Goal: Task Accomplishment & Management: Manage account settings

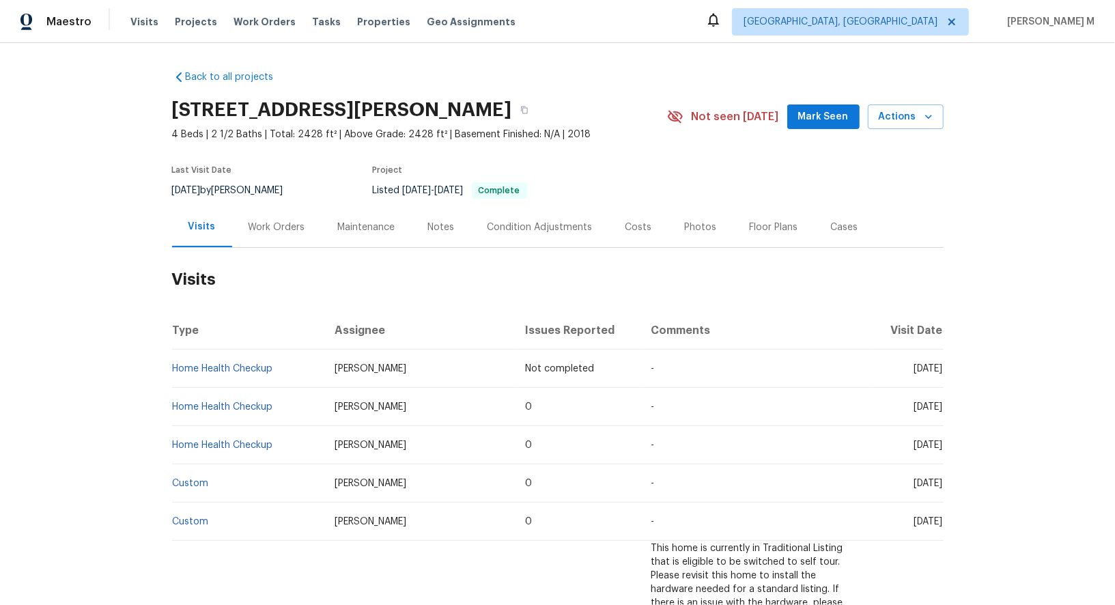
click at [274, 226] on div "Work Orders" at bounding box center [276, 227] width 57 height 14
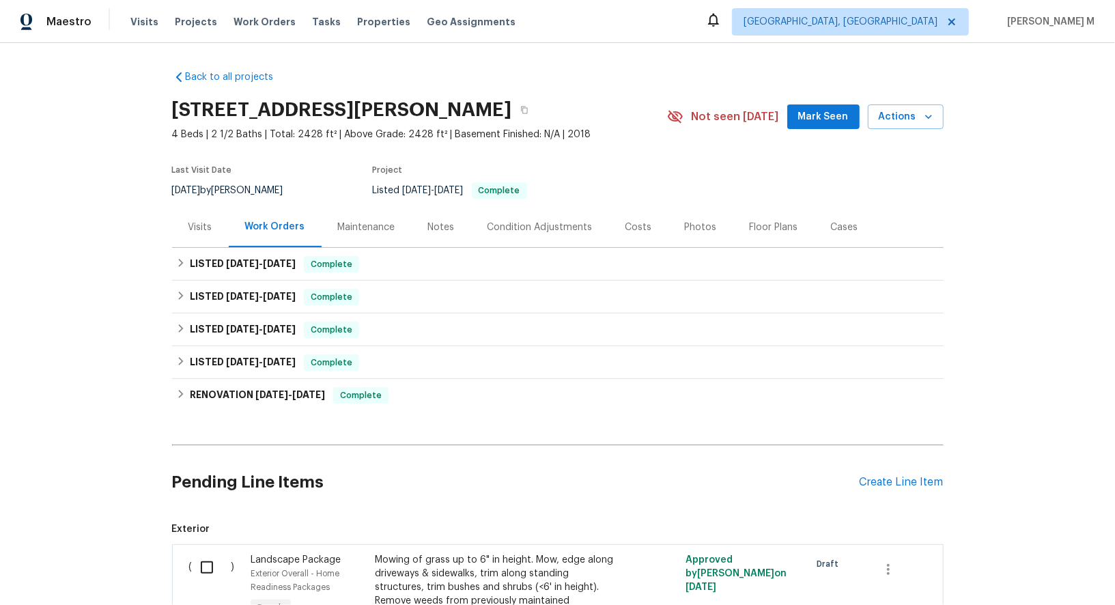
scroll to position [63, 0]
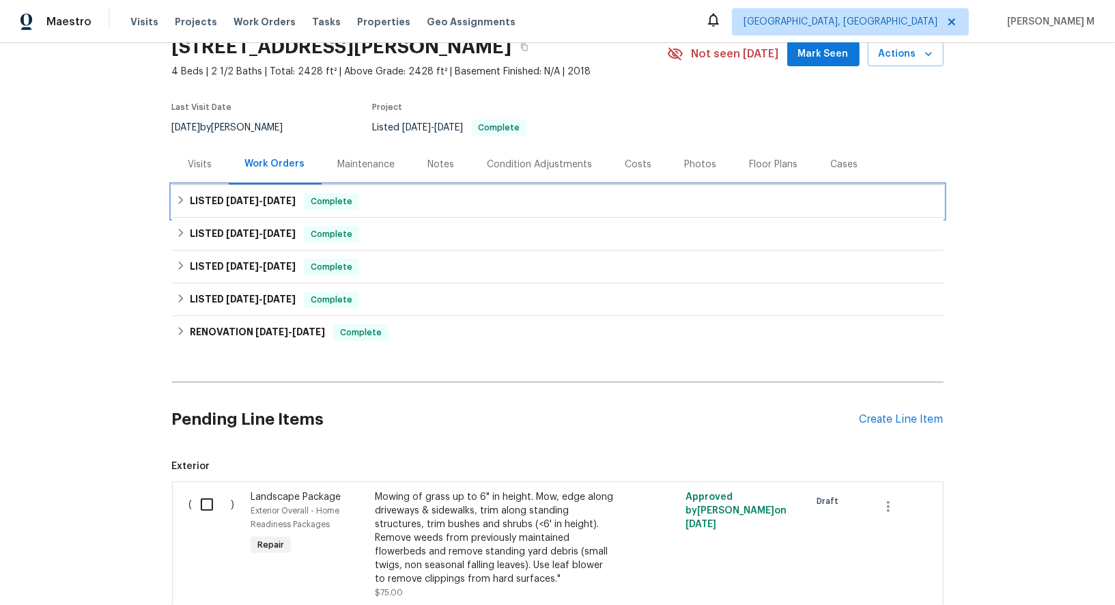
click at [305, 195] on span "Complete" at bounding box center [331, 202] width 53 height 14
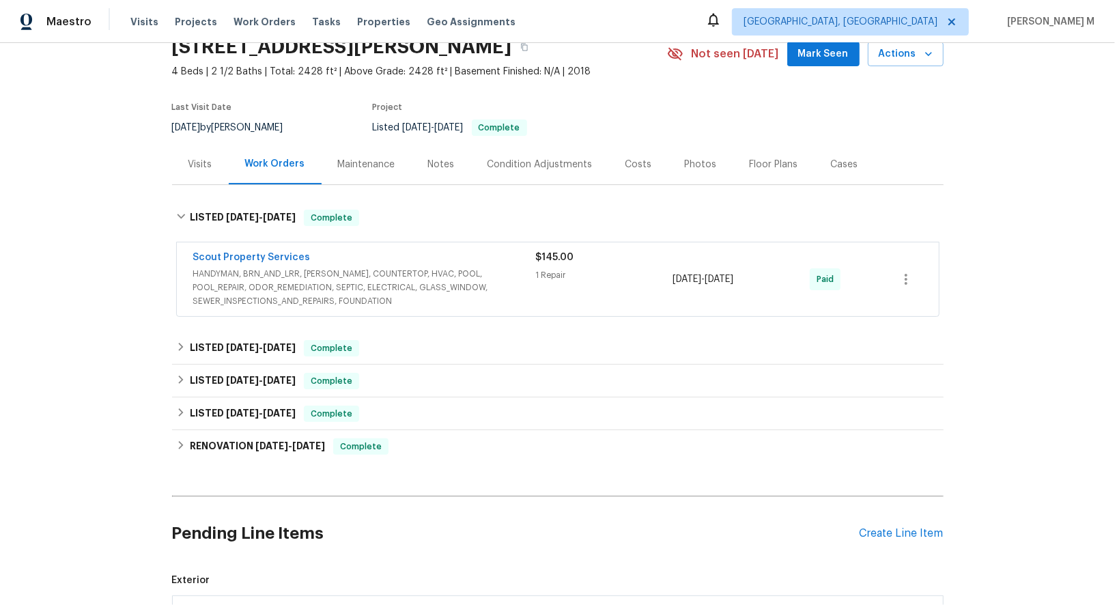
click at [256, 286] on span "HANDYMAN, BRN_AND_LRR, WELLS, COUNTERTOP, HVAC, POOL, POOL_REPAIR, ODOR_REMEDIA…" at bounding box center [364, 287] width 343 height 41
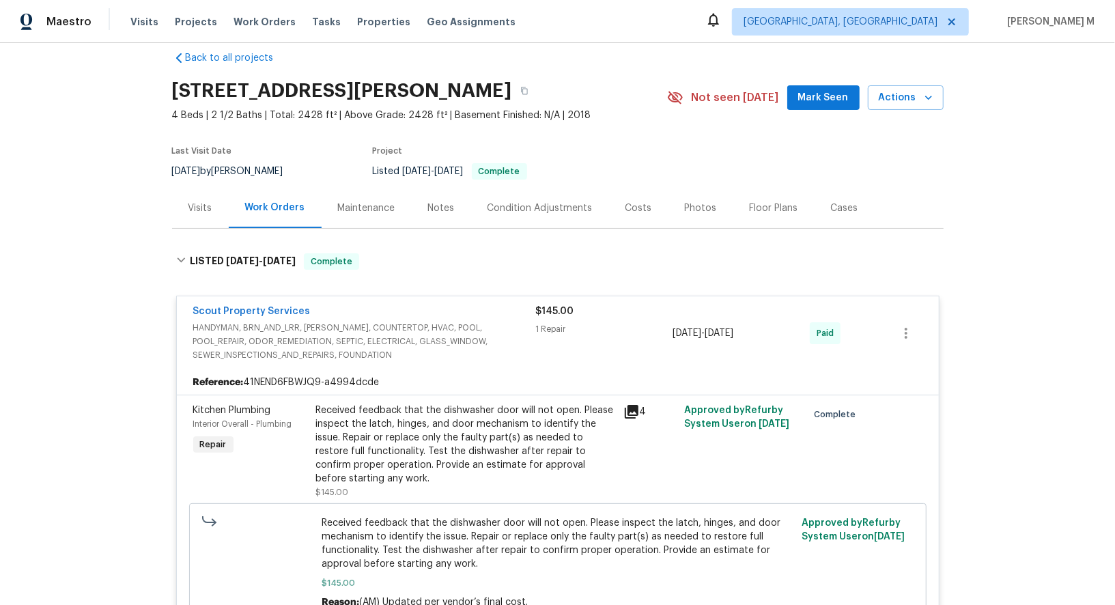
scroll to position [194, 0]
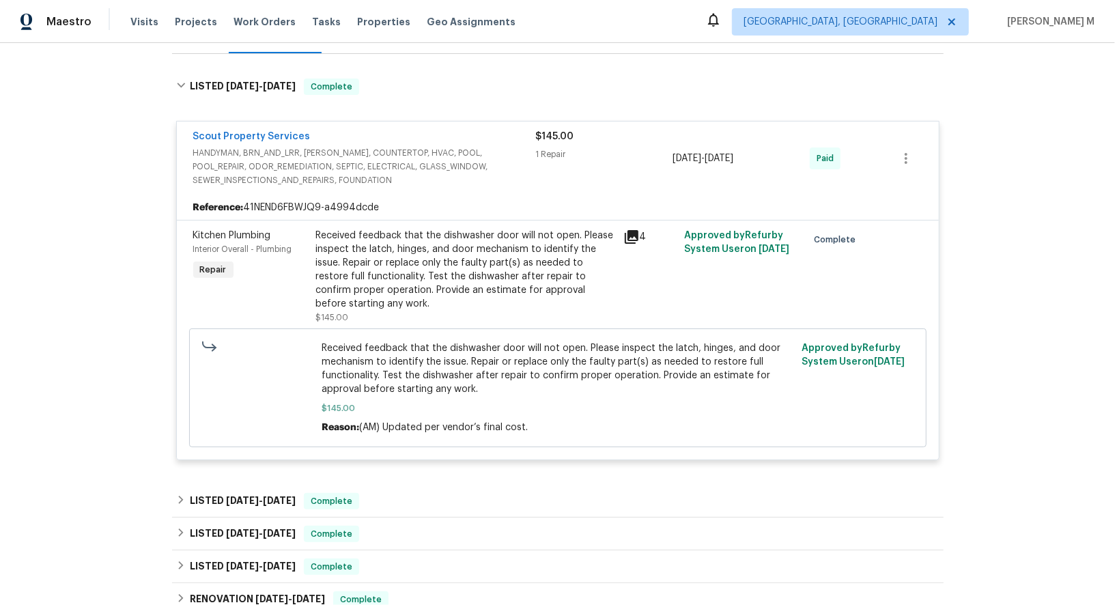
click at [448, 247] on div "Received feedback that the dishwasher door will not open. Please inspect the la…" at bounding box center [465, 270] width 299 height 82
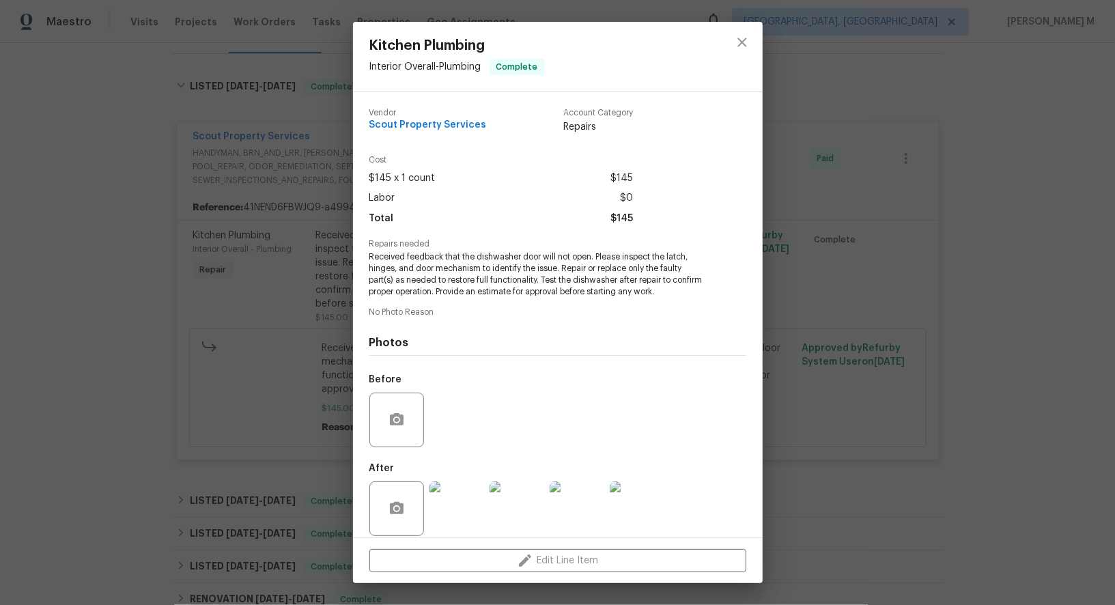
click at [457, 503] on img at bounding box center [456, 508] width 55 height 55
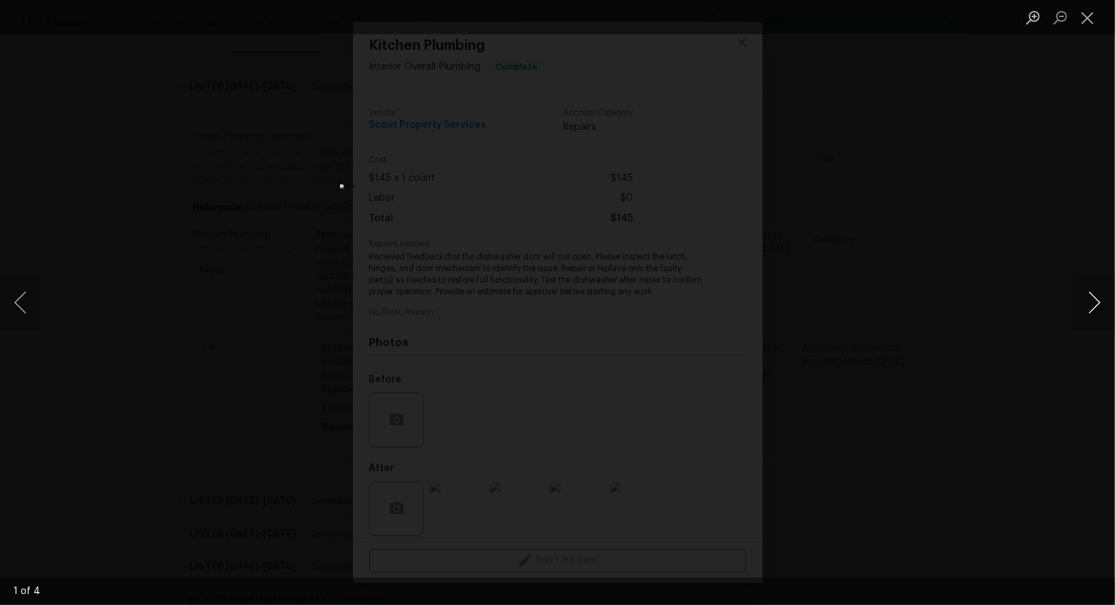
click at [1110, 304] on button "Next image" at bounding box center [1094, 302] width 41 height 55
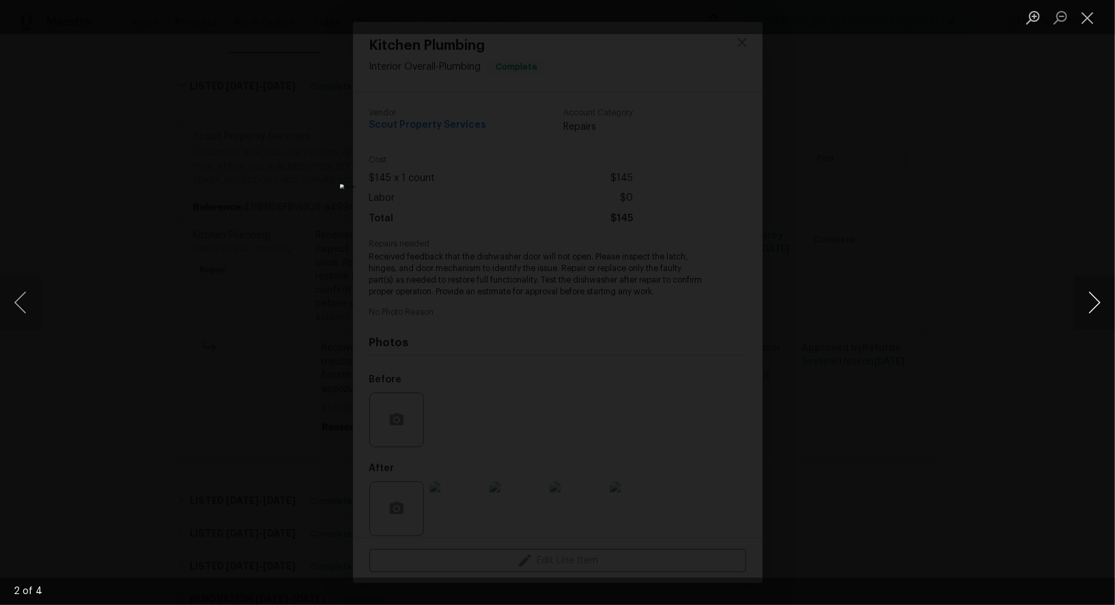
click at [1110, 304] on button "Next image" at bounding box center [1094, 302] width 41 height 55
click at [1110, 306] on button "Next image" at bounding box center [1094, 302] width 41 height 55
click at [1035, 203] on div "Lightbox" at bounding box center [557, 302] width 1115 height 605
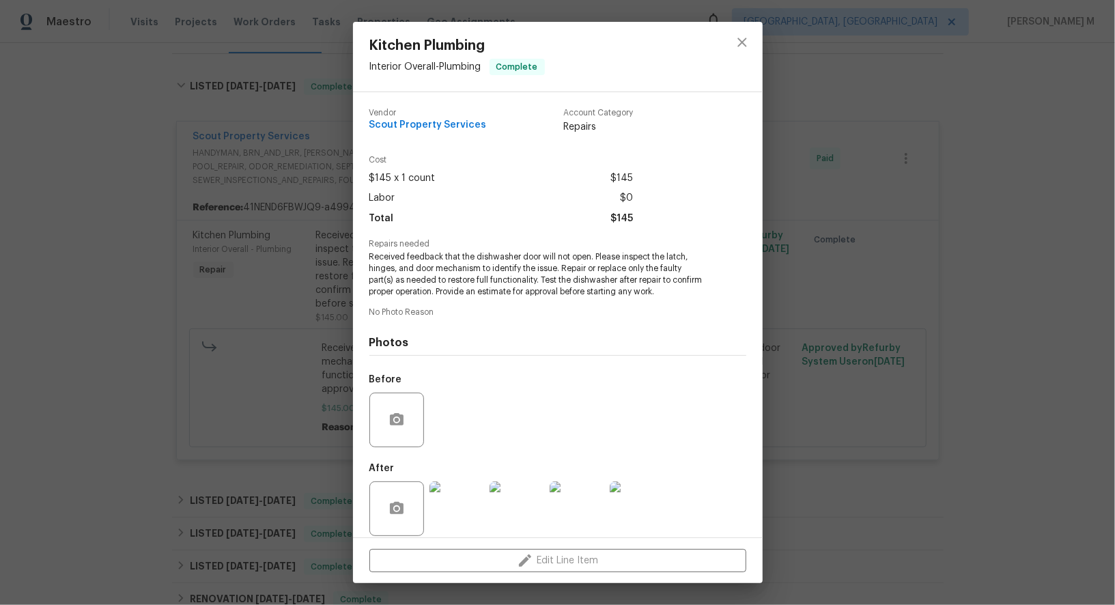
click at [206, 351] on div "Kitchen Plumbing Interior Overall - Plumbing Complete Vendor Scout Property Ser…" at bounding box center [557, 302] width 1115 height 605
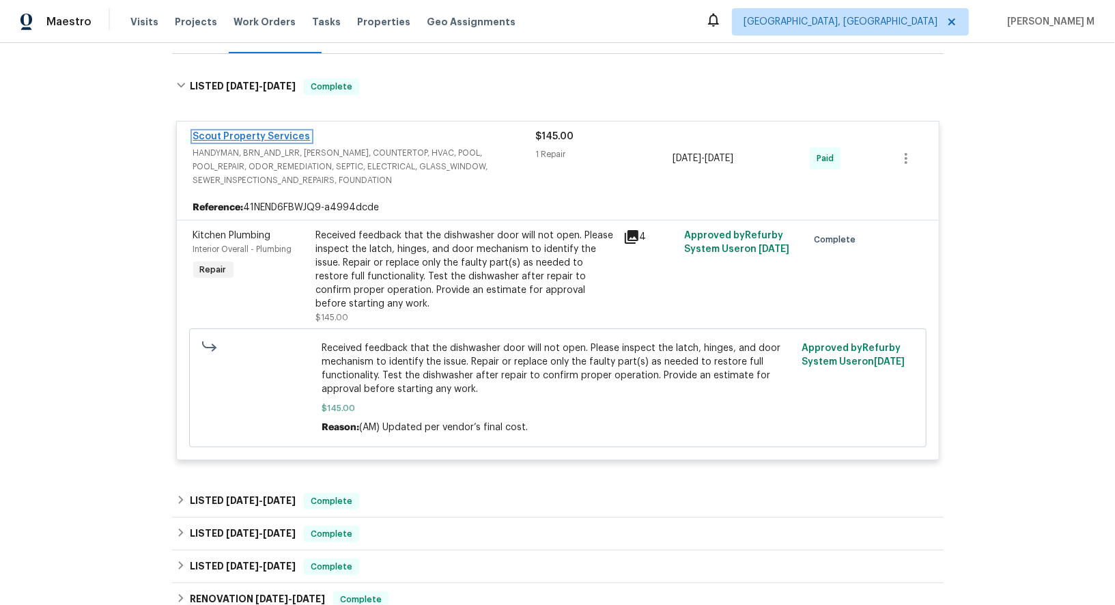
click at [278, 132] on link "Scout Property Services" at bounding box center [251, 137] width 117 height 10
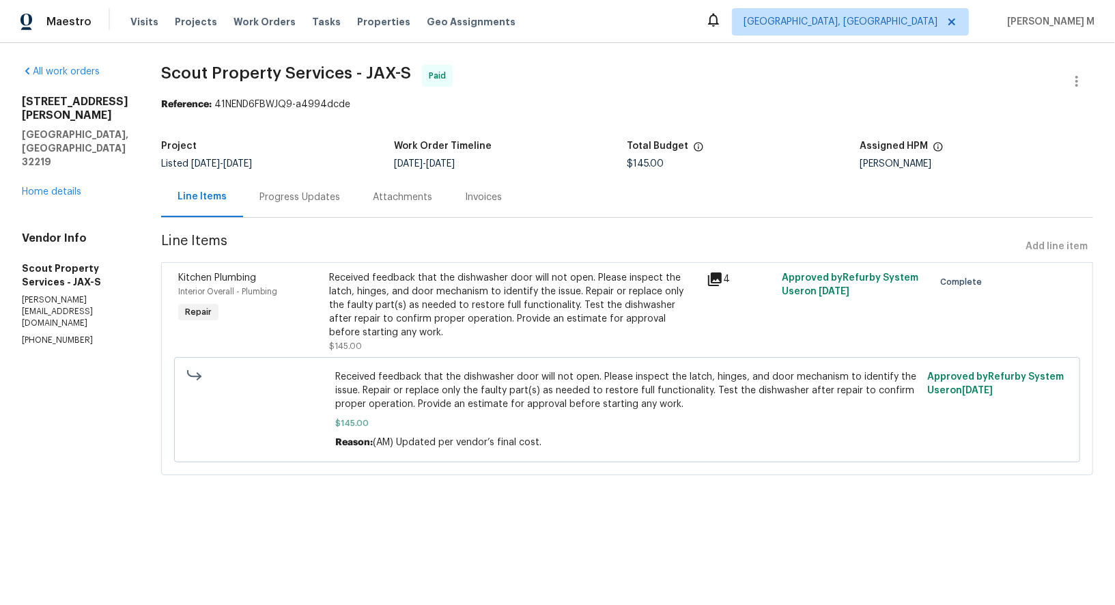
click at [278, 196] on div "Progress Updates" at bounding box center [299, 197] width 81 height 14
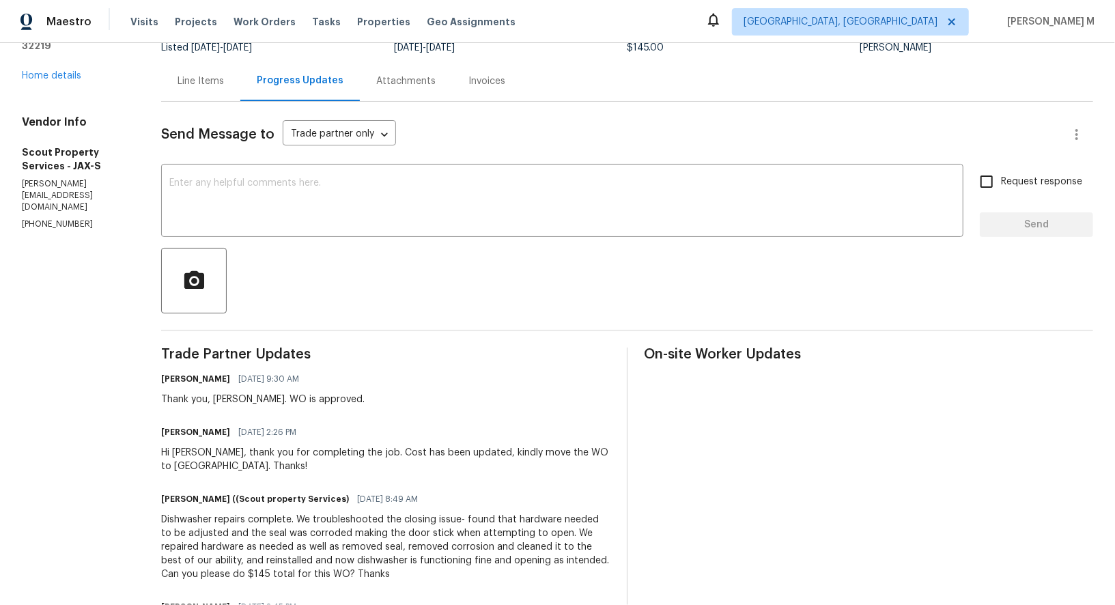
scroll to position [103, 0]
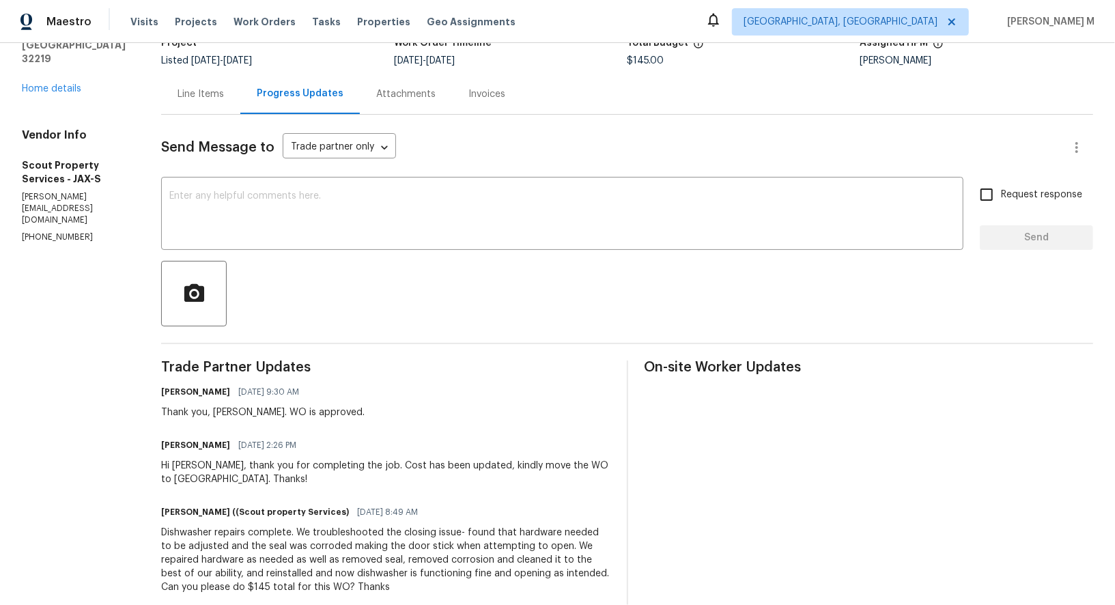
click at [194, 87] on div "Line Items" at bounding box center [200, 94] width 46 height 14
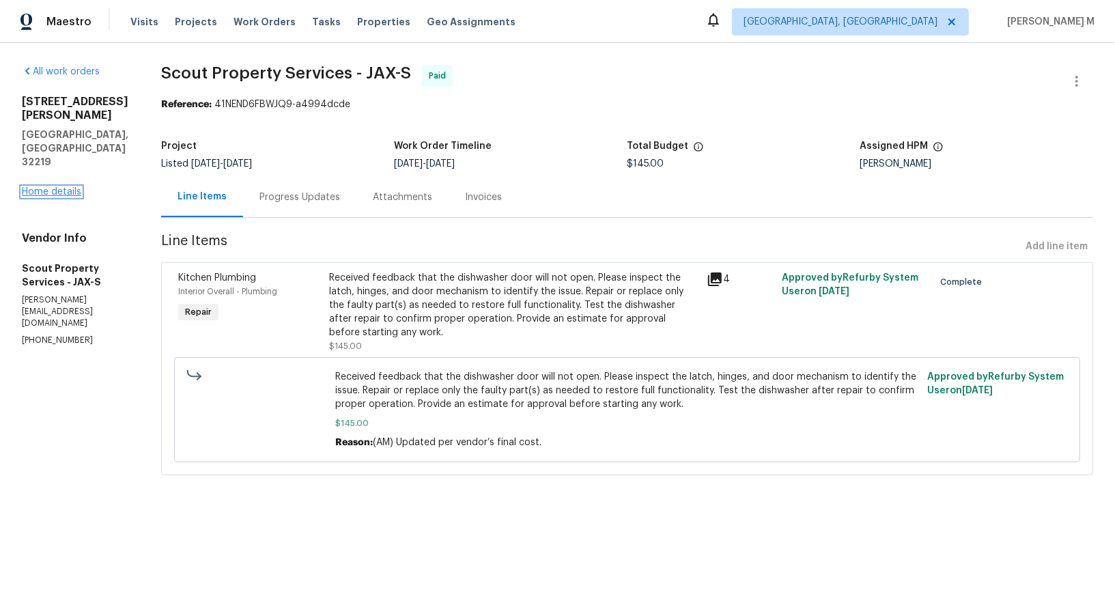
click at [56, 187] on link "Home details" at bounding box center [51, 192] width 59 height 10
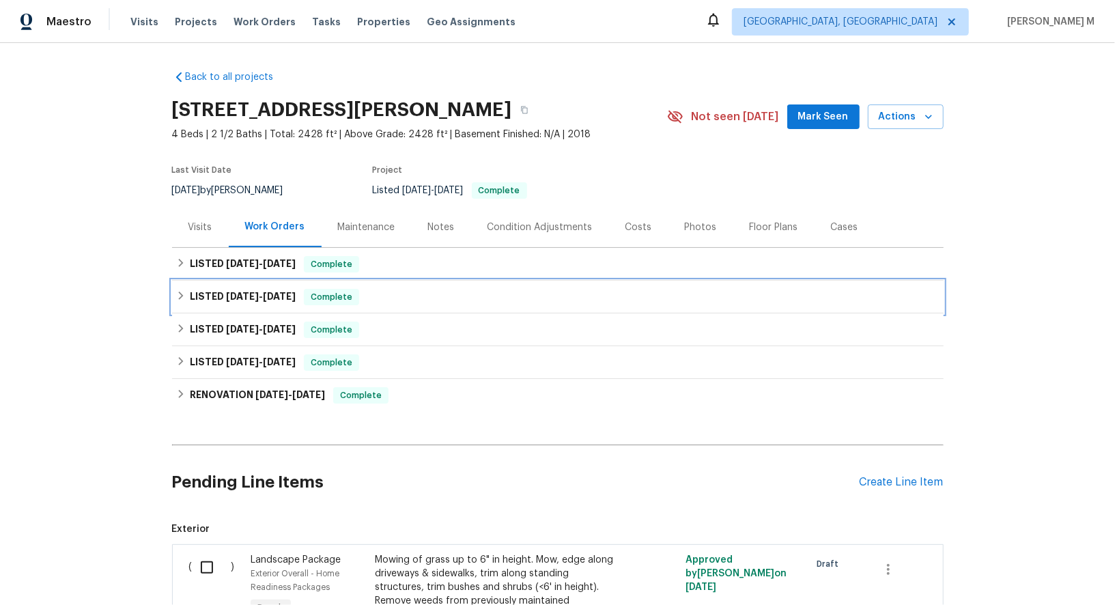
click at [246, 304] on div "LISTED 8/18/25 - 8/21/25 Complete" at bounding box center [557, 297] width 771 height 33
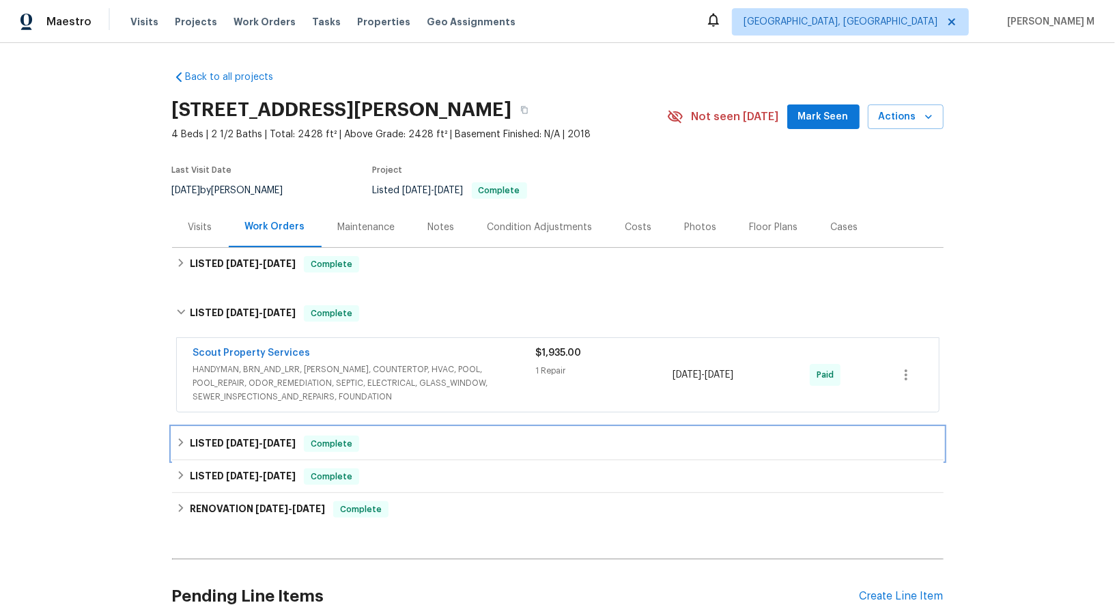
click at [248, 438] on span "2/26/25" at bounding box center [242, 443] width 33 height 10
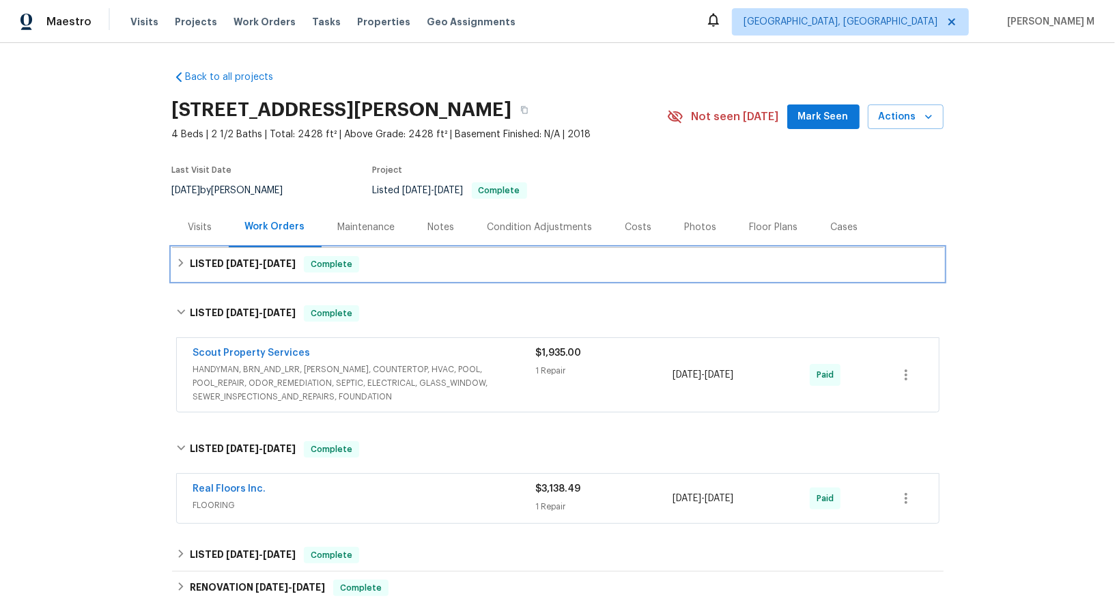
click at [250, 264] on h6 "LISTED 9/2/25 - 9/4/25" at bounding box center [243, 264] width 106 height 16
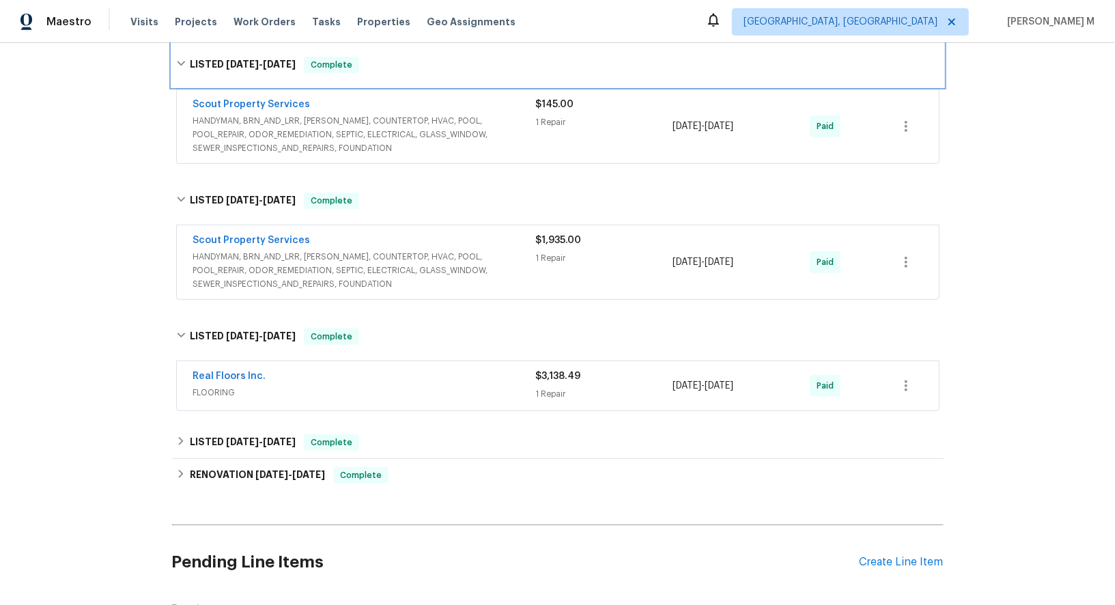
scroll to position [419, 0]
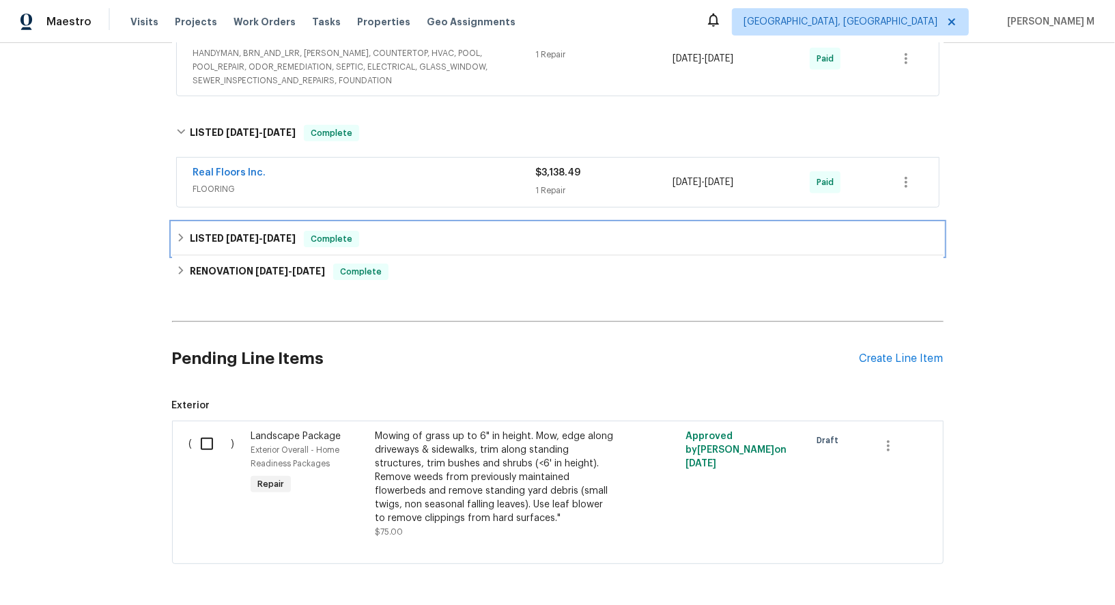
click at [240, 231] on h6 "LISTED 2/4/25 - 2/5/25" at bounding box center [243, 239] width 106 height 16
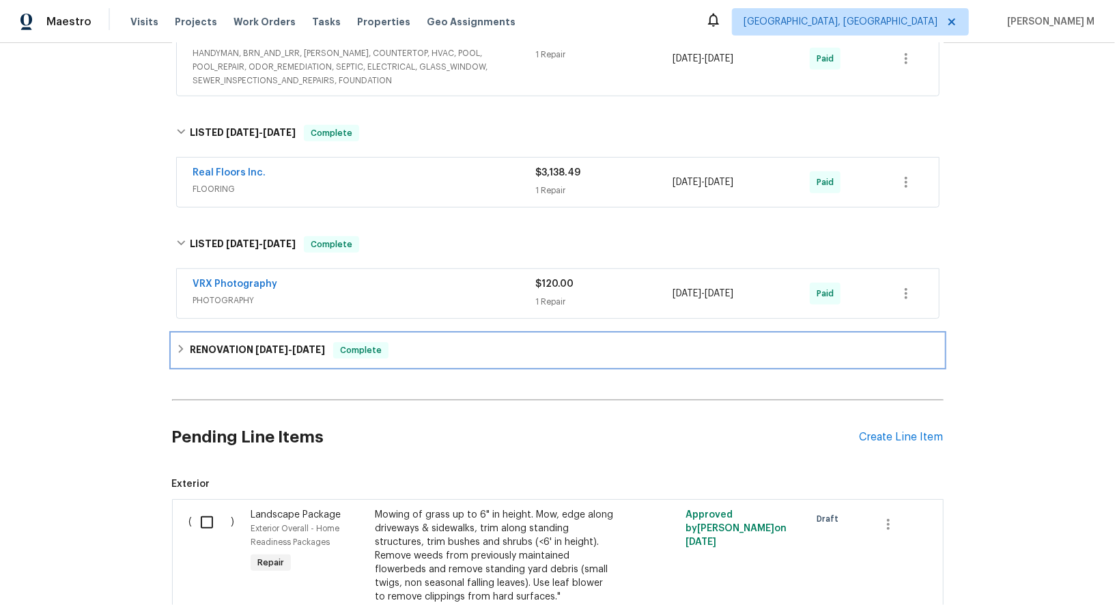
click at [242, 334] on div "RENOVATION 1/14/25 - 1/22/25 Complete" at bounding box center [557, 350] width 771 height 33
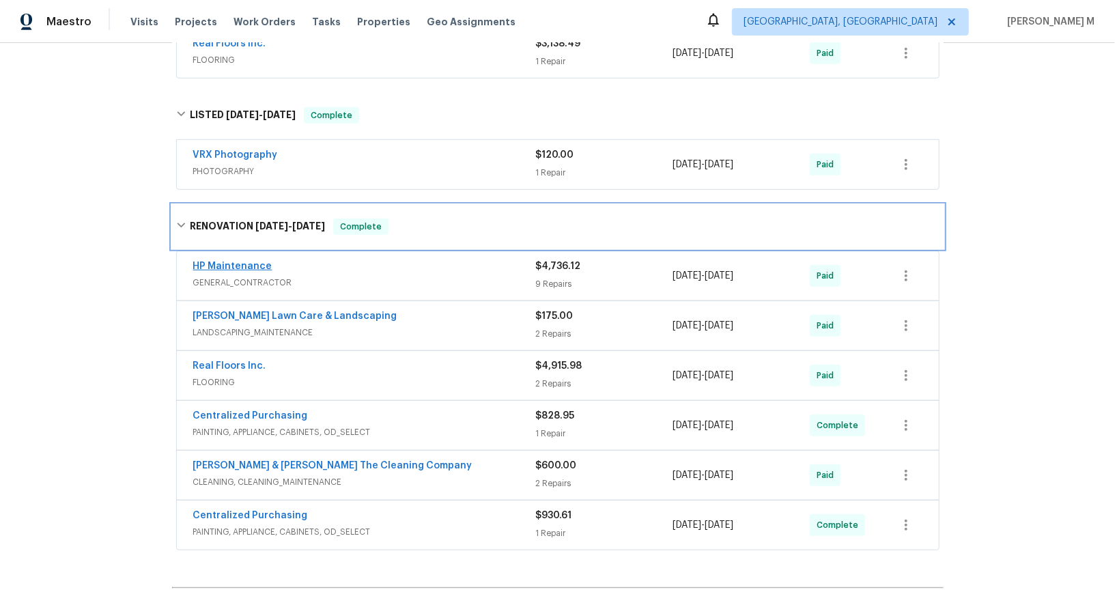
scroll to position [549, 0]
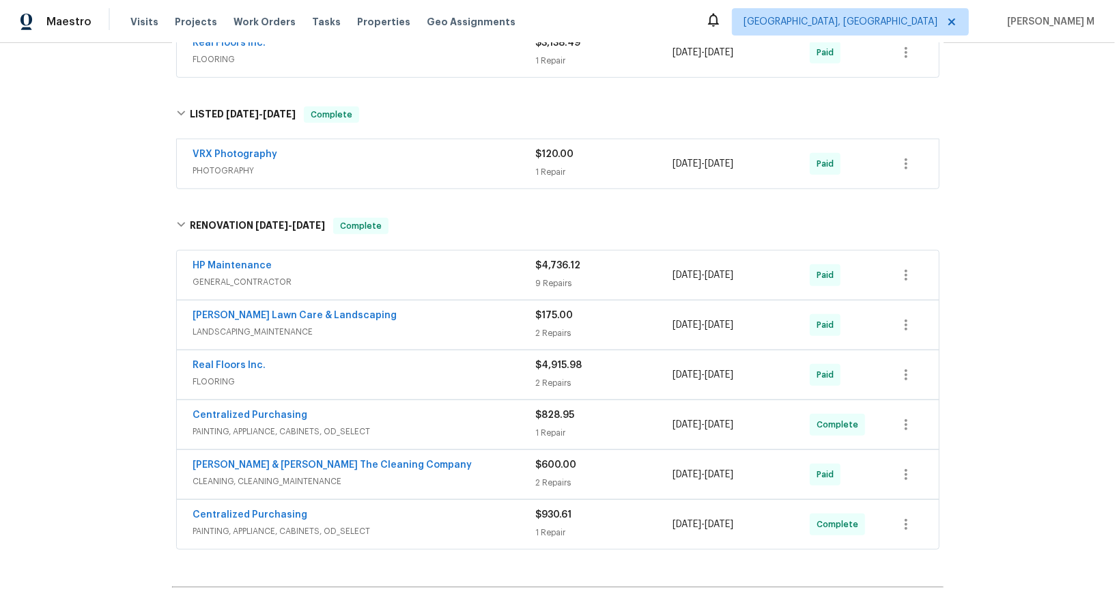
click at [225, 375] on span "FLOORING" at bounding box center [364, 382] width 343 height 14
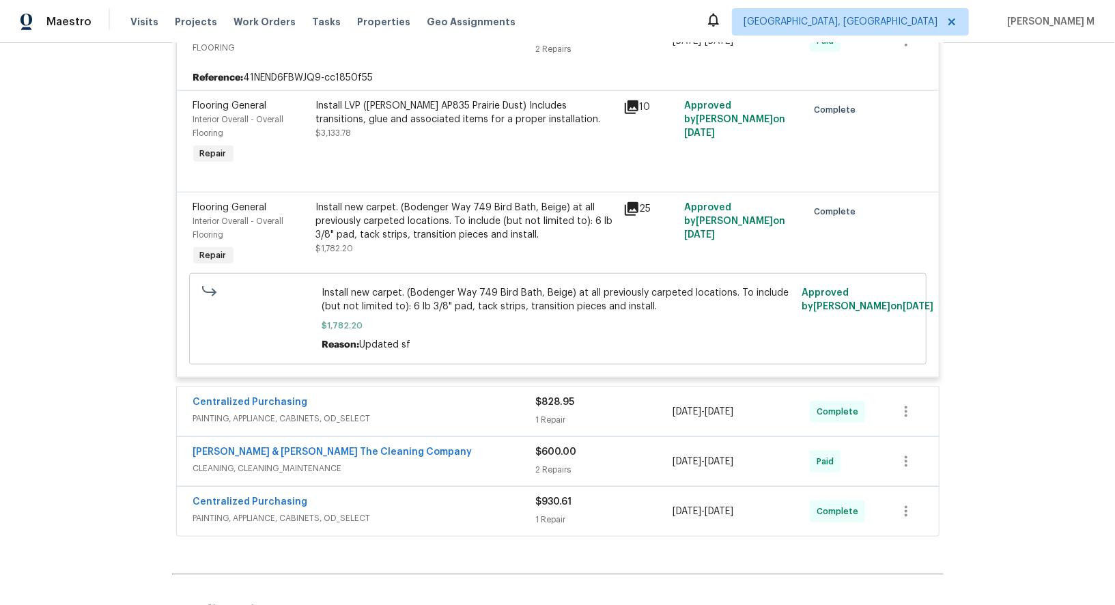
scroll to position [910, 0]
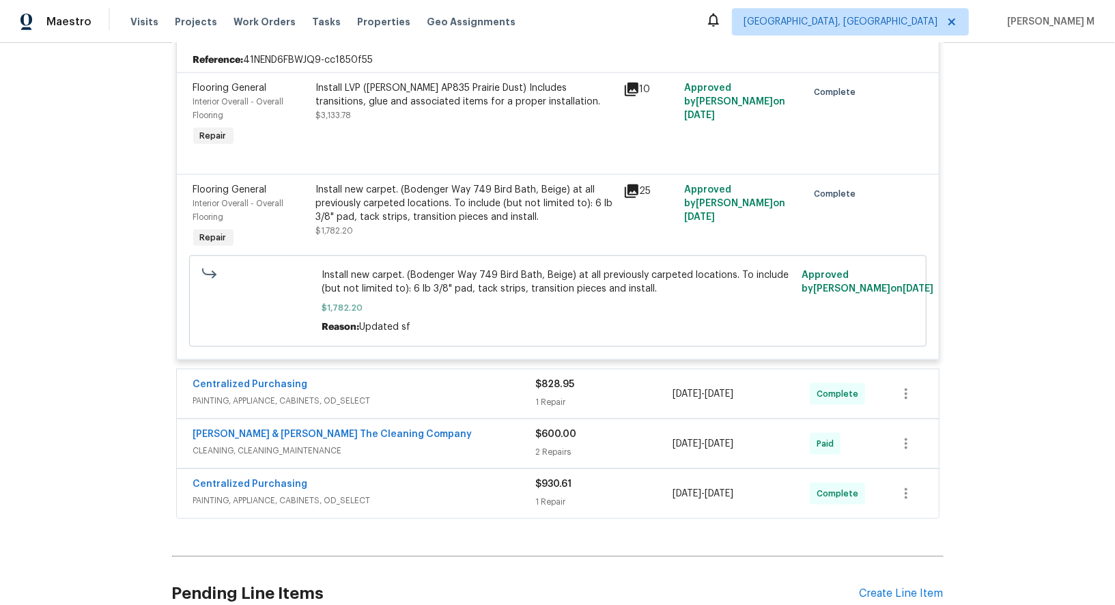
click at [297, 394] on span "PAINTING, APPLIANCE, CABINETS, OD_SELECT" at bounding box center [364, 401] width 343 height 14
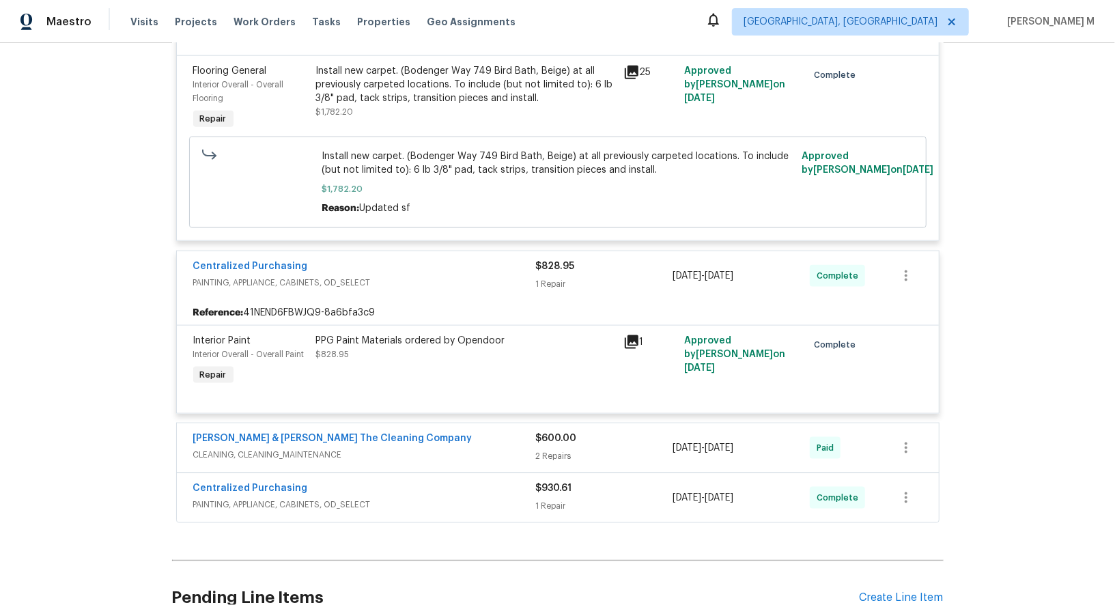
scroll to position [1031, 0]
click at [307, 446] on span "CLEANING, CLEANING_MAINTENANCE" at bounding box center [364, 453] width 343 height 14
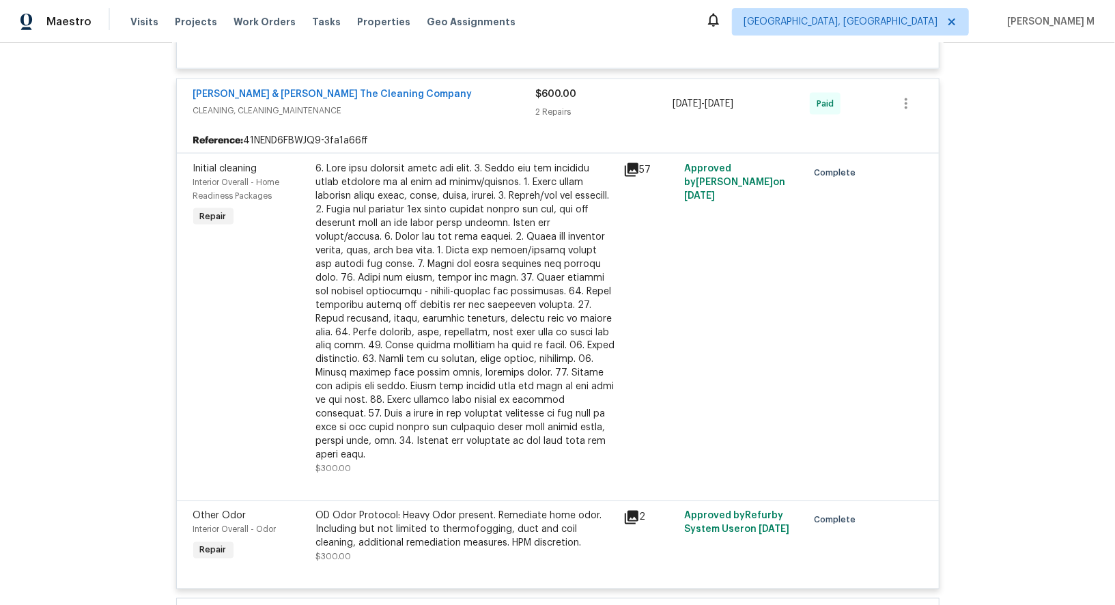
scroll to position [1422, 0]
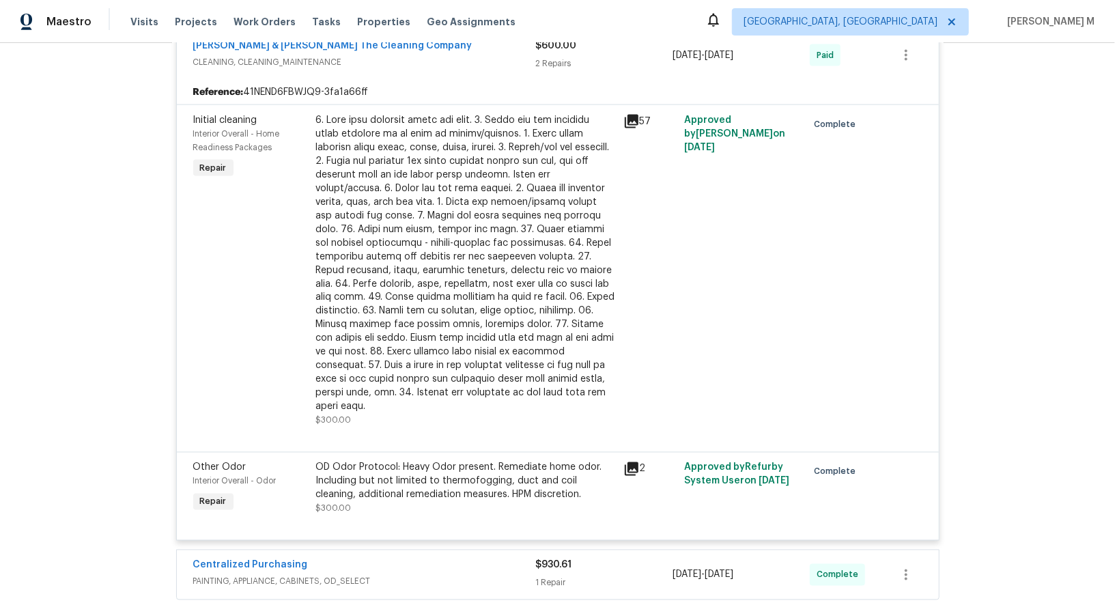
click at [279, 575] on span "PAINTING, APPLIANCE, CABINETS, OD_SELECT" at bounding box center [364, 582] width 343 height 14
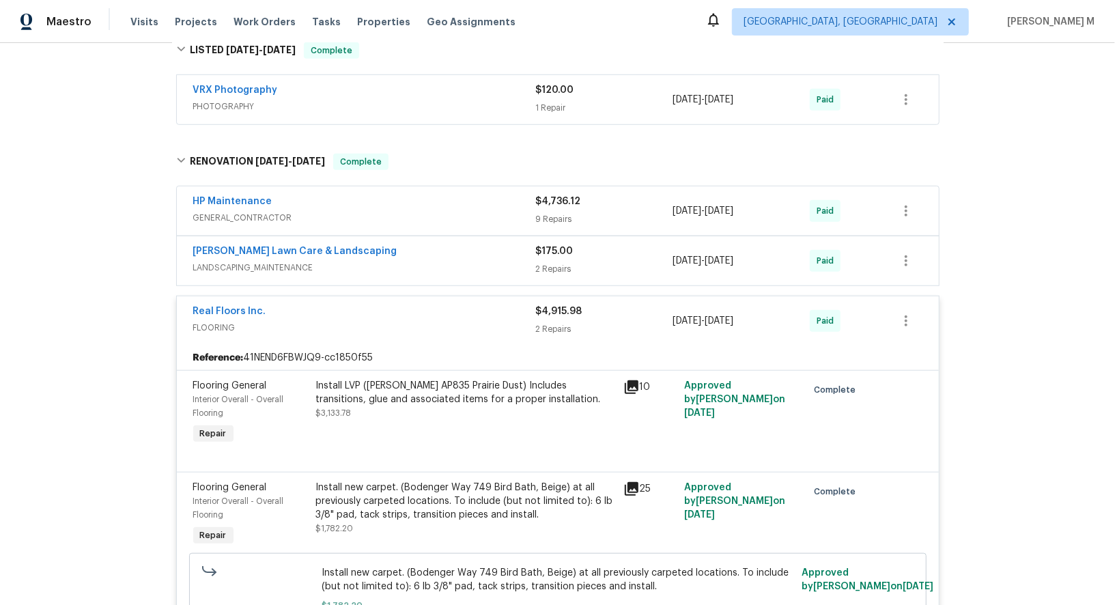
scroll to position [607, 0]
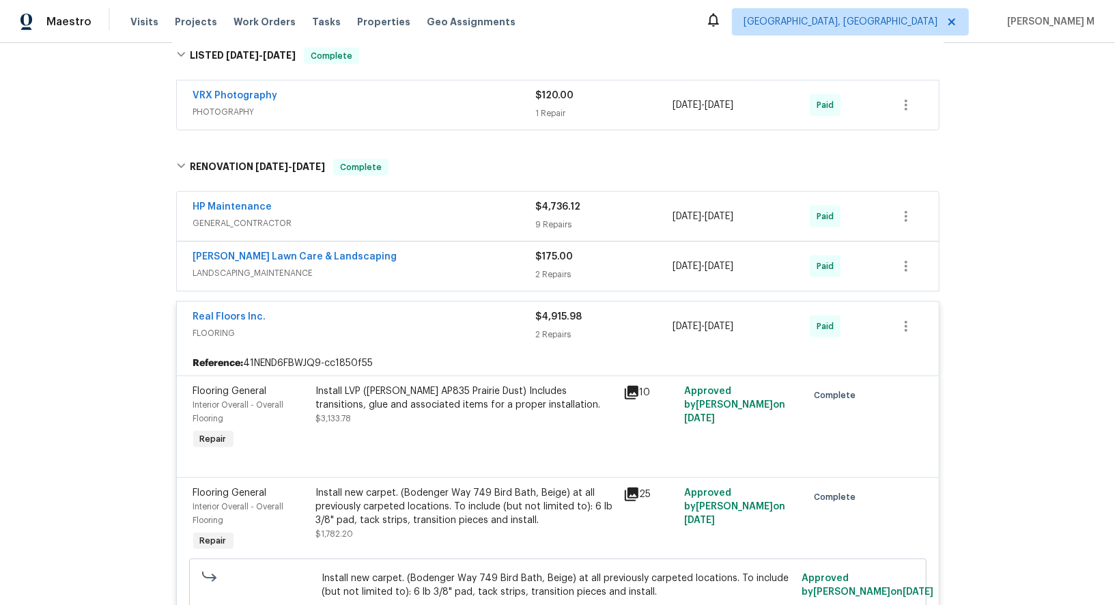
click at [246, 216] on span "GENERAL_CONTRACTOR" at bounding box center [364, 223] width 343 height 14
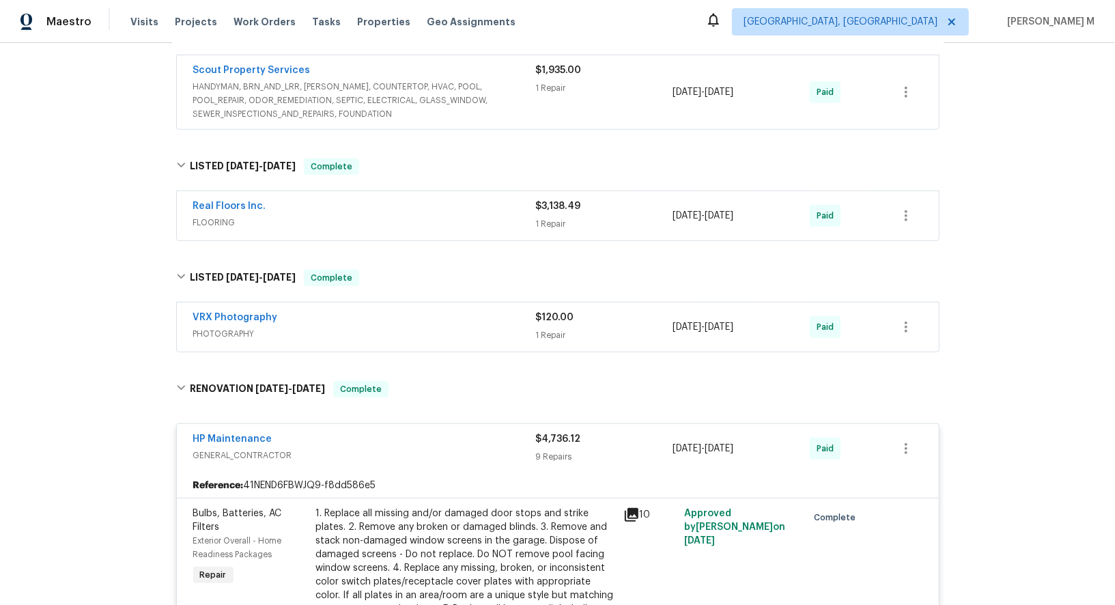
scroll to position [324, 0]
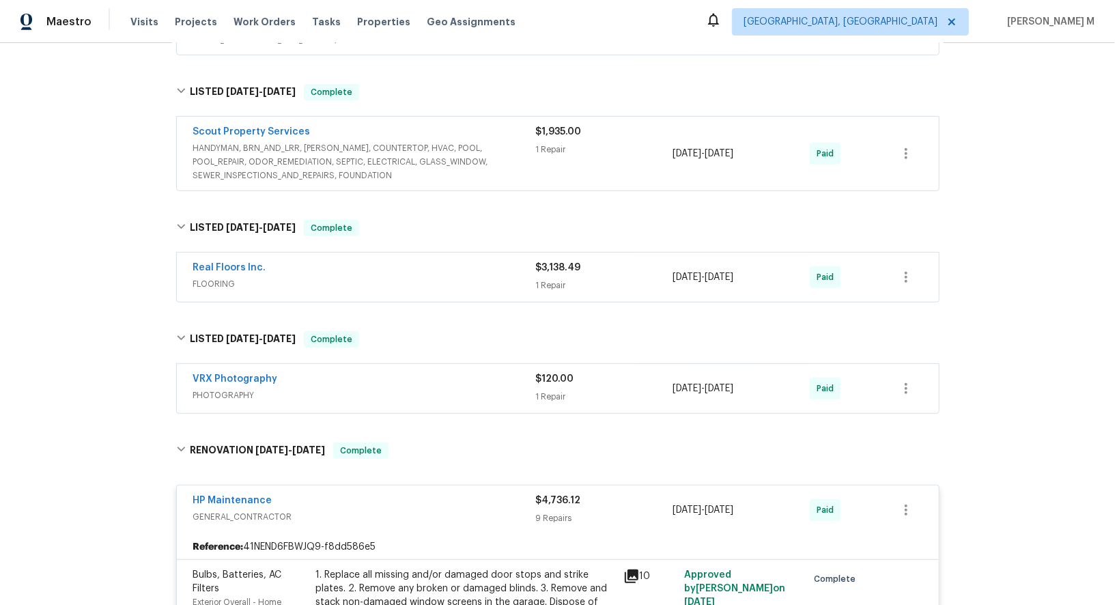
click at [234, 277] on span "FLOORING" at bounding box center [364, 284] width 343 height 14
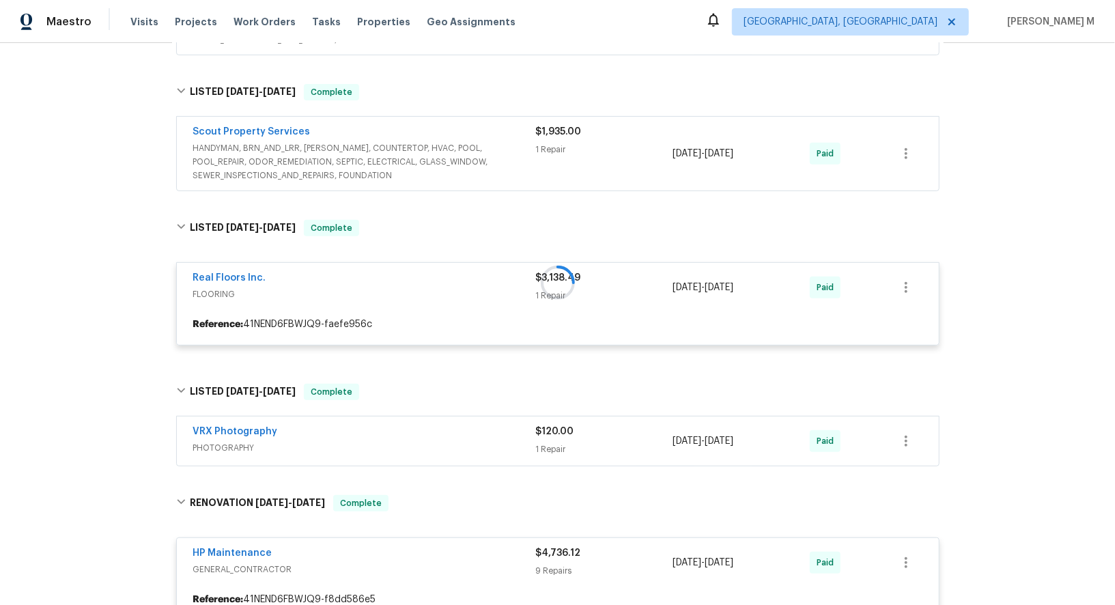
click at [293, 154] on span "HANDYMAN, BRN_AND_LRR, WELLS, COUNTERTOP, HVAC, POOL, POOL_REPAIR, ODOR_REMEDIA…" at bounding box center [364, 161] width 343 height 41
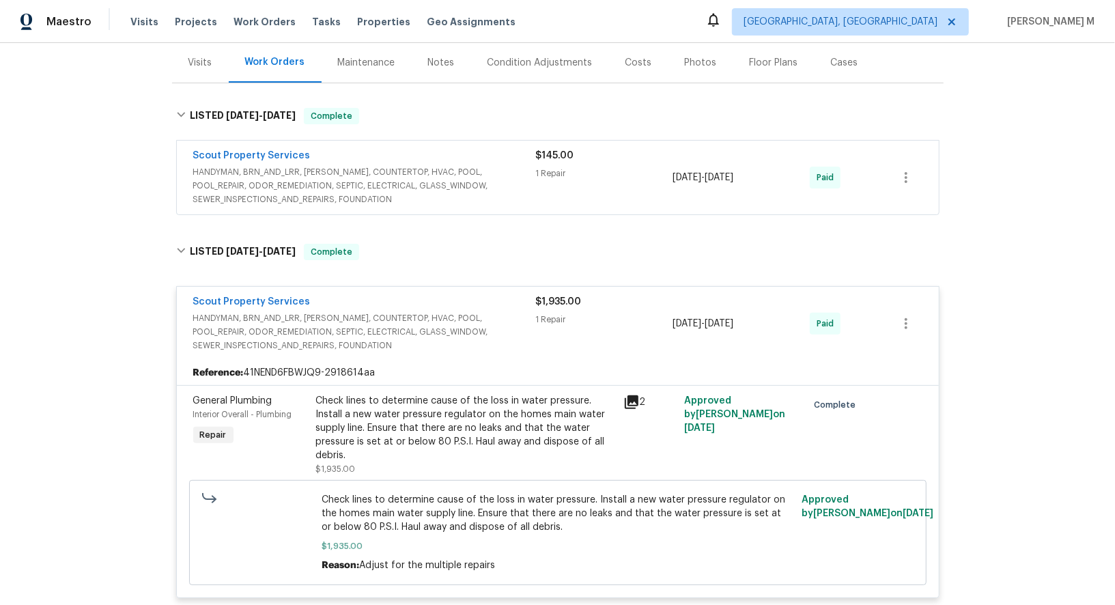
scroll to position [162, 0]
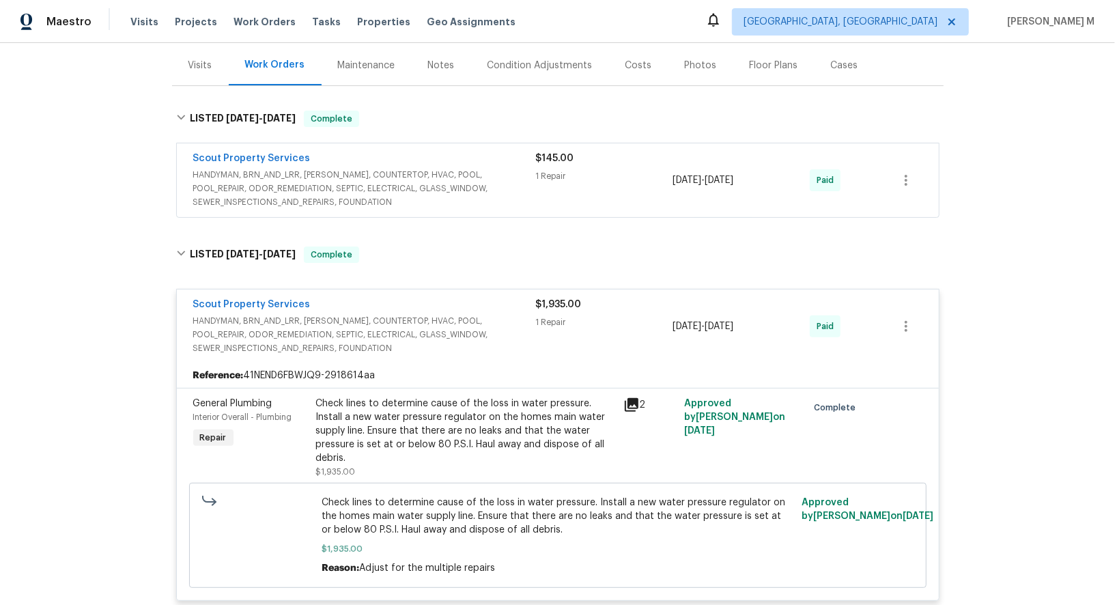
click at [318, 158] on div "Scout Property Services" at bounding box center [364, 160] width 343 height 16
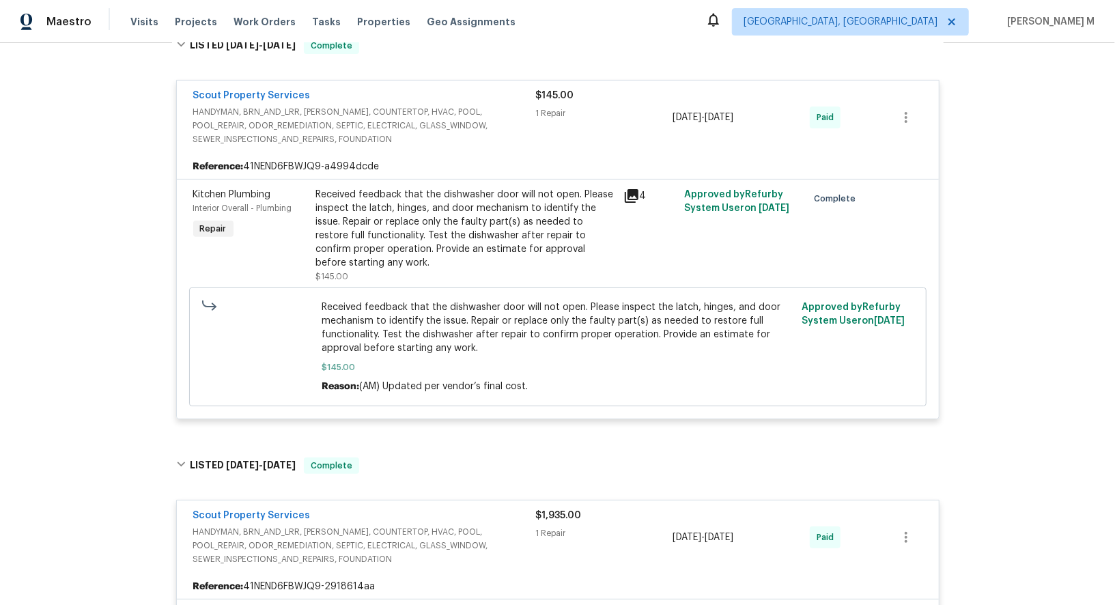
scroll to position [0, 0]
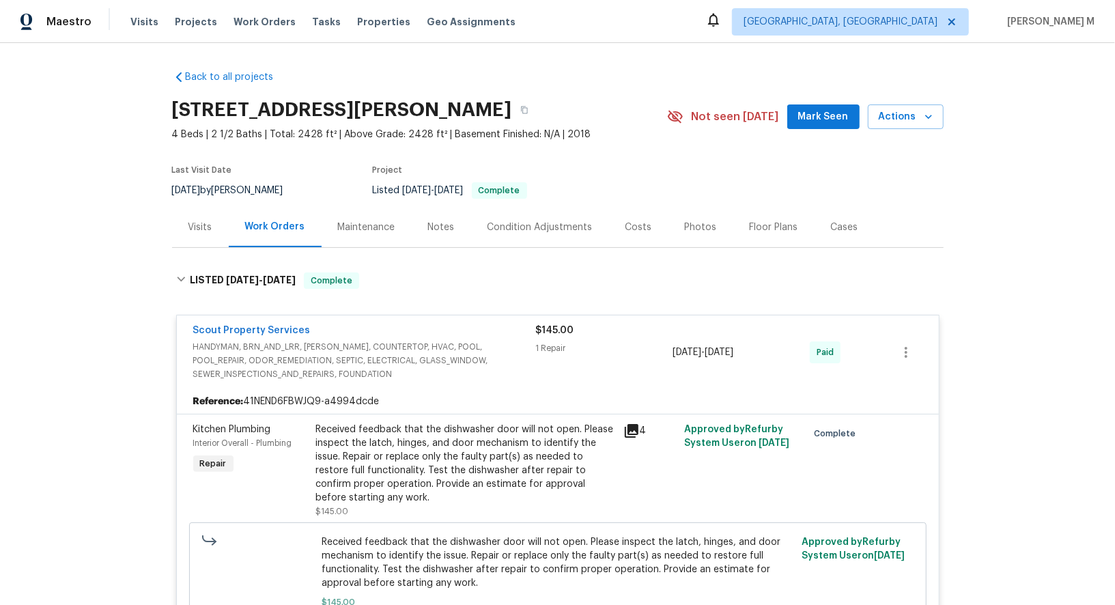
click at [187, 231] on div "Visits" at bounding box center [200, 227] width 57 height 40
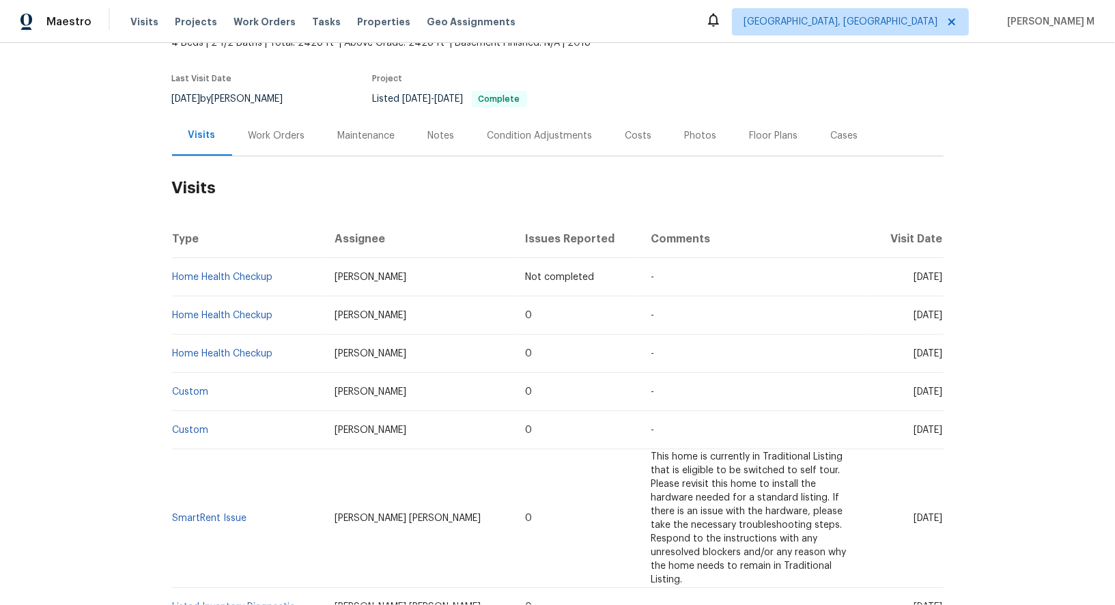
scroll to position [96, 0]
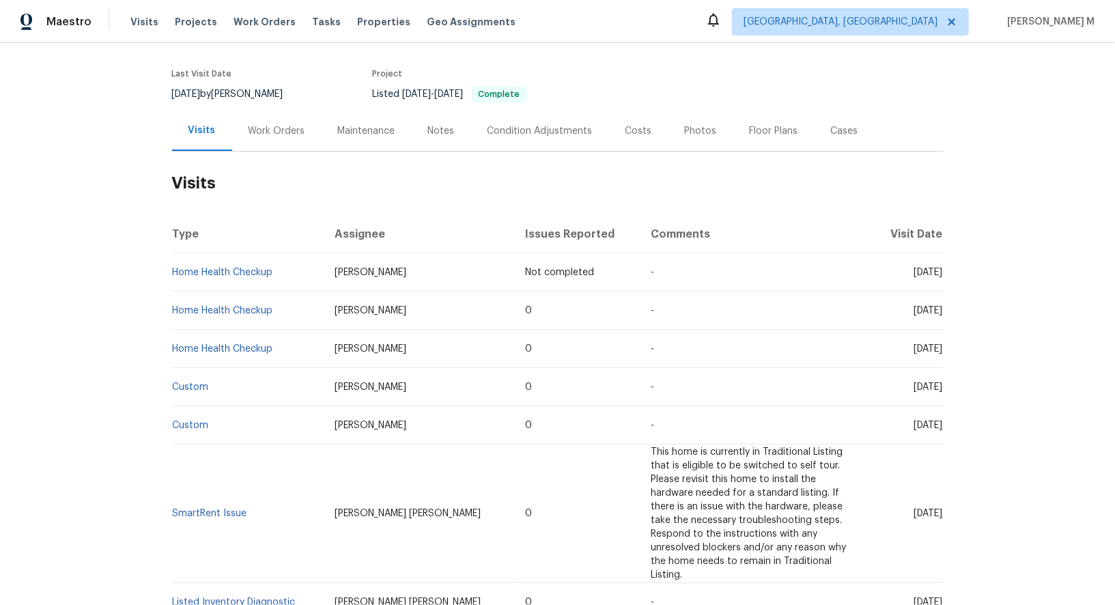
click at [277, 124] on div "Work Orders" at bounding box center [276, 131] width 57 height 14
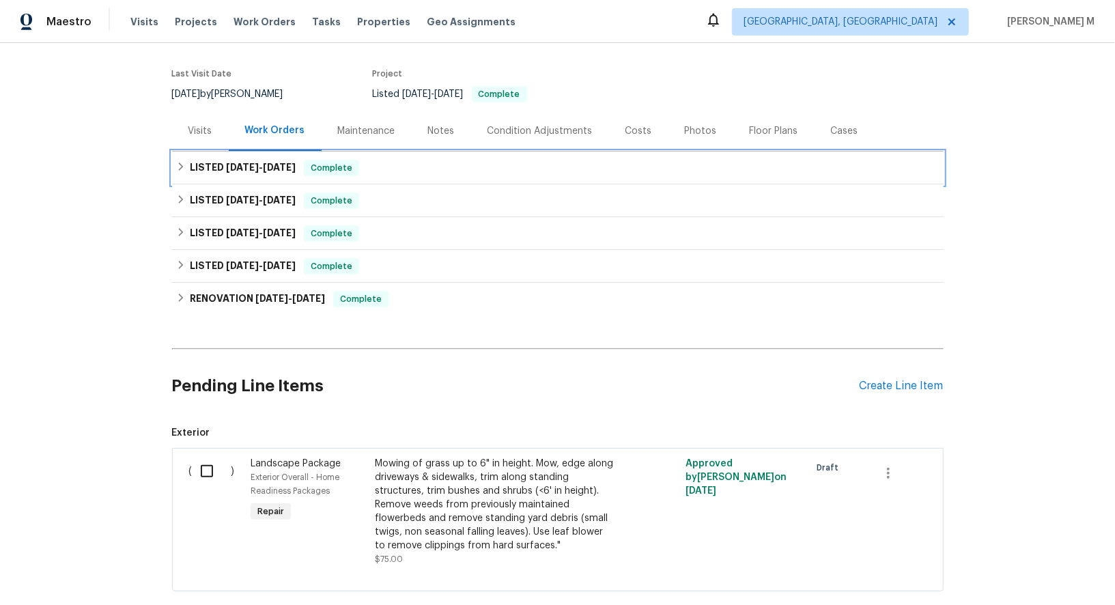
click at [261, 171] on div "LISTED 9/2/25 - 9/4/25 Complete" at bounding box center [557, 168] width 771 height 33
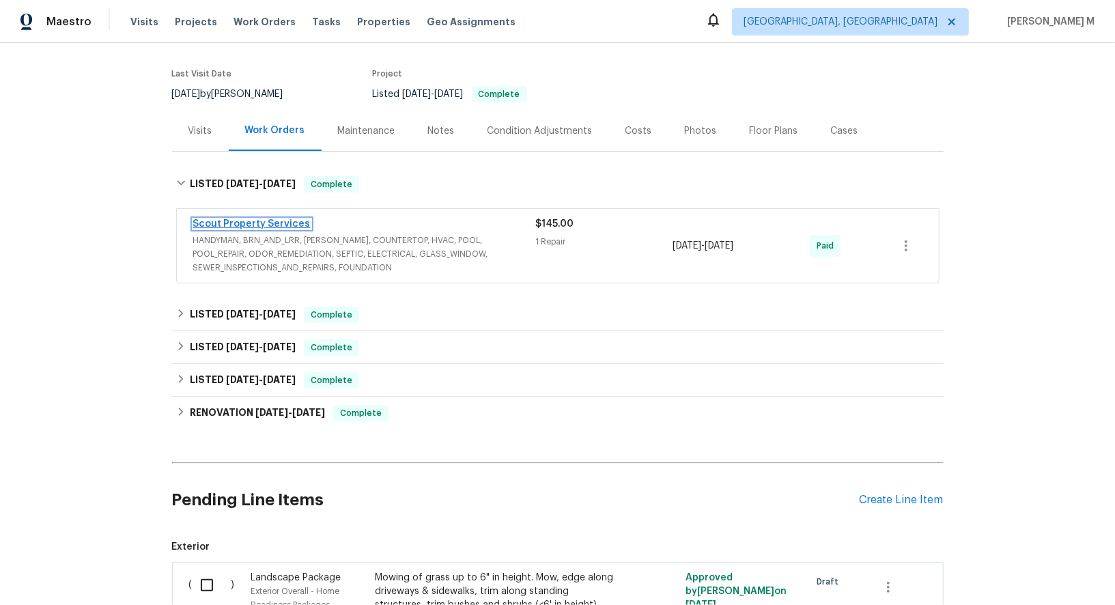
click at [227, 219] on link "Scout Property Services" at bounding box center [251, 224] width 117 height 10
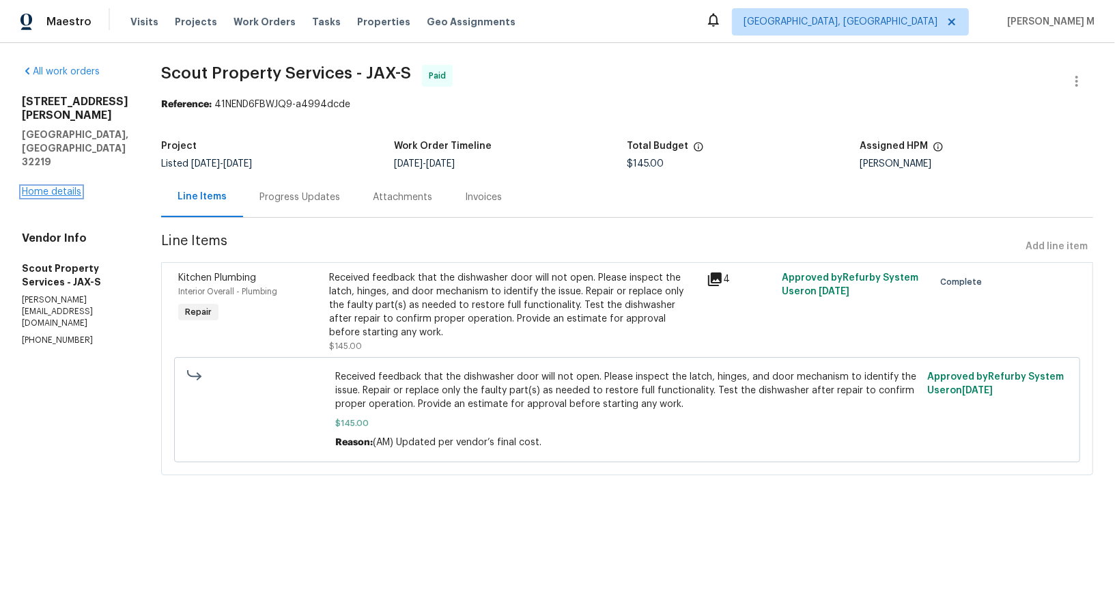
click at [58, 187] on link "Home details" at bounding box center [51, 192] width 59 height 10
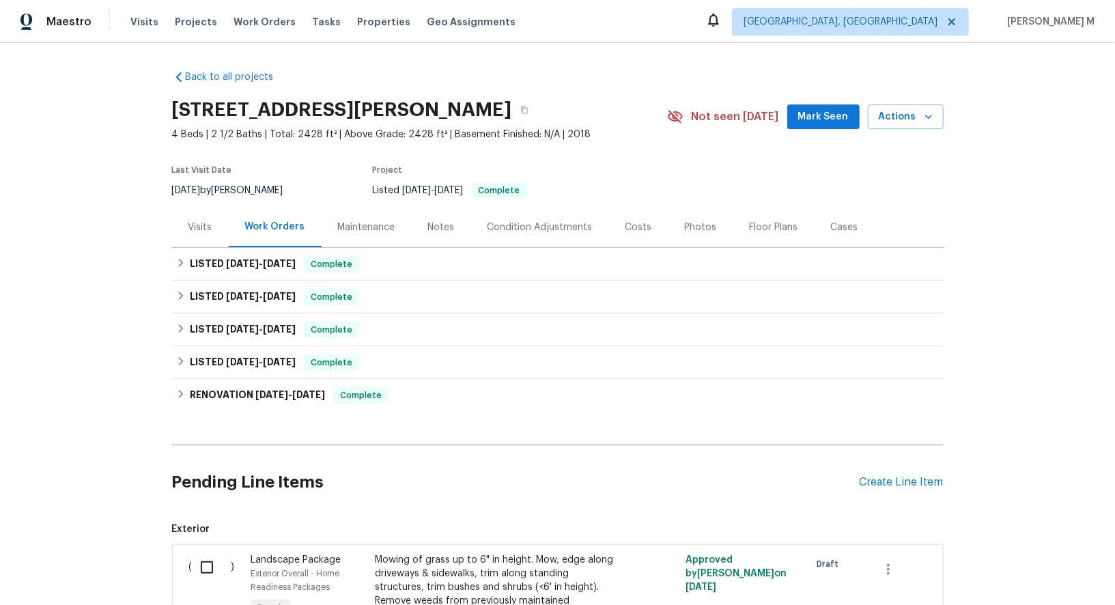
click at [831, 221] on div "Cases" at bounding box center [844, 227] width 27 height 14
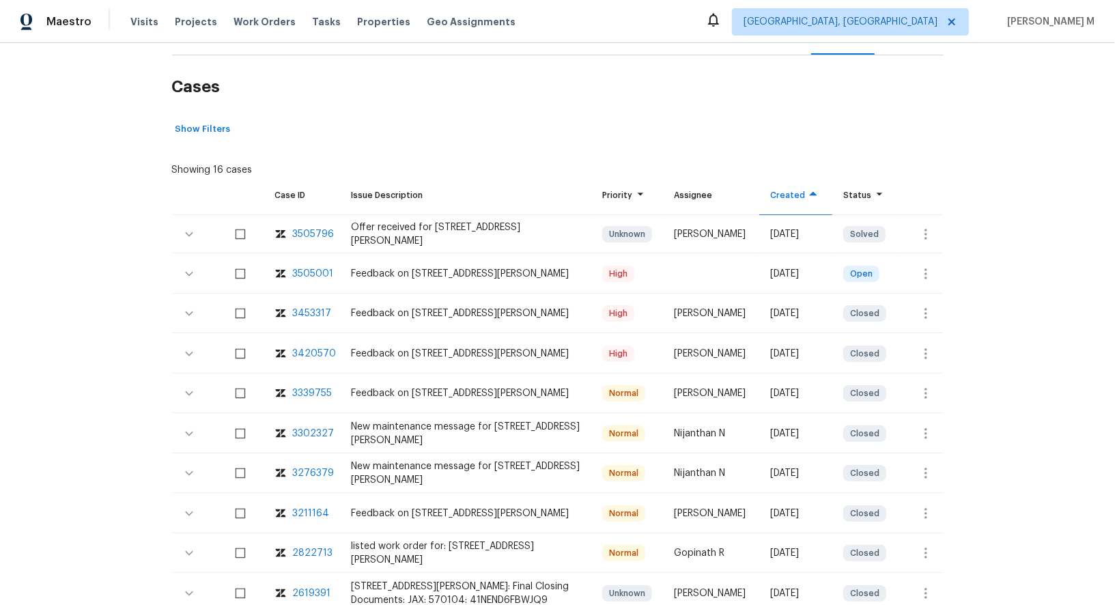
scroll to position [212, 0]
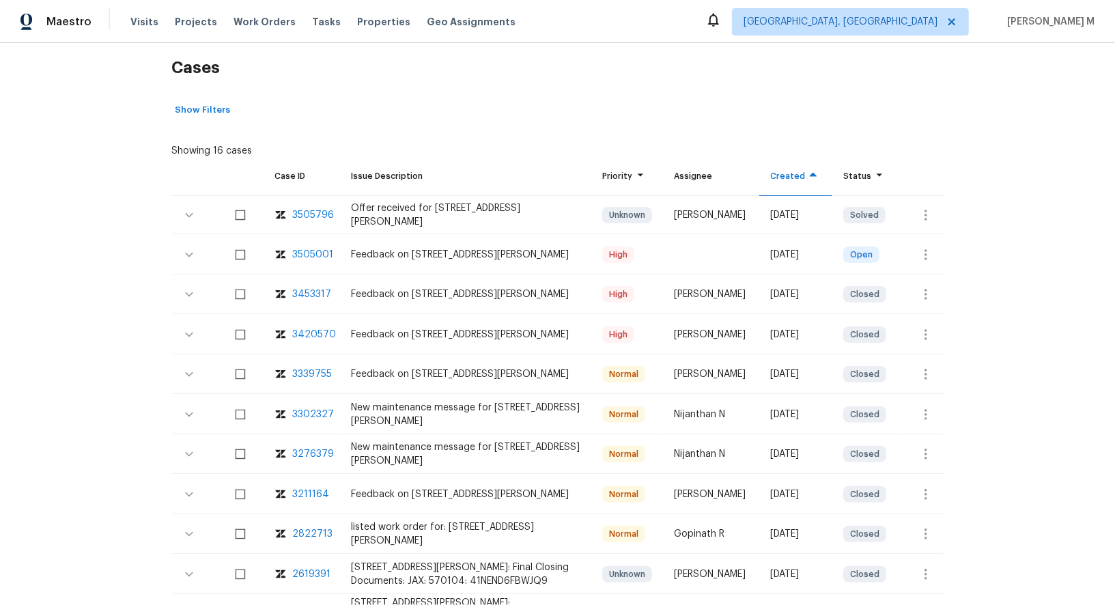
click at [278, 287] on img at bounding box center [280, 294] width 11 height 14
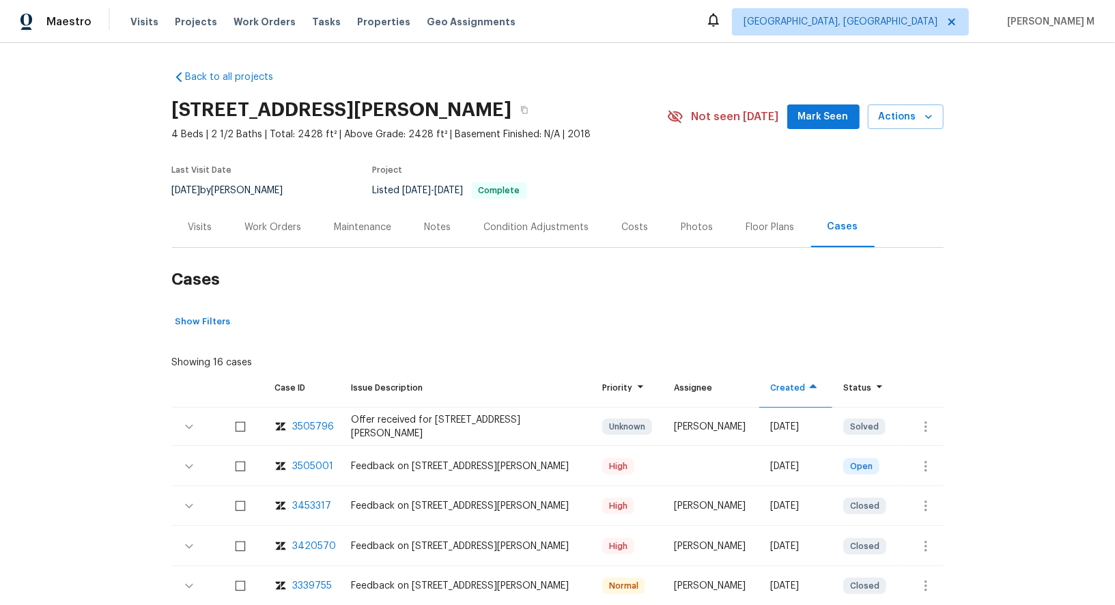
click at [268, 227] on div "Work Orders" at bounding box center [273, 227] width 89 height 40
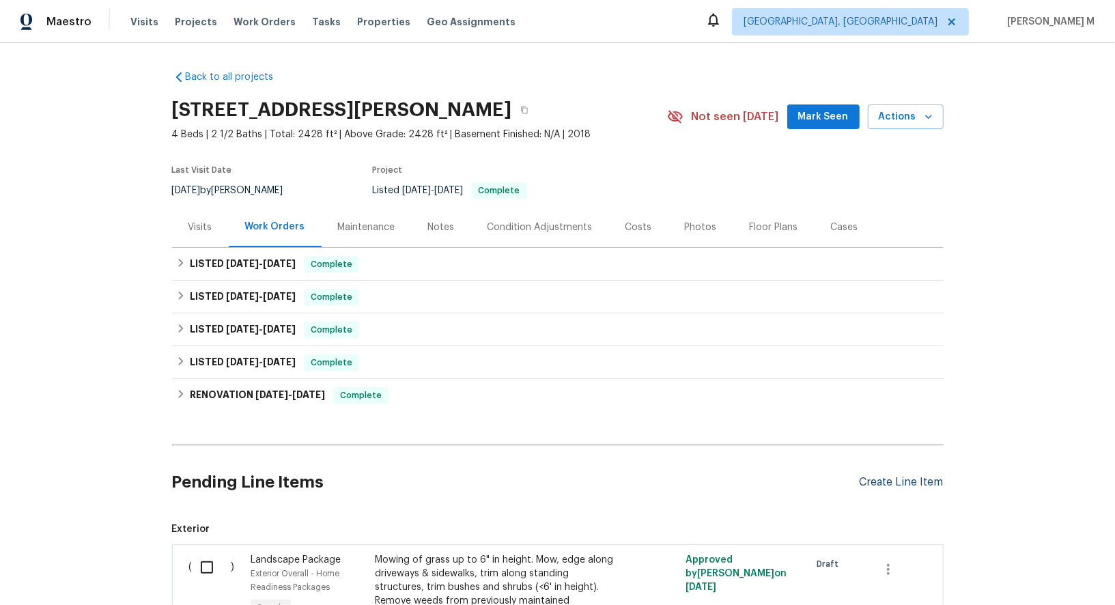
click at [923, 476] on div "Create Line Item" at bounding box center [901, 482] width 84 height 13
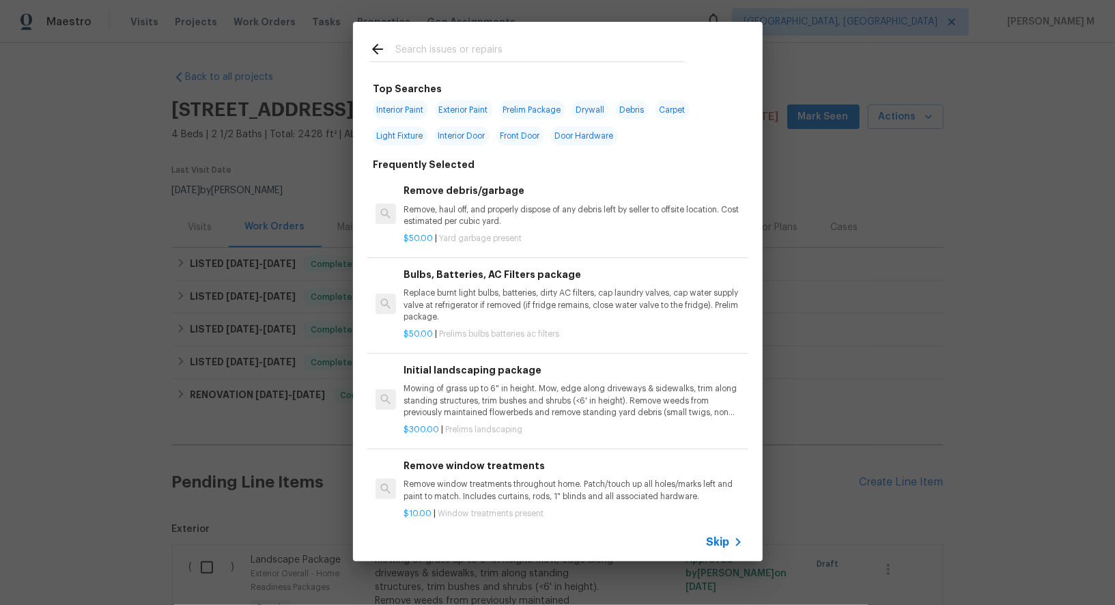
click at [726, 555] on div "Skip" at bounding box center [558, 542] width 410 height 38
click at [725, 547] on span "Skip" at bounding box center [717, 542] width 23 height 14
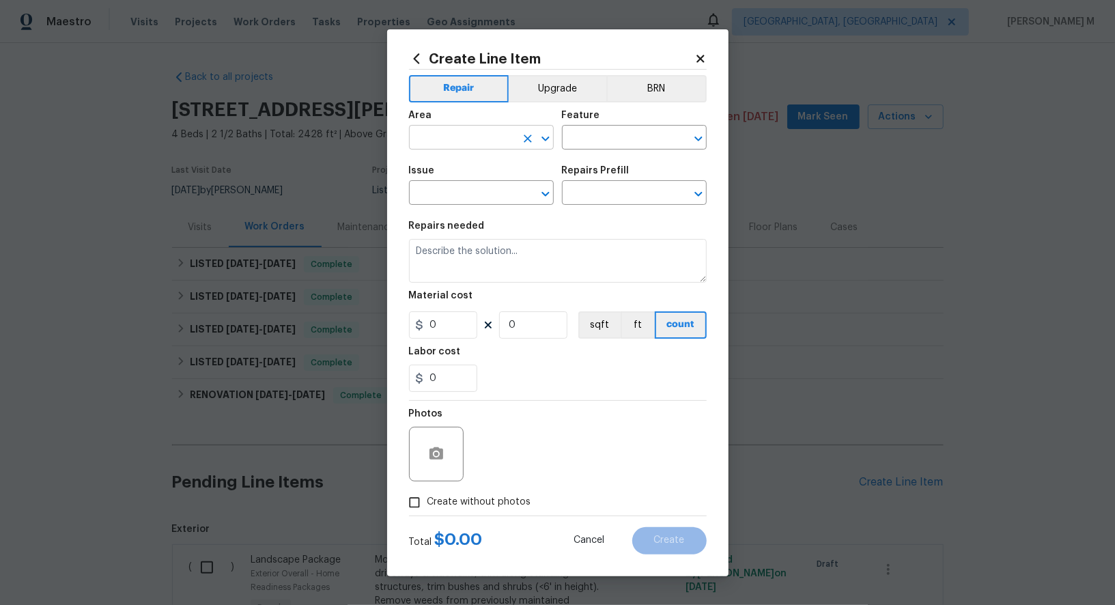
click at [472, 135] on input "text" at bounding box center [462, 138] width 106 height 21
type input "Dish"
click at [460, 184] on li "Interior Addition" at bounding box center [480, 175] width 146 height 23
type input "Interior Addition"
click at [525, 140] on icon "Clear" at bounding box center [528, 139] width 14 height 14
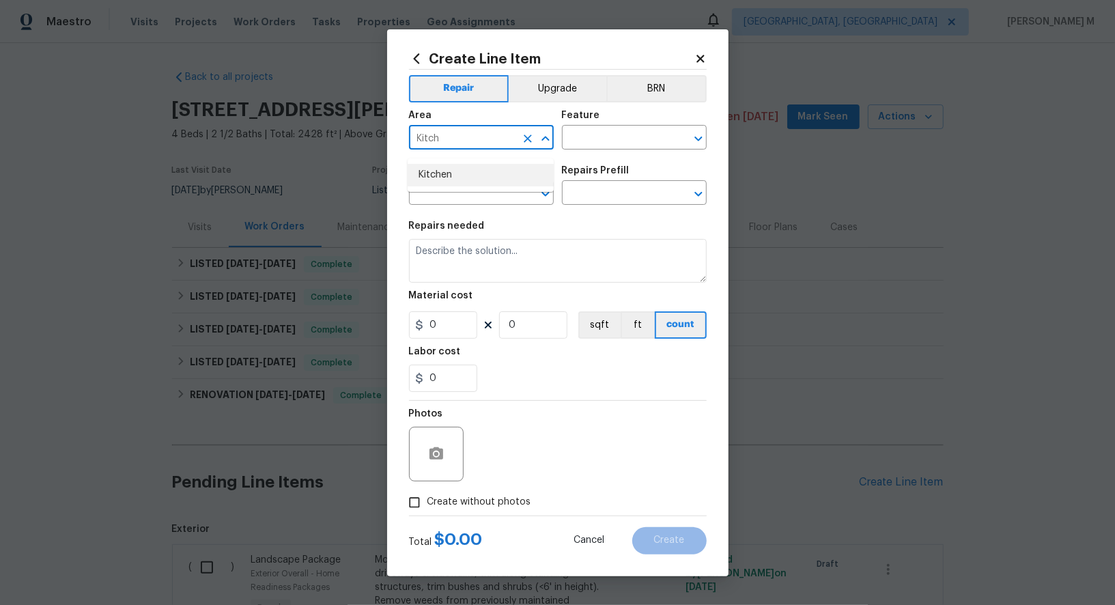
click at [500, 177] on li "Kitchen" at bounding box center [480, 175] width 146 height 23
type input "Kitchen"
click at [595, 143] on input "text" at bounding box center [615, 138] width 106 height 21
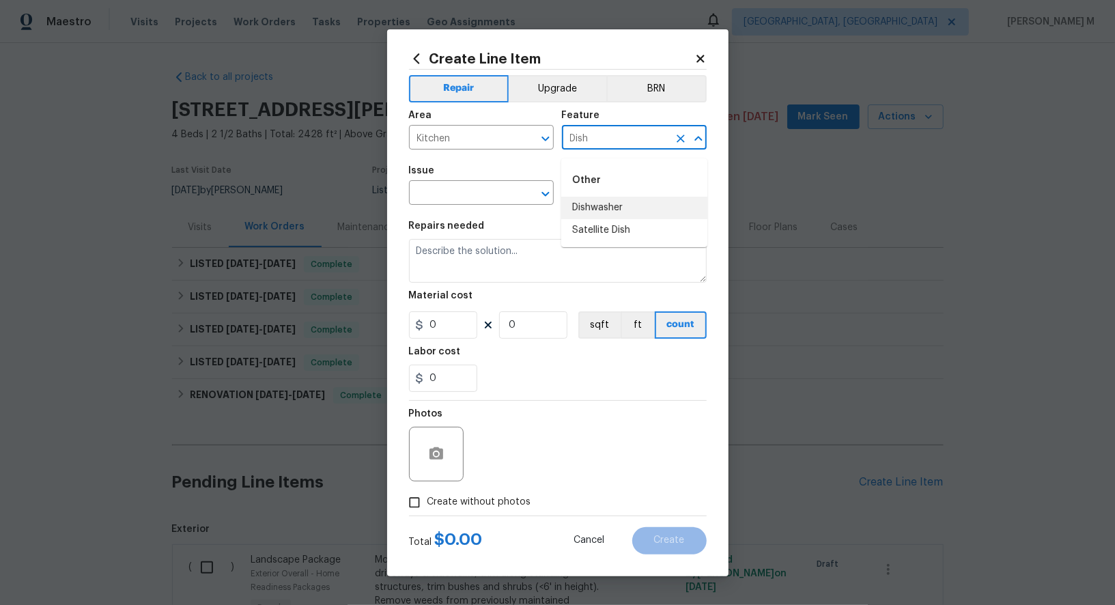
click at [585, 216] on li "Dishwasher" at bounding box center [634, 208] width 146 height 23
type input "Dishwasher"
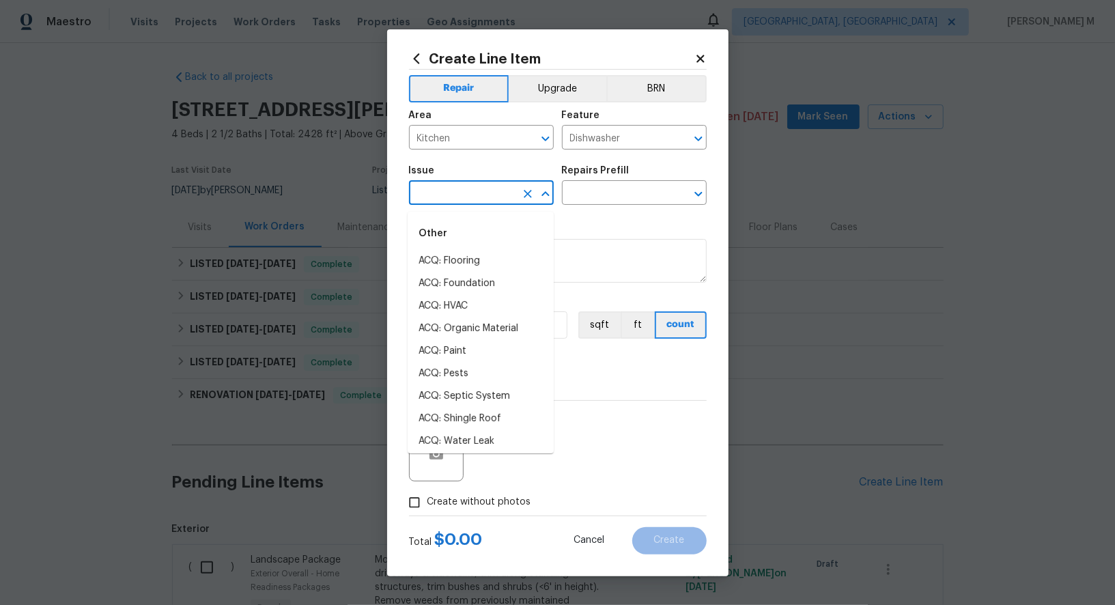
click at [484, 205] on input "text" at bounding box center [462, 194] width 106 height 21
type input "Dish"
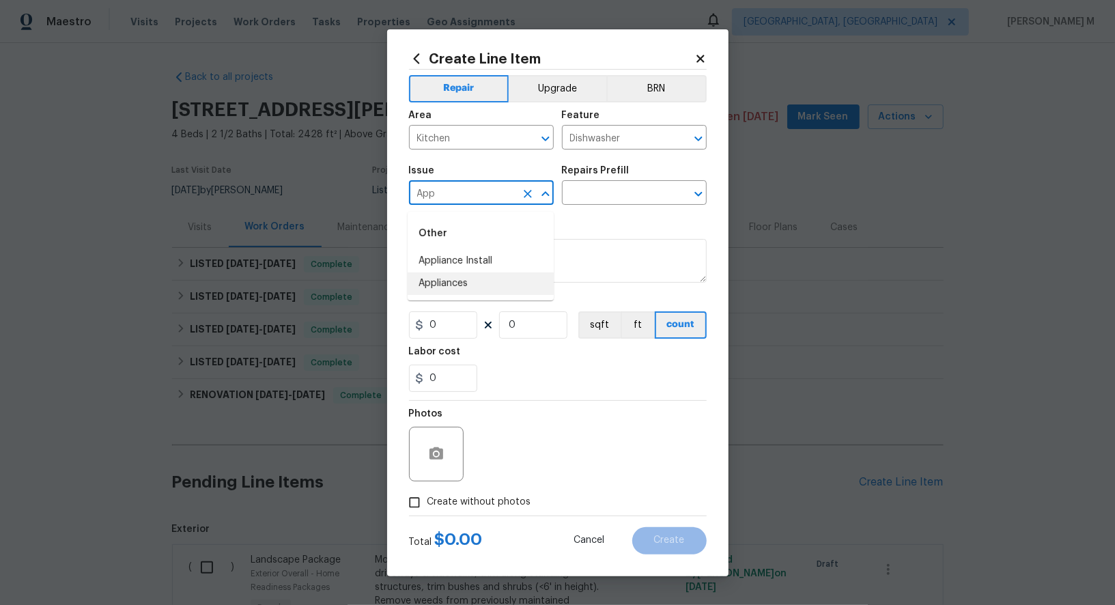
click at [465, 282] on li "Appliances" at bounding box center [480, 283] width 146 height 23
type input "Appliances"
click at [597, 197] on input "text" at bounding box center [615, 194] width 106 height 21
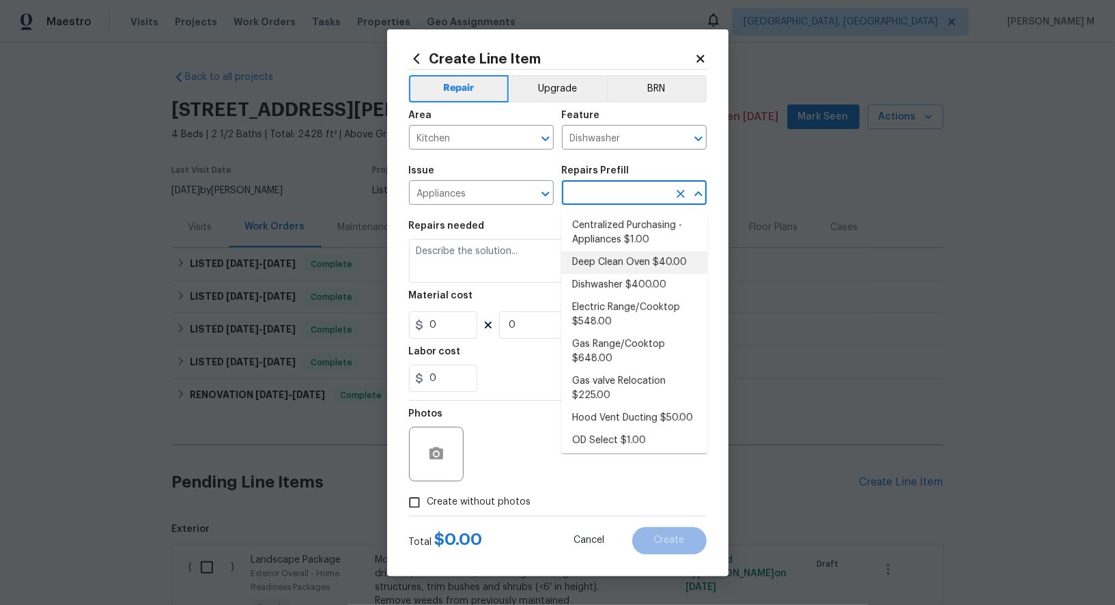
scroll to position [26, 0]
click at [601, 284] on li "Dishwasher $400.00" at bounding box center [634, 284] width 146 height 23
type input "Appliances"
type input "Dishwasher $400.00"
type textarea "Remove the existing dishwasher and prep the area for a new unit. Install a new …"
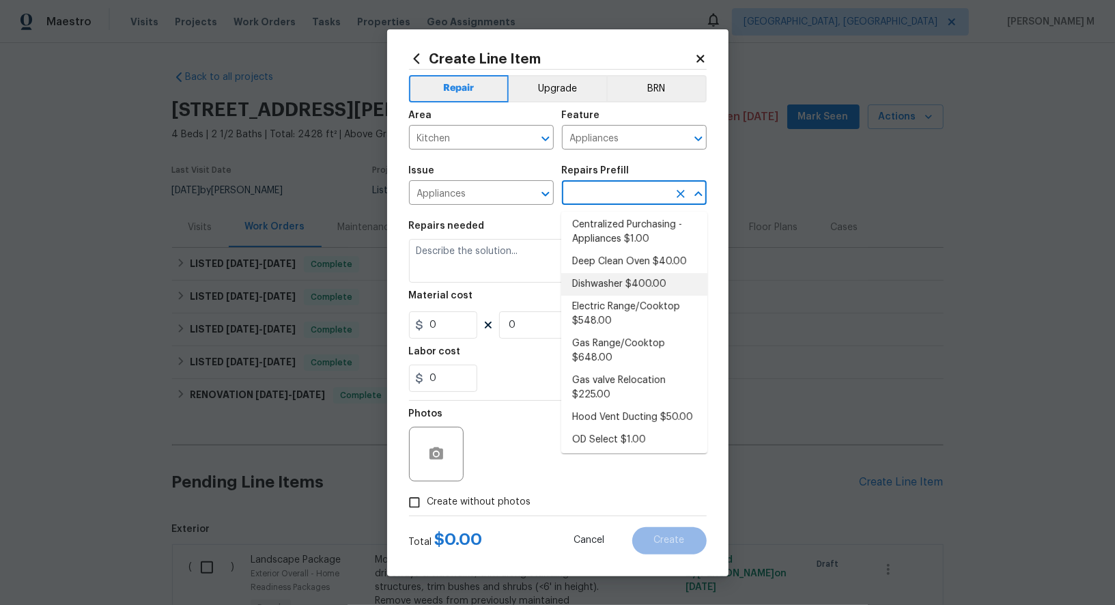
type input "400"
type input "1"
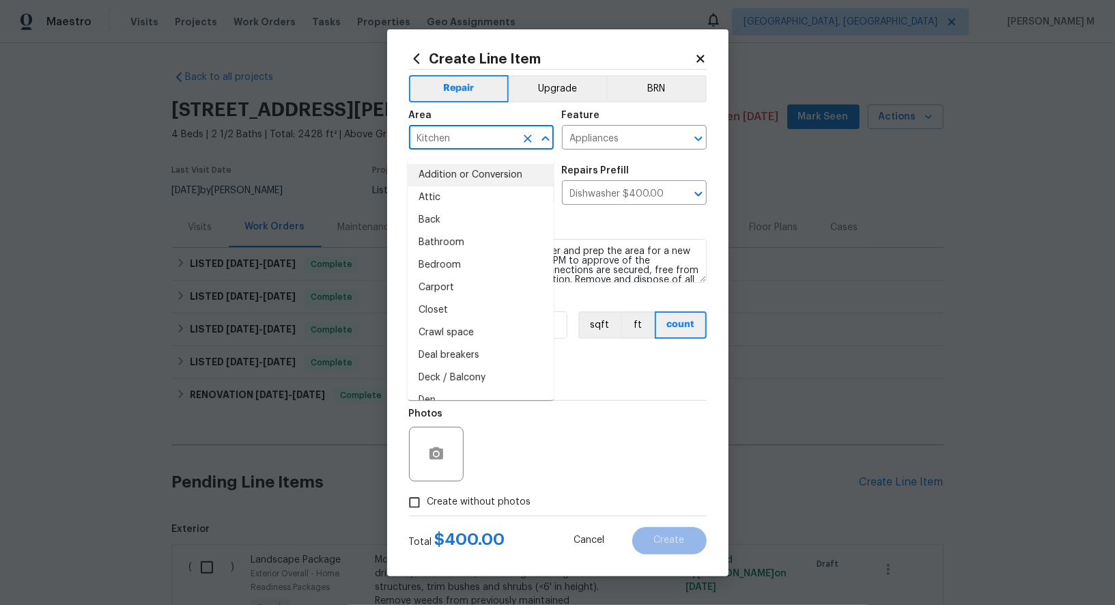
click at [446, 139] on input "Kitchen" at bounding box center [462, 138] width 106 height 21
click at [584, 149] on input "Appliances" at bounding box center [615, 138] width 106 height 21
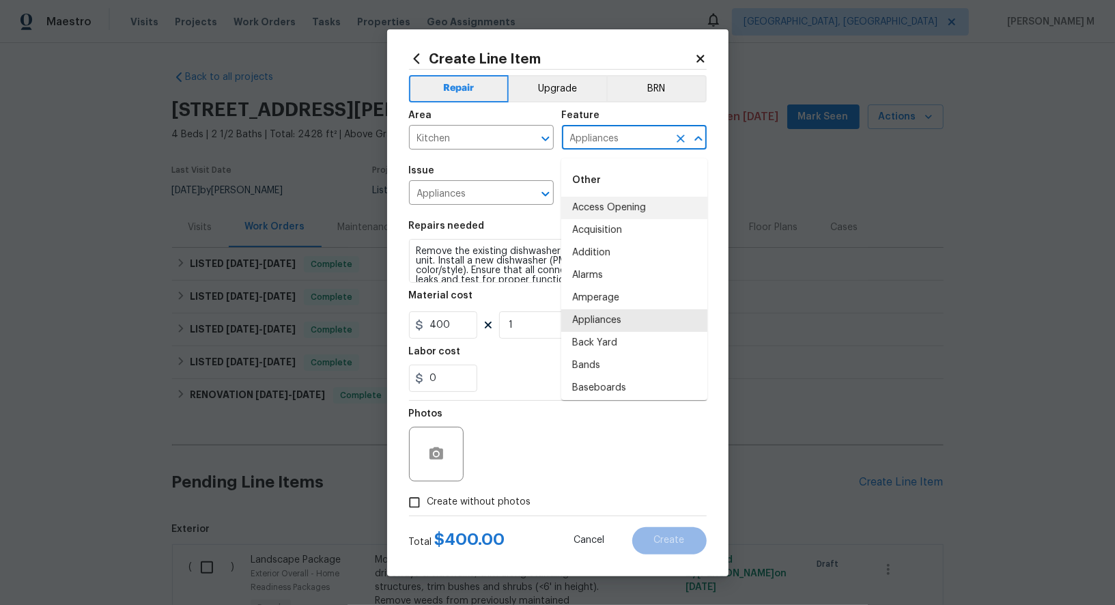
click at [584, 149] on input "Appliances" at bounding box center [615, 138] width 106 height 21
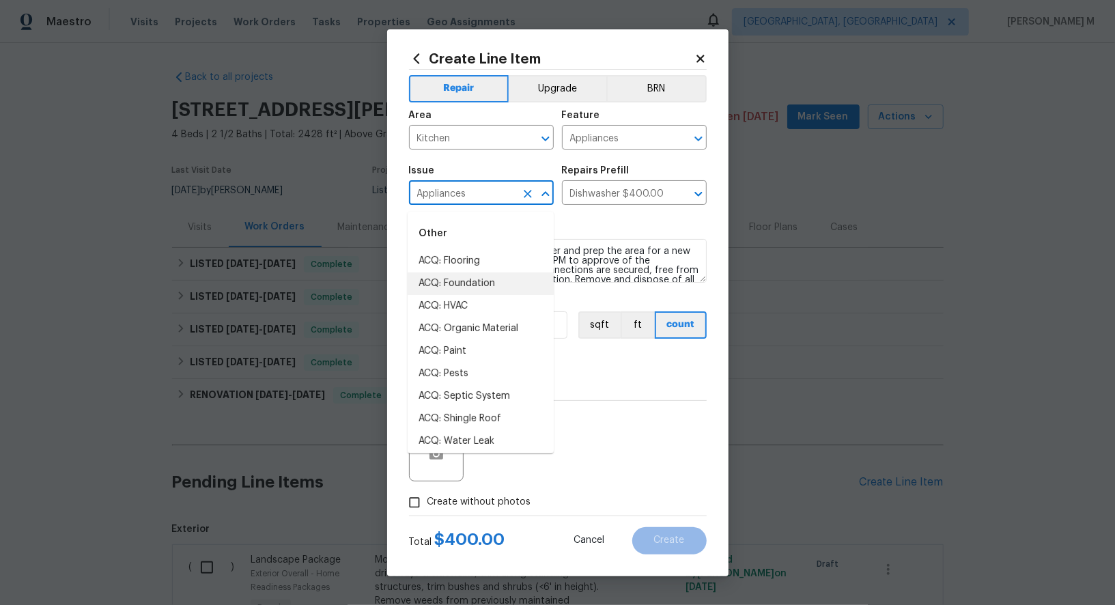
click at [427, 195] on input "Appliances" at bounding box center [462, 194] width 106 height 21
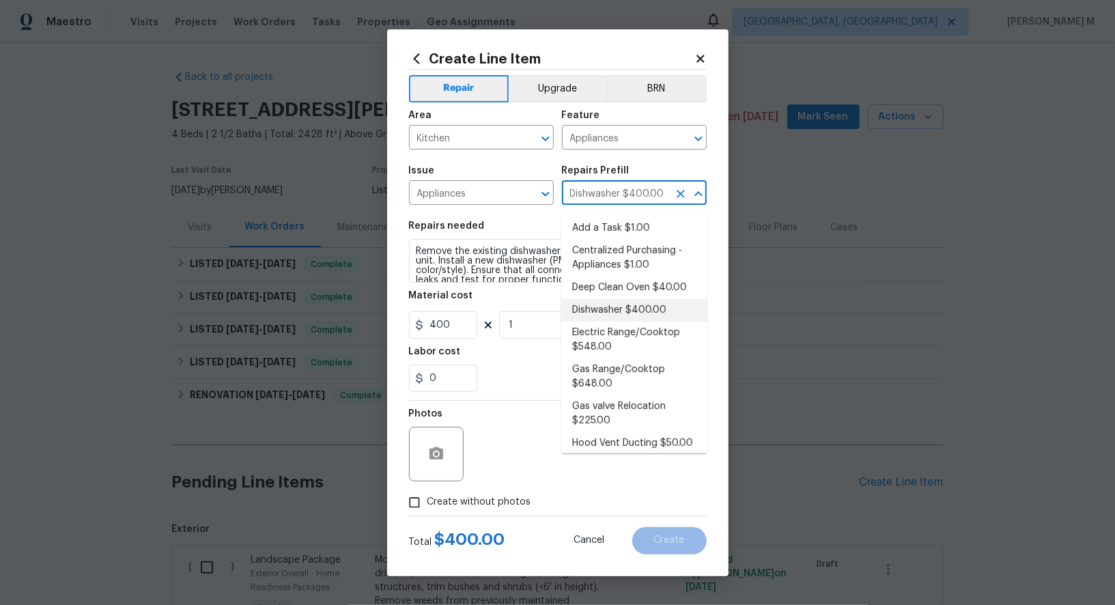
click at [588, 190] on input "Dishwasher $400.00" at bounding box center [615, 194] width 106 height 21
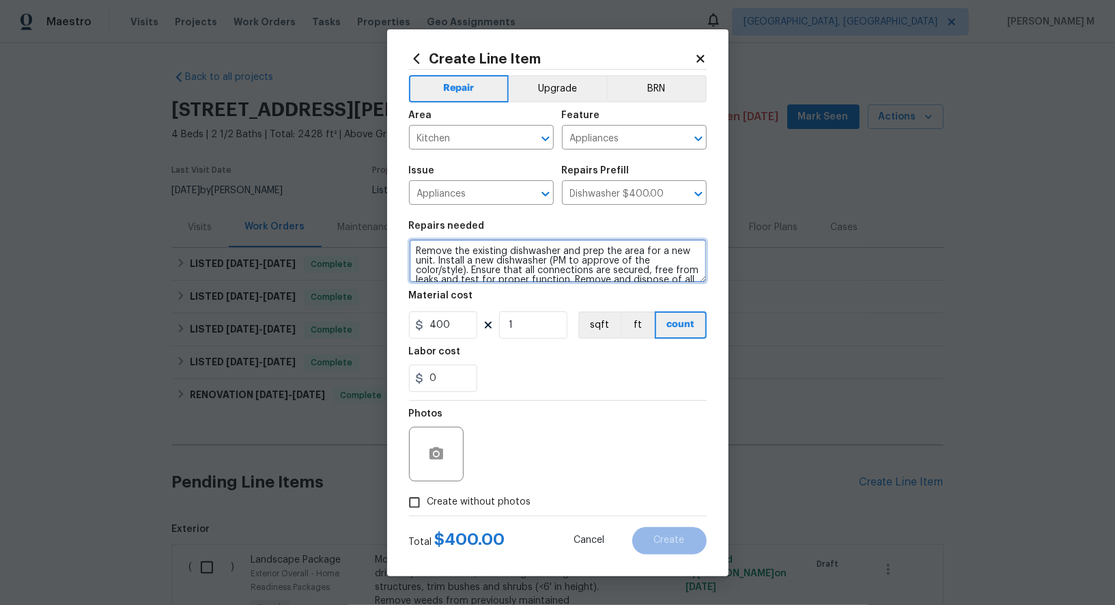
click at [493, 278] on textarea "Remove the existing dishwasher and prep the area for a new unit. Install a new …" at bounding box center [558, 261] width 298 height 44
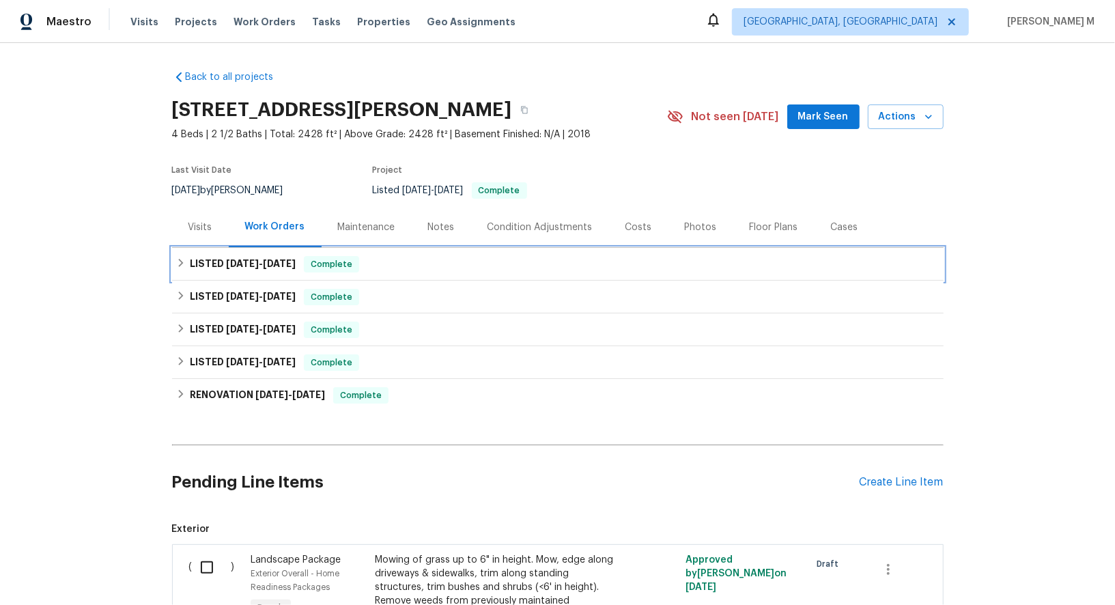
click at [265, 267] on div "LISTED 9/2/25 - 9/4/25 Complete" at bounding box center [557, 264] width 771 height 33
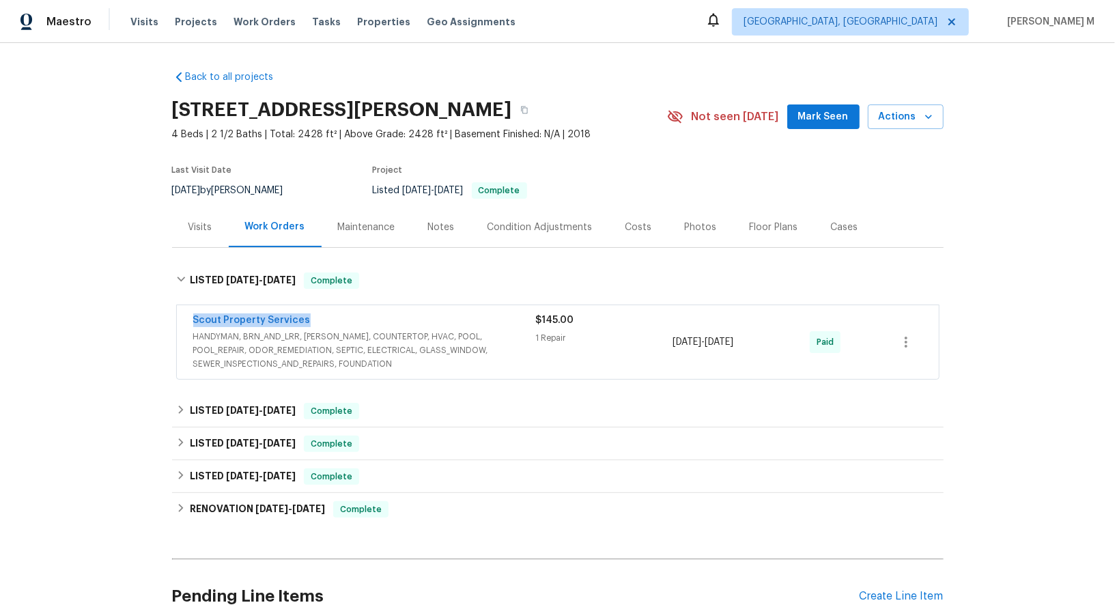
drag, startPoint x: 308, startPoint y: 311, endPoint x: 2, endPoint y: 311, distance: 305.8
click at [2, 311] on div "Back to all projects 6890 Langford St, Jacksonville, FL 32219 4 Beds | 2 1/2 Ba…" at bounding box center [557, 324] width 1115 height 562
copy link "Scout Property Services"
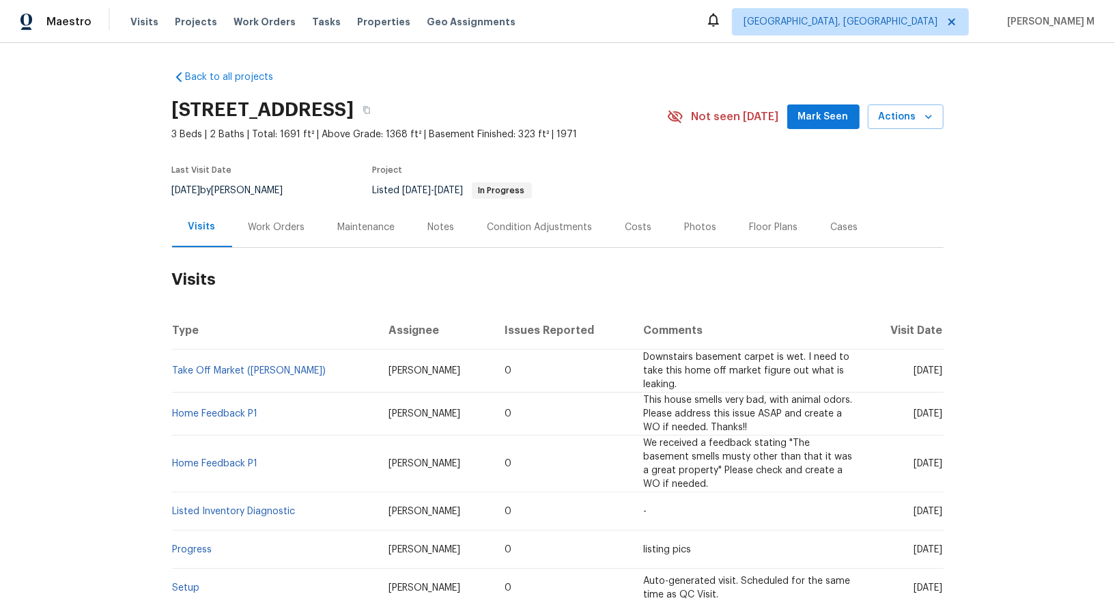
click at [270, 220] on div "Work Orders" at bounding box center [276, 227] width 57 height 14
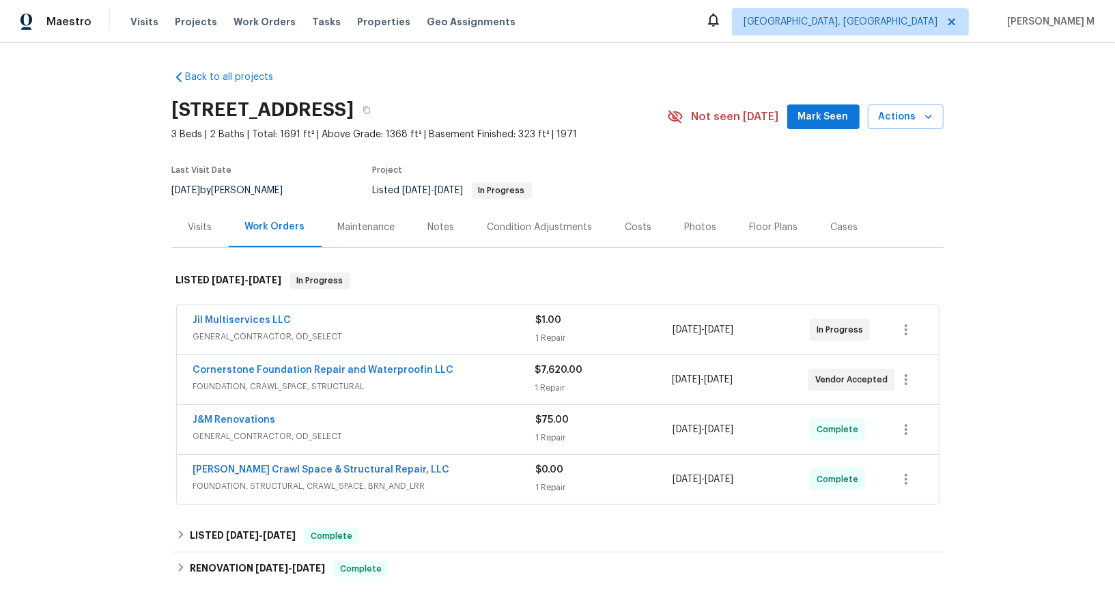
click at [259, 330] on span "GENERAL_CONTRACTOR, OD_SELECT" at bounding box center [364, 337] width 343 height 14
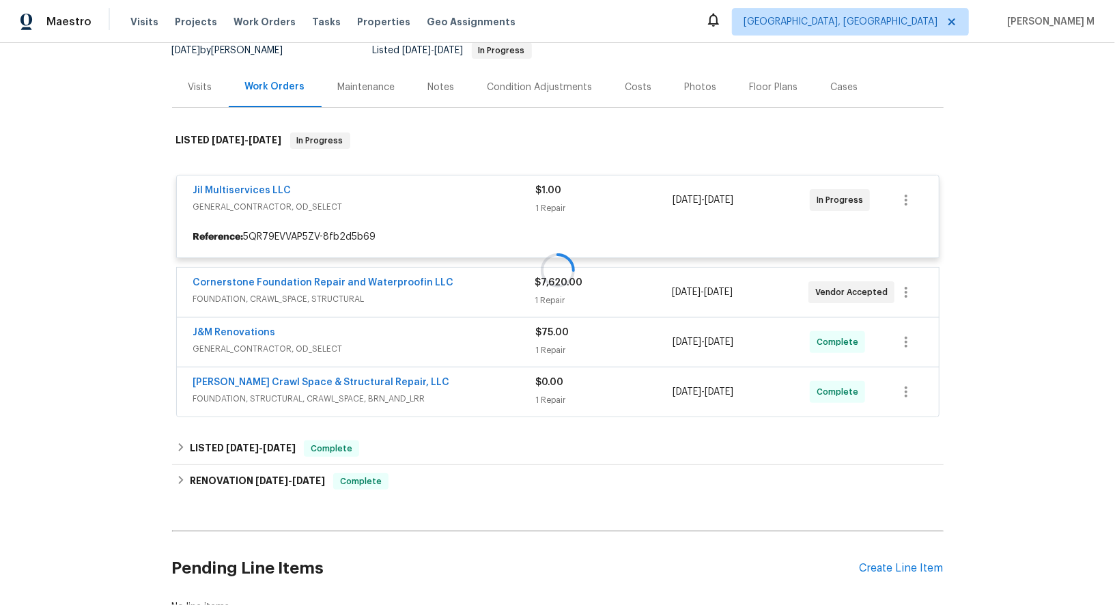
scroll to position [150, 0]
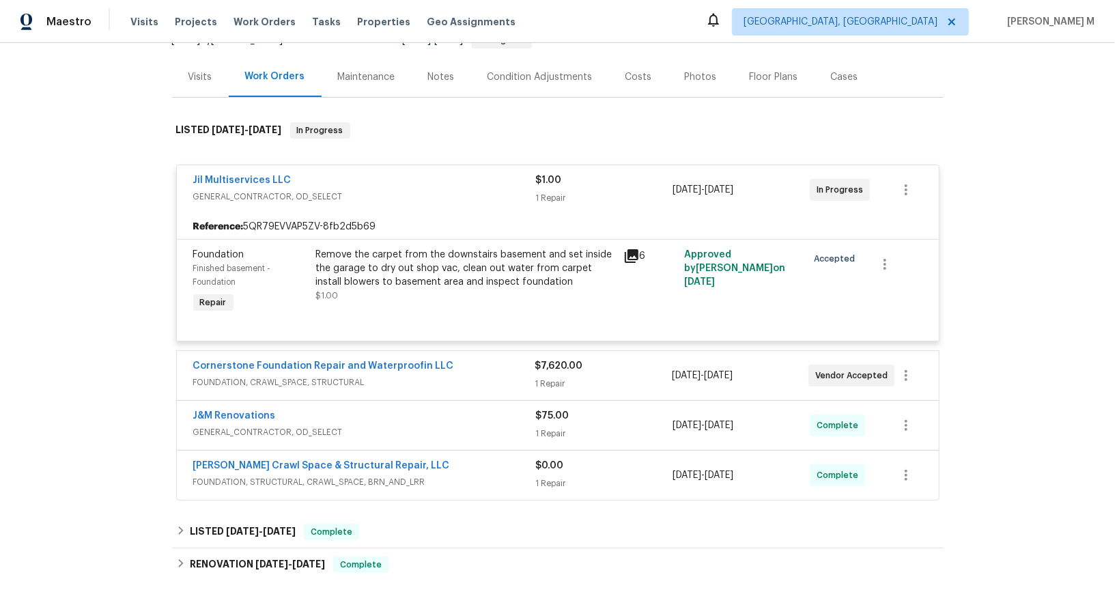
click at [279, 375] on span "FOUNDATION, CRAWL_SPACE, STRUCTURAL" at bounding box center [364, 382] width 342 height 14
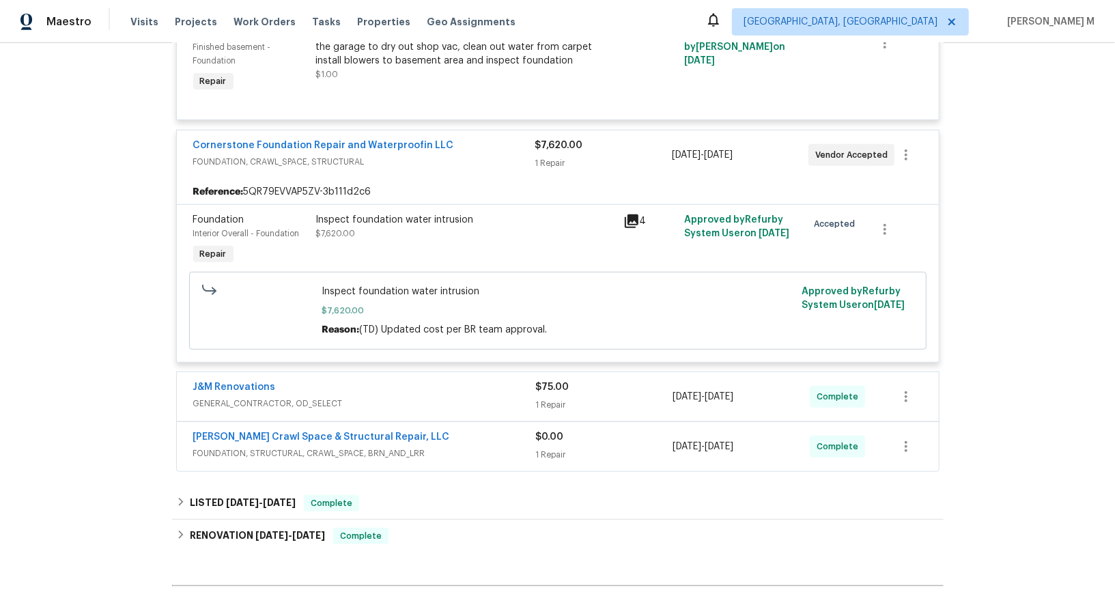
scroll to position [389, 0]
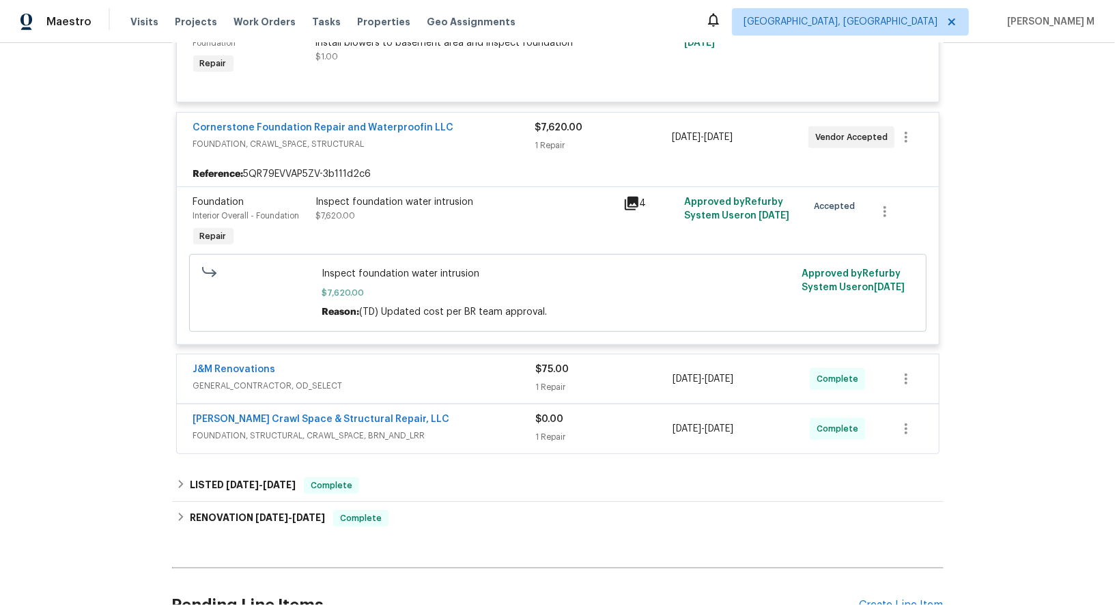
click at [303, 362] on div "J&M Renovations GENERAL_CONTRACTOR, OD_SELECT" at bounding box center [364, 378] width 343 height 33
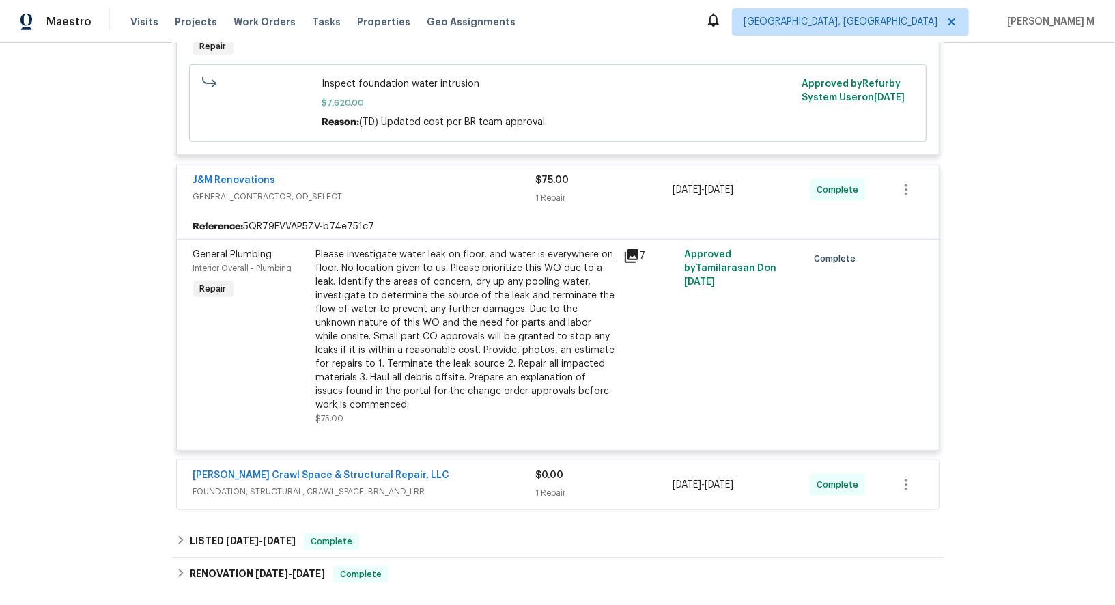
scroll to position [581, 0]
click at [330, 483] on span "FOUNDATION, STRUCTURAL, CRAWL_SPACE, BRN_AND_LRR" at bounding box center [364, 490] width 343 height 14
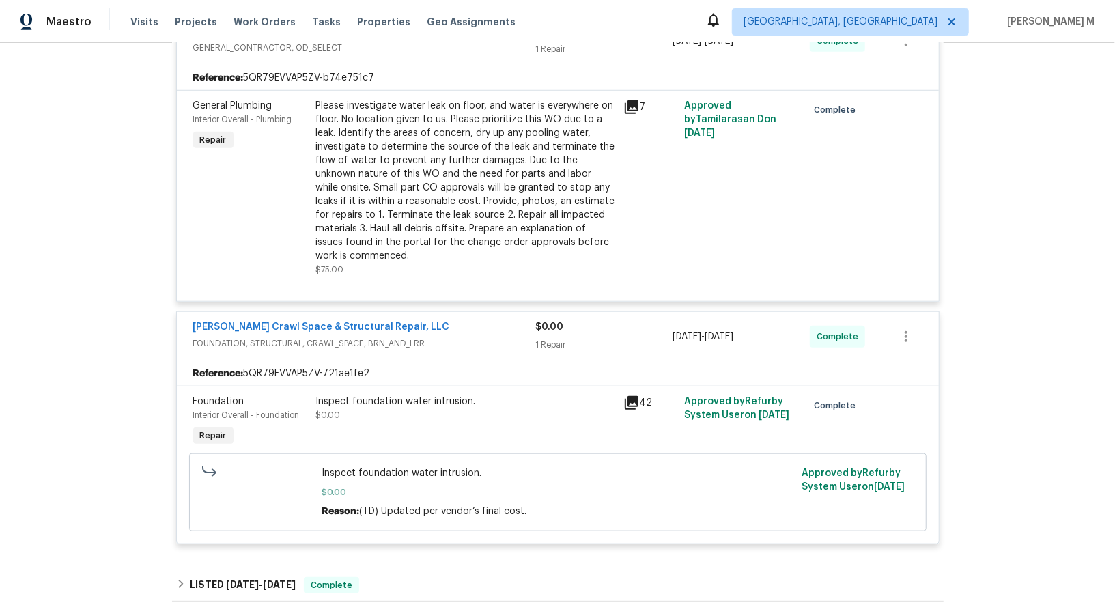
scroll to position [833, 0]
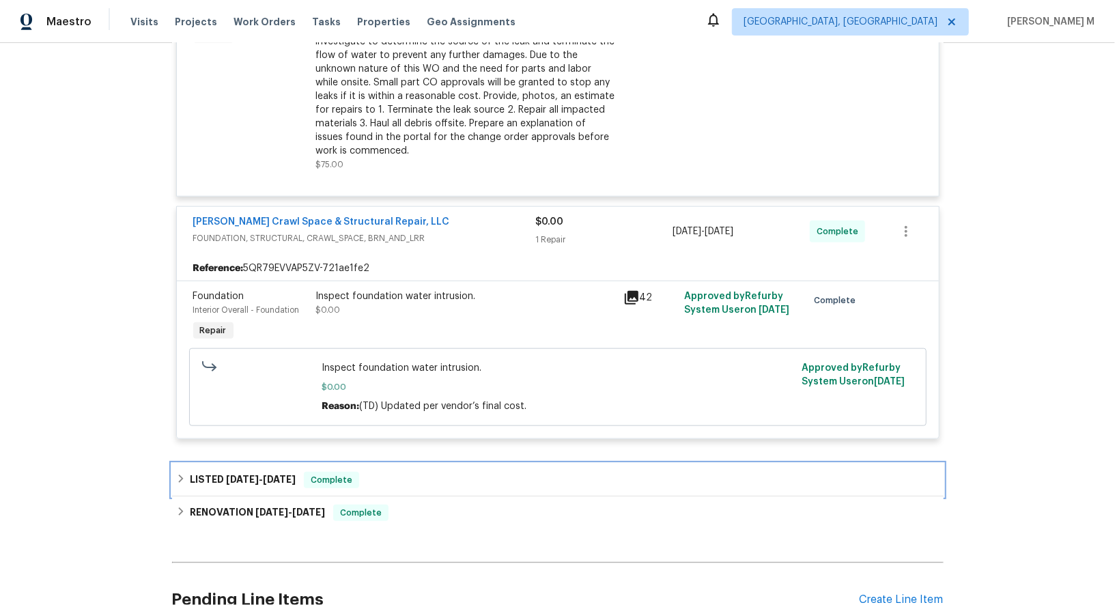
click at [284, 472] on h6 "LISTED 8/12/25 - 8/15/25" at bounding box center [243, 480] width 106 height 16
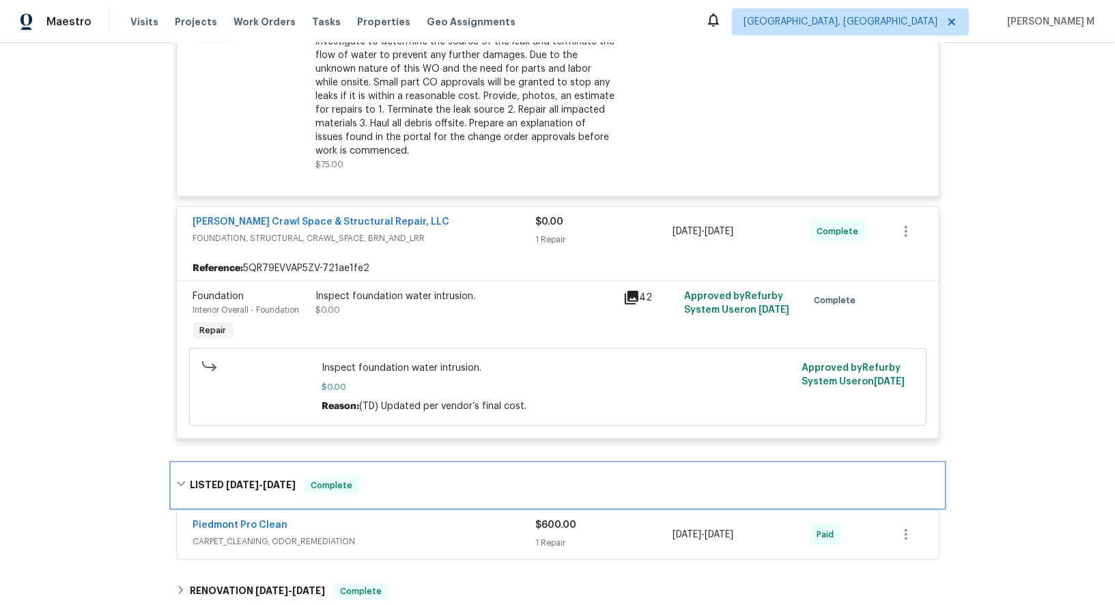
scroll to position [956, 0]
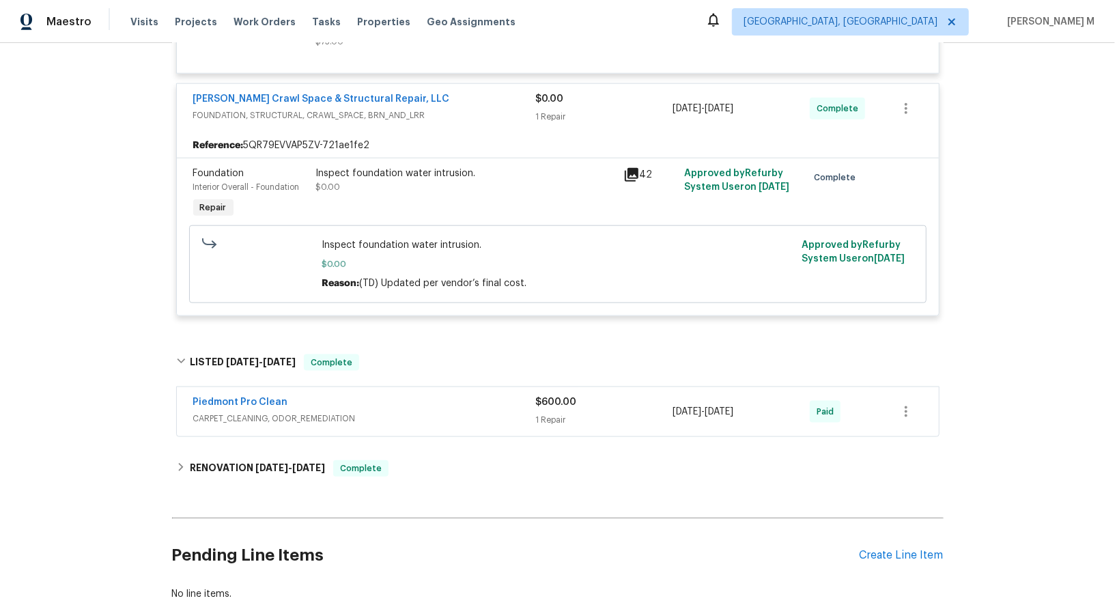
click at [269, 412] on span "CARPET_CLEANING, ODOR_REMEDIATION" at bounding box center [364, 419] width 343 height 14
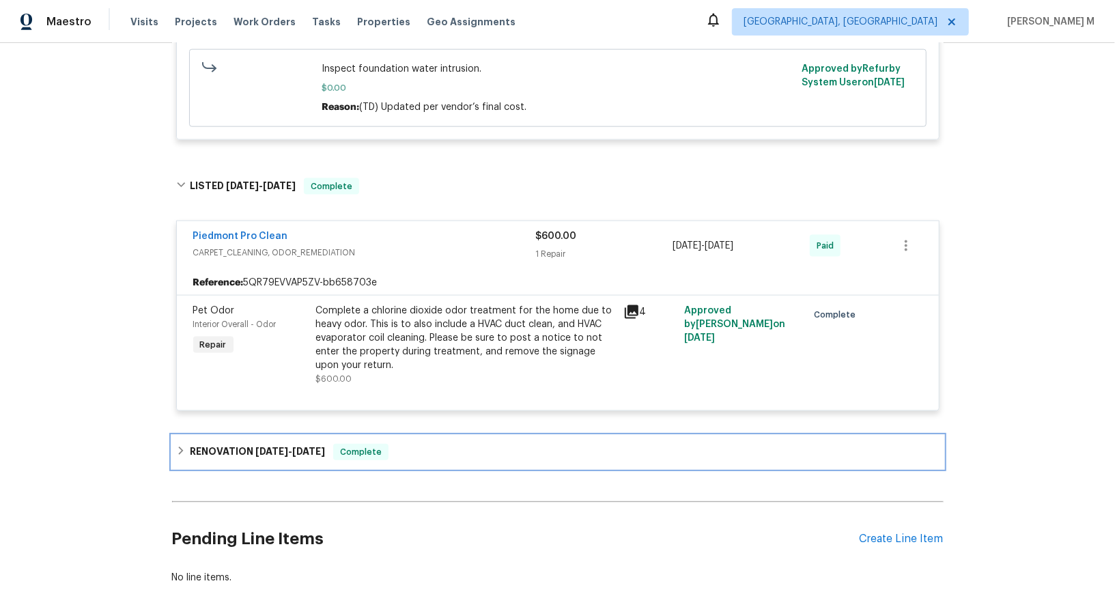
click at [270, 435] on div "RENOVATION 2/14/25 - 3/11/25 Complete" at bounding box center [557, 451] width 771 height 33
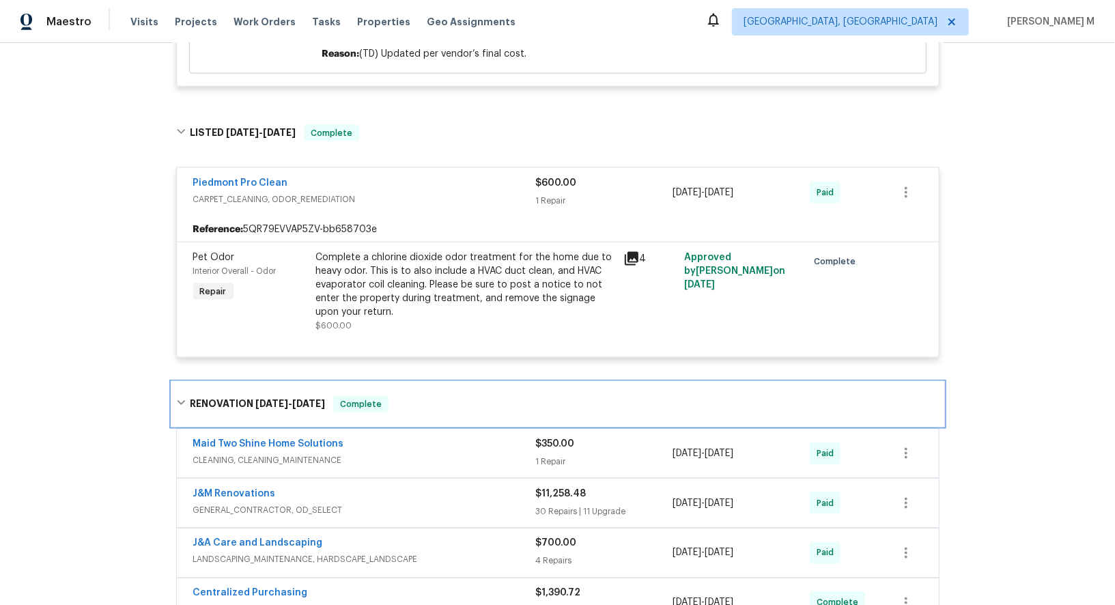
scroll to position [1432, 0]
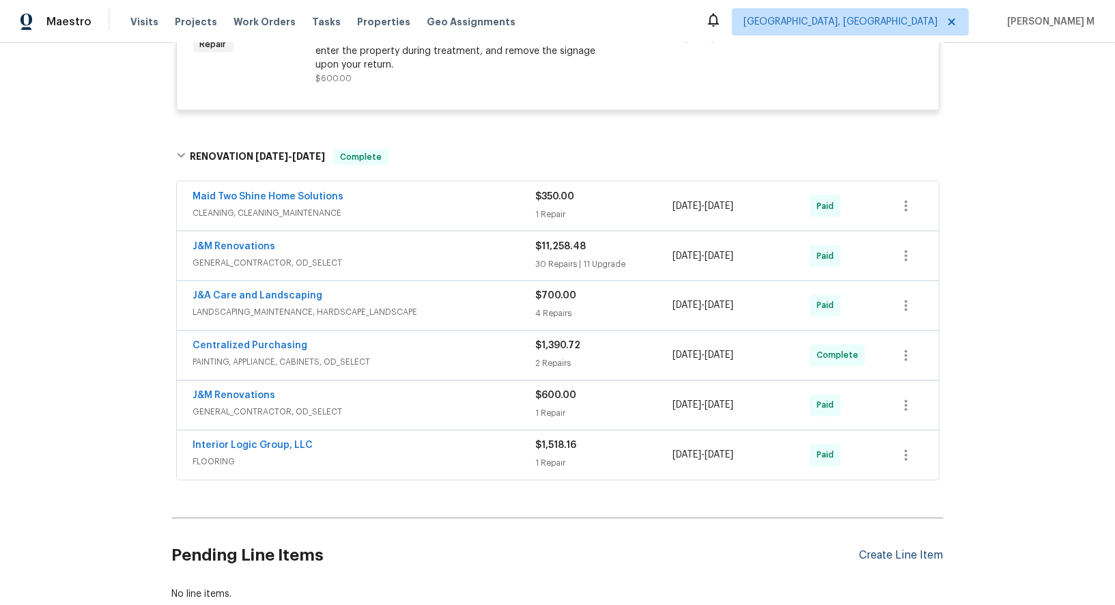
click at [886, 549] on div "Create Line Item" at bounding box center [901, 555] width 84 height 13
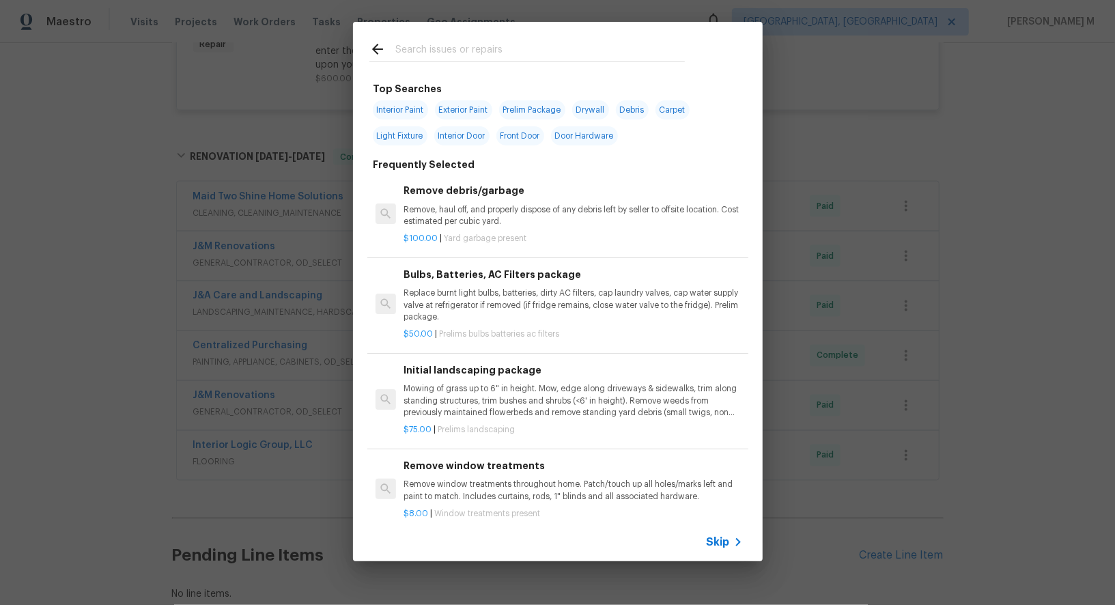
click at [731, 543] on icon at bounding box center [738, 542] width 16 height 16
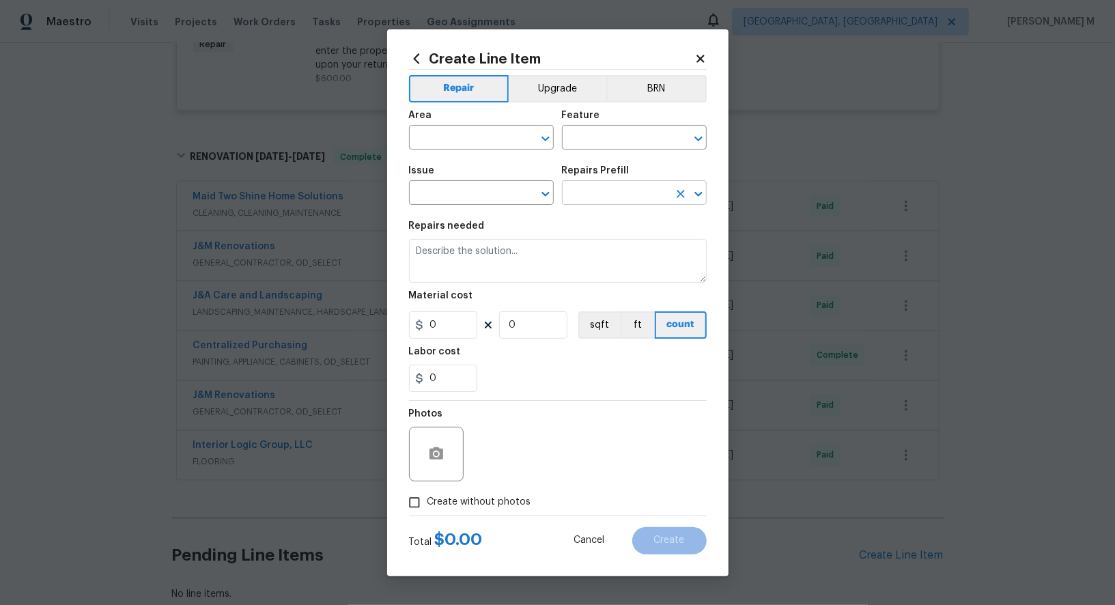
click at [587, 198] on input "text" at bounding box center [615, 194] width 106 height 21
click at [457, 213] on span "Issue ​" at bounding box center [481, 185] width 145 height 55
click at [457, 140] on input "text" at bounding box center [462, 138] width 106 height 21
click at [457, 173] on li "Irrigation" at bounding box center [480, 175] width 146 height 23
type input "Irrigation"
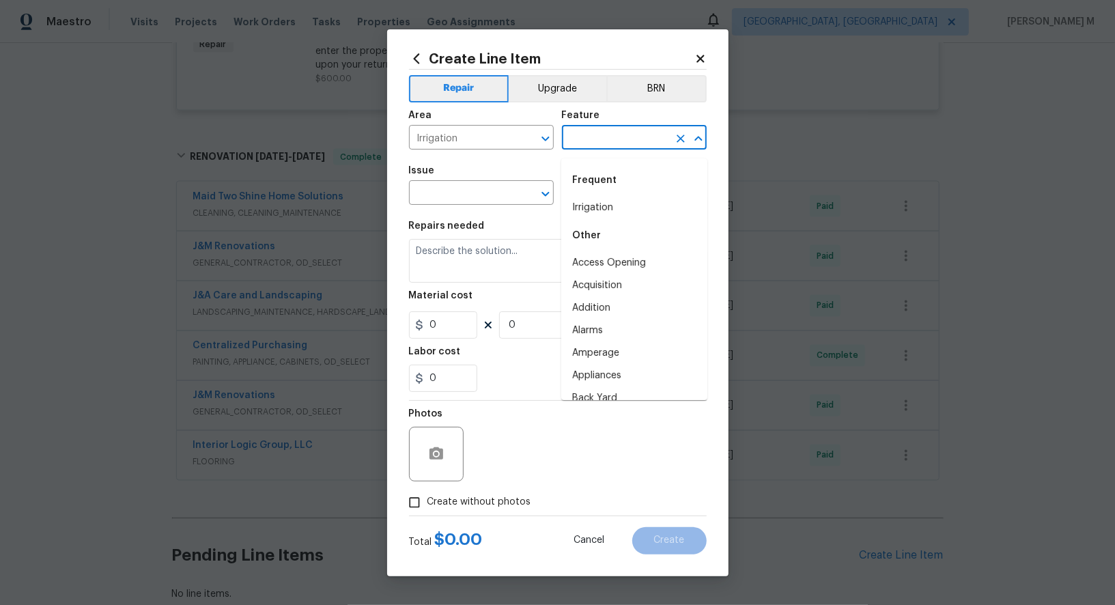
click at [601, 143] on input "text" at bounding box center [615, 138] width 106 height 21
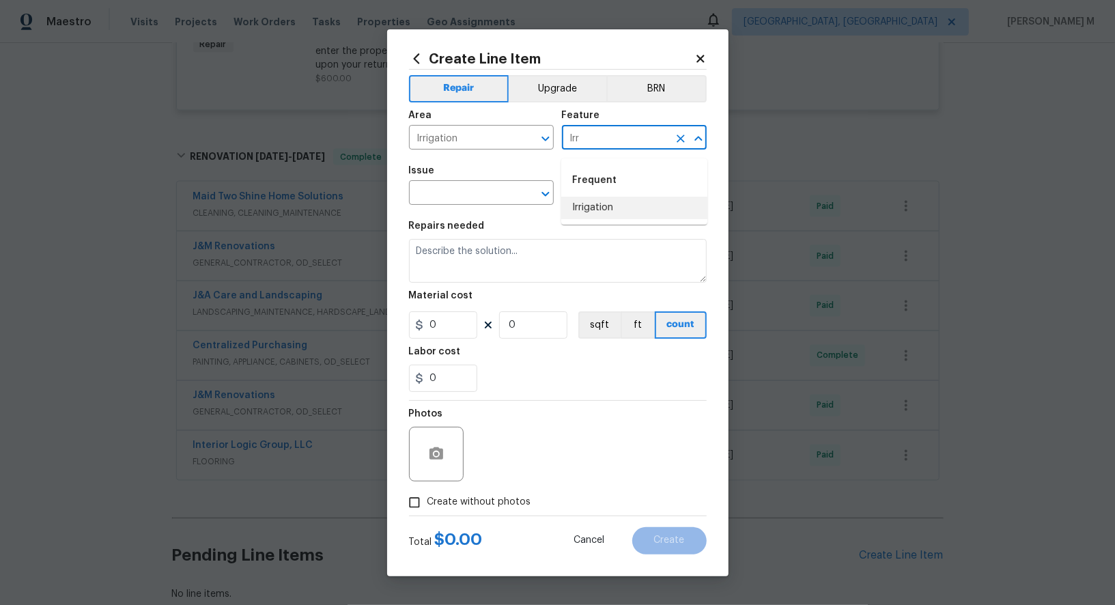
click at [598, 197] on li "Frequent Irrigation" at bounding box center [634, 191] width 146 height 55
click at [660, 206] on li "Irrigation" at bounding box center [634, 208] width 146 height 23
type input "Irrigation"
click at [429, 197] on input "text" at bounding box center [462, 194] width 106 height 21
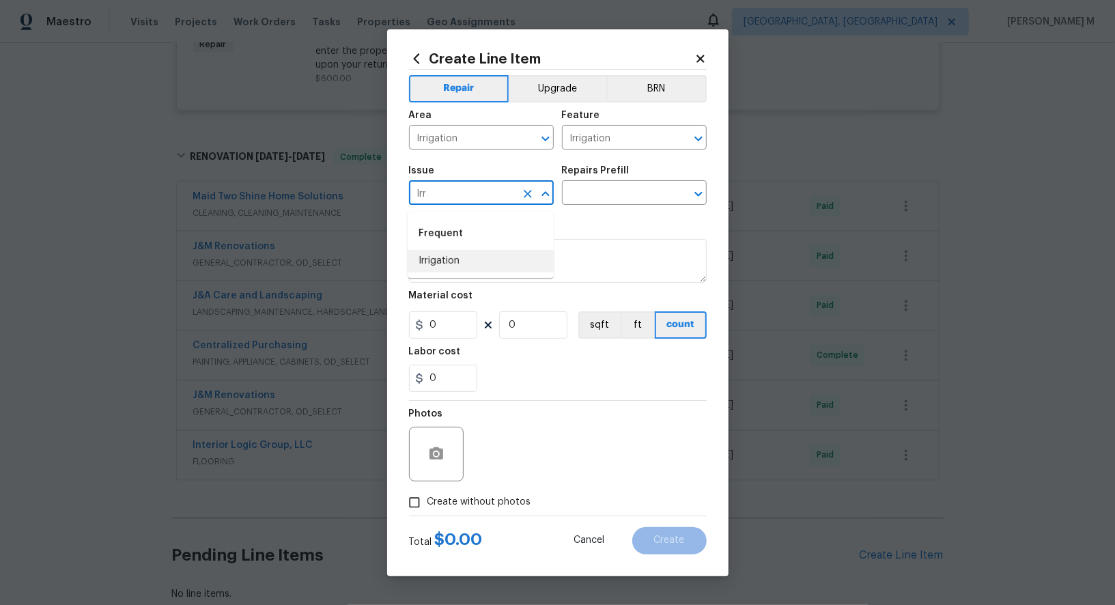
click at [446, 269] on li "Irrigation" at bounding box center [480, 261] width 146 height 23
type input "Irrigation"
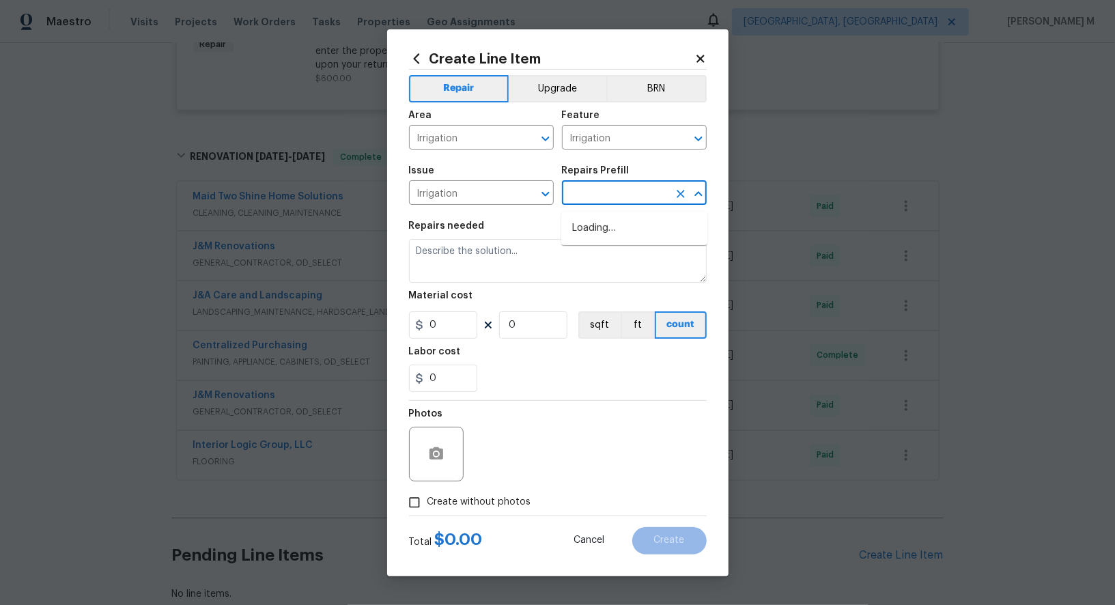
click at [634, 192] on input "text" at bounding box center [615, 194] width 106 height 21
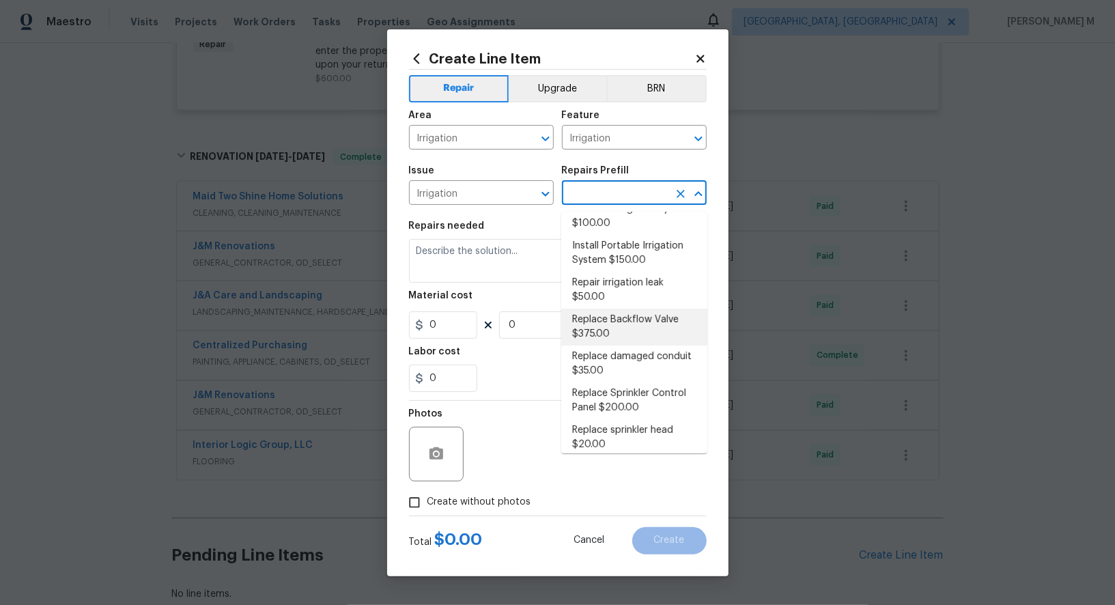
scroll to position [20, 0]
click at [638, 281] on li "Repair irrigation leak $50.00" at bounding box center [634, 288] width 146 height 37
type input "Repair irrigation leak $50.00"
type textarea "Locate and repair leaking irrigation line and return landscape conditions to or…"
type input "1"
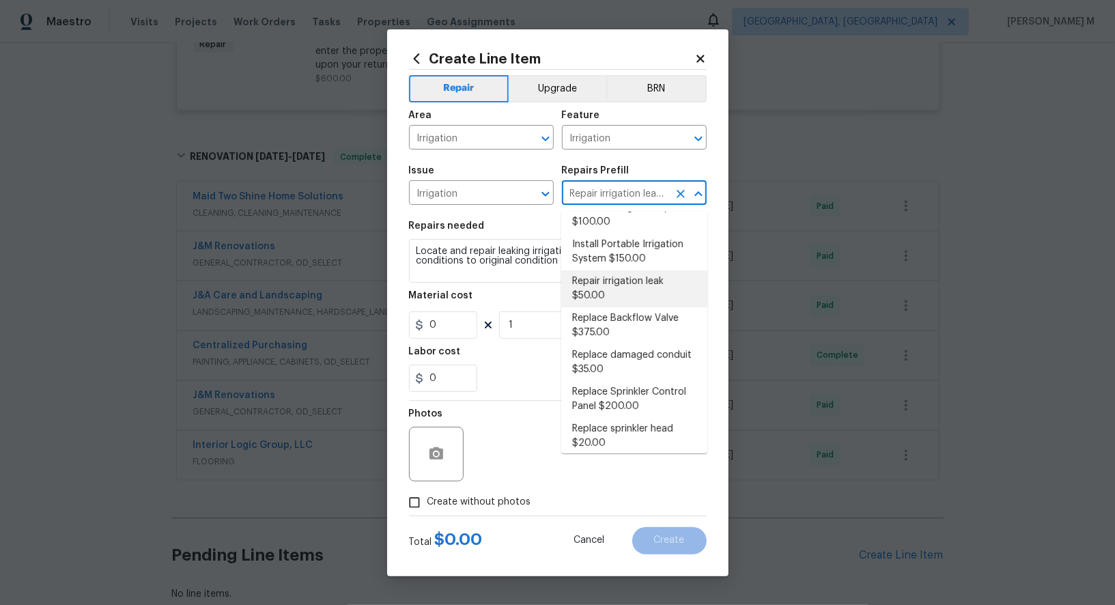
type input "50"
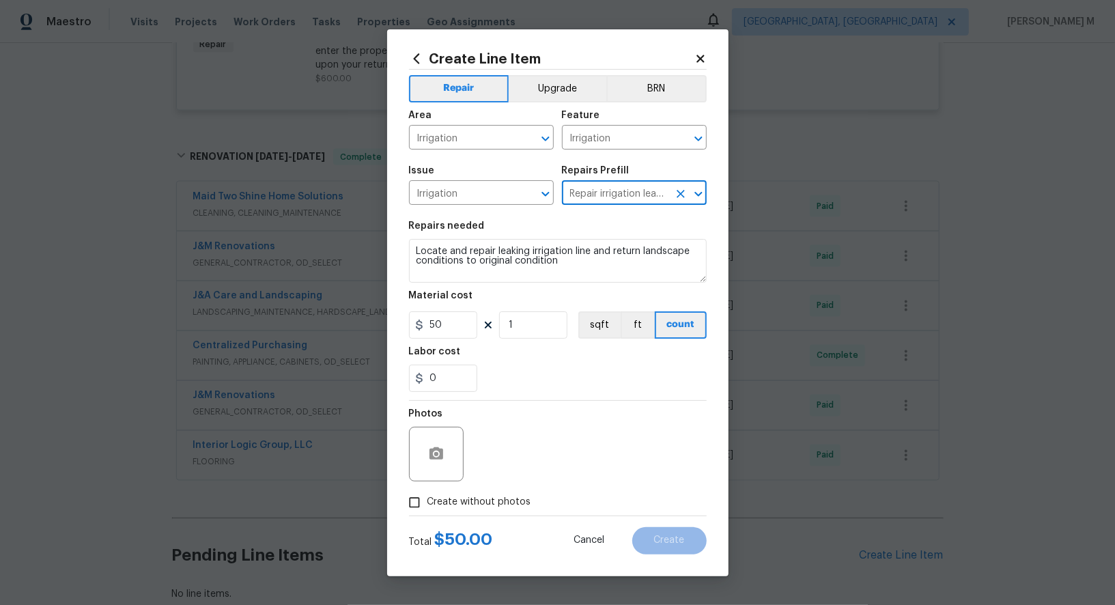
click at [579, 195] on input "Repair irrigation leak $50.00" at bounding box center [615, 194] width 106 height 21
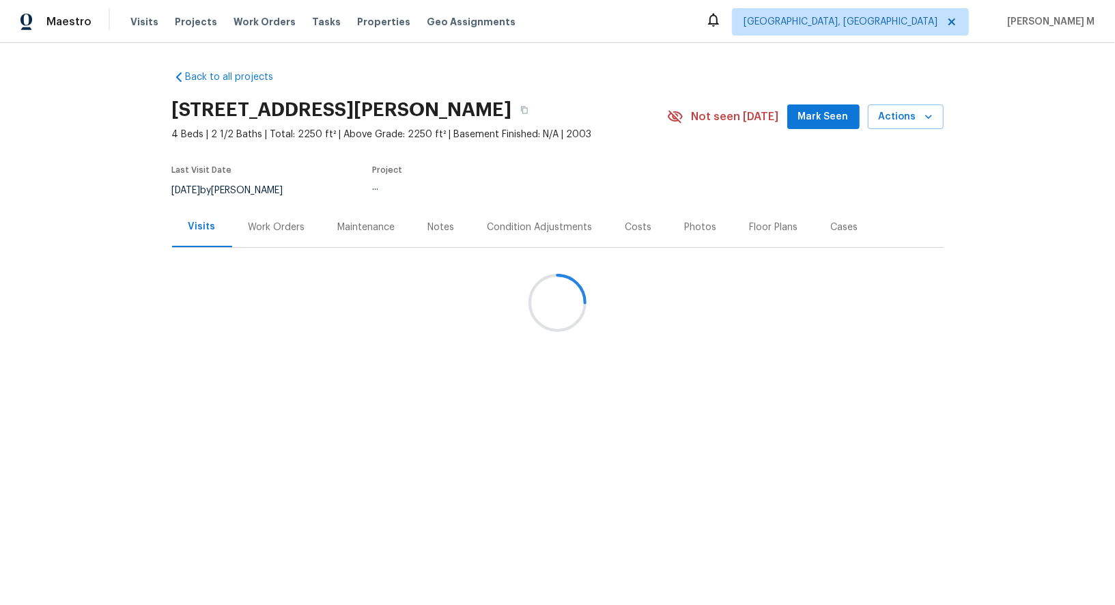
click at [259, 238] on div at bounding box center [557, 302] width 1115 height 605
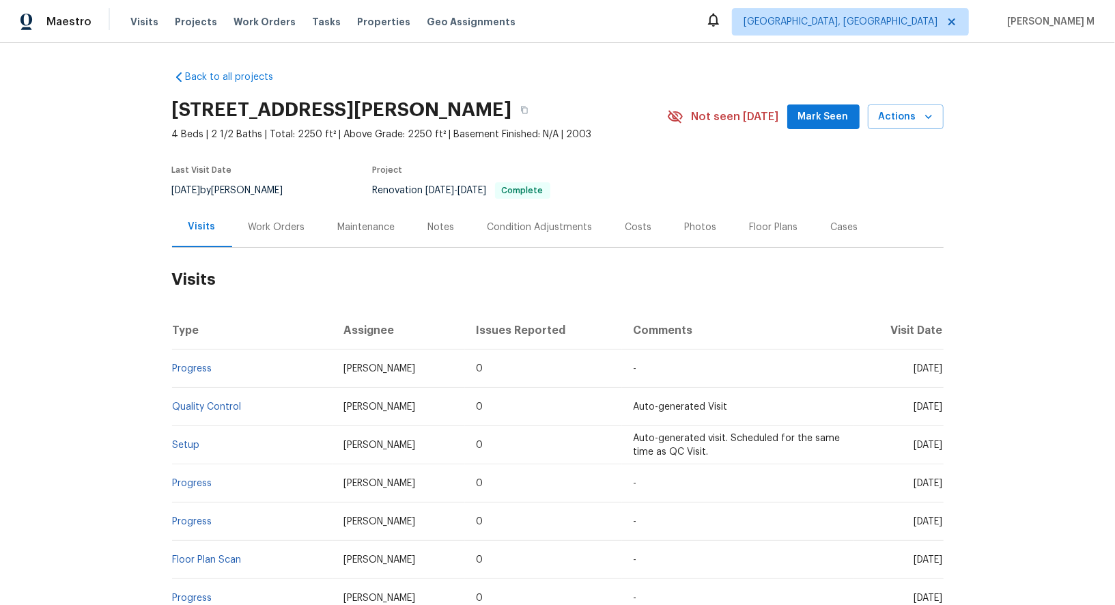
click at [259, 229] on div "Work Orders" at bounding box center [276, 227] width 89 height 40
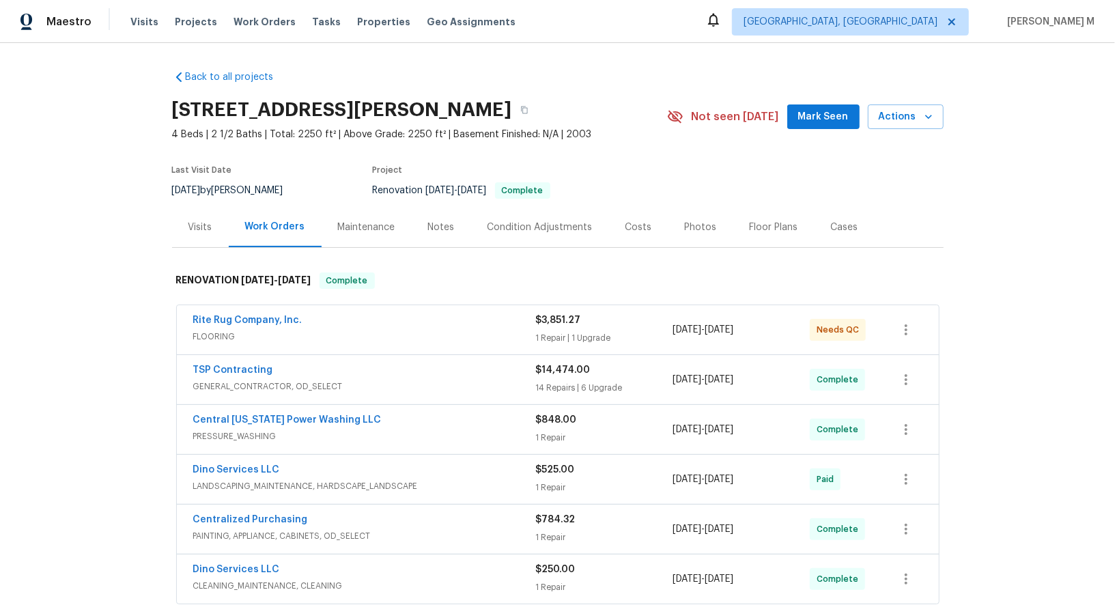
click at [231, 334] on span "FLOORING" at bounding box center [364, 337] width 343 height 14
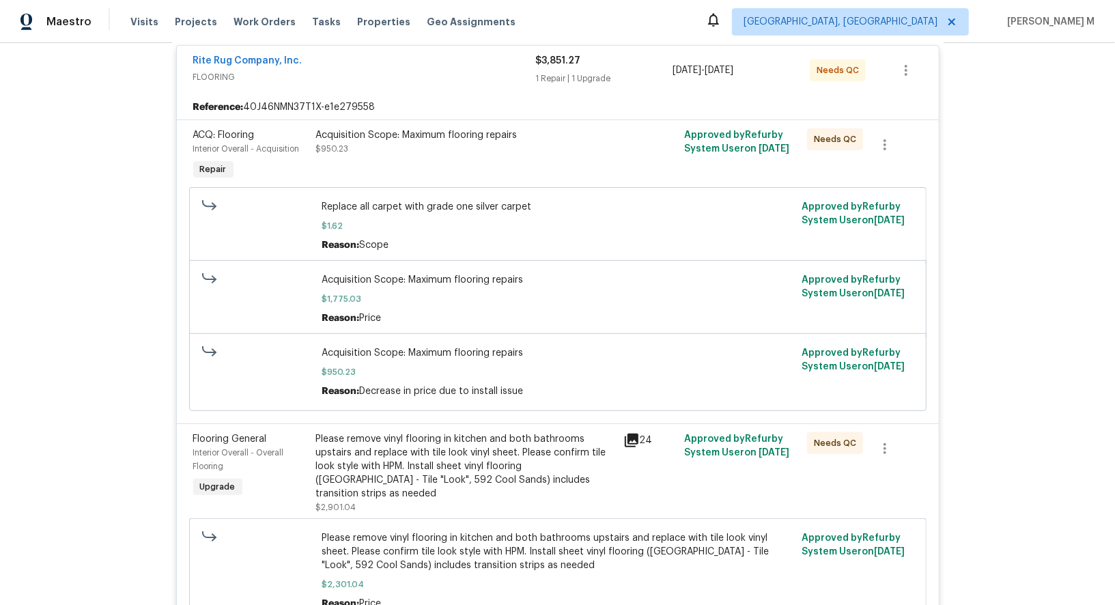
scroll to position [270, 0]
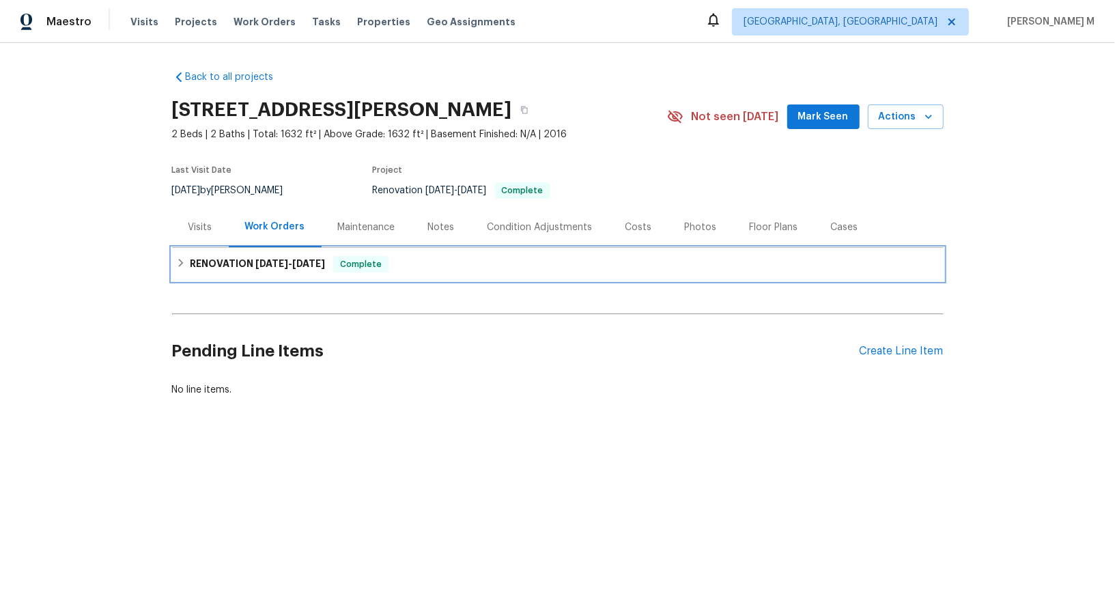
click at [291, 266] on div "RENOVATION 8/18/25 - 8/21/25 Complete" at bounding box center [557, 264] width 771 height 33
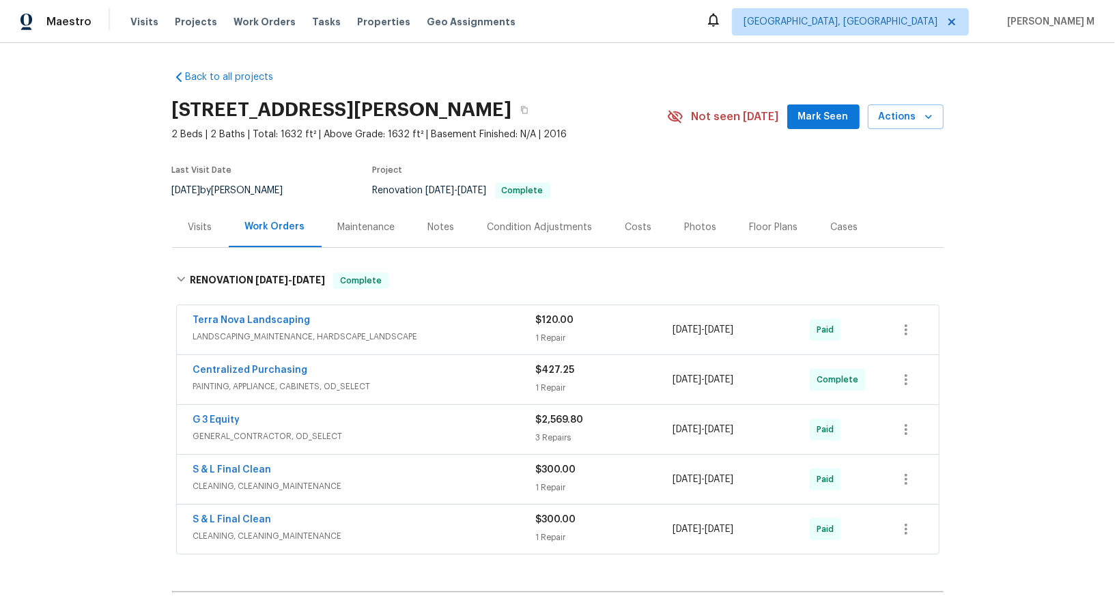
click at [254, 330] on span "LANDSCAPING_MAINTENANCE, HARDSCAPE_LANDSCAPE" at bounding box center [364, 337] width 343 height 14
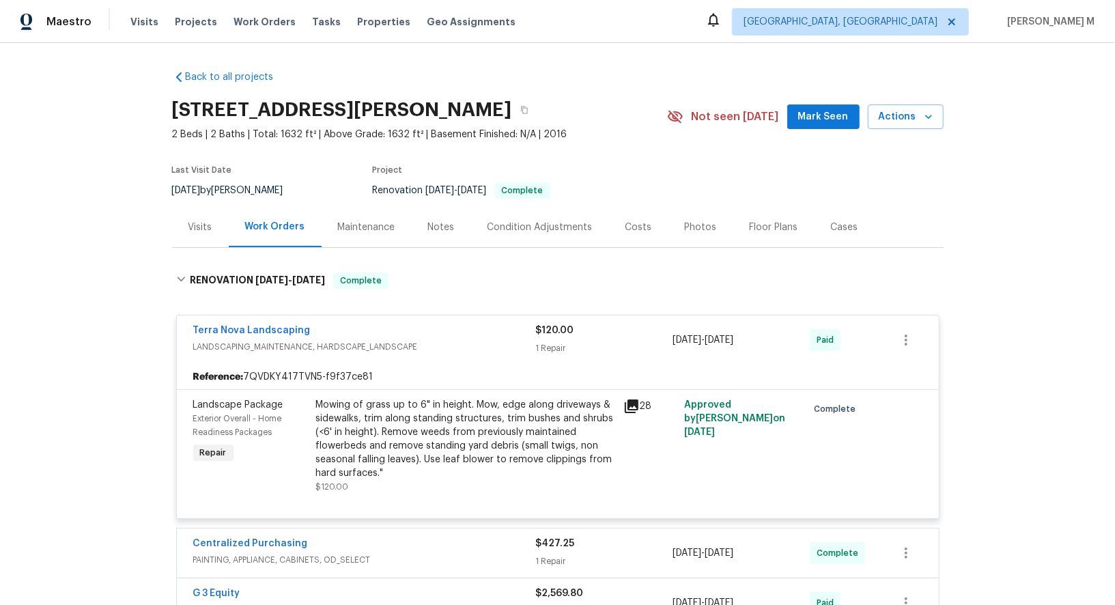
scroll to position [304, 0]
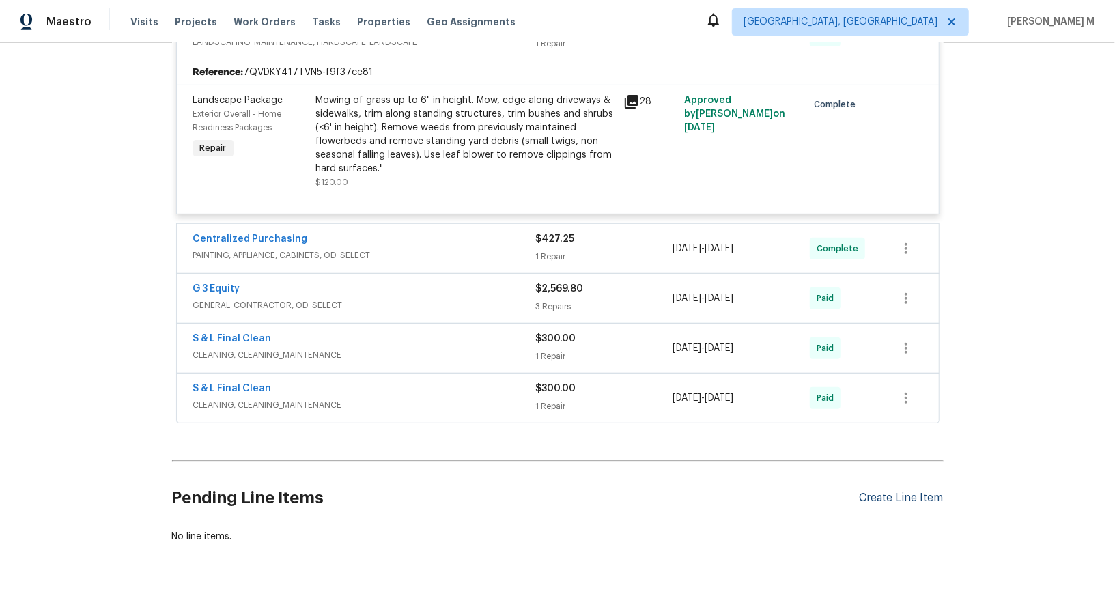
click at [885, 491] on div "Create Line Item" at bounding box center [901, 497] width 84 height 13
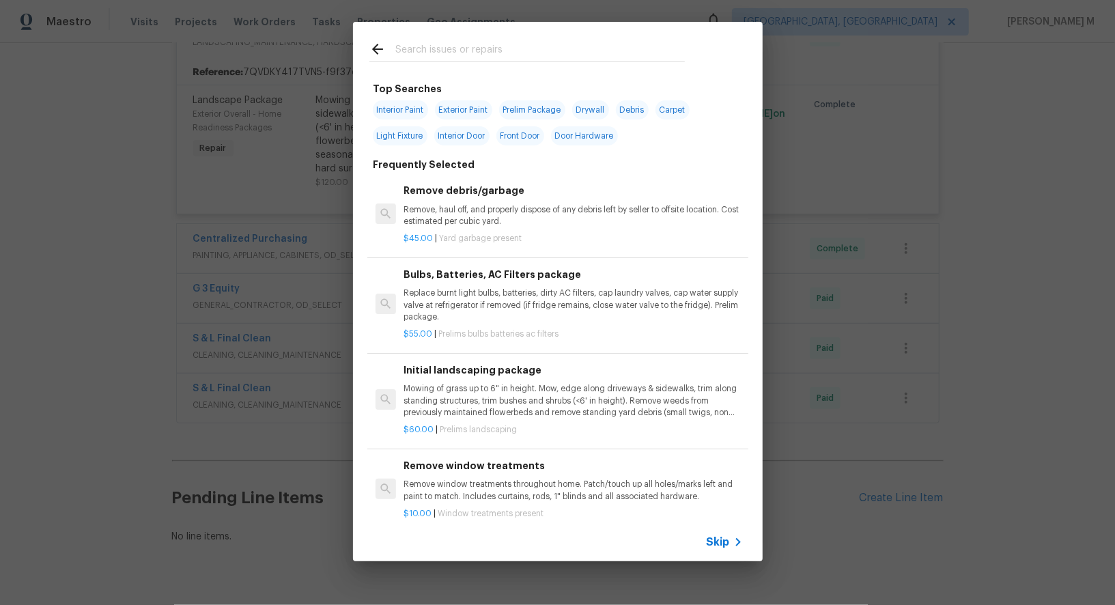
click at [730, 544] on span "Skip" at bounding box center [717, 542] width 23 height 14
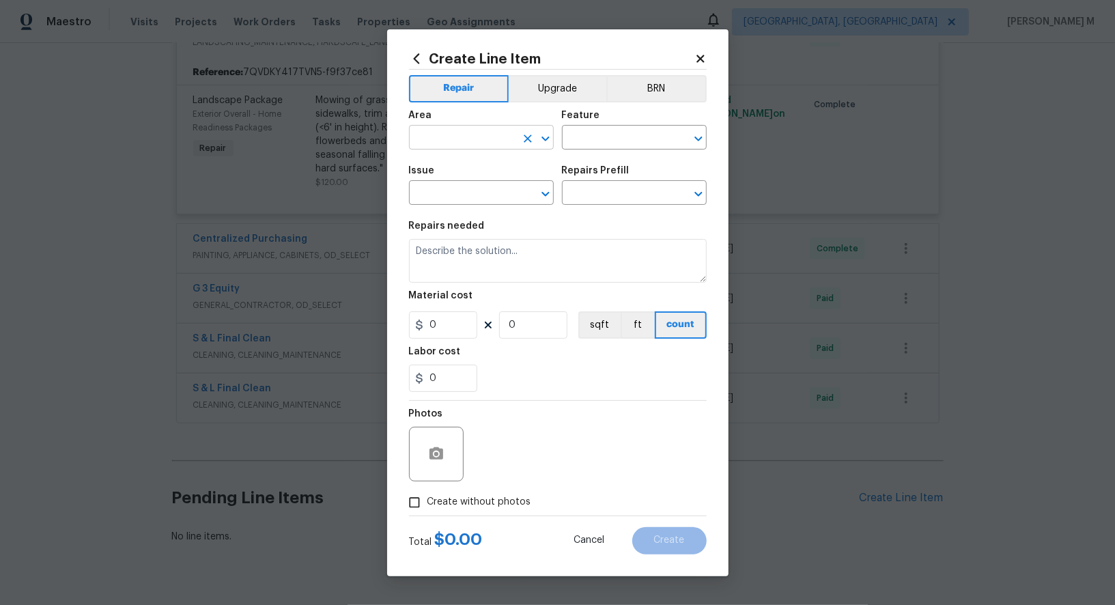
click at [484, 139] on input "text" at bounding box center [462, 138] width 106 height 21
click at [436, 178] on li "Irrigation" at bounding box center [480, 175] width 146 height 23
type input "Irrigation"
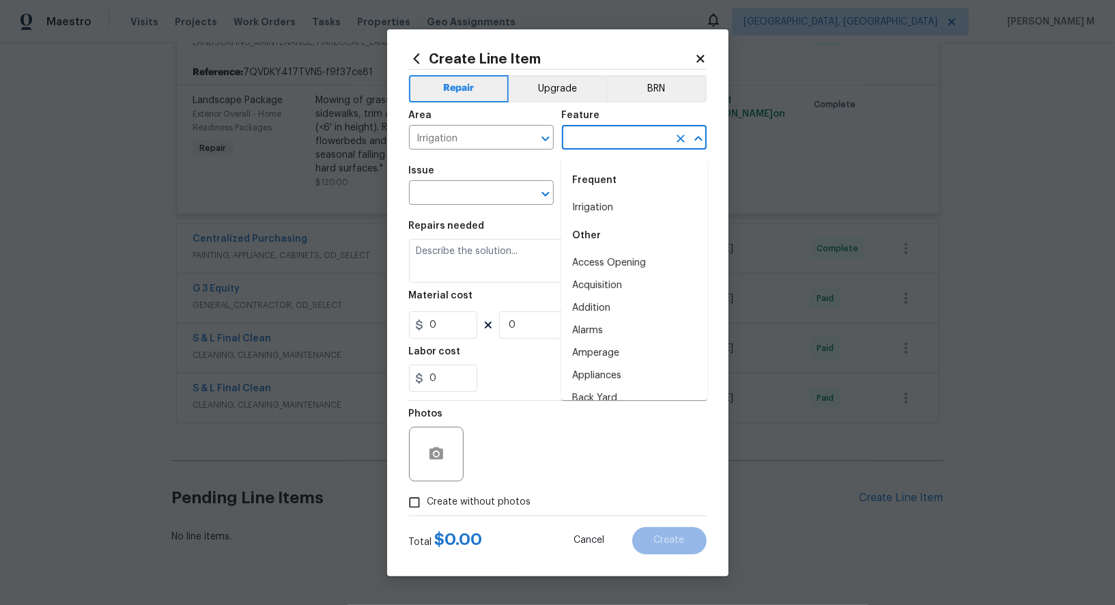
click at [622, 147] on input "text" at bounding box center [615, 138] width 106 height 21
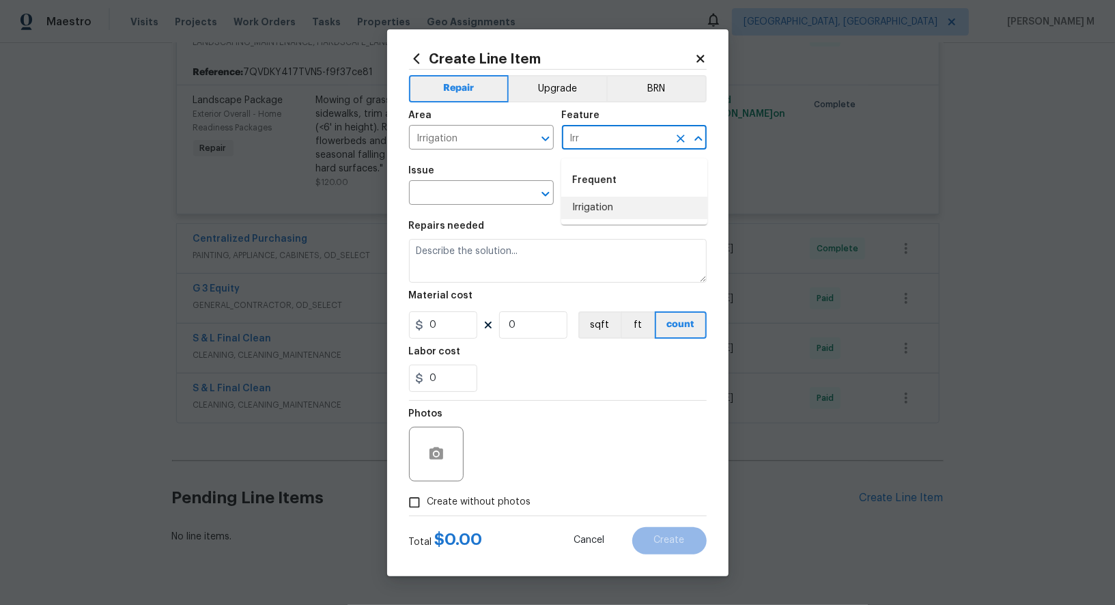
click at [612, 211] on li "Irrigation" at bounding box center [634, 208] width 146 height 23
type input "Irrigation"
click at [446, 197] on input "text" at bounding box center [462, 194] width 106 height 21
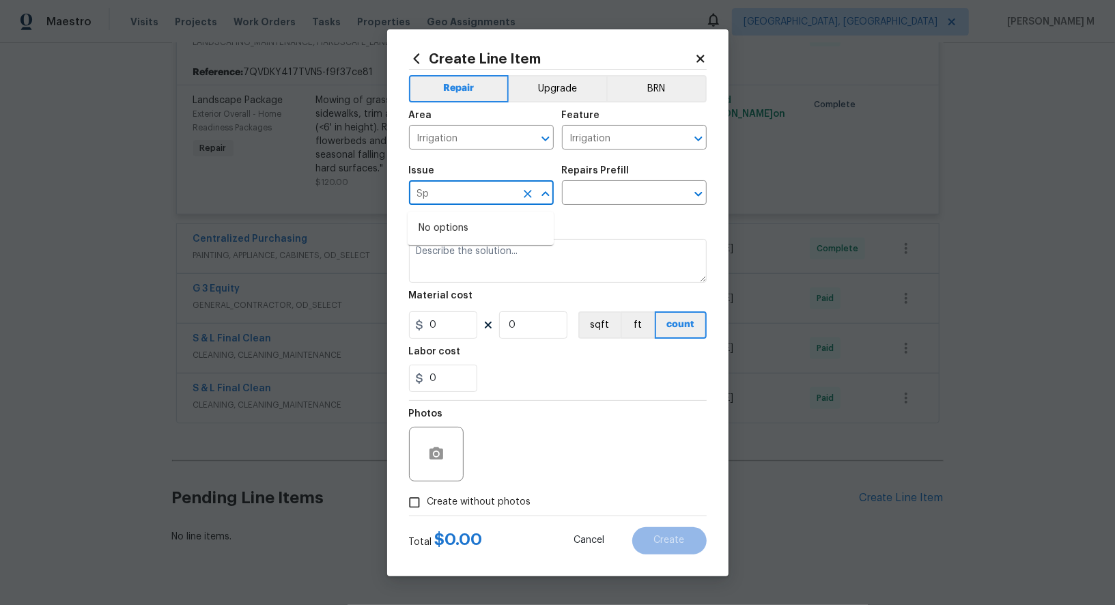
type input "S"
click at [425, 258] on li "Irrigation" at bounding box center [480, 261] width 146 height 23
type input "Irrigation"
click at [579, 208] on body "Maestro Visits Projects Work Orders Tasks Properties Geo Assignments Albuquerqu…" at bounding box center [557, 302] width 1115 height 605
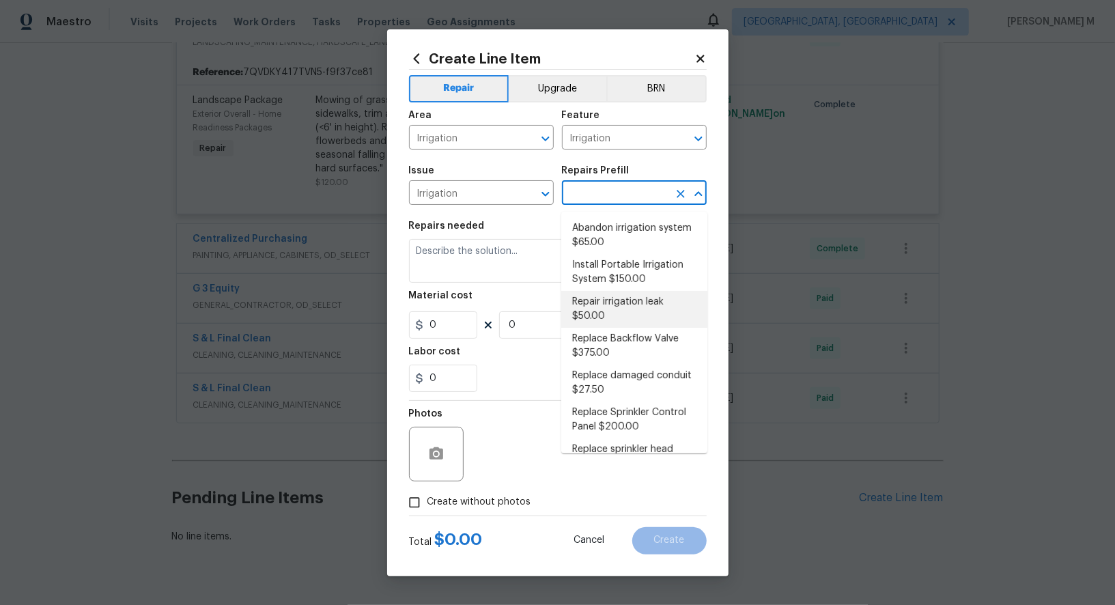
click at [646, 307] on li "Repair irrigation leak $50.00" at bounding box center [634, 309] width 146 height 37
type input "Repair irrigation leak $50.00"
type textarea "Locate and repair leaking irrigation line and return landscape conditions to or…"
type input "50"
type input "1"
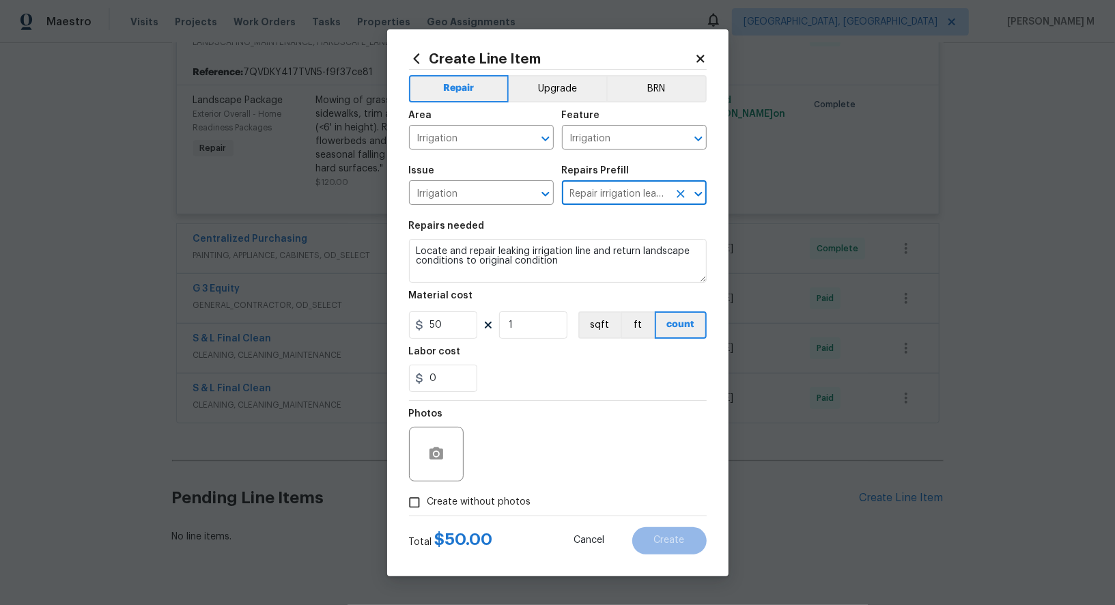
click at [609, 197] on input "Repair irrigation leak $50.00" at bounding box center [615, 194] width 106 height 21
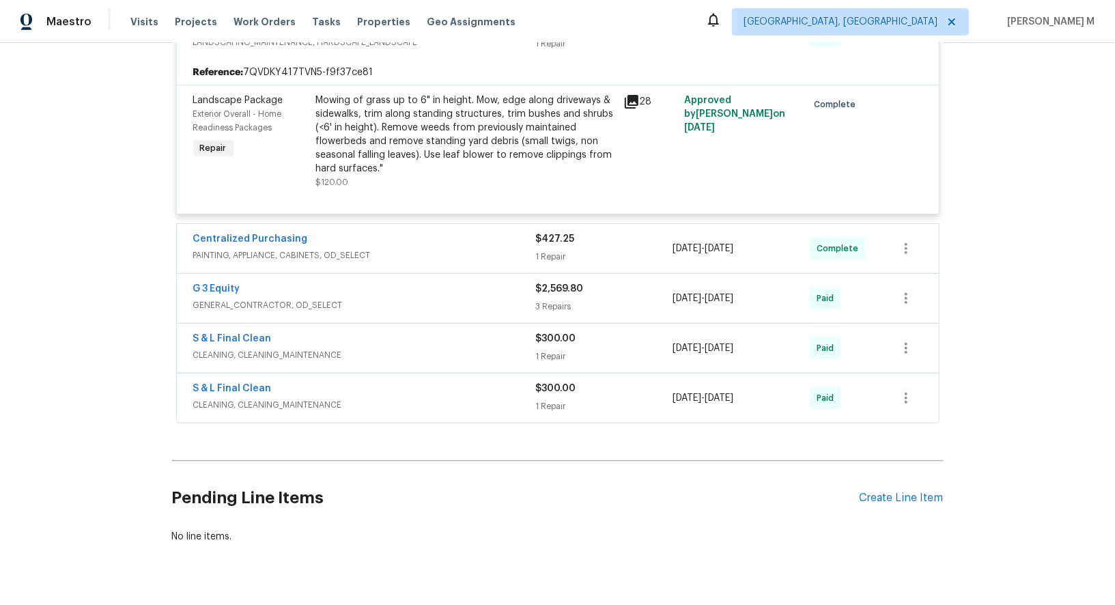
scroll to position [0, 0]
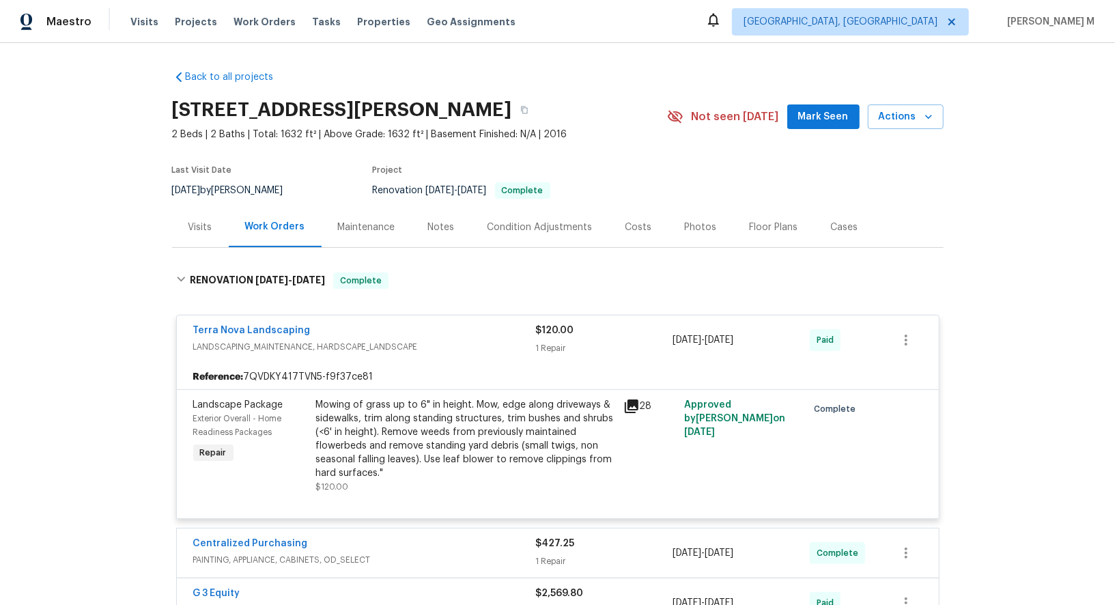
click at [358, 233] on div "Maintenance" at bounding box center [366, 227] width 90 height 40
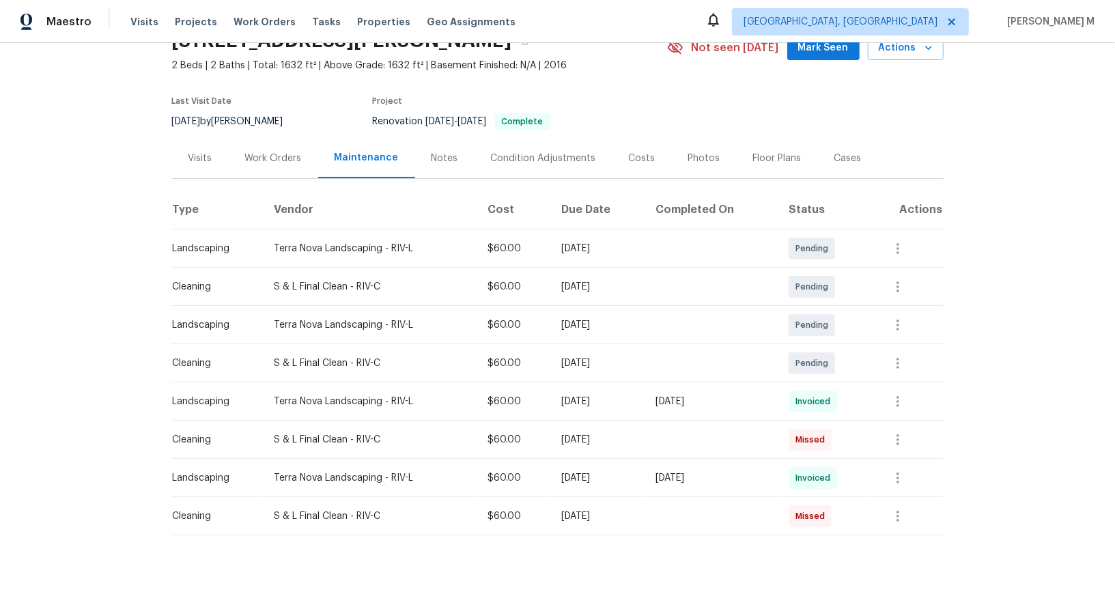
scroll to position [72, 0]
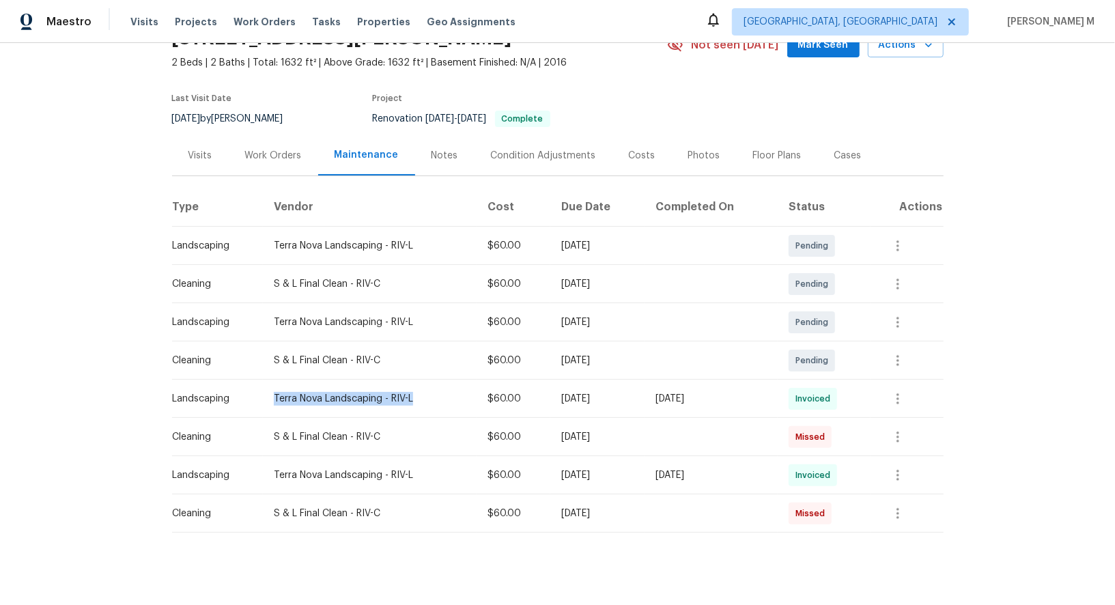
drag, startPoint x: 417, startPoint y: 393, endPoint x: 247, endPoint y: 392, distance: 169.9
click at [247, 392] on tr "Landscaping Terra Nova Landscaping - RIV-L $60.00 Mon, Sep 08 2025 Thu, Sep 11 …" at bounding box center [557, 398] width 771 height 38
copy tr "Terra Nova Landscaping - RIV-L"
click at [364, 379] on td "Terra Nova Landscaping - RIV-L" at bounding box center [370, 398] width 214 height 38
drag, startPoint x: 409, startPoint y: 388, endPoint x: 271, endPoint y: 391, distance: 137.9
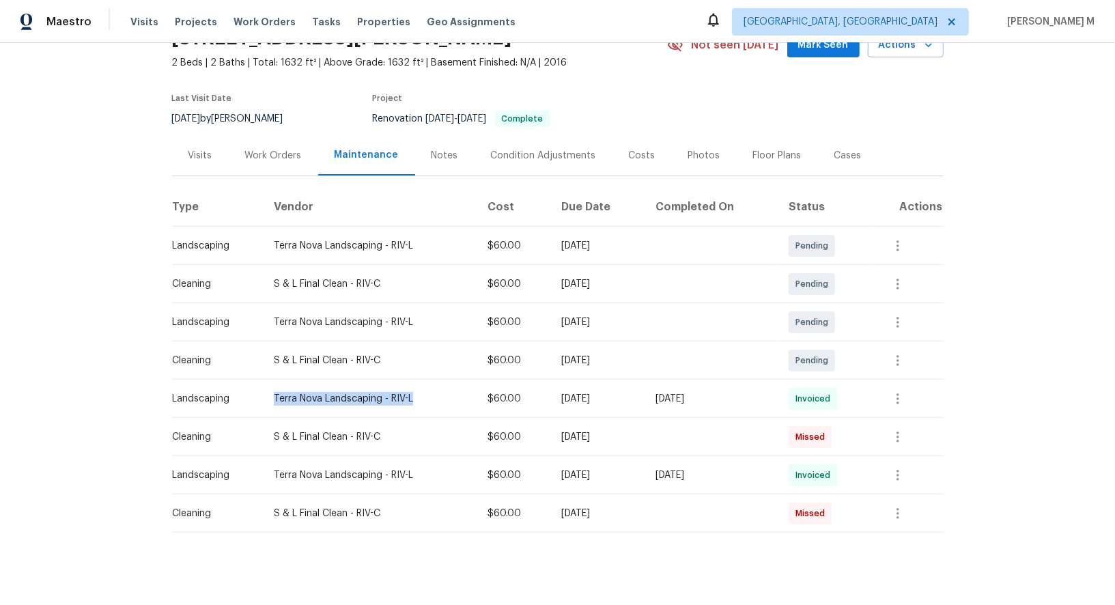
click at [274, 392] on div "Terra Nova Landscaping - RIV-L" at bounding box center [370, 399] width 192 height 14
copy div "Terra Nova Landscaping - RIV-L"
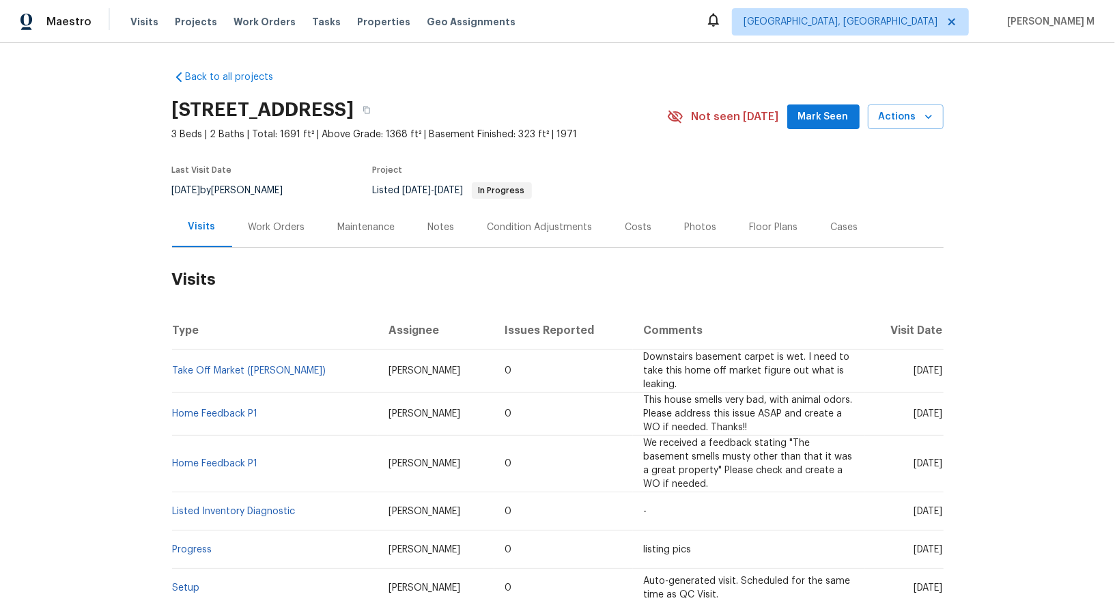
click at [263, 220] on div "Work Orders" at bounding box center [276, 227] width 57 height 14
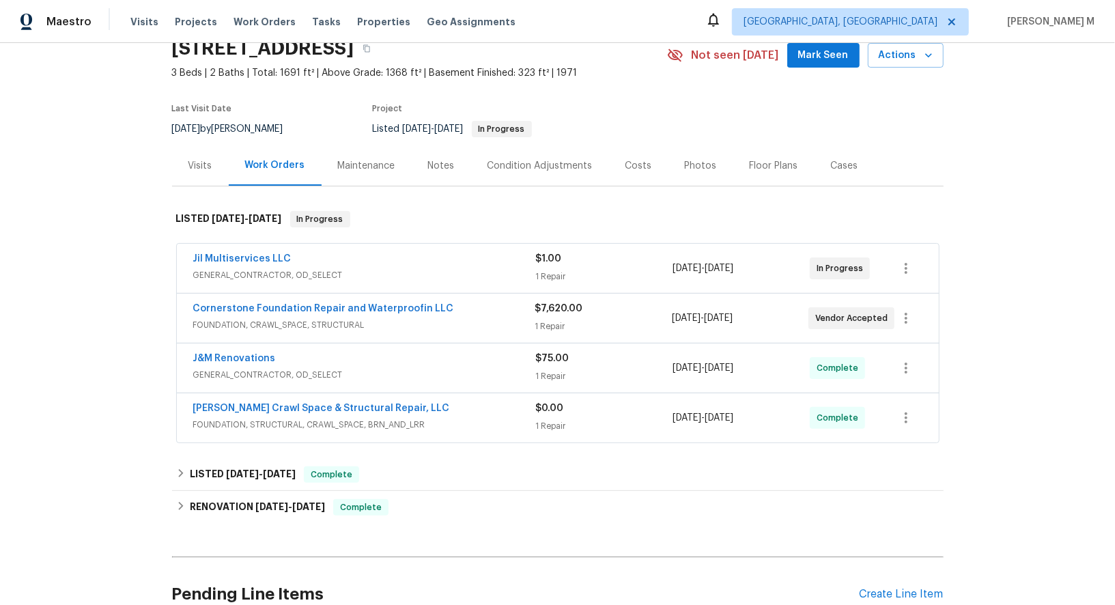
scroll to position [63, 0]
click at [902, 561] on div "Pending Line Items Create Line Item" at bounding box center [557, 592] width 771 height 63
click at [900, 586] on div "Create Line Item" at bounding box center [901, 592] width 84 height 13
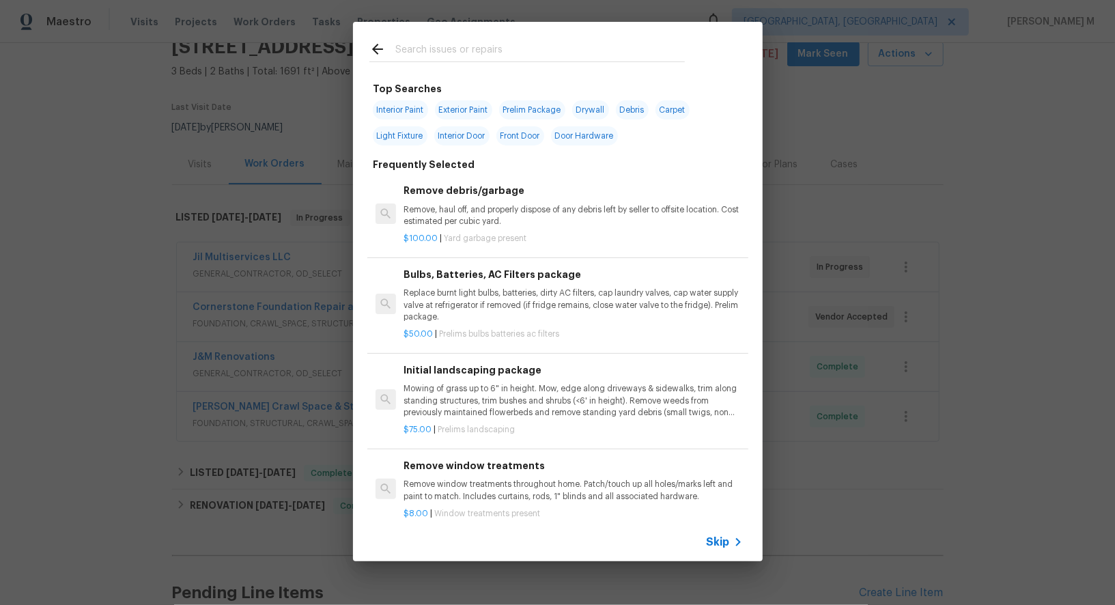
click at [717, 548] on span "Skip" at bounding box center [717, 542] width 23 height 14
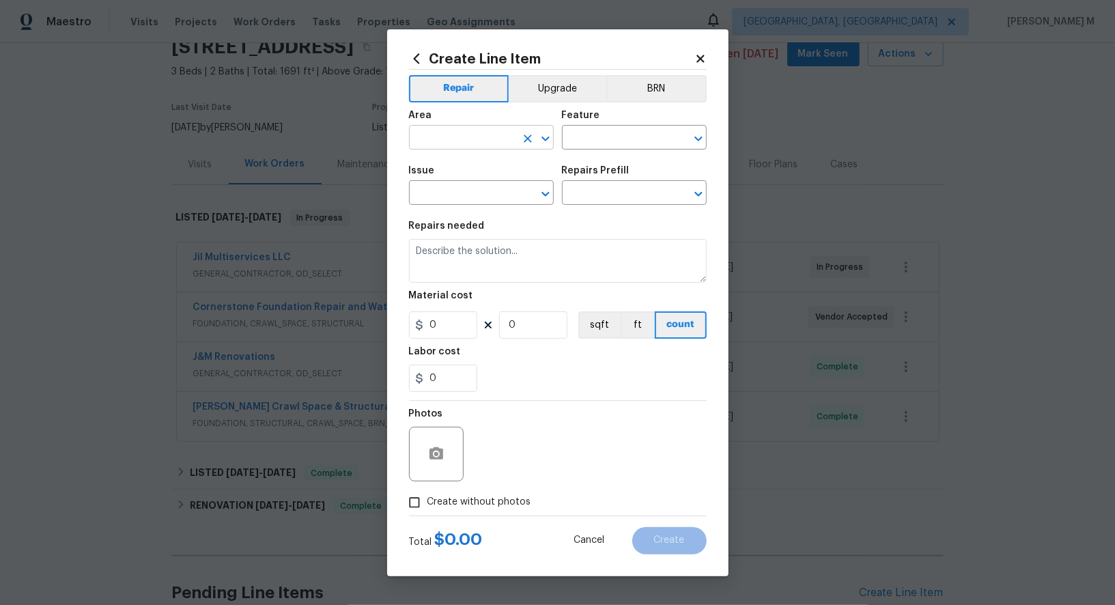
click at [478, 145] on input "text" at bounding box center [462, 138] width 106 height 21
type input "Mic"
click at [474, 178] on li "Kitchen" at bounding box center [480, 175] width 146 height 23
type input "Kitchen"
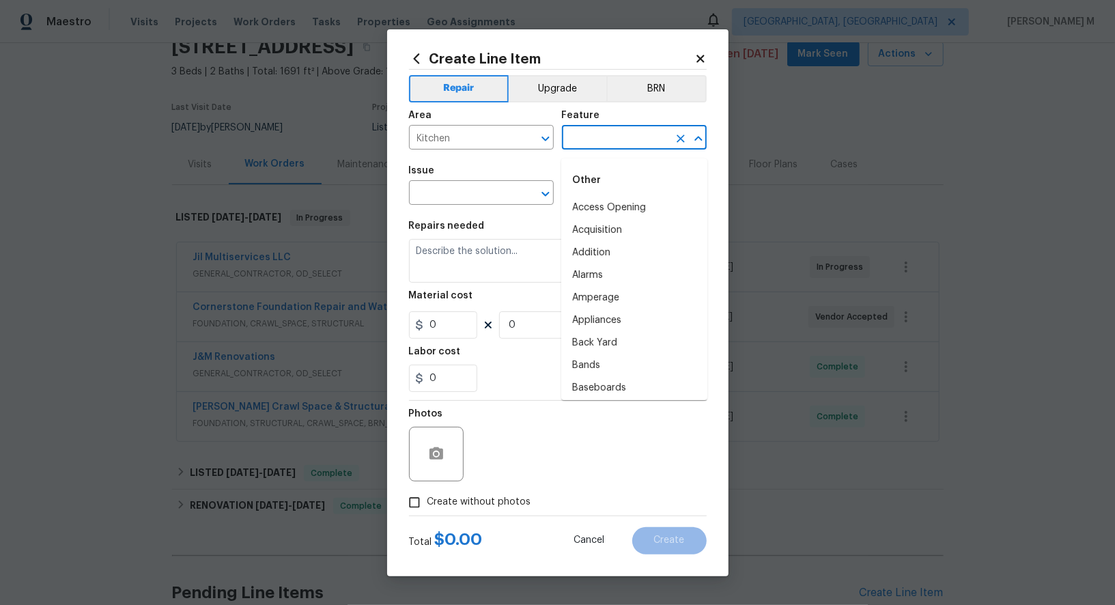
click at [603, 147] on input "text" at bounding box center [615, 138] width 106 height 21
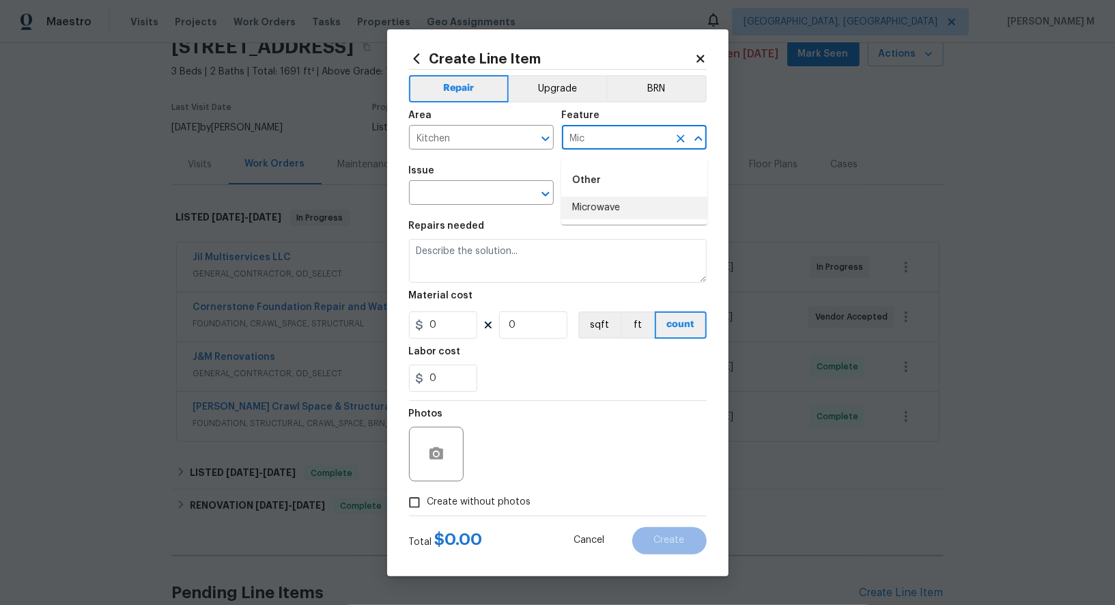
click at [592, 207] on li "Microwave" at bounding box center [634, 208] width 146 height 23
type input "Microwave"
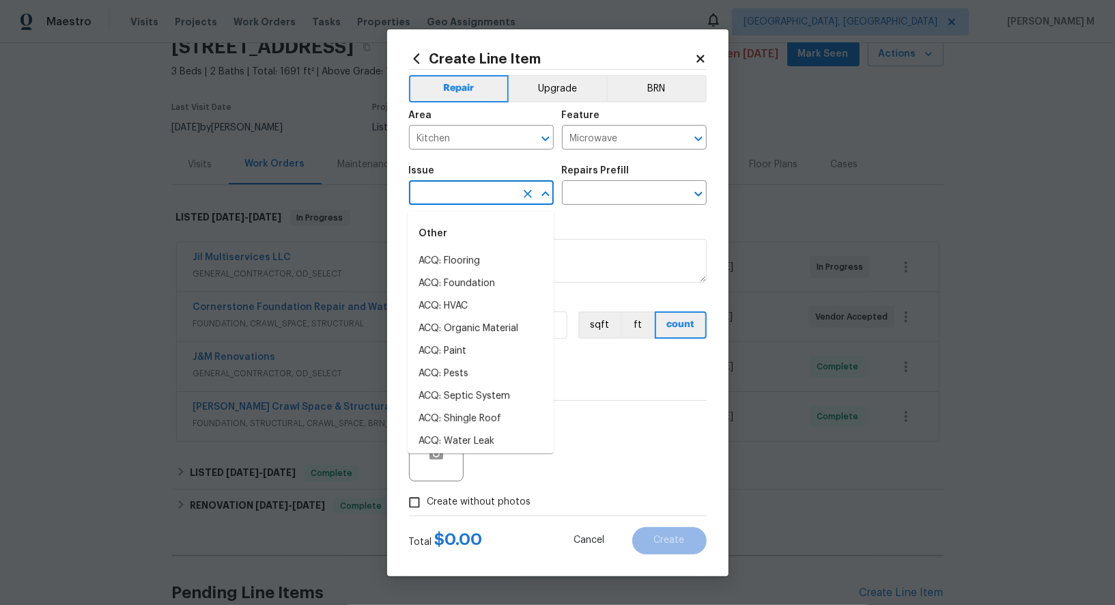
click at [472, 209] on body "Maestro Visits Projects Work Orders Tasks Properties Geo Assignments [GEOGRAPHI…" at bounding box center [557, 302] width 1115 height 605
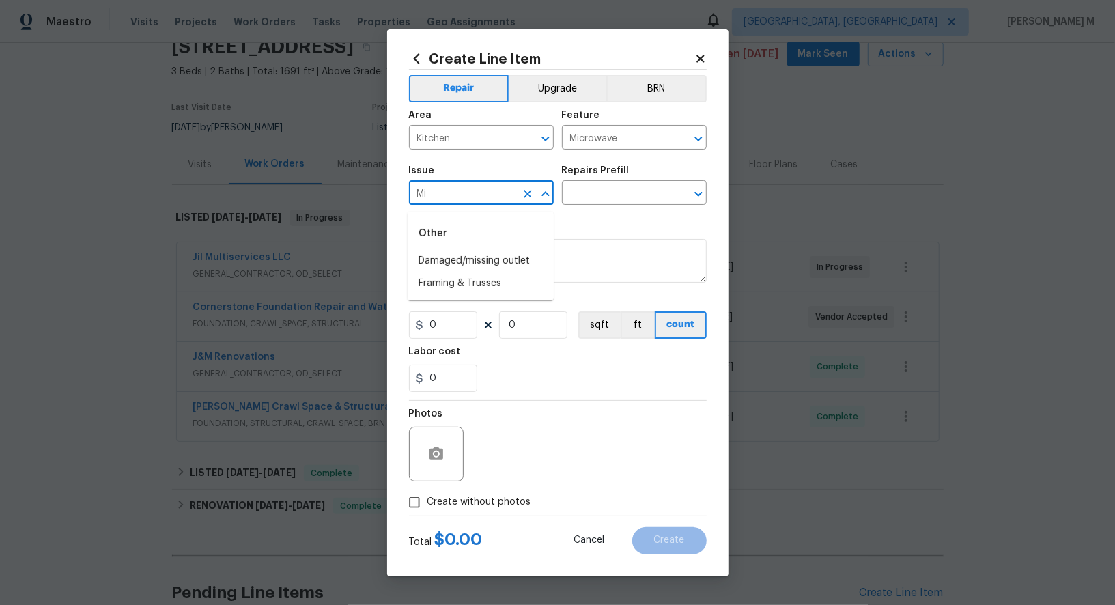
type input "Mic"
click at [459, 285] on li "Appliances" at bounding box center [480, 283] width 146 height 23
type input "Appliances"
click at [603, 198] on input "text" at bounding box center [615, 194] width 106 height 21
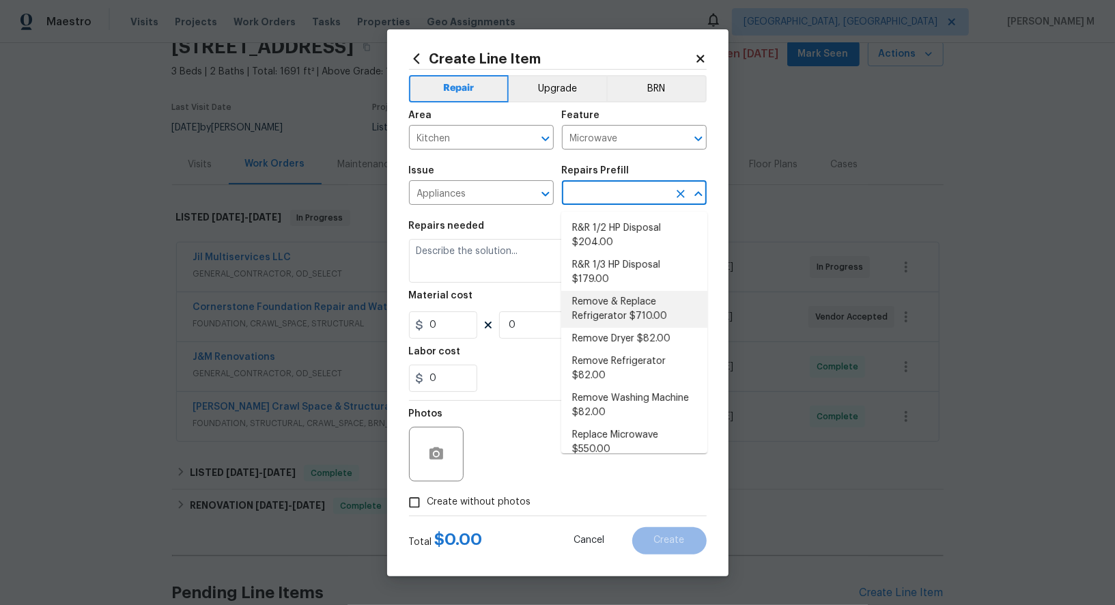
scroll to position [0, 0]
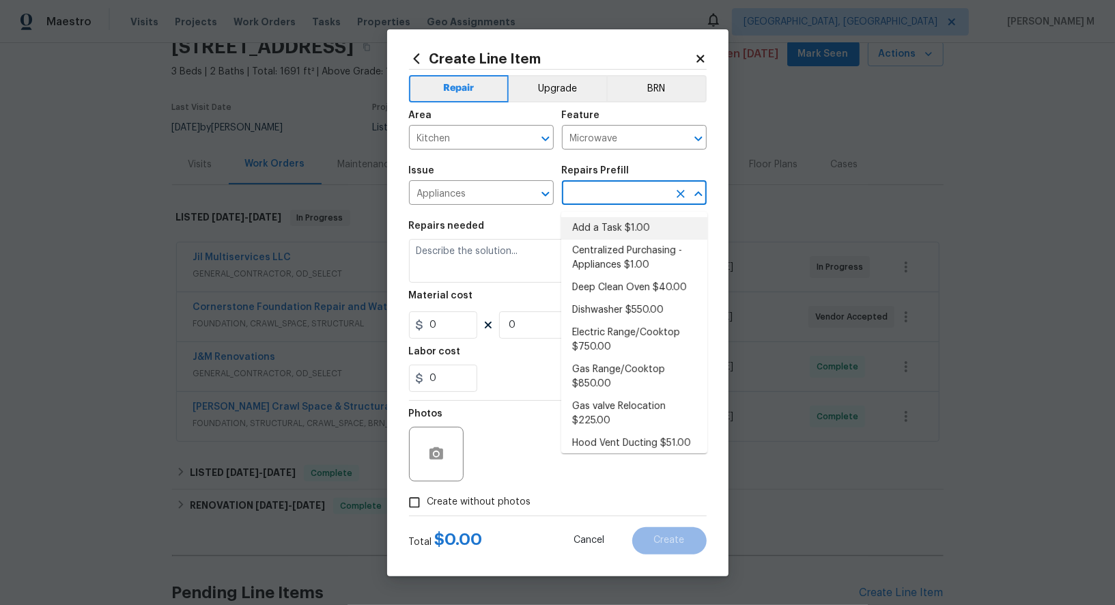
click at [603, 225] on li "Add a Task $1.00" at bounding box center [634, 228] width 146 height 23
type input "Appliances"
type input "Add a Task $1.00"
type textarea "HPM to detail"
type input "1"
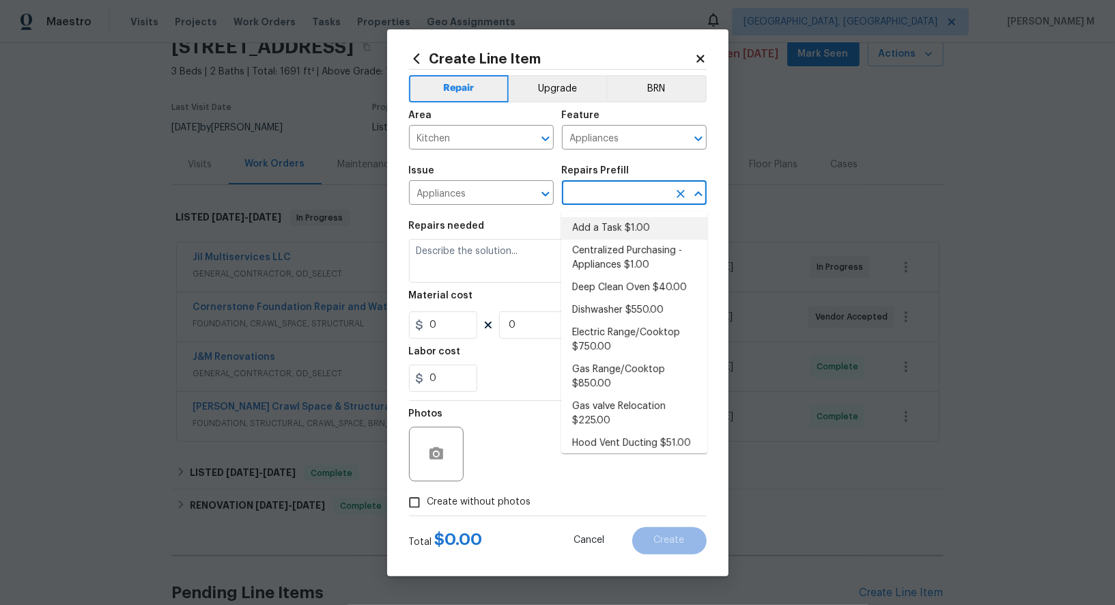
type input "1"
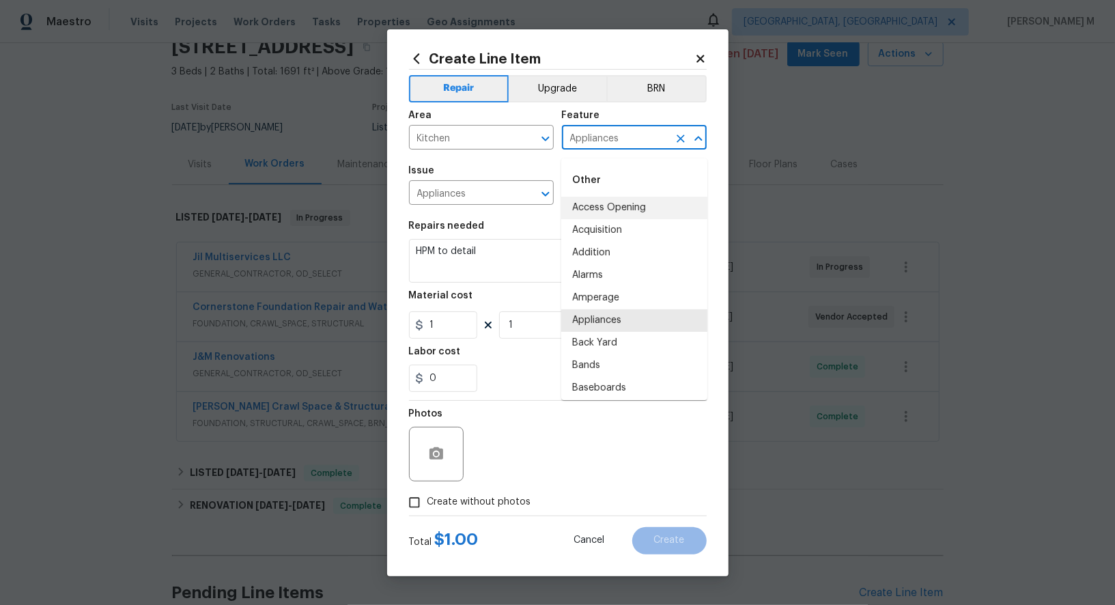
click at [610, 149] on input "Appliances" at bounding box center [615, 138] width 106 height 21
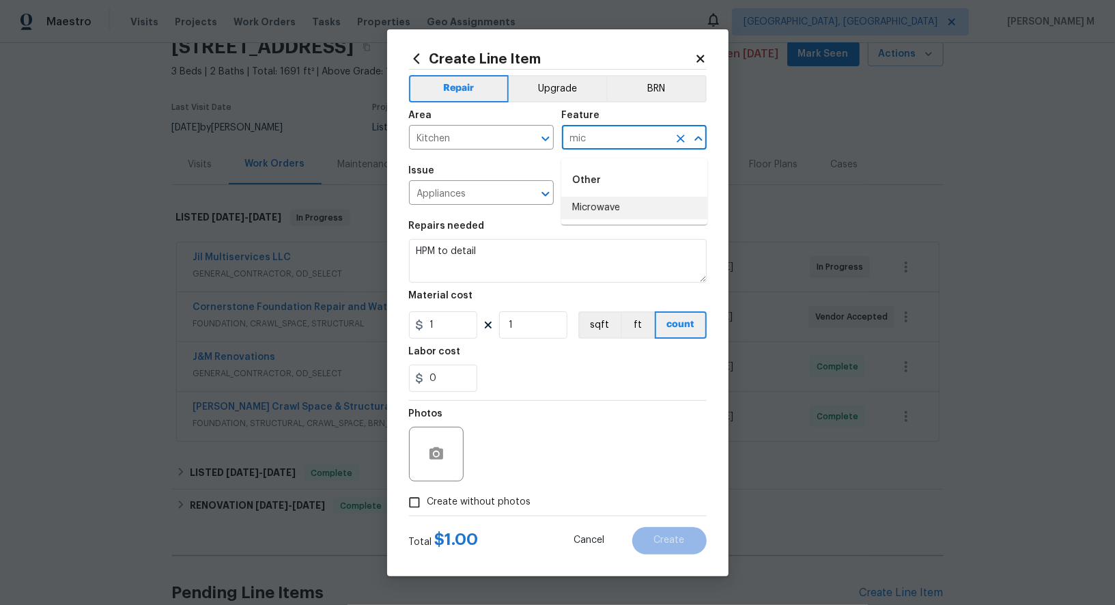
click at [620, 205] on li "Microwave" at bounding box center [634, 208] width 146 height 23
type input "Microwave"
click at [457, 142] on input "Kitchen" at bounding box center [462, 138] width 106 height 21
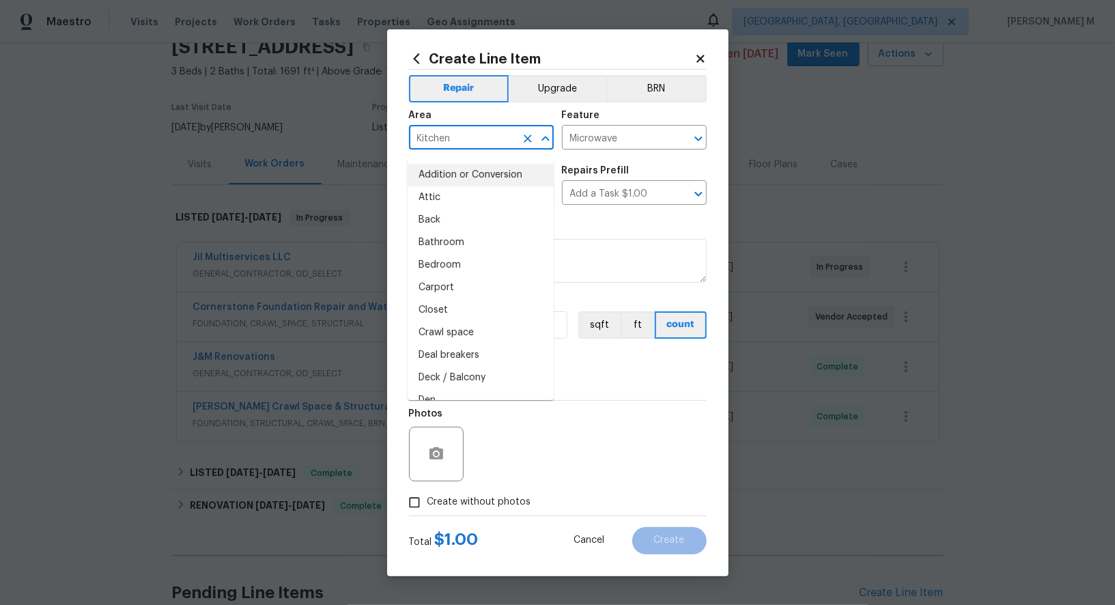
click at [457, 142] on input "Kitchen" at bounding box center [462, 138] width 106 height 21
click at [465, 202] on li "Attic" at bounding box center [480, 197] width 146 height 23
type input "Attic"
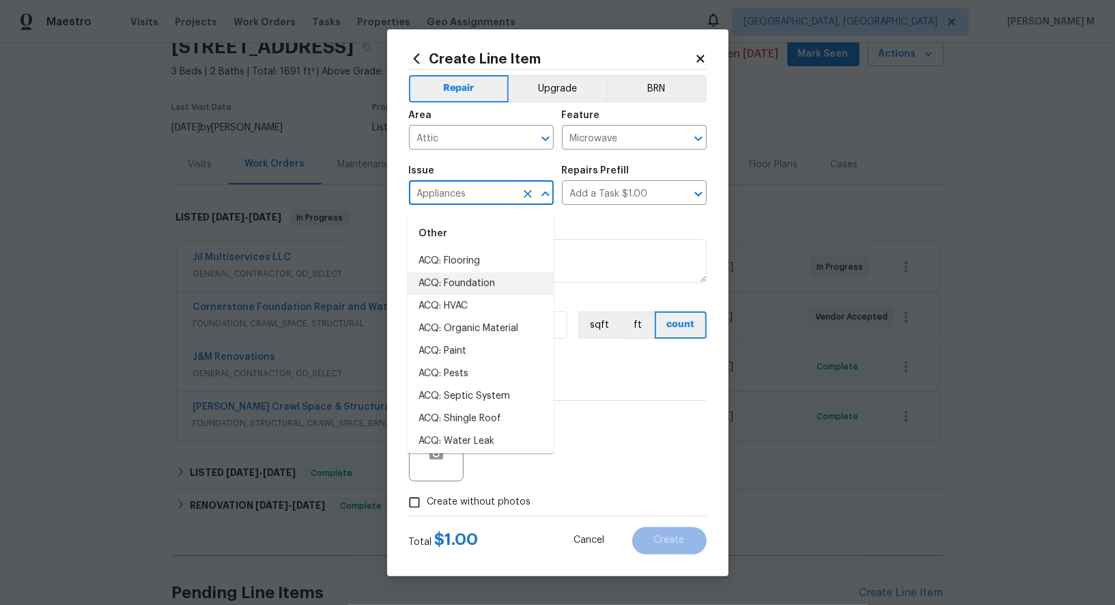
click at [465, 202] on input "Appliances" at bounding box center [462, 194] width 106 height 21
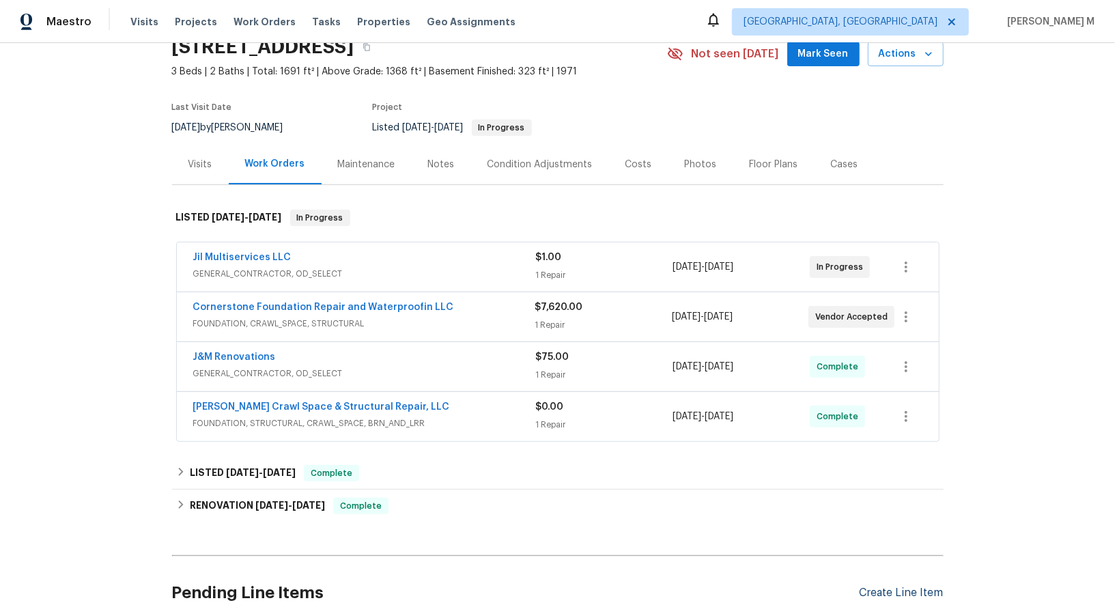
click at [918, 586] on div "Create Line Item" at bounding box center [901, 592] width 84 height 13
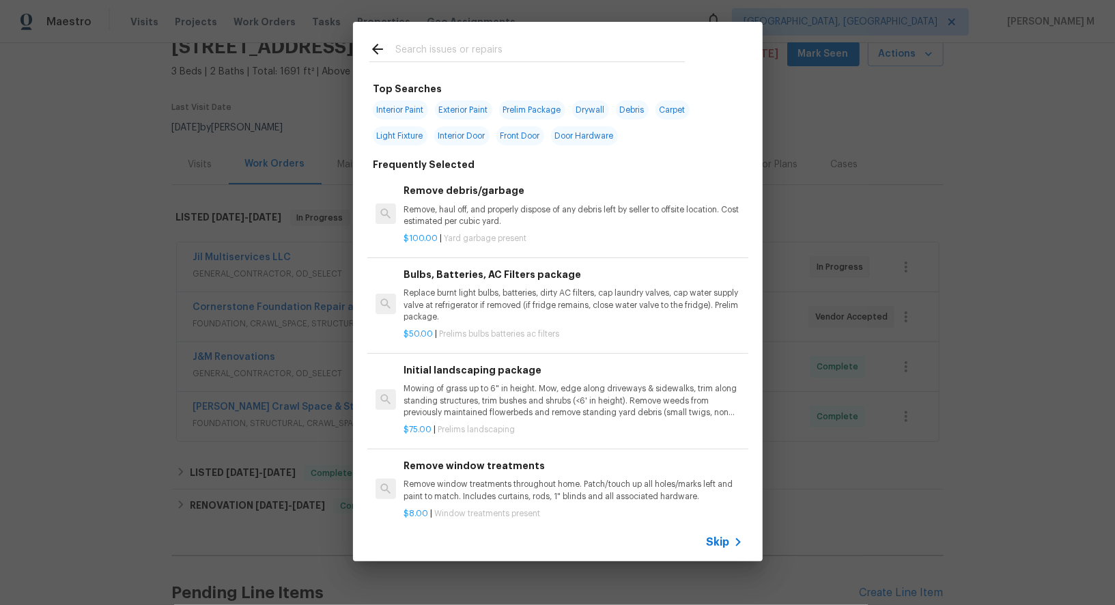
click at [723, 544] on span "Skip" at bounding box center [717, 542] width 23 height 14
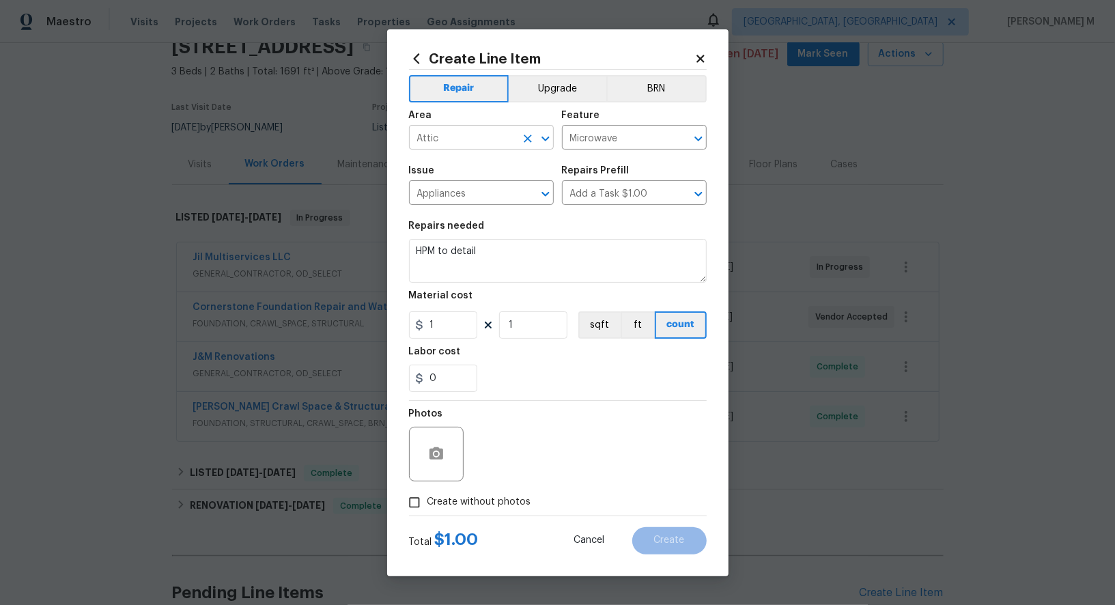
click at [440, 143] on input "Attic" at bounding box center [462, 138] width 106 height 21
click at [445, 177] on li "Electrical" at bounding box center [480, 175] width 146 height 23
type input "Electrical"
click at [620, 145] on input "Microwave" at bounding box center [615, 138] width 106 height 21
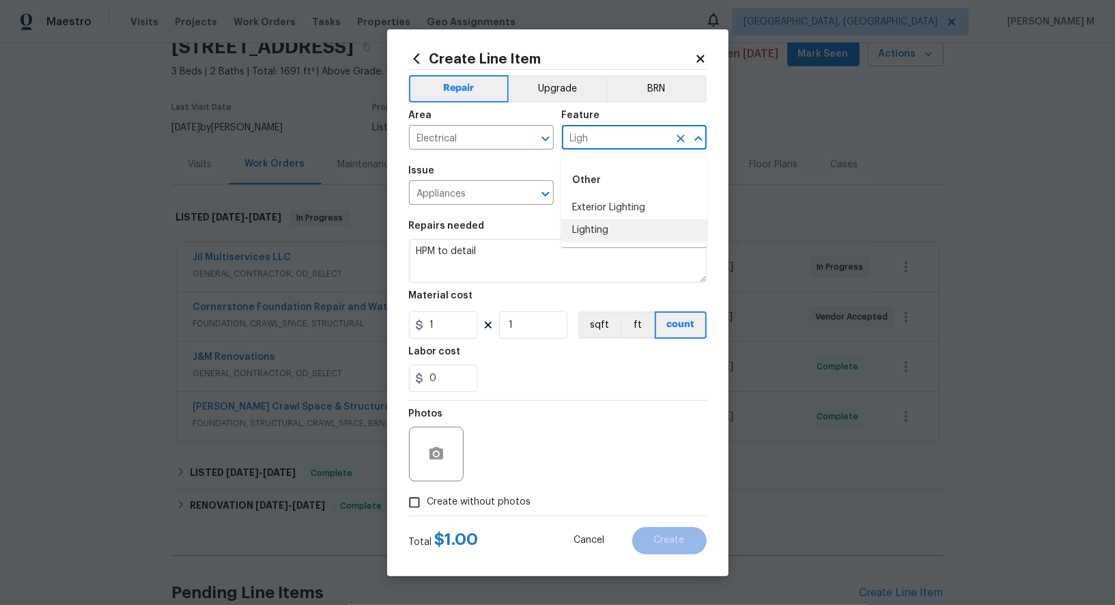
click at [625, 232] on li "Lighting" at bounding box center [634, 230] width 146 height 23
type input "Lighting"
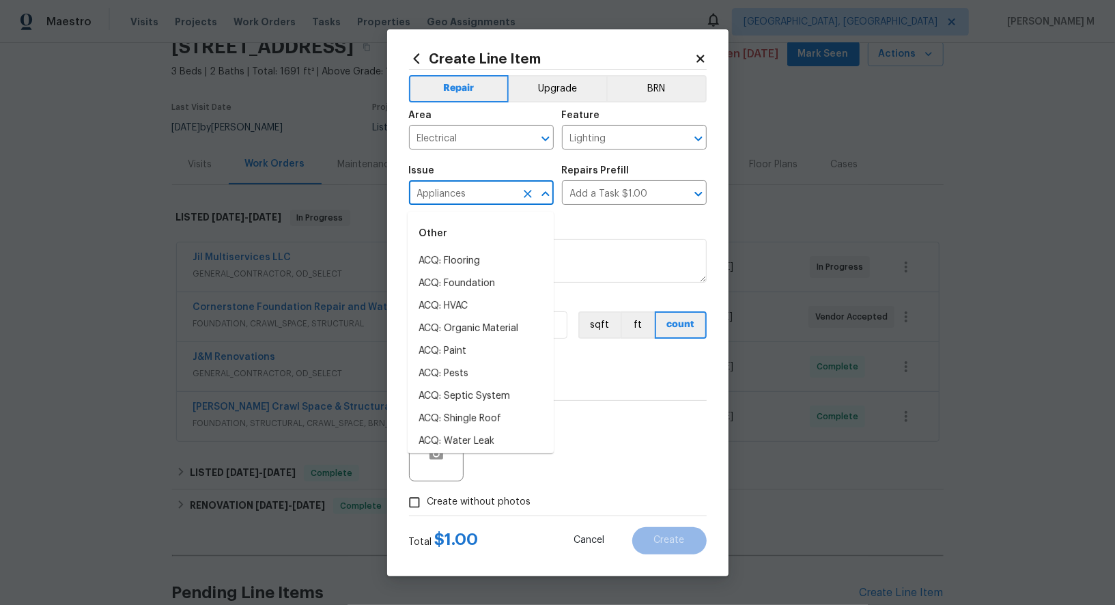
click at [451, 203] on input "Appliances" at bounding box center [462, 194] width 106 height 21
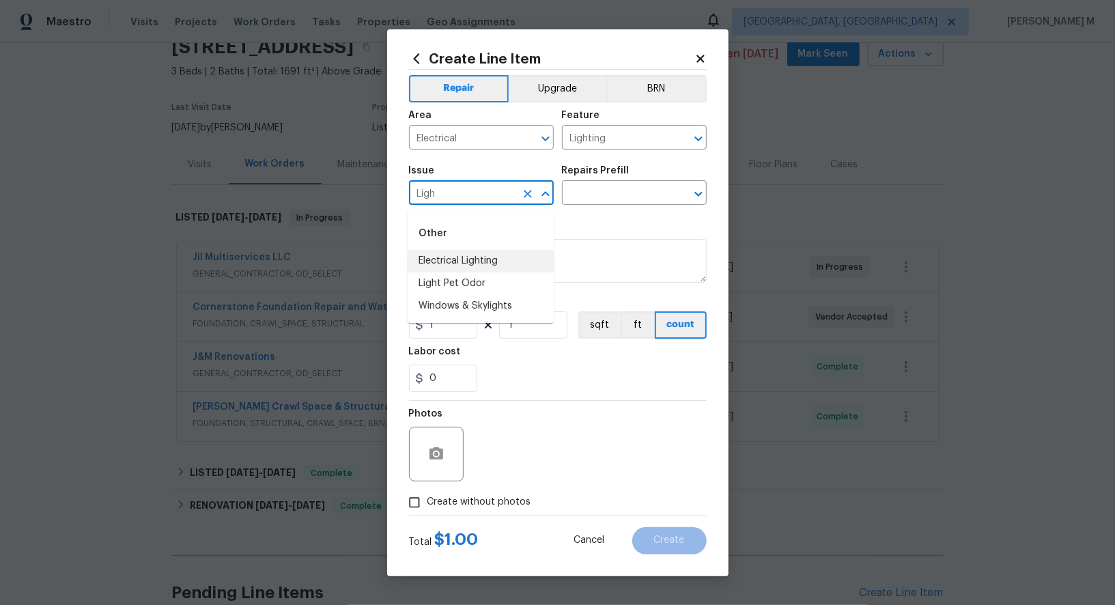
click at [450, 267] on li "Electrical Lighting" at bounding box center [480, 261] width 146 height 23
type input "Electrical Lighting"
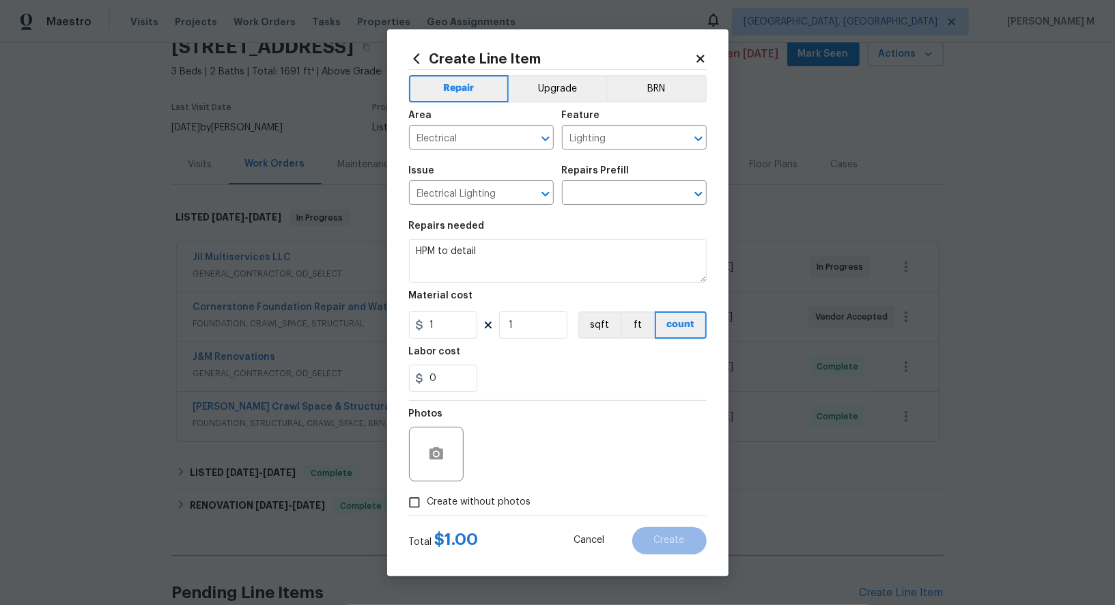
click at [614, 175] on h5 "Repairs Prefill" at bounding box center [596, 171] width 68 height 10
click at [607, 192] on input "text" at bounding box center [615, 194] width 106 height 21
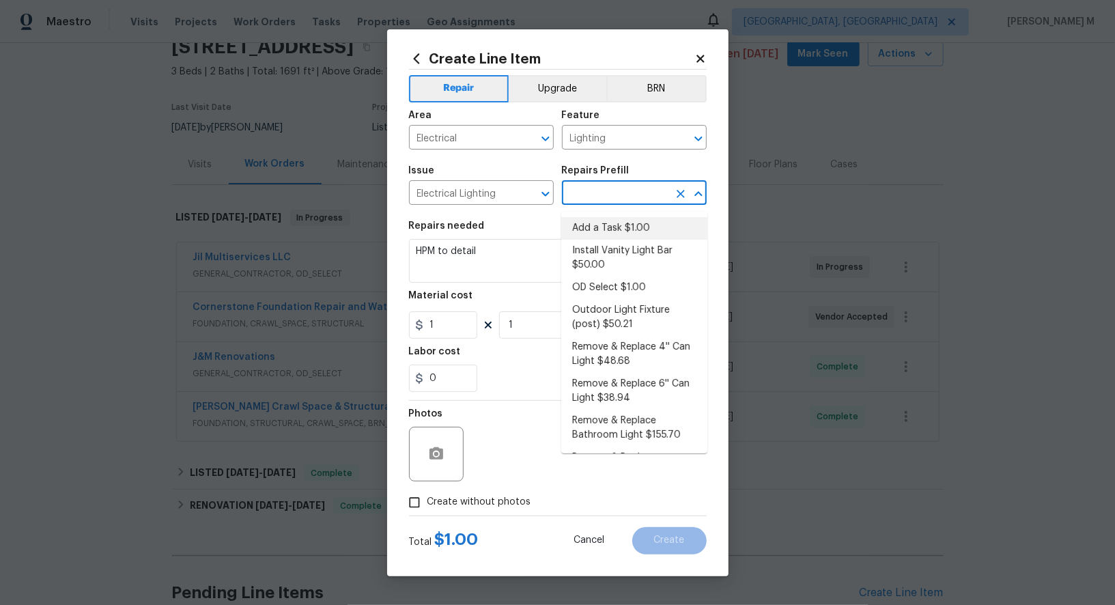
click at [604, 233] on li "Add a Task $1.00" at bounding box center [634, 228] width 146 height 23
type input "Add a Task $1.00"
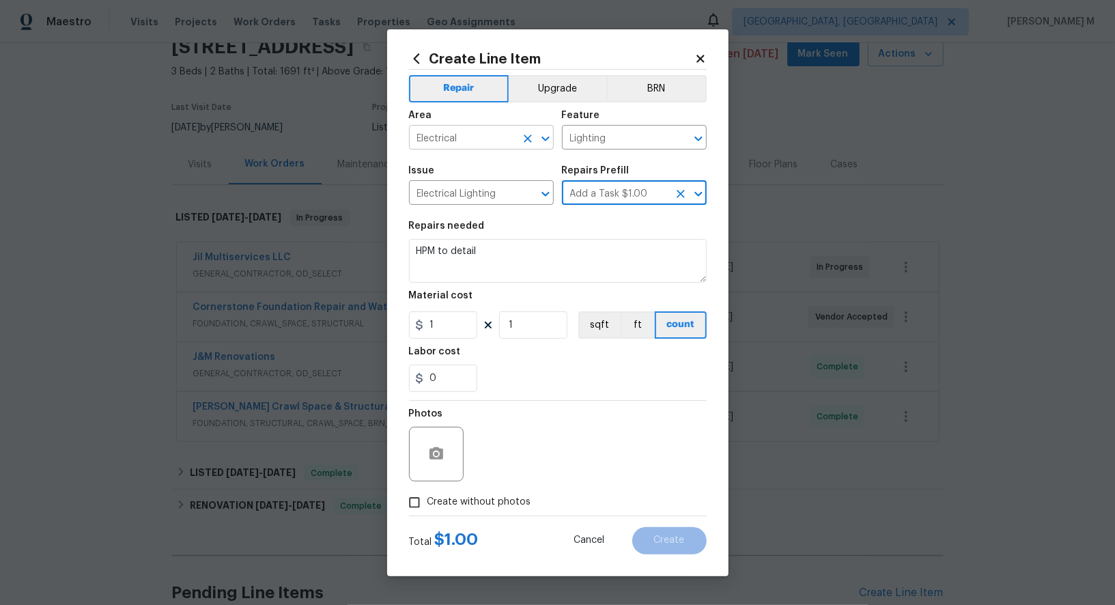
click at [476, 139] on input "Electrical" at bounding box center [462, 138] width 106 height 21
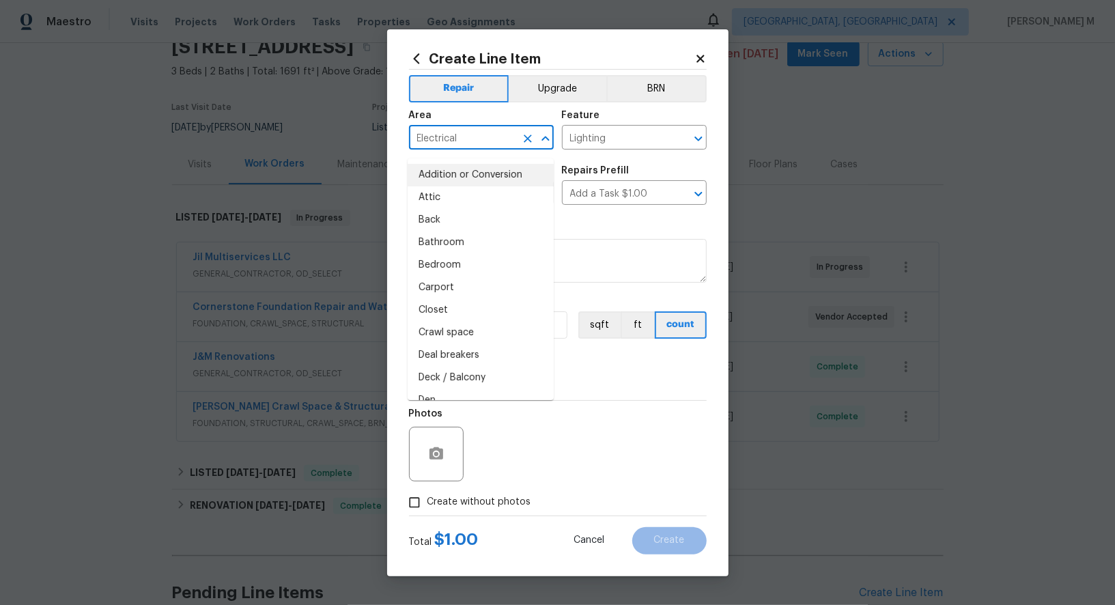
click at [476, 139] on input "Electrical" at bounding box center [462, 138] width 106 height 21
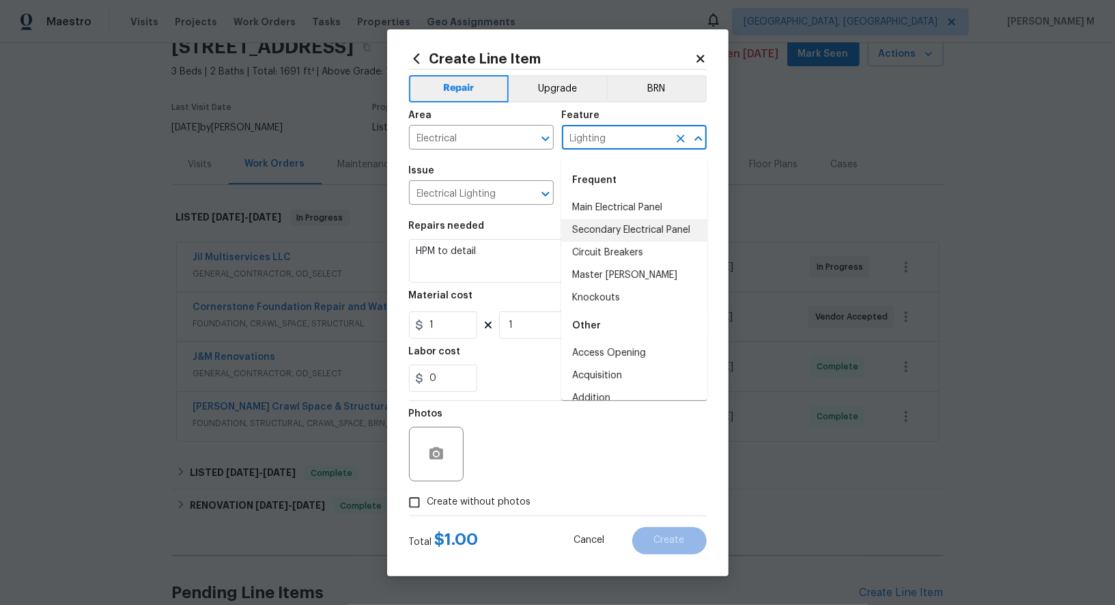
click at [607, 149] on input "Lighting" at bounding box center [615, 138] width 106 height 21
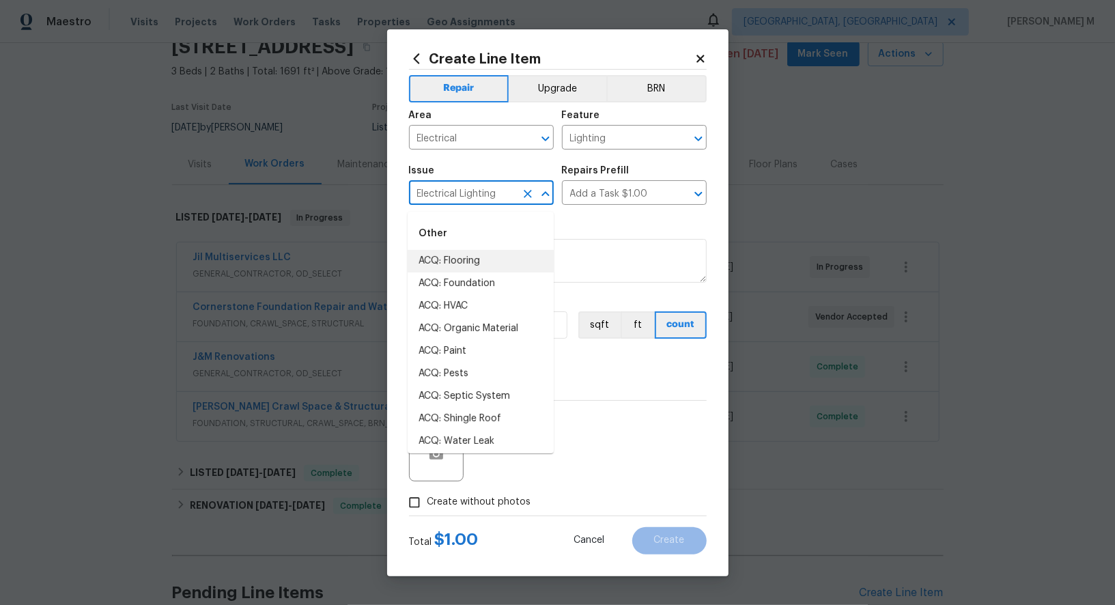
click at [448, 202] on input "Electrical Lighting" at bounding box center [462, 194] width 106 height 21
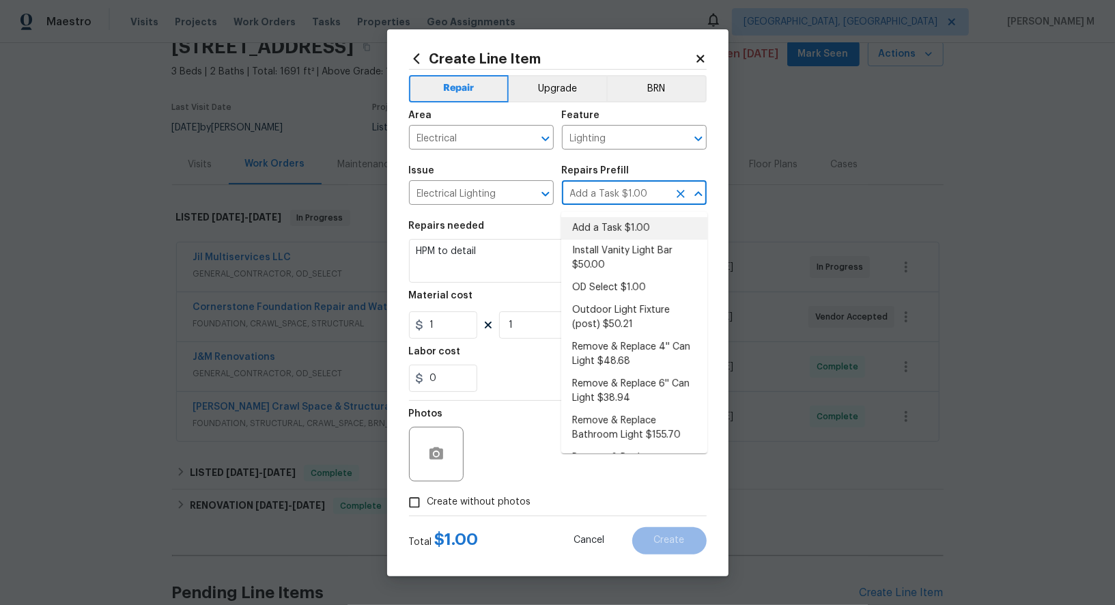
click at [610, 191] on input "Add a Task $1.00" at bounding box center [615, 194] width 106 height 21
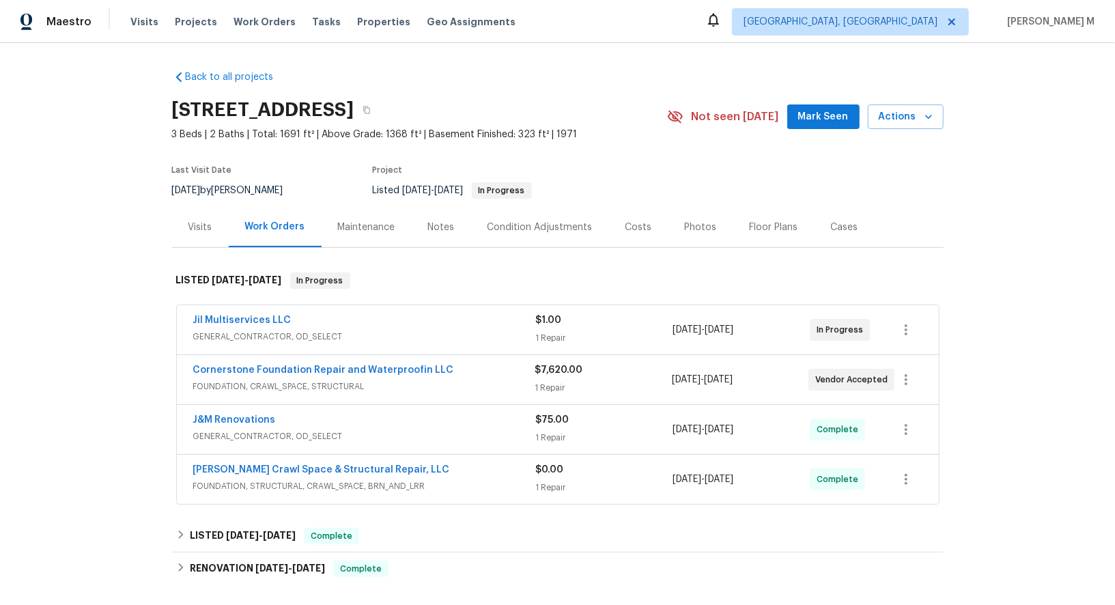
click at [87, 245] on div "Back to all projects 8345 Troxaway Ct, Lewisville, NC 27023 3 Beds | 2 Baths | …" at bounding box center [557, 324] width 1115 height 562
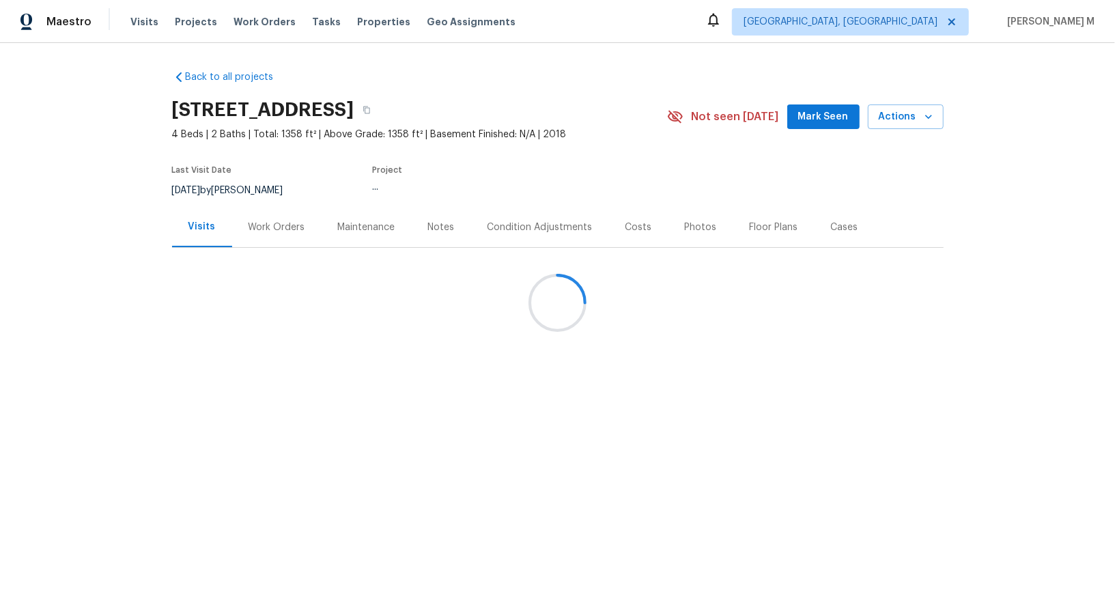
click at [274, 240] on div "Work Orders" at bounding box center [276, 227] width 89 height 40
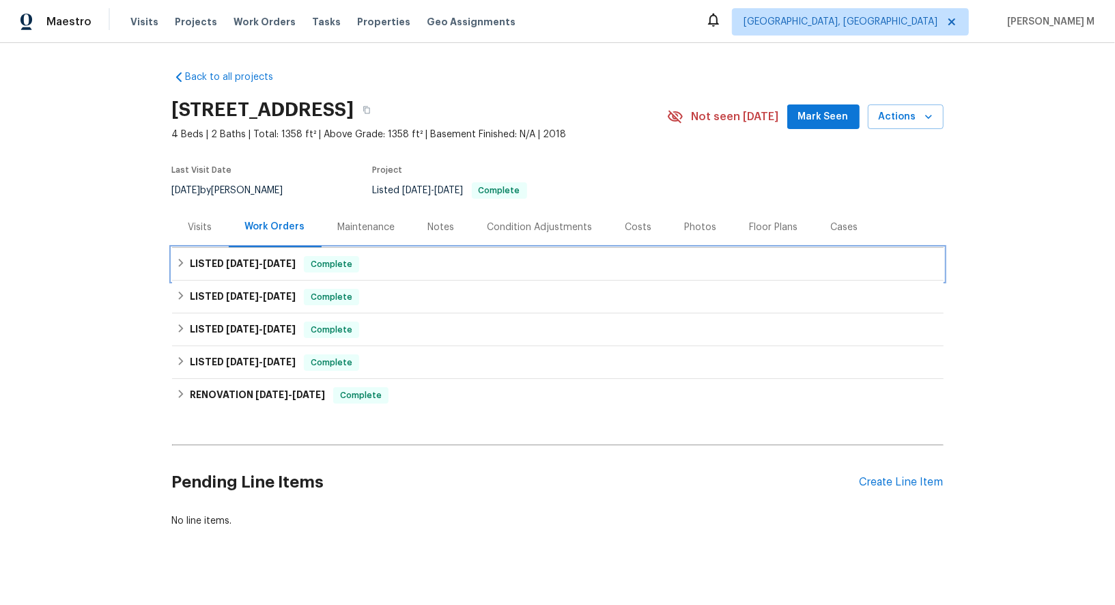
click at [250, 259] on span "[DATE]" at bounding box center [242, 264] width 33 height 10
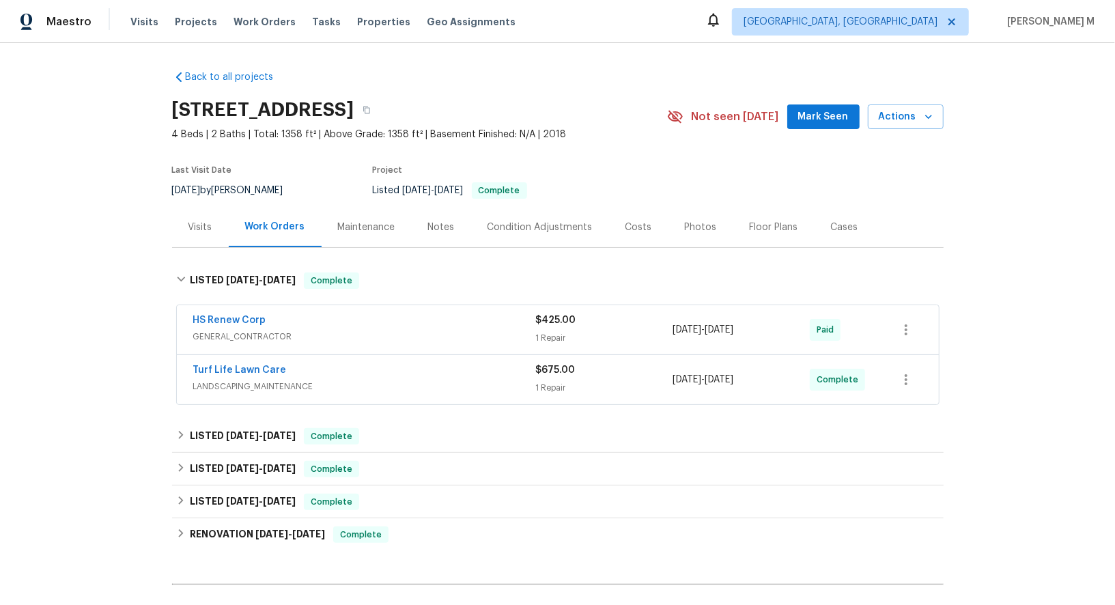
click at [250, 333] on span "GENERAL_CONTRACTOR" at bounding box center [364, 337] width 343 height 14
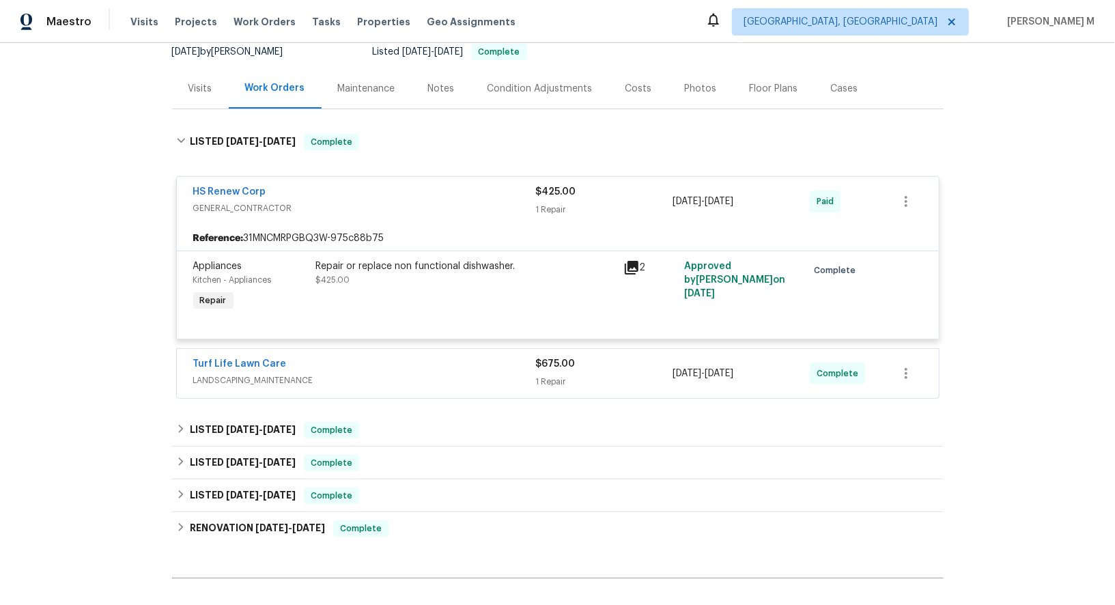
click at [297, 373] on span "LANDSCAPING_MAINTENANCE" at bounding box center [364, 380] width 343 height 14
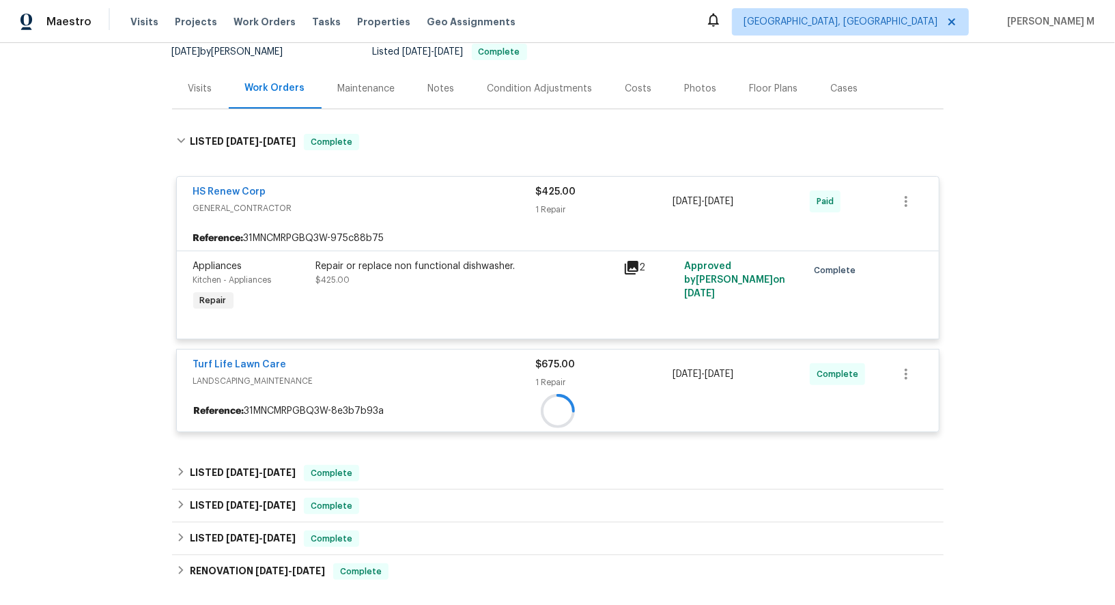
scroll to position [169, 0]
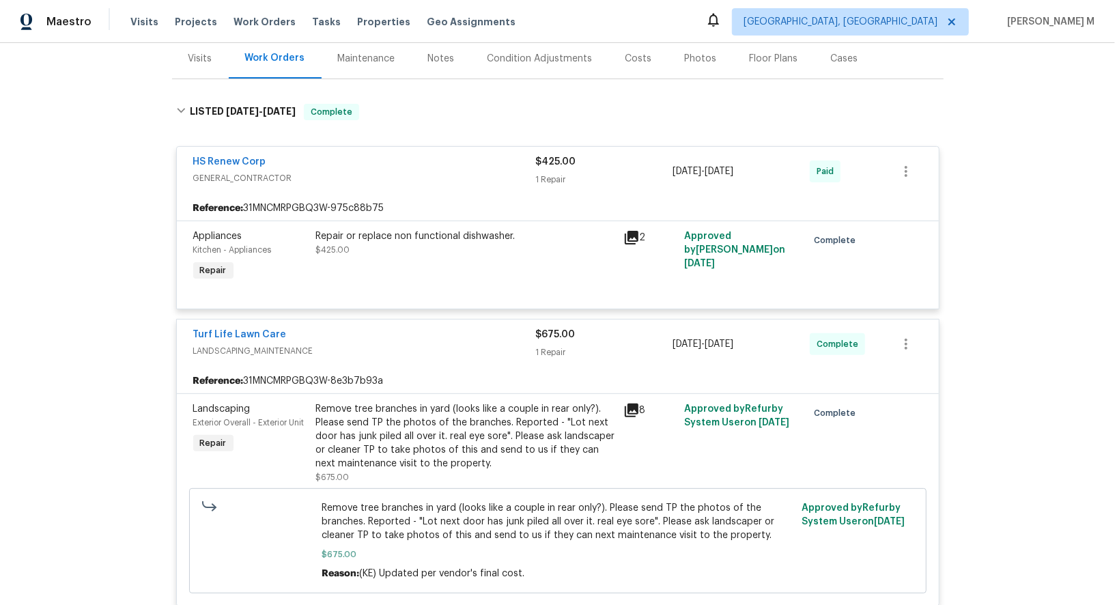
click at [459, 242] on div "Repair or replace non functional dishwasher. $425.00" at bounding box center [465, 242] width 299 height 27
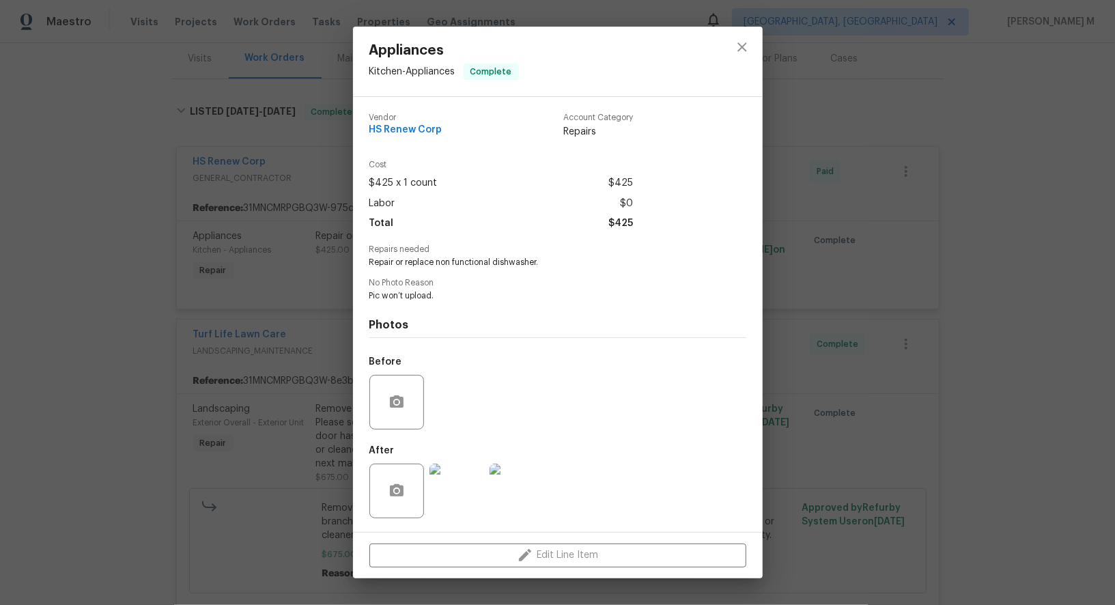
click at [465, 498] on img at bounding box center [456, 490] width 55 height 55
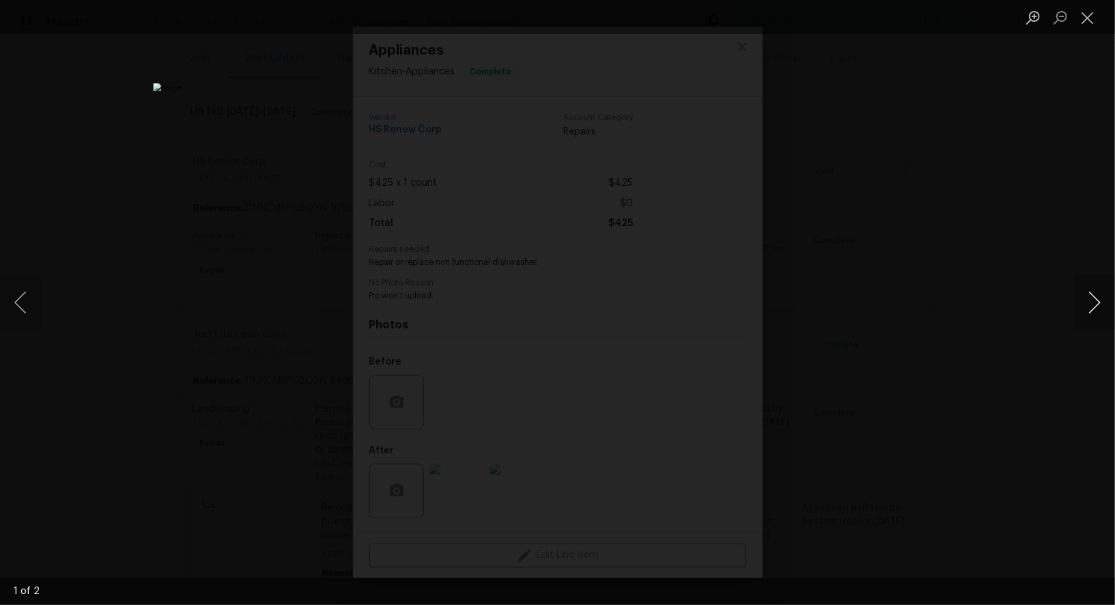
click at [1098, 307] on button "Next image" at bounding box center [1094, 302] width 41 height 55
click at [1050, 229] on div "Lightbox" at bounding box center [557, 302] width 1115 height 605
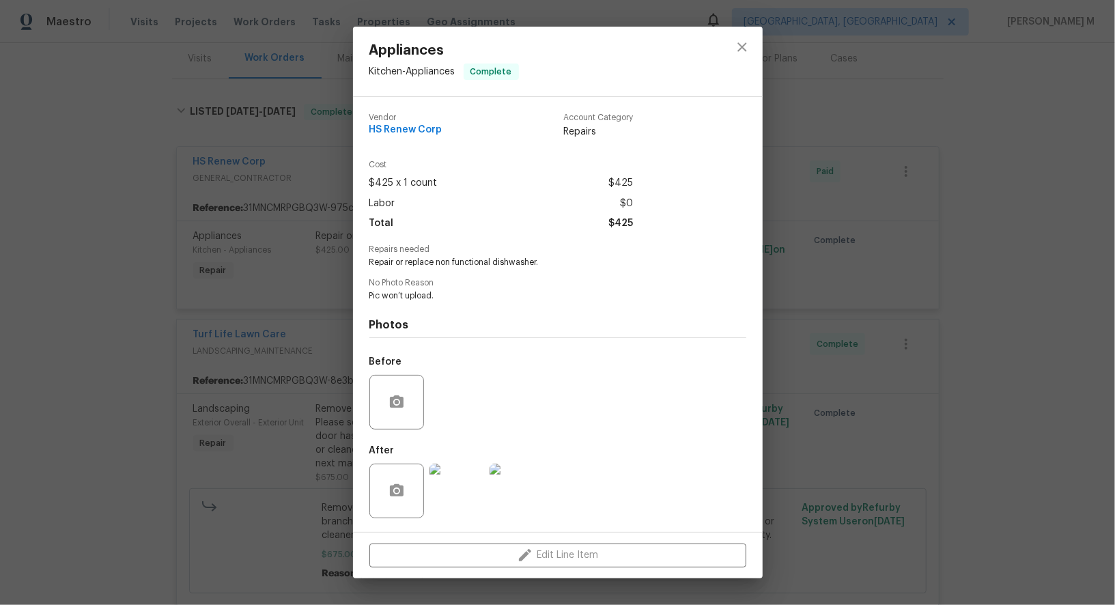
click at [791, 302] on div "Appliances Kitchen - Appliances Complete Vendor HS Renew Corp Account Category …" at bounding box center [557, 302] width 1115 height 605
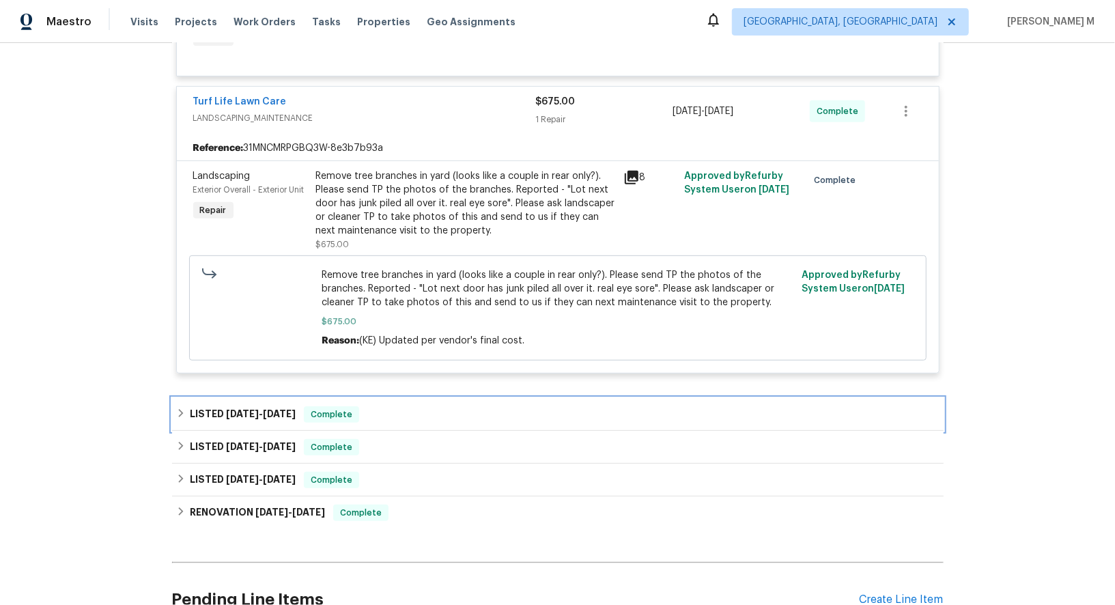
click at [186, 406] on div "LISTED [DATE] - [DATE] Complete" at bounding box center [557, 414] width 763 height 16
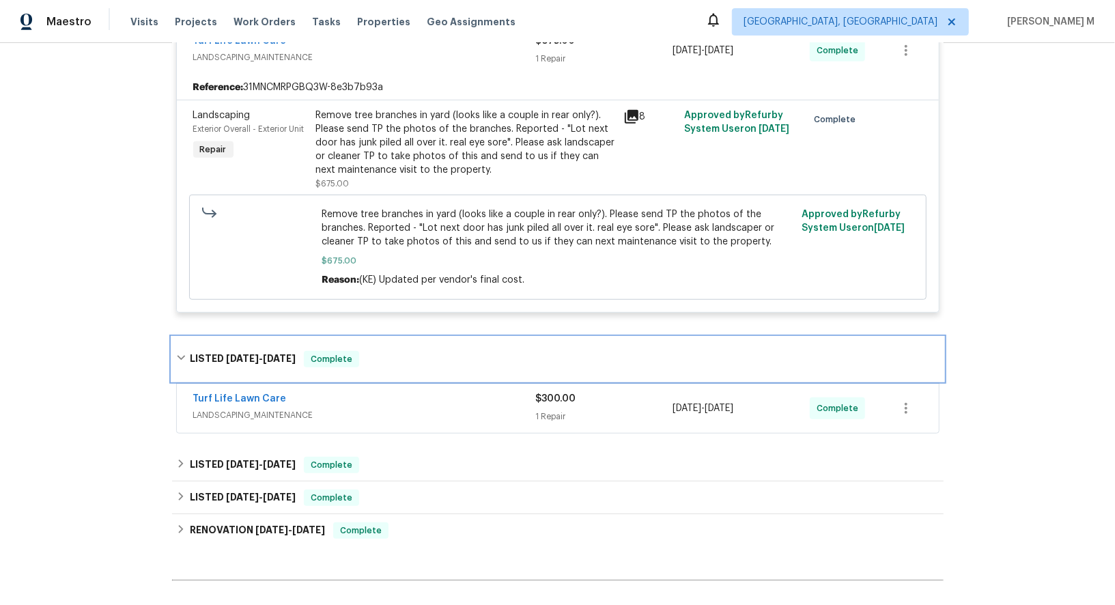
scroll to position [467, 0]
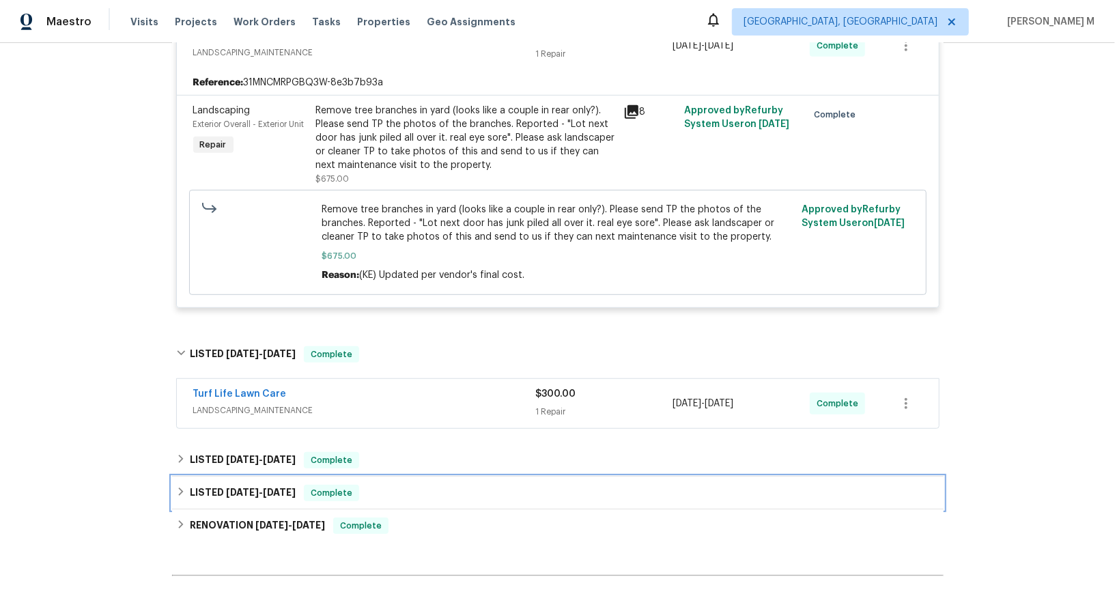
click at [222, 476] on div "LISTED [DATE] - [DATE] Complete" at bounding box center [557, 492] width 771 height 33
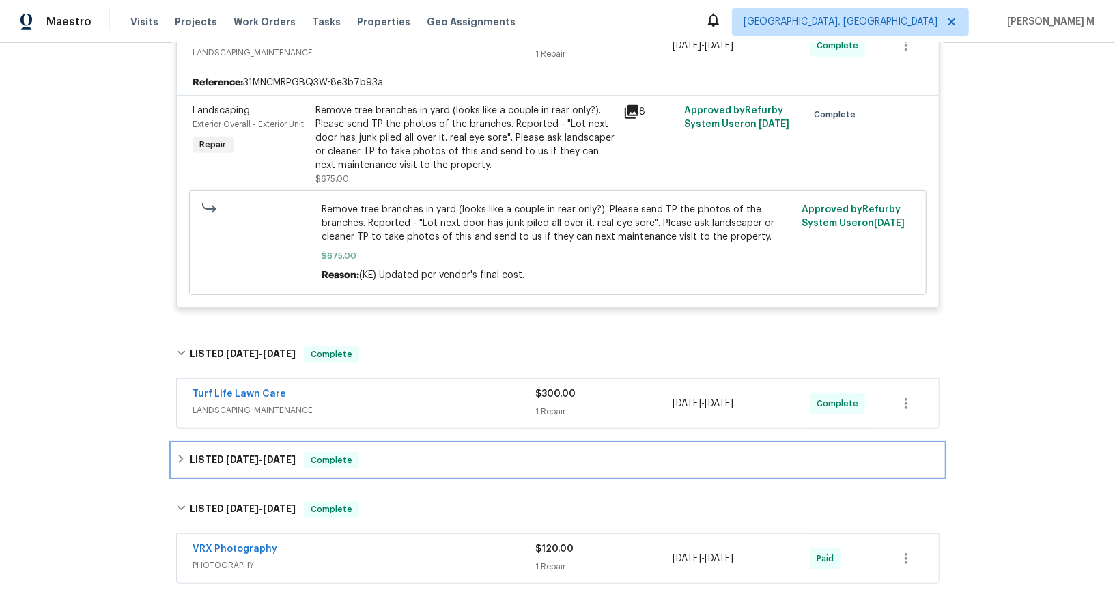
click at [231, 452] on h6 "LISTED [DATE] - [DATE]" at bounding box center [243, 460] width 106 height 16
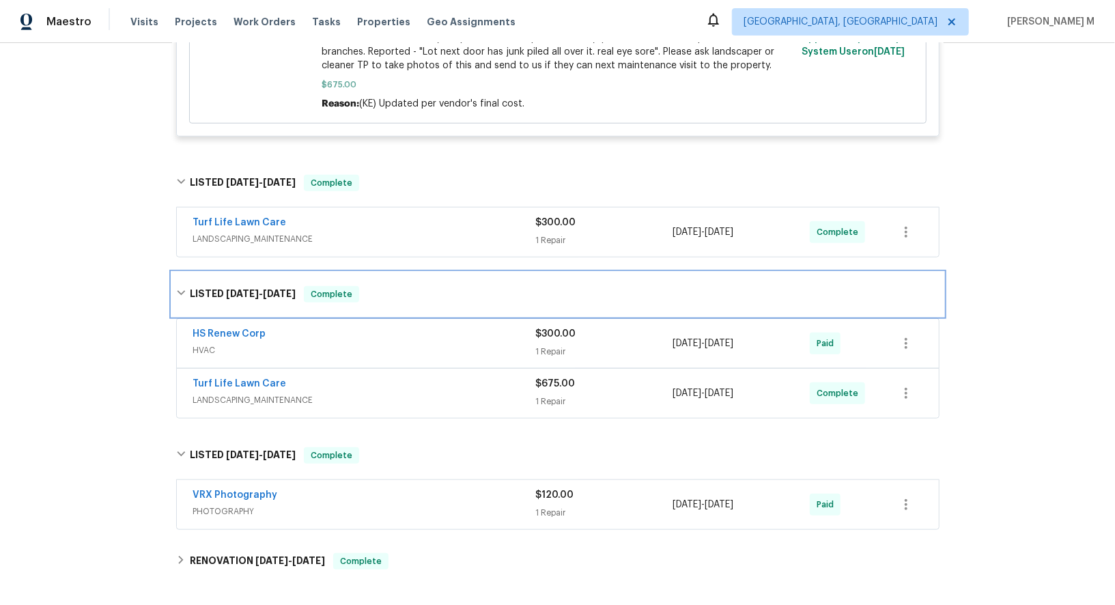
scroll to position [640, 0]
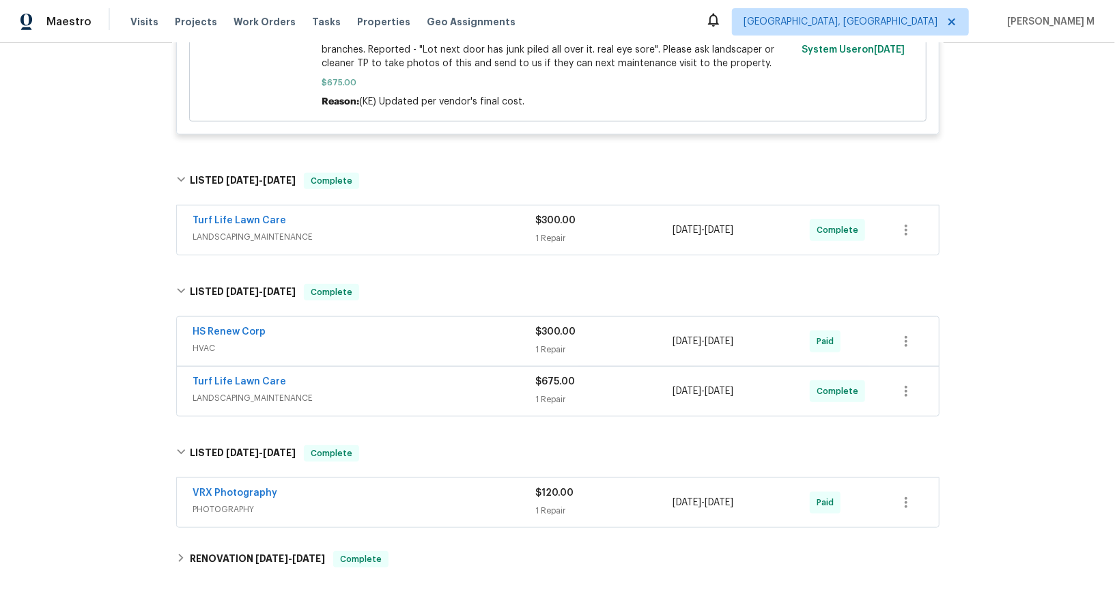
click at [231, 543] on div "Back to all projects [STREET_ADDRESS] 4 Beds | 2 Baths | Total: 1358 ft² | Abov…" at bounding box center [557, 60] width 771 height 1283
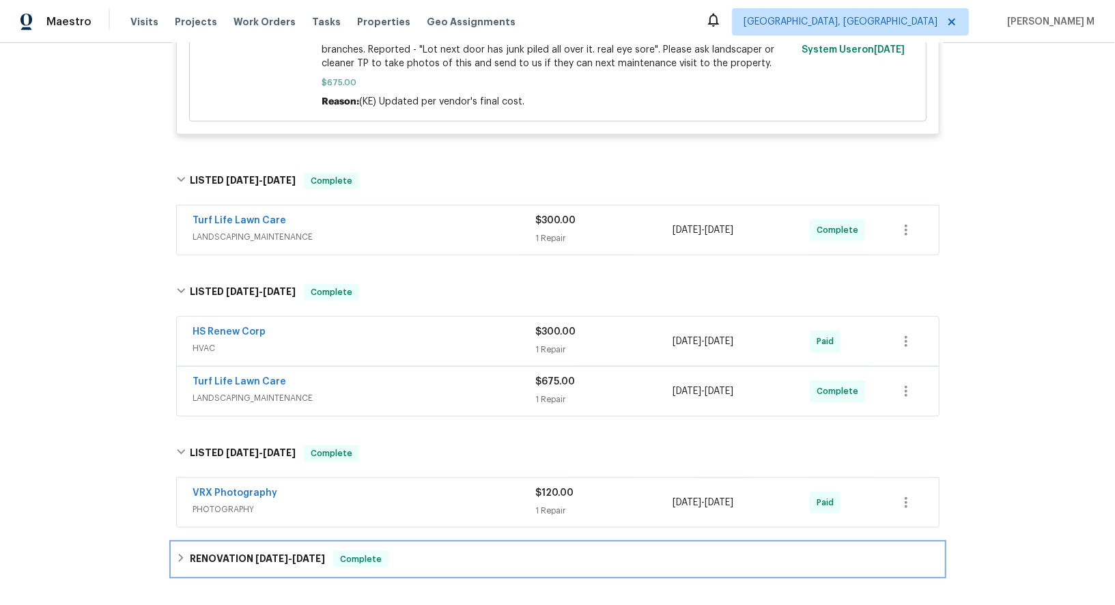
click at [246, 551] on h6 "RENOVATION [DATE] - [DATE]" at bounding box center [257, 559] width 135 height 16
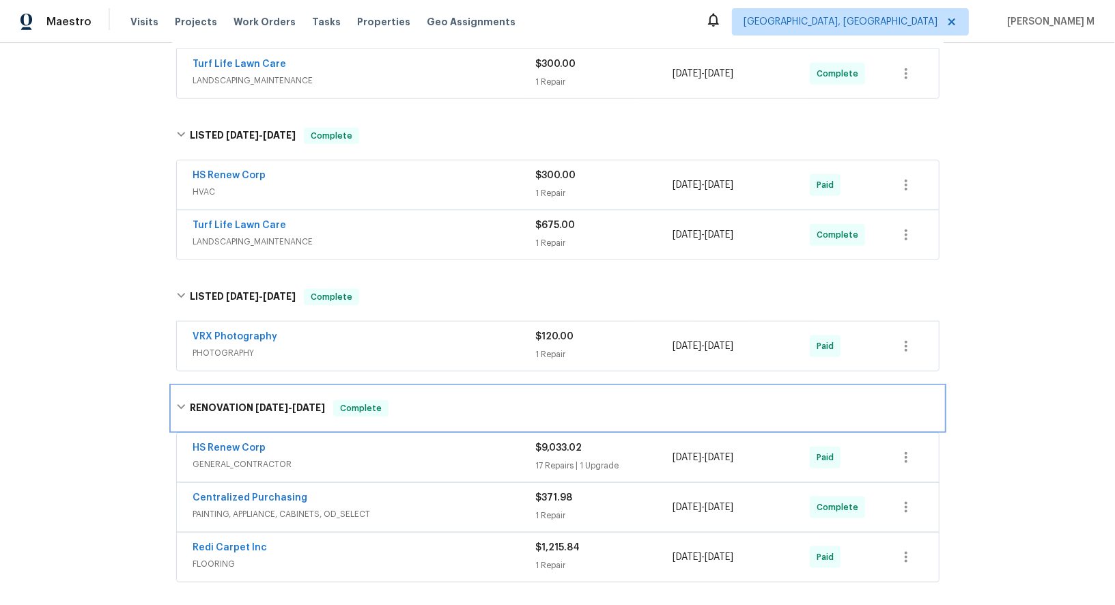
scroll to position [844, 0]
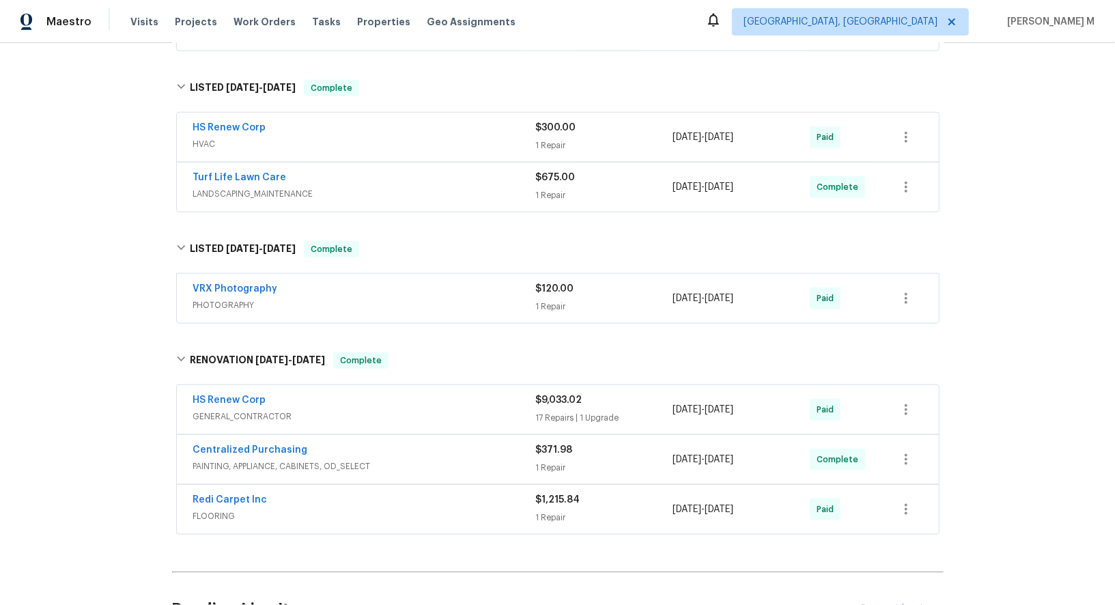
click at [246, 509] on span "FLOORING" at bounding box center [364, 516] width 343 height 14
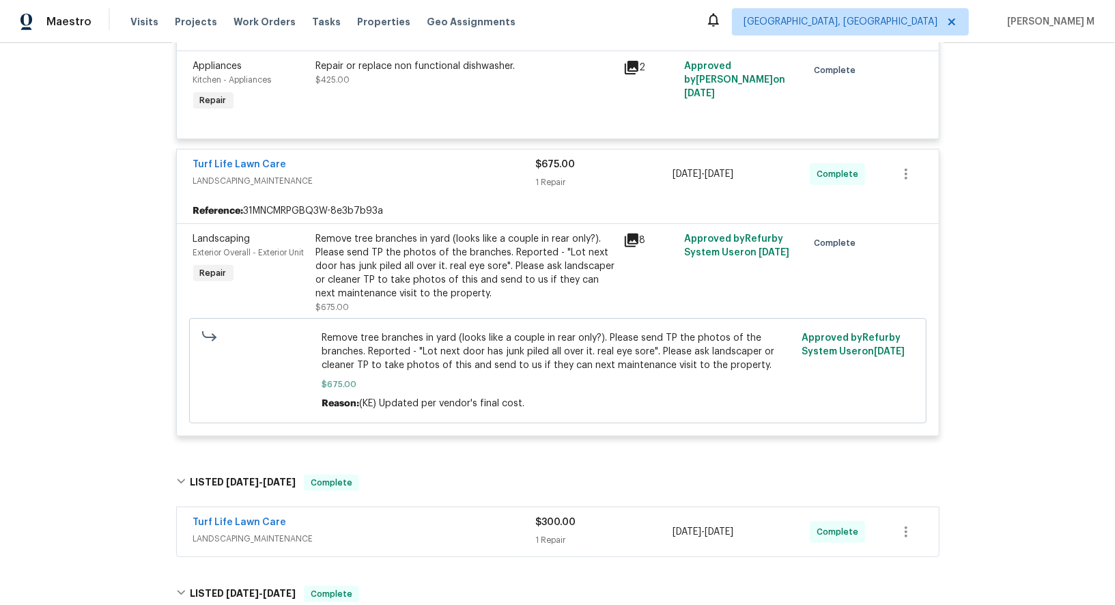
scroll to position [0, 0]
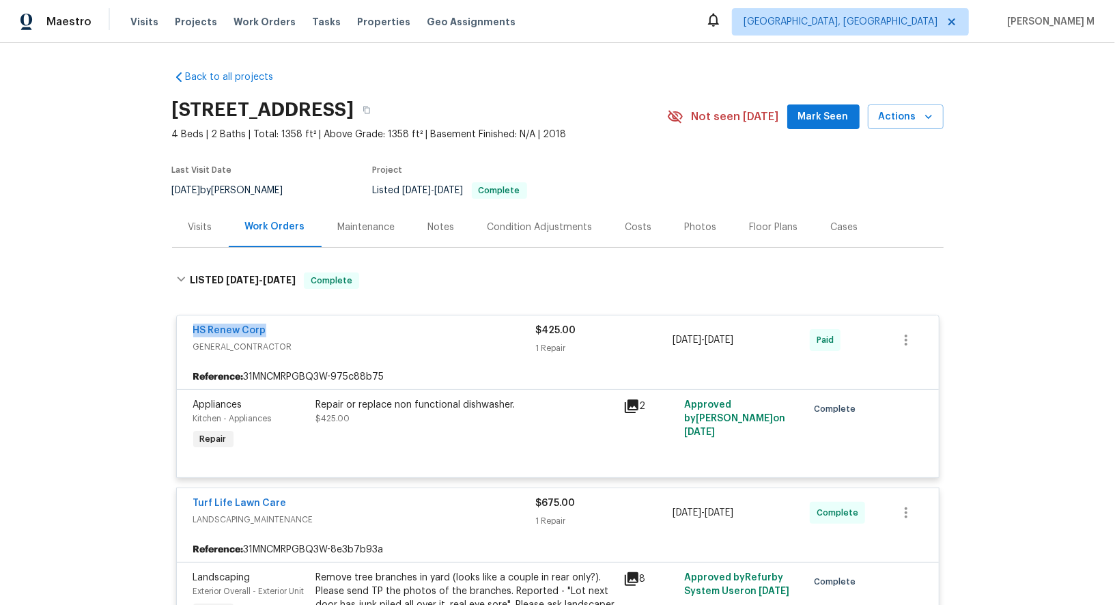
drag, startPoint x: 273, startPoint y: 320, endPoint x: 140, endPoint y: 320, distance: 133.1
click at [140, 320] on div "Back to all projects [STREET_ADDRESS] 4 Beds | 2 Baths | Total: 1358 ft² | Abov…" at bounding box center [557, 324] width 1115 height 562
copy link "HS Renew Corp"
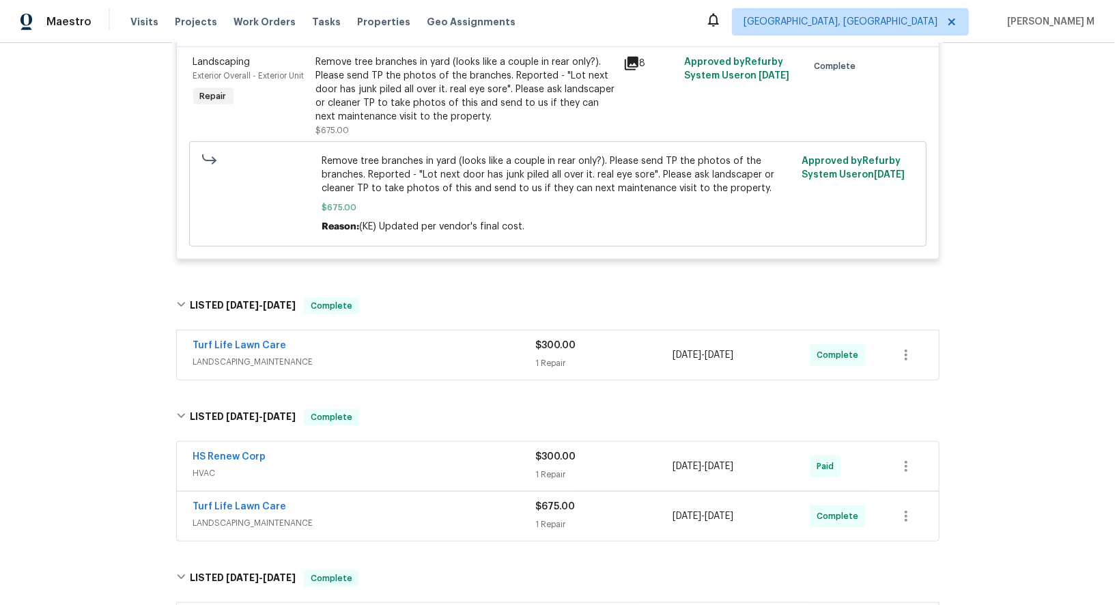
scroll to position [1164, 0]
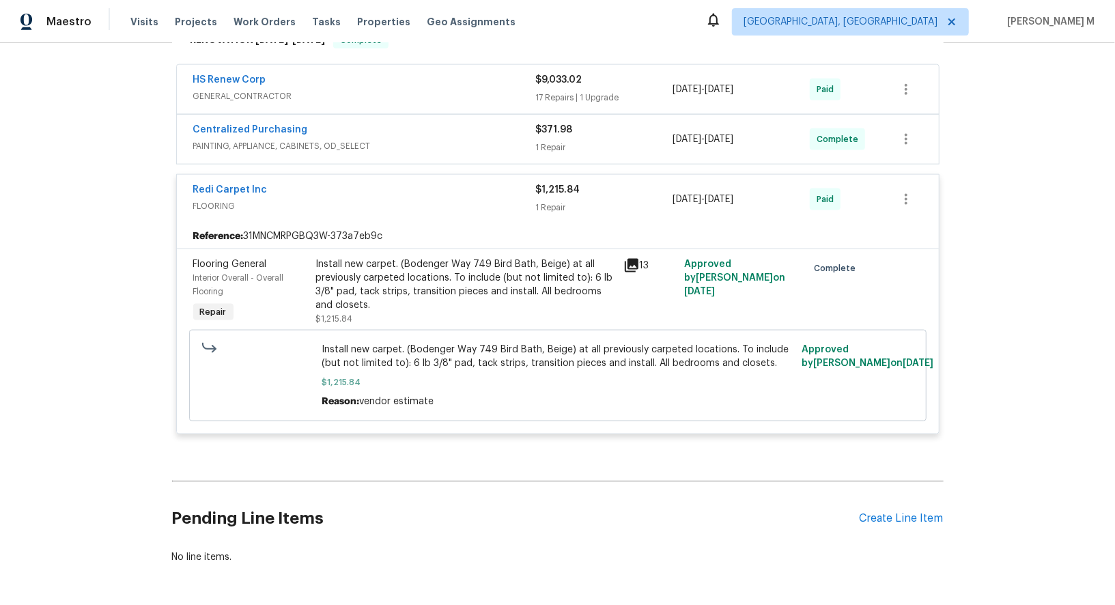
click at [895, 487] on div "Pending Line Items Create Line Item" at bounding box center [557, 518] width 771 height 63
click at [895, 512] on div "Create Line Item" at bounding box center [901, 518] width 84 height 13
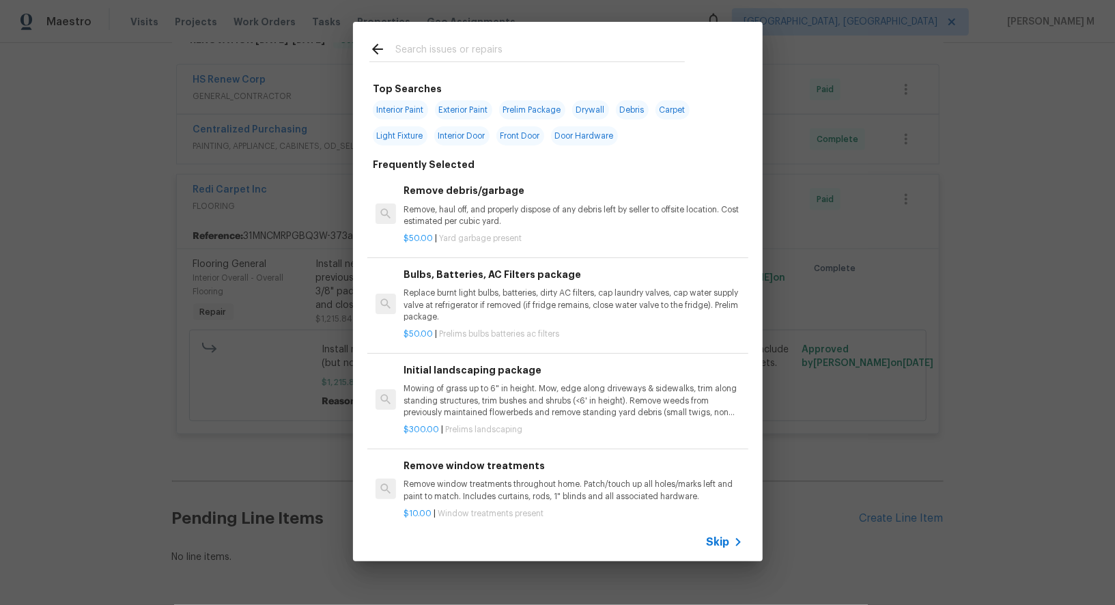
click at [717, 542] on span "Skip" at bounding box center [717, 542] width 23 height 14
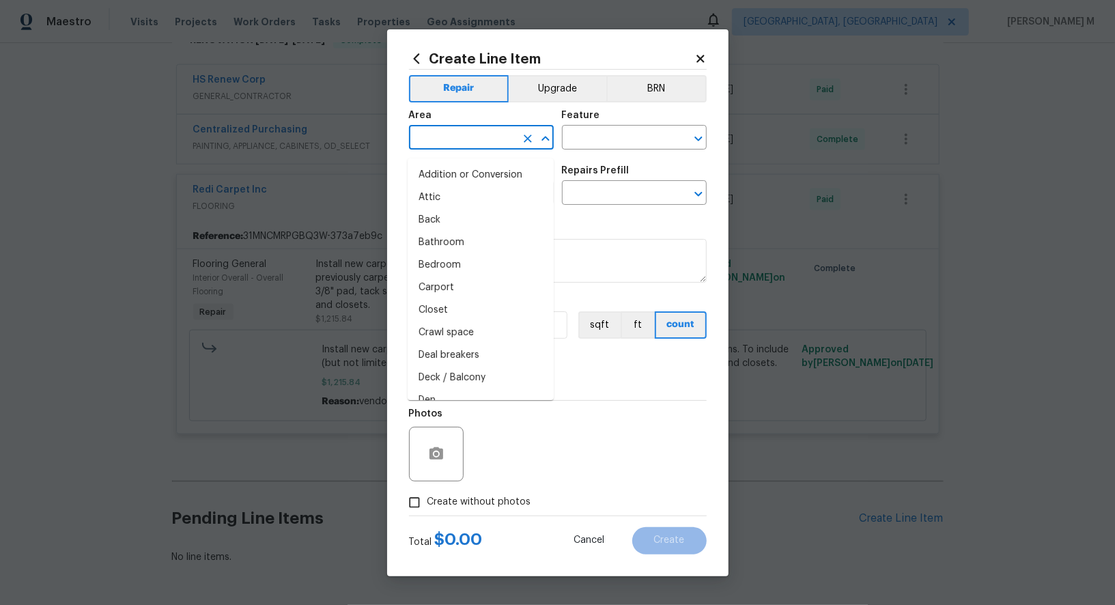
click at [471, 148] on input "text" at bounding box center [462, 138] width 106 height 21
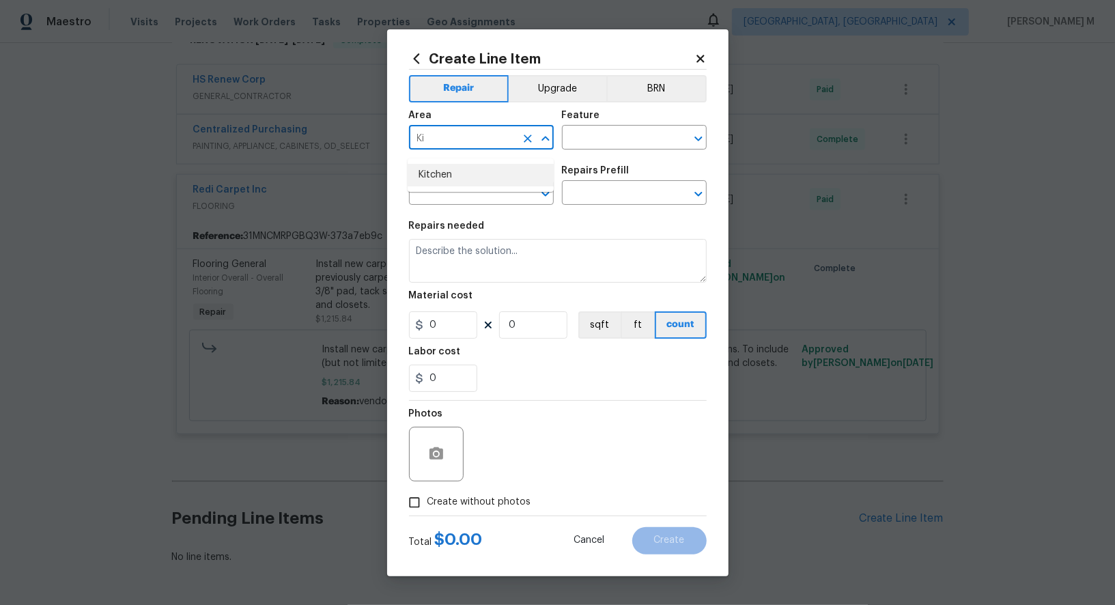
click at [455, 176] on li "Kitchen" at bounding box center [480, 175] width 146 height 23
type input "Kitchen"
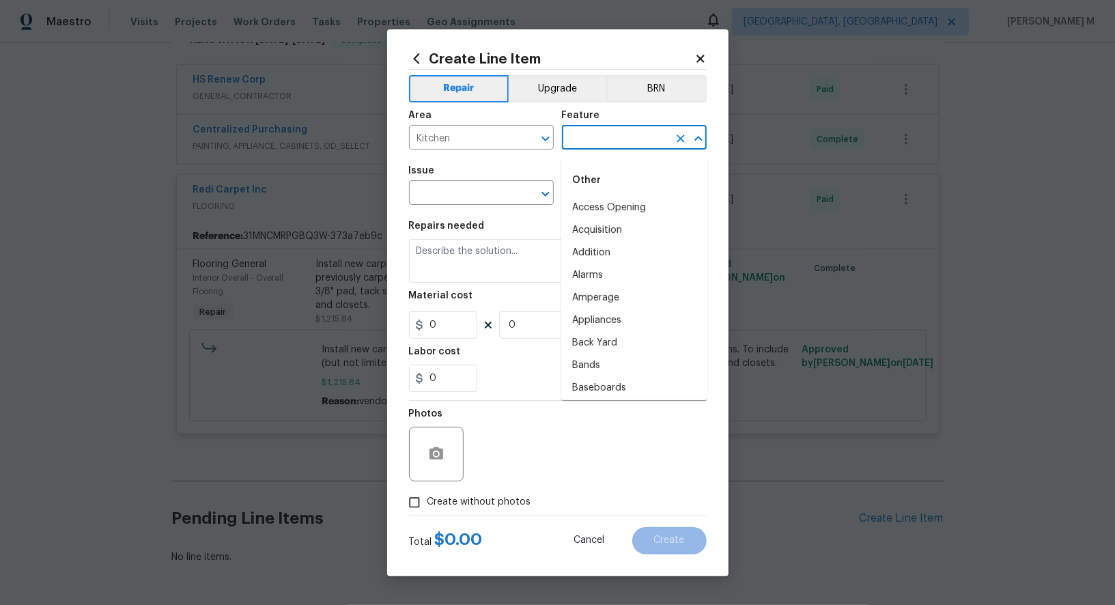
click at [591, 145] on input "text" at bounding box center [615, 138] width 106 height 21
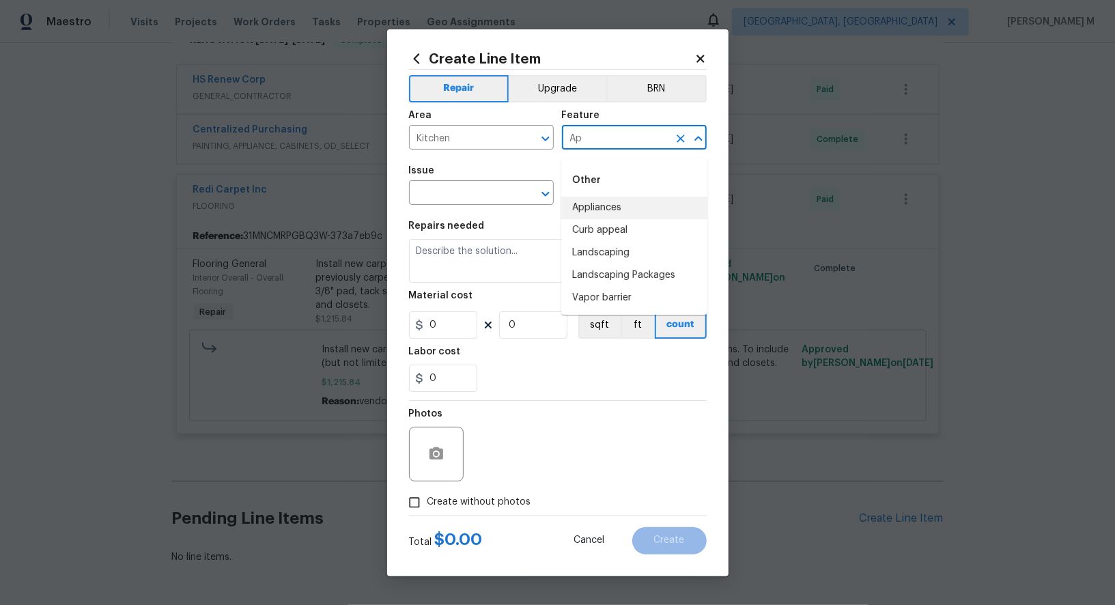
click at [602, 212] on li "Appliances" at bounding box center [634, 208] width 146 height 23
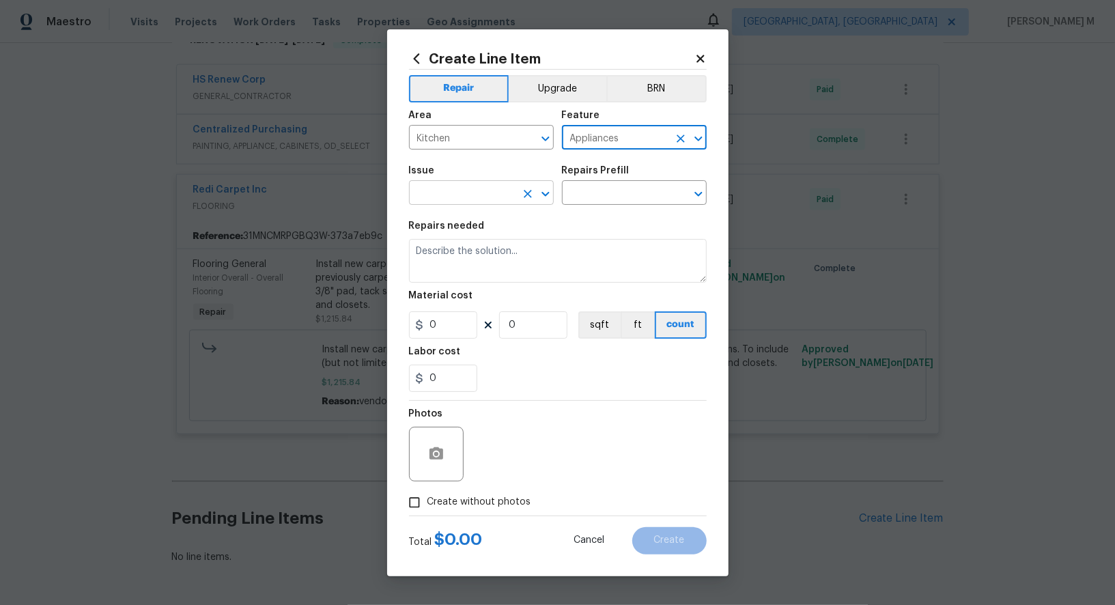
type input "Appliances"
click at [468, 202] on input "text" at bounding box center [462, 194] width 106 height 21
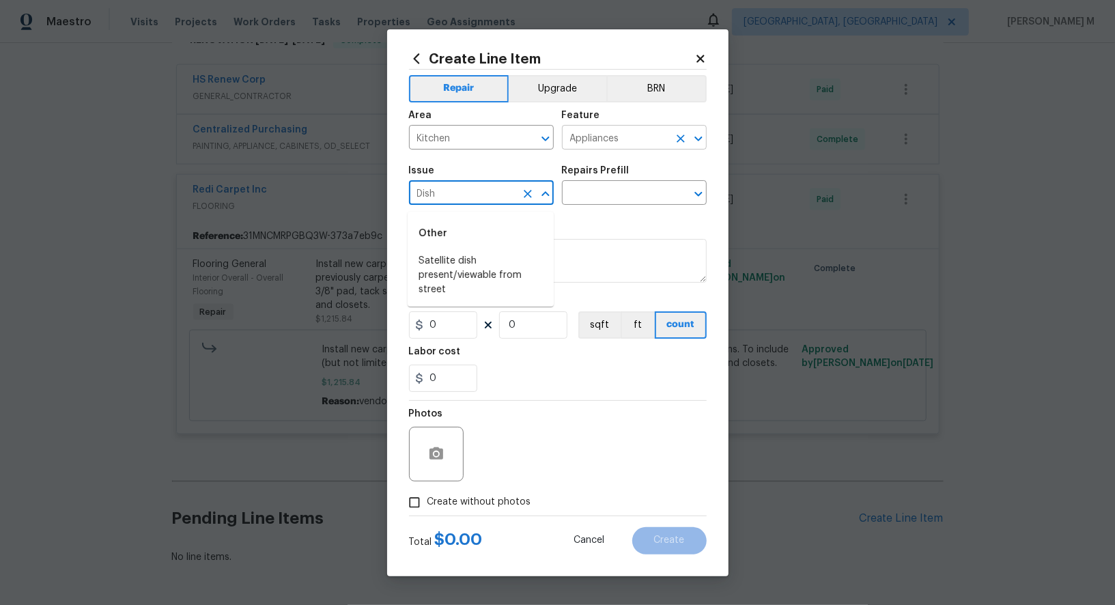
type input "Dish"
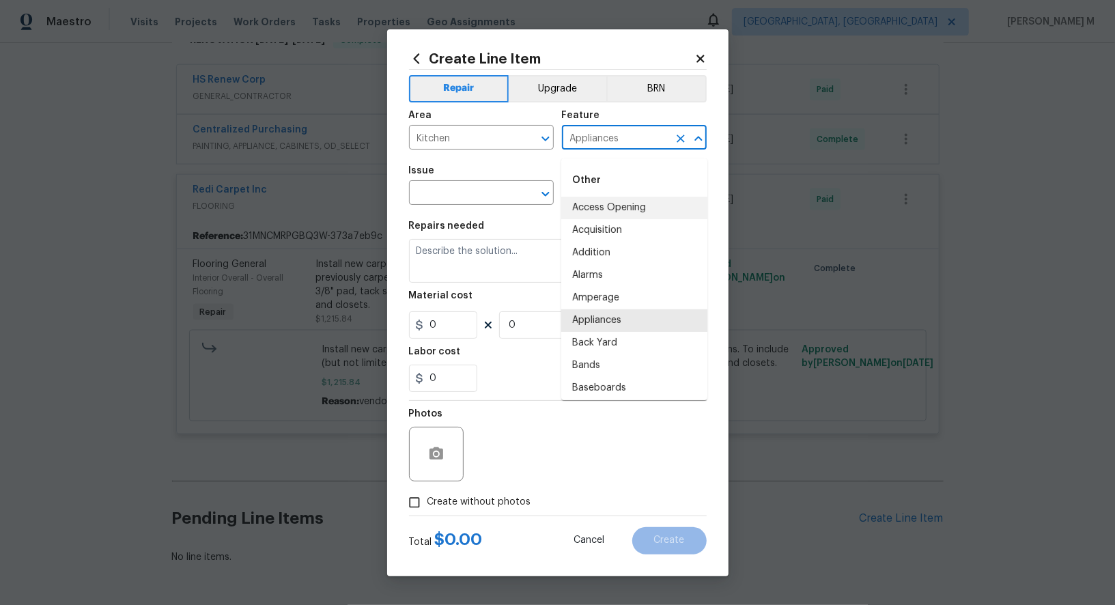
click at [618, 149] on input "Appliances" at bounding box center [615, 138] width 106 height 21
click at [624, 201] on li "Dishwasher" at bounding box center [634, 208] width 146 height 23
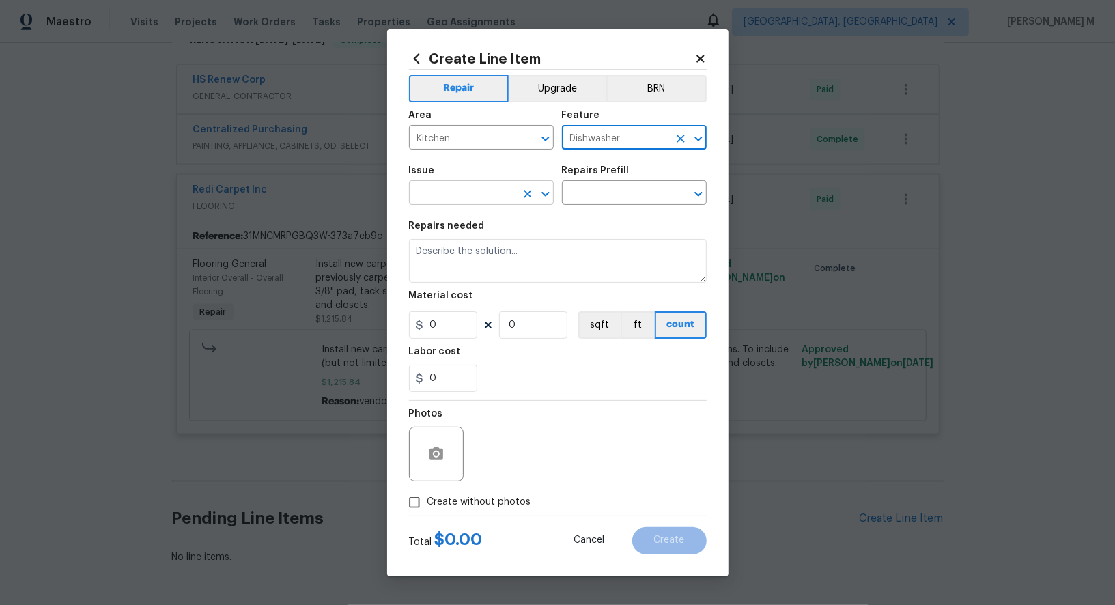
type input "Dishwasher"
click at [468, 201] on input "text" at bounding box center [462, 194] width 106 height 21
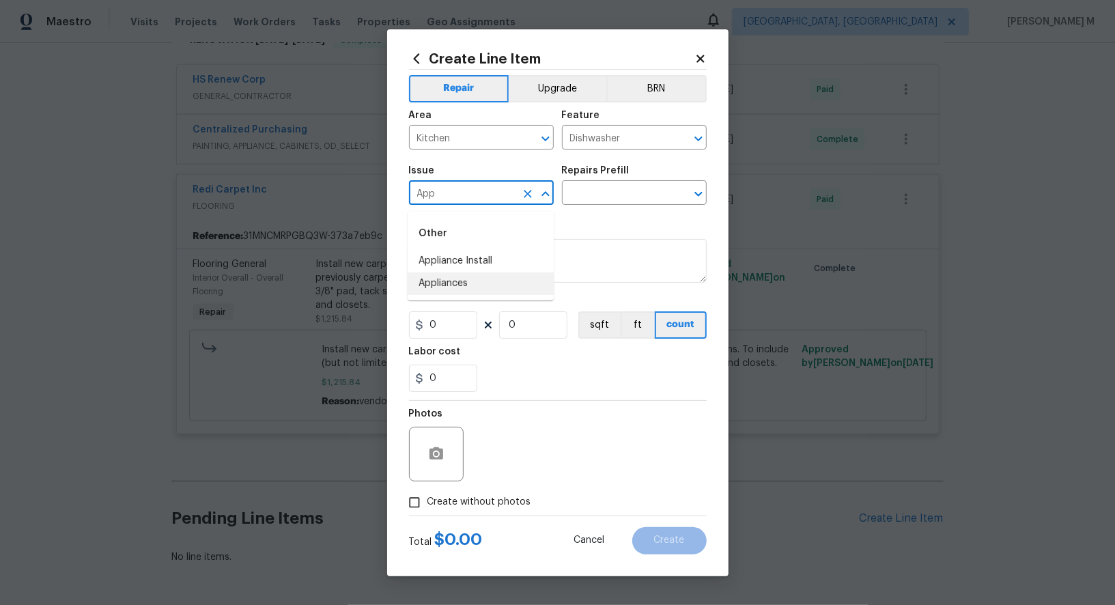
click at [455, 279] on li "Appliances" at bounding box center [480, 283] width 146 height 23
type input "Appliances"
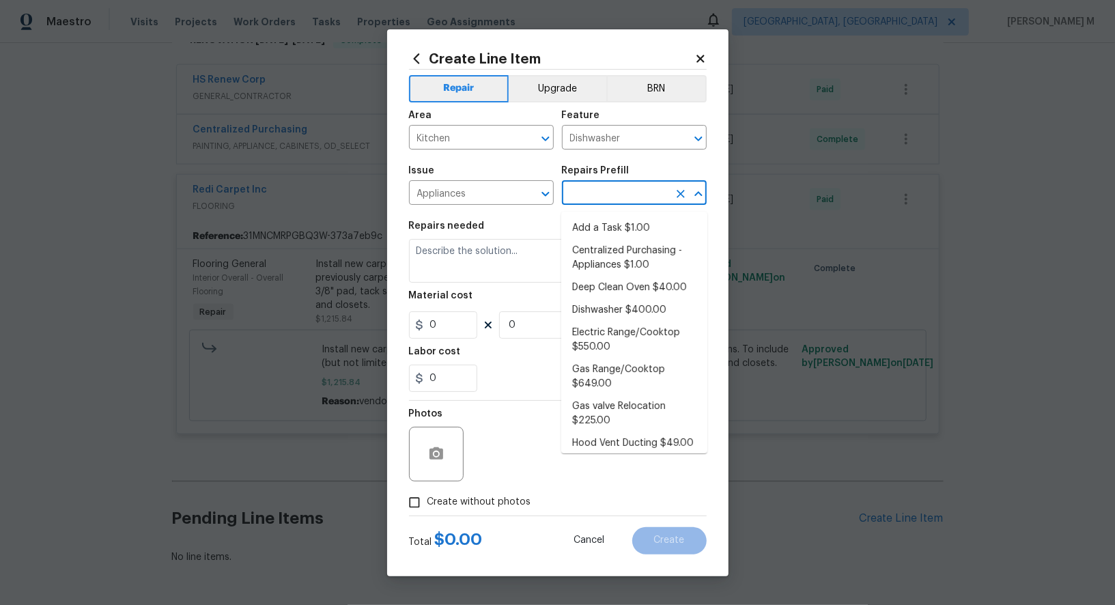
click at [581, 204] on input "text" at bounding box center [615, 194] width 106 height 21
click at [631, 308] on li "Dishwasher $400.00" at bounding box center [634, 310] width 146 height 23
type input "Appliances"
type textarea "Remove the existing dishwasher and prep the area for a new unit. Install a new …"
type input "1"
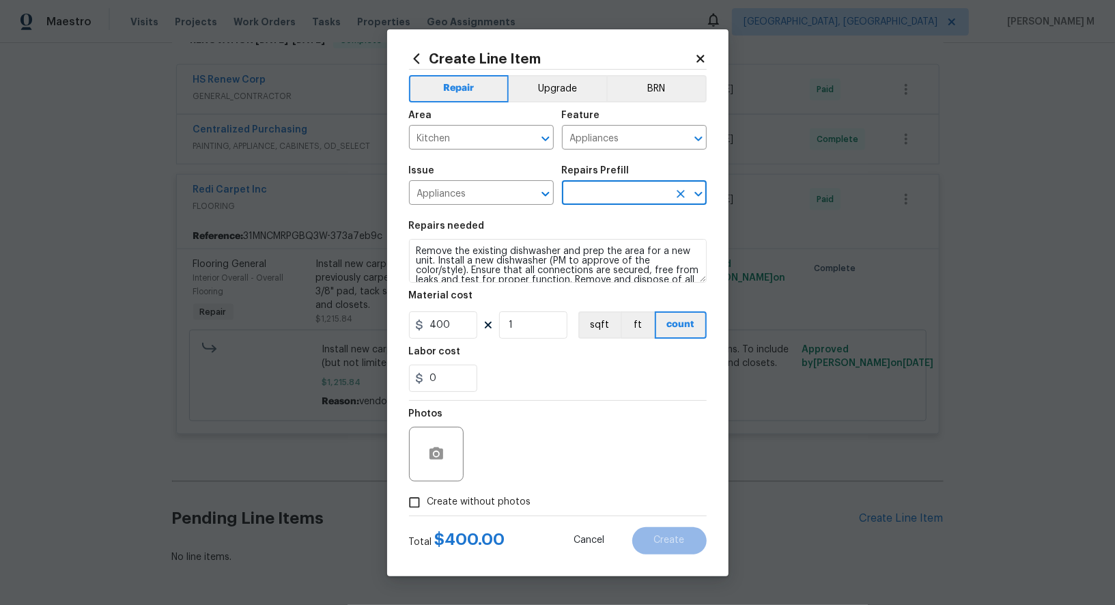
type input "Dishwasher $400.00"
type input "400"
click at [611, 146] on input "Appliances" at bounding box center [615, 138] width 106 height 21
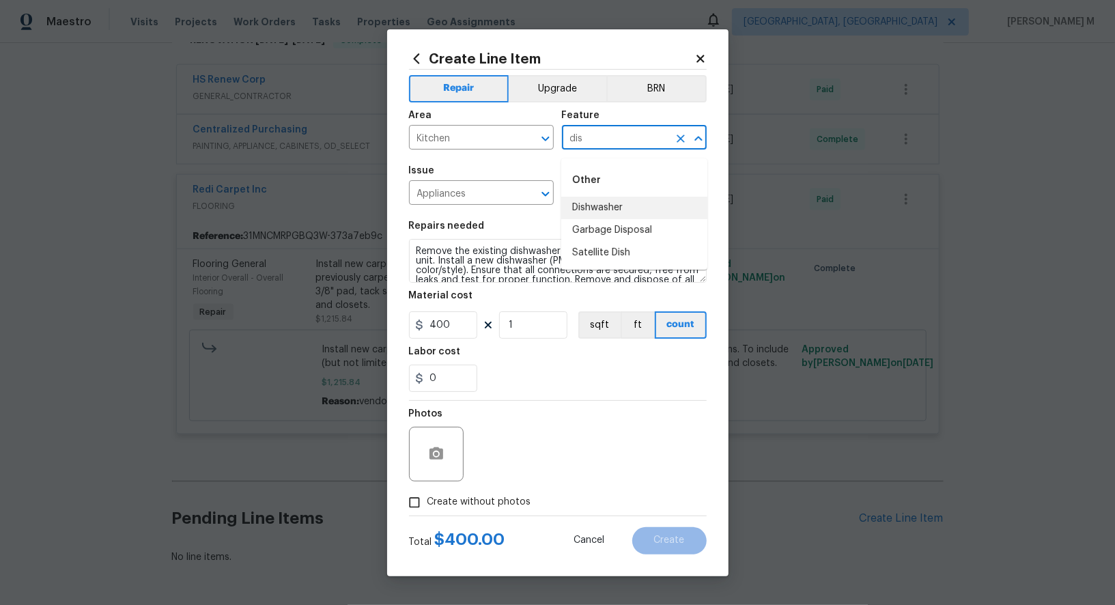
click at [605, 204] on li "Dishwasher" at bounding box center [634, 208] width 146 height 23
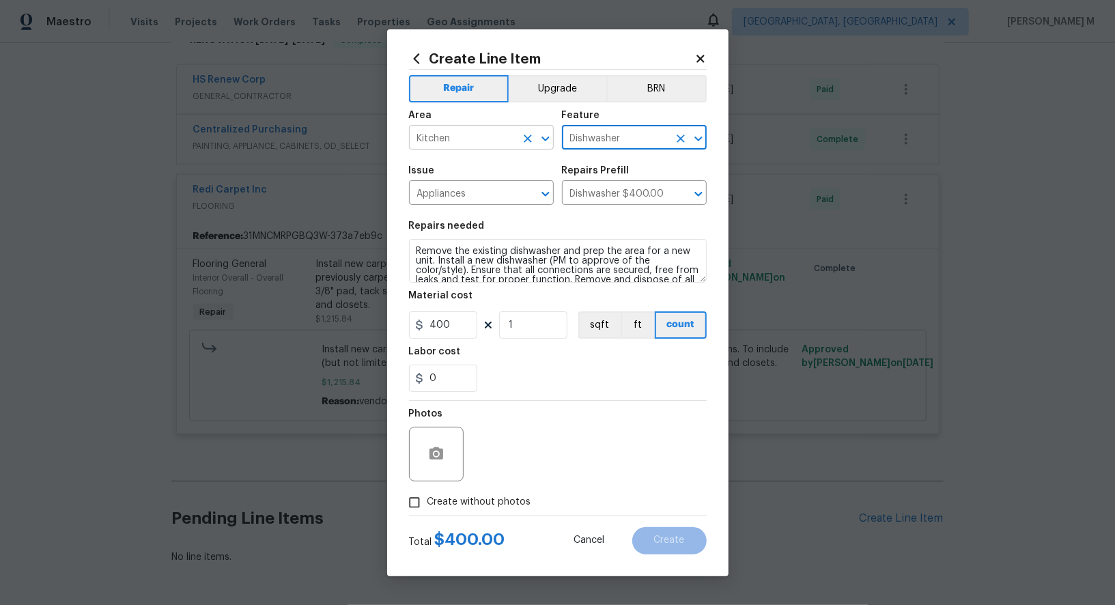
type input "Dishwasher"
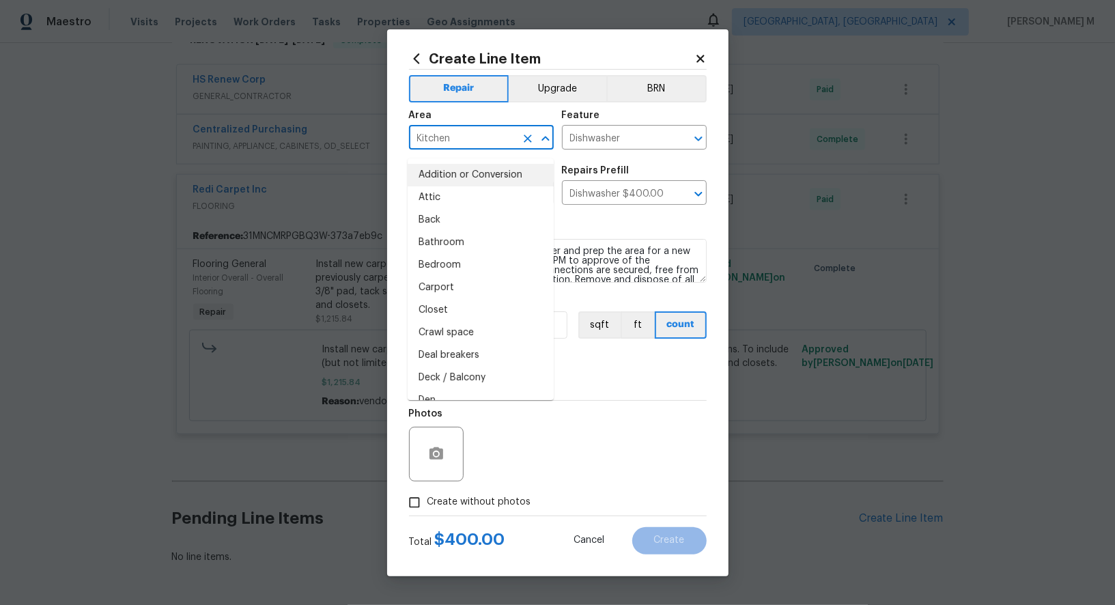
click at [476, 145] on input "Kitchen" at bounding box center [462, 138] width 106 height 21
click at [598, 156] on div "Area Kitchen ​ Feature Dishwasher ​" at bounding box center [558, 129] width 298 height 55
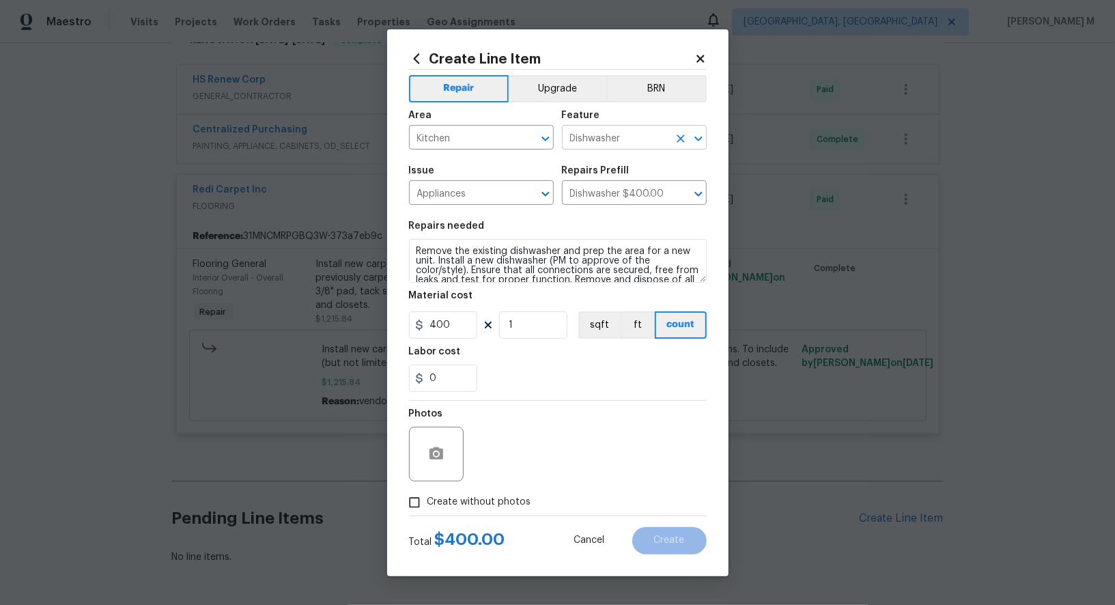
click at [609, 145] on input "Dishwasher" at bounding box center [615, 138] width 106 height 21
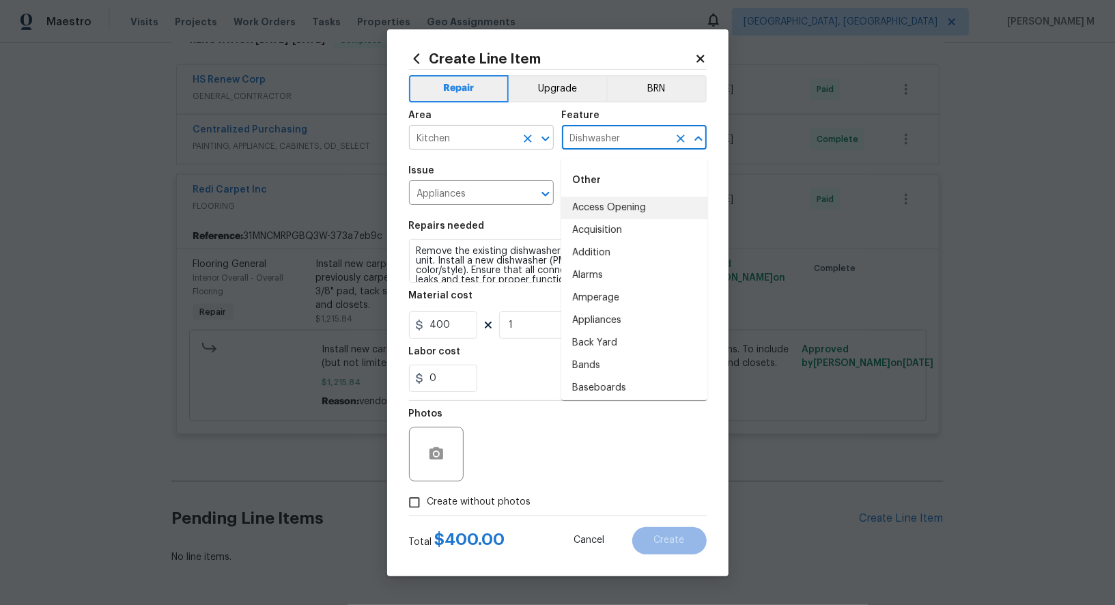
click at [459, 144] on input "Kitchen" at bounding box center [462, 138] width 106 height 21
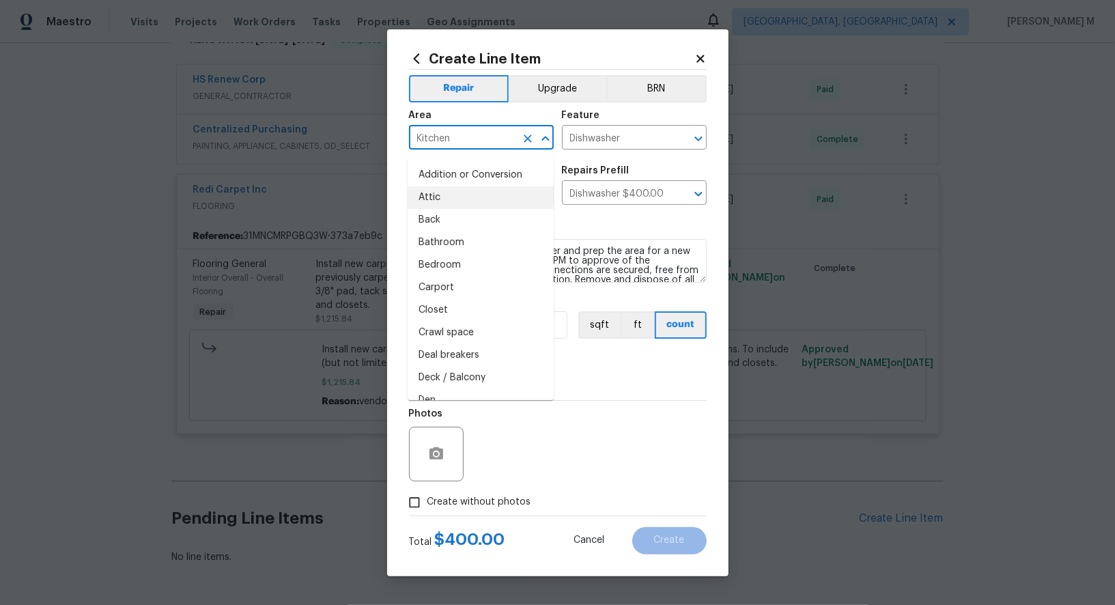
click at [502, 193] on li "Attic" at bounding box center [480, 197] width 146 height 23
type input "Attic"
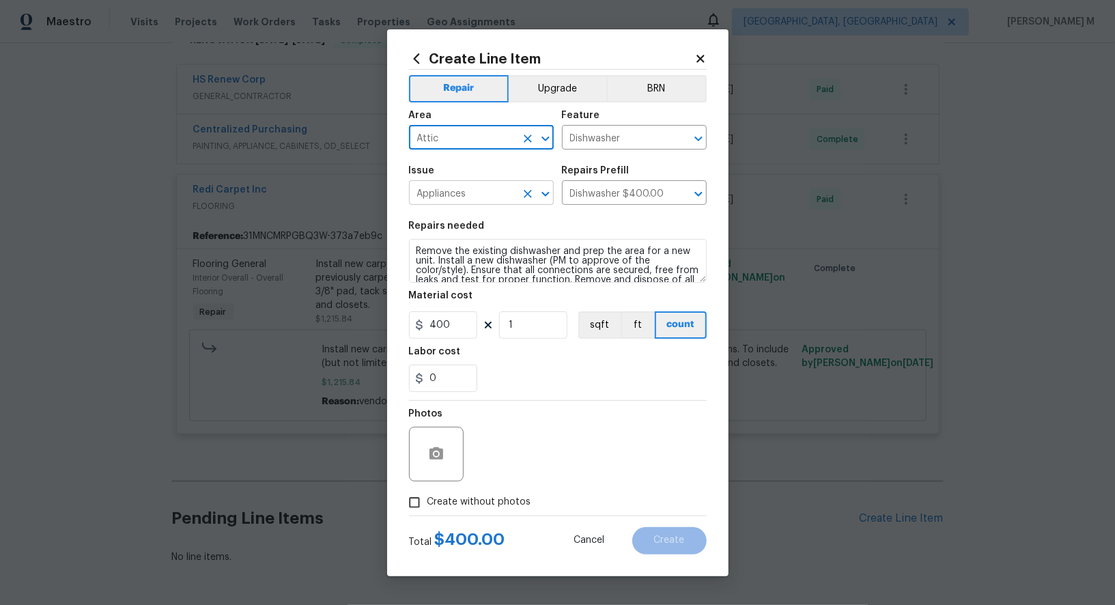
click at [466, 188] on input "Appliances" at bounding box center [462, 194] width 106 height 21
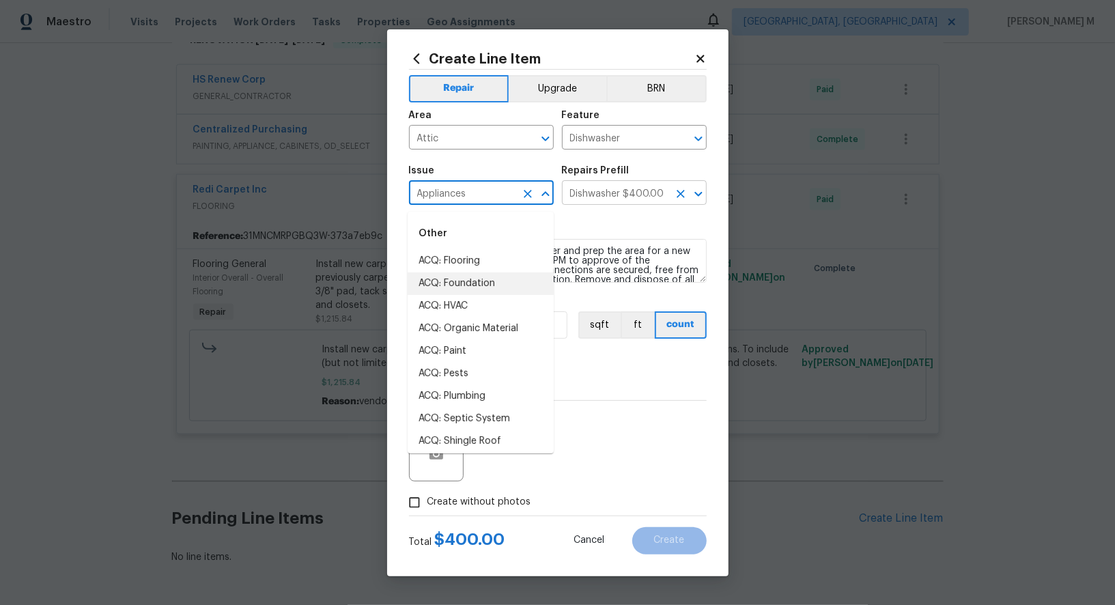
click at [596, 197] on input "Dishwasher $400.00" at bounding box center [615, 194] width 106 height 21
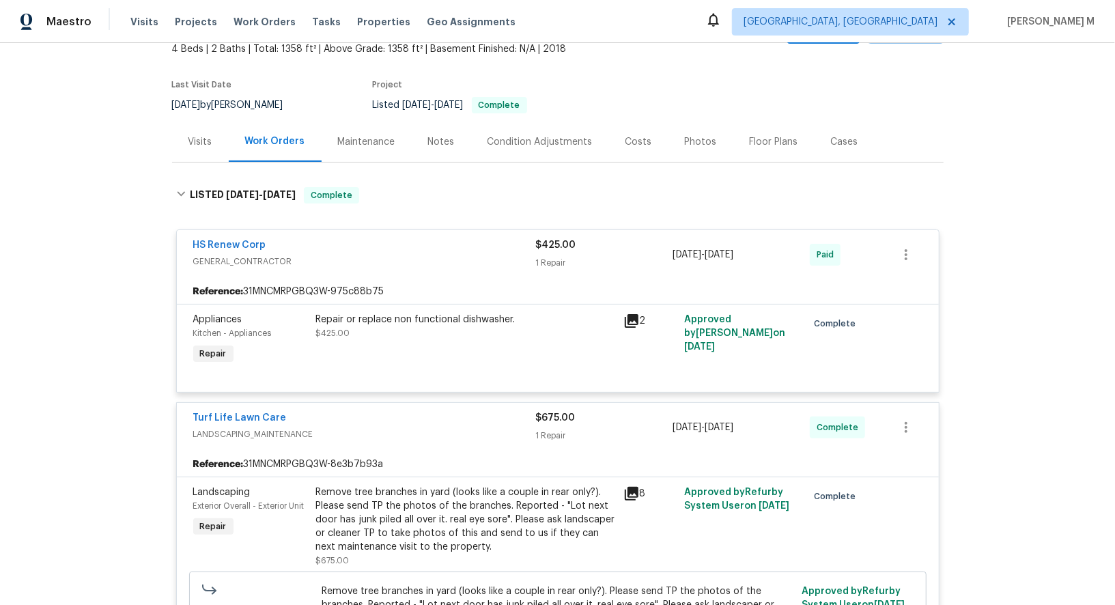
scroll to position [89, 0]
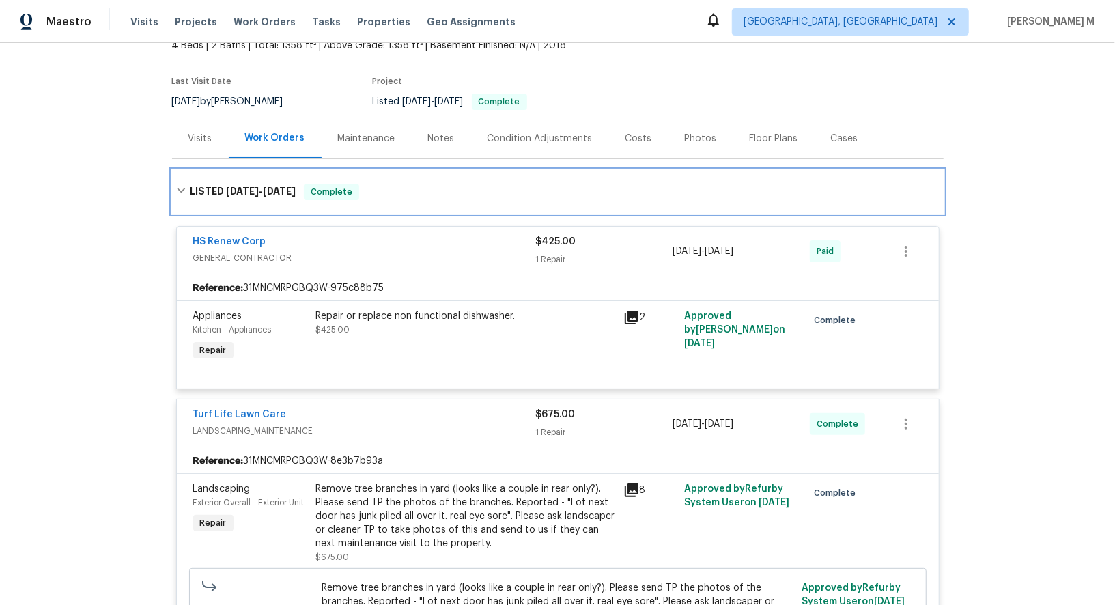
click at [472, 170] on div "LISTED 8/12/25 - 9/2/25 Complete" at bounding box center [557, 192] width 771 height 44
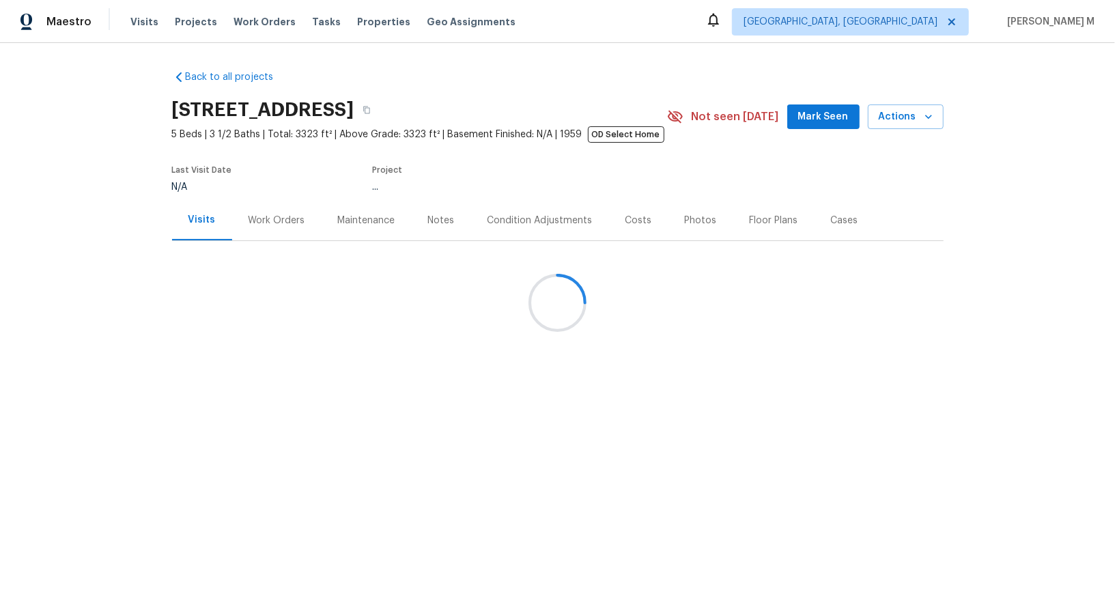
click at [263, 207] on div at bounding box center [557, 302] width 1115 height 605
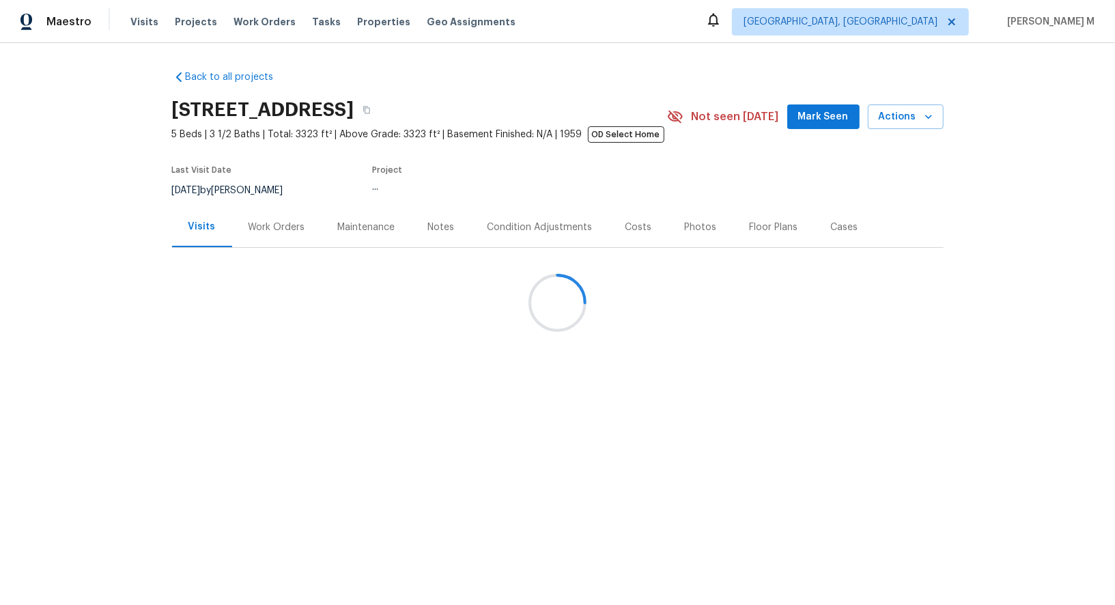
click at [253, 233] on div at bounding box center [557, 302] width 1115 height 605
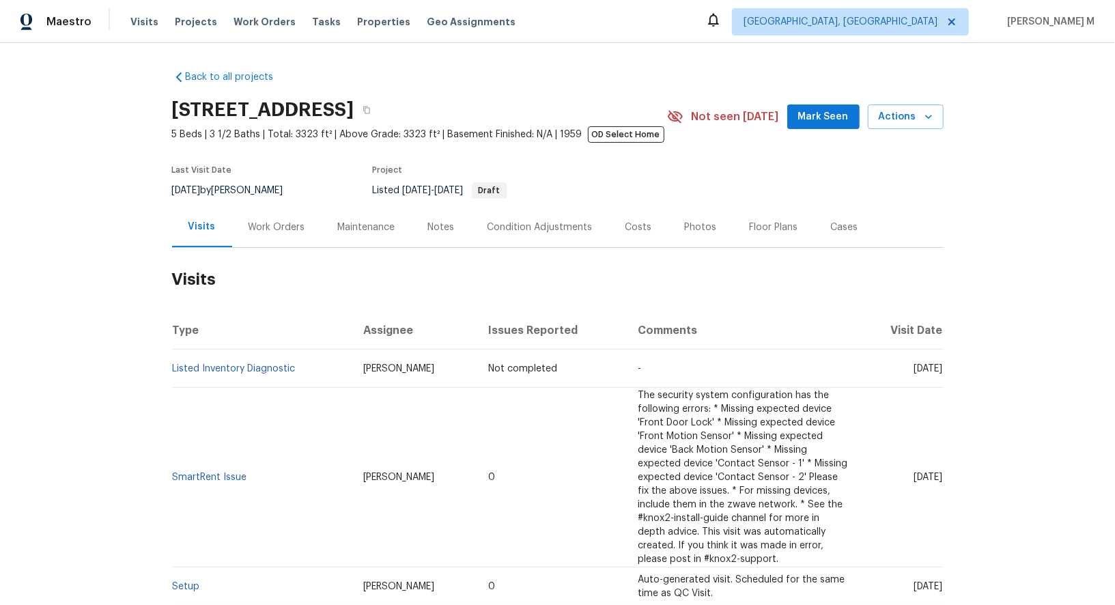
click at [253, 233] on div "Work Orders" at bounding box center [276, 227] width 89 height 40
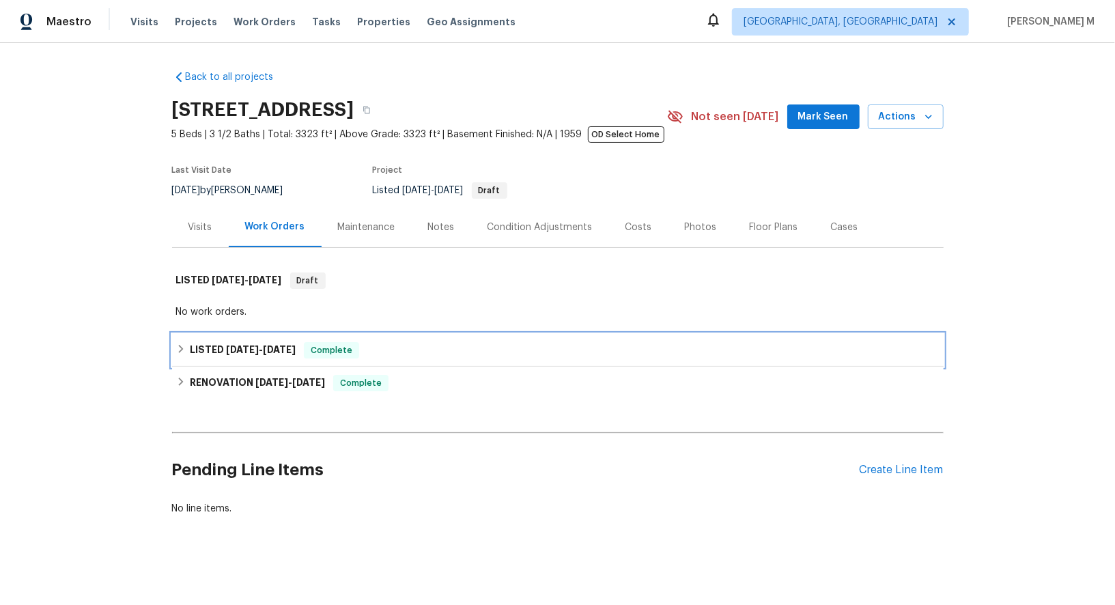
click at [263, 345] on span "[DATE]" at bounding box center [279, 350] width 33 height 10
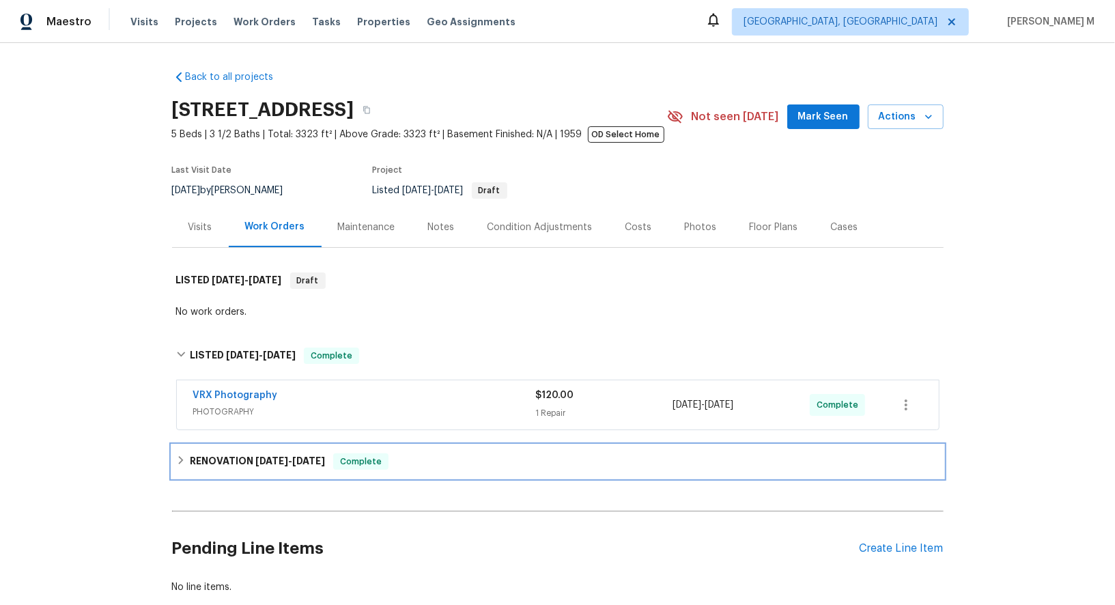
click at [242, 465] on div "RENOVATION [DATE] - [DATE] Complete" at bounding box center [557, 461] width 771 height 33
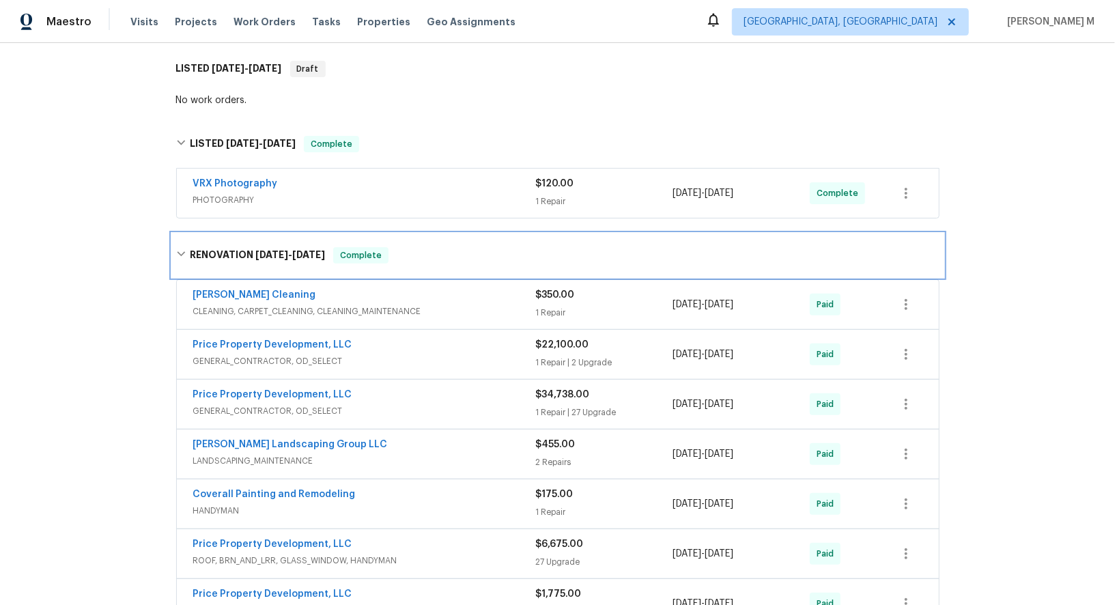
scroll to position [219, 0]
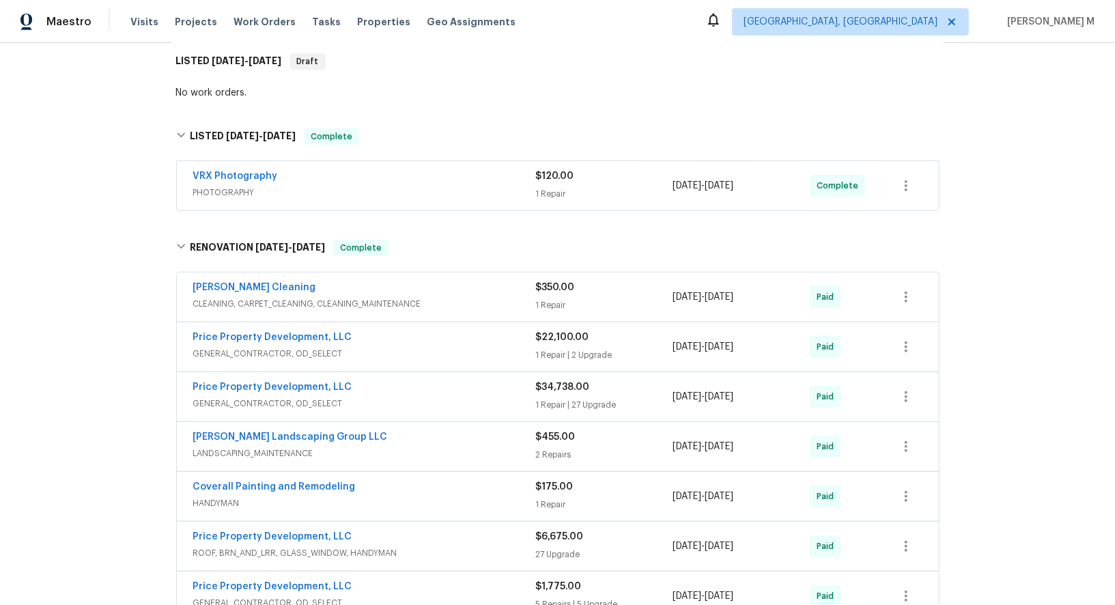
click at [274, 297] on span "CLEANING, CARPET_CLEANING, CLEANING_MAINTENANCE" at bounding box center [364, 304] width 343 height 14
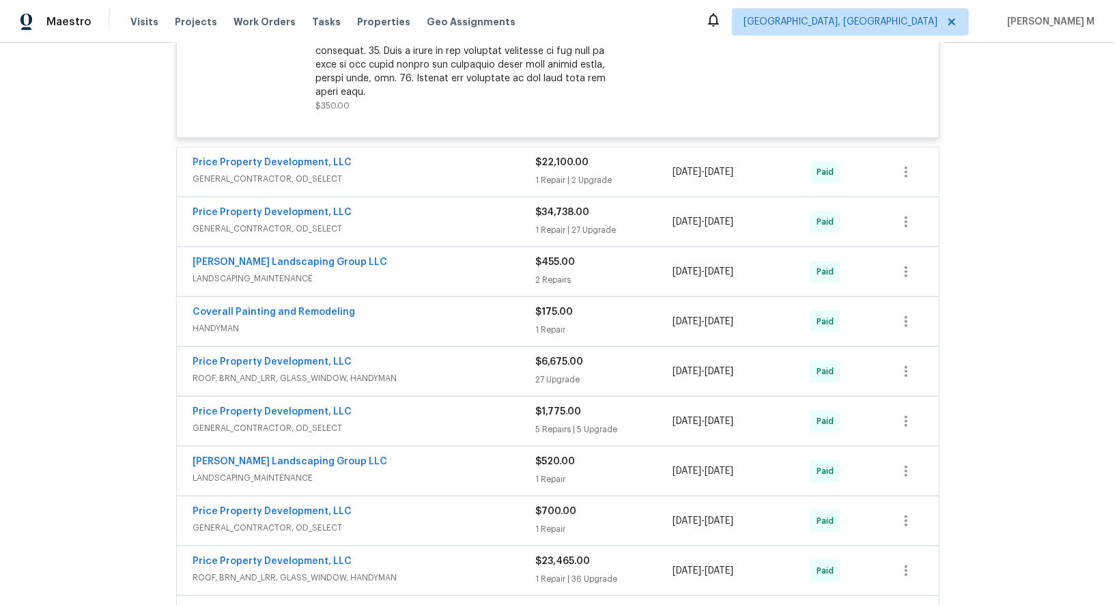
scroll to position [876, 0]
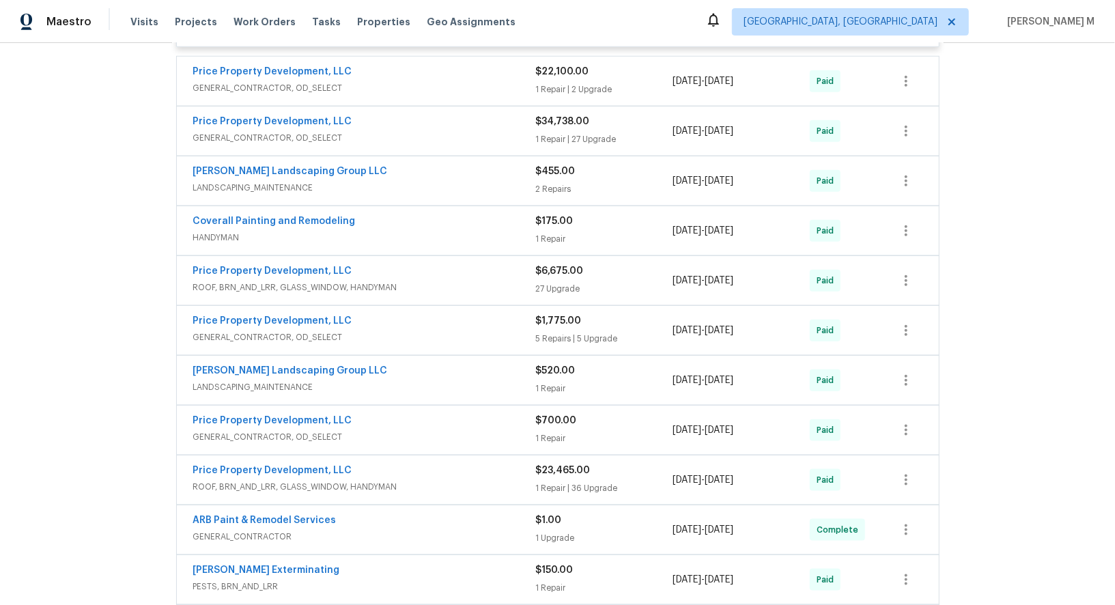
click at [227, 231] on span "HANDYMAN" at bounding box center [364, 238] width 343 height 14
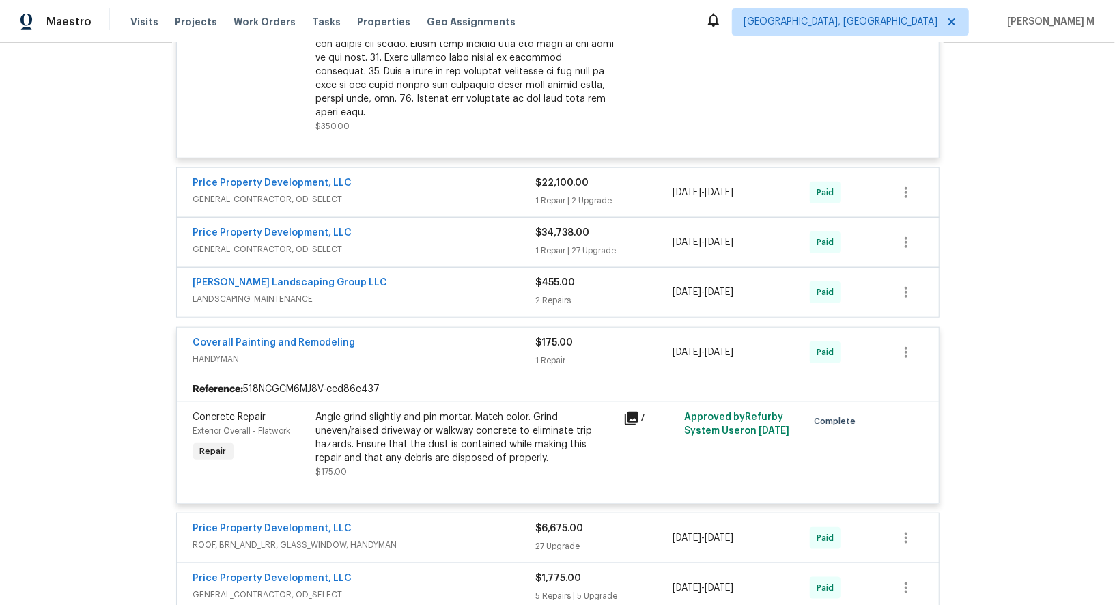
scroll to position [762, 0]
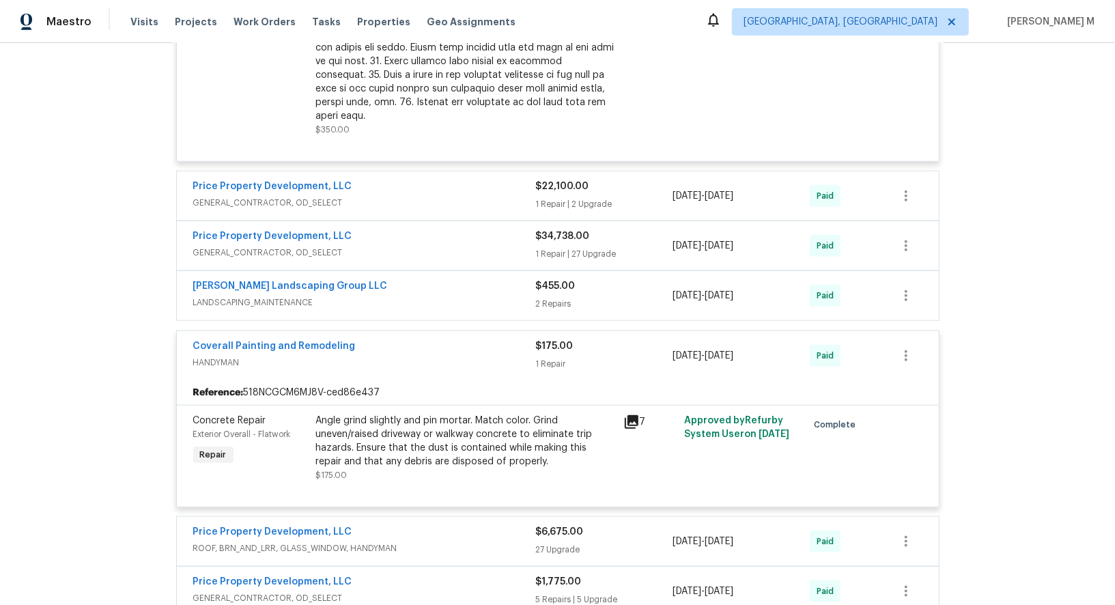
click at [377, 414] on div "Angle grind slightly and pin mortar. Match color. Grind uneven/raised driveway …" at bounding box center [465, 441] width 299 height 55
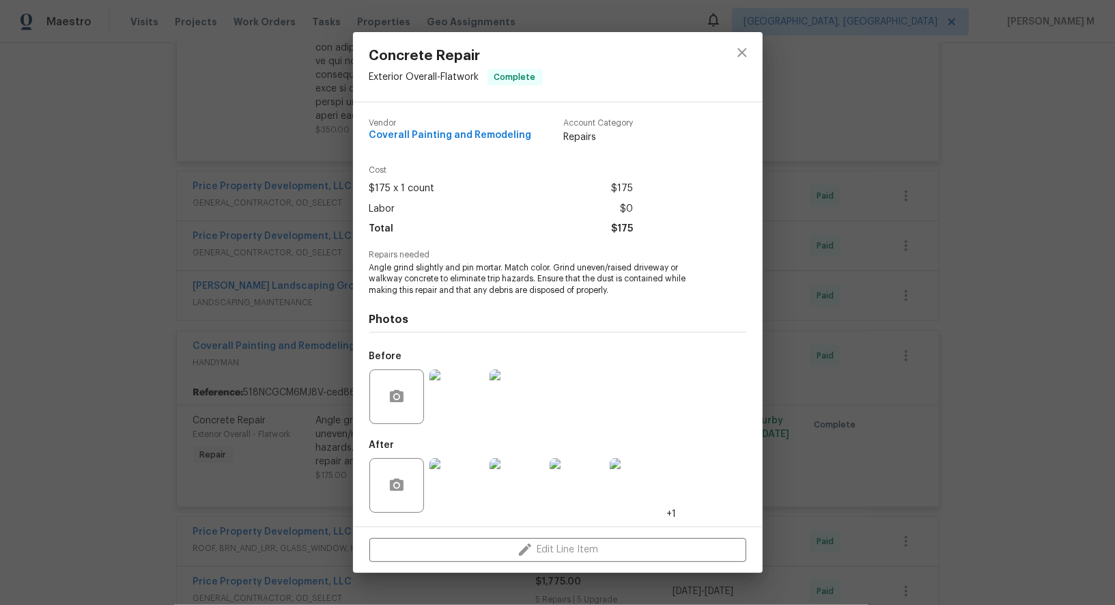
click at [926, 347] on div "Concrete Repair Exterior Overall - Flatwork Complete Vendor Coverall Painting a…" at bounding box center [557, 302] width 1115 height 605
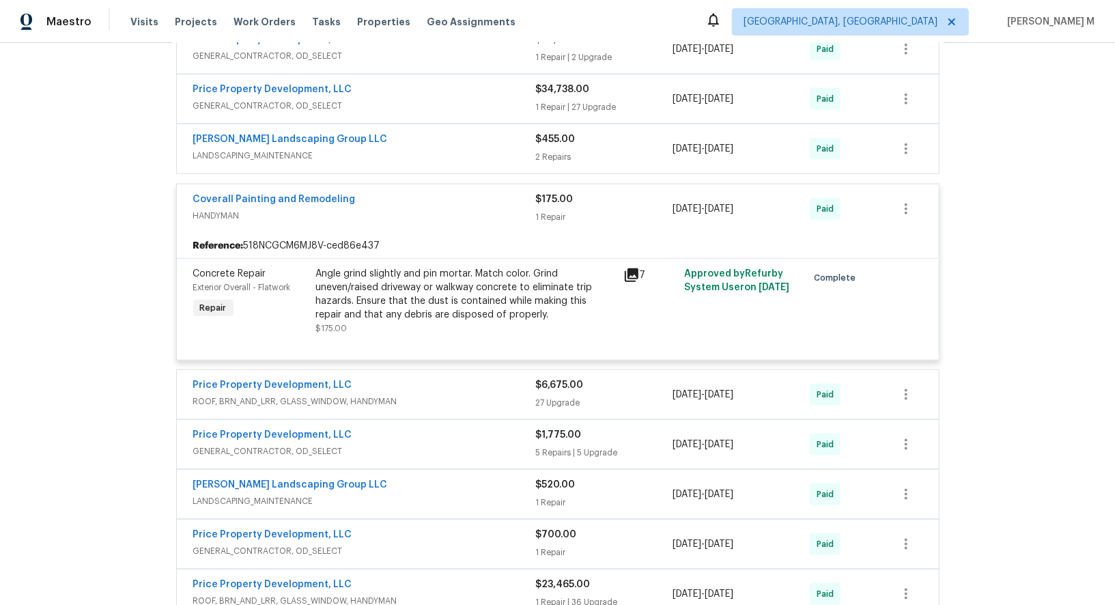
scroll to position [954, 0]
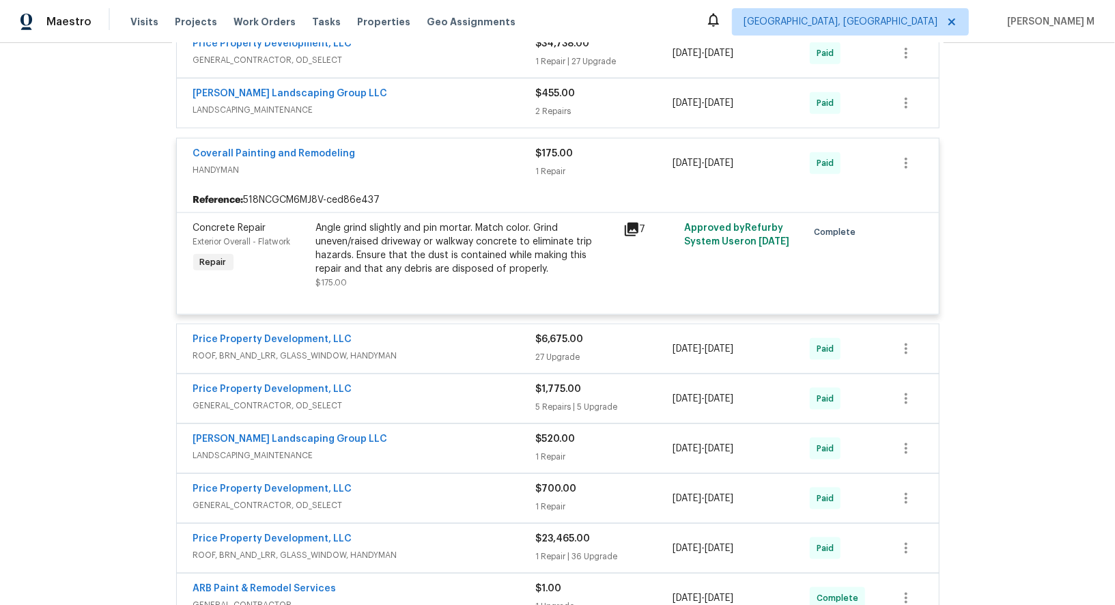
click at [308, 399] on span "GENERAL_CONTRACTOR, OD_SELECT" at bounding box center [364, 406] width 343 height 14
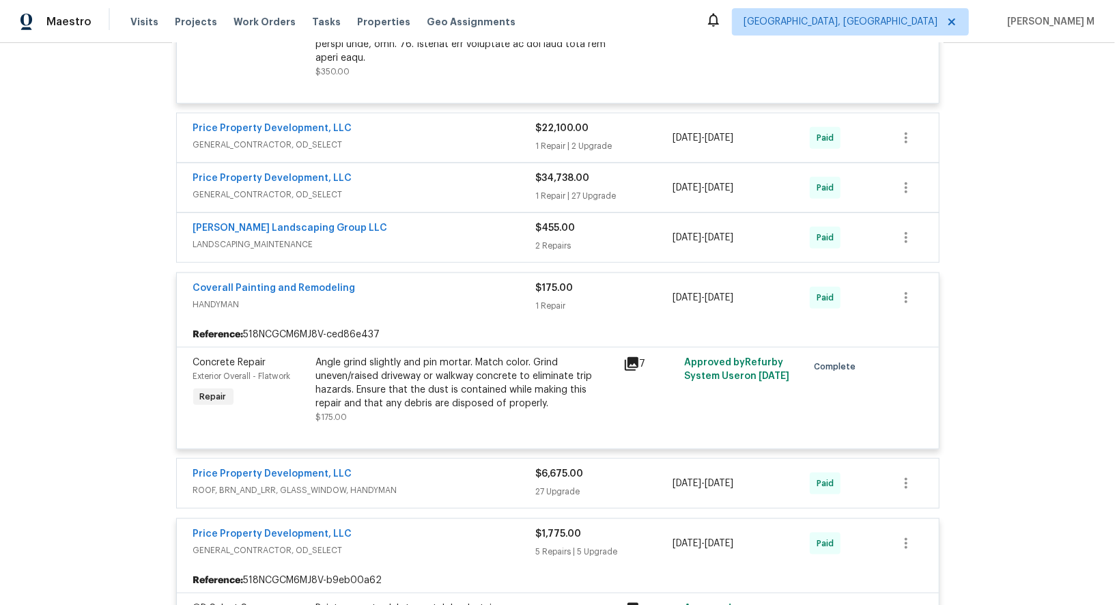
scroll to position [789, 0]
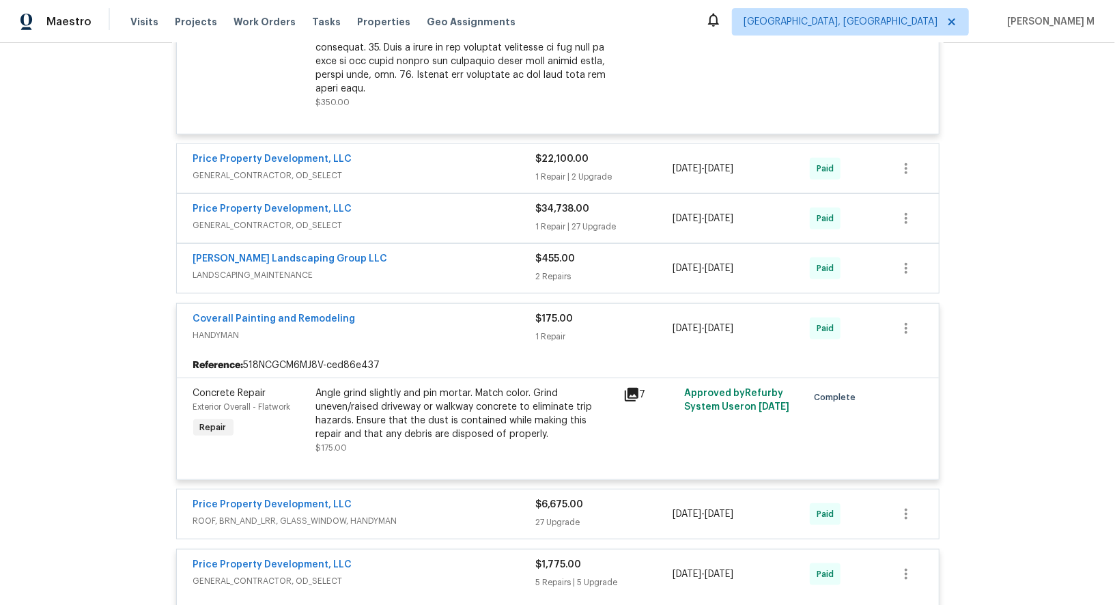
click at [287, 218] on span "GENERAL_CONTRACTOR, OD_SELECT" at bounding box center [364, 225] width 343 height 14
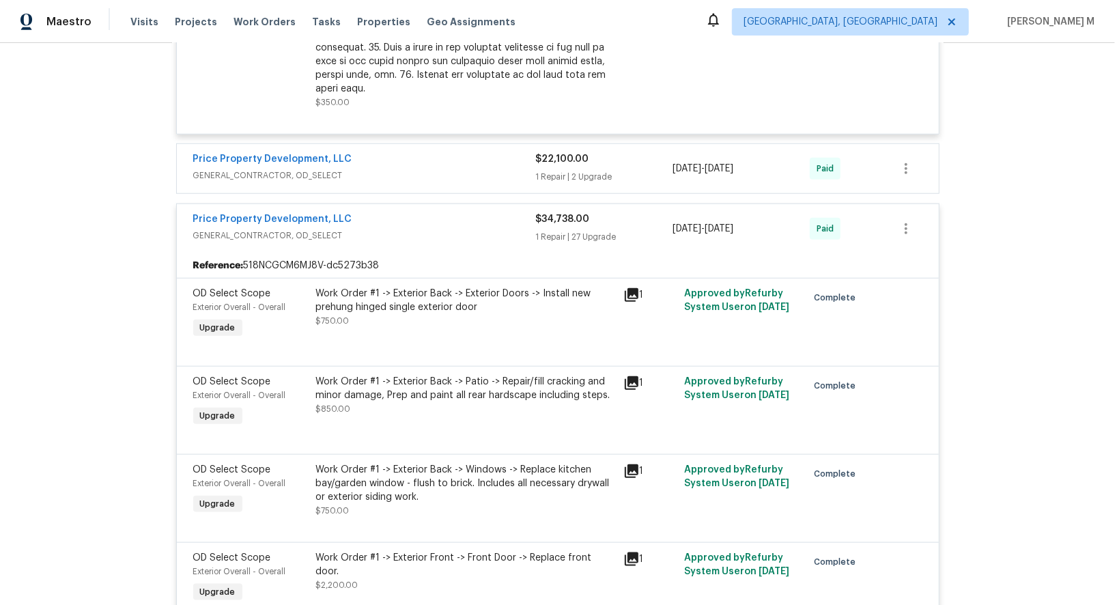
click at [268, 169] on span "GENERAL_CONTRACTOR, OD_SELECT" at bounding box center [364, 176] width 343 height 14
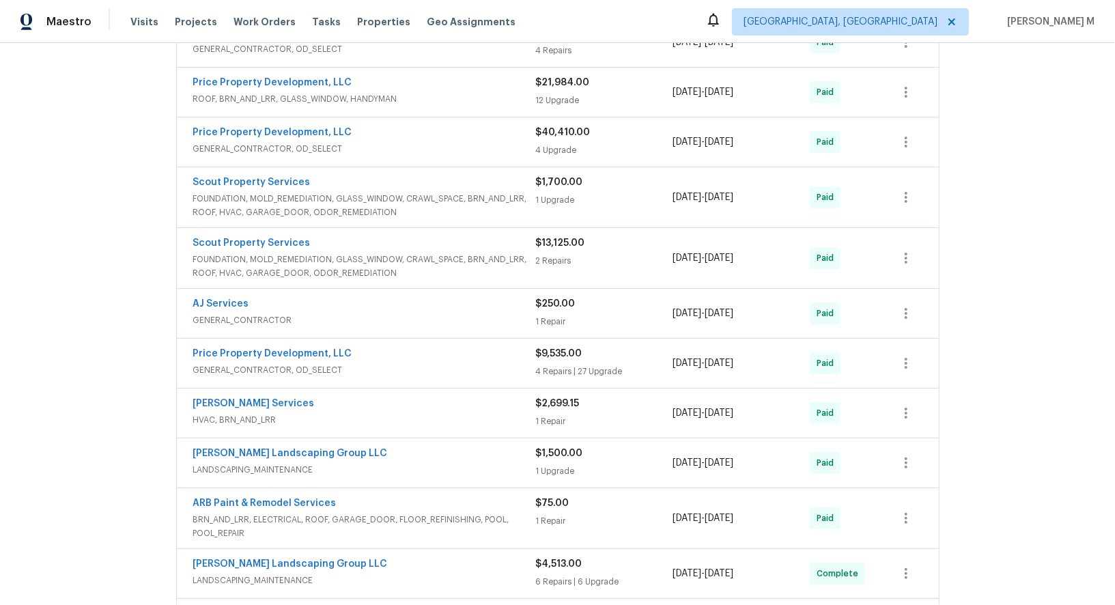
scroll to position [5541, 0]
click at [238, 414] on span "HVAC, BRN_AND_LRR" at bounding box center [364, 421] width 343 height 14
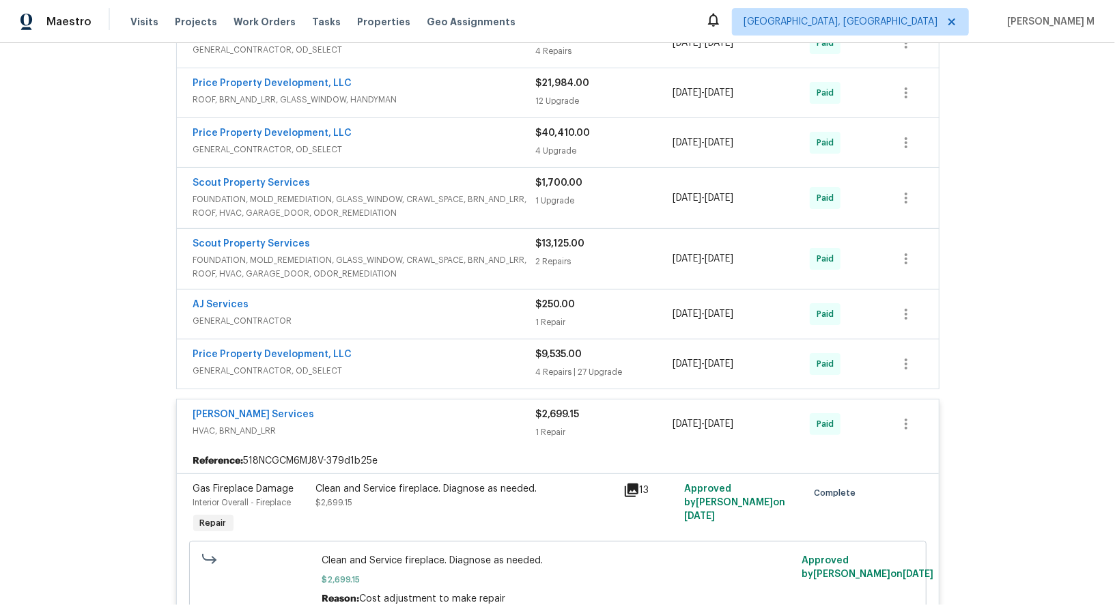
click at [237, 364] on span "GENERAL_CONTRACTOR, OD_SELECT" at bounding box center [364, 371] width 343 height 14
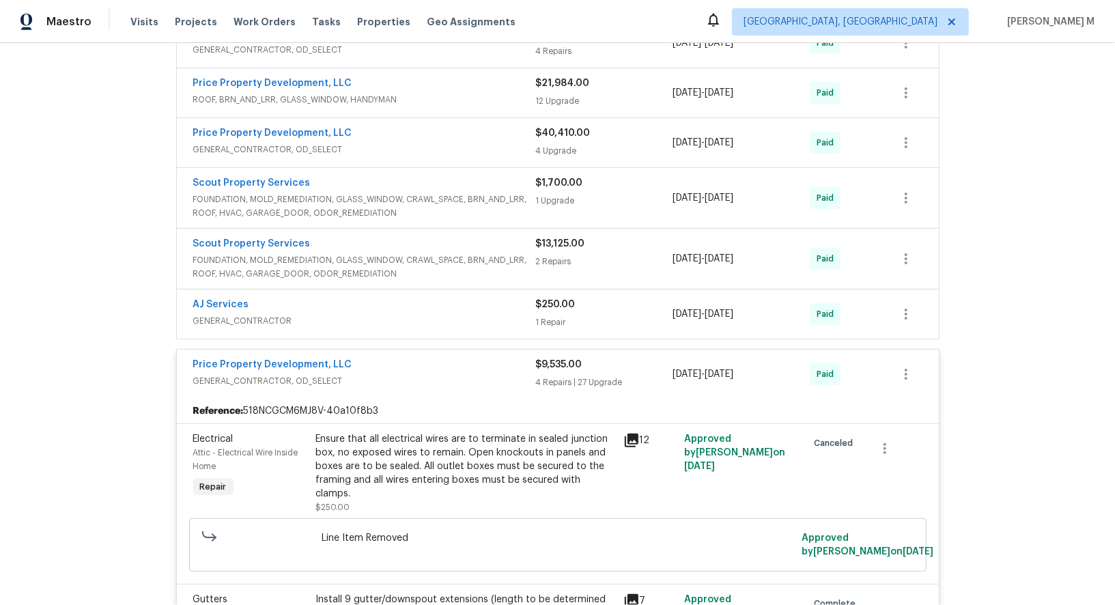
click at [254, 314] on span "GENERAL_CONTRACTOR" at bounding box center [364, 321] width 343 height 14
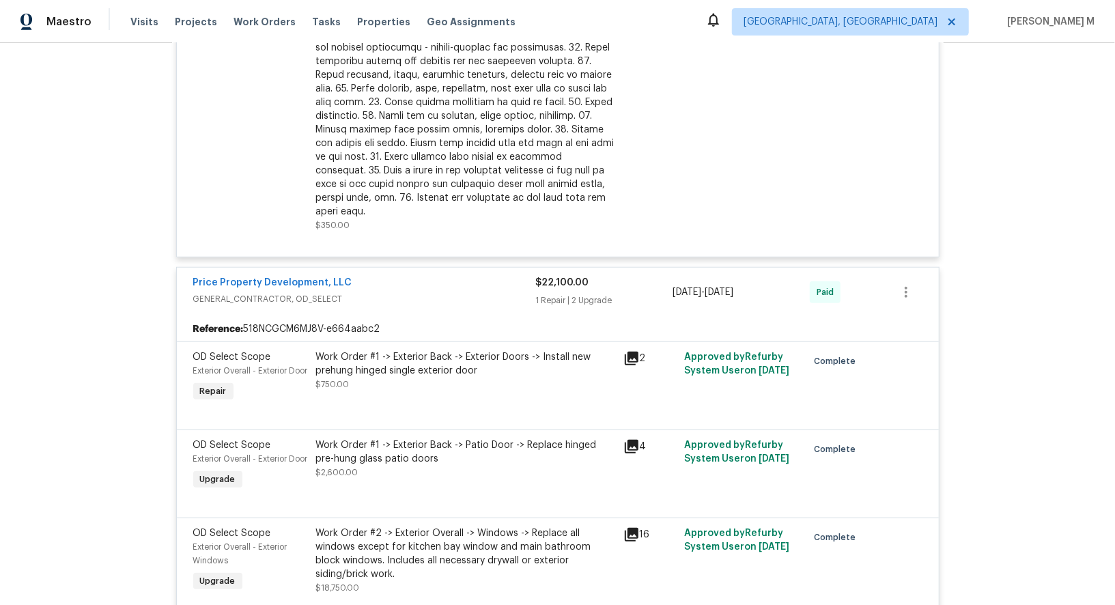
scroll to position [6642, 0]
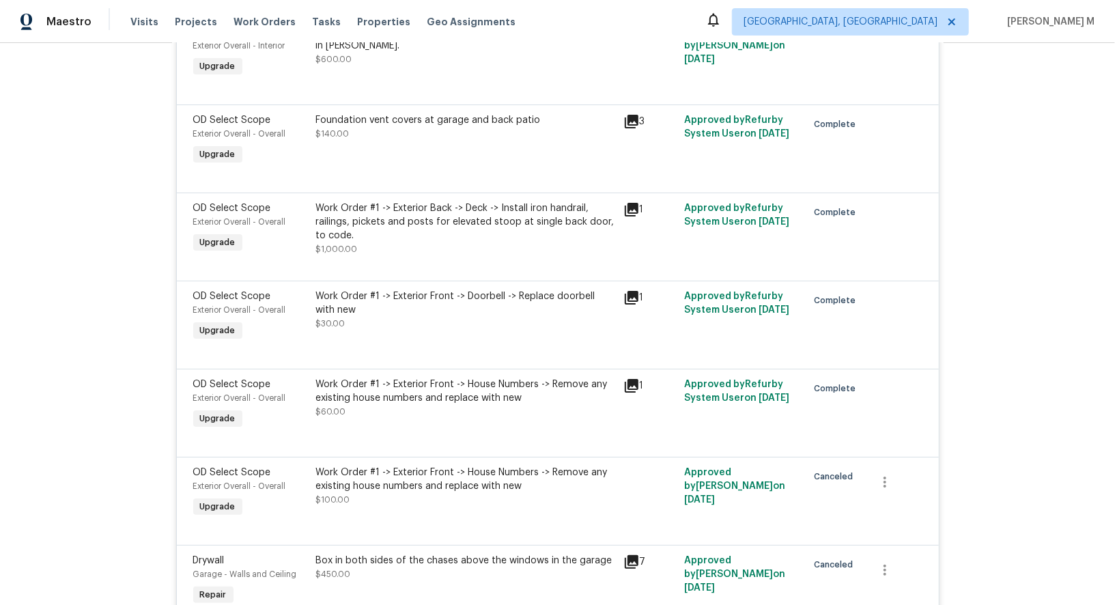
click at [437, 554] on div "Box in both sides of the chases above the windows in the garage $450.00" at bounding box center [465, 567] width 299 height 27
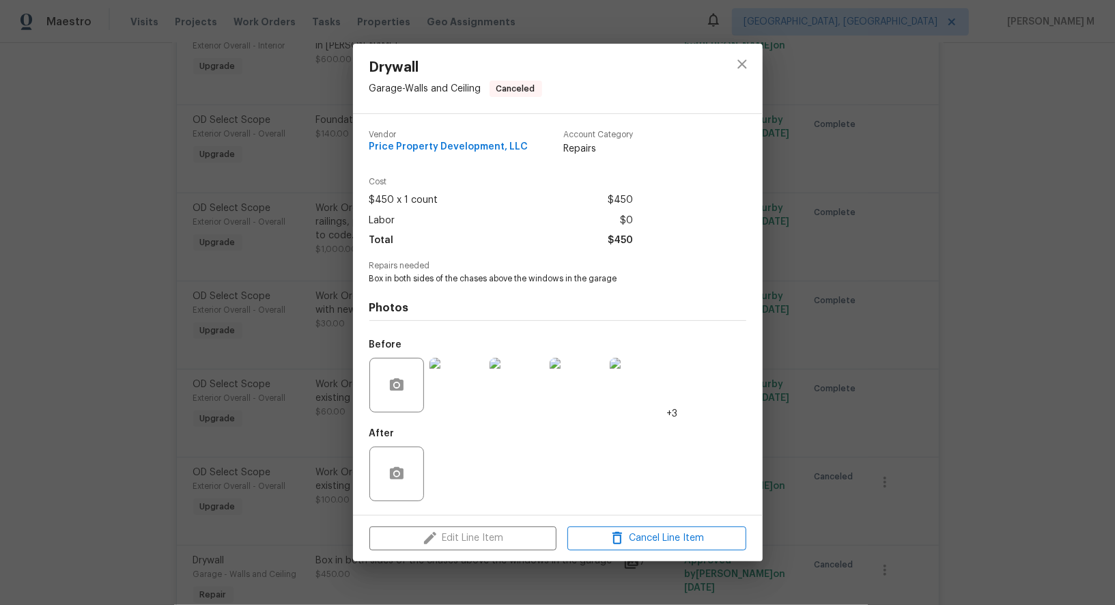
click at [459, 399] on img at bounding box center [456, 385] width 55 height 55
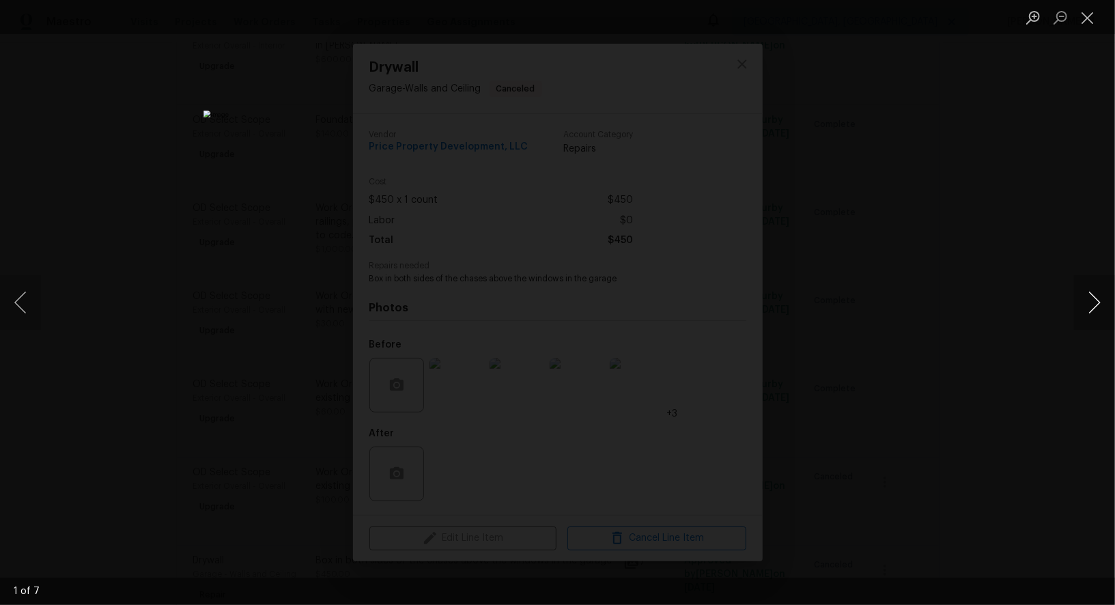
click at [1102, 312] on button "Next image" at bounding box center [1094, 302] width 41 height 55
click at [1097, 311] on button "Next image" at bounding box center [1094, 302] width 41 height 55
click at [1087, 315] on button "Next image" at bounding box center [1094, 302] width 41 height 55
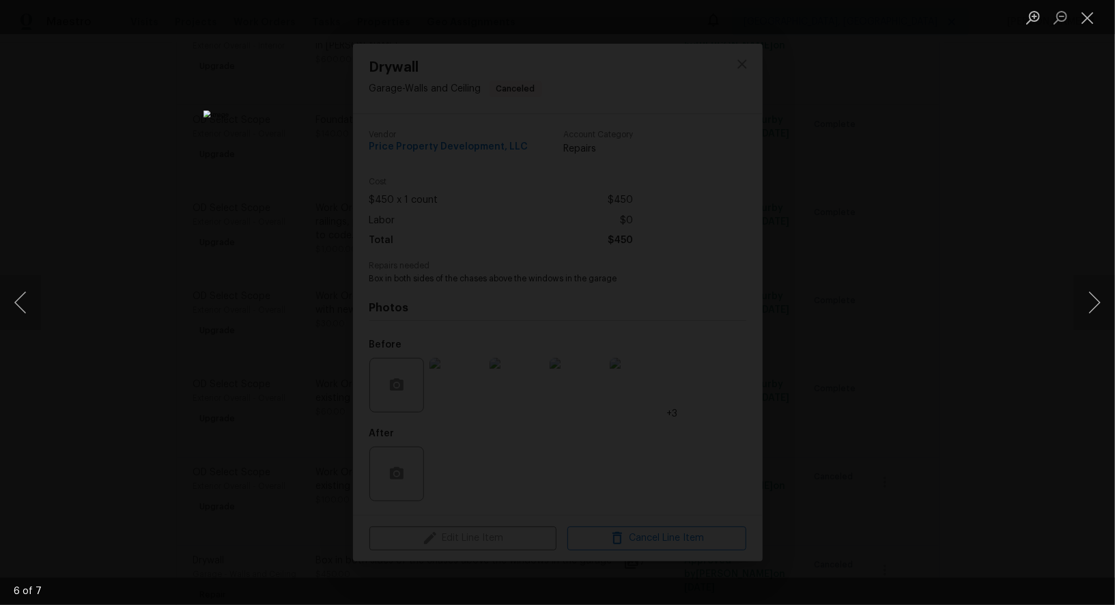
click at [1013, 203] on div "Lightbox" at bounding box center [557, 302] width 1115 height 605
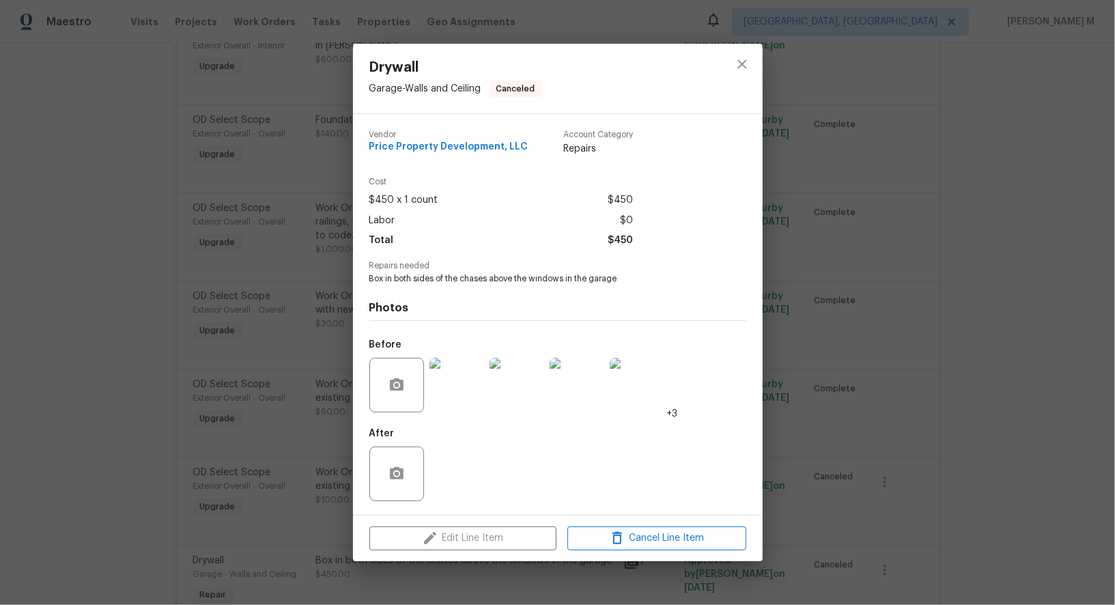
click at [842, 274] on div "Drywall Garage - Walls and Ceiling Canceled Vendor Price Property Development, …" at bounding box center [557, 302] width 1115 height 605
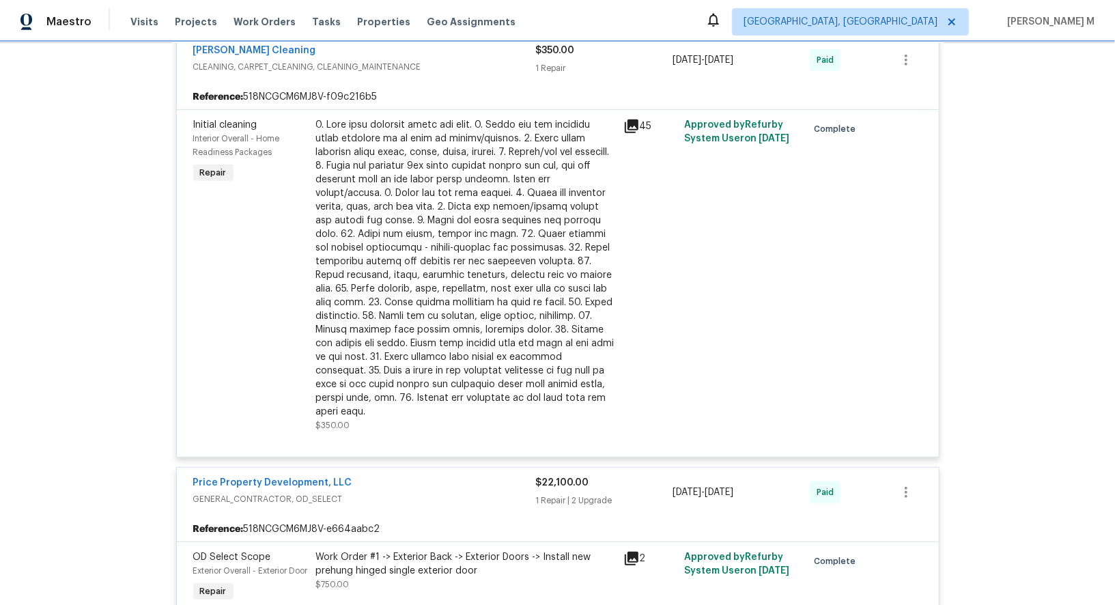
scroll to position [0, 0]
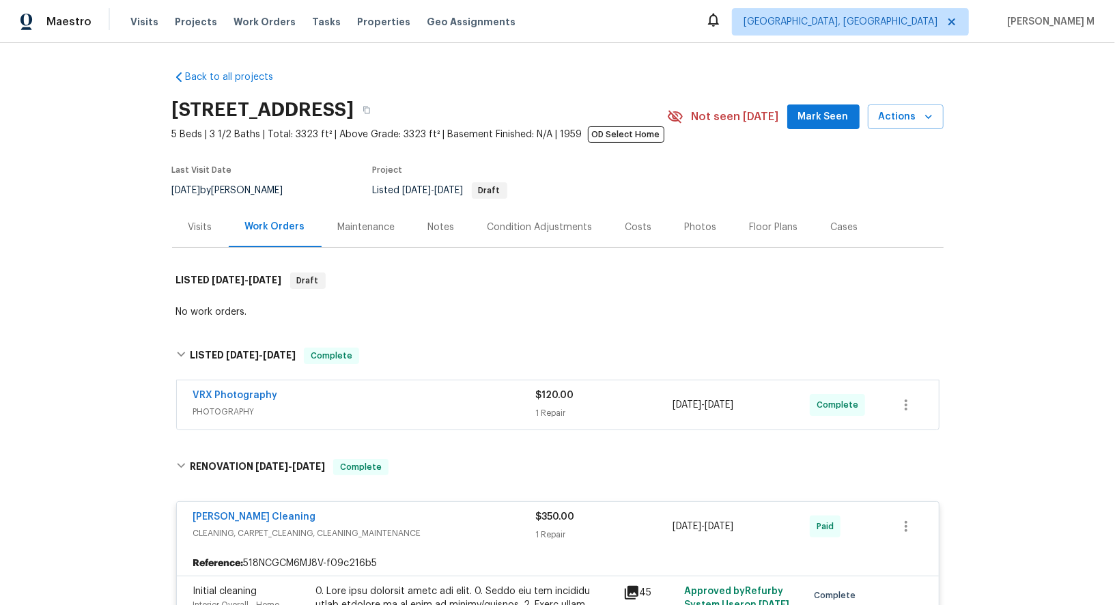
click at [361, 228] on div "Maintenance" at bounding box center [366, 227] width 90 height 40
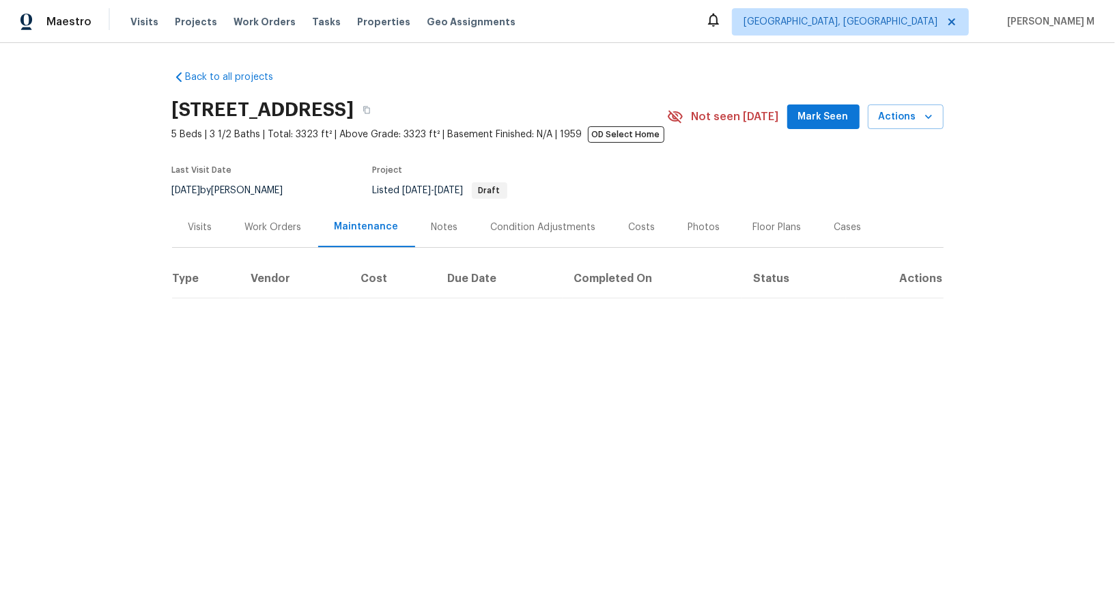
click at [263, 229] on div "Work Orders" at bounding box center [273, 227] width 89 height 40
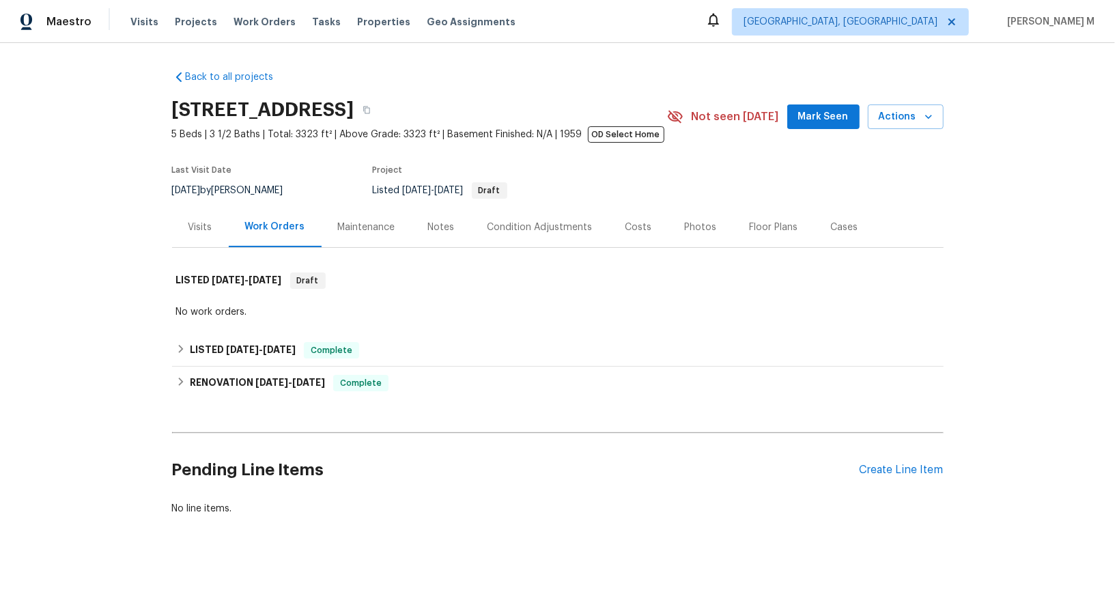
click at [876, 448] on div "Pending Line Items Create Line Item" at bounding box center [557, 469] width 771 height 63
click at [876, 463] on div "Create Line Item" at bounding box center [901, 469] width 84 height 13
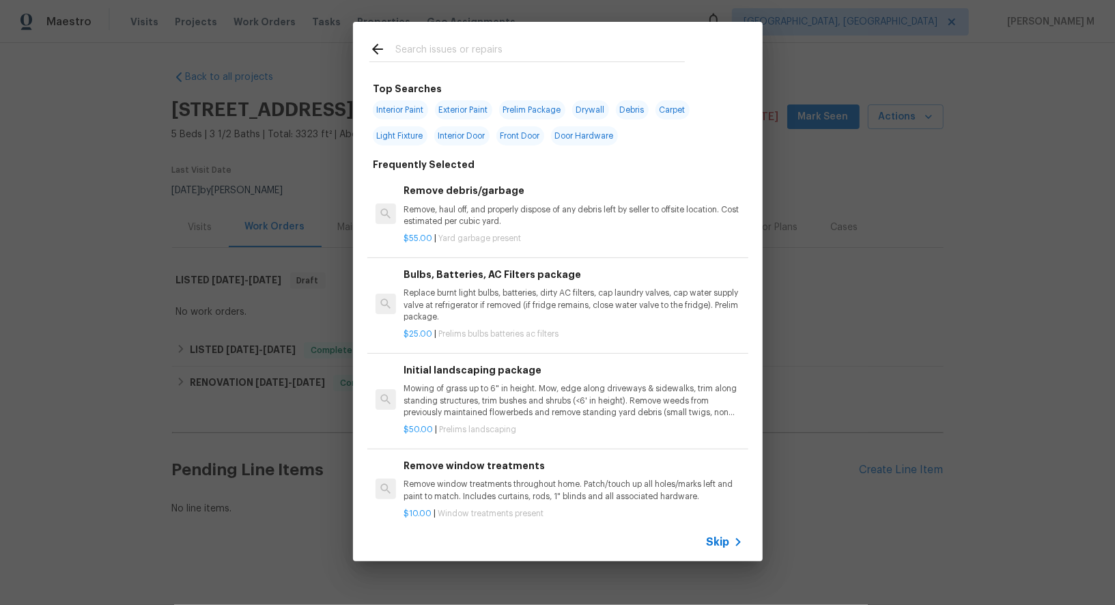
click at [750, 555] on div "Skip" at bounding box center [558, 542] width 410 height 38
click at [715, 546] on span "Skip" at bounding box center [717, 542] width 23 height 14
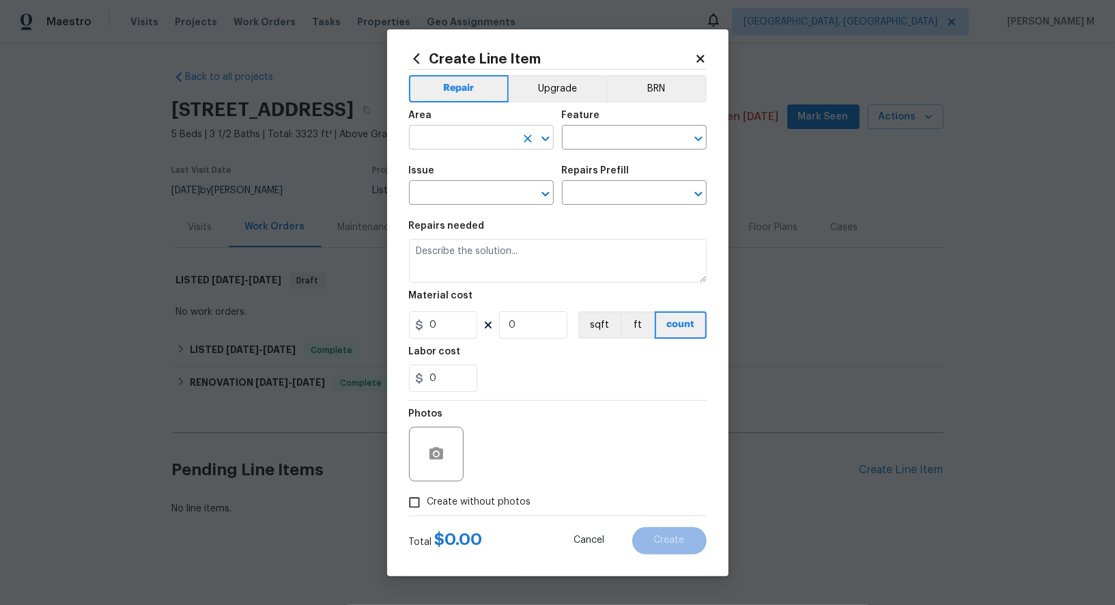
click at [476, 145] on input "text" at bounding box center [462, 138] width 106 height 21
click at [433, 167] on li "Garage" at bounding box center [480, 175] width 146 height 23
type input "Garage"
click at [622, 148] on input "text" at bounding box center [615, 138] width 106 height 21
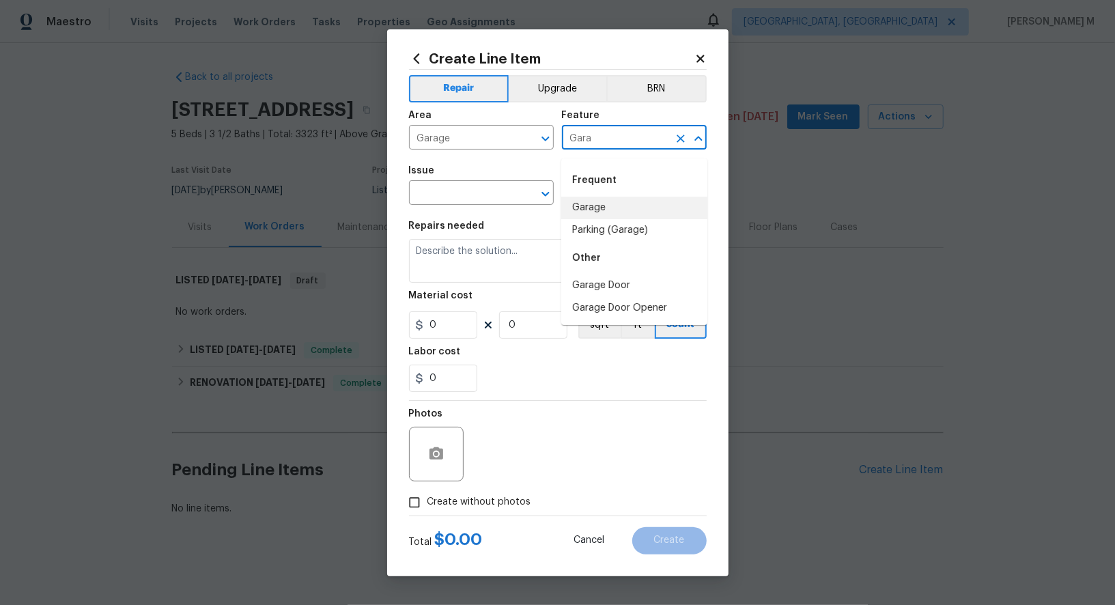
click at [618, 203] on li "Garage" at bounding box center [634, 208] width 146 height 23
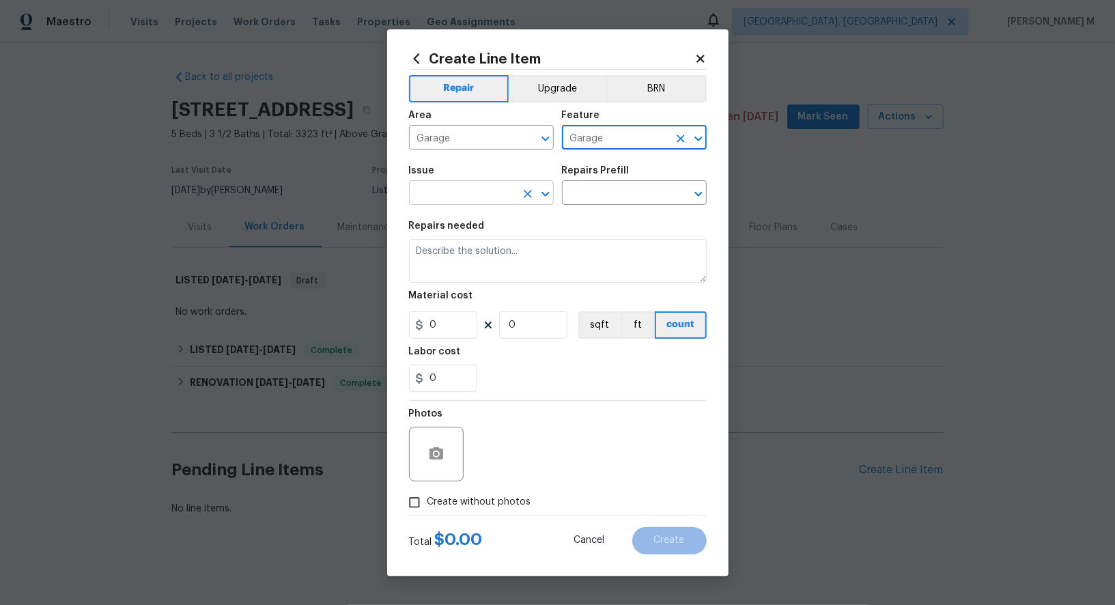
type input "Garage"
click at [457, 203] on input "text" at bounding box center [462, 194] width 106 height 21
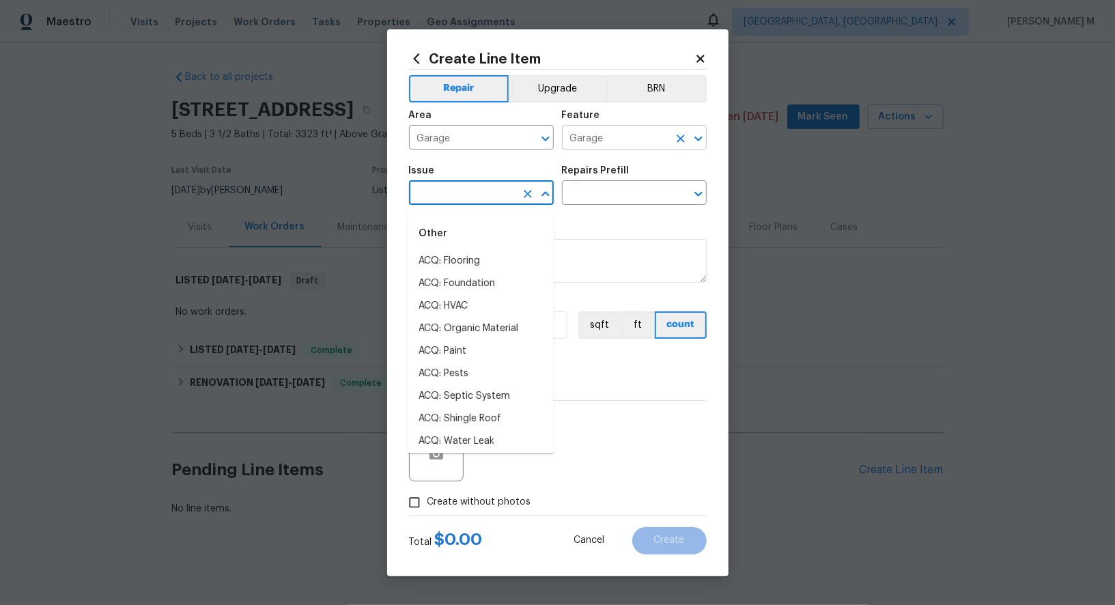
click at [619, 139] on input "Garage" at bounding box center [615, 138] width 106 height 21
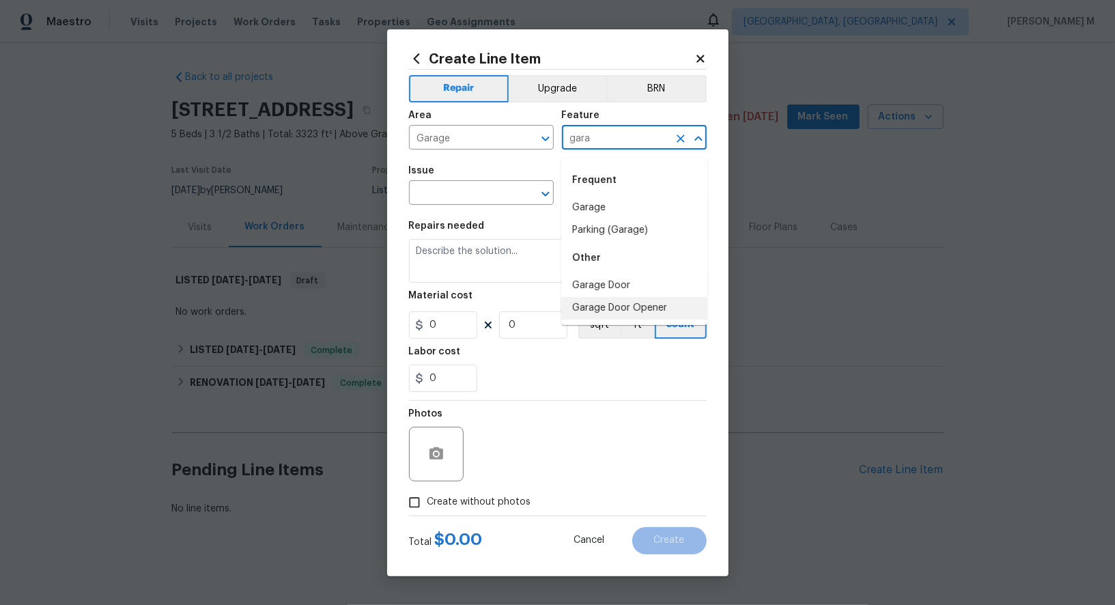
click at [600, 297] on li "Garage Door Opener" at bounding box center [634, 308] width 146 height 23
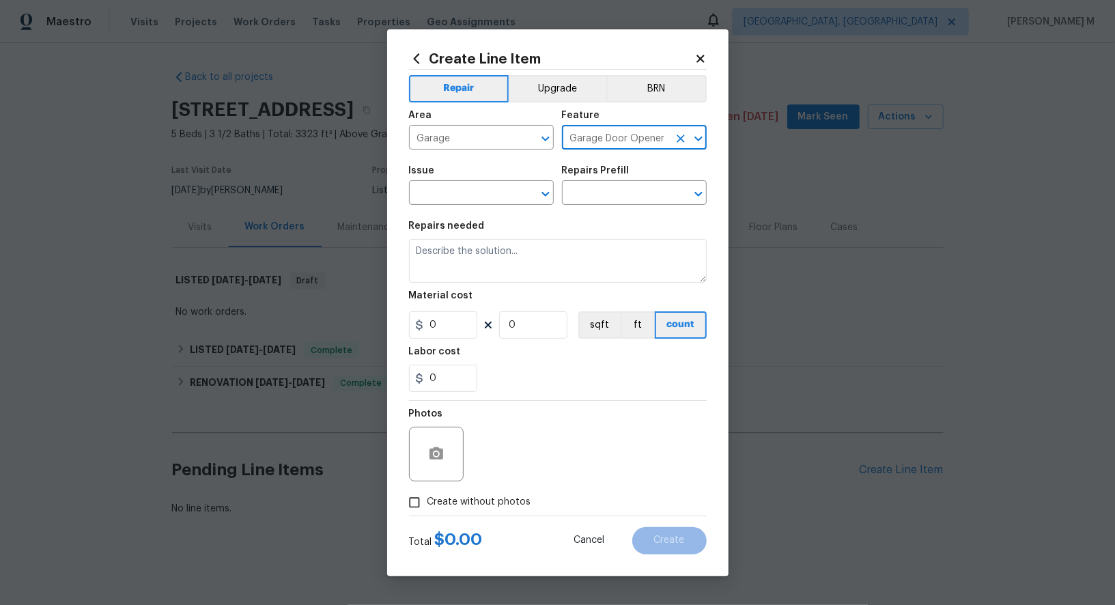
click at [600, 296] on div "Material cost" at bounding box center [558, 300] width 298 height 18
click at [655, 140] on input "Garage Door Opener" at bounding box center [615, 138] width 106 height 21
click at [666, 208] on li "Garage Door" at bounding box center [634, 208] width 146 height 23
type input "Garage Door"
click at [456, 205] on input "text" at bounding box center [462, 194] width 106 height 21
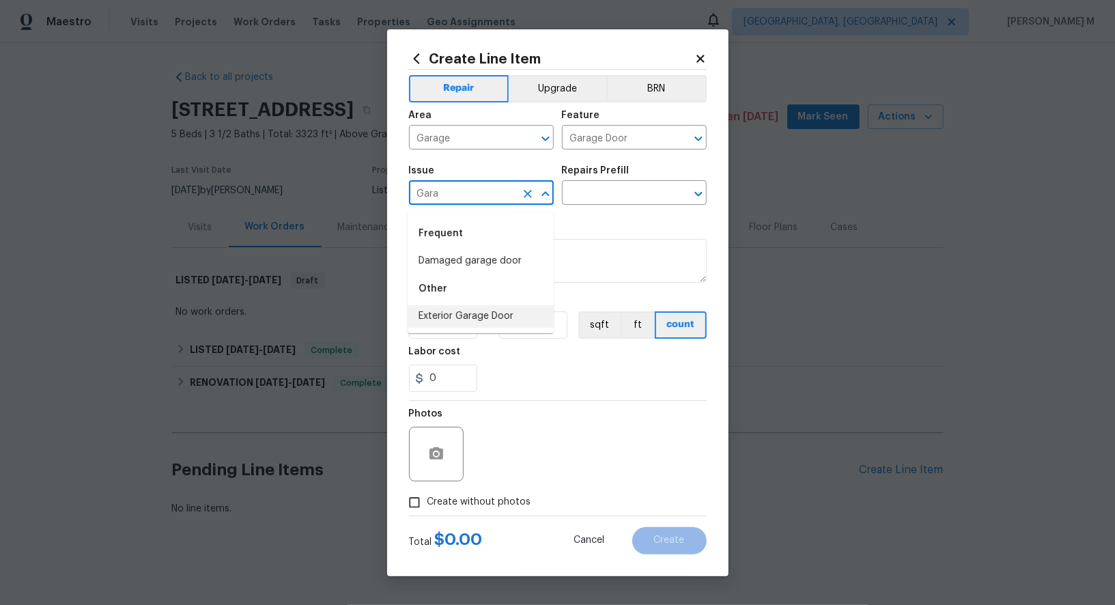
click at [457, 310] on li "Exterior Garage Door" at bounding box center [480, 316] width 146 height 23
type input "Exterior Garage Door"
click at [597, 201] on input "text" at bounding box center [615, 194] width 106 height 21
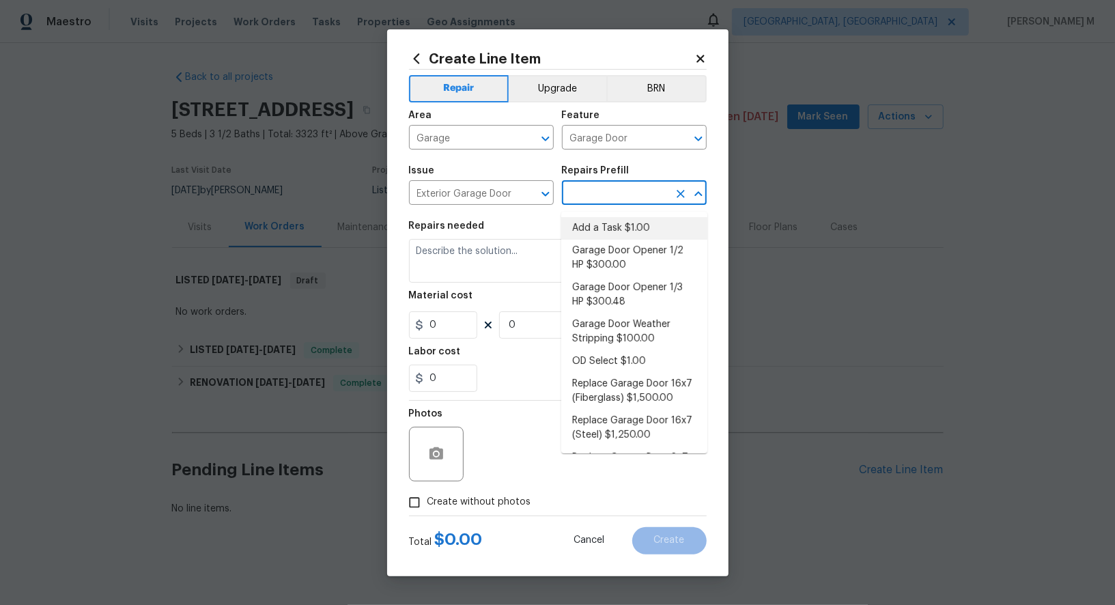
click at [607, 231] on li "Add a Task $1.00" at bounding box center [634, 228] width 146 height 23
type input "Interior Door"
type input "Add a Task $1.00"
type textarea "HPM to detail"
type input "1"
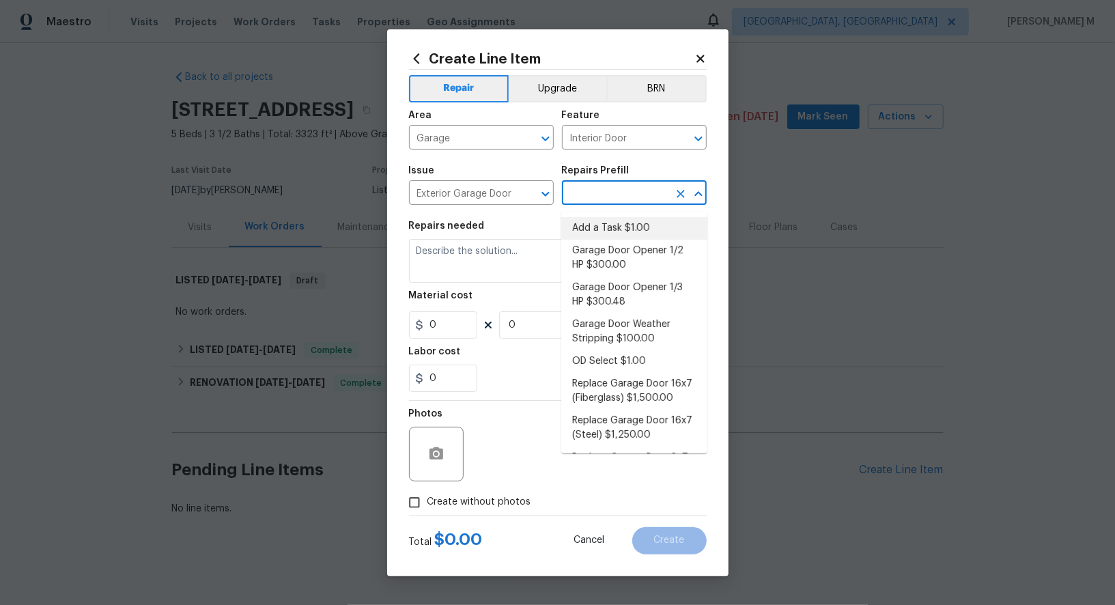
type input "1"
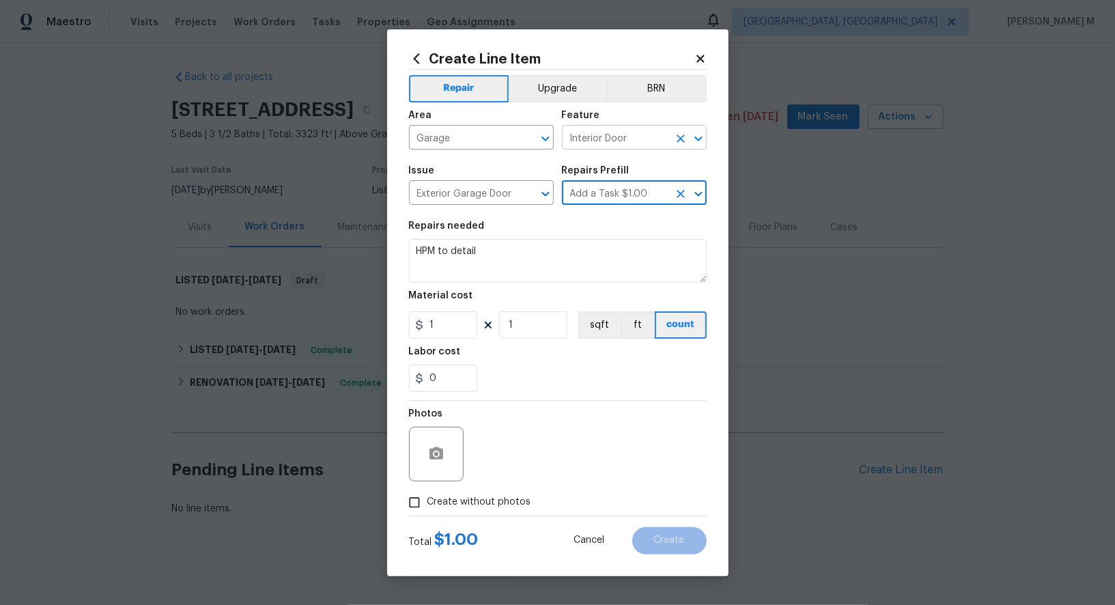
click at [627, 149] on input "Interior Door" at bounding box center [615, 138] width 106 height 21
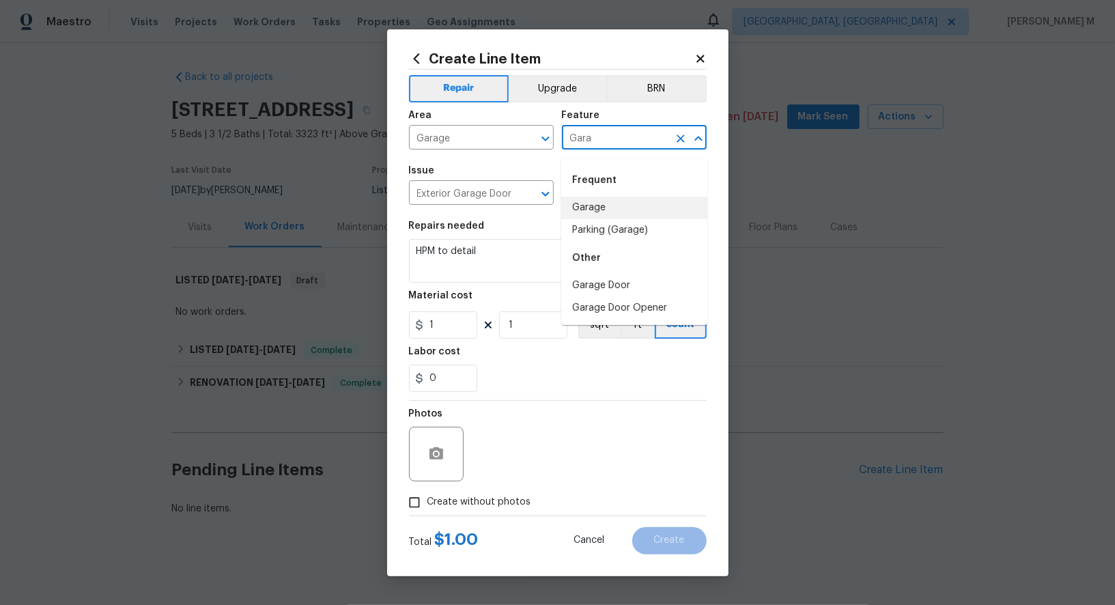
click at [603, 210] on li "Garage" at bounding box center [634, 208] width 146 height 23
type input "Garage"
click at [590, 284] on li "Garage Door" at bounding box center [634, 285] width 146 height 23
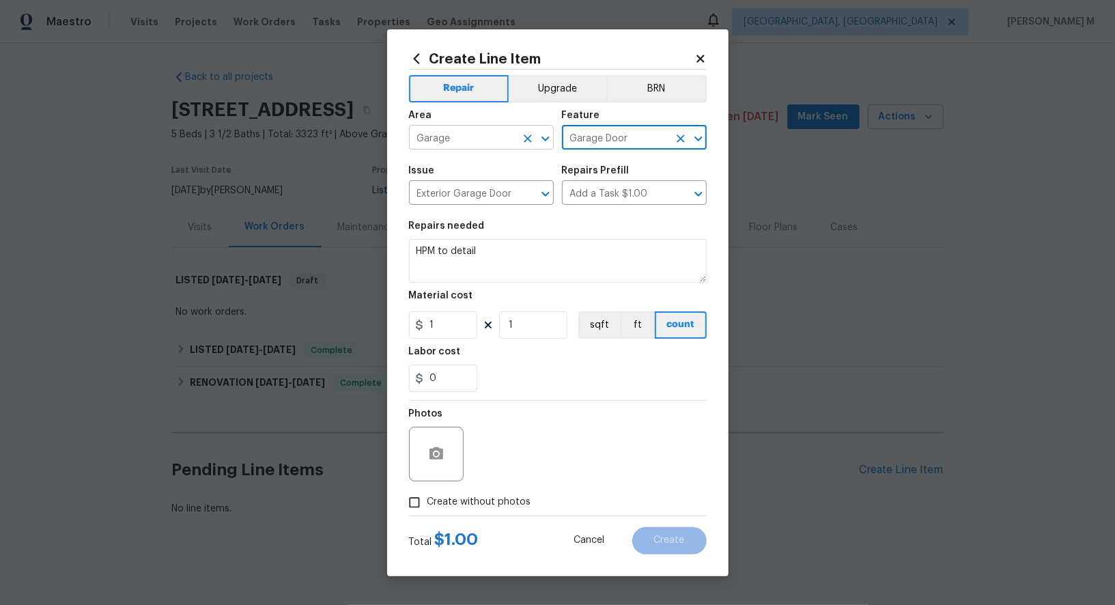
type input "Garage Door"
click at [464, 147] on input "Garage" at bounding box center [462, 138] width 106 height 21
click at [602, 239] on div "Repairs needed" at bounding box center [558, 230] width 298 height 18
click at [439, 205] on input "Exterior Garage Door" at bounding box center [462, 194] width 106 height 21
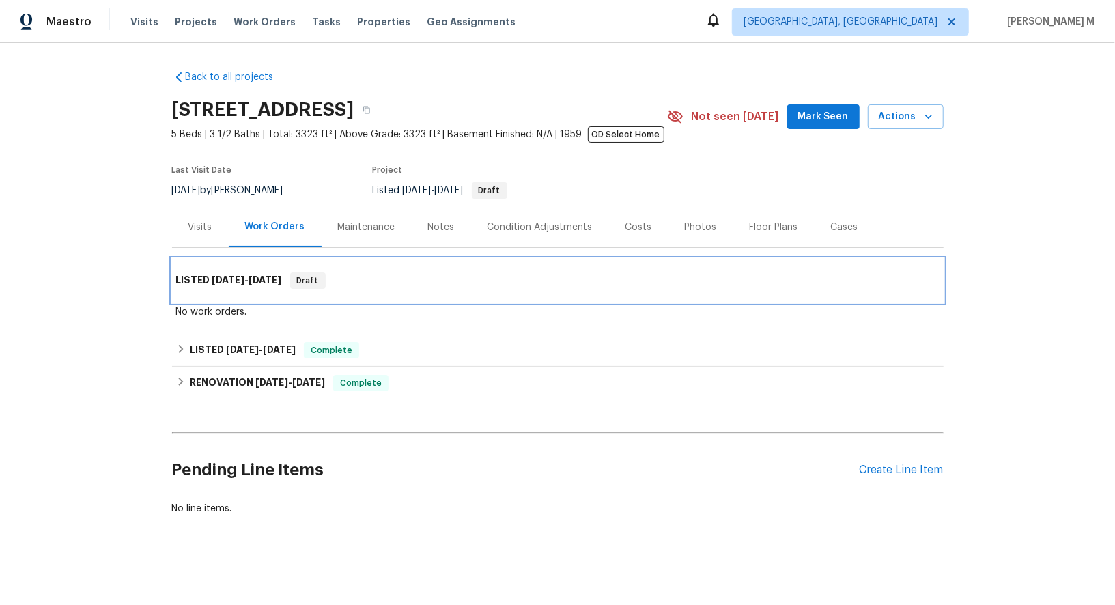
click at [240, 278] on h6 "LISTED 9/8/25 - 9/12/25" at bounding box center [229, 280] width 106 height 16
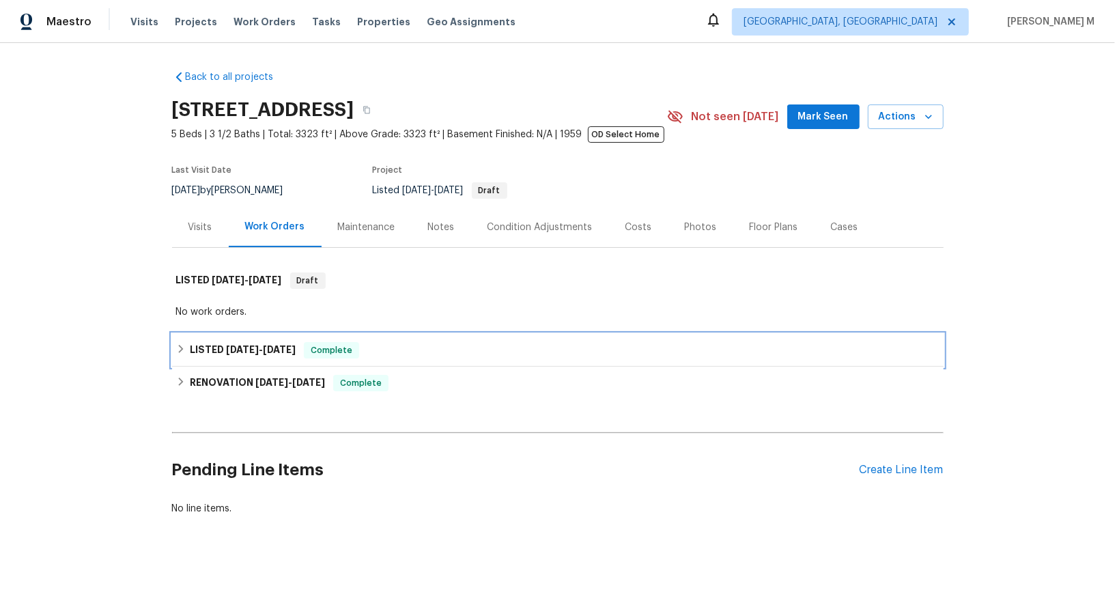
click at [241, 349] on h6 "LISTED 8/29/25 - 8/30/25" at bounding box center [243, 350] width 106 height 16
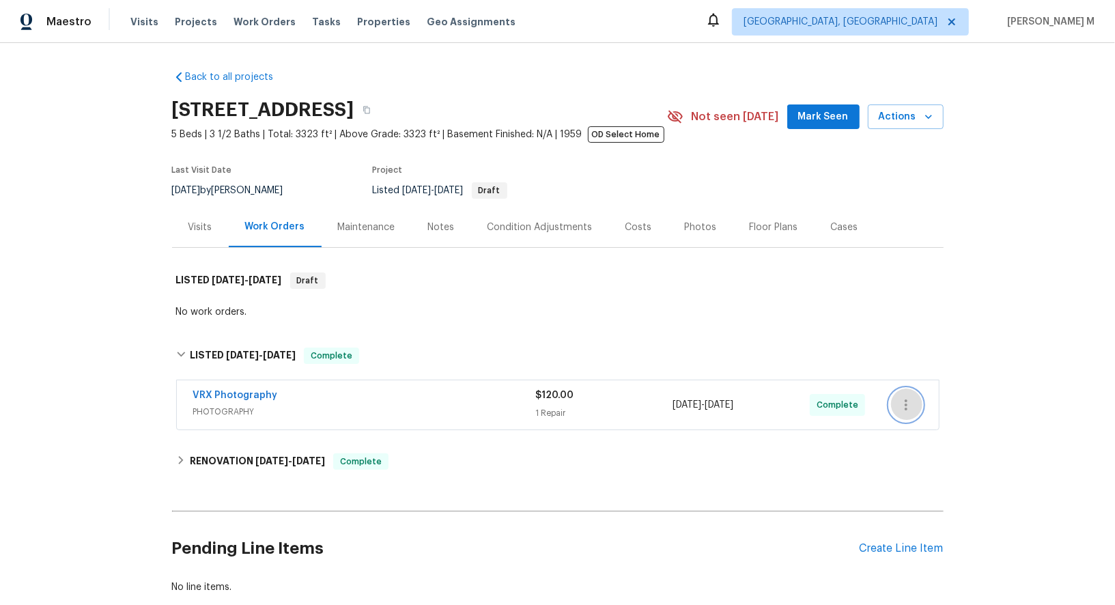
click at [898, 392] on button "button" at bounding box center [905, 404] width 33 height 33
click at [898, 392] on li "Add Trip Charge" at bounding box center [964, 397] width 147 height 23
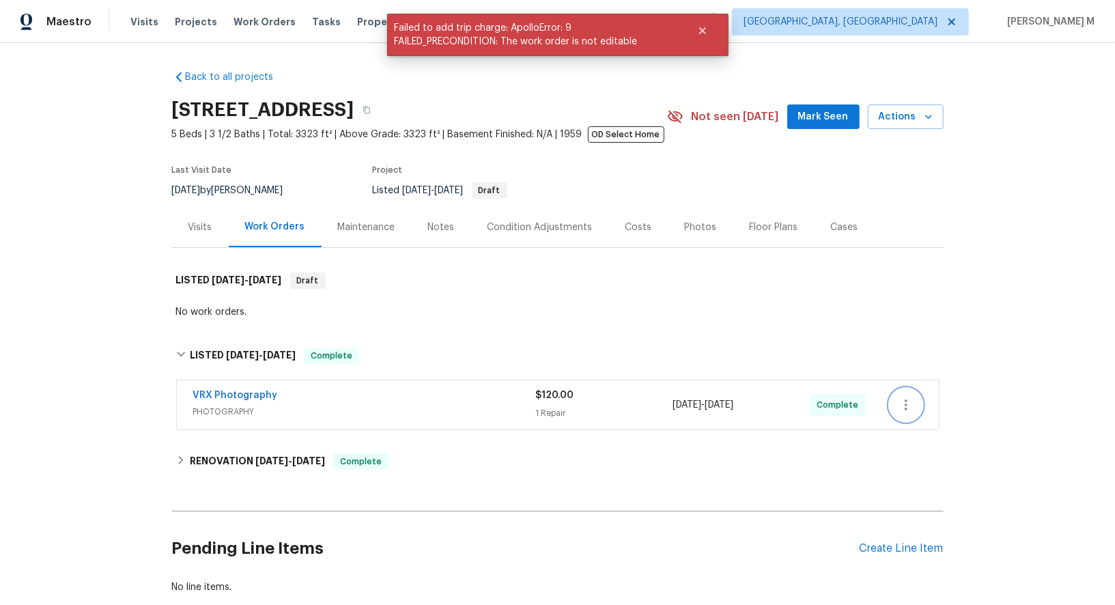
click at [904, 397] on icon "button" at bounding box center [906, 405] width 16 height 16
click at [904, 392] on li "Edit" at bounding box center [964, 396] width 147 height 23
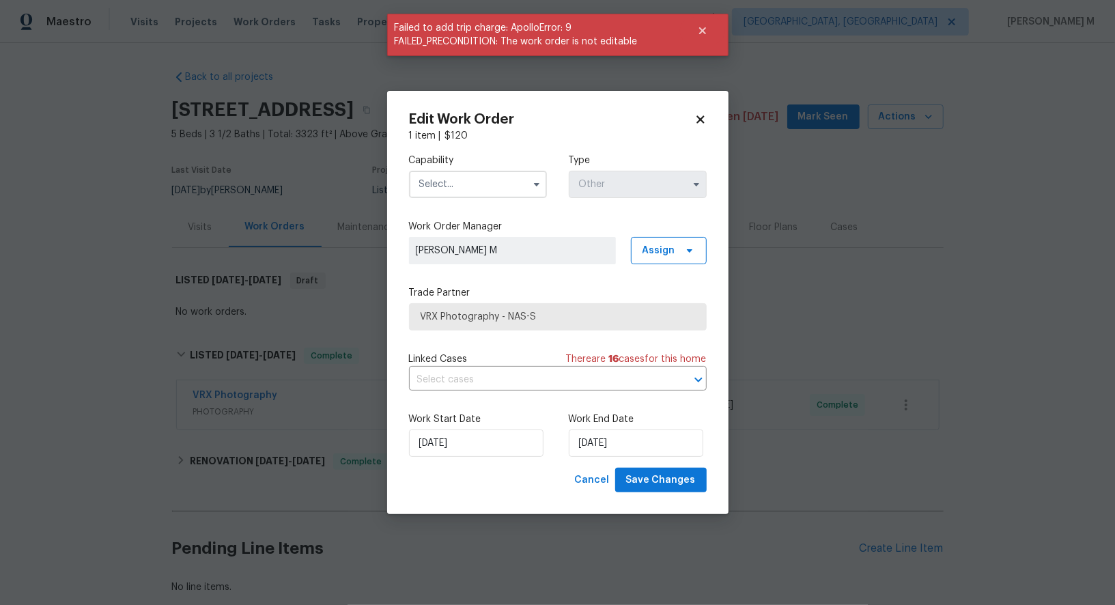
click at [457, 192] on input "text" at bounding box center [478, 184] width 138 height 27
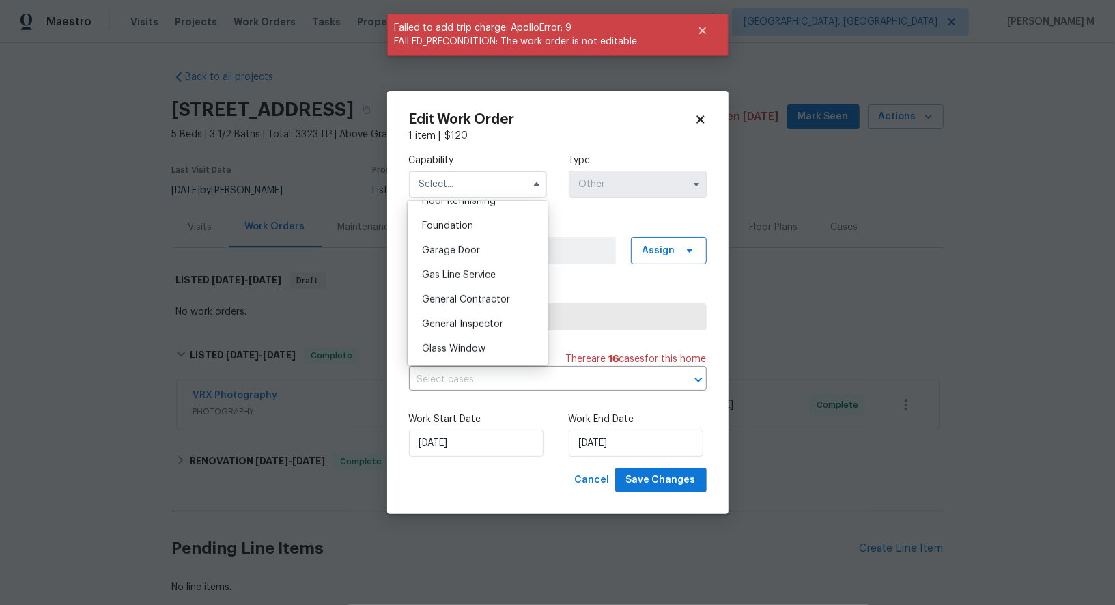
scroll to position [577, 0]
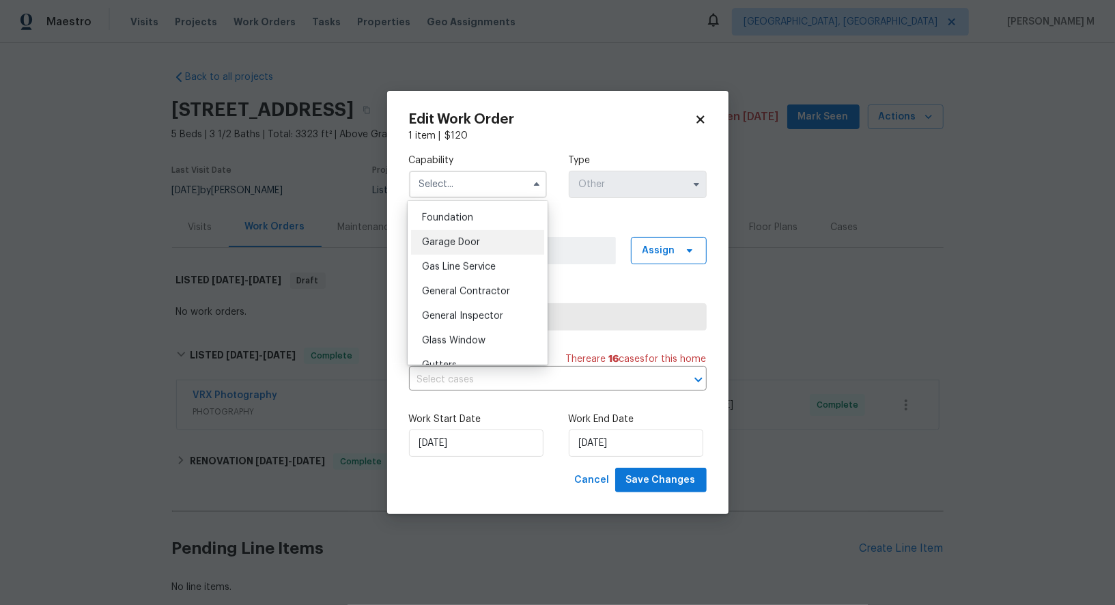
click at [474, 238] on span "Garage Door" at bounding box center [451, 243] width 58 height 10
type input "Garage Door"
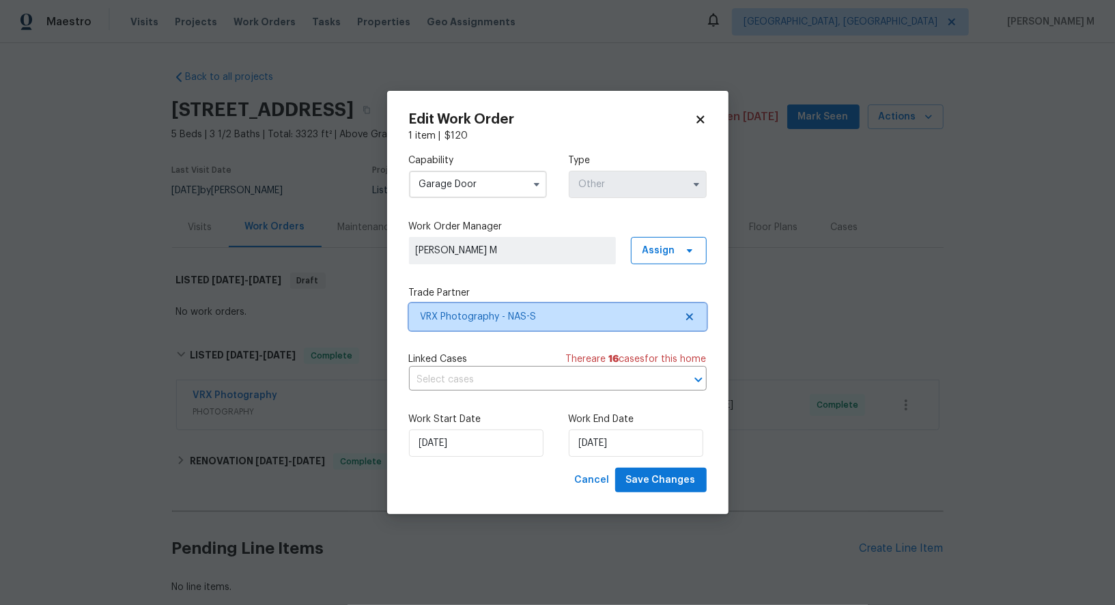
click at [464, 324] on span "VRX Photography - NAS-S" at bounding box center [558, 316] width 298 height 27
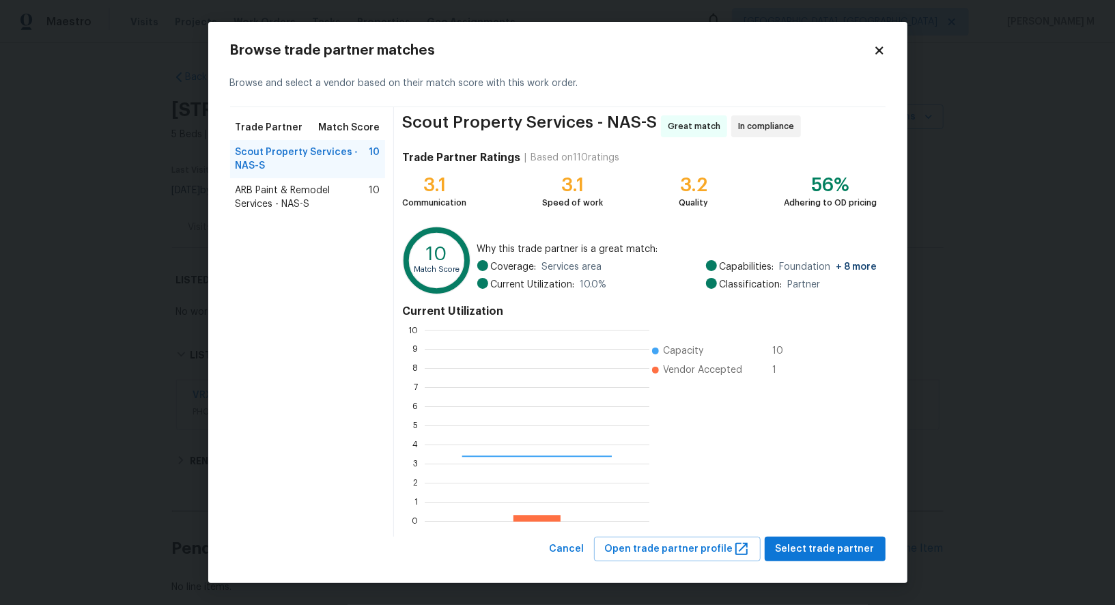
scroll to position [191, 224]
click at [132, 204] on body "Maestro Visits Projects Work Orders Tasks Properties Geo Assignments Albuquerqu…" at bounding box center [557, 302] width 1115 height 605
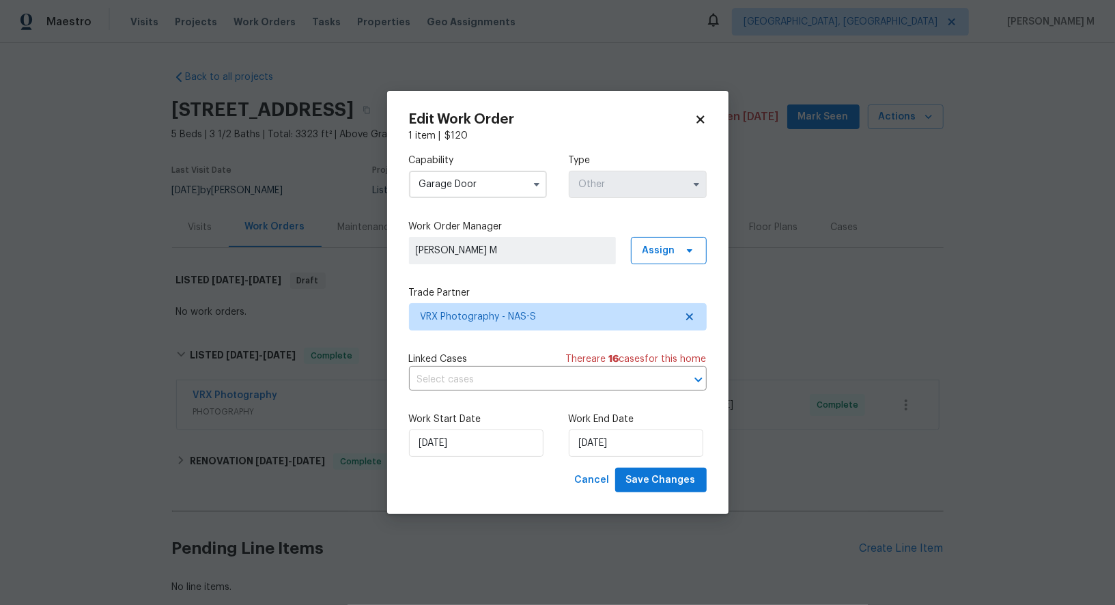
drag, startPoint x: 475, startPoint y: 191, endPoint x: 298, endPoint y: 191, distance: 176.8
click at [298, 191] on div "Edit Work Order 1 item | $ 120 Capability Garage Door Type Other Work Order Man…" at bounding box center [557, 302] width 1115 height 605
click at [459, 187] on input "Garage Door" at bounding box center [478, 184] width 138 height 27
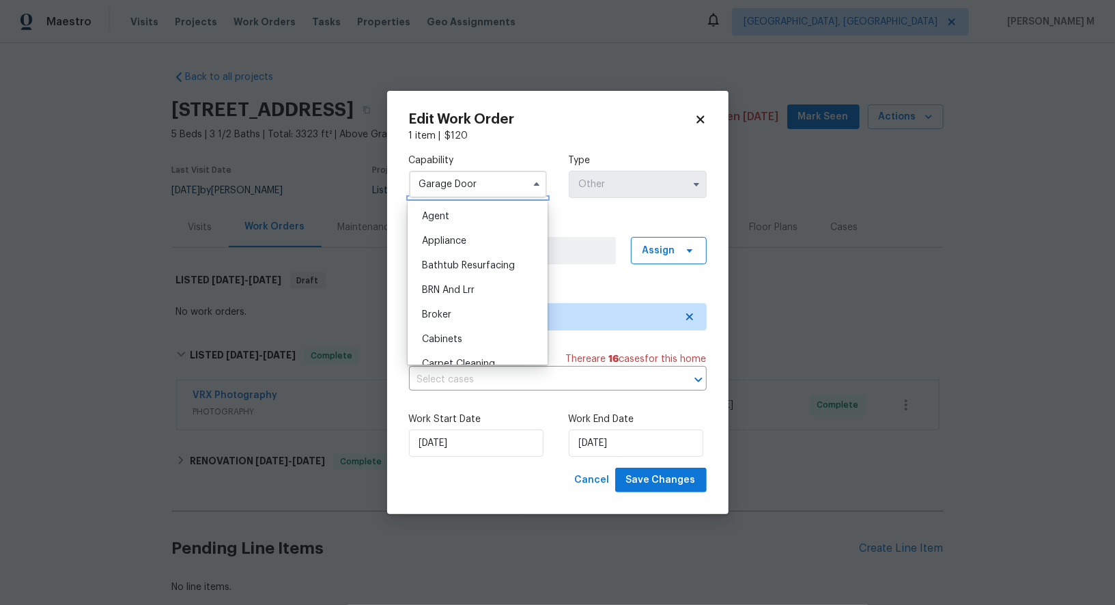
click at [459, 187] on input "Garage Door" at bounding box center [478, 184] width 138 height 27
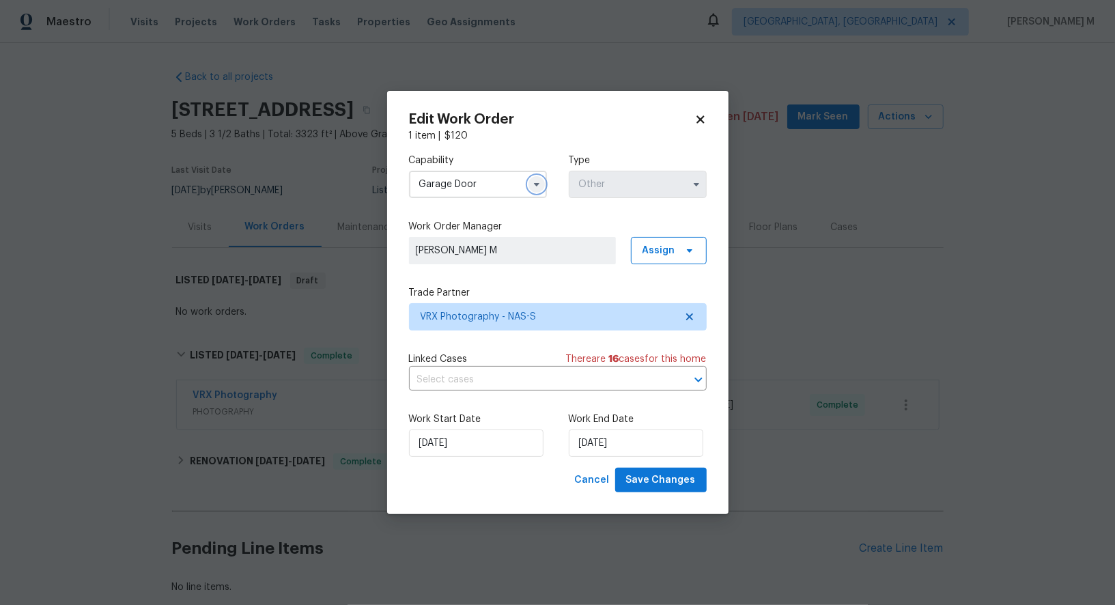
click at [532, 190] on icon "button" at bounding box center [536, 184] width 11 height 11
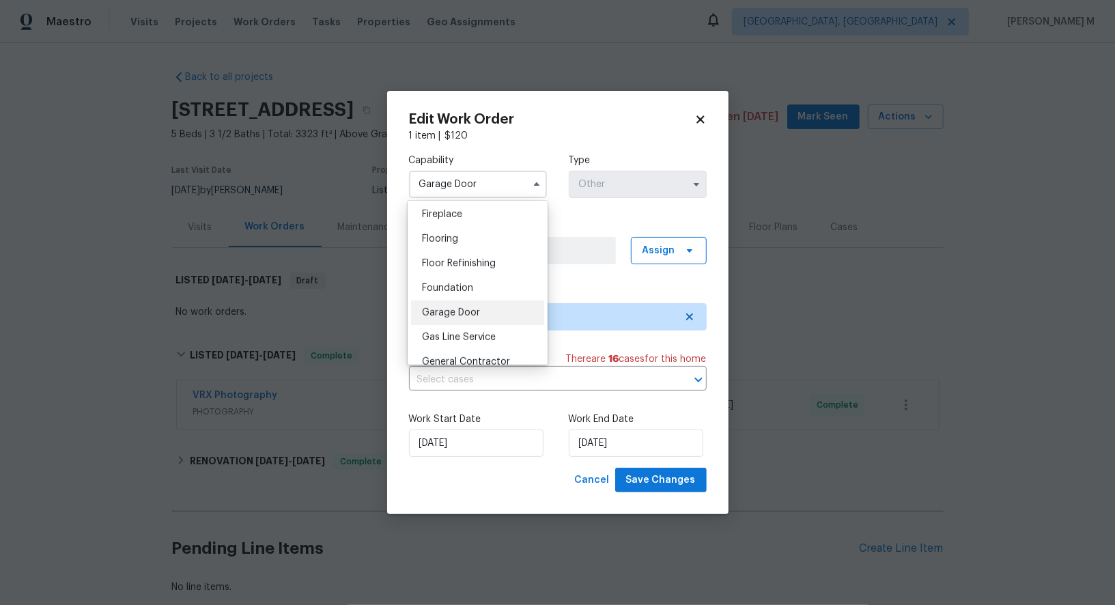
scroll to position [527, 0]
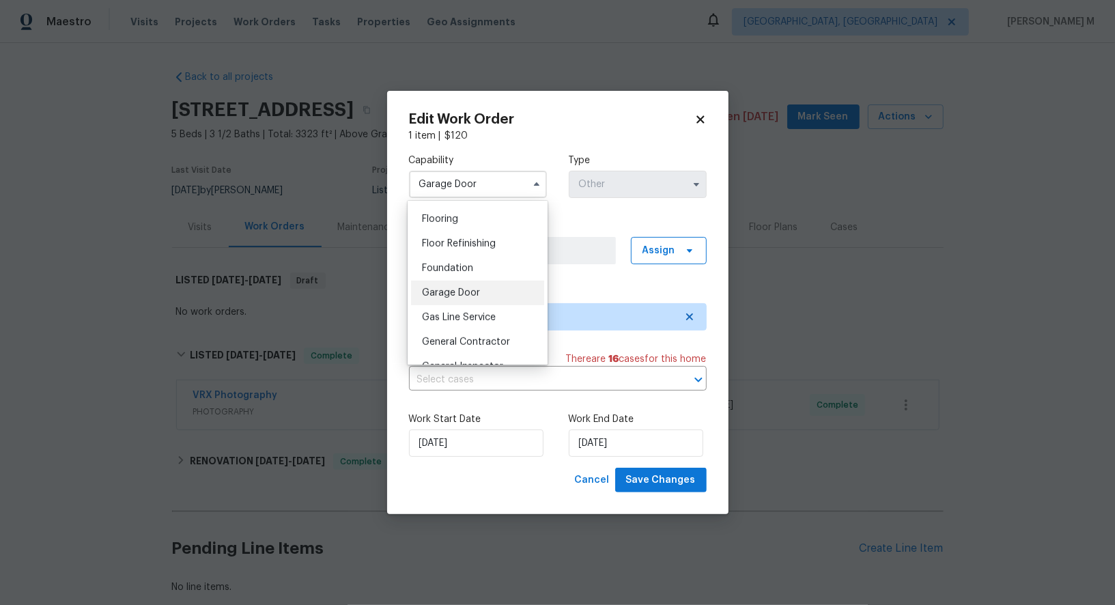
click at [767, 274] on body "Maestro Visits Projects Work Orders Tasks Properties Geo Assignments Albuquerqu…" at bounding box center [557, 302] width 1115 height 605
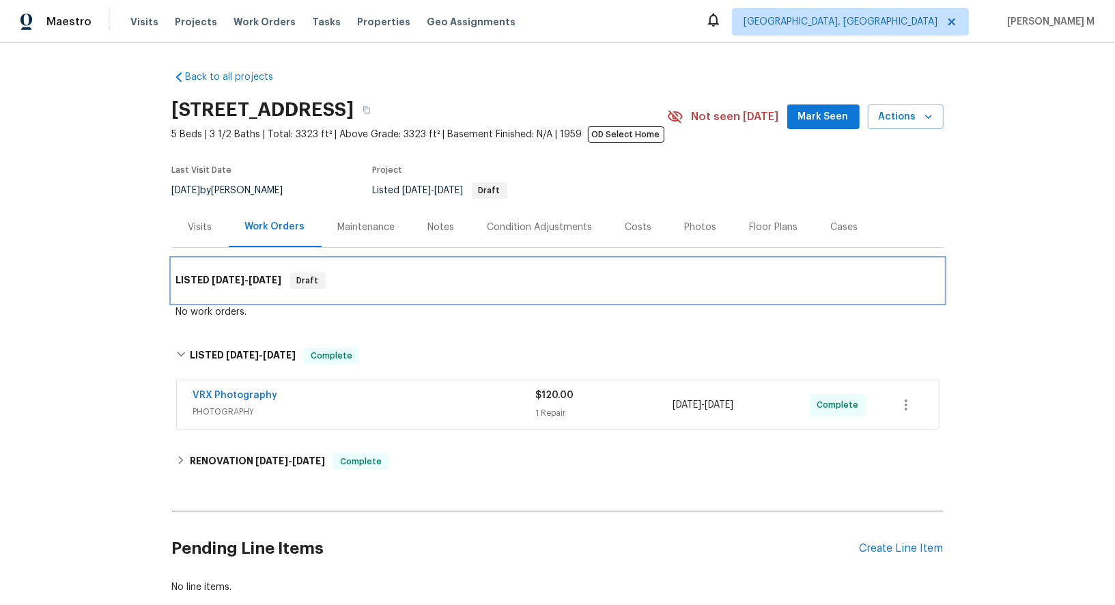
click at [767, 274] on div "LISTED 9/8/25 - 9/12/25 Draft" at bounding box center [557, 280] width 763 height 16
click at [867, 542] on div "Create Line Item" at bounding box center [901, 548] width 84 height 13
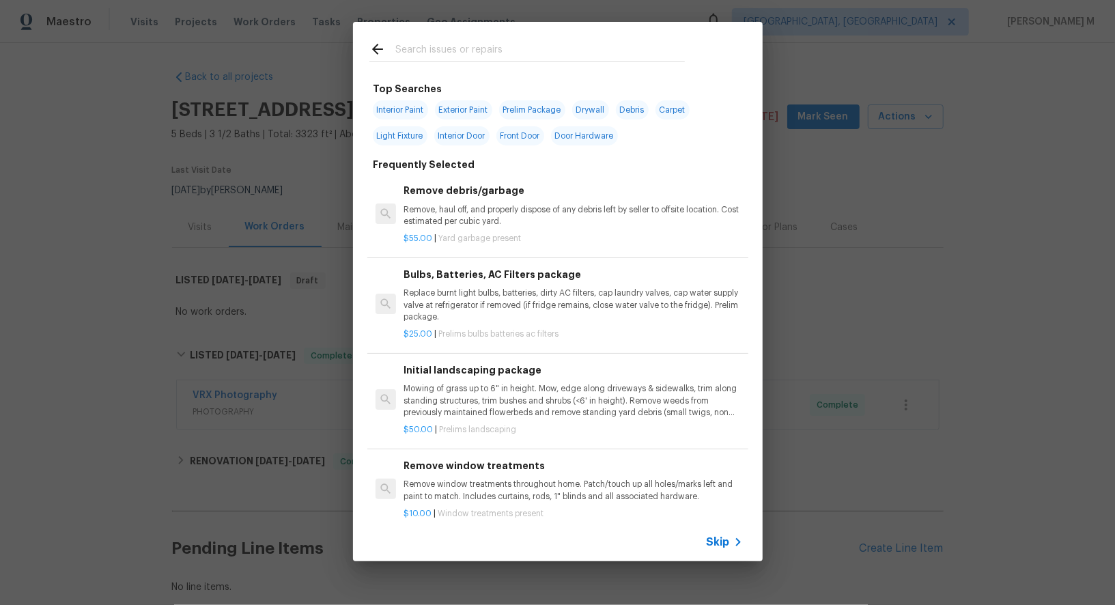
click at [713, 535] on div "Skip" at bounding box center [558, 542] width 410 height 38
click at [717, 538] on span "Skip" at bounding box center [717, 542] width 23 height 14
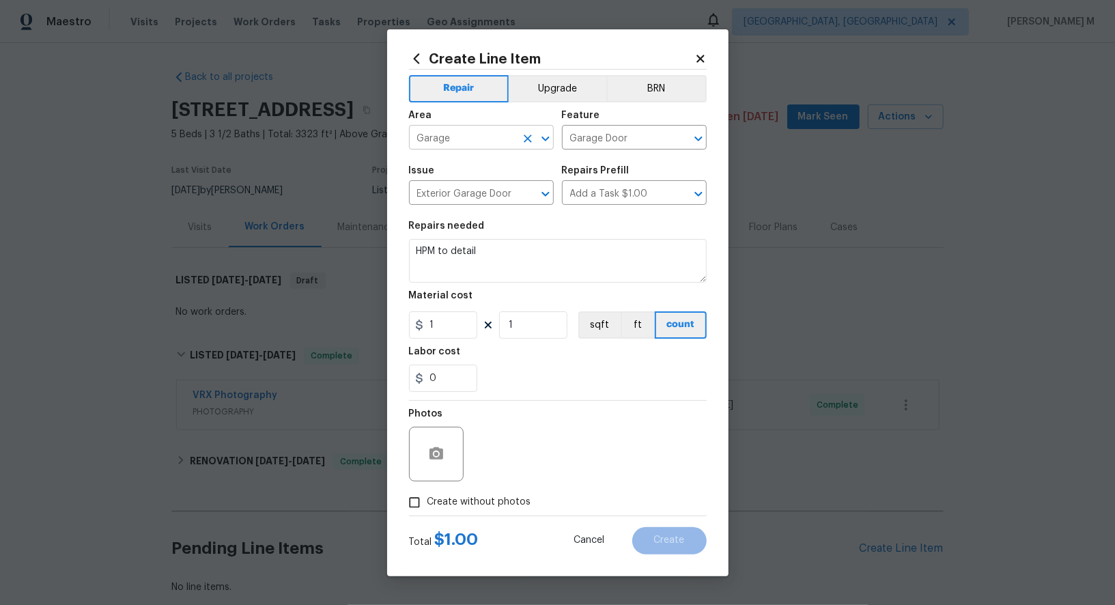
click at [501, 147] on input "Garage" at bounding box center [462, 138] width 106 height 21
click at [493, 199] on li "Exterior Overall" at bounding box center [480, 197] width 146 height 23
type input "Exterior Overall"
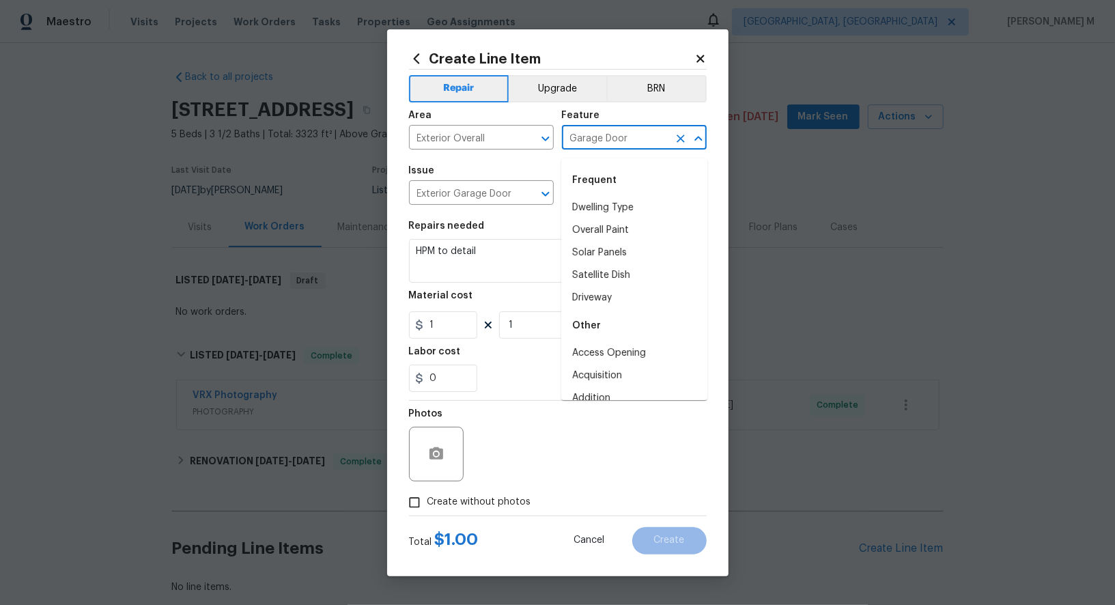
click at [601, 146] on input "Garage Door" at bounding box center [615, 138] width 106 height 21
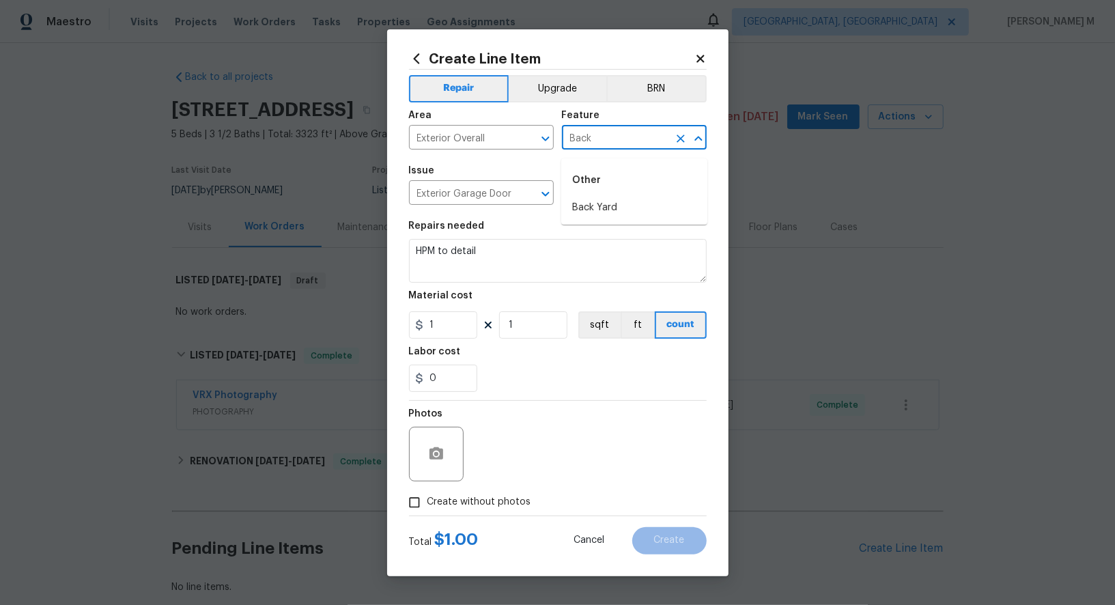
click at [588, 211] on li "Back Yard" at bounding box center [634, 208] width 146 height 23
type input "Back Yard"
click at [474, 211] on span "Issue Exterior Garage Door ​" at bounding box center [481, 185] width 145 height 55
click at [469, 196] on input "Exterior Garage Door" at bounding box center [462, 194] width 106 height 21
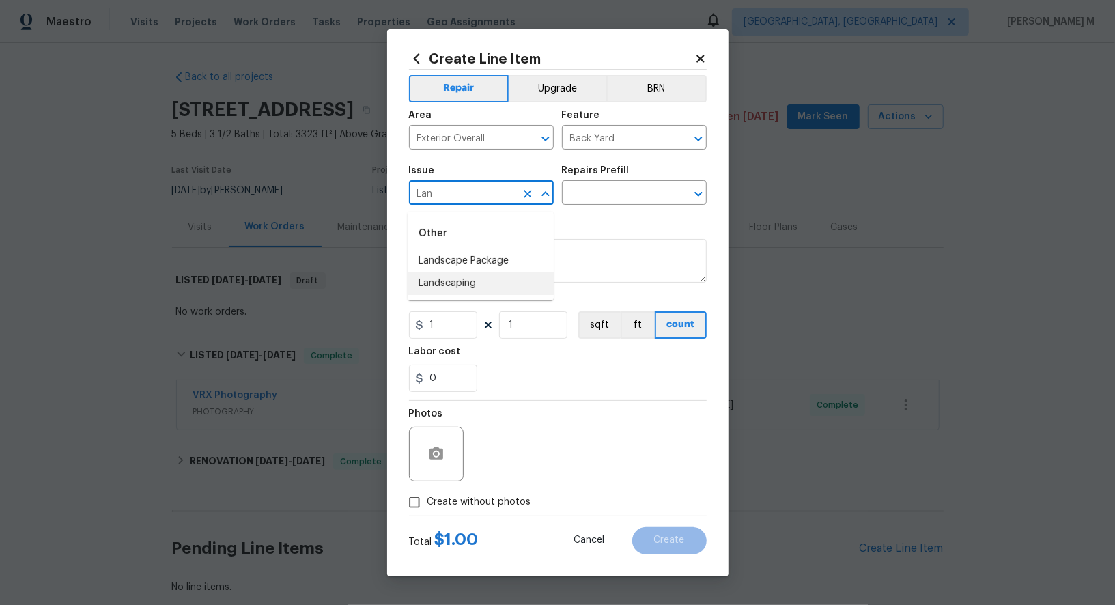
click at [474, 284] on li "Landscaping" at bounding box center [480, 283] width 146 height 23
type input "Landscaping"
click at [611, 190] on input "text" at bounding box center [615, 194] width 106 height 21
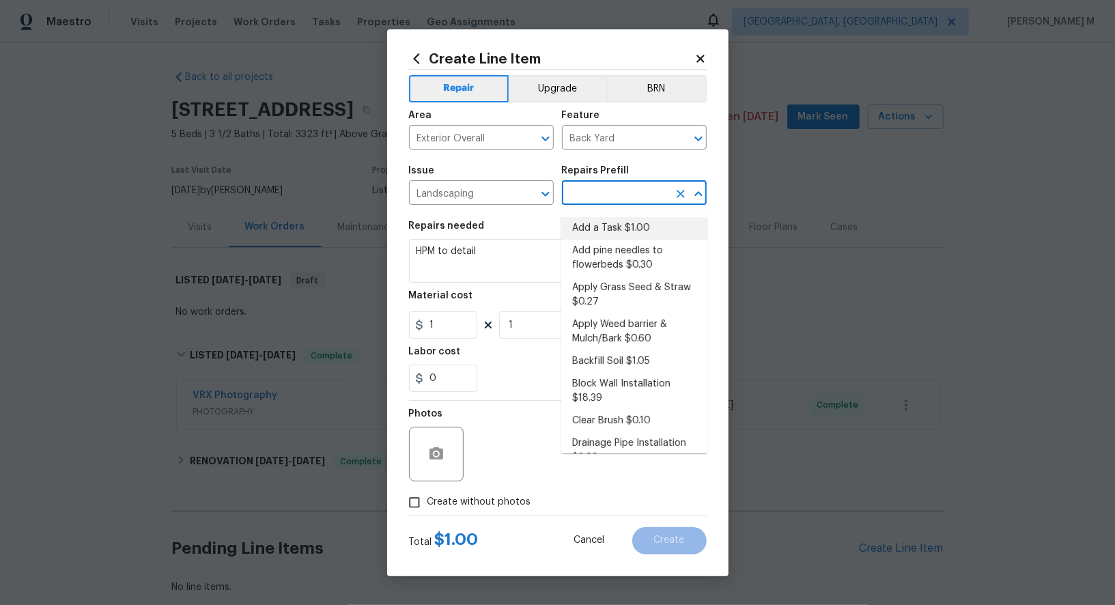
click at [610, 225] on li "Add a Task $1.00" at bounding box center [634, 228] width 146 height 23
type input "Add a Task $1.00"
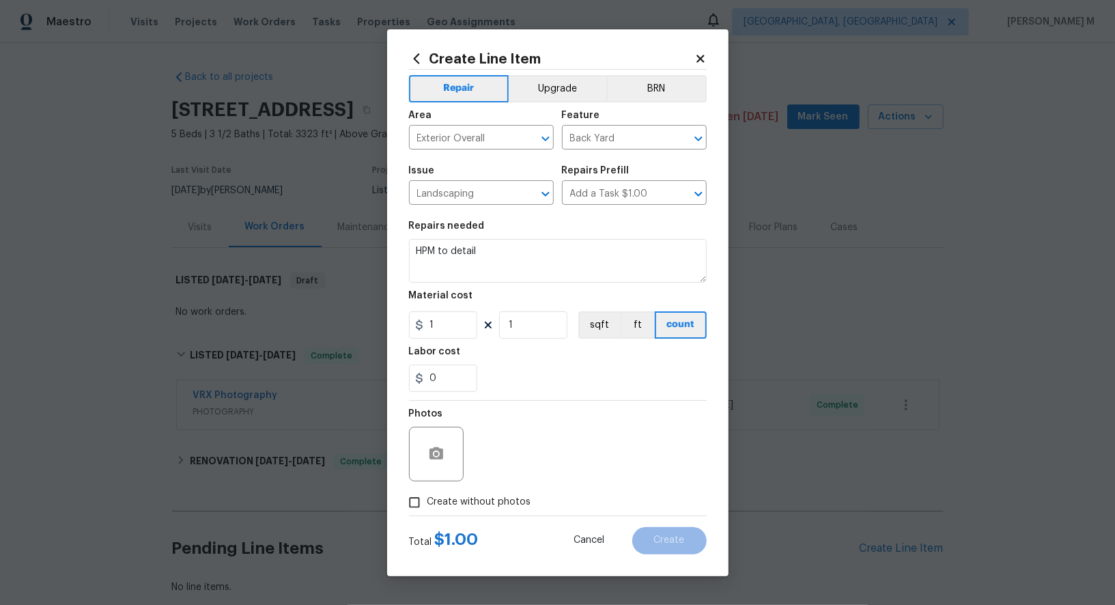
click at [453, 401] on div "Photos" at bounding box center [437, 445] width 57 height 89
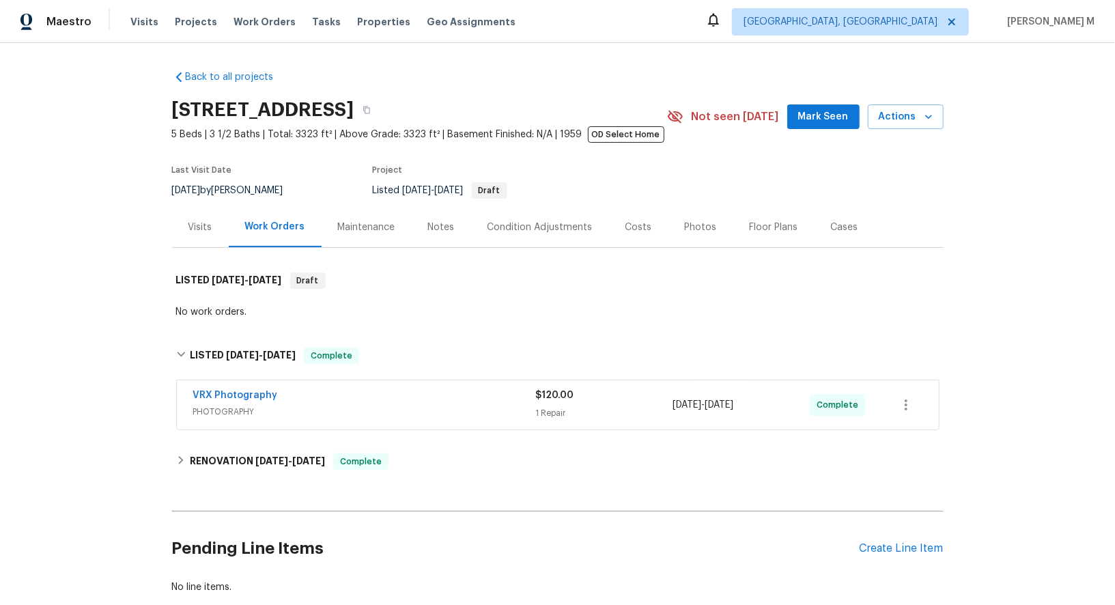
click at [378, 234] on div "Maintenance" at bounding box center [366, 227] width 90 height 40
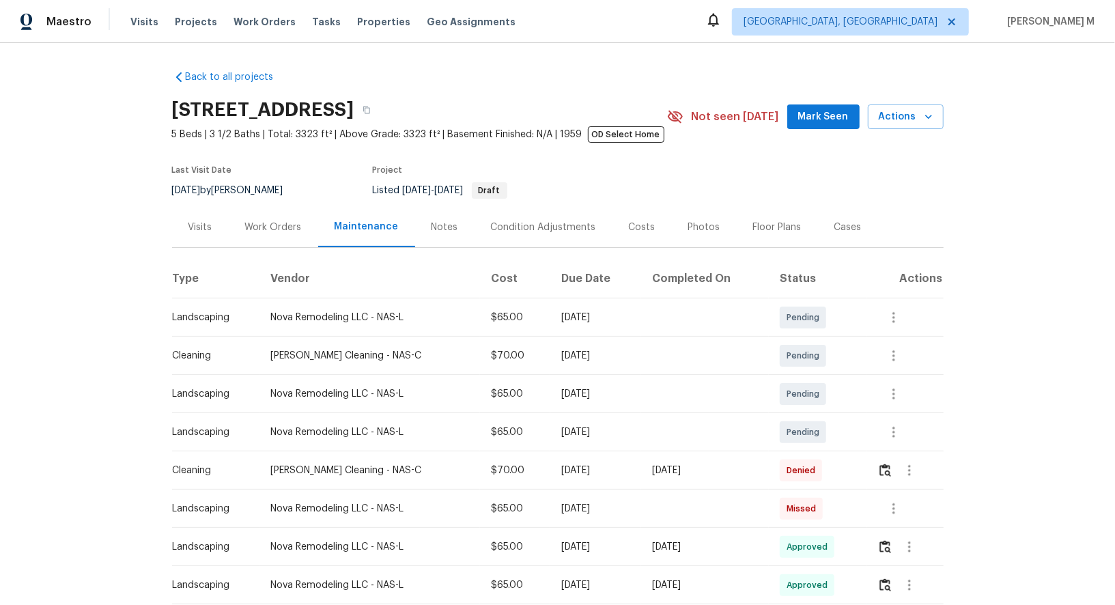
click at [607, 287] on th "Due Date" at bounding box center [595, 279] width 91 height 38
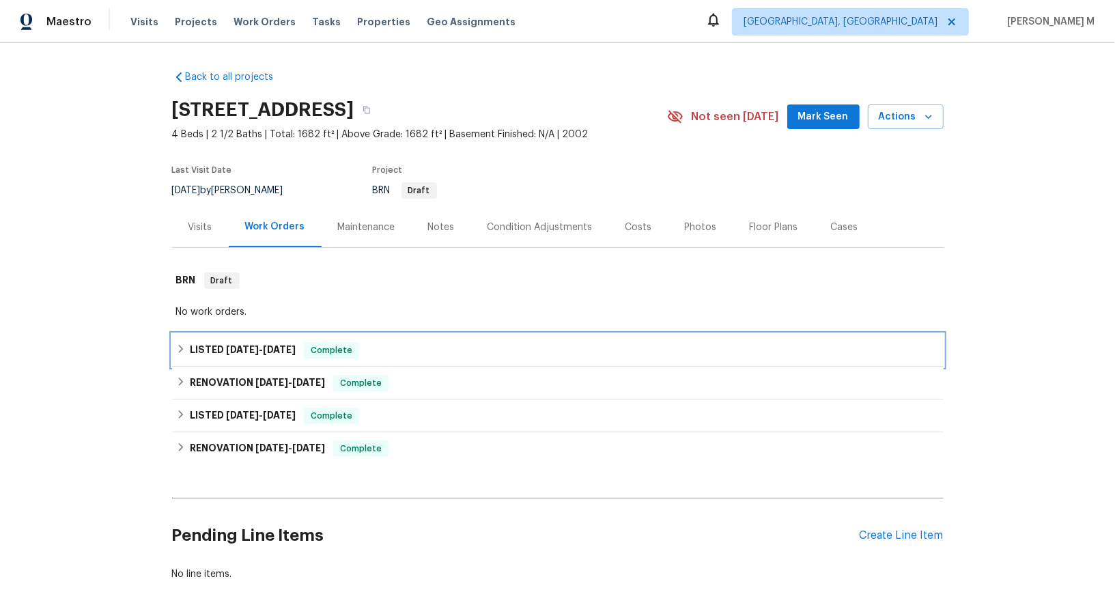
click at [314, 343] on span "Complete" at bounding box center [331, 350] width 53 height 14
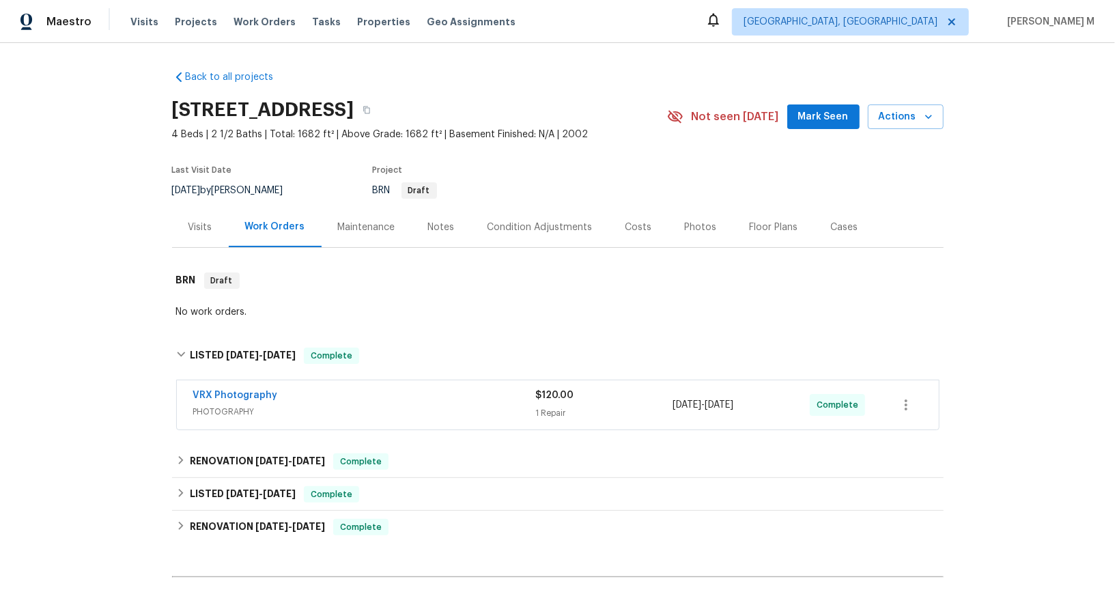
click at [332, 209] on div "Maintenance" at bounding box center [366, 227] width 90 height 40
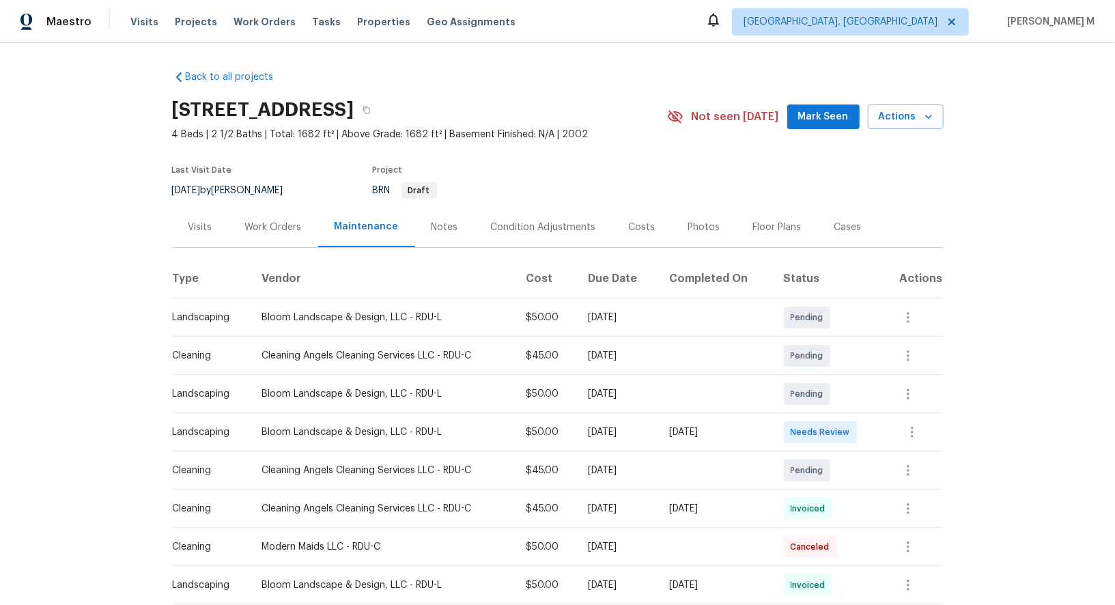
scroll to position [72, 0]
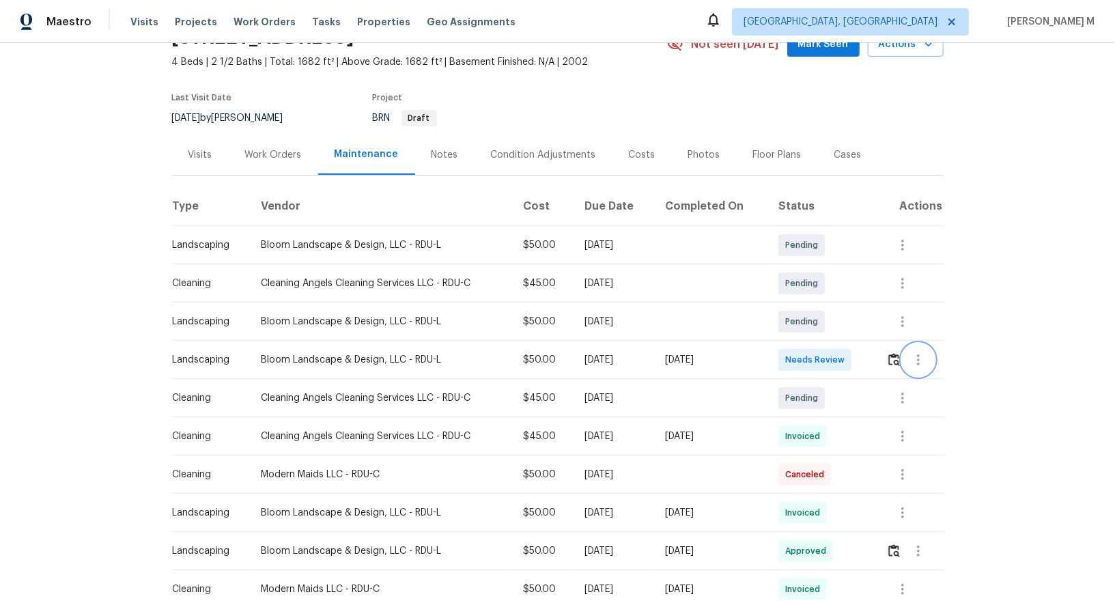
click at [917, 351] on icon "button" at bounding box center [918, 359] width 16 height 16
click at [917, 350] on li "Message vendor" at bounding box center [953, 352] width 96 height 23
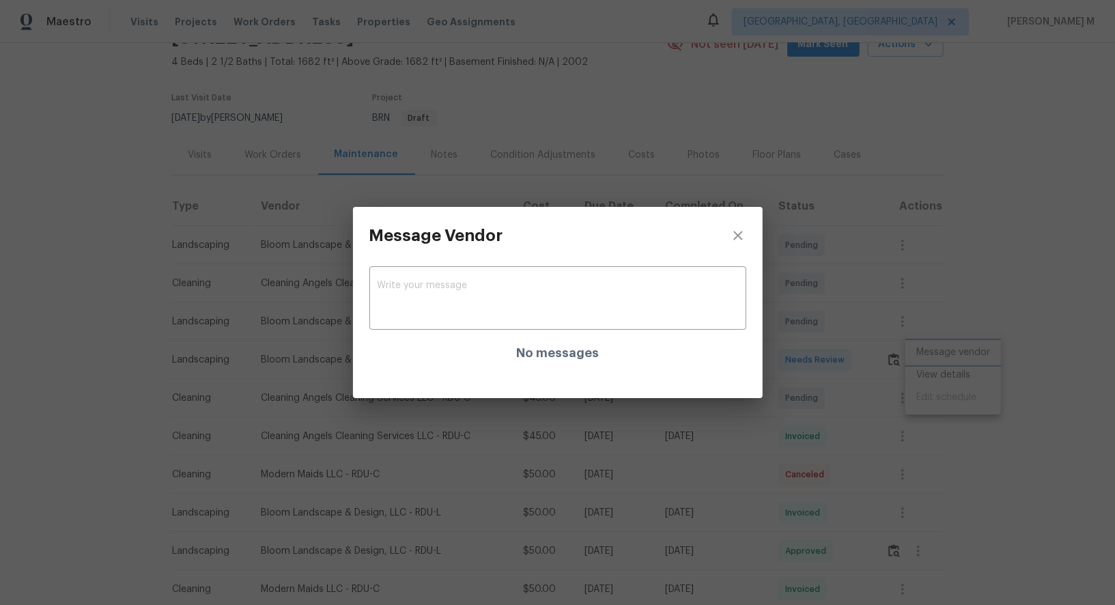
click at [837, 261] on div "Message Vendor x ​ No messages" at bounding box center [557, 302] width 1115 height 605
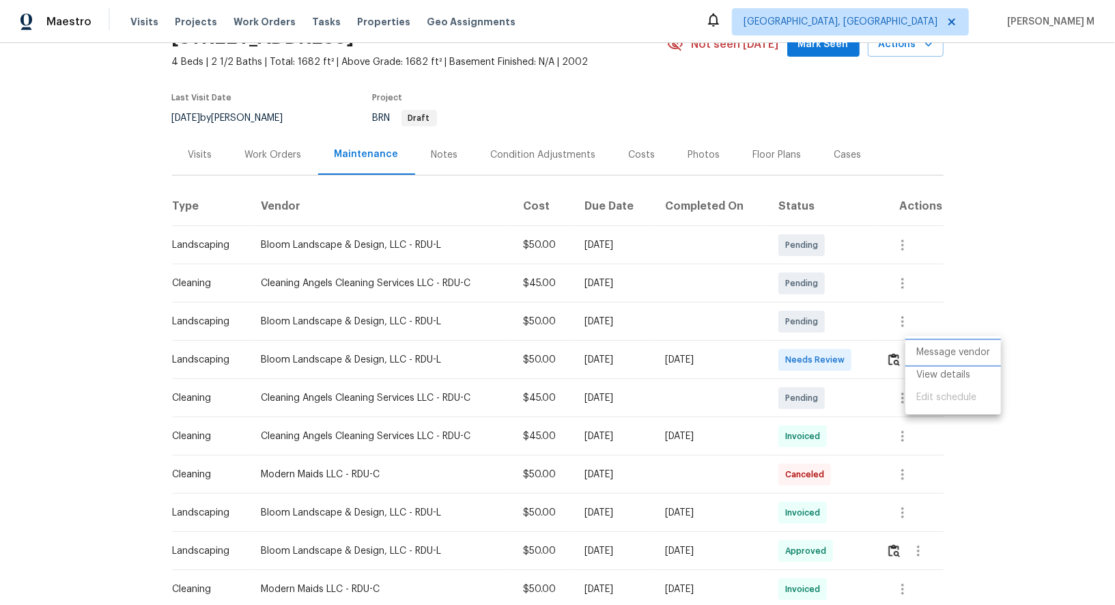
click at [938, 362] on li "Message vendor" at bounding box center [953, 352] width 96 height 23
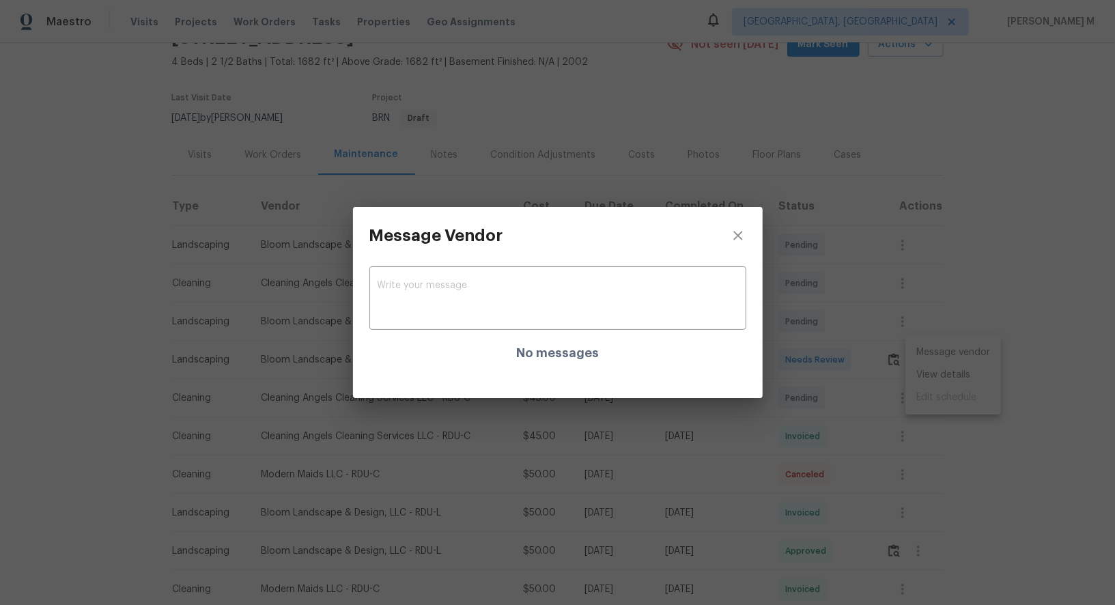
click at [760, 338] on div "x ​ No messages" at bounding box center [558, 320] width 410 height 112
click at [838, 340] on div "Message Vendor x ​ No messages" at bounding box center [557, 302] width 1115 height 605
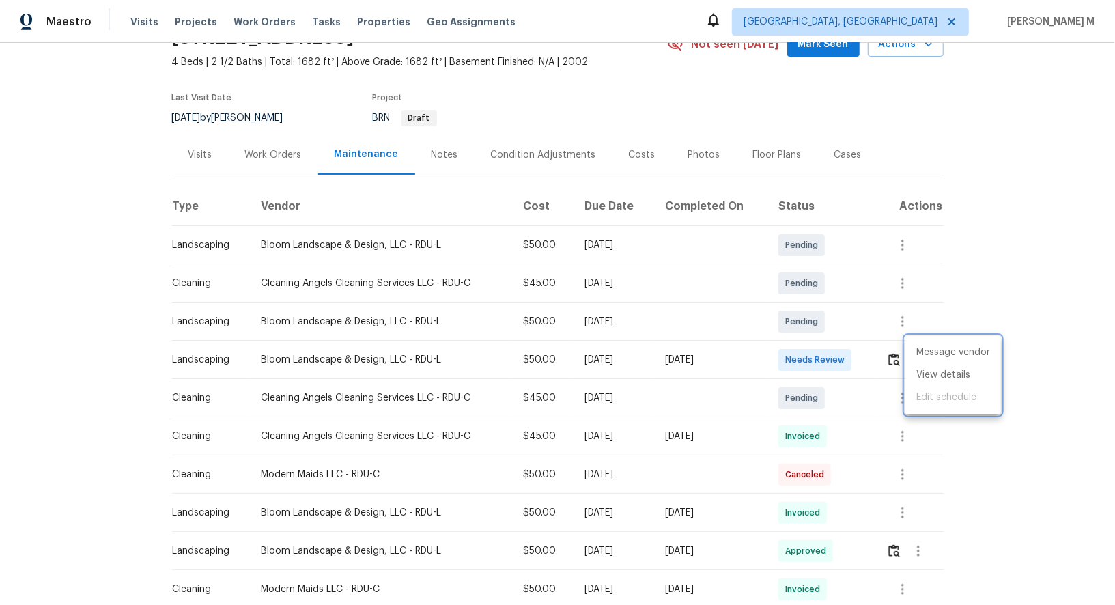
click at [895, 357] on div at bounding box center [557, 302] width 1115 height 605
click at [895, 357] on img "button" at bounding box center [894, 359] width 12 height 13
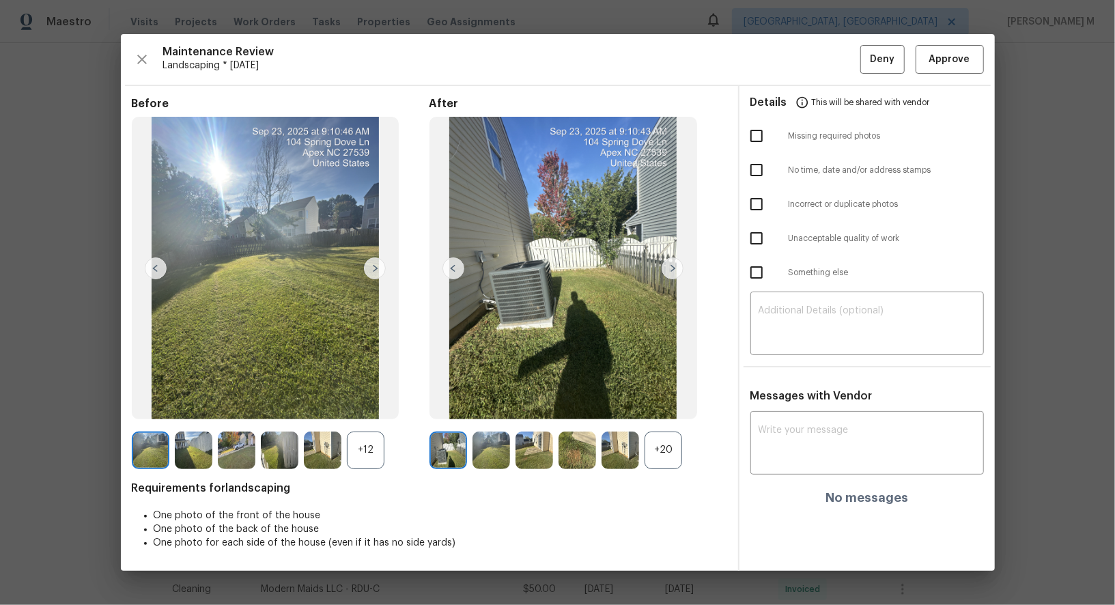
click at [667, 437] on div "+20" at bounding box center [663, 450] width 38 height 38
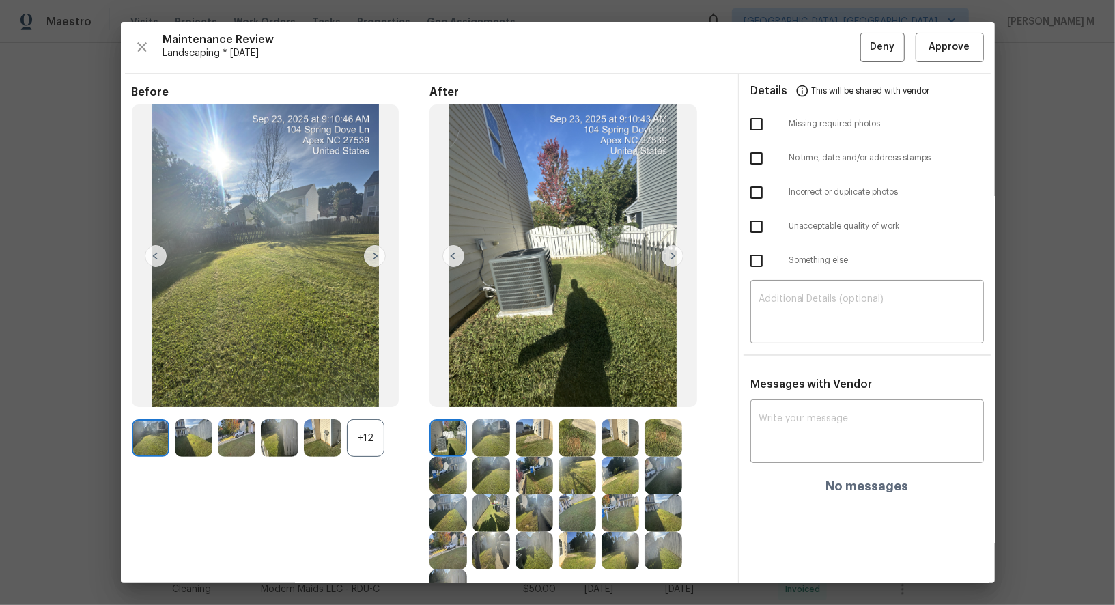
scroll to position [17, 0]
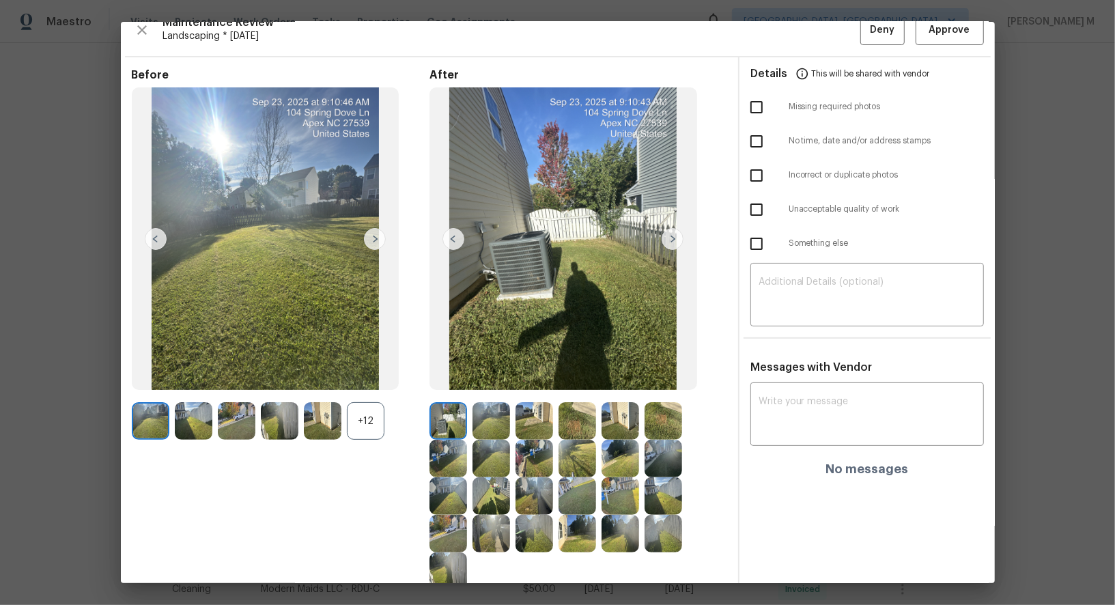
click at [568, 422] on img at bounding box center [577, 421] width 38 height 38
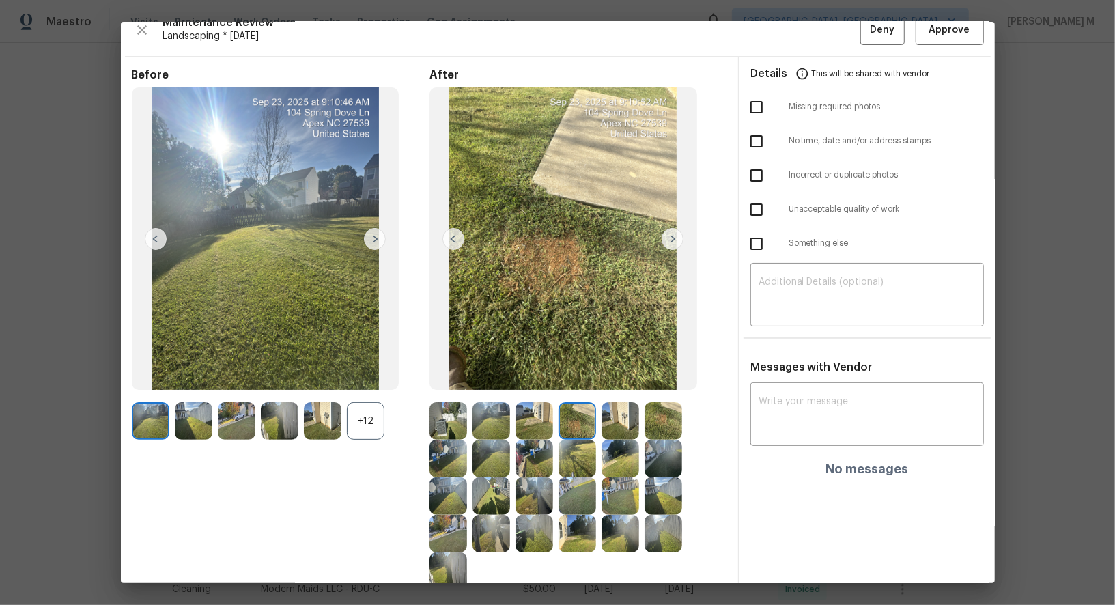
click at [572, 422] on img at bounding box center [577, 421] width 38 height 38
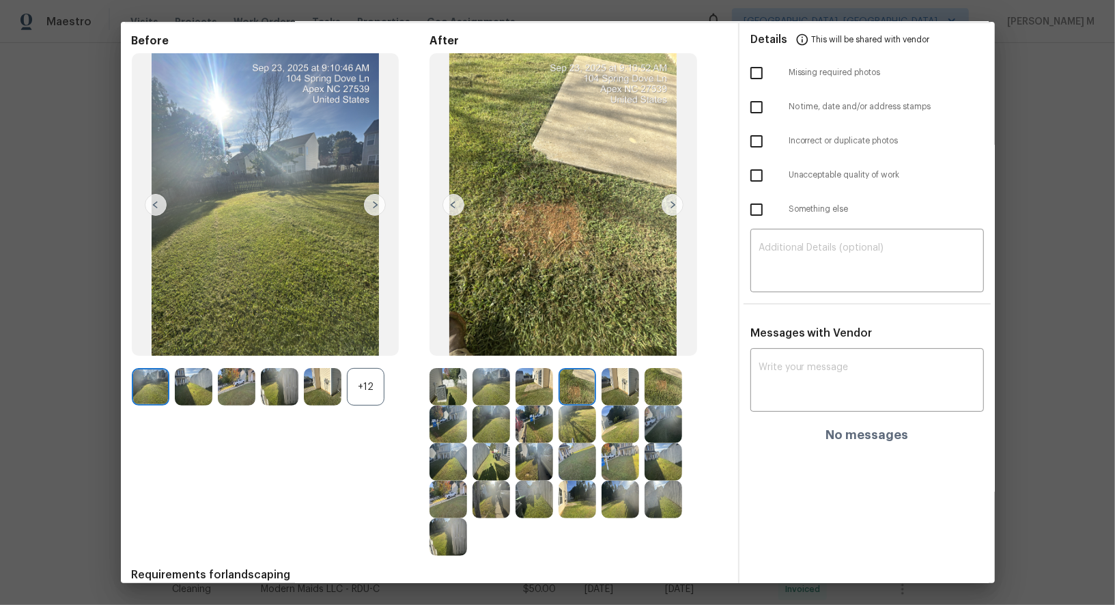
scroll to position [56, 0]
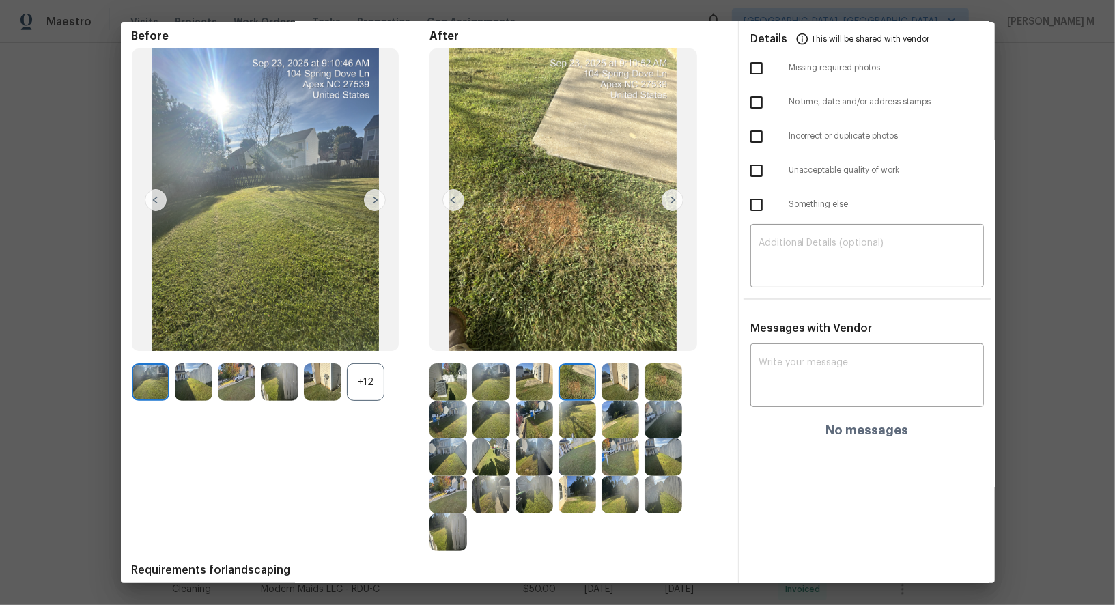
click at [580, 377] on img at bounding box center [577, 382] width 38 height 38
click at [673, 387] on img at bounding box center [663, 382] width 38 height 38
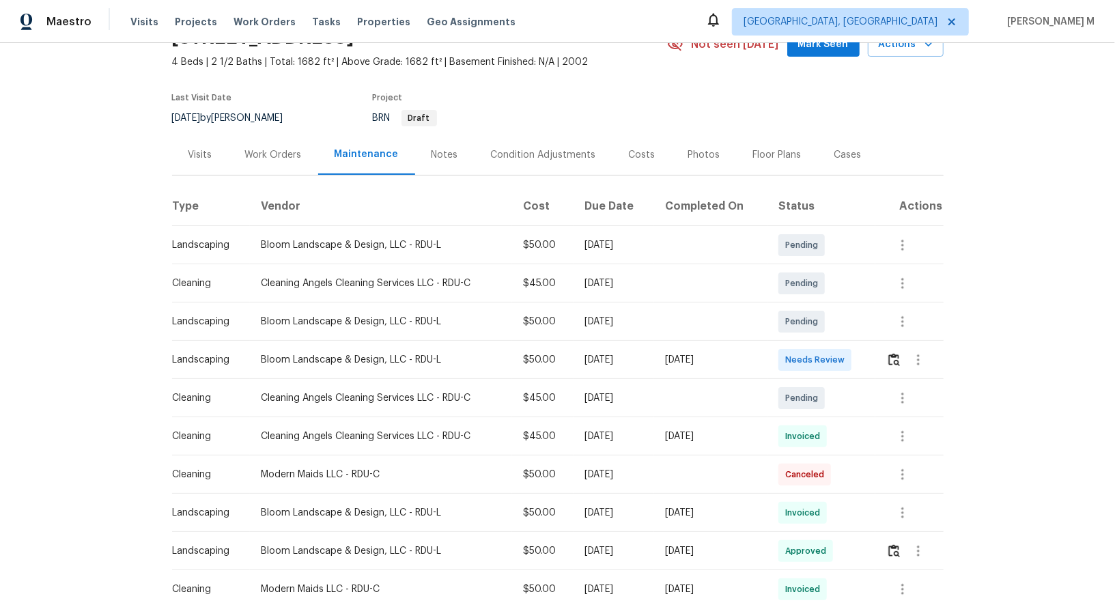
click at [904, 358] on div at bounding box center [918, 359] width 33 height 33
click at [895, 358] on img "button" at bounding box center [894, 359] width 12 height 13
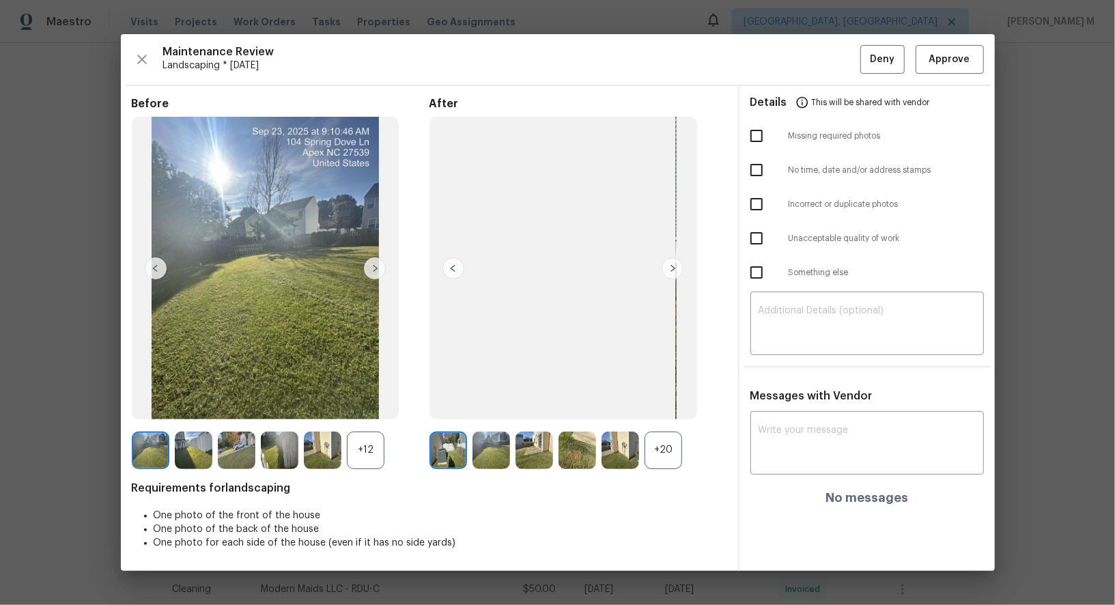
click at [660, 450] on div "+20" at bounding box center [663, 450] width 38 height 38
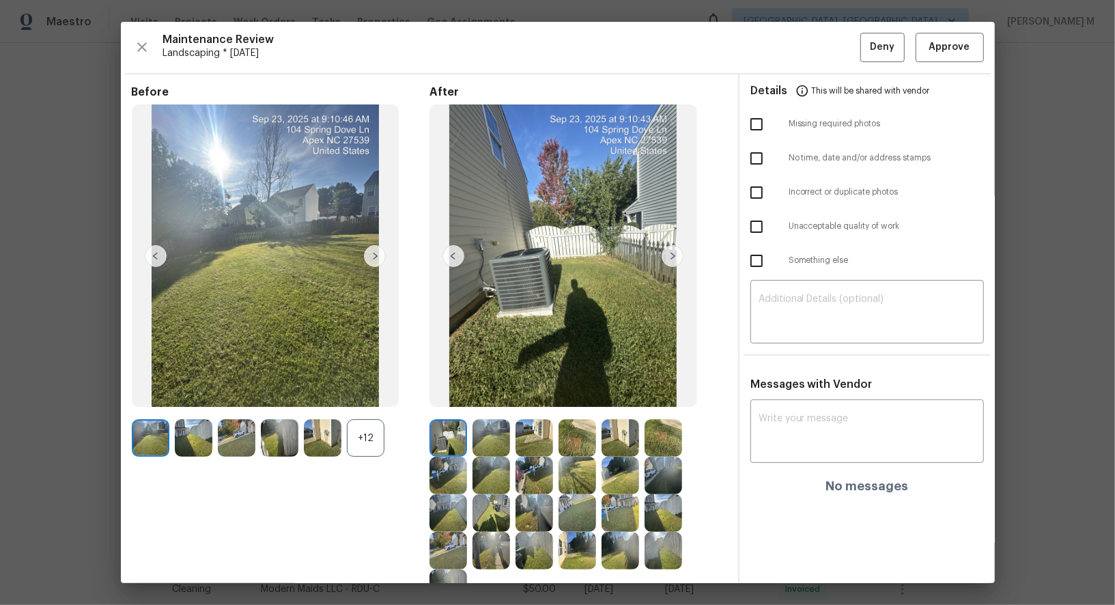
click at [660, 422] on img at bounding box center [663, 438] width 38 height 38
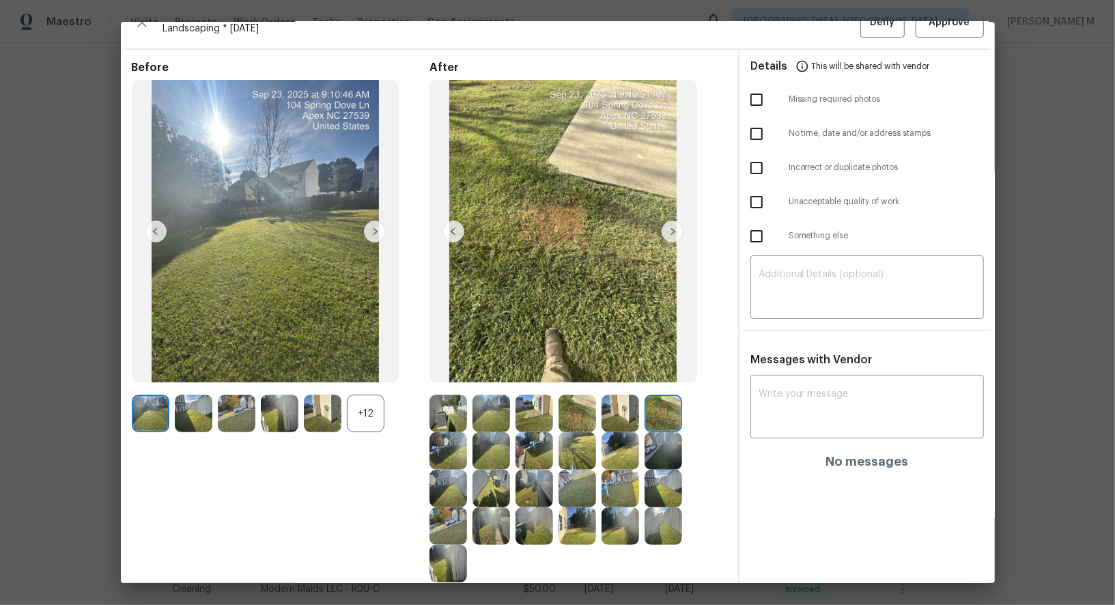
scroll to position [30, 0]
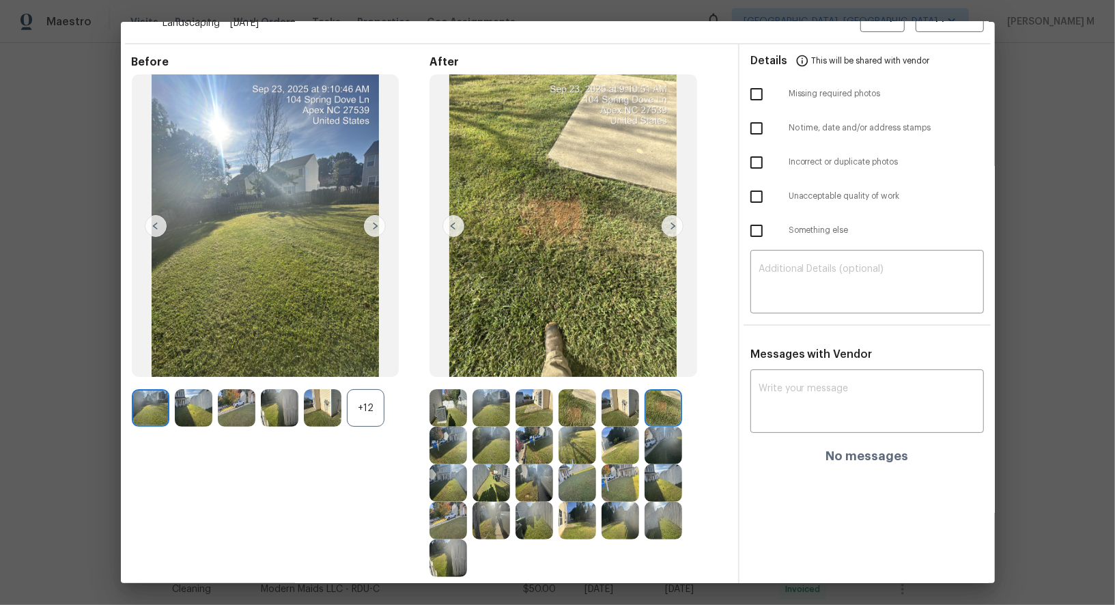
click at [503, 521] on img at bounding box center [491, 521] width 38 height 38
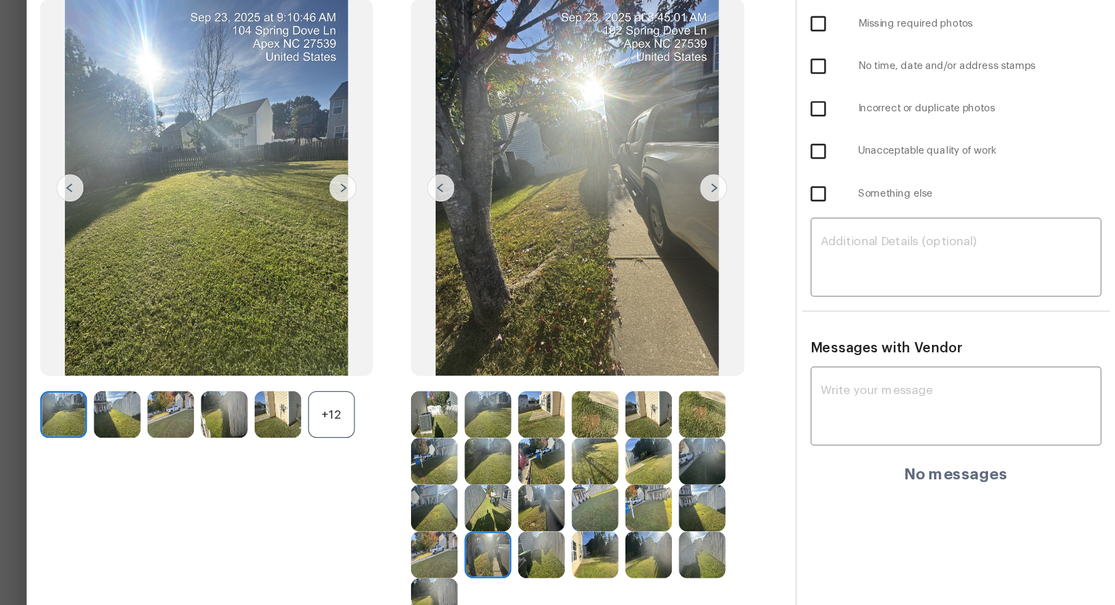
scroll to position [0, 0]
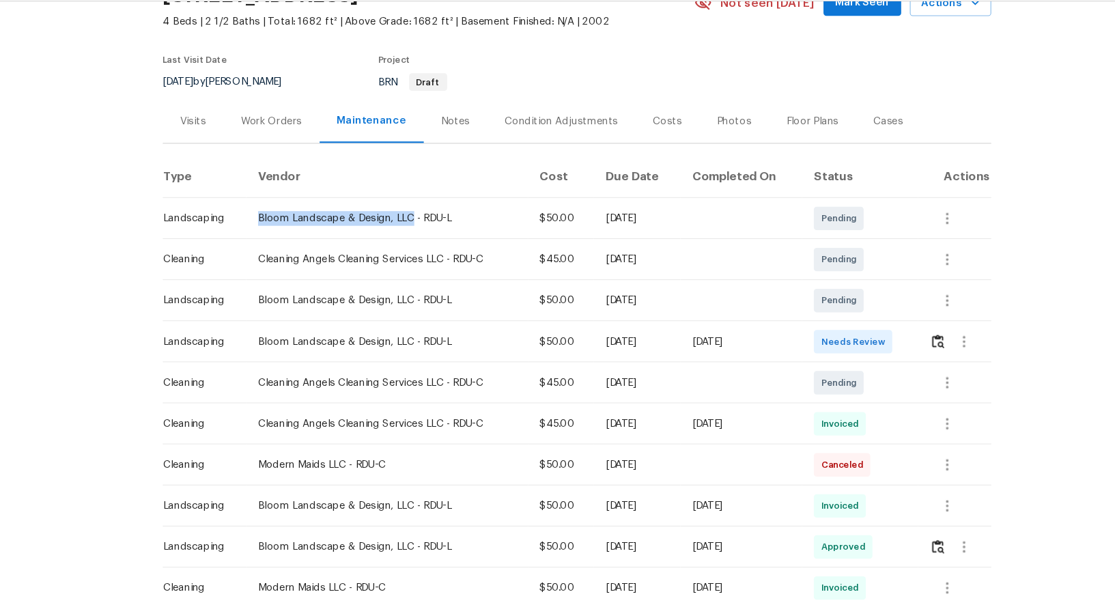
drag, startPoint x: 255, startPoint y: 240, endPoint x: 399, endPoint y: 236, distance: 144.7
click at [399, 236] on td "Bloom Landscape & Design, LLC - RDU-L" at bounding box center [381, 245] width 262 height 38
copy div "Bloom Landscape & Design, LLC"
click at [899, 354] on img "button" at bounding box center [894, 359] width 12 height 13
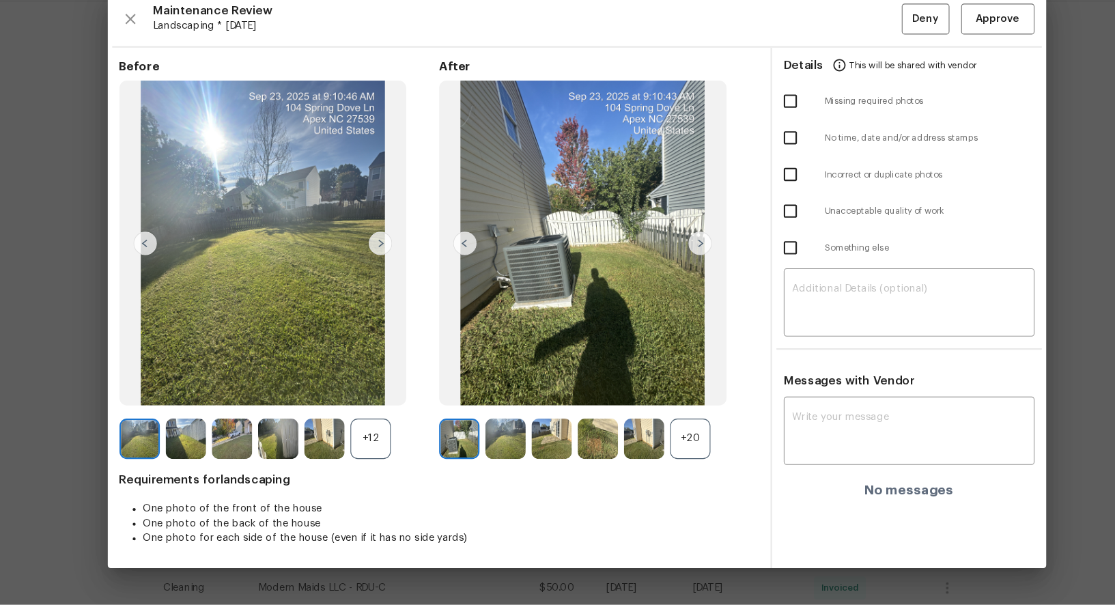
click at [646, 443] on div "+20" at bounding box center [663, 450] width 38 height 38
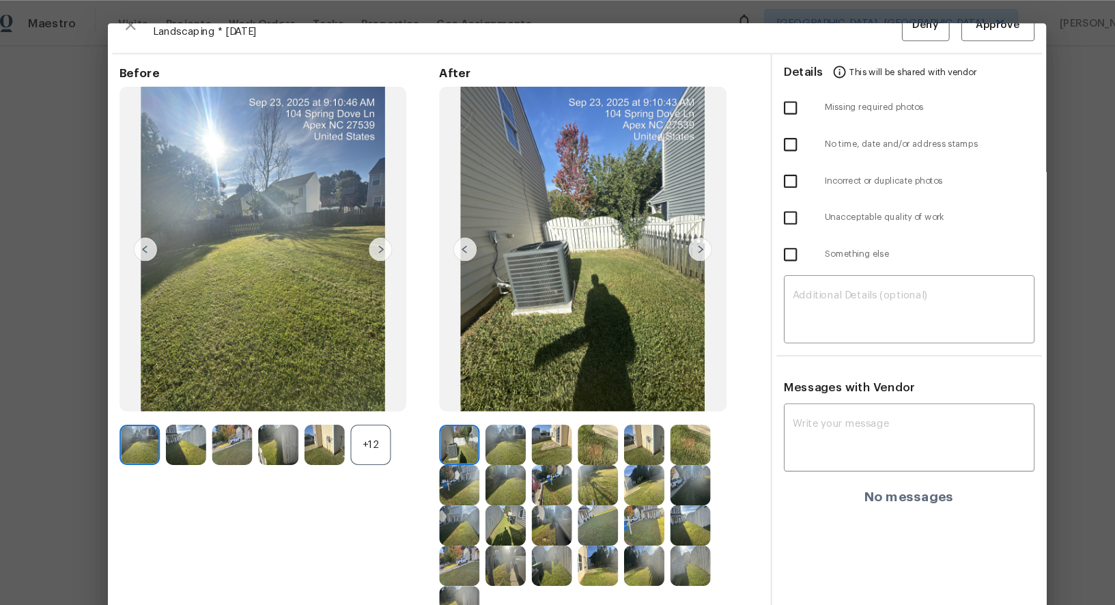
scroll to position [3, 0]
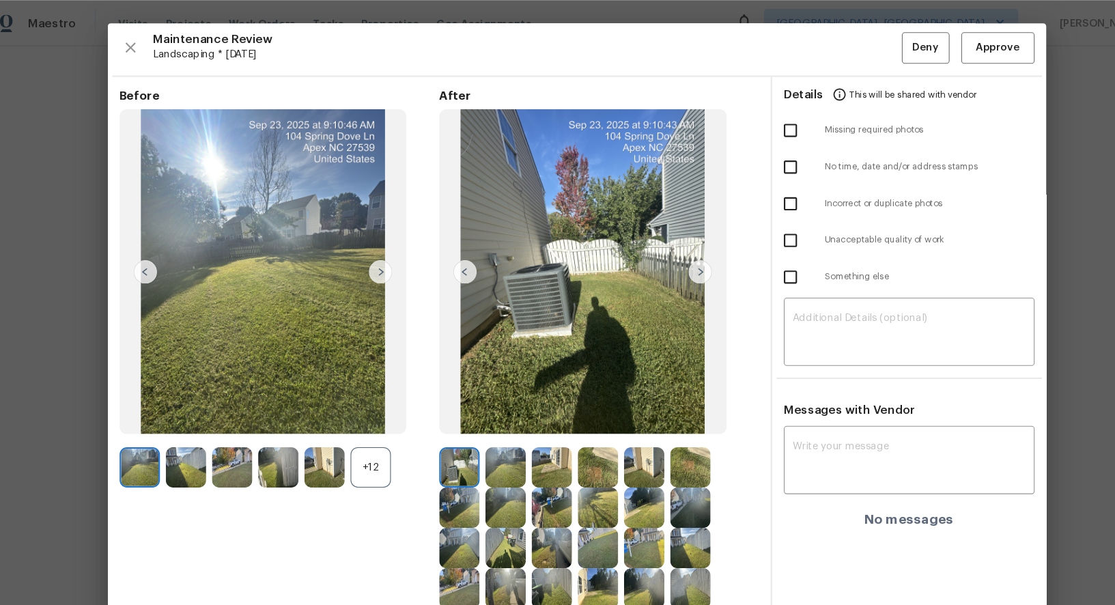
click at [529, 529] on img at bounding box center [534, 548] width 38 height 38
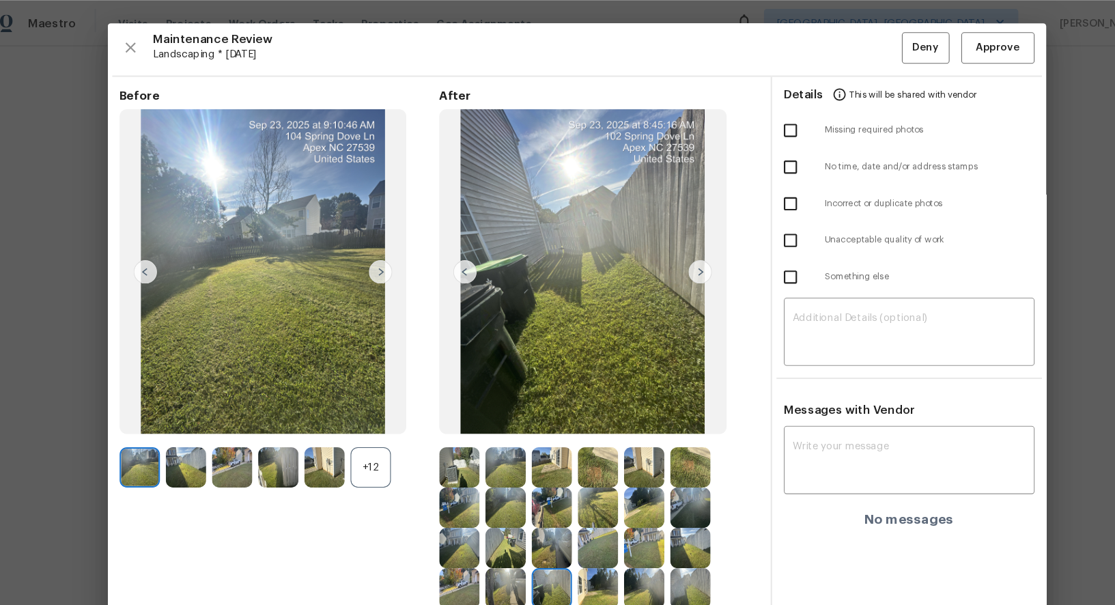
click at [530, 522] on img at bounding box center [534, 510] width 38 height 38
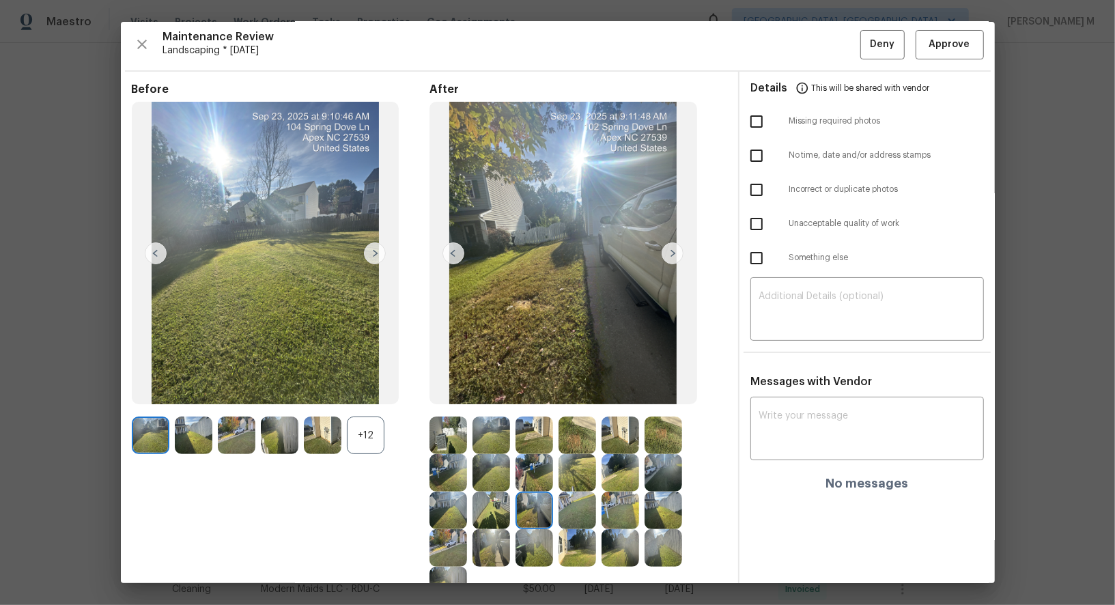
click at [563, 255] on img at bounding box center [563, 253] width 268 height 302
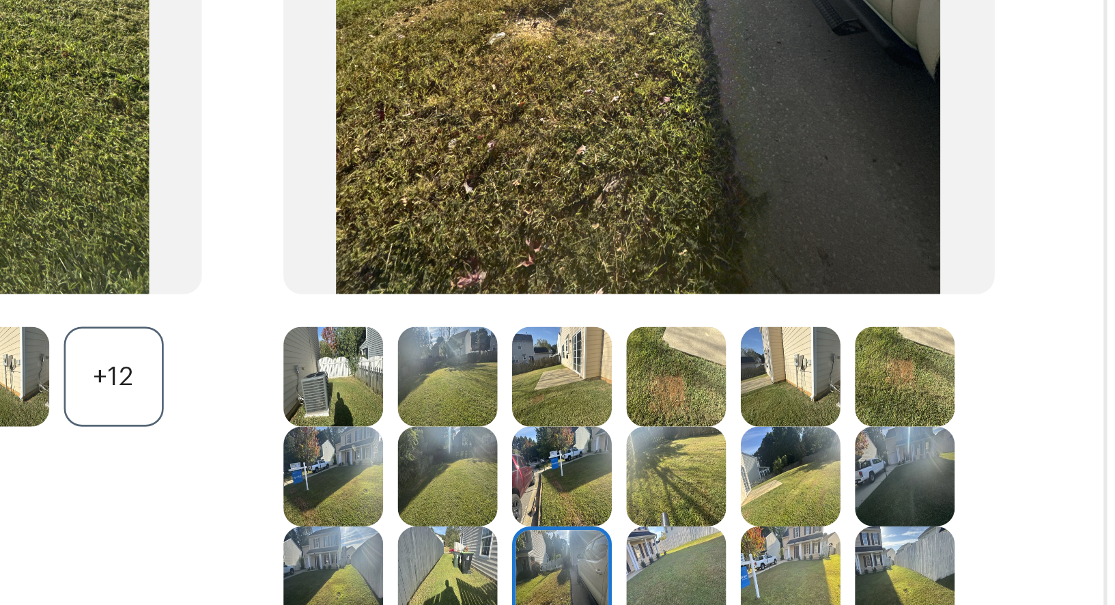
scroll to position [99, 0]
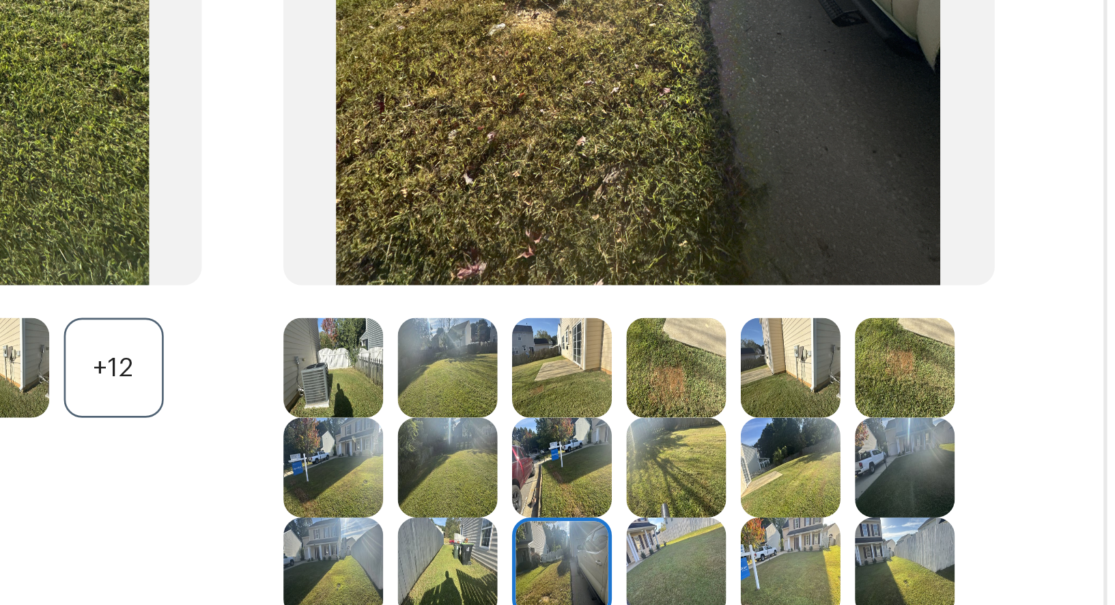
click at [496, 336] on img at bounding box center [491, 339] width 38 height 38
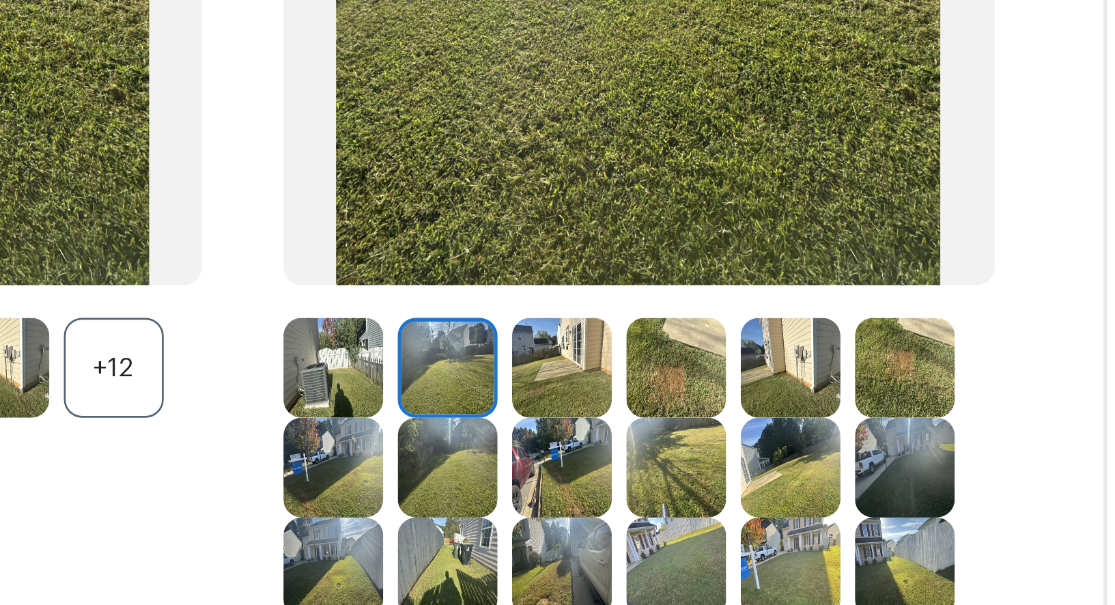
click at [574, 341] on img at bounding box center [577, 339] width 38 height 38
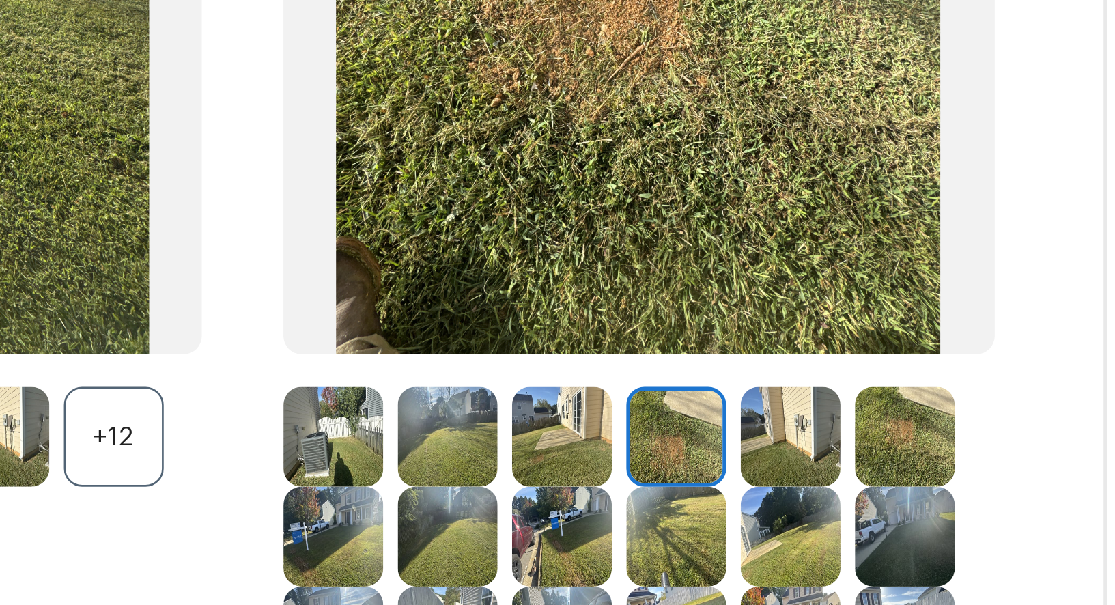
scroll to position [123, 0]
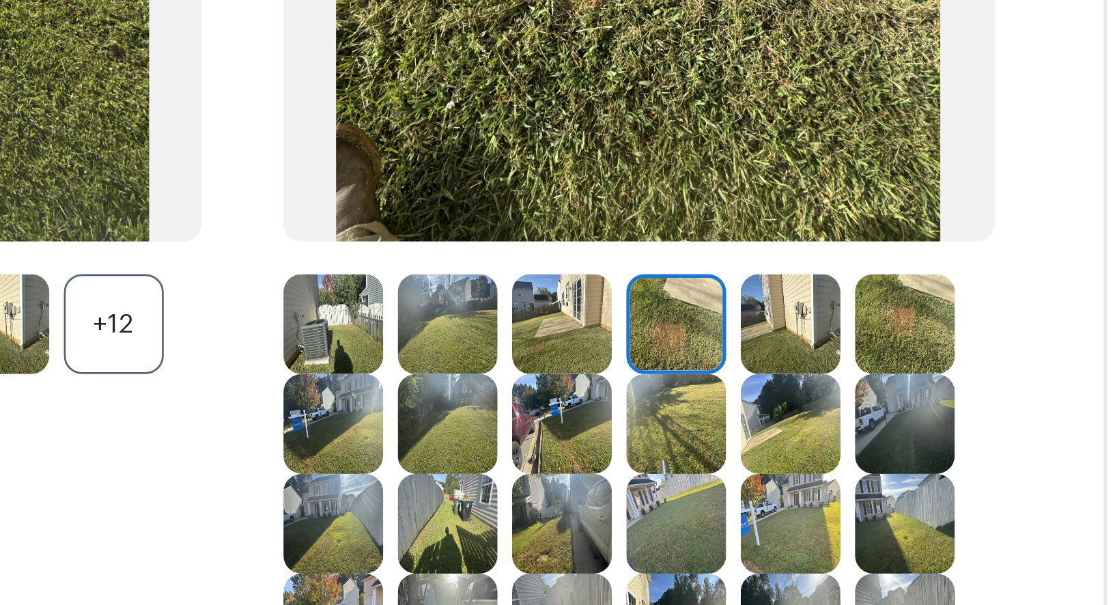
click at [495, 358] on img at bounding box center [491, 353] width 38 height 38
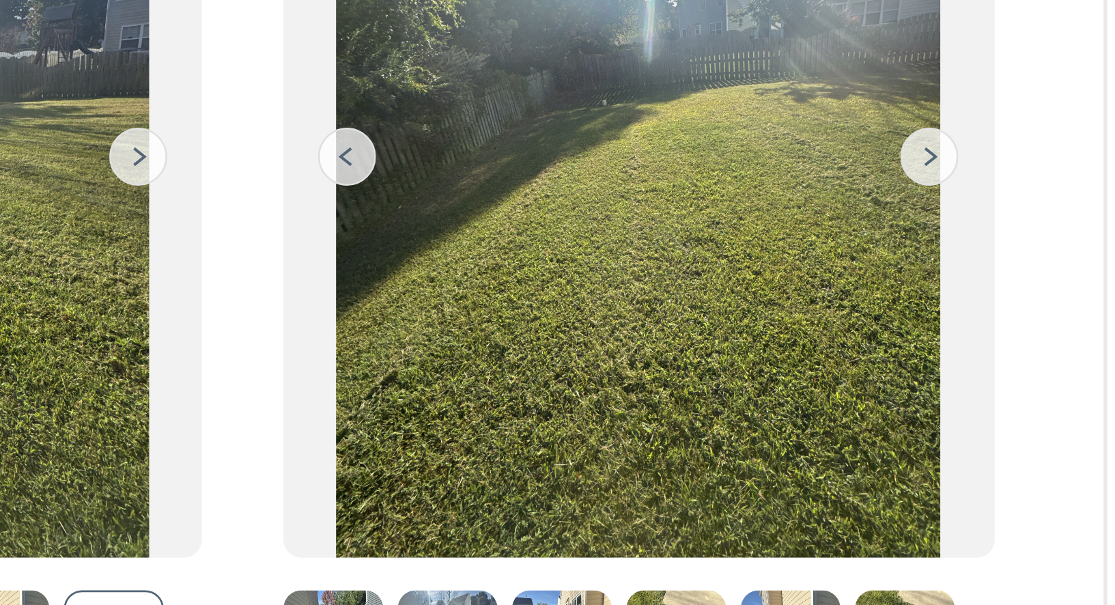
scroll to position [0, 0]
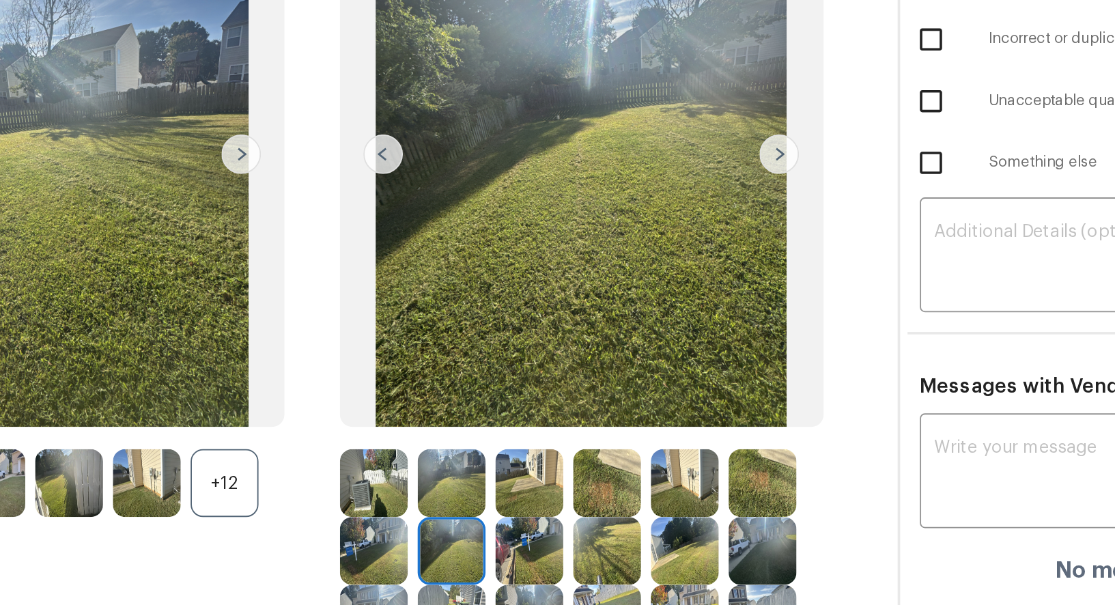
click at [510, 283] on img at bounding box center [563, 255] width 268 height 302
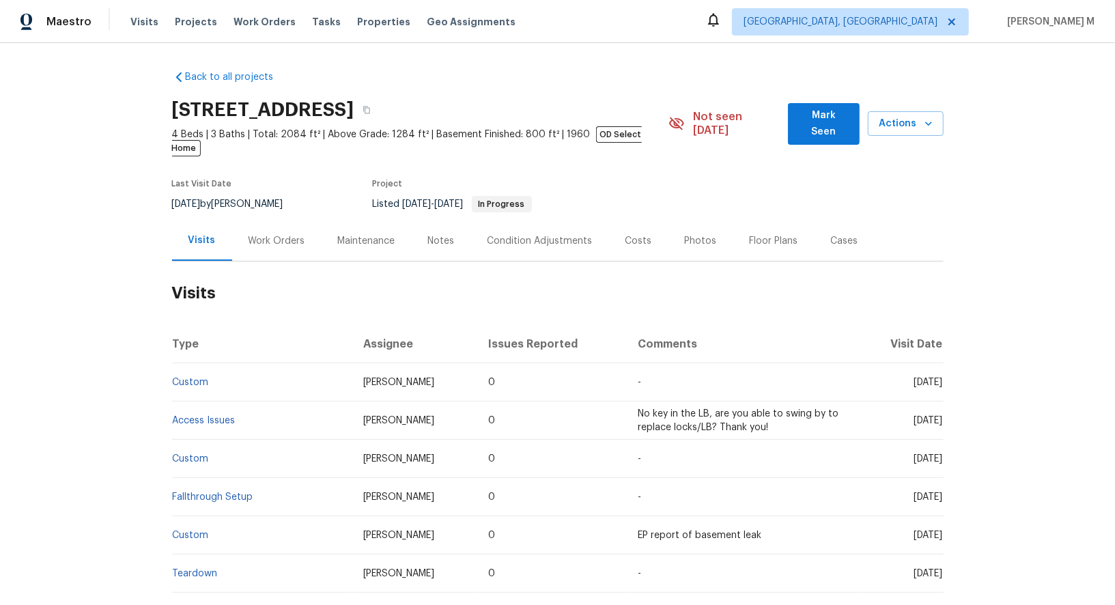
click at [270, 234] on div "Work Orders" at bounding box center [276, 241] width 57 height 14
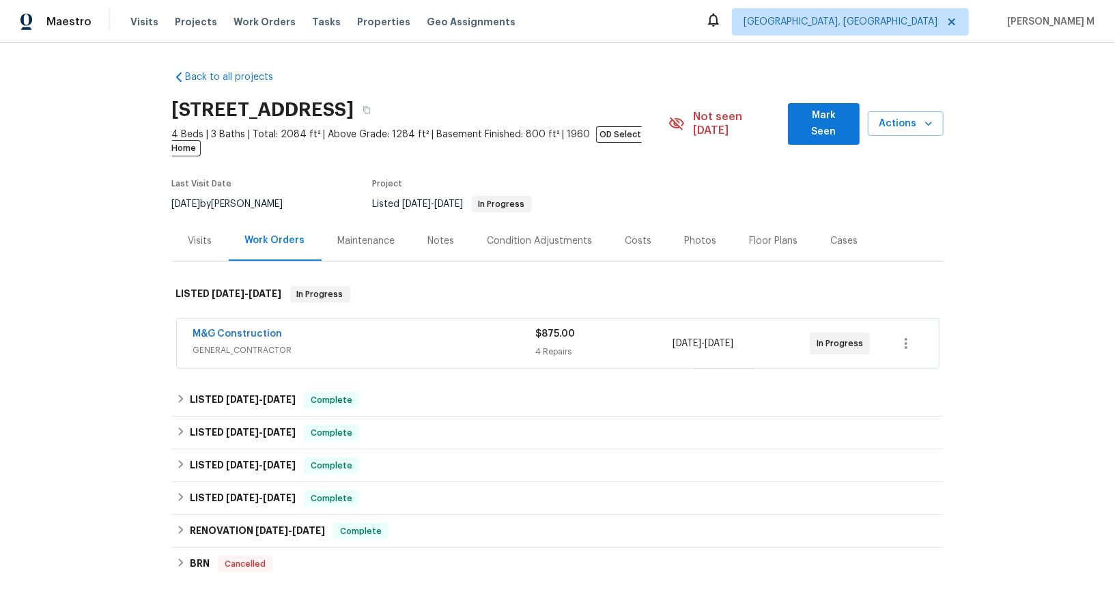
click at [222, 343] on span "GENERAL_CONTRACTOR" at bounding box center [364, 350] width 343 height 14
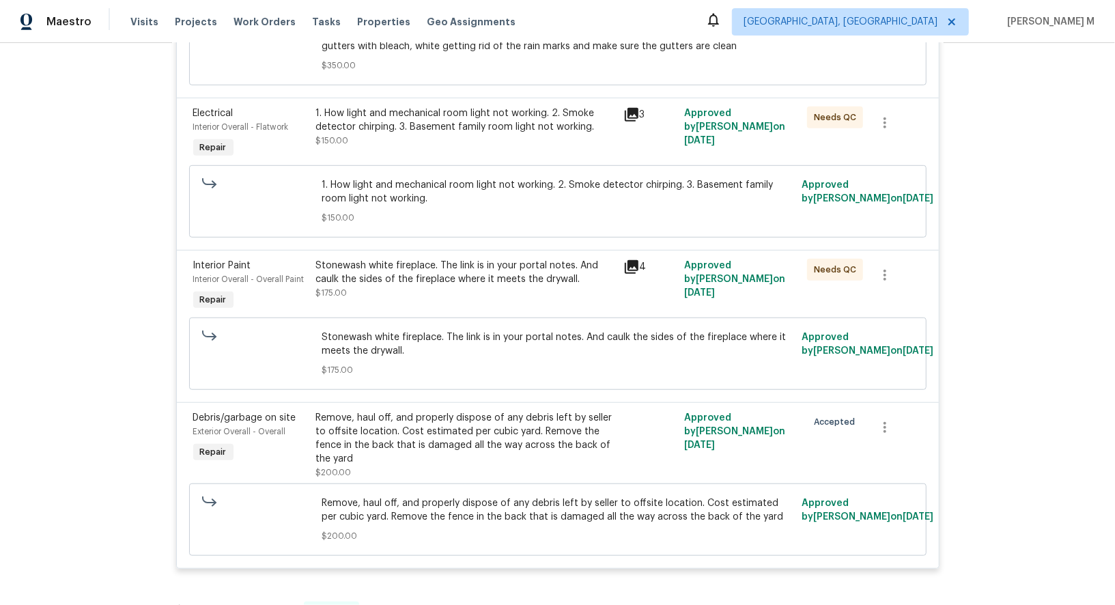
scroll to position [536, 0]
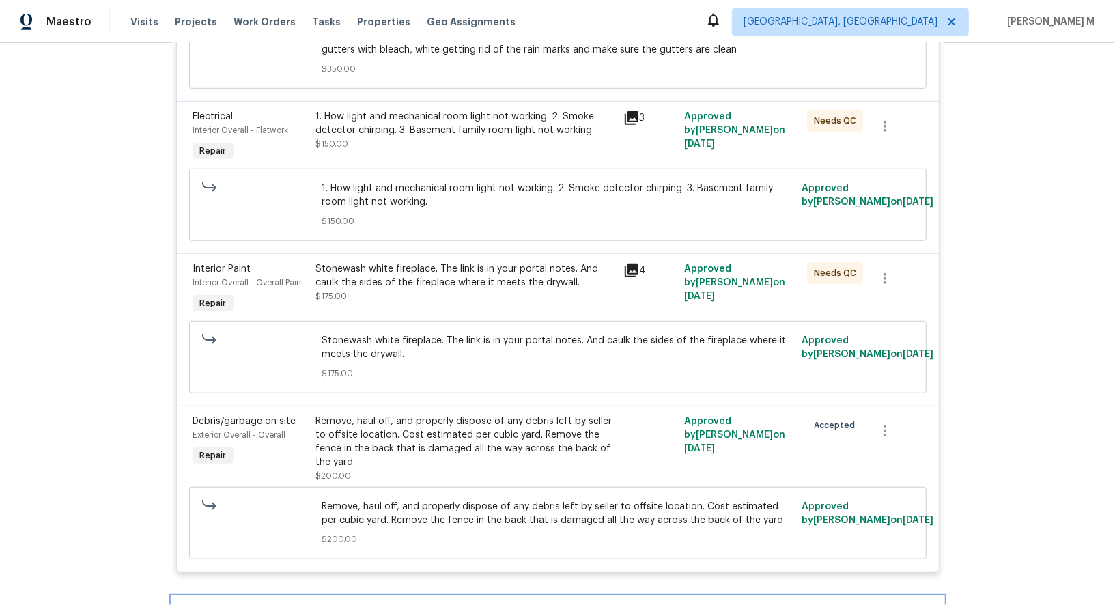
click at [259, 604] on h6 "LISTED [DATE] - [DATE]" at bounding box center [243, 613] width 106 height 16
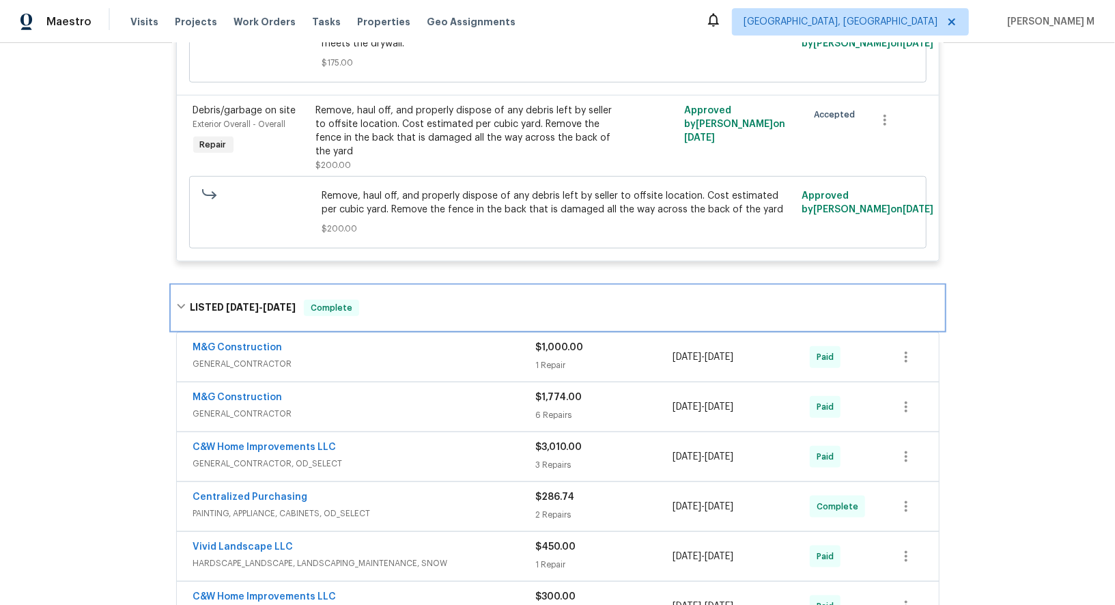
scroll to position [860, 0]
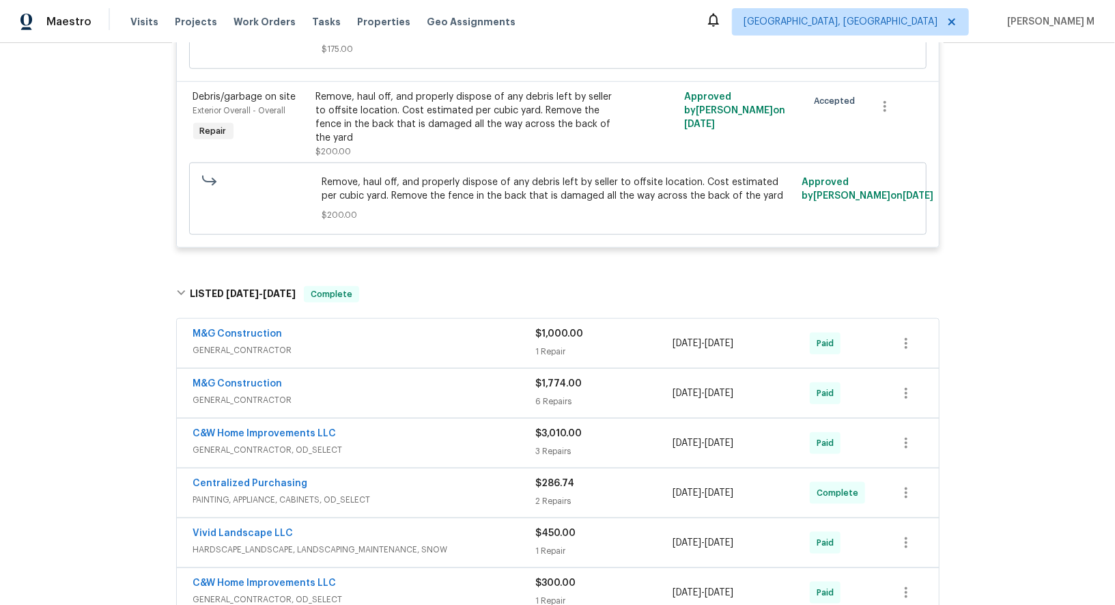
click at [246, 559] on div "Back to all projects [STREET_ADDRESS] 4 Beds | 3 Baths | Total: 2084 ft² | Abov…" at bounding box center [557, 61] width 771 height 1724
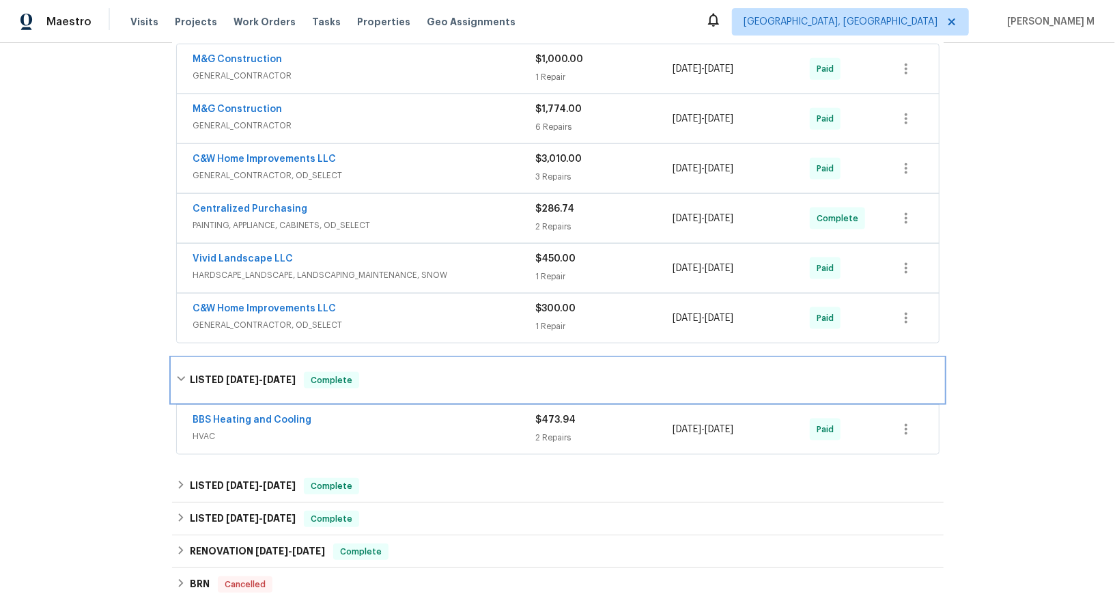
scroll to position [1155, 0]
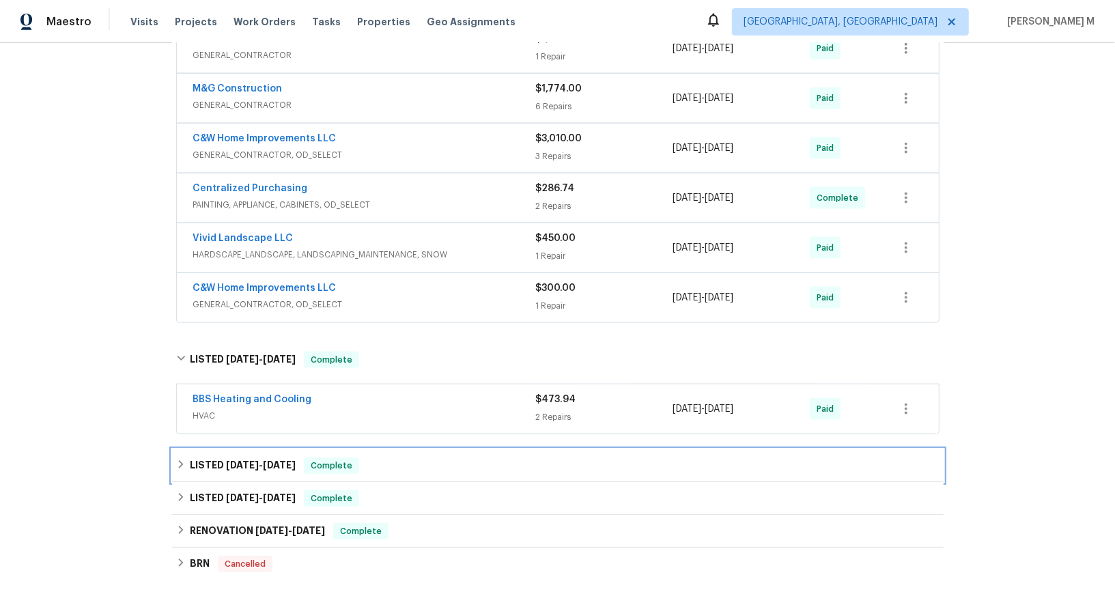
click at [248, 460] on span "[DATE]" at bounding box center [242, 465] width 33 height 10
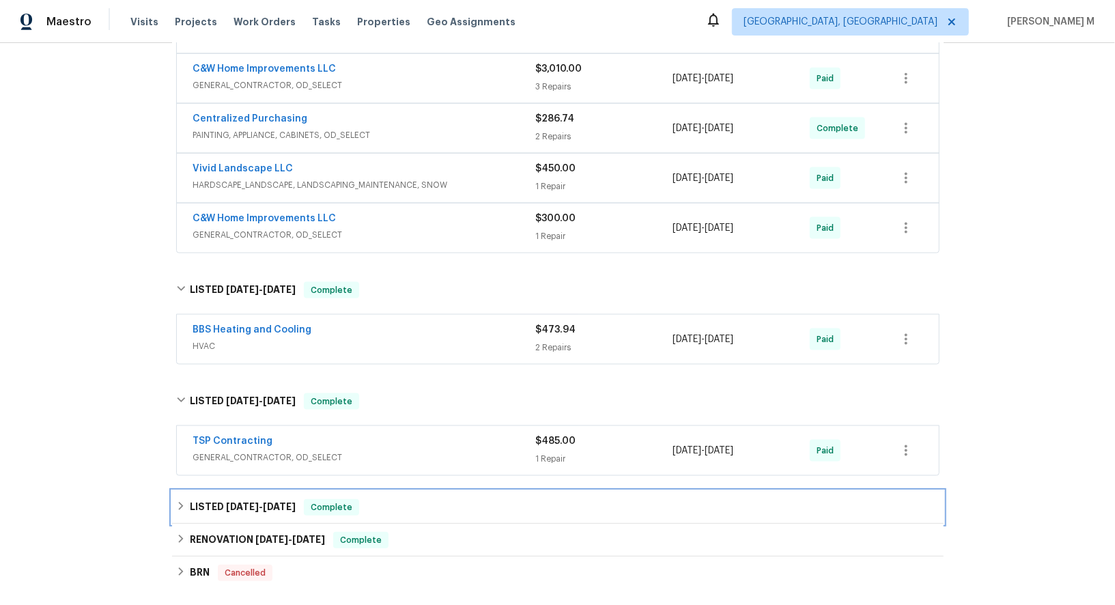
click at [238, 502] on span "[DATE]" at bounding box center [242, 507] width 33 height 10
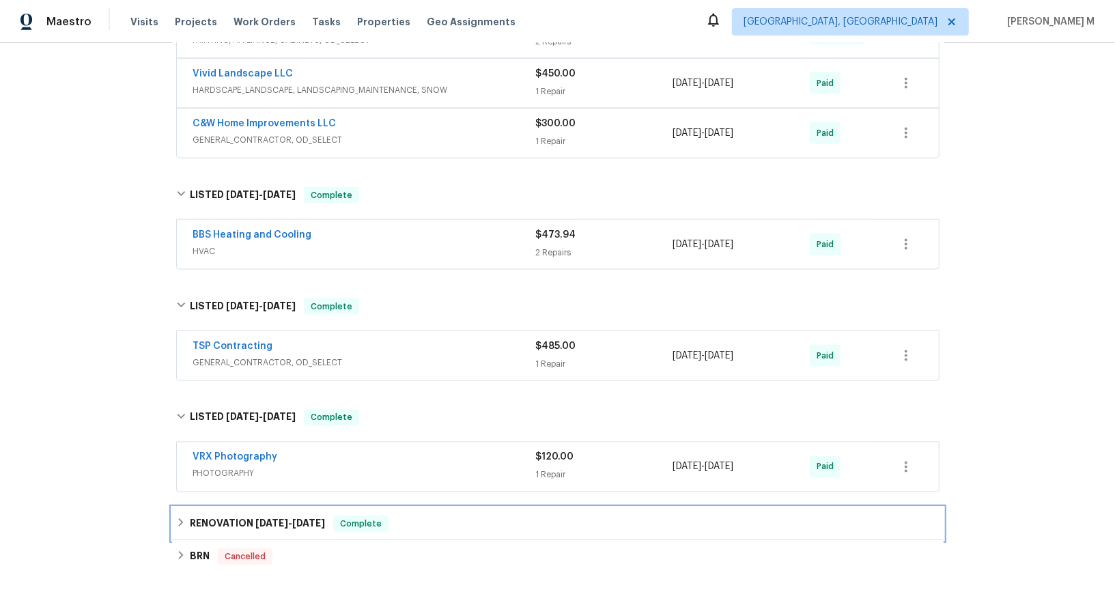
click at [234, 507] on div "RENOVATION [DATE] - [DATE] Complete" at bounding box center [557, 523] width 771 height 33
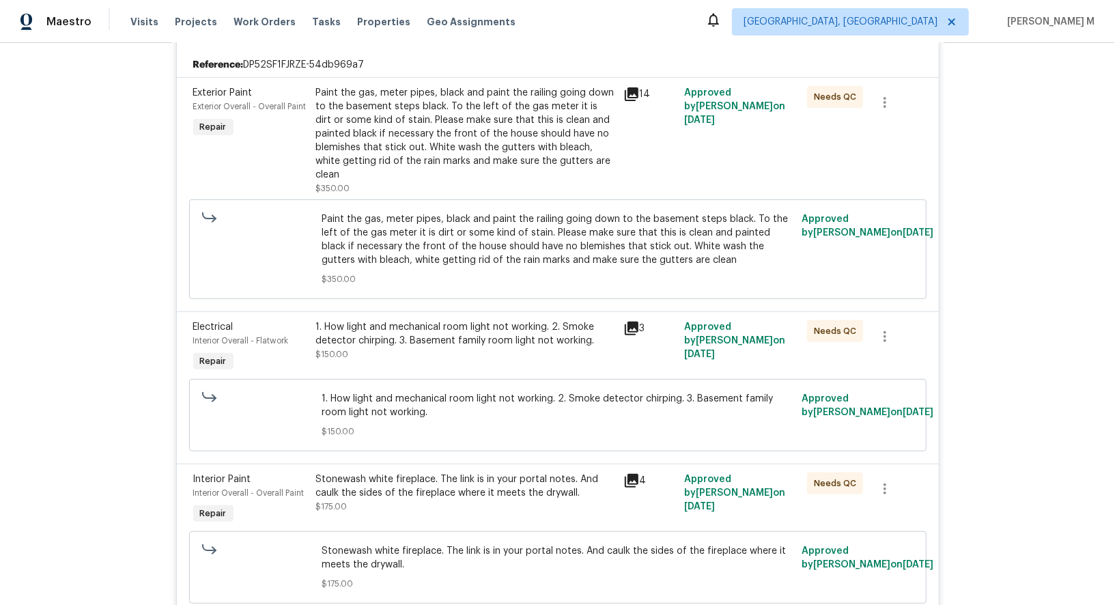
scroll to position [0, 0]
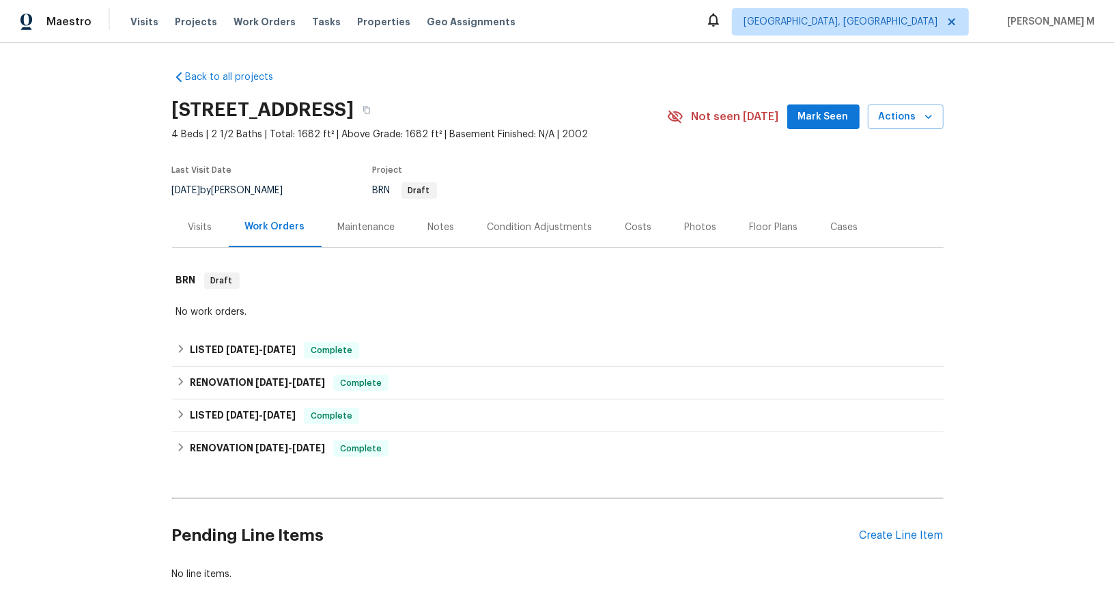
click at [362, 189] on div "Last Visit Date [DATE] by [PERSON_NAME] Project BRN Draft" at bounding box center [403, 182] width 463 height 49
click at [354, 220] on div "Maintenance" at bounding box center [366, 227] width 57 height 14
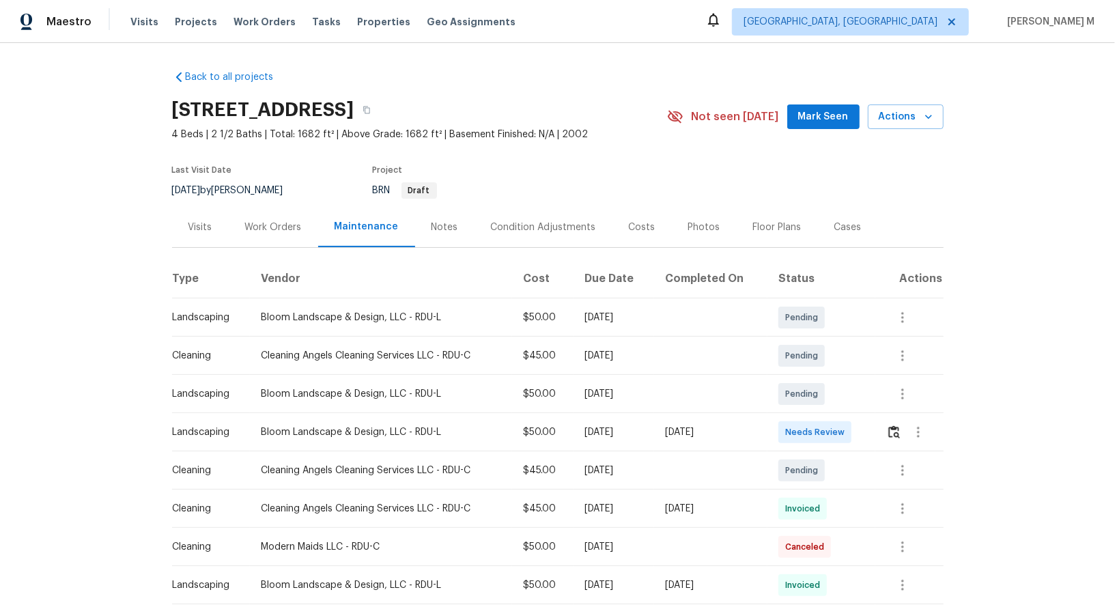
scroll to position [42, 0]
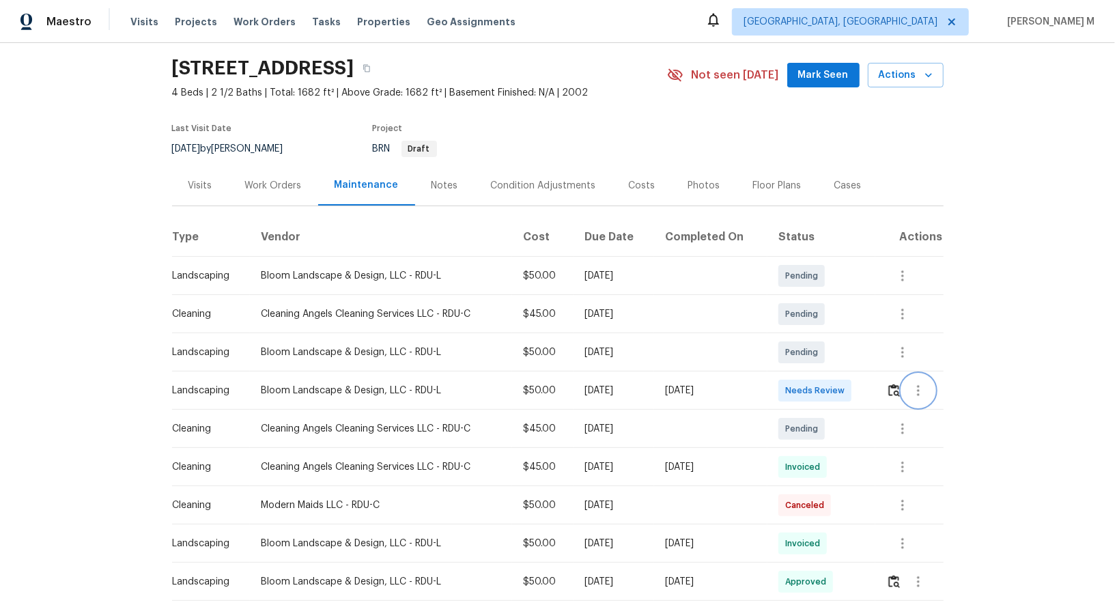
click at [919, 387] on icon "button" at bounding box center [918, 390] width 3 height 11
click at [921, 387] on li "Message vendor" at bounding box center [953, 383] width 96 height 23
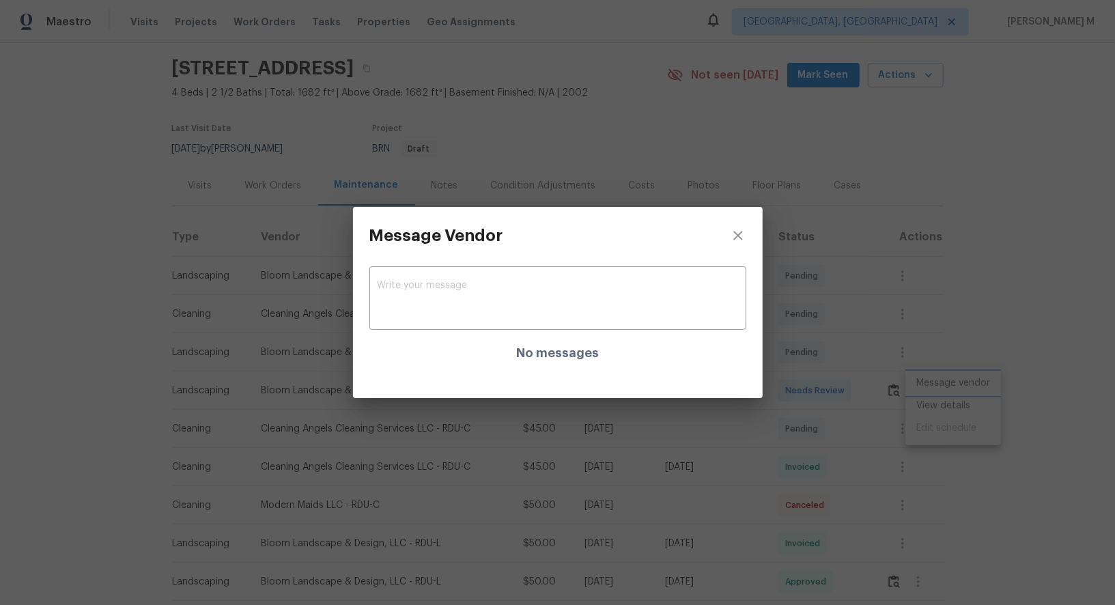
click at [956, 435] on div "Message Vendor x ​ No messages" at bounding box center [557, 302] width 1115 height 605
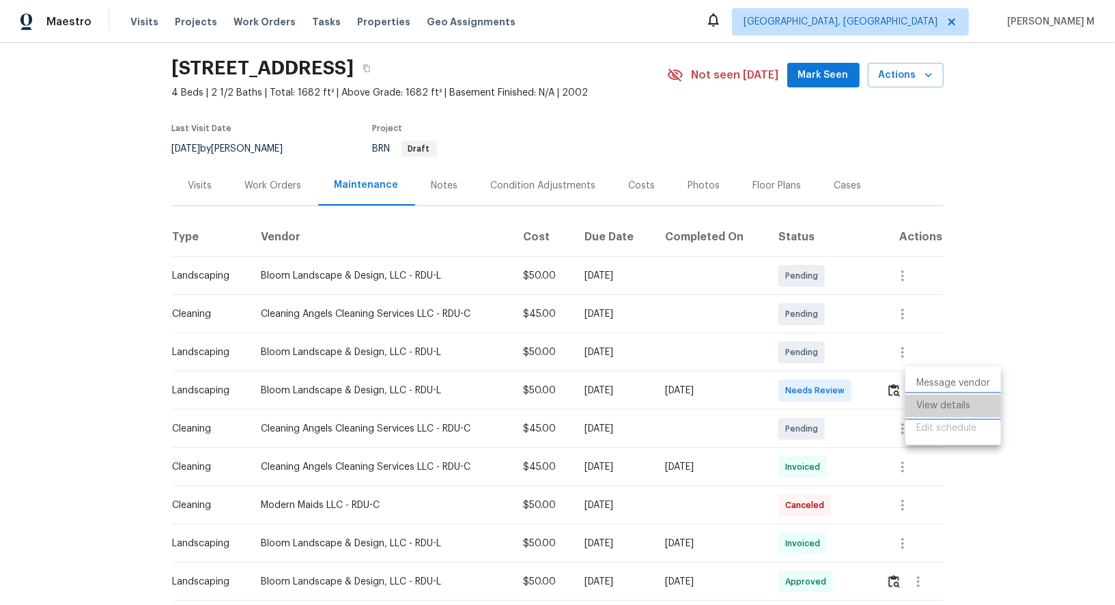
click at [957, 412] on li "View details" at bounding box center [953, 405] width 96 height 23
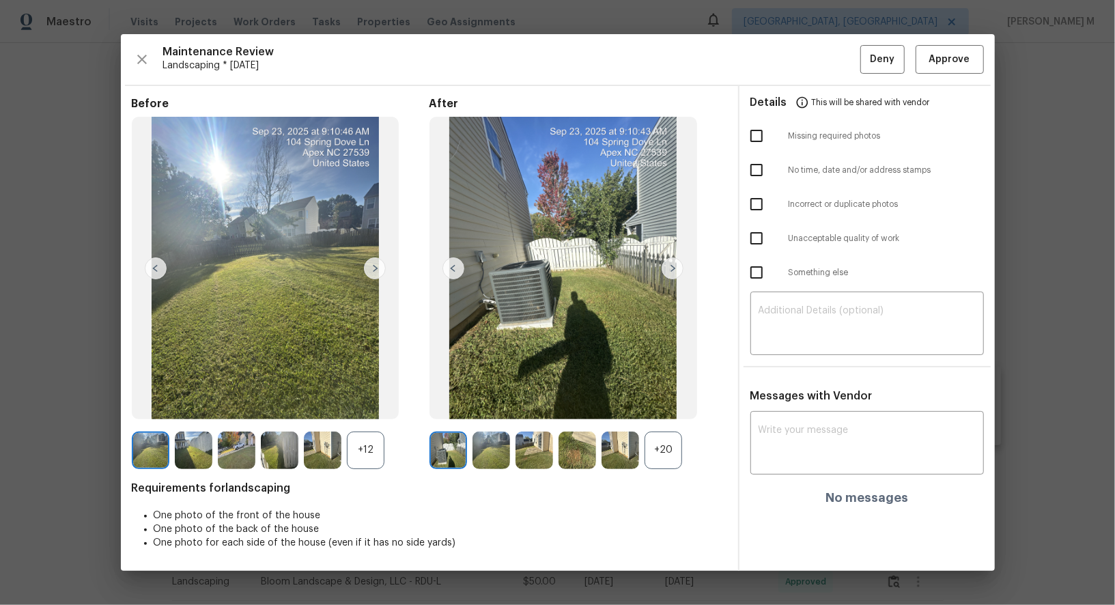
click at [672, 444] on div "+20" at bounding box center [663, 450] width 38 height 38
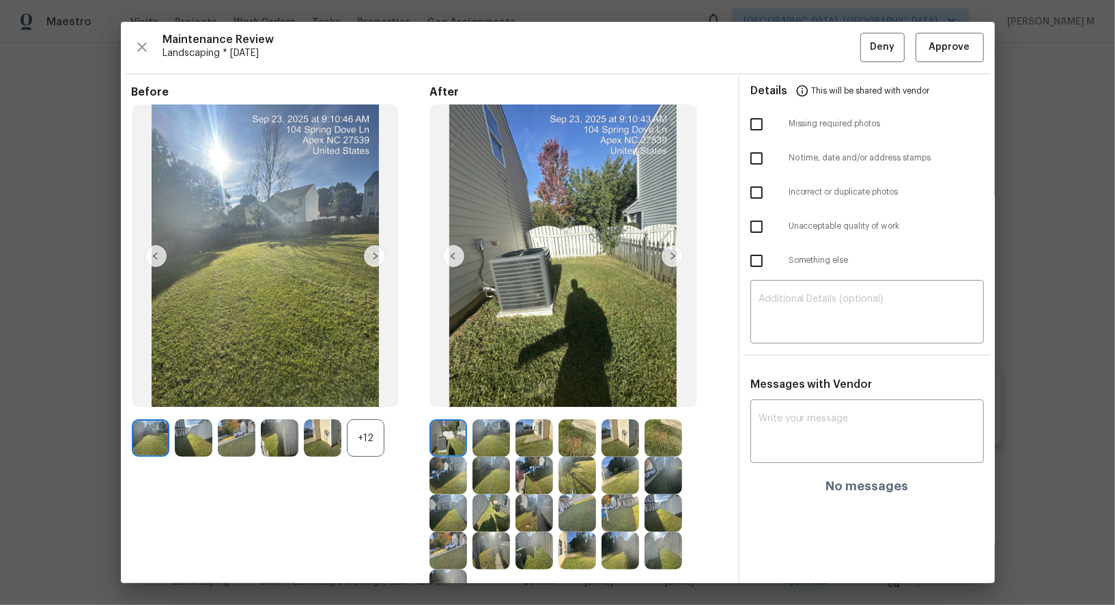
click at [567, 436] on img at bounding box center [577, 438] width 38 height 38
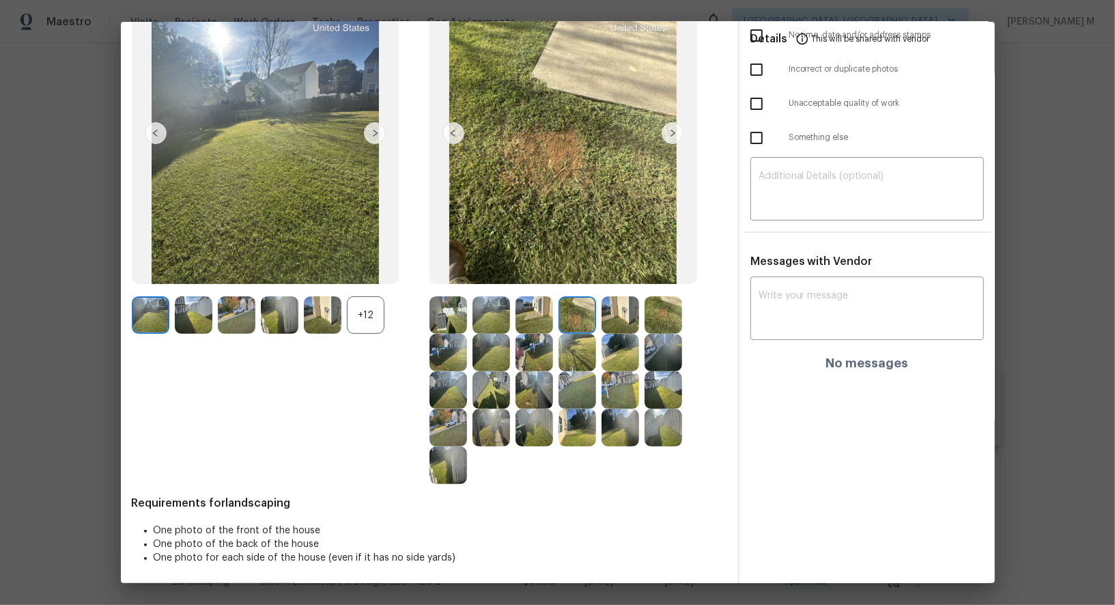
scroll to position [0, 0]
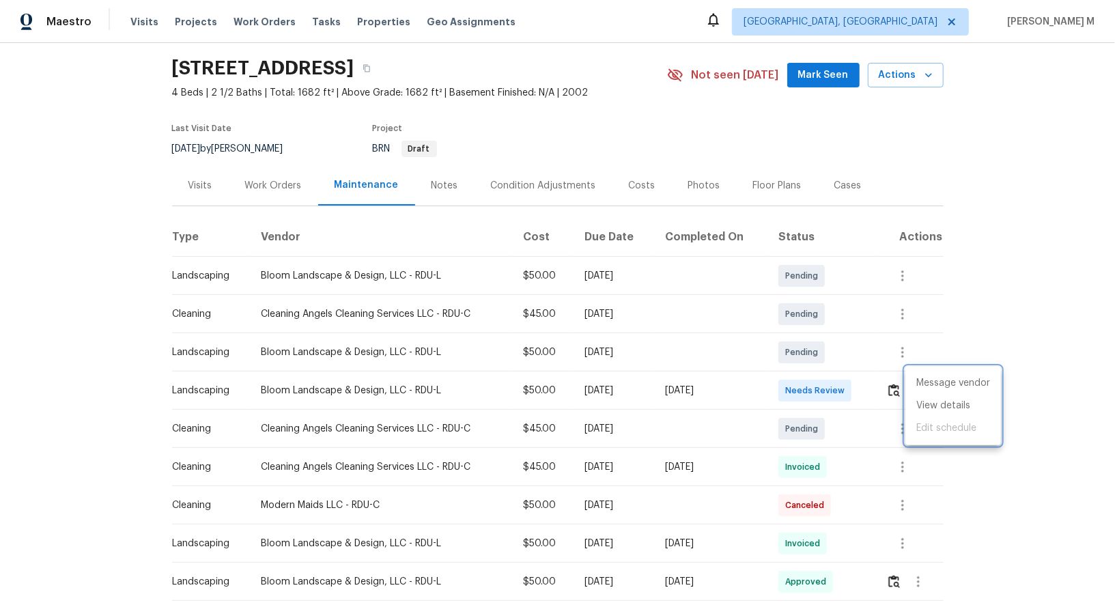
click at [596, 123] on div at bounding box center [557, 302] width 1115 height 605
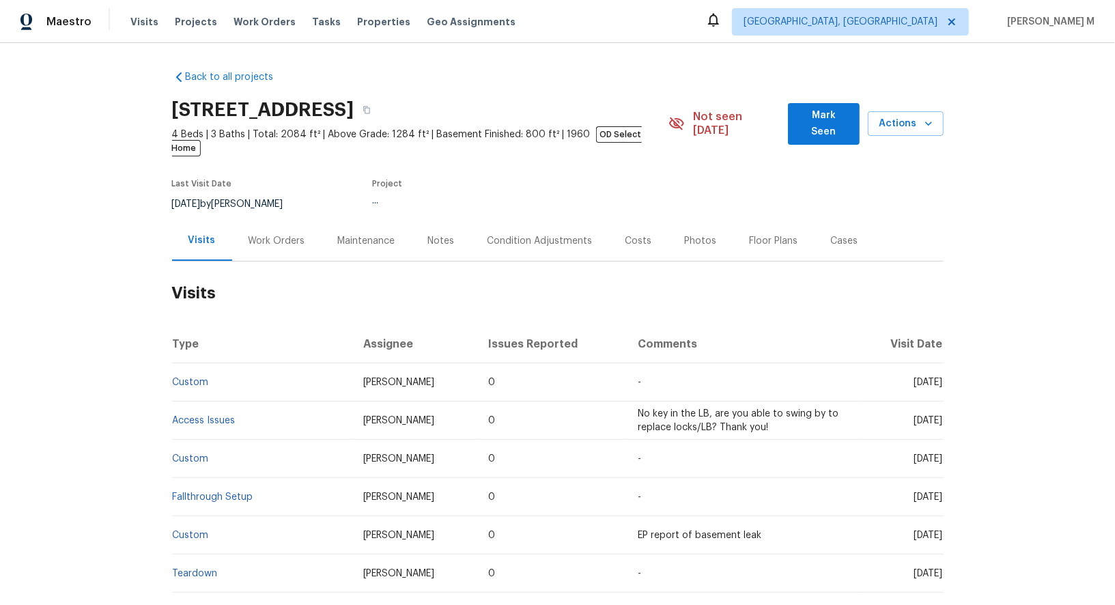
click at [248, 231] on div "Work Orders" at bounding box center [276, 240] width 89 height 40
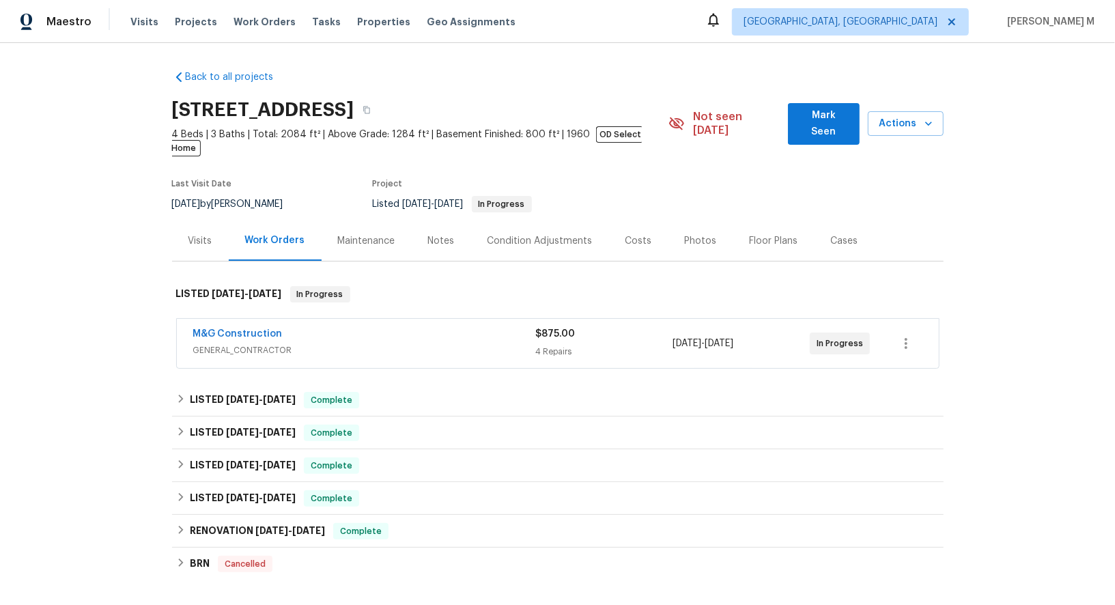
click at [244, 343] on span "GENERAL_CONTRACTOR" at bounding box center [364, 350] width 343 height 14
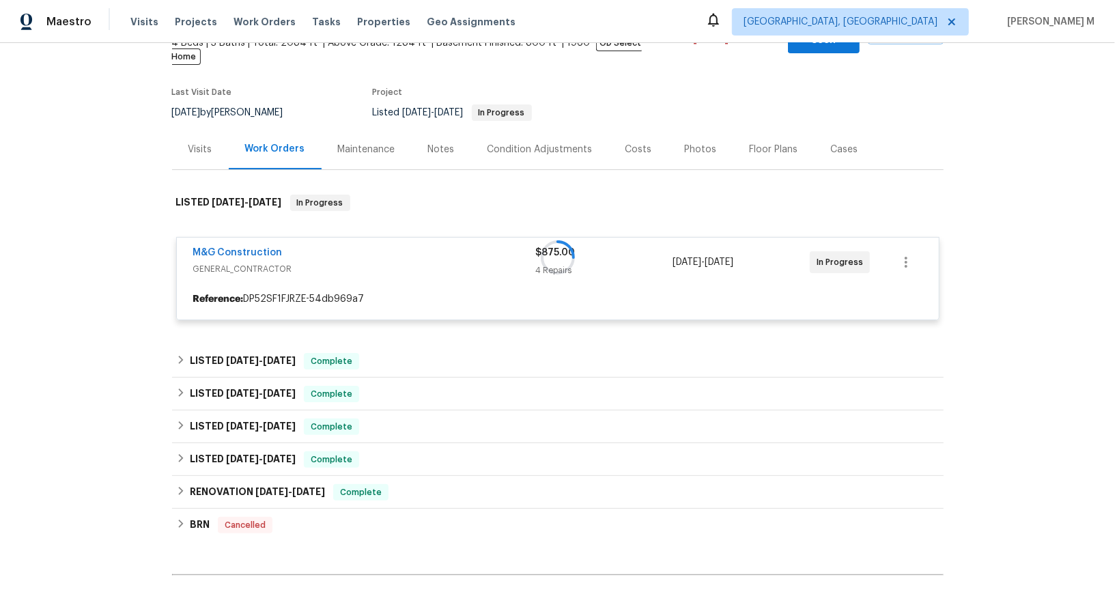
scroll to position [203, 0]
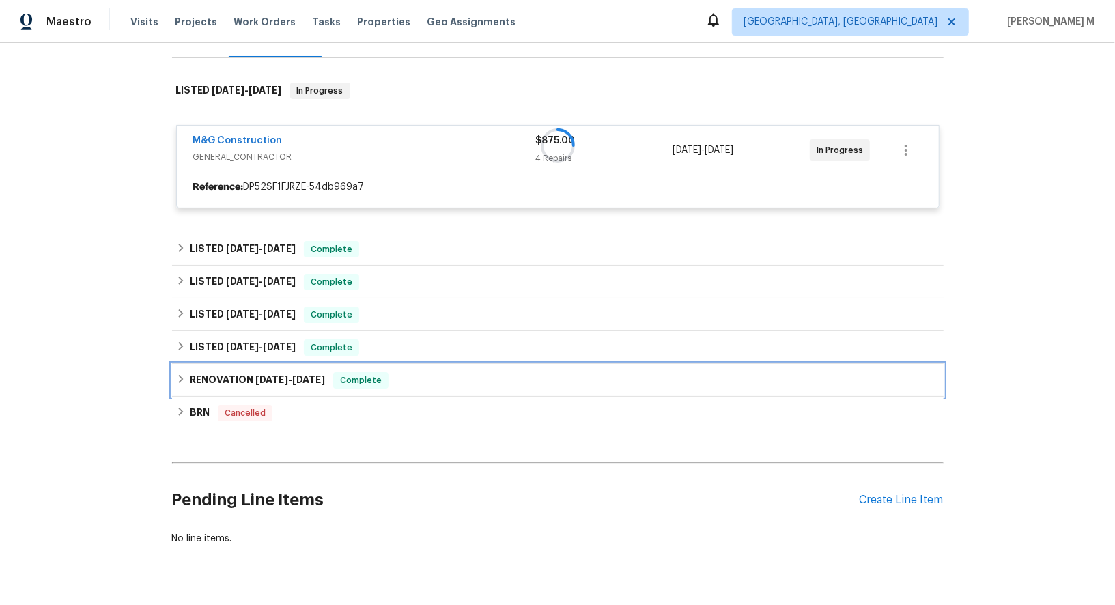
click at [272, 372] on h6 "RENOVATION 7/1/24 - 11/18/24" at bounding box center [257, 380] width 135 height 16
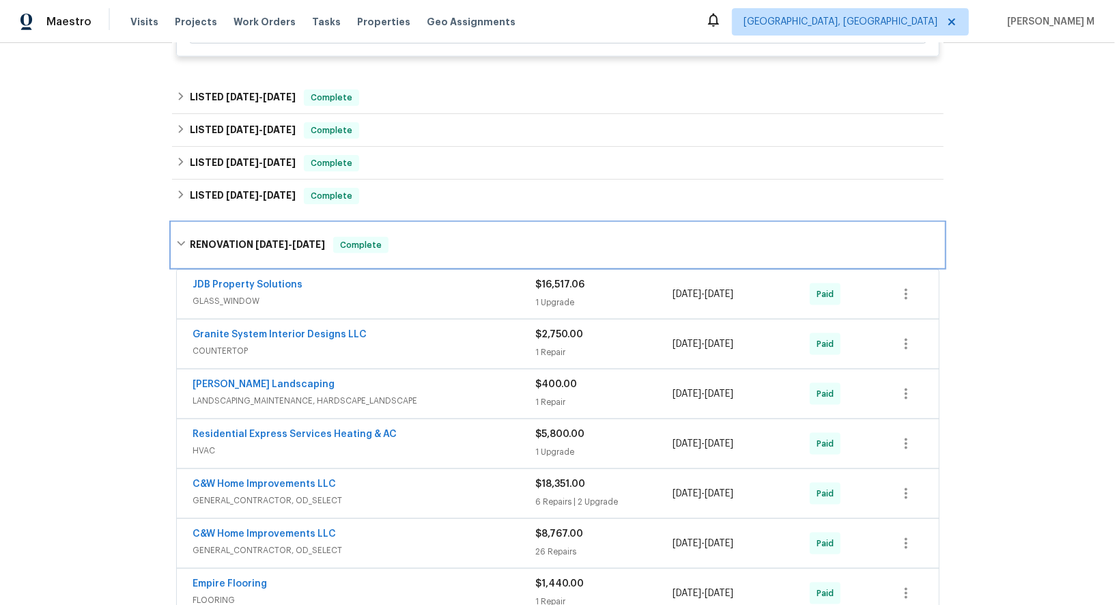
scroll to position [1054, 0]
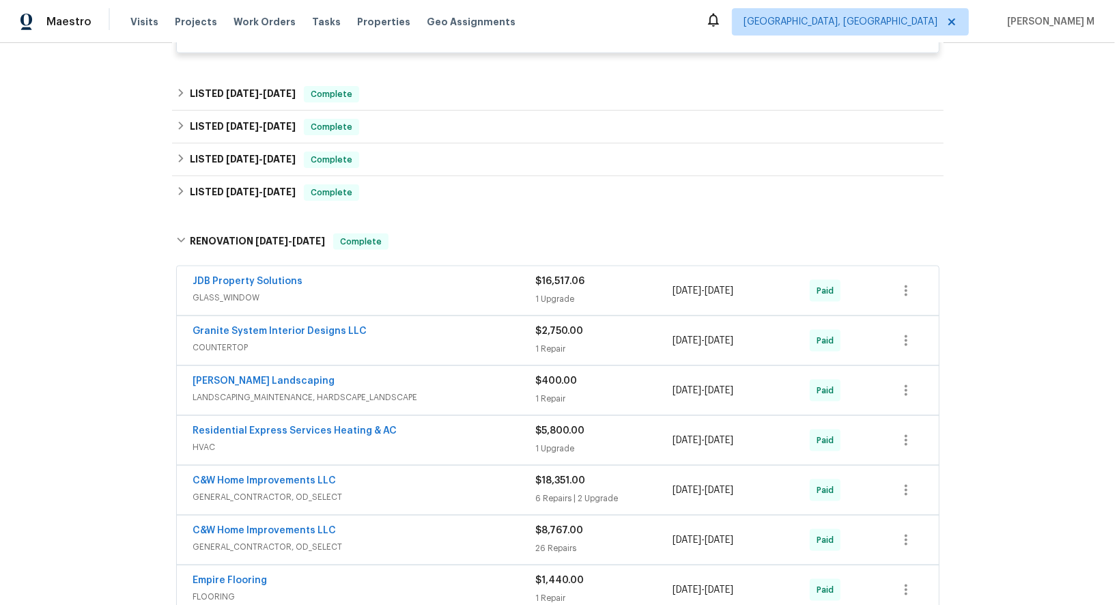
click at [237, 291] on span "GLASS_WINDOW" at bounding box center [364, 298] width 343 height 14
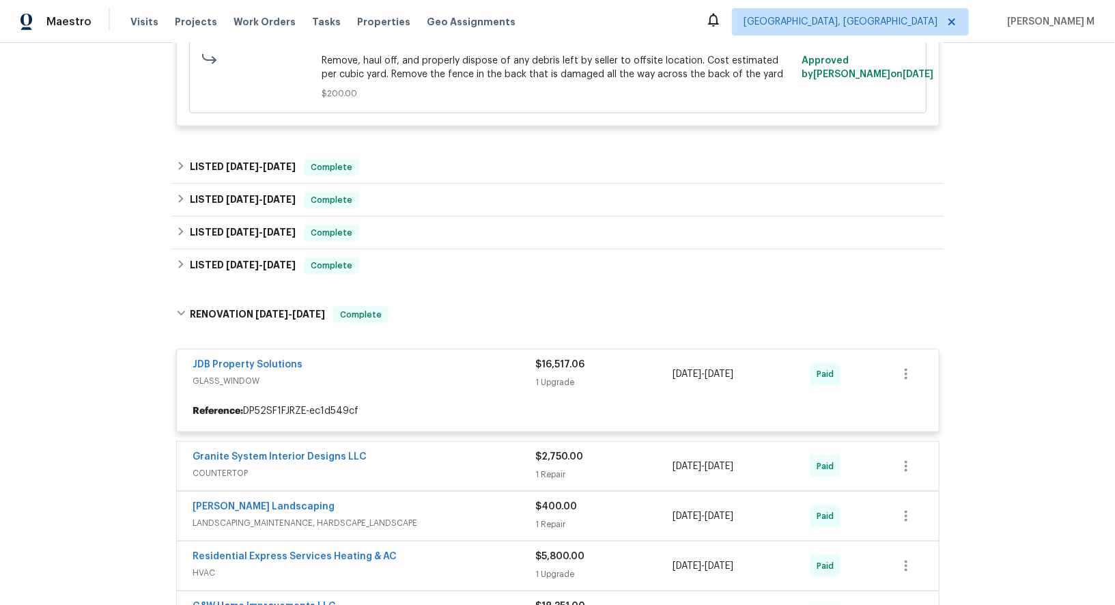
scroll to position [930, 0]
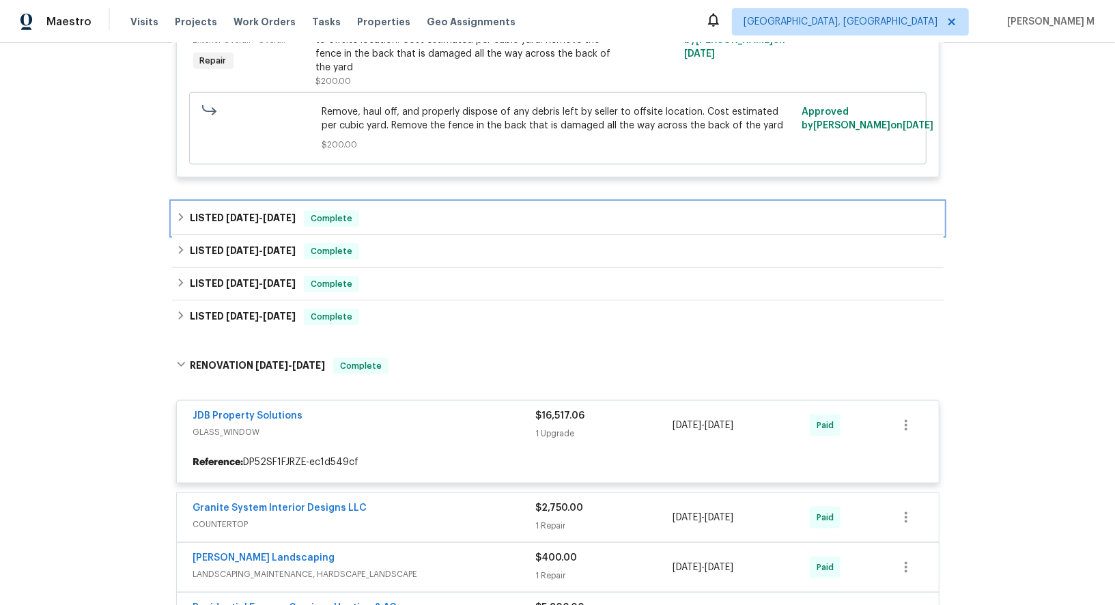
click at [233, 213] on span "7/29/25" at bounding box center [242, 218] width 33 height 10
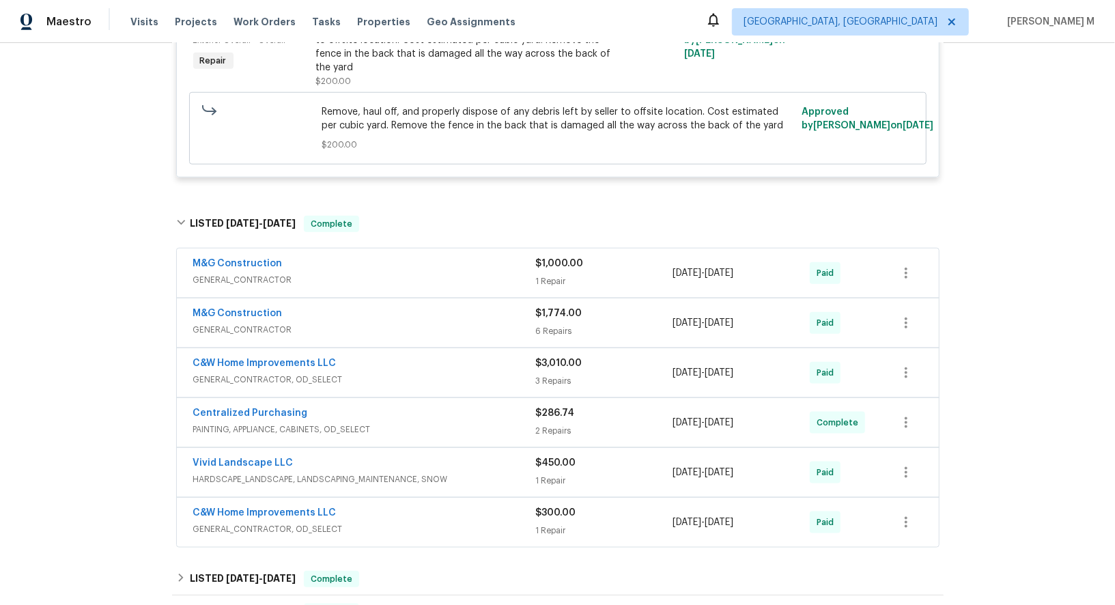
click at [250, 522] on span "GENERAL_CONTRACTOR, OD_SELECT" at bounding box center [364, 529] width 343 height 14
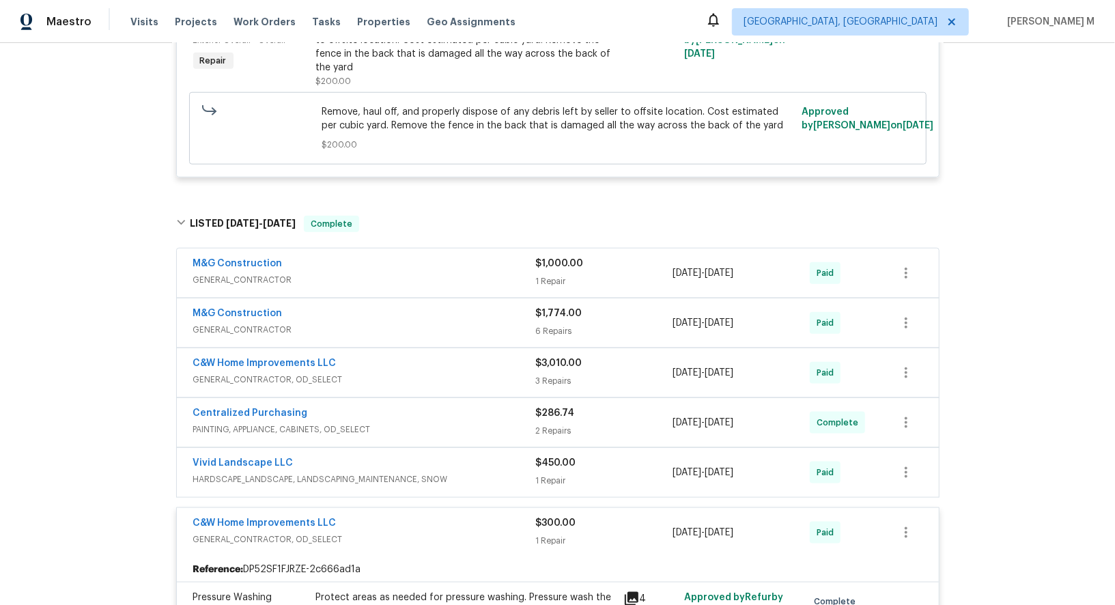
click at [274, 472] on span "HARDSCAPE_LANDSCAPE, LANDSCAPING_MAINTENANCE, SNOW" at bounding box center [364, 479] width 343 height 14
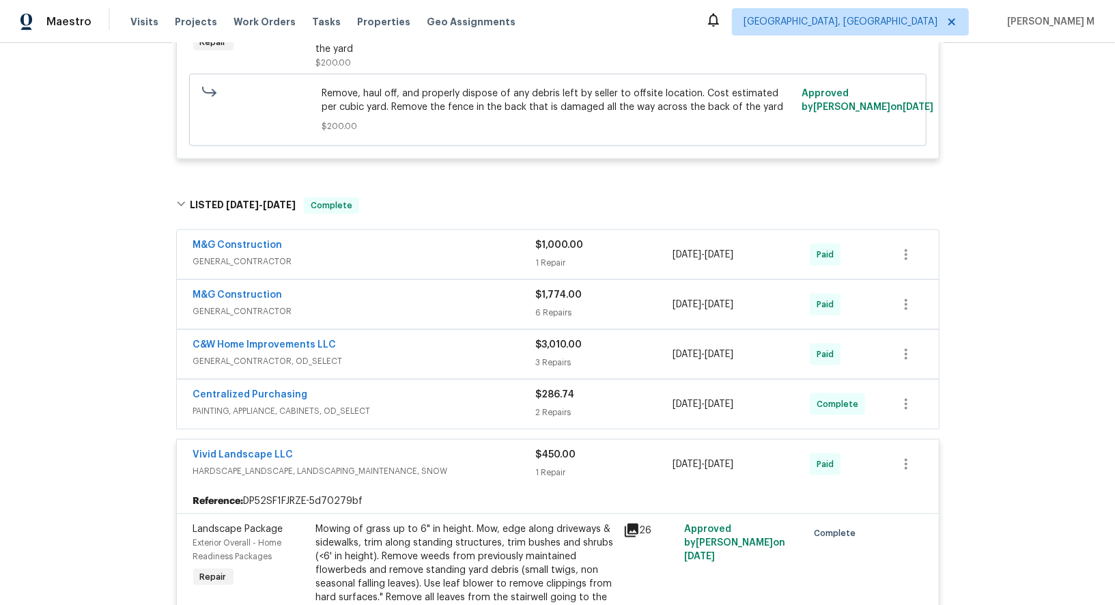
scroll to position [878, 0]
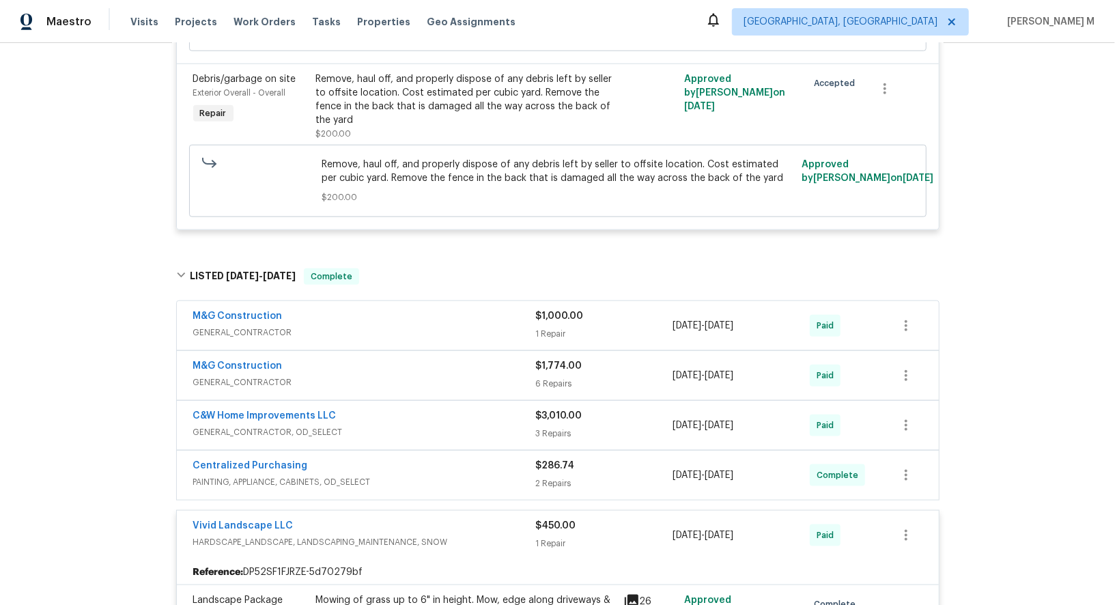
click at [223, 326] on span "GENERAL_CONTRACTOR" at bounding box center [364, 333] width 343 height 14
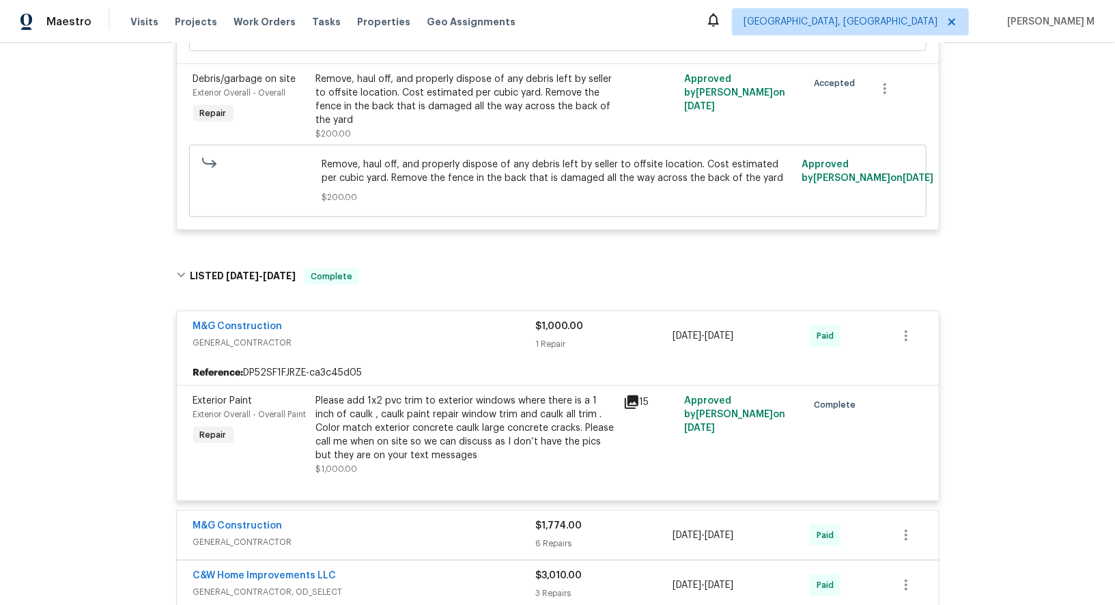
scroll to position [1007, 0]
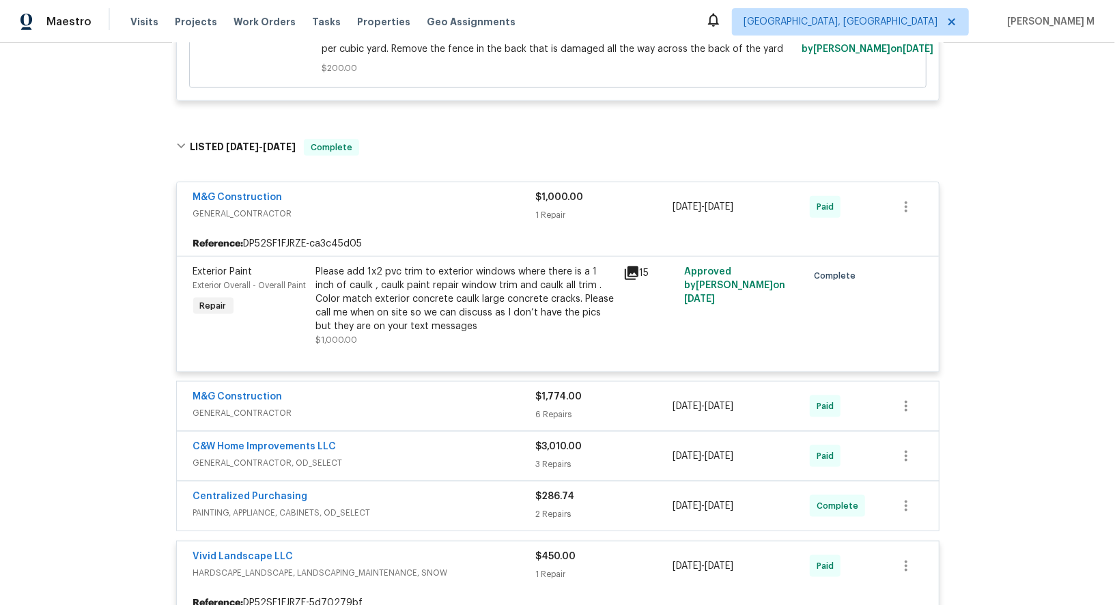
click at [239, 406] on span "GENERAL_CONTRACTOR" at bounding box center [364, 413] width 343 height 14
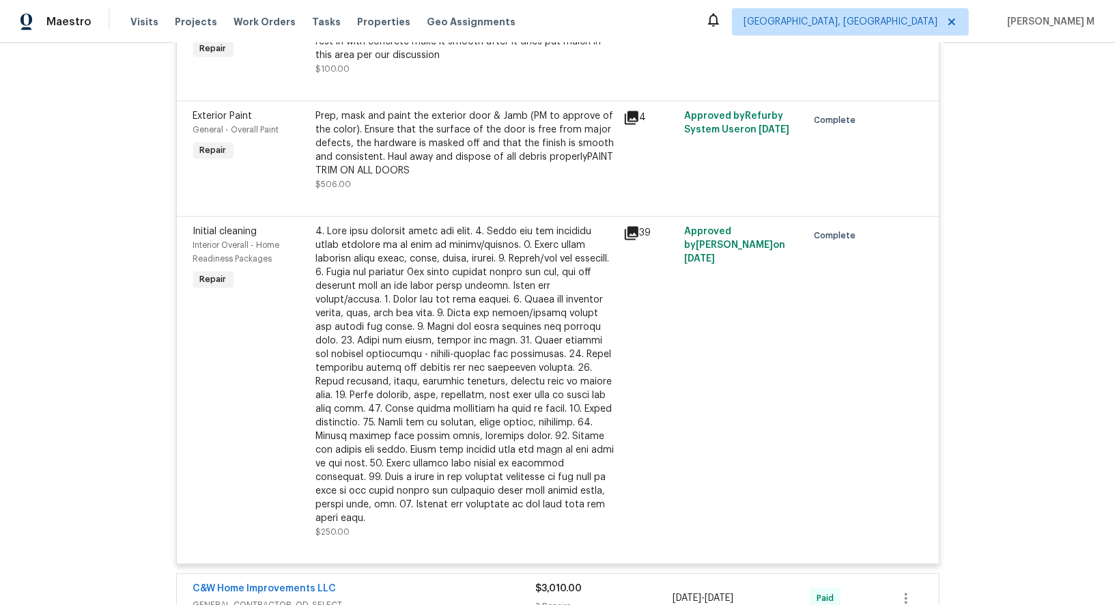
scroll to position [1839, 0]
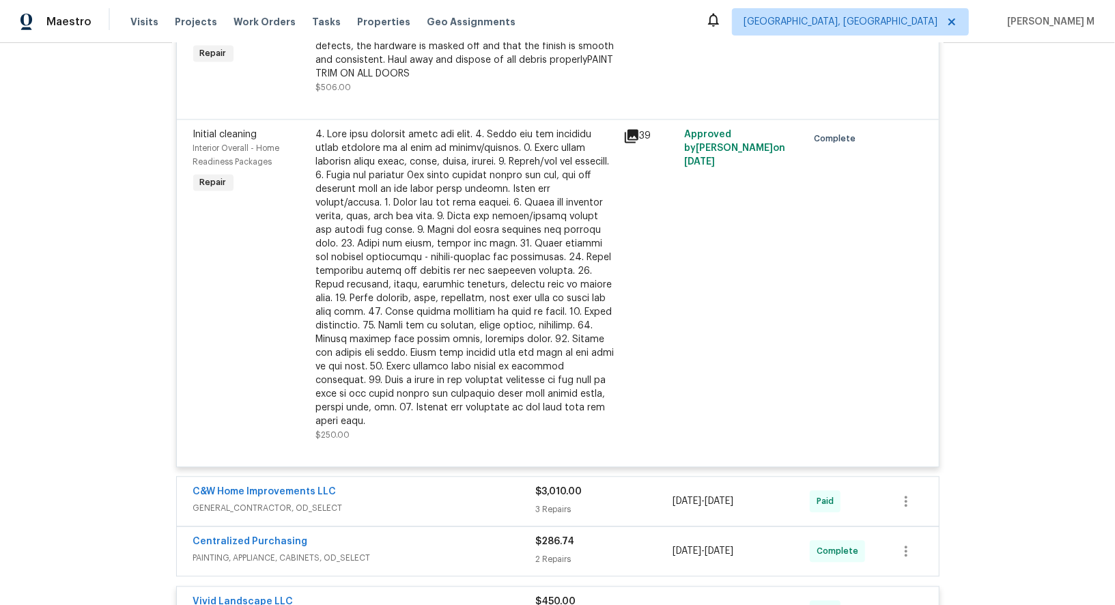
click at [240, 501] on span "GENERAL_CONTRACTOR, OD_SELECT" at bounding box center [364, 508] width 343 height 14
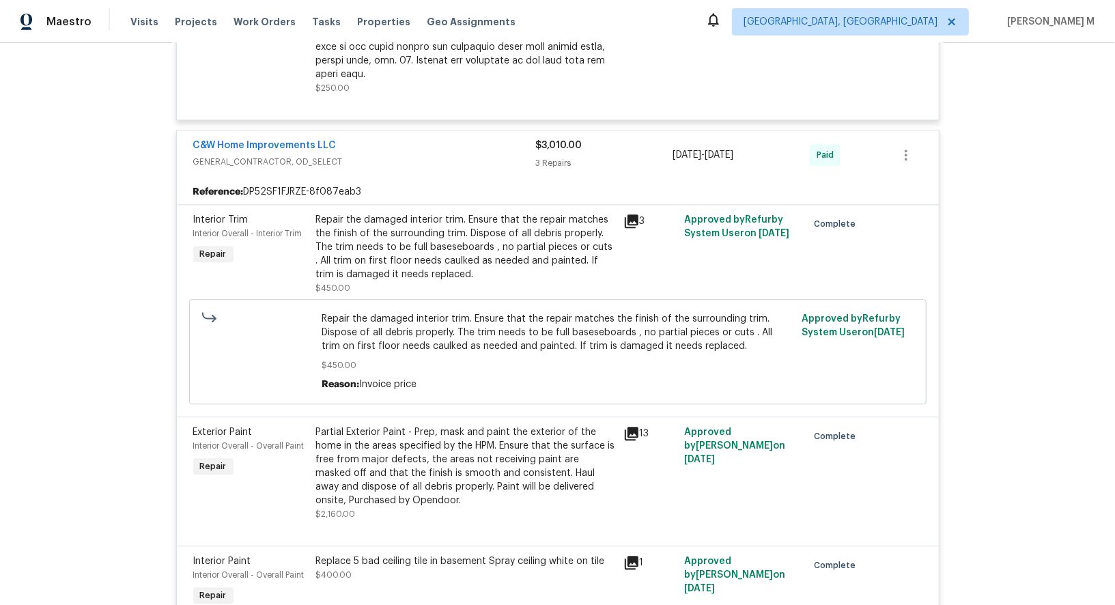
scroll to position [2306, 0]
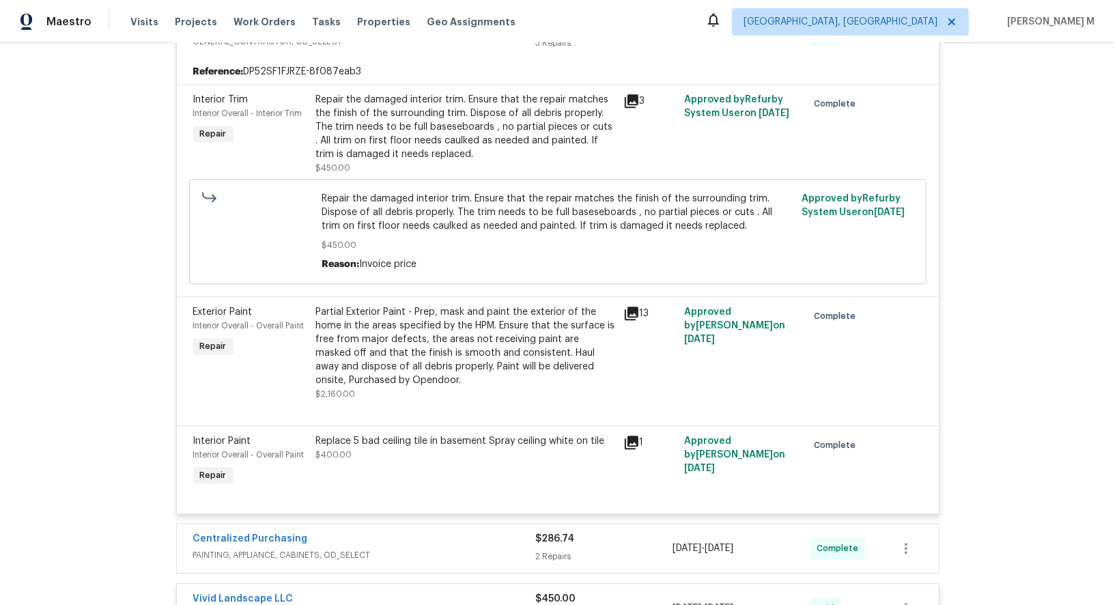
click at [257, 548] on span "PAINTING, APPLIANCE, CABINETS, OD_SELECT" at bounding box center [364, 555] width 343 height 14
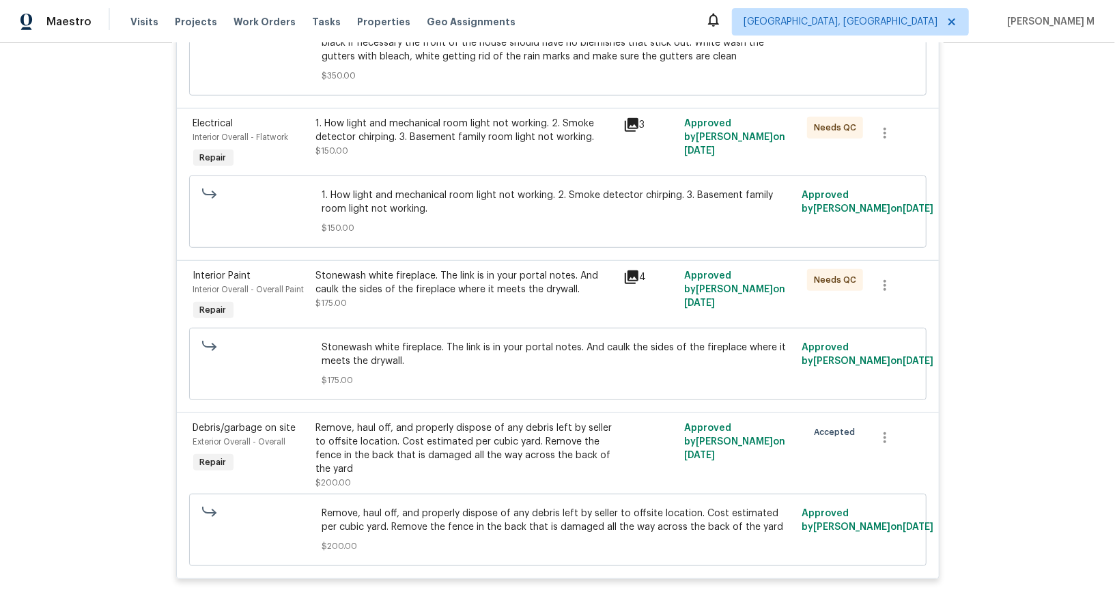
scroll to position [508, 0]
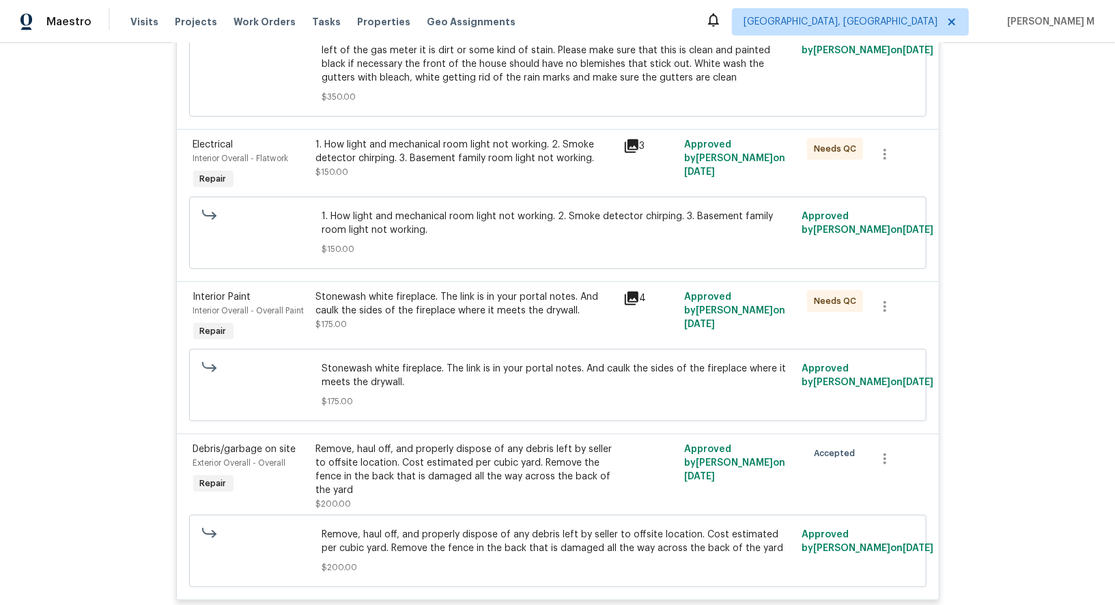
click at [416, 290] on div "Stonewash white fireplace. The link is in your portal notes. And caulk the side…" at bounding box center [465, 303] width 299 height 27
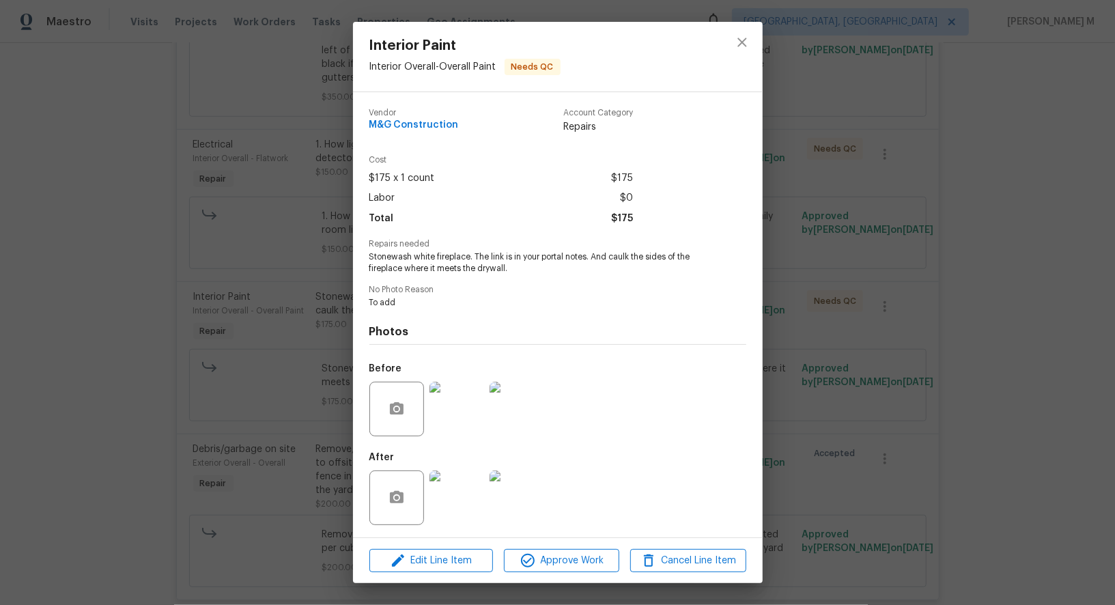
click at [822, 359] on div "Interior Paint Interior Overall - Overall Paint Needs QC Vendor M&G Constructio…" at bounding box center [557, 302] width 1115 height 605
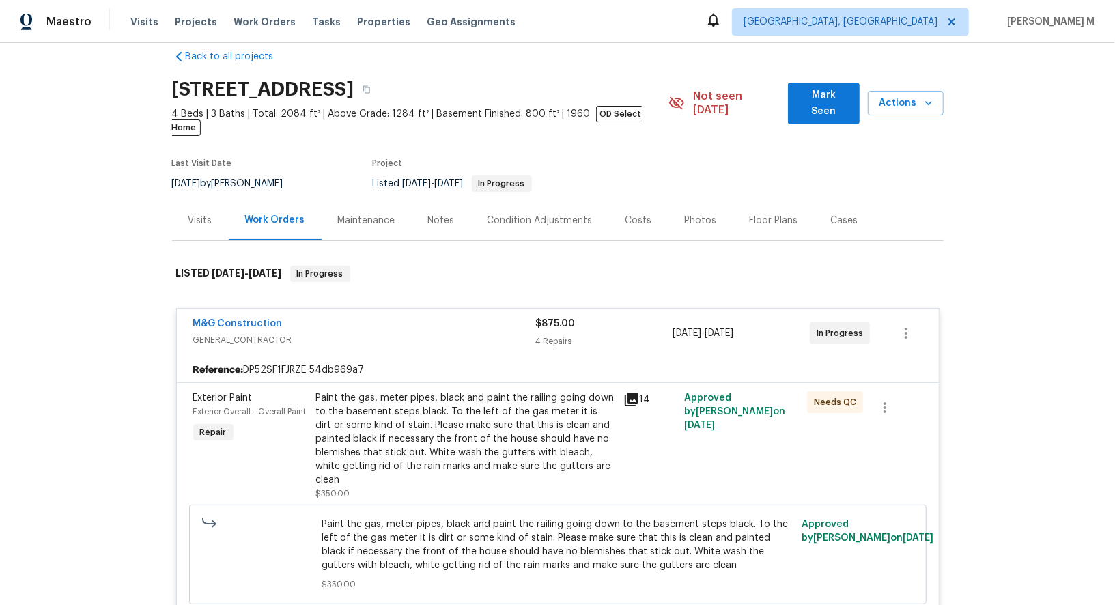
scroll to position [0, 0]
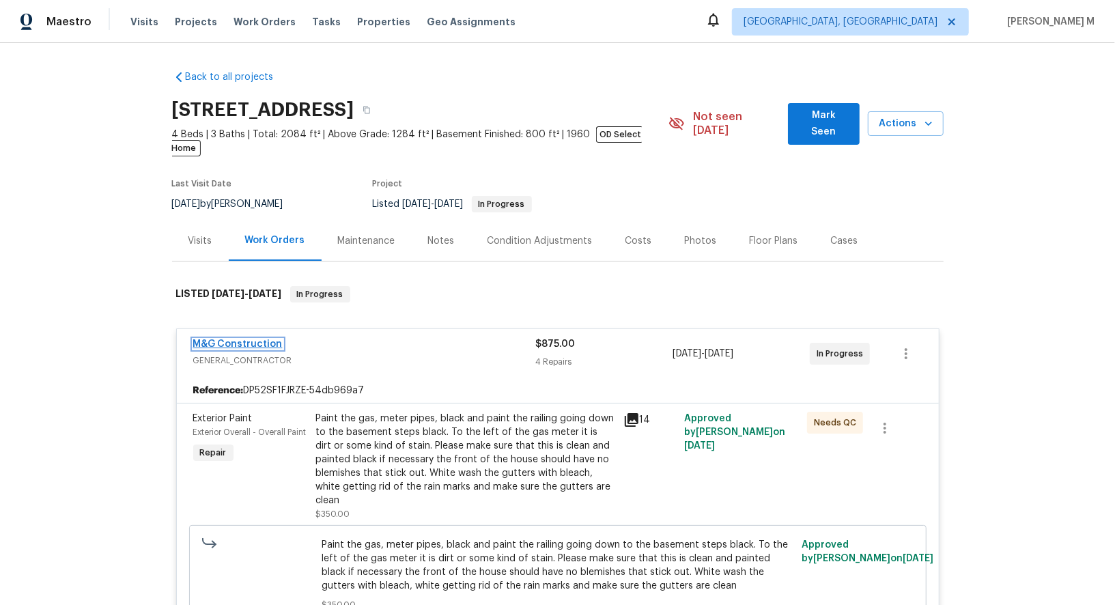
click at [227, 339] on link "M&G Construction" at bounding box center [237, 344] width 89 height 10
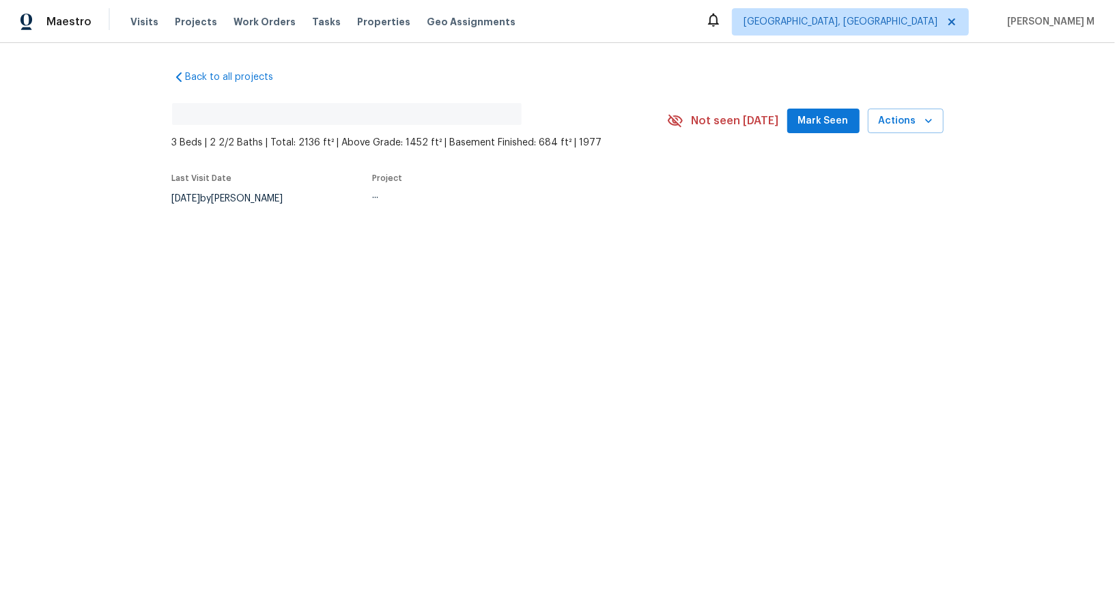
click at [281, 236] on div "Back to all projects No address found 3 Beds | 2 2/2 Baths | Total: 2136 ft² | …" at bounding box center [557, 170] width 1115 height 254
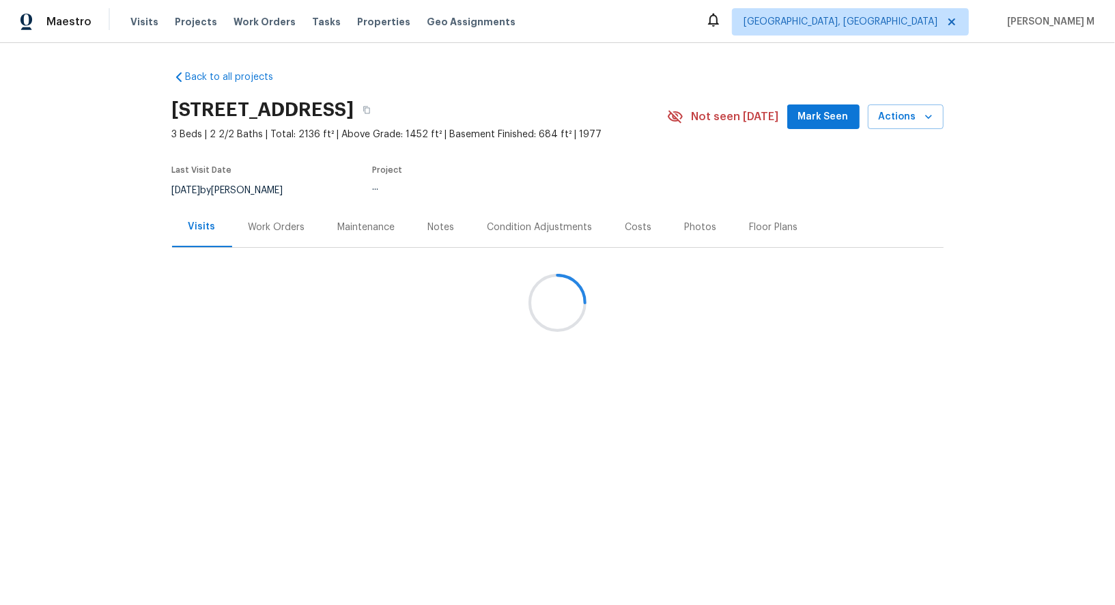
click at [267, 252] on div at bounding box center [557, 302] width 1115 height 605
click at [276, 228] on div at bounding box center [557, 302] width 1115 height 605
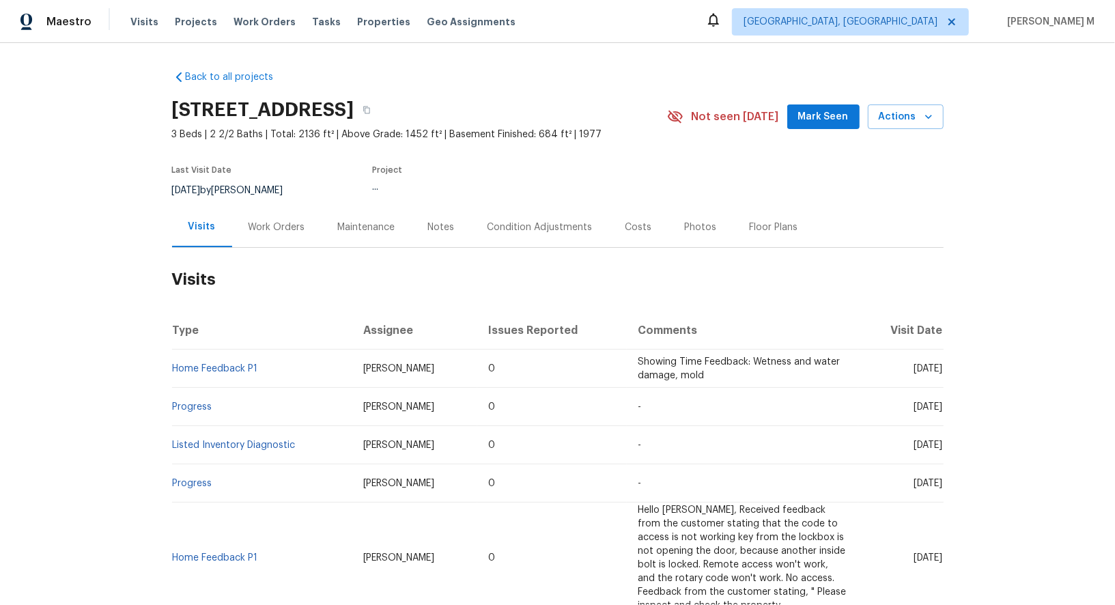
click at [276, 228] on div "Work Orders" at bounding box center [276, 227] width 89 height 40
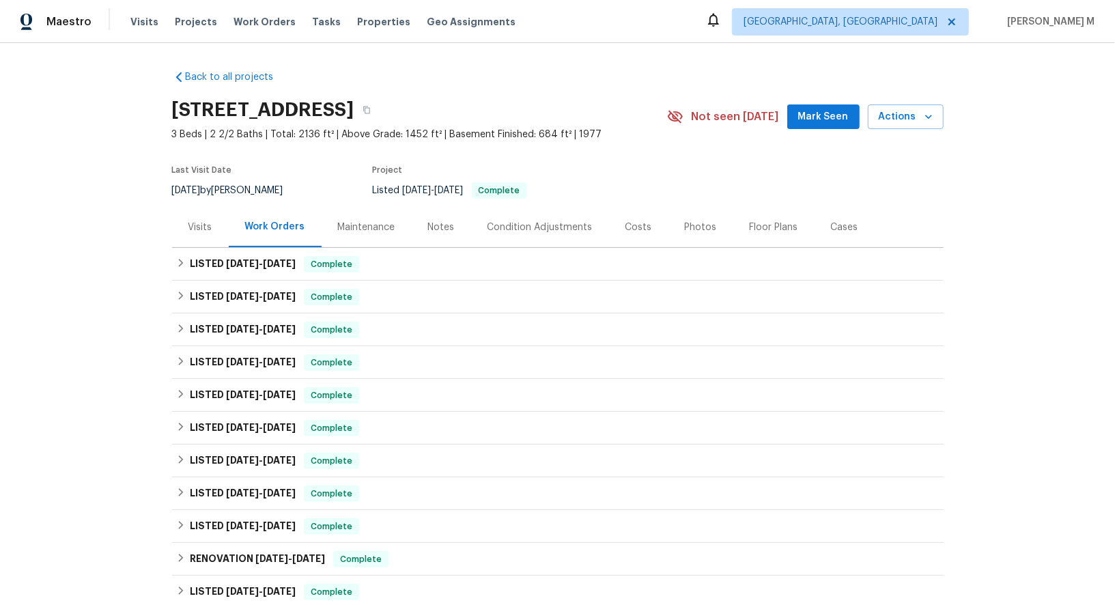
click at [346, 229] on div "Maintenance" at bounding box center [366, 227] width 90 height 40
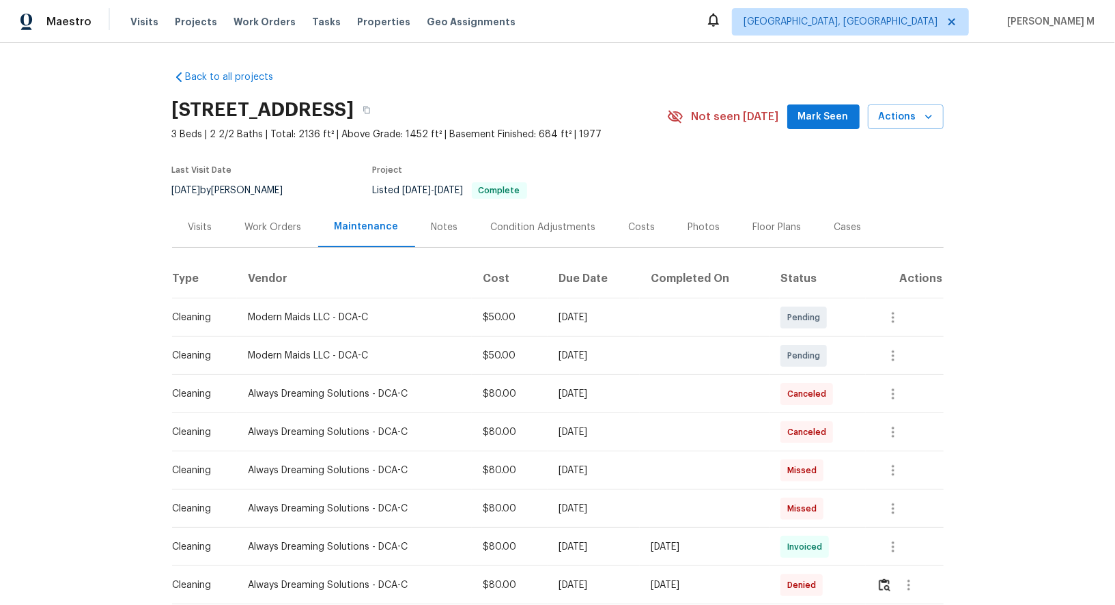
click at [268, 220] on div "Work Orders" at bounding box center [273, 227] width 57 height 14
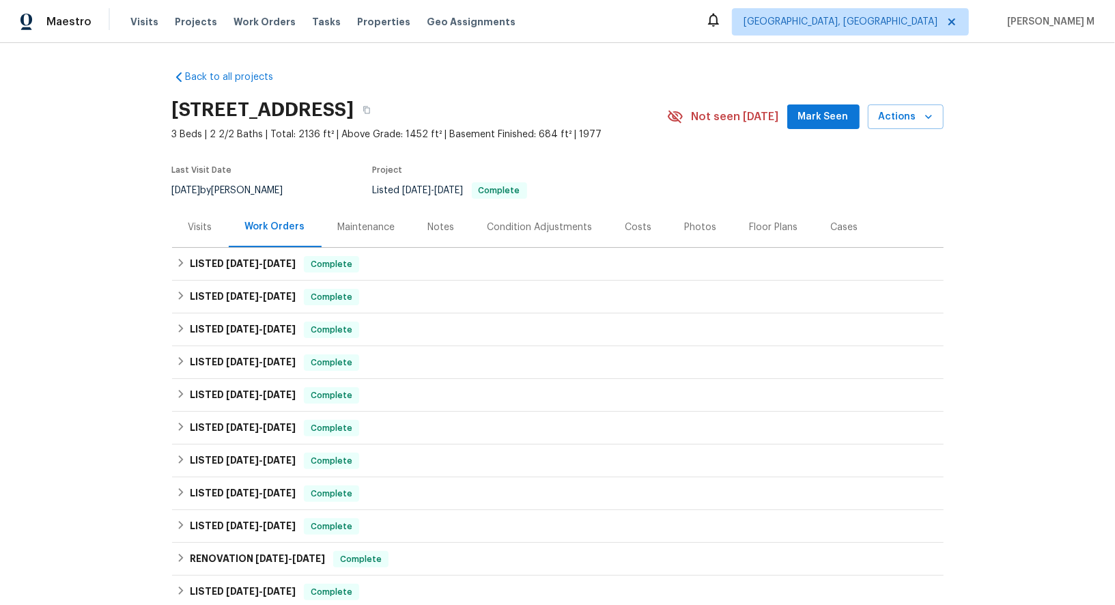
click at [571, 152] on section "10388 Hampshire Green Ave, Fairfax, VA 22032 3 Beds | 2 2/2 Baths | Total: 2136…" at bounding box center [557, 149] width 771 height 115
click at [568, 167] on div "Project" at bounding box center [504, 174] width 262 height 16
click at [245, 281] on div "LISTED 8/7/25 - 9/3/25 Complete" at bounding box center [557, 297] width 771 height 33
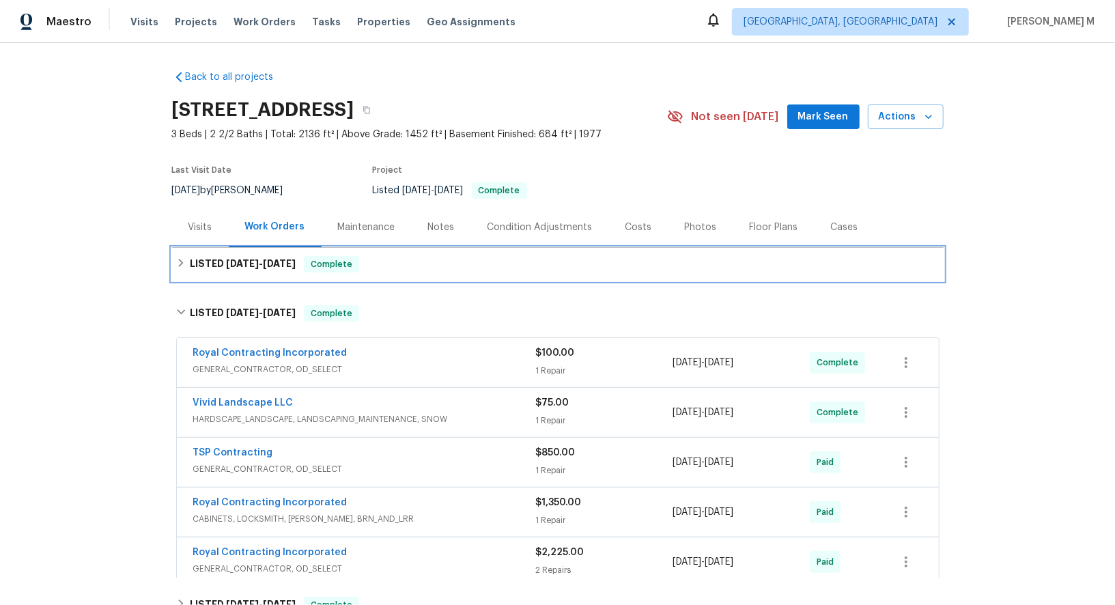
click at [245, 269] on div "LISTED 9/11/25 - 9/11/25 Complete" at bounding box center [557, 264] width 771 height 33
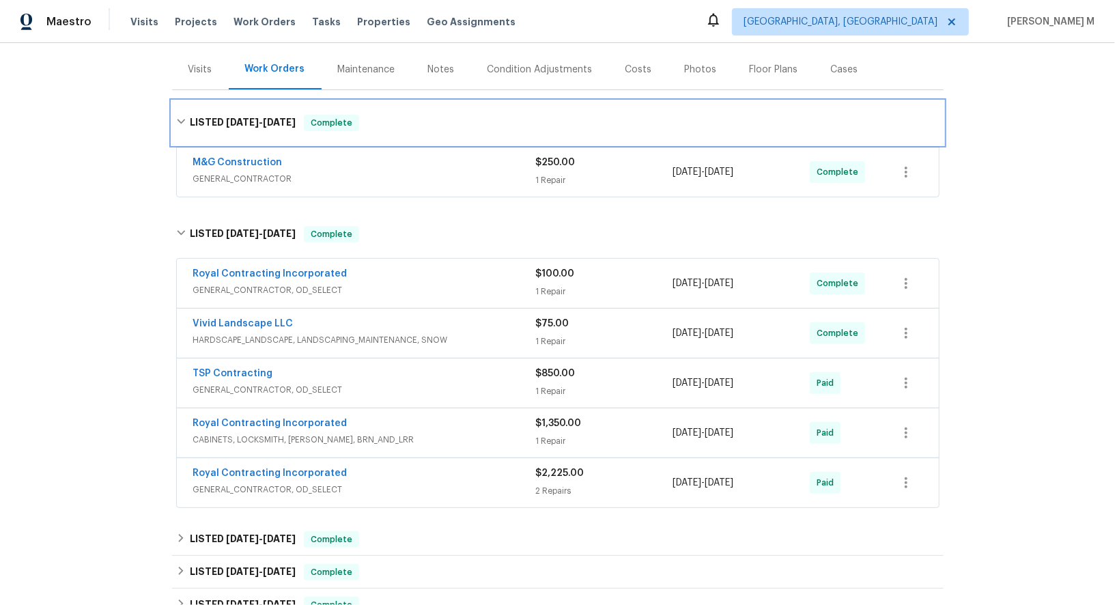
scroll to position [158, 0]
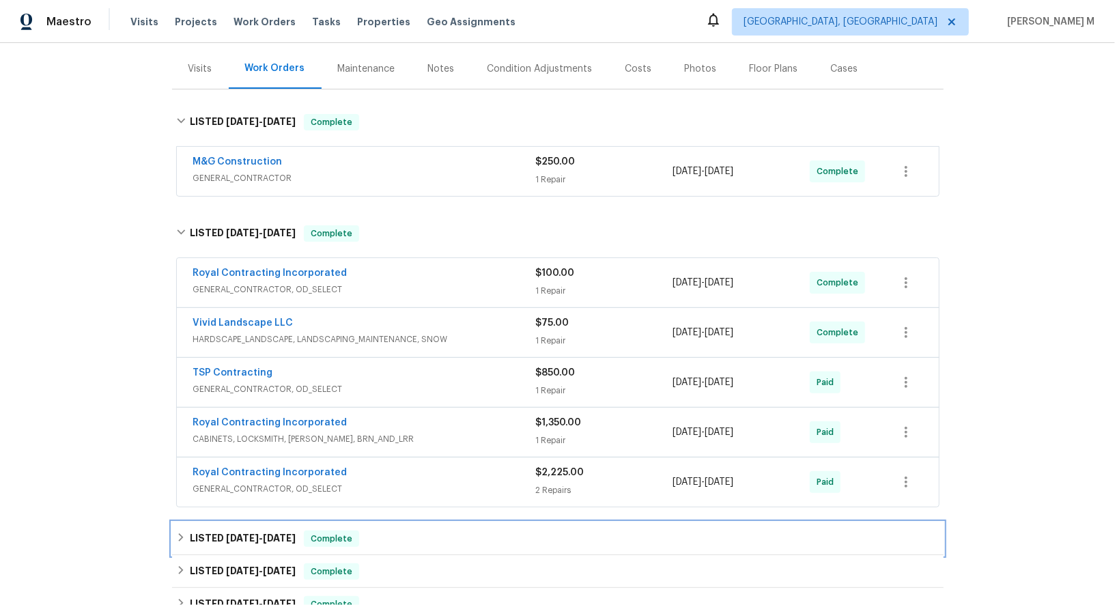
click at [225, 530] on h6 "LISTED 7/28/25 - 7/30/25" at bounding box center [243, 538] width 106 height 16
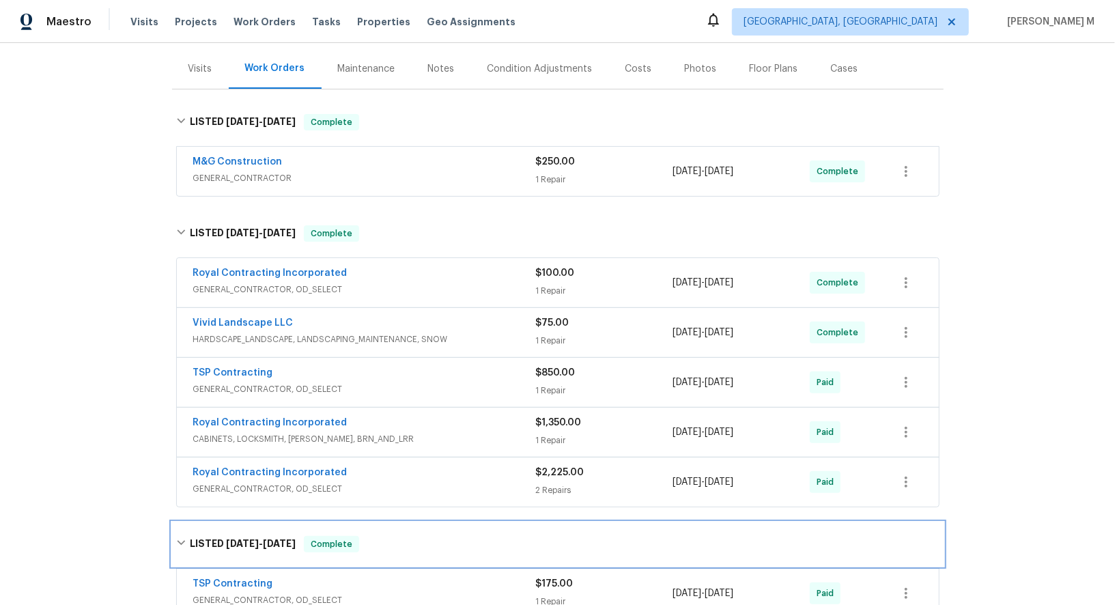
scroll to position [255, 0]
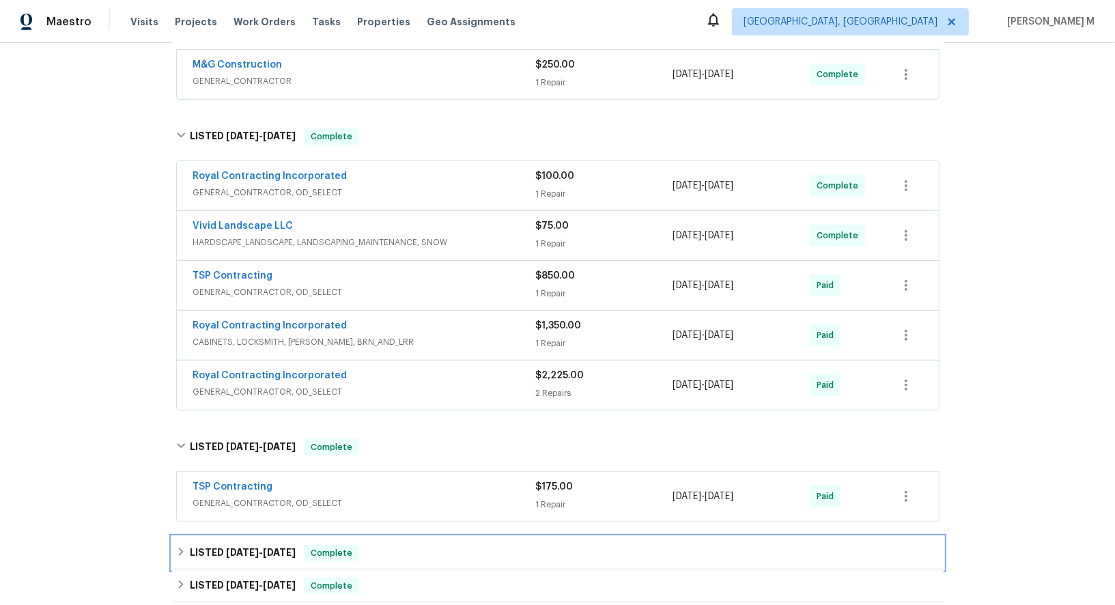
click at [263, 547] on span "7/12/25" at bounding box center [279, 552] width 33 height 10
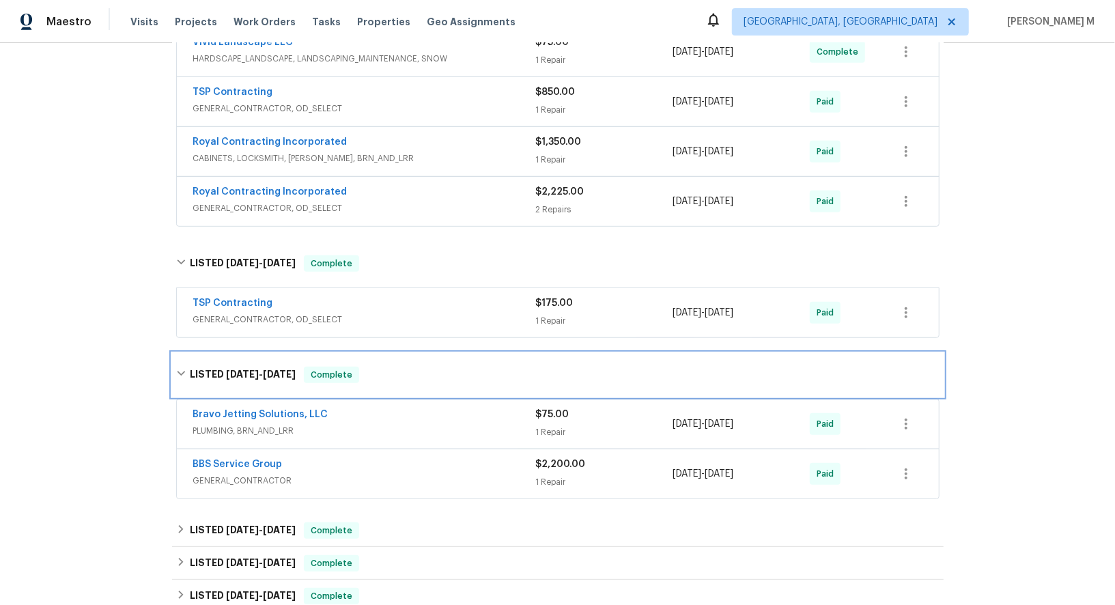
scroll to position [455, 0]
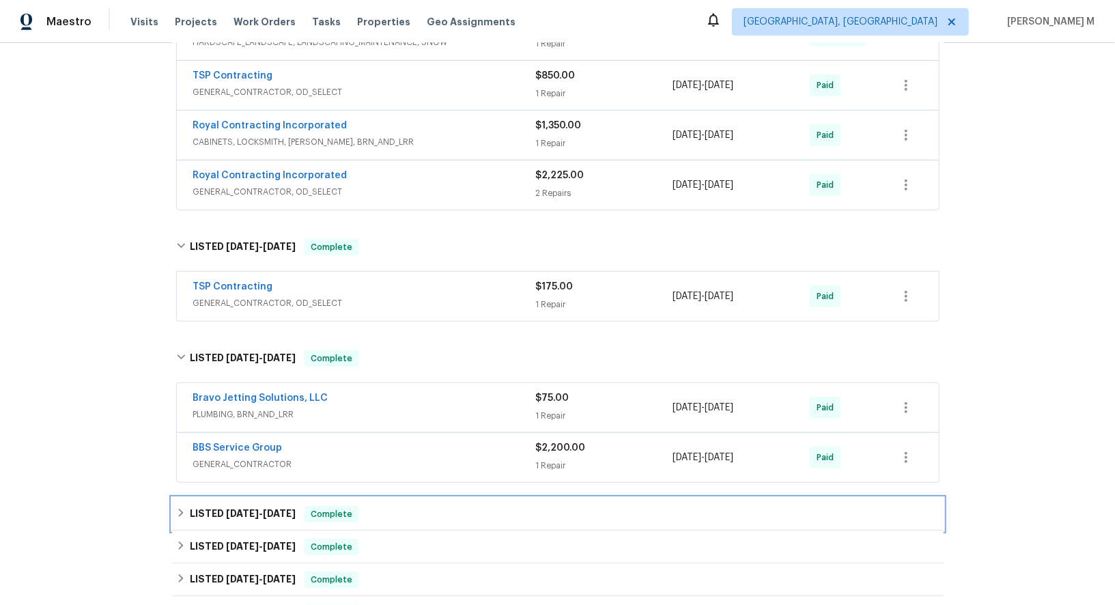
click at [276, 506] on h6 "LISTED 6/10/25 - 6/12/25" at bounding box center [243, 514] width 106 height 16
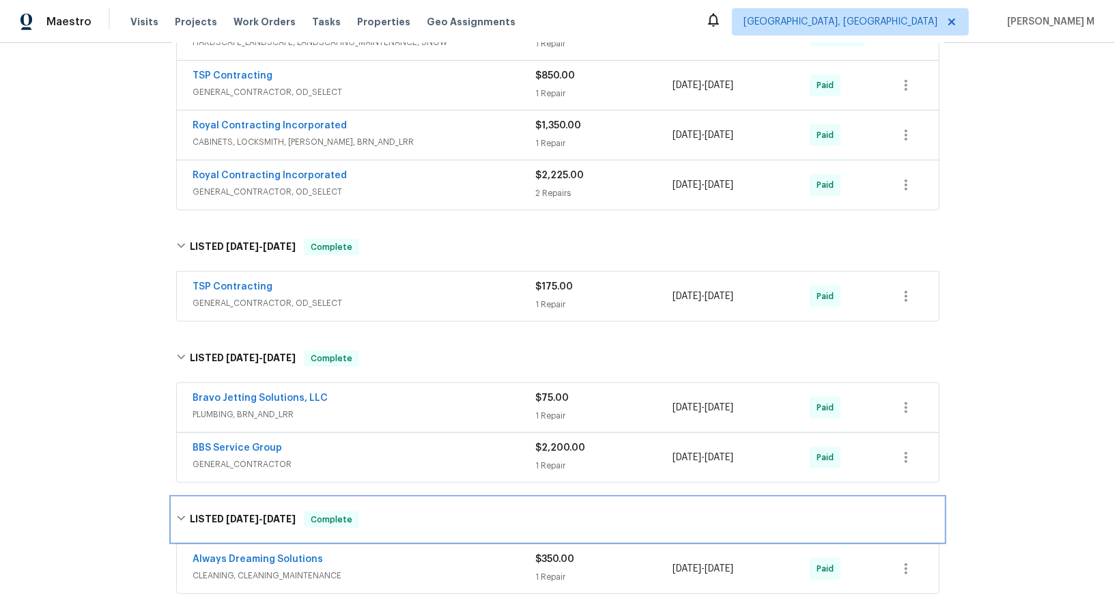
scroll to position [615, 0]
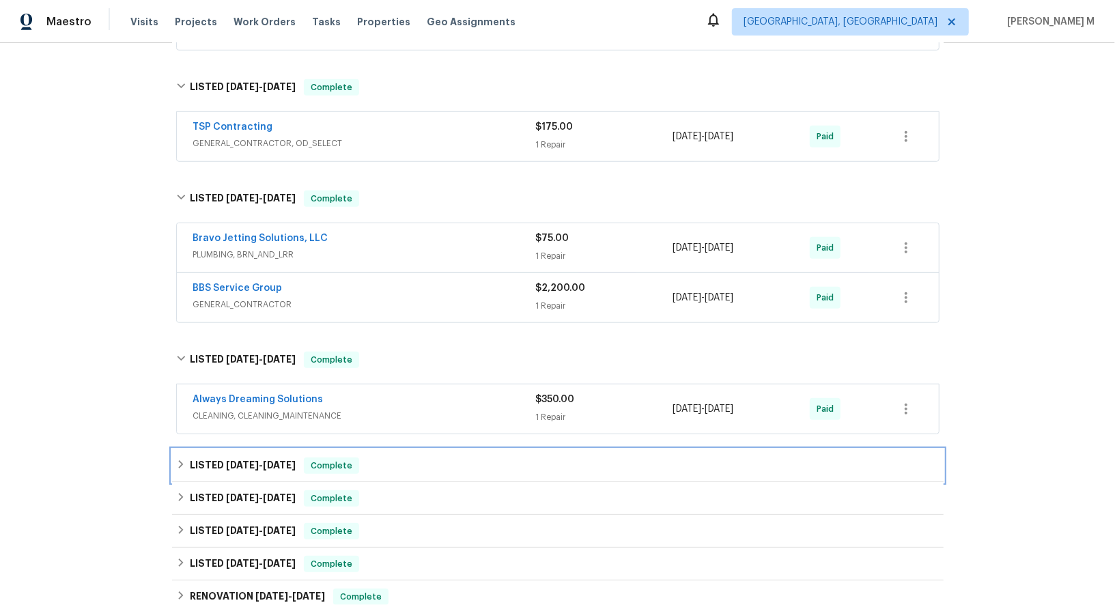
click at [240, 457] on h6 "LISTED 6/5/25 - 6/6/25" at bounding box center [243, 465] width 106 height 16
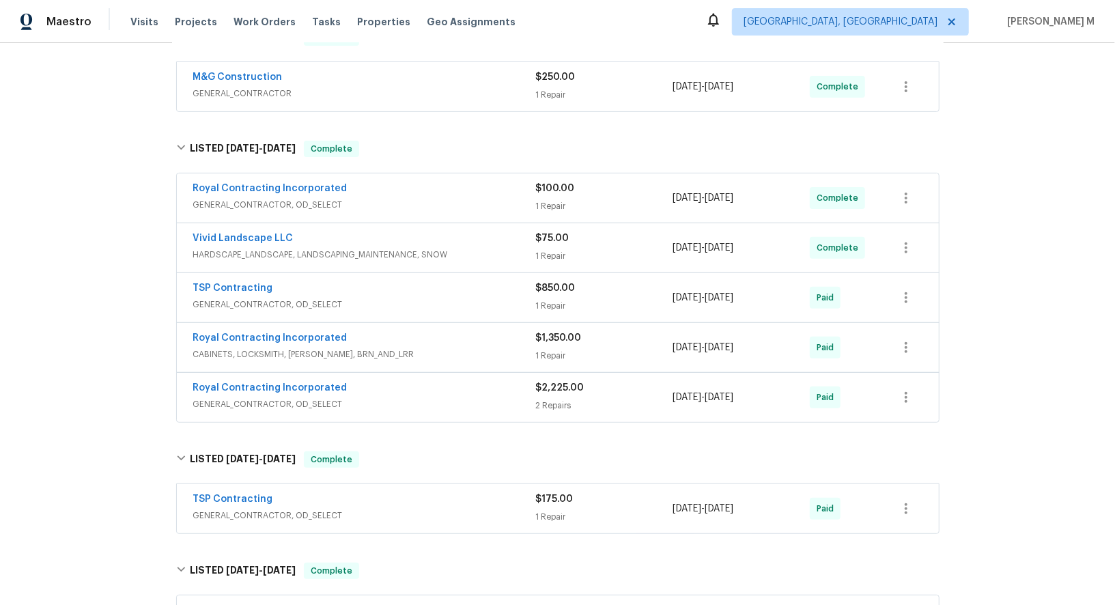
scroll to position [227, 0]
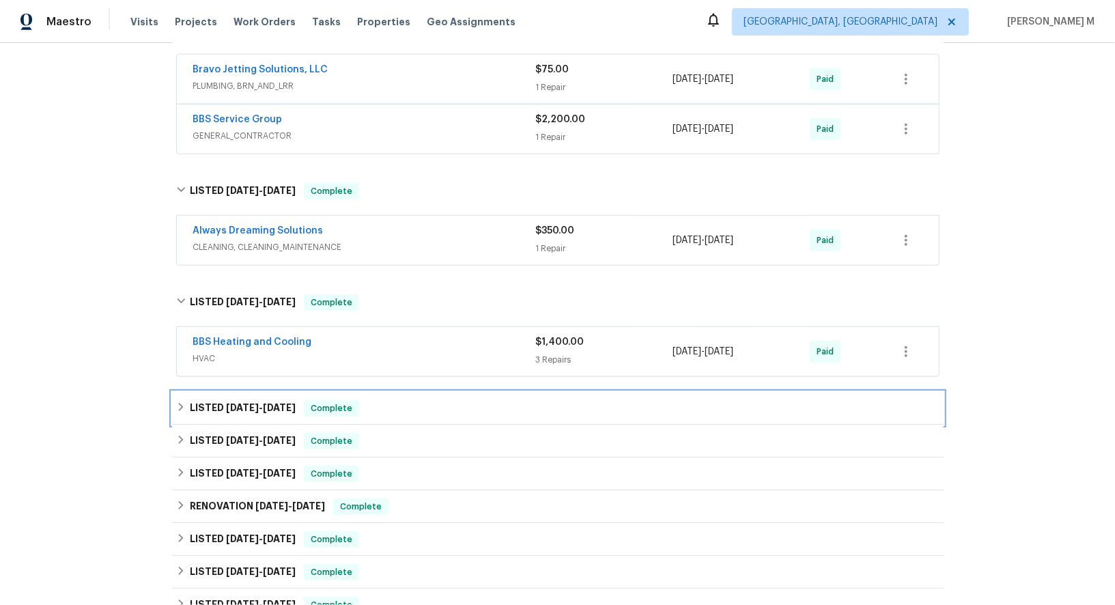
click at [258, 400] on h6 "LISTED 5/23/25 - 5/28/25" at bounding box center [243, 408] width 106 height 16
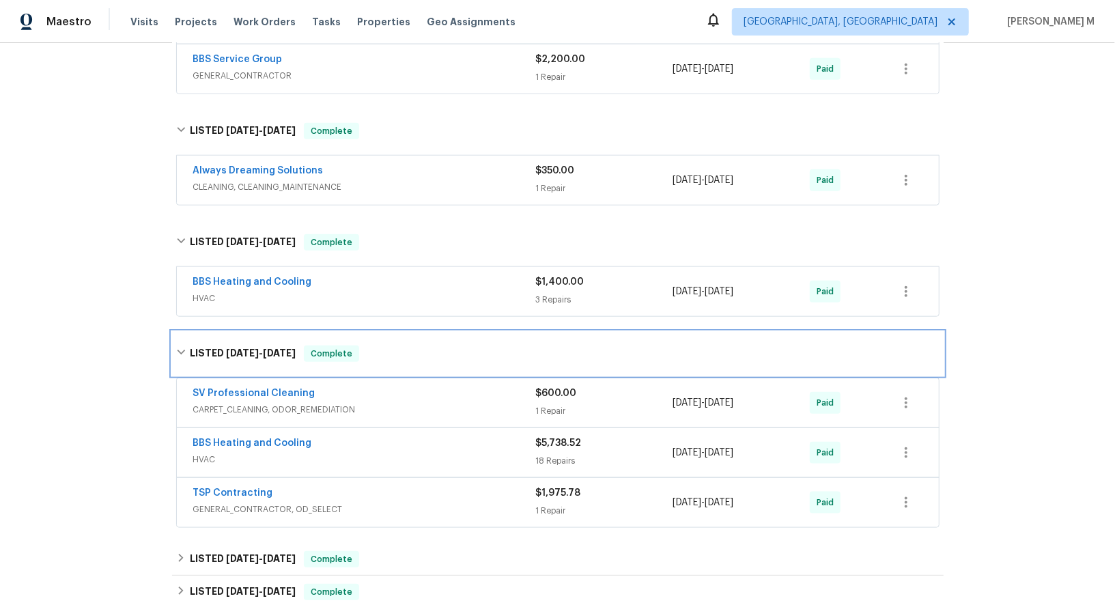
scroll to position [960, 0]
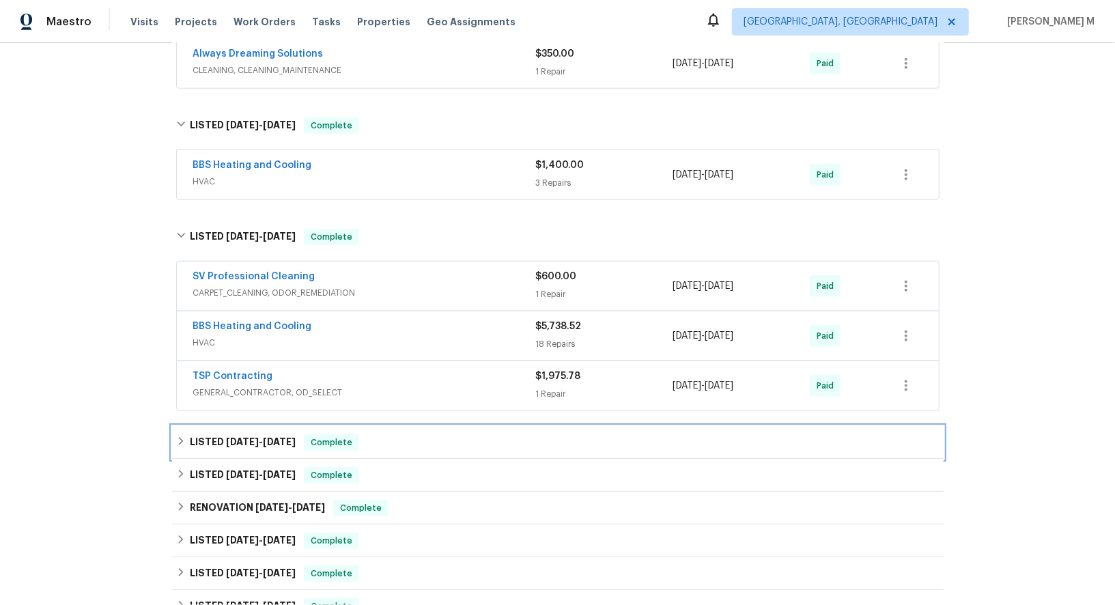
click at [272, 434] on h6 "LISTED 5/12/25 - 5/15/25" at bounding box center [243, 442] width 106 height 16
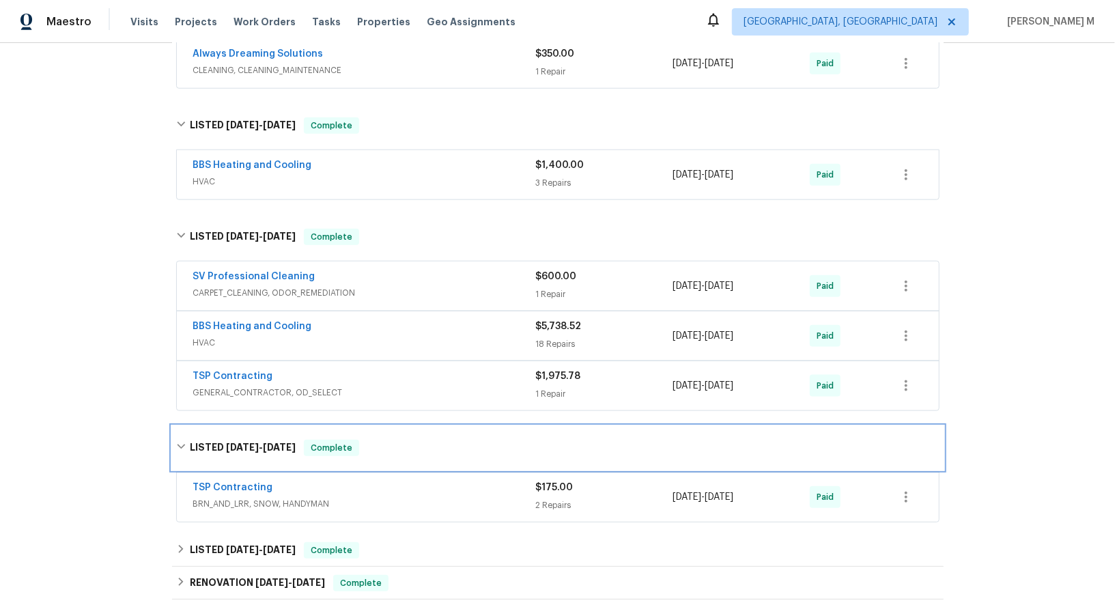
scroll to position [1101, 0]
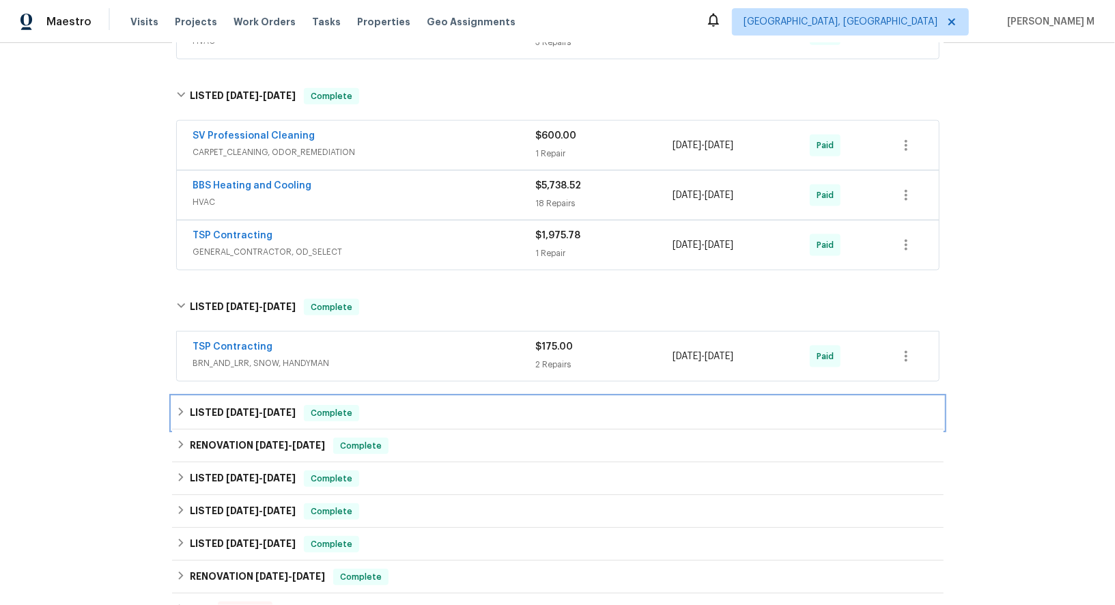
click at [244, 397] on div "LISTED 4/14/25 - 4/18/25 Complete" at bounding box center [557, 413] width 771 height 33
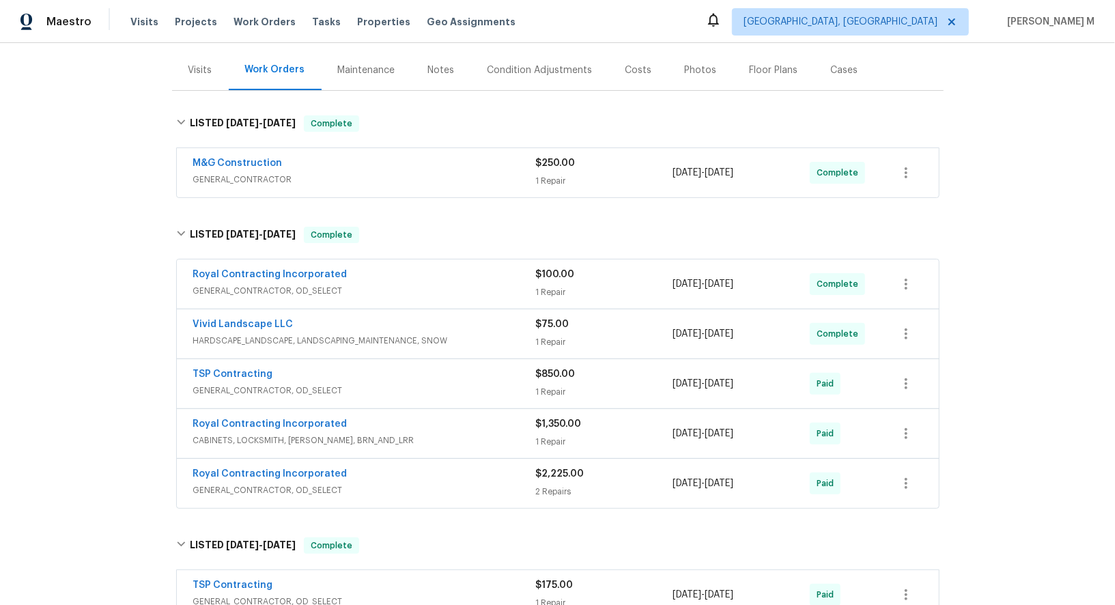
scroll to position [0, 0]
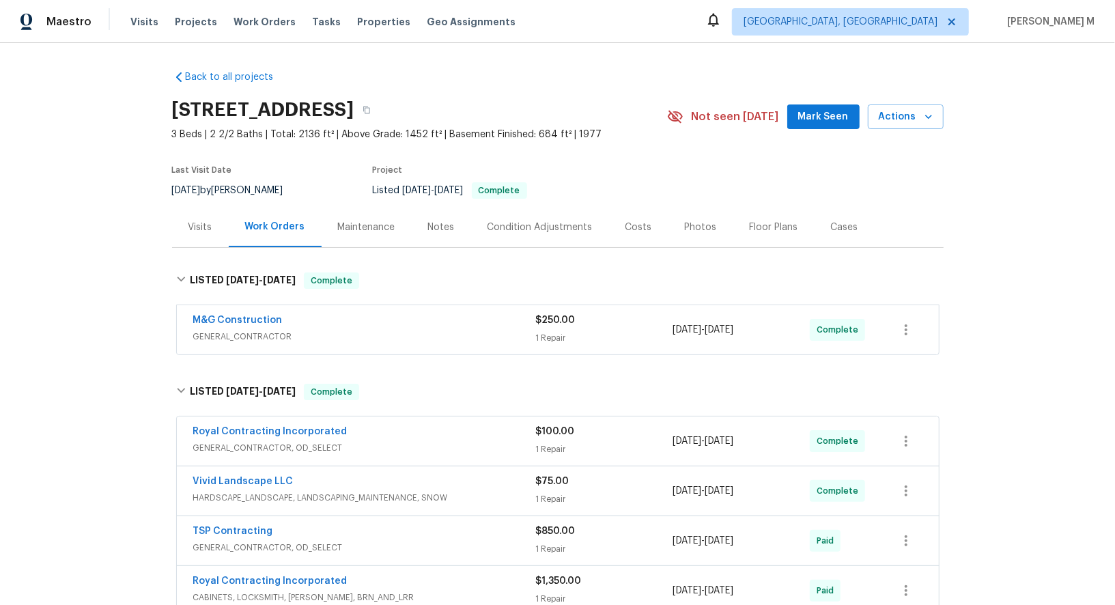
click at [424, 313] on div "M&G Construction" at bounding box center [364, 321] width 343 height 16
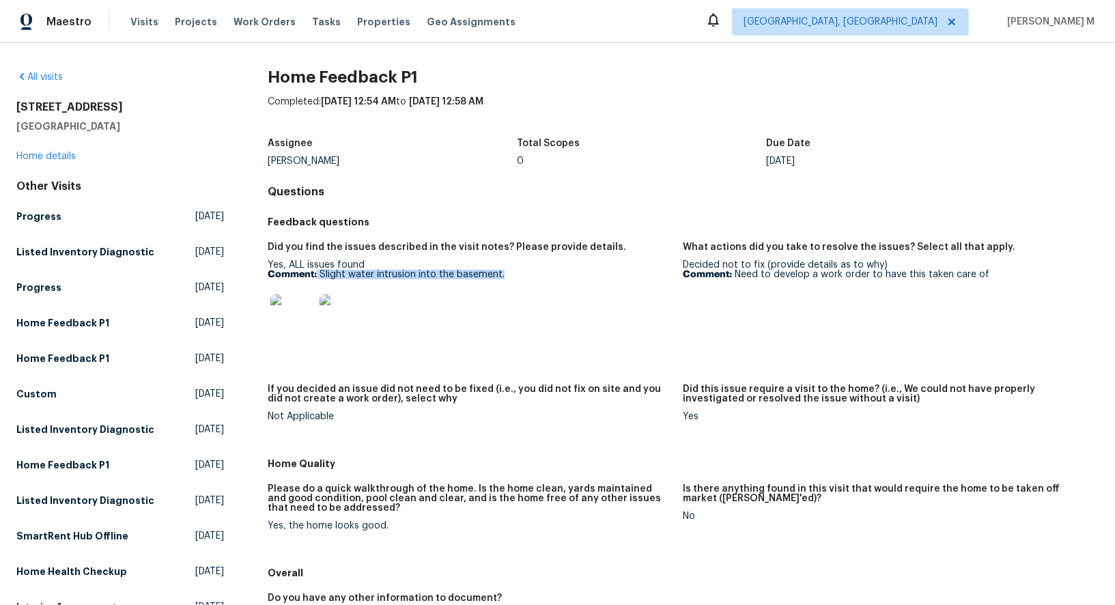
drag, startPoint x: 315, startPoint y: 266, endPoint x: 539, endPoint y: 262, distance: 223.9
click at [553, 270] on p "Comment: Slight water intrusion into the basement." at bounding box center [470, 275] width 404 height 10
click at [306, 295] on img at bounding box center [292, 316] width 44 height 44
click at [328, 316] on img at bounding box center [341, 316] width 44 height 44
copy p "Slight water intrusion into the basement."
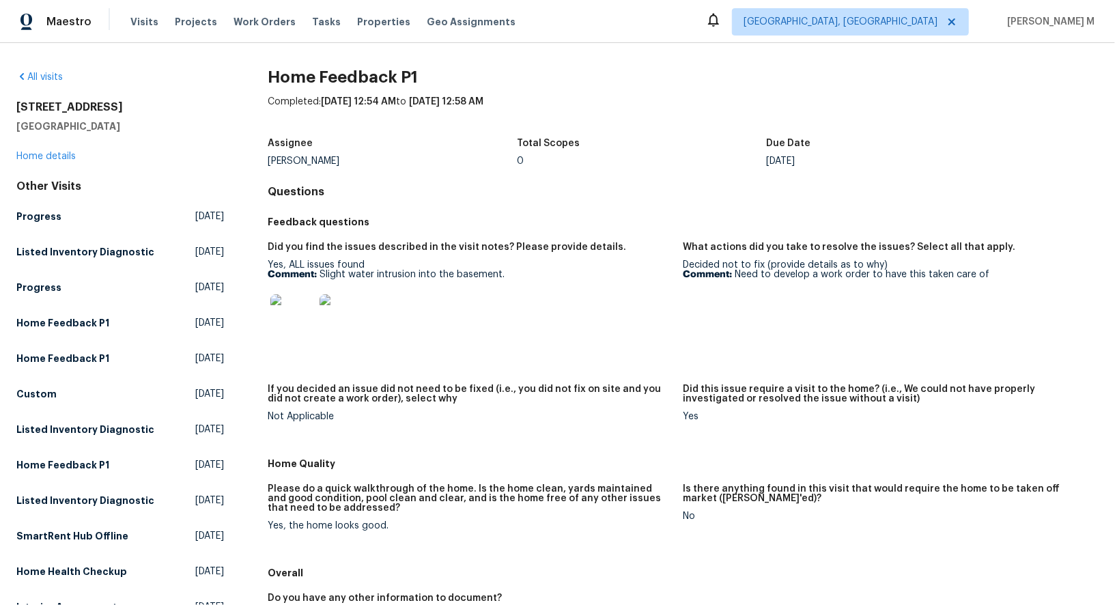
click at [643, 274] on div "Yes, ALL issues found Comment: Slight water intrusion into the basement." at bounding box center [470, 303] width 404 height 86
click at [399, 270] on p "Comment: Slight water intrusion into the basement." at bounding box center [470, 275] width 404 height 10
copy p "Comment: Slight water intrusion into the basement."
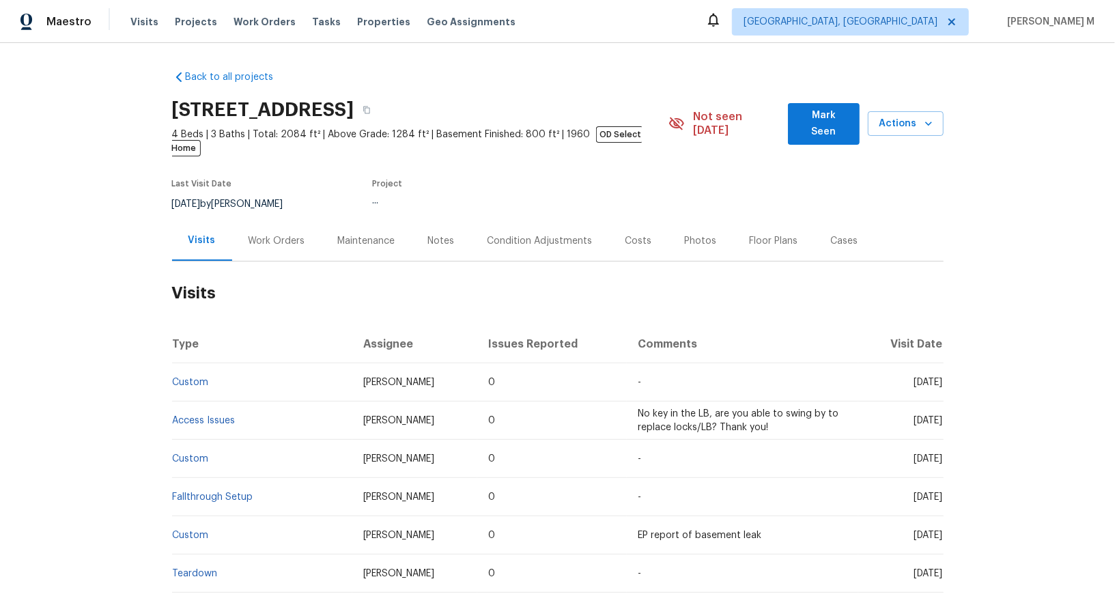
click at [225, 261] on h2 "Visits" at bounding box center [557, 292] width 771 height 63
click at [227, 261] on h2 "Visits" at bounding box center [557, 292] width 771 height 63
click at [253, 234] on div "Work Orders" at bounding box center [276, 241] width 57 height 14
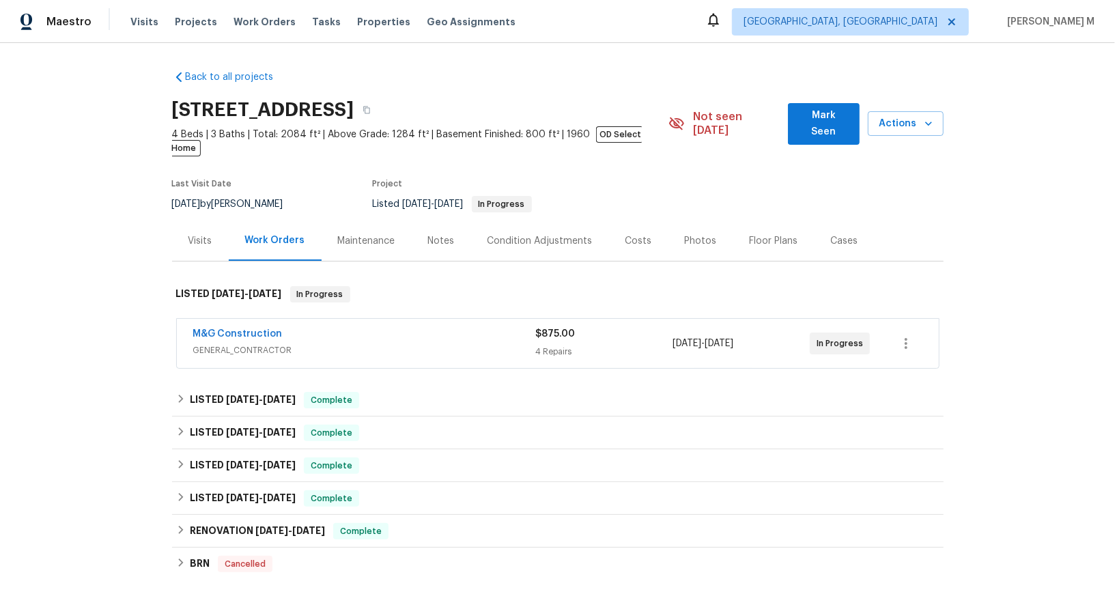
click at [264, 343] on span "GENERAL_CONTRACTOR" at bounding box center [364, 350] width 343 height 14
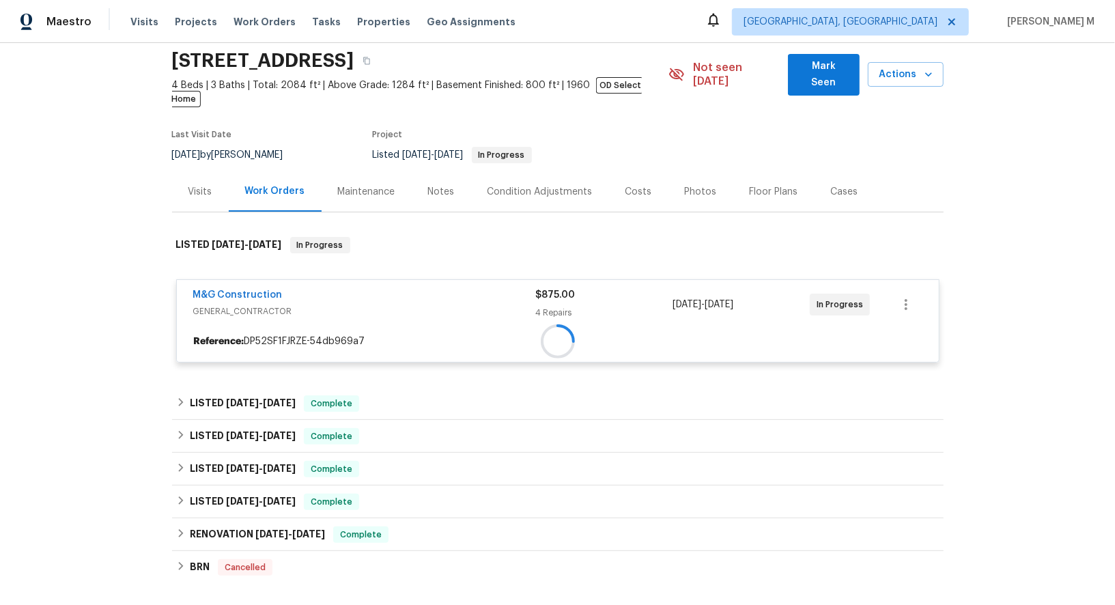
scroll to position [55, 0]
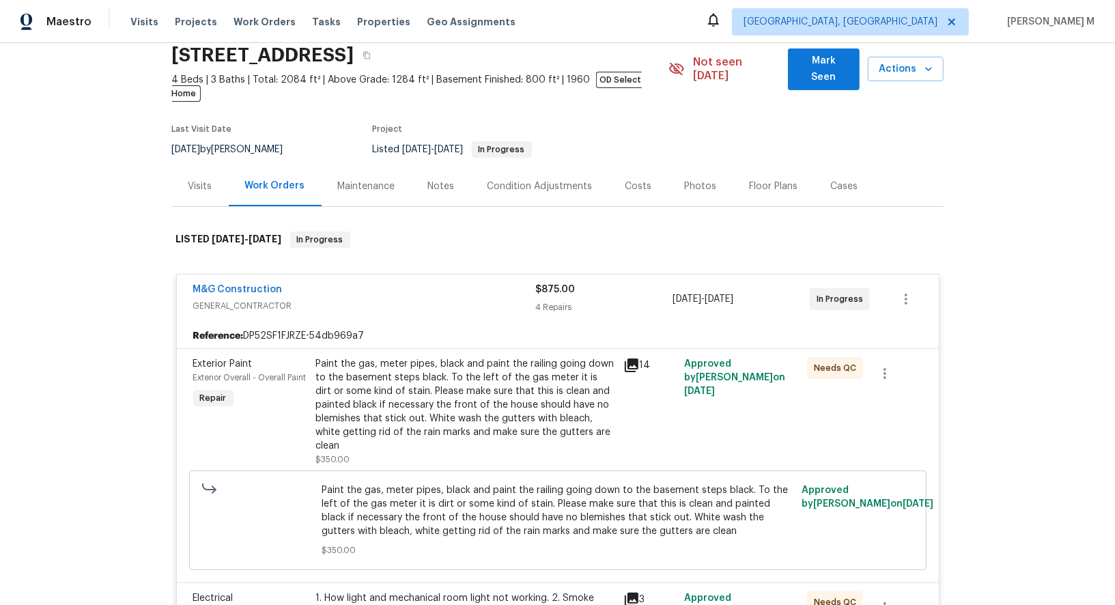
click at [256, 377] on div "Exterior Paint Exterior Overall - Overall Paint Repair" at bounding box center [250, 411] width 123 height 117
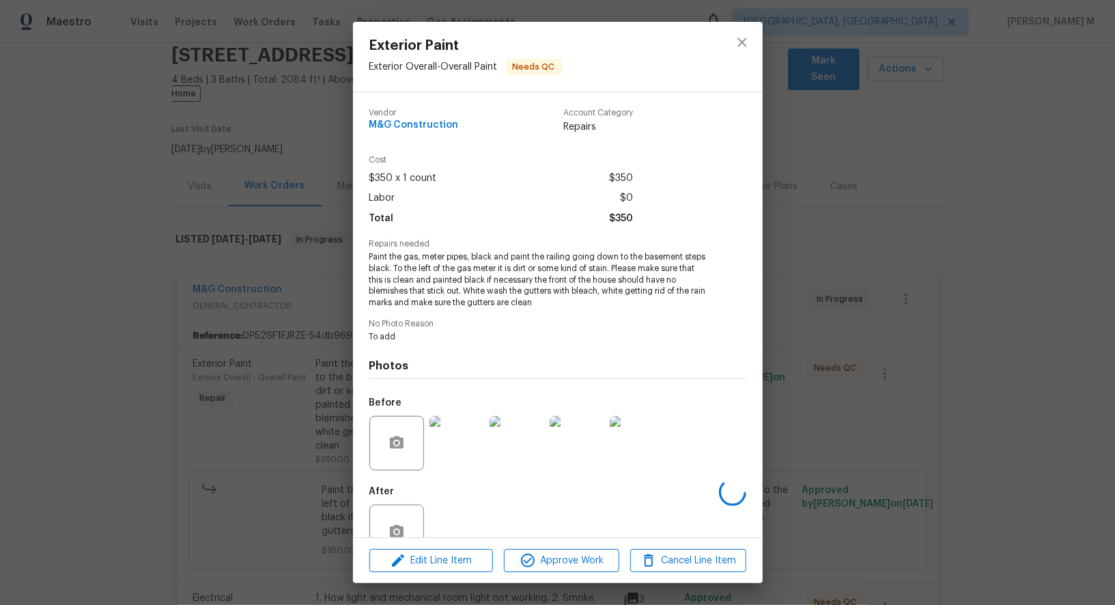
click at [256, 377] on div "Exterior Paint Exterior Overall - Overall Paint Needs QC Vendor M&G Constructio…" at bounding box center [557, 302] width 1115 height 605
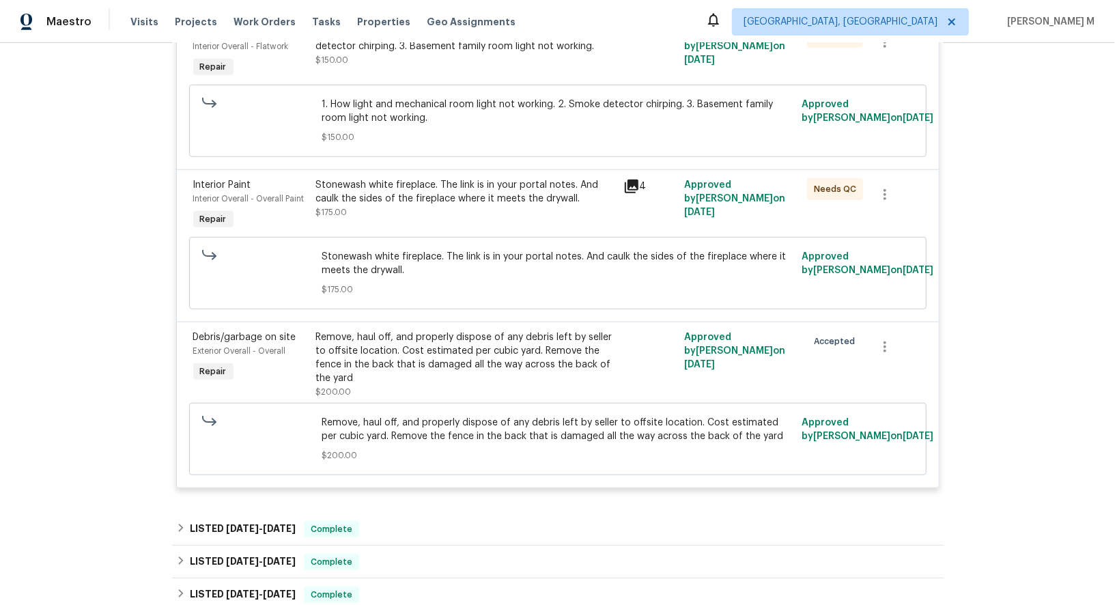
scroll to position [642, 0]
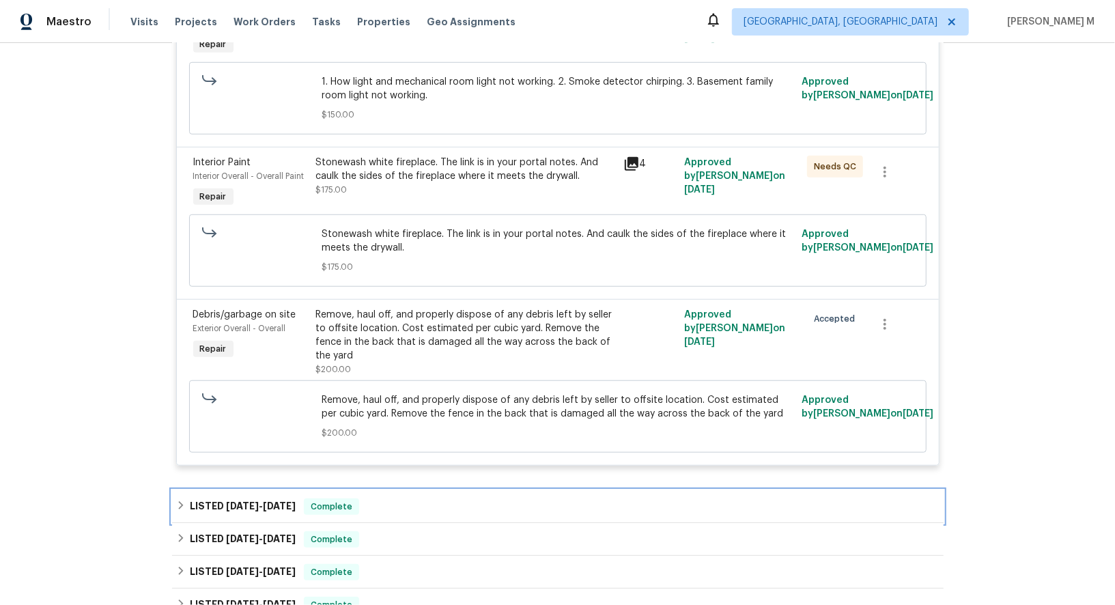
click at [244, 501] on span "[DATE]" at bounding box center [242, 506] width 33 height 10
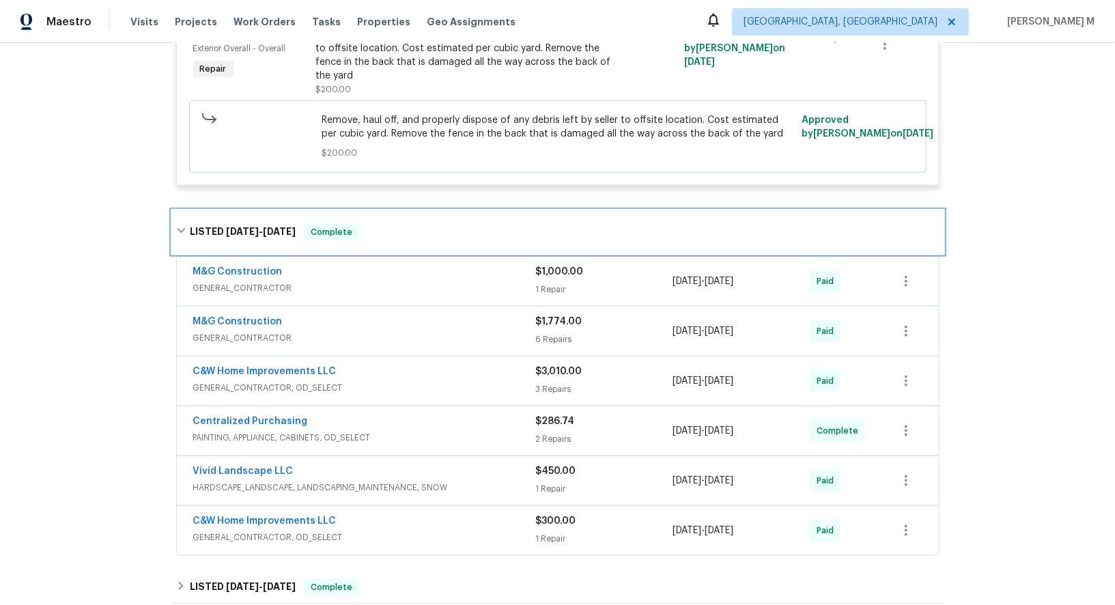
scroll to position [940, 0]
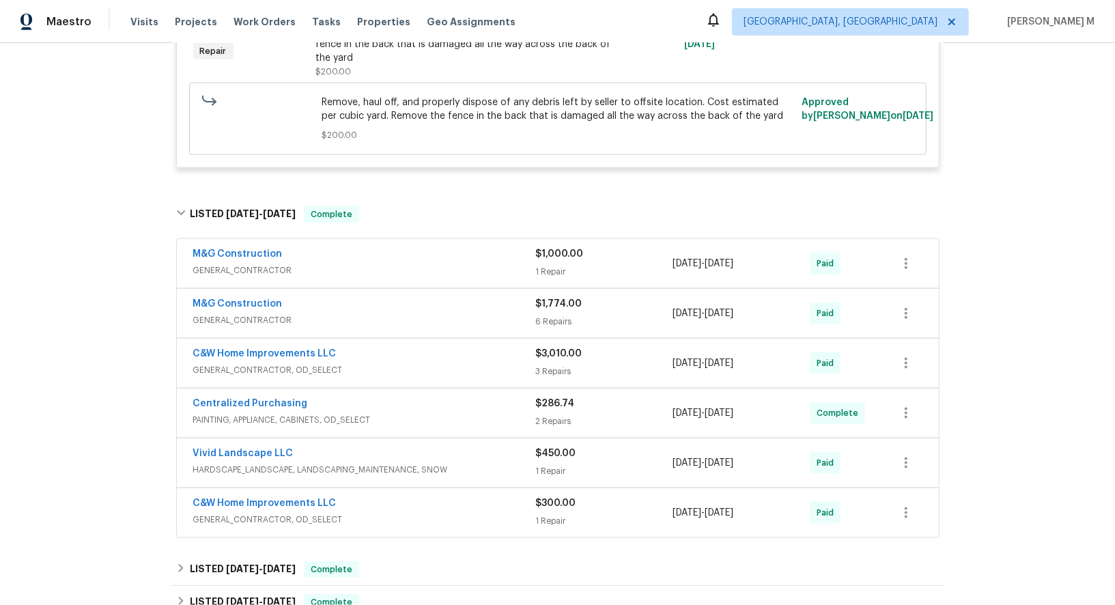
click at [774, 128] on span "$200.00" at bounding box center [557, 135] width 472 height 14
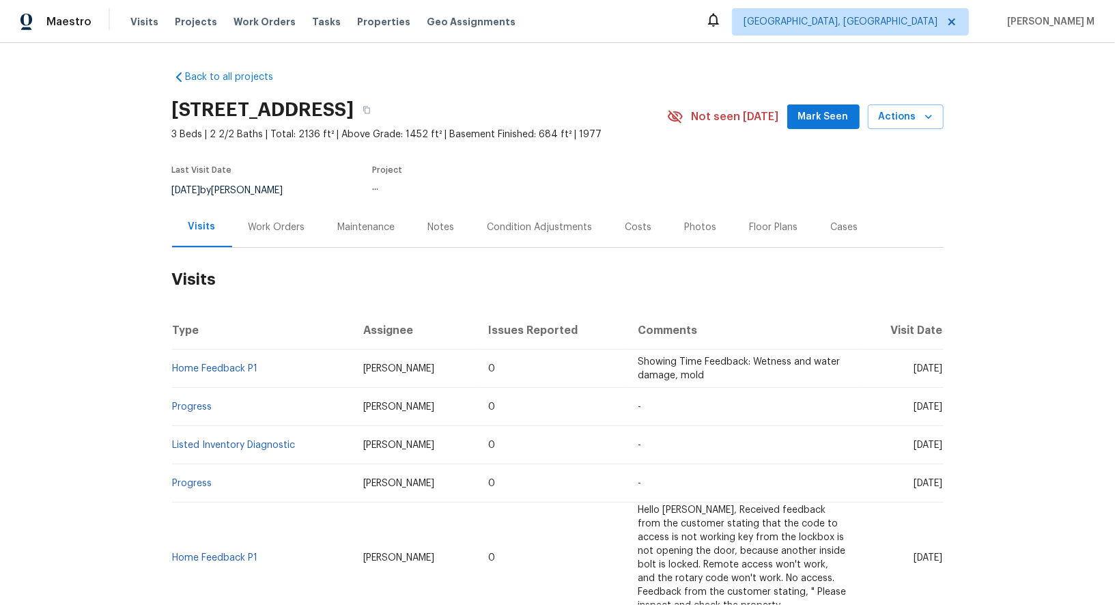
click at [278, 222] on div "Work Orders" at bounding box center [276, 227] width 57 height 14
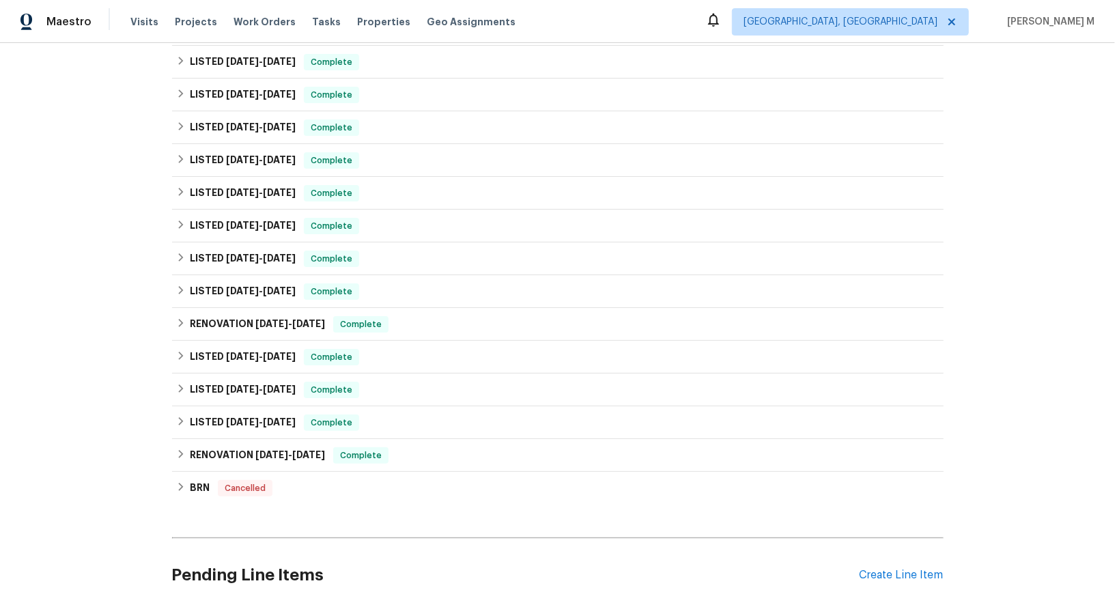
scroll to position [328, 0]
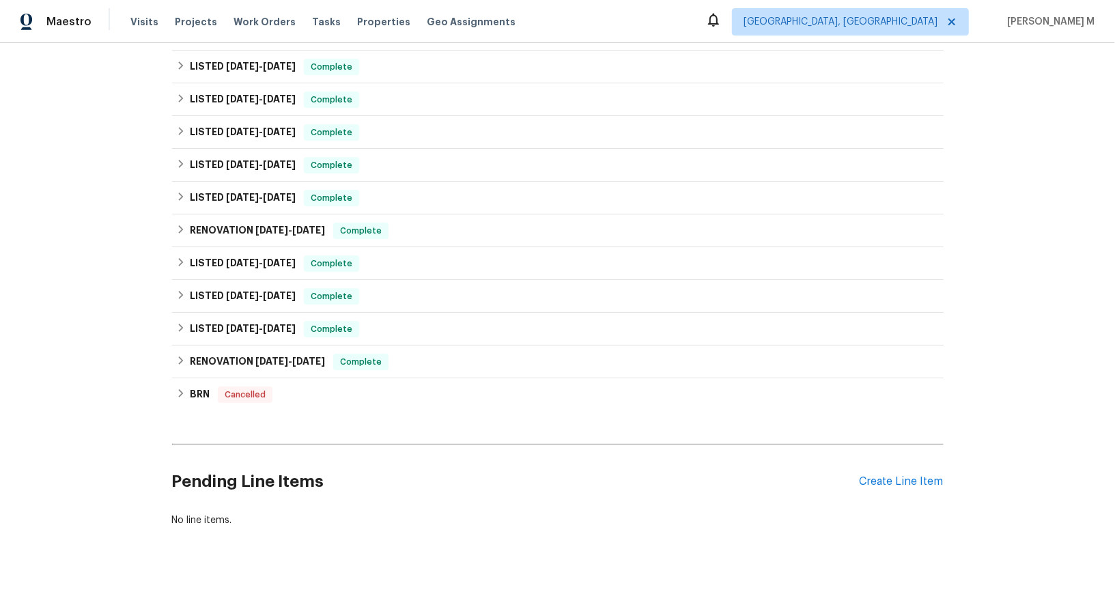
click at [937, 457] on div "Pending Line Items Create Line Item" at bounding box center [557, 481] width 771 height 63
click at [903, 475] on div "Create Line Item" at bounding box center [901, 481] width 84 height 13
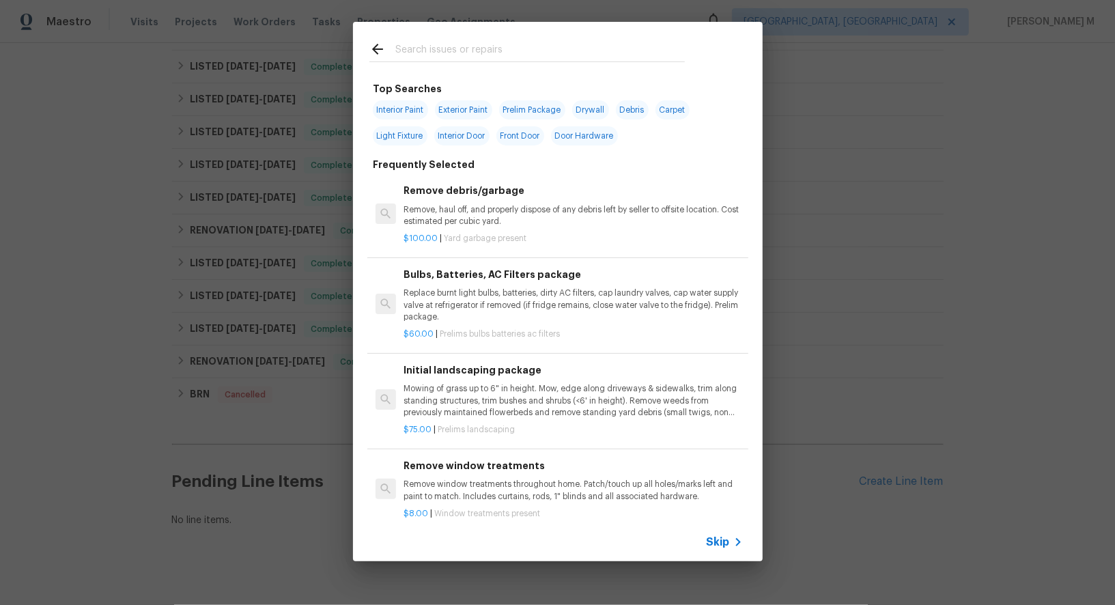
click at [744, 538] on icon at bounding box center [738, 542] width 16 height 16
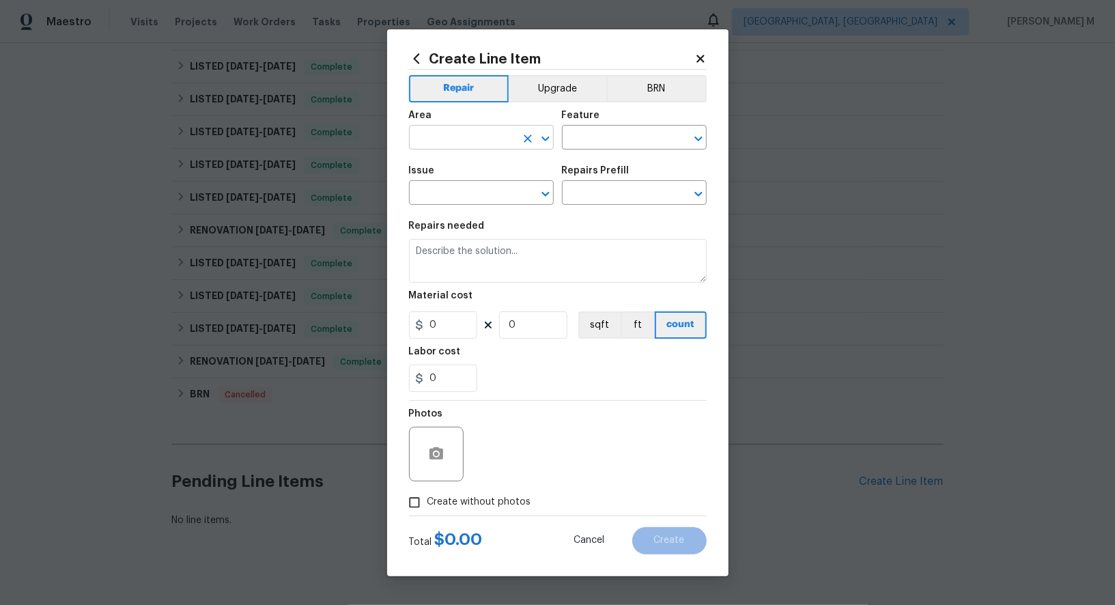
click at [485, 138] on input "text" at bounding box center [462, 138] width 106 height 21
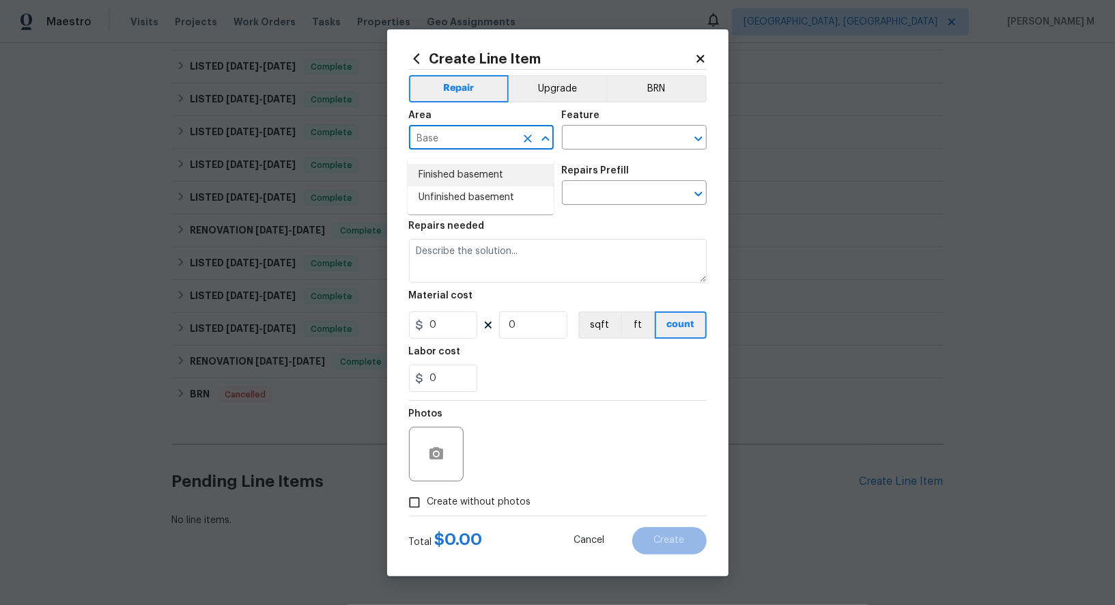
click at [459, 175] on li "Finished basement" at bounding box center [480, 175] width 146 height 23
click at [438, 147] on input "Finished basement" at bounding box center [462, 138] width 106 height 21
type input "Finished basement"
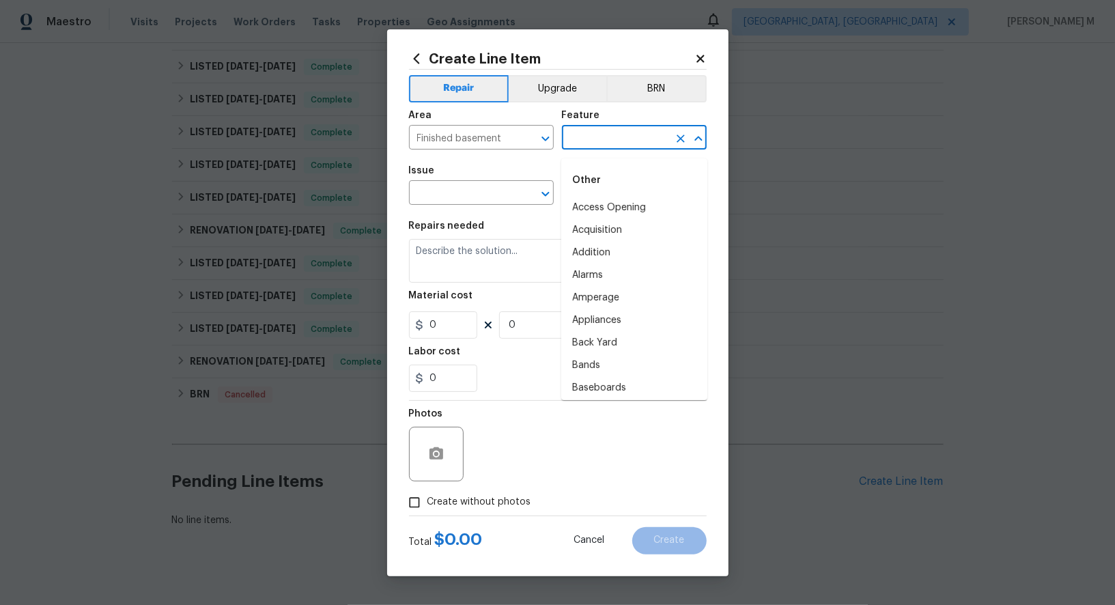
click at [603, 144] on input "text" at bounding box center [615, 138] width 106 height 21
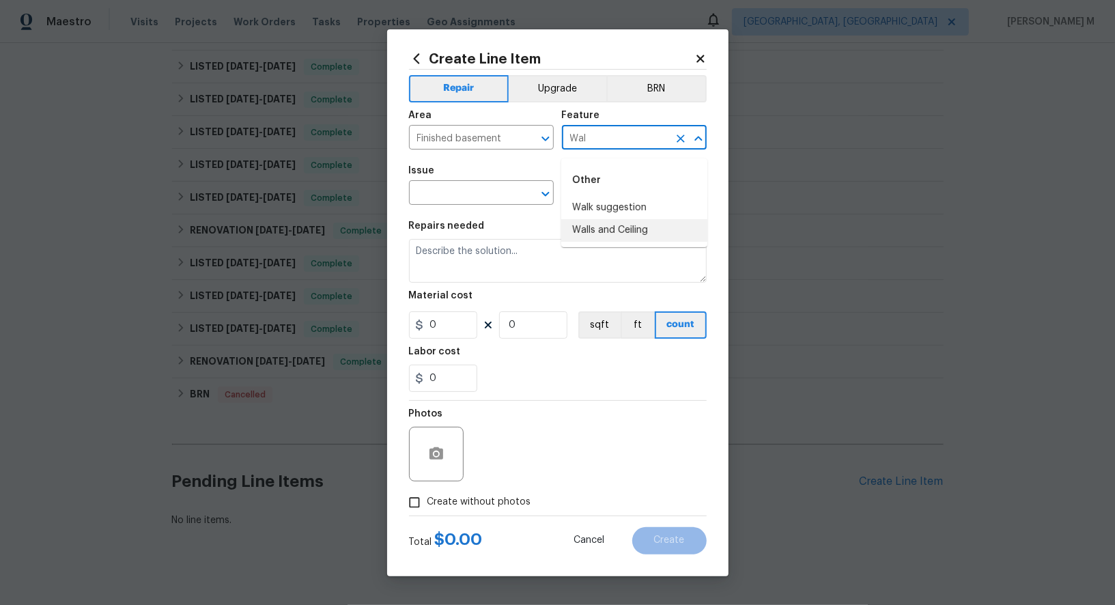
click at [601, 225] on li "Walls and Ceiling" at bounding box center [634, 230] width 146 height 23
type input "Walls and Ceiling"
click at [476, 205] on input "text" at bounding box center [462, 194] width 106 height 21
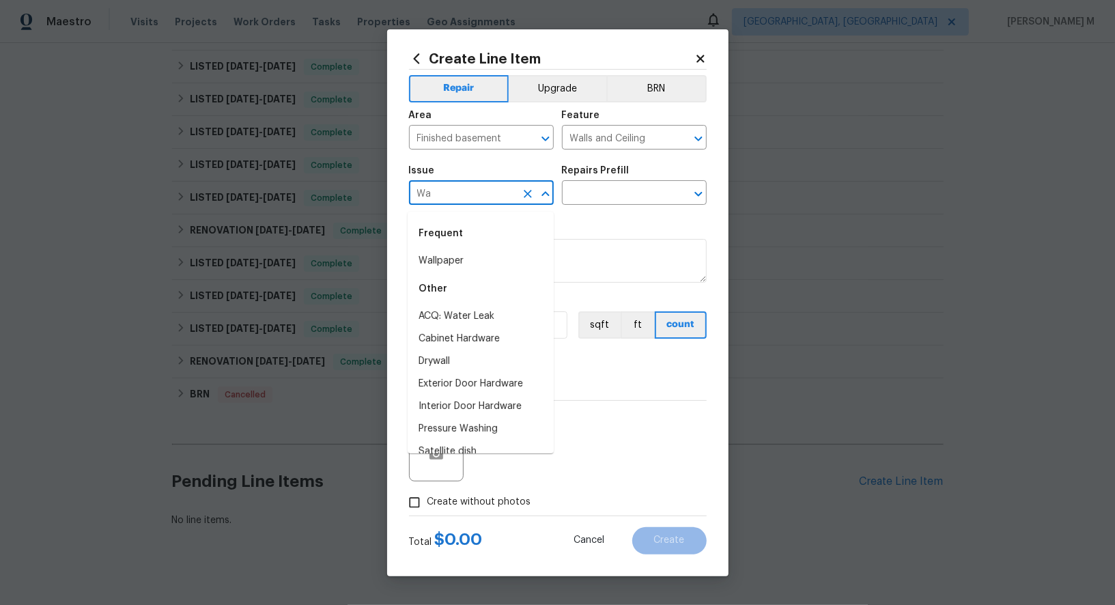
type input "Wat"
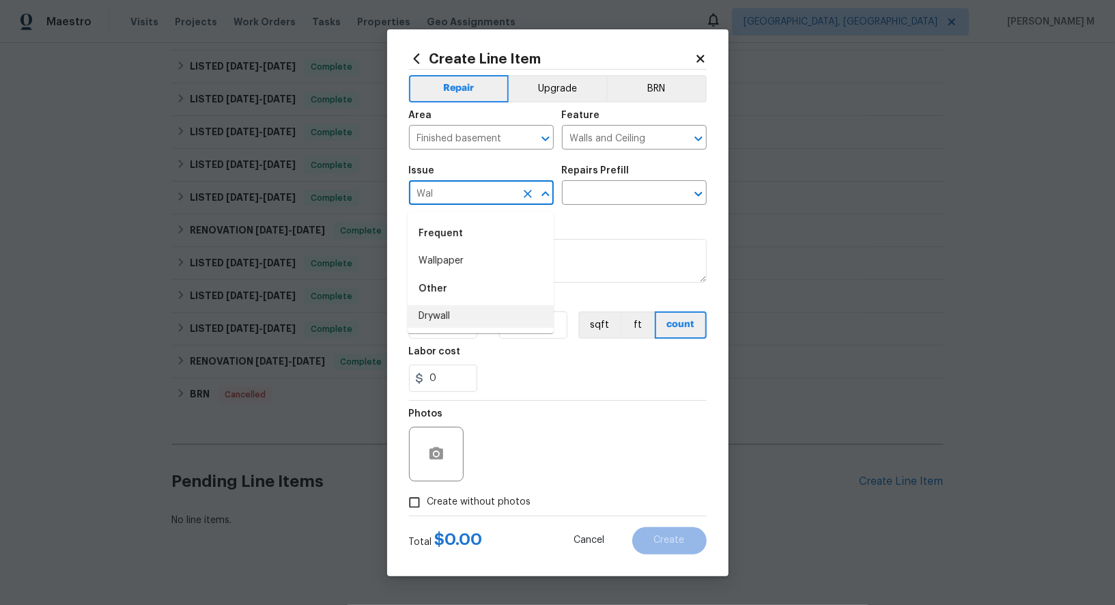
click at [480, 317] on li "Drywall" at bounding box center [480, 316] width 146 height 23
type input "Drywall"
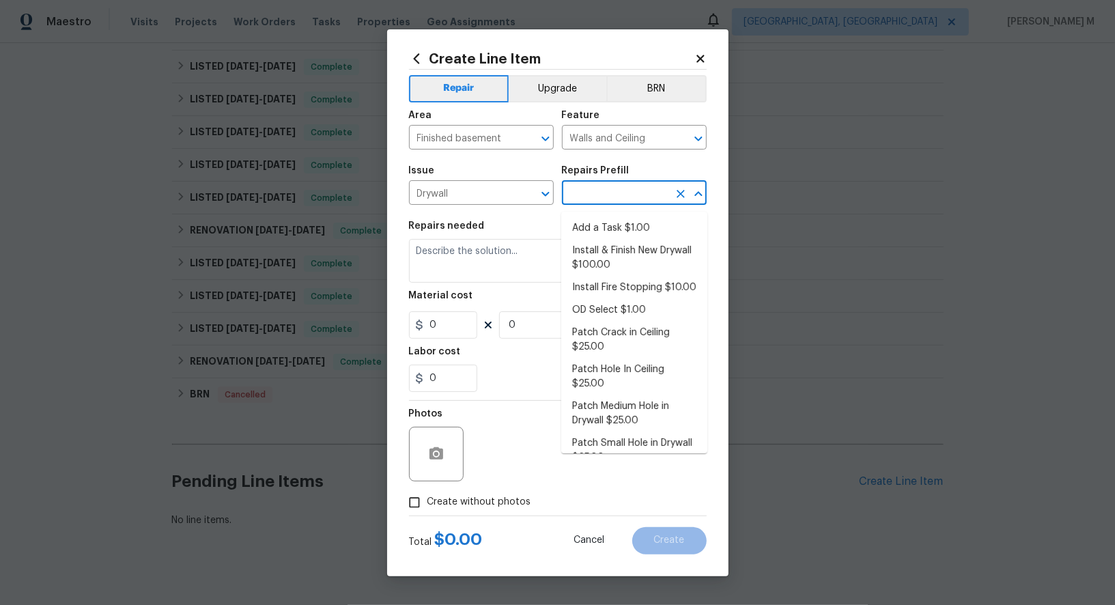
click at [577, 192] on input "text" at bounding box center [615, 194] width 106 height 21
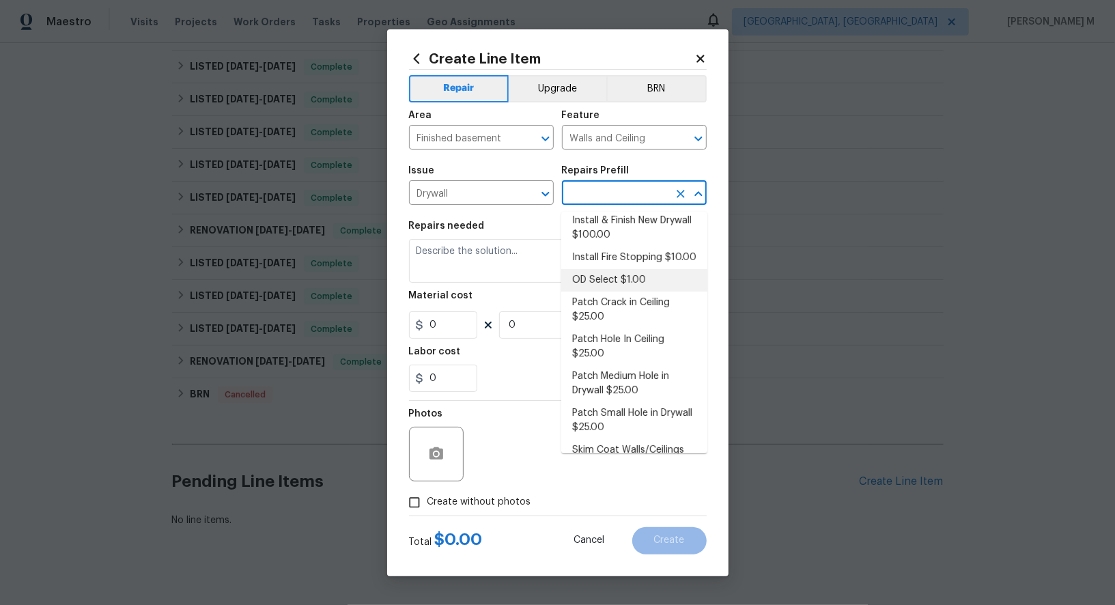
scroll to position [0, 0]
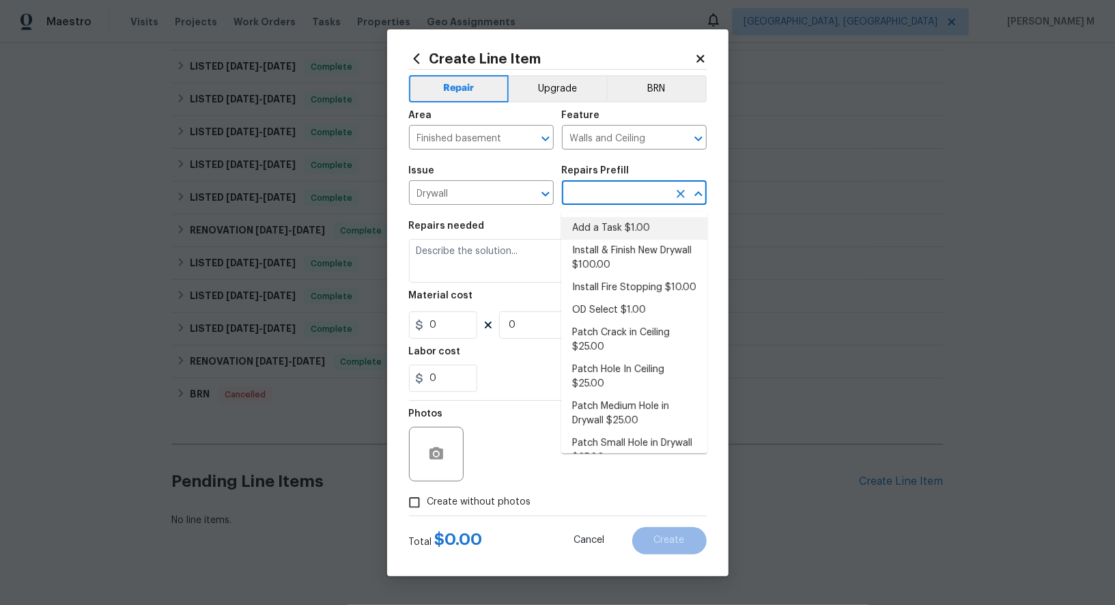
click at [611, 233] on li "Add a Task $1.00" at bounding box center [634, 228] width 146 height 23
type input "Add a Task $1.00"
type textarea "HPM to detail"
type input "1"
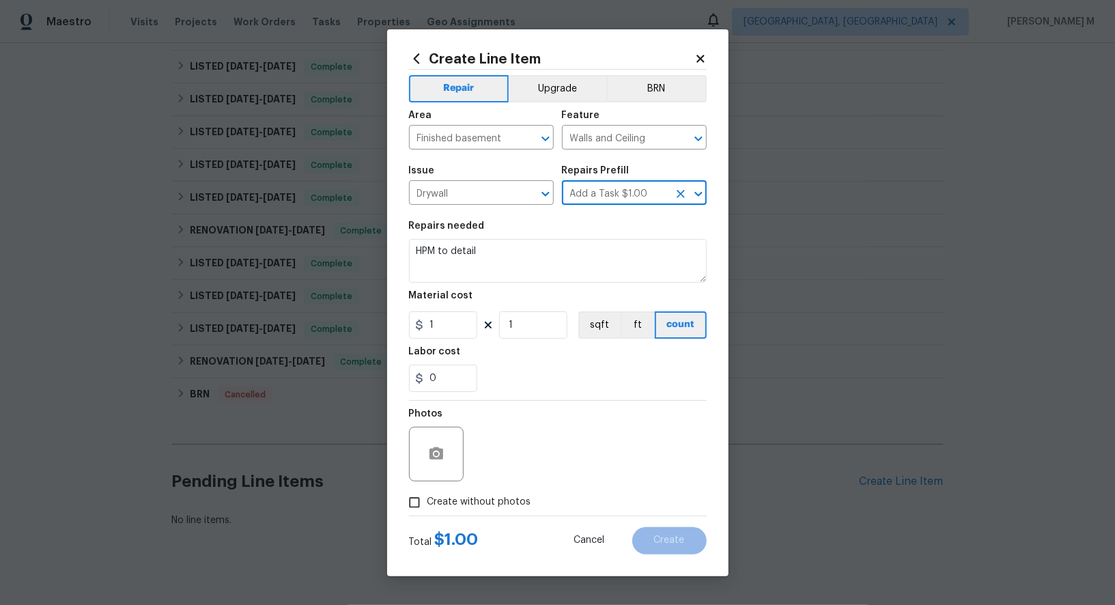
click at [584, 198] on input "Add a Task $1.00" at bounding box center [615, 194] width 106 height 21
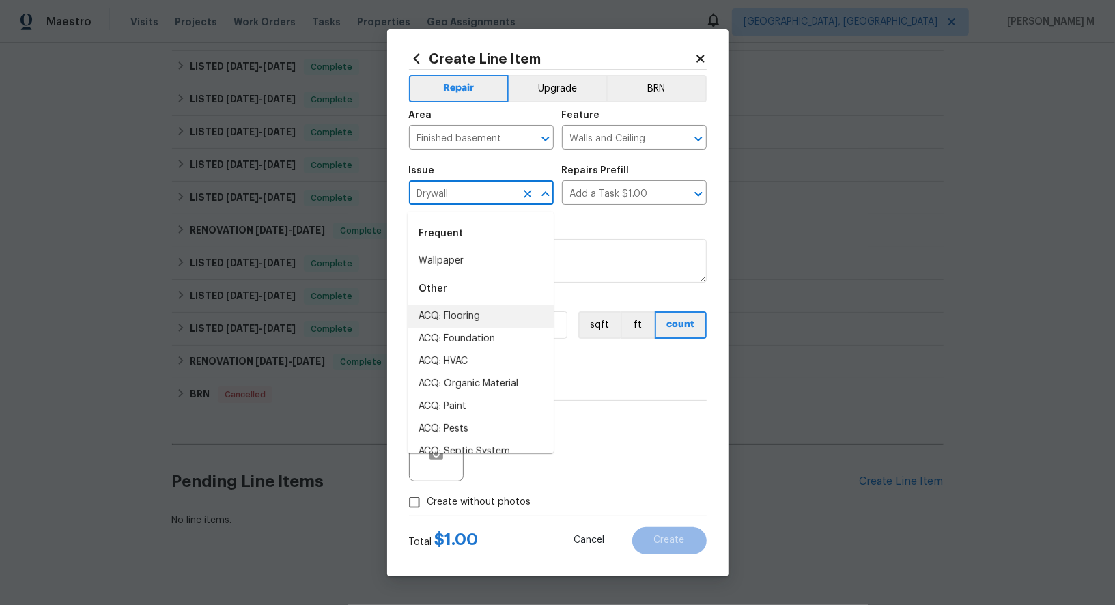
click at [464, 197] on input "Drywall" at bounding box center [462, 194] width 106 height 21
click at [591, 203] on input "Add a Task $1.00" at bounding box center [615, 194] width 106 height 21
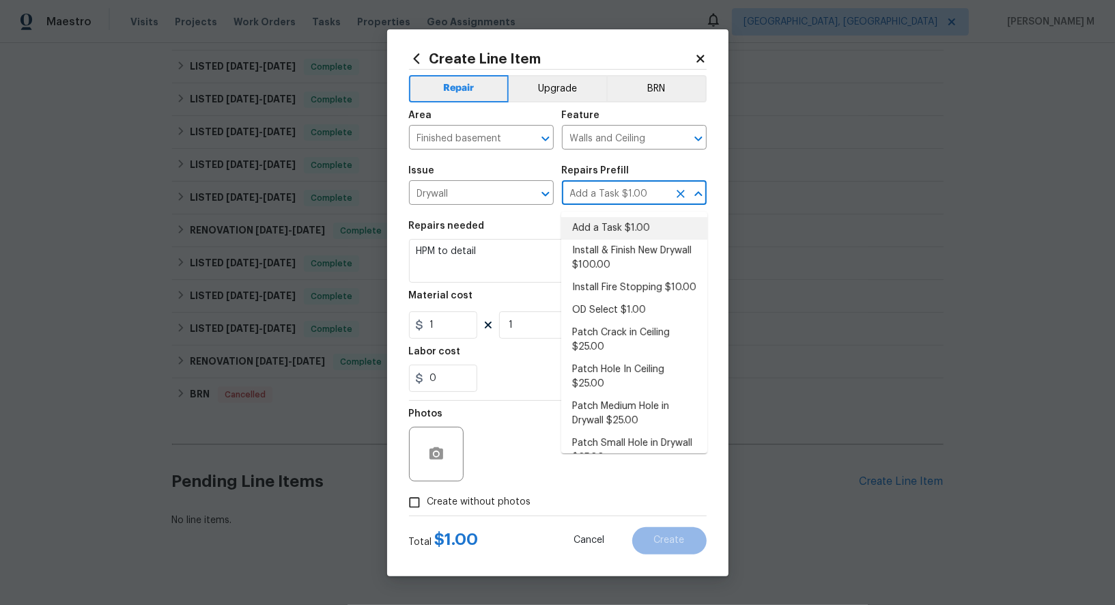
click at [591, 203] on input "Add a Task $1.00" at bounding box center [615, 194] width 106 height 21
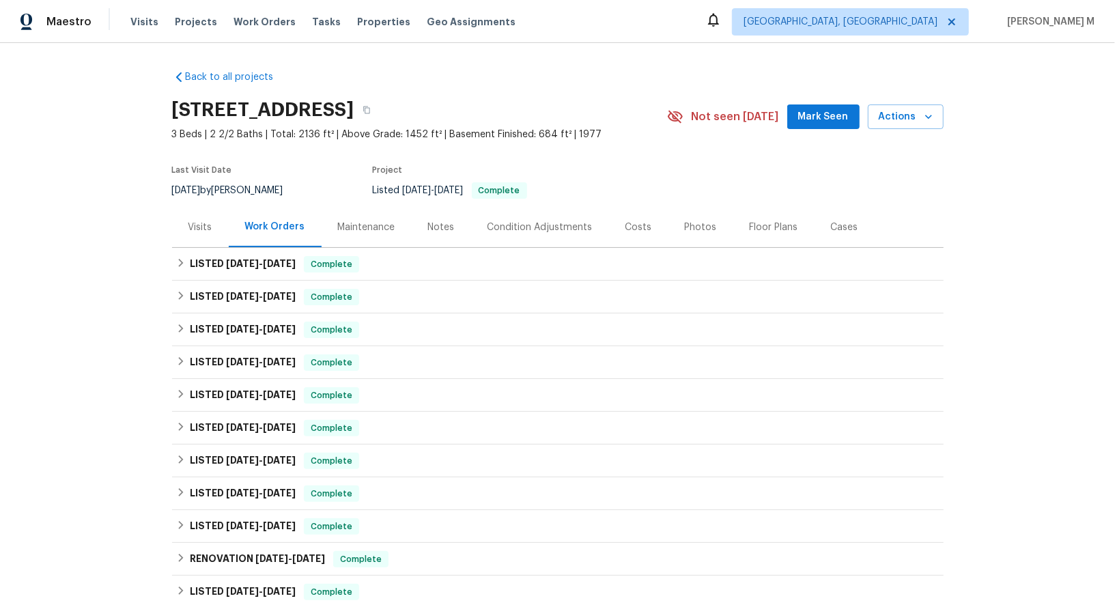
click at [362, 220] on div "Maintenance" at bounding box center [366, 227] width 57 height 14
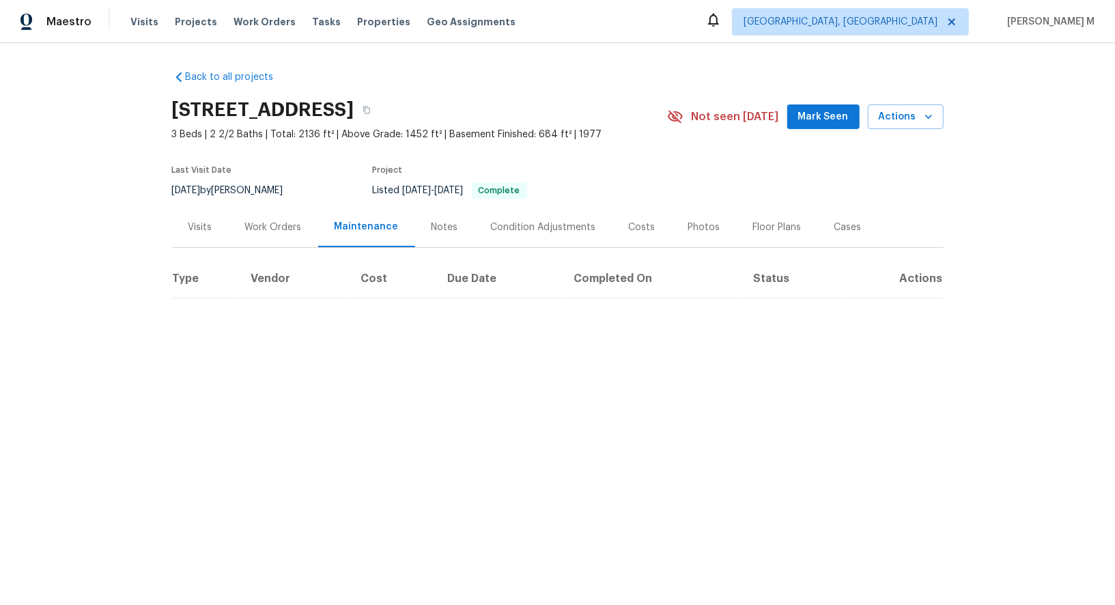
click at [264, 227] on div "Work Orders" at bounding box center [273, 227] width 89 height 40
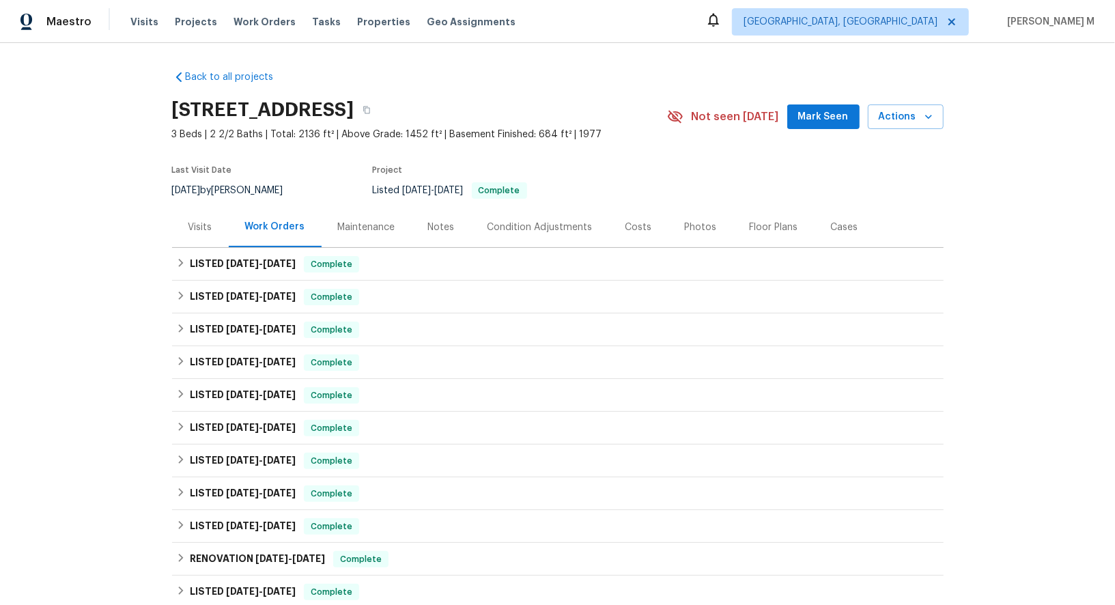
click at [164, 227] on div "Back to all projects 10388 Hampshire Green Ave, Fairfax, VA 22032 3 Beds | 2 2/…" at bounding box center [557, 324] width 1115 height 562
click at [203, 227] on div "Visits" at bounding box center [200, 227] width 57 height 40
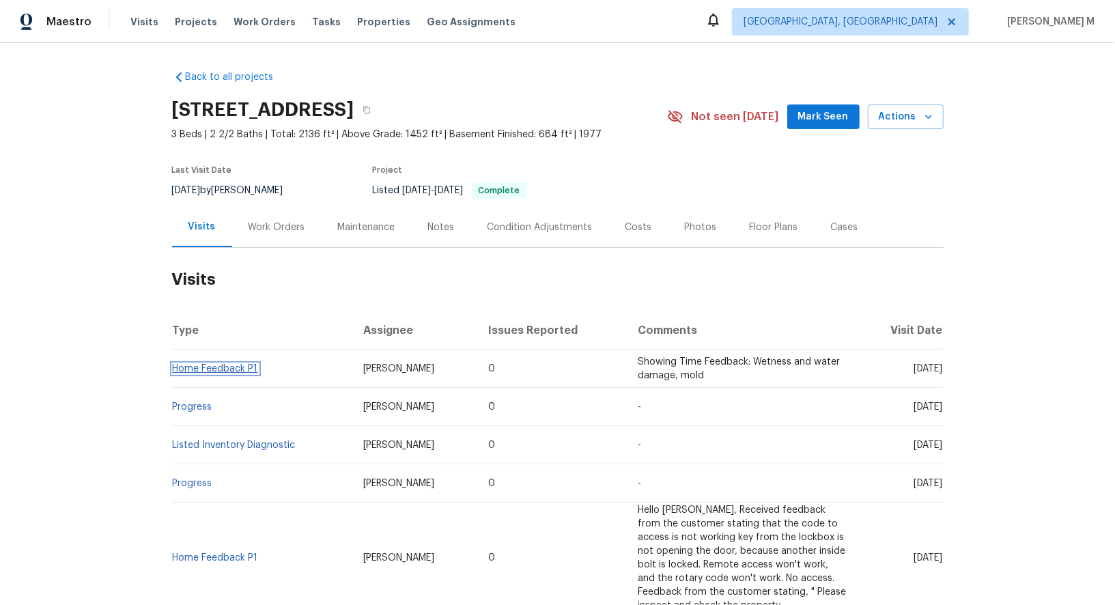
click at [214, 364] on link "Home Feedback P1" at bounding box center [215, 369] width 85 height 10
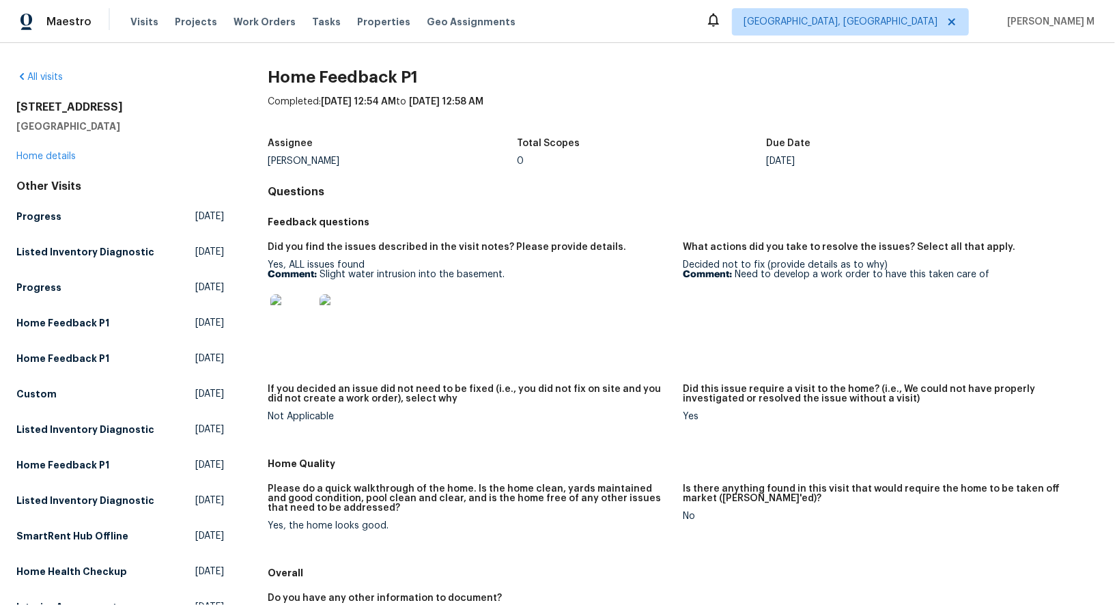
click at [288, 318] on img at bounding box center [292, 316] width 44 height 44
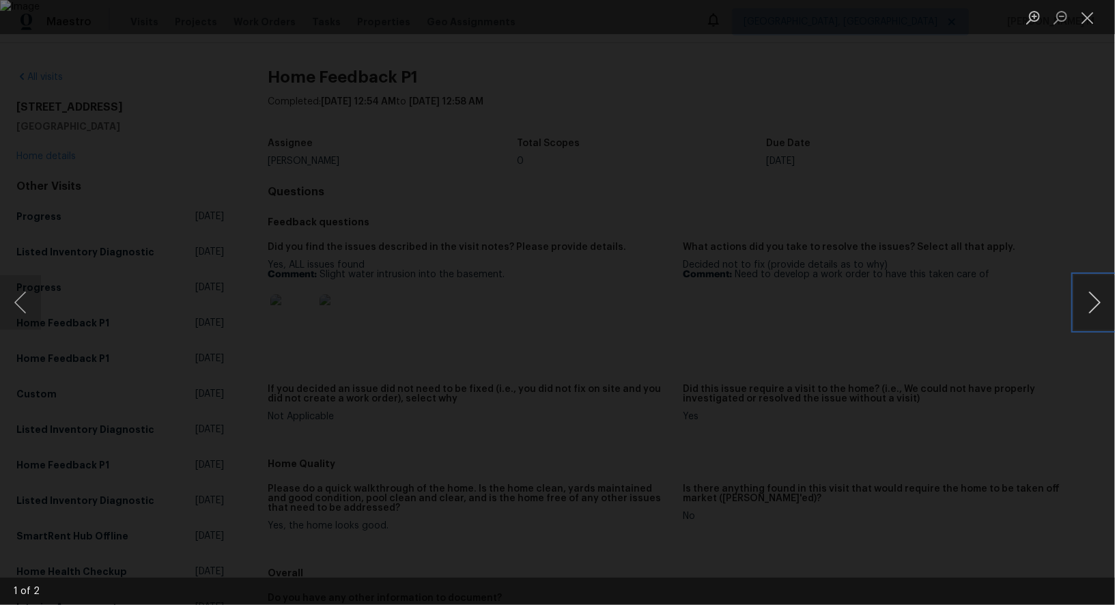
click at [1093, 293] on button "Next image" at bounding box center [1094, 302] width 41 height 55
click at [192, 260] on div "Lightbox" at bounding box center [557, 302] width 1115 height 605
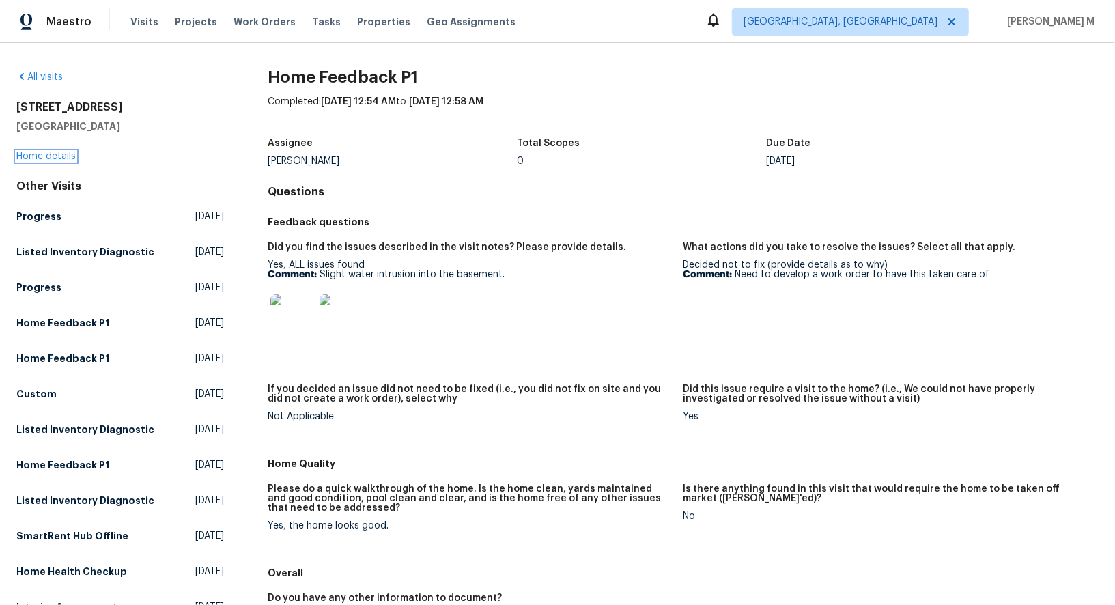
click at [47, 158] on link "Home details" at bounding box center [45, 157] width 59 height 10
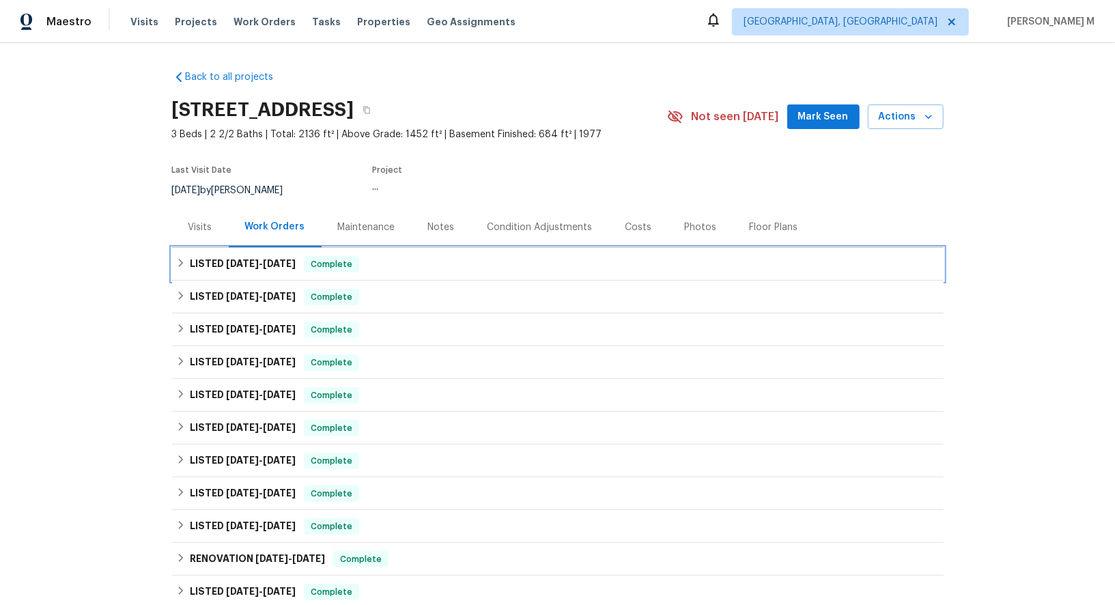
click at [501, 261] on div "LISTED 9/11/25 - 9/11/25 Complete" at bounding box center [557, 264] width 763 height 16
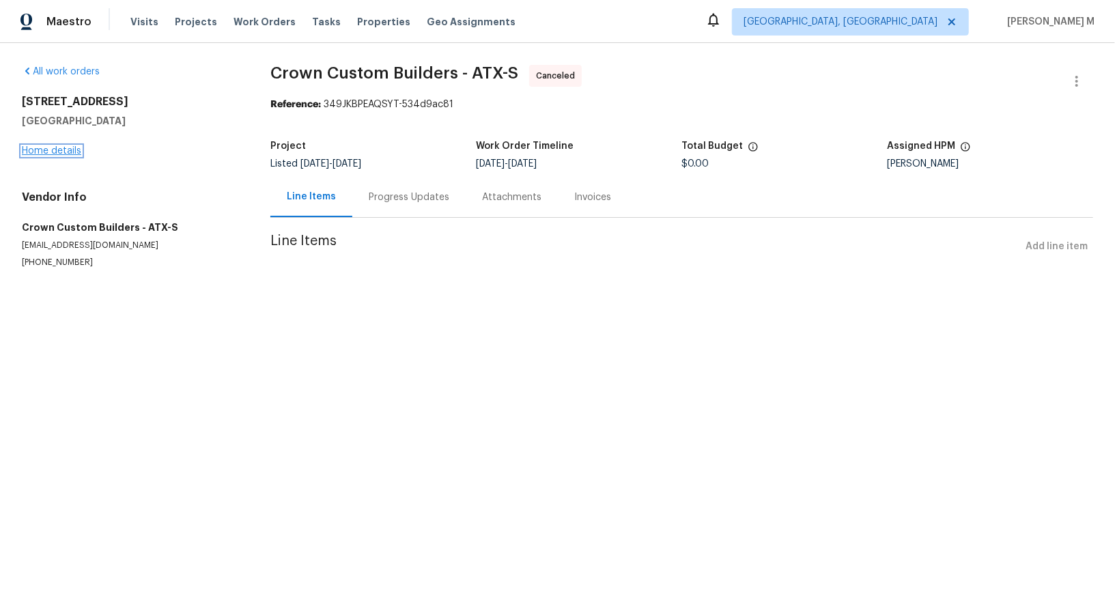
click at [63, 146] on link "Home details" at bounding box center [51, 151] width 59 height 10
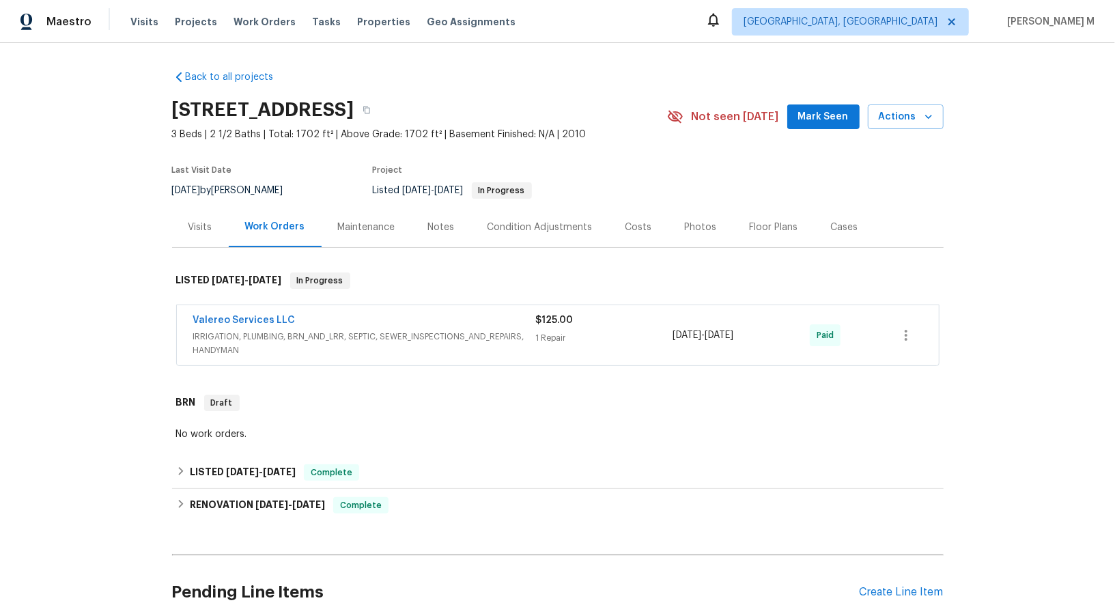
click at [296, 317] on div "Valereo Services LLC" at bounding box center [364, 321] width 343 height 16
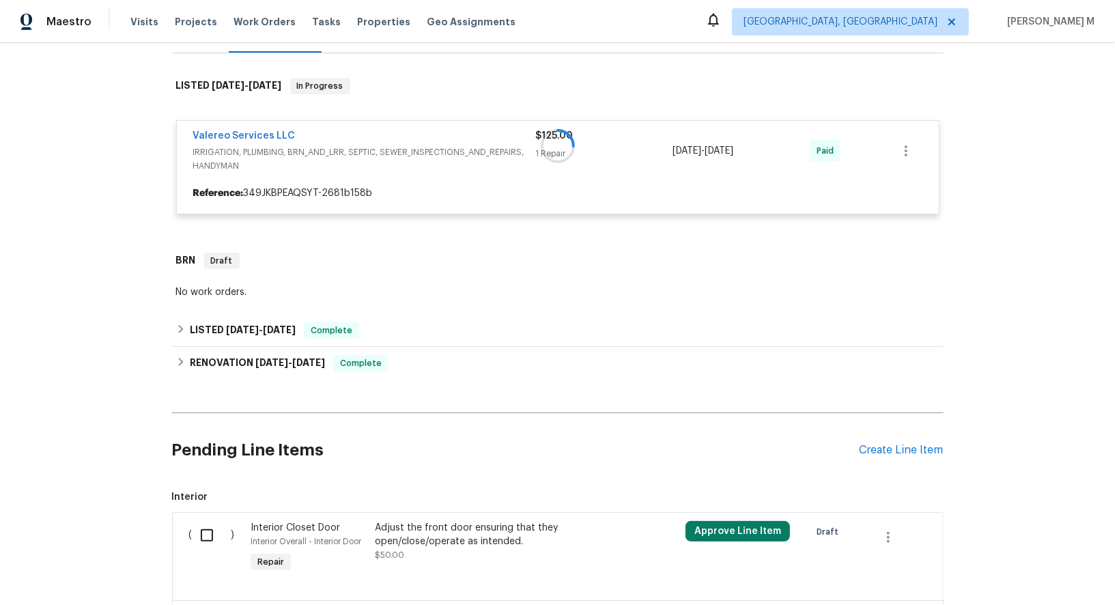
scroll to position [196, 0]
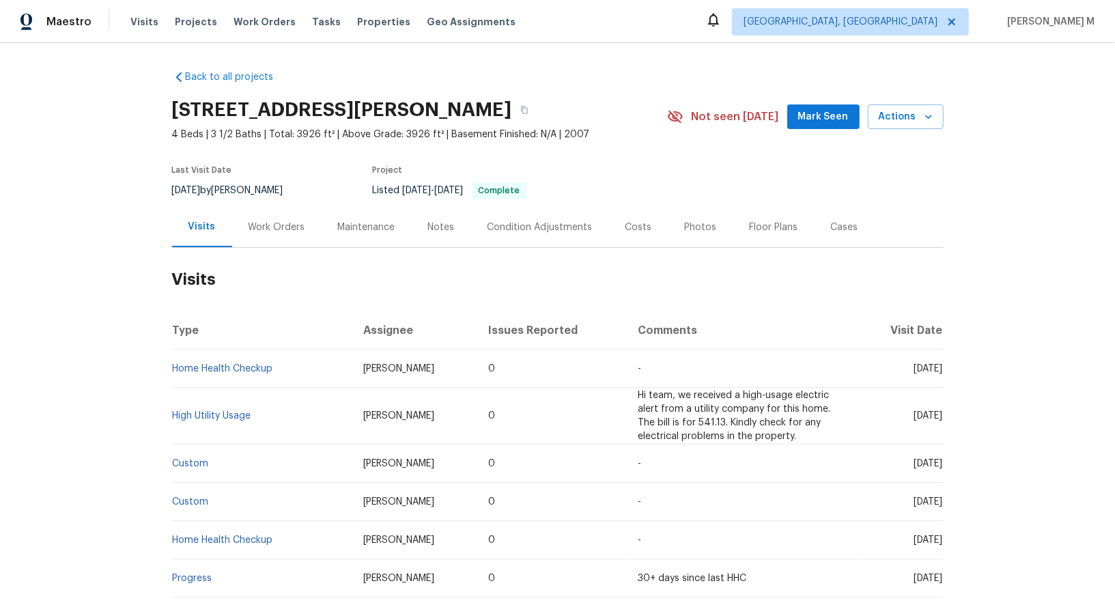
click at [270, 207] on div "Work Orders" at bounding box center [276, 227] width 89 height 40
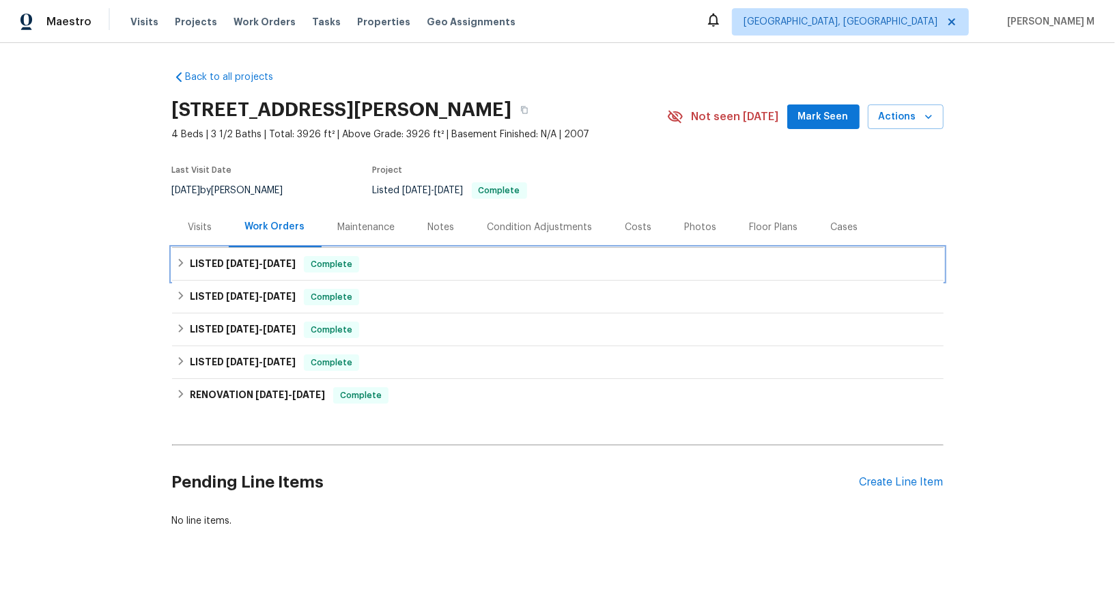
click at [272, 268] on div "LISTED [DATE] - [DATE] Complete" at bounding box center [557, 264] width 771 height 33
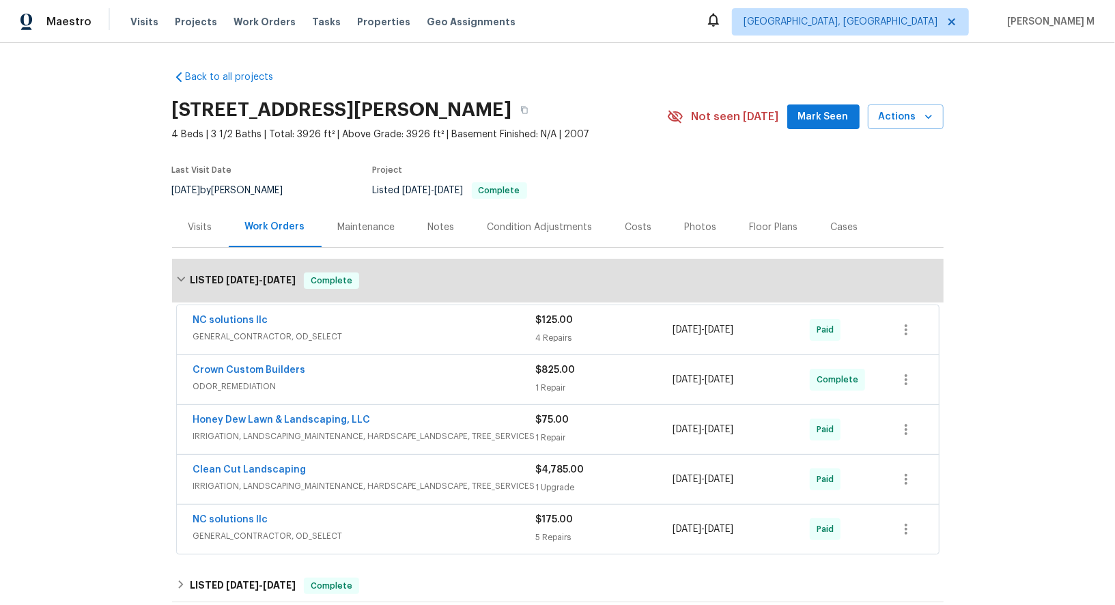
click at [667, 111] on div "[STREET_ADDRESS][PERSON_NAME]" at bounding box center [419, 109] width 495 height 35
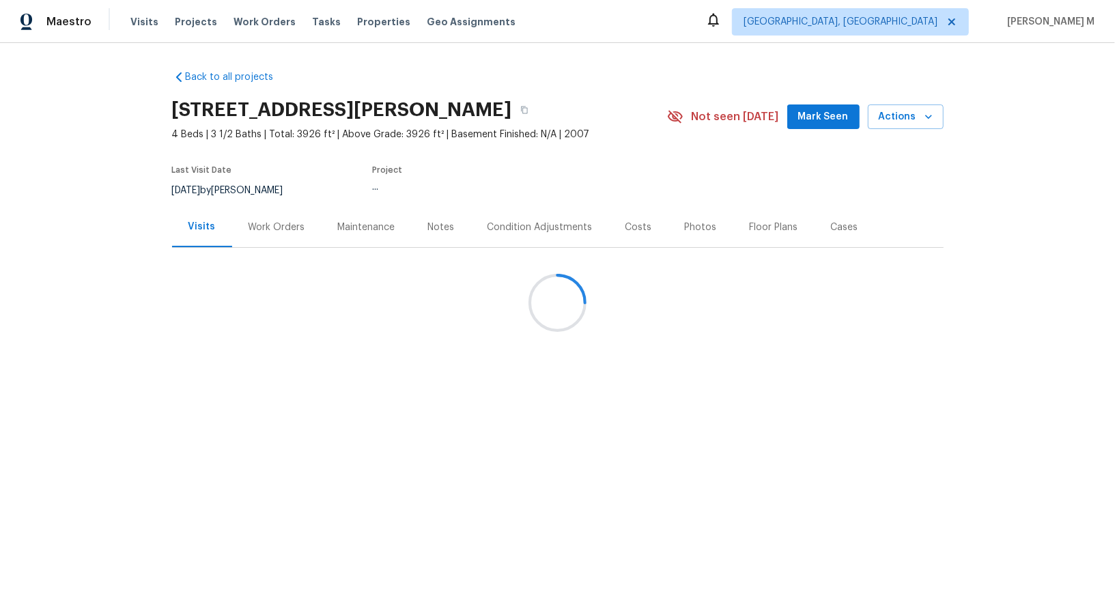
click at [271, 197] on div at bounding box center [557, 302] width 1115 height 605
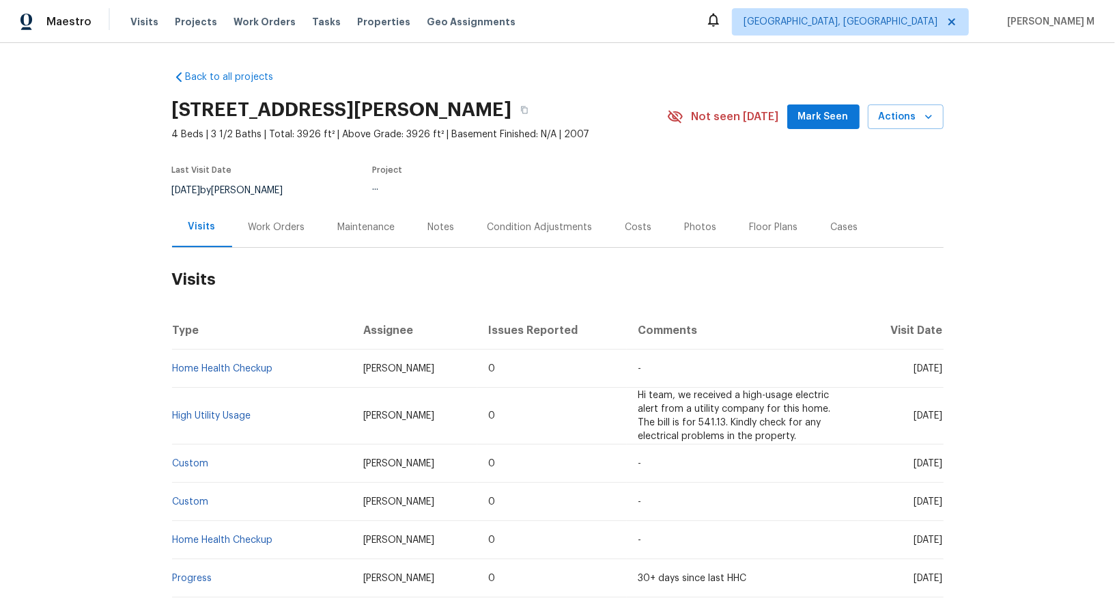
click at [271, 229] on div "Work Orders" at bounding box center [276, 227] width 89 height 40
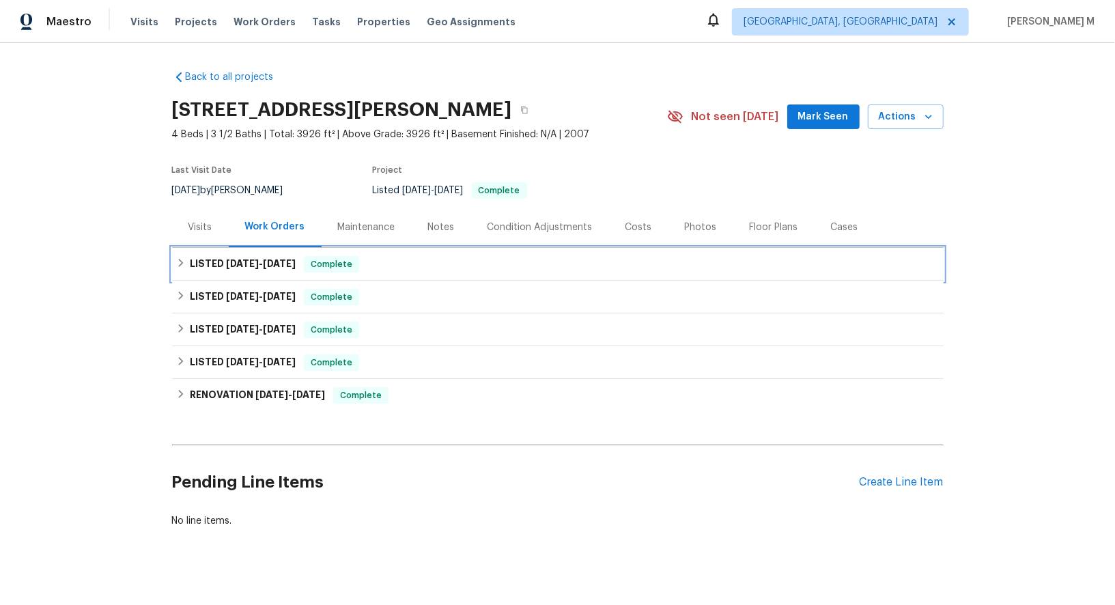
click at [270, 260] on span "[DATE]" at bounding box center [279, 264] width 33 height 10
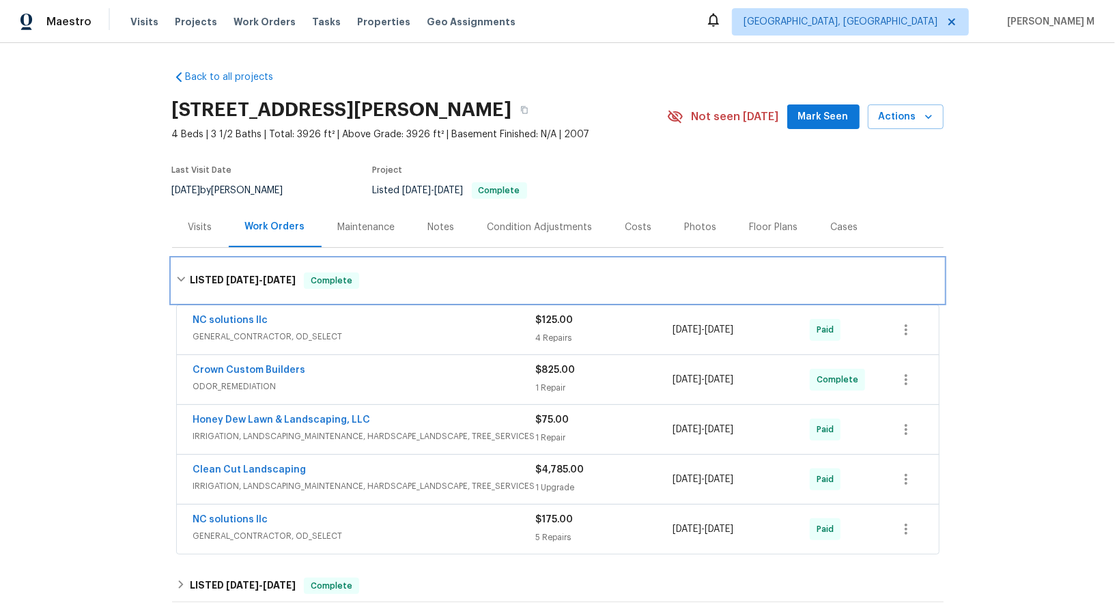
scroll to position [78, 0]
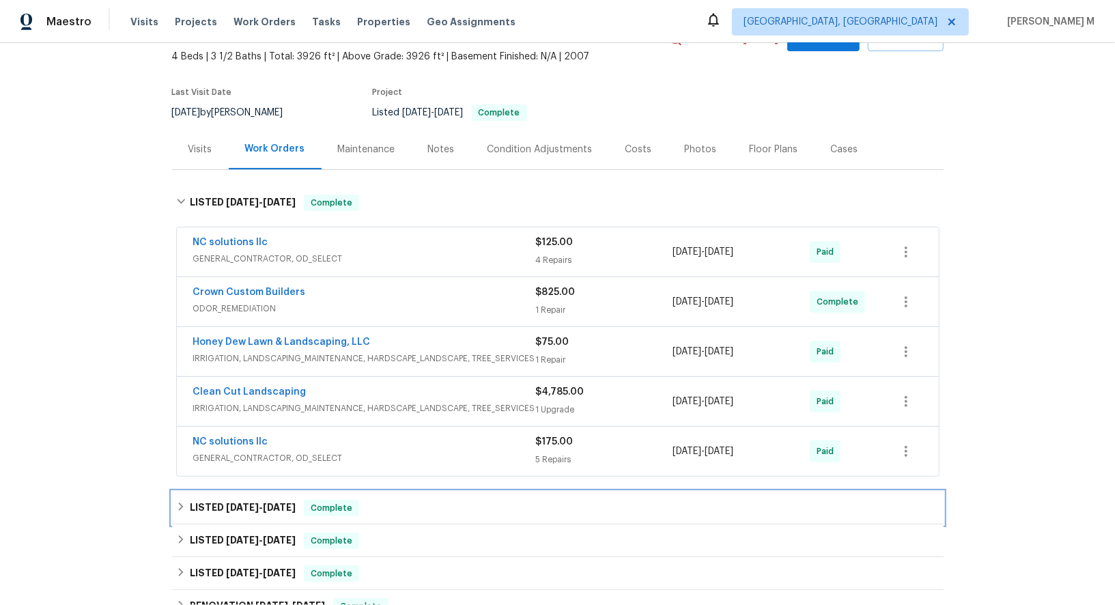
click at [238, 491] on div "LISTED [DATE] - [DATE] Complete" at bounding box center [557, 507] width 771 height 33
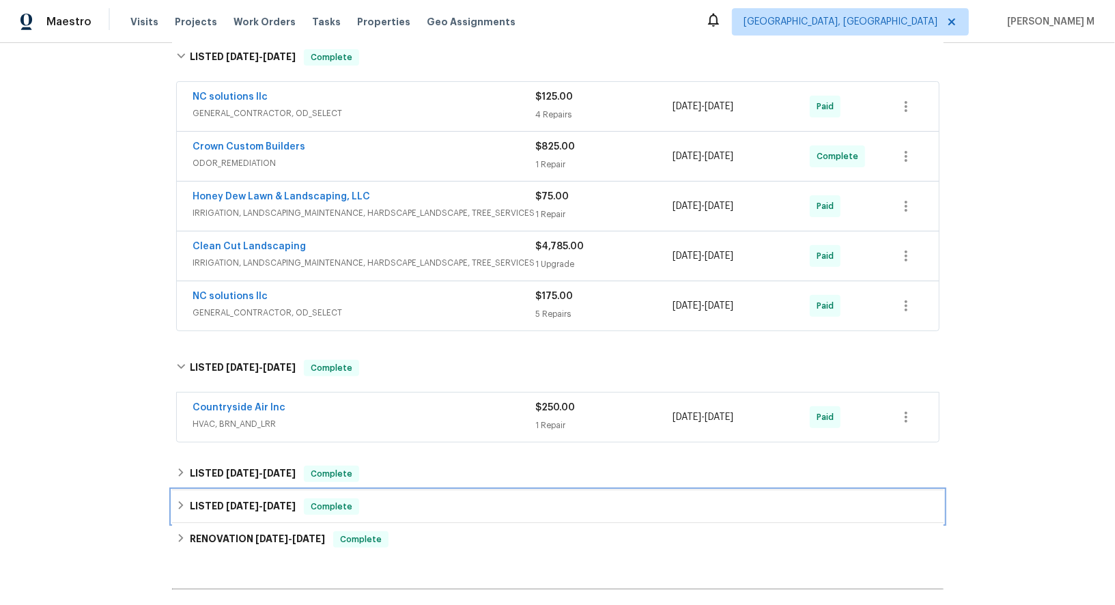
click at [238, 490] on div "LISTED [DATE] - [DATE] Complete" at bounding box center [557, 506] width 771 height 33
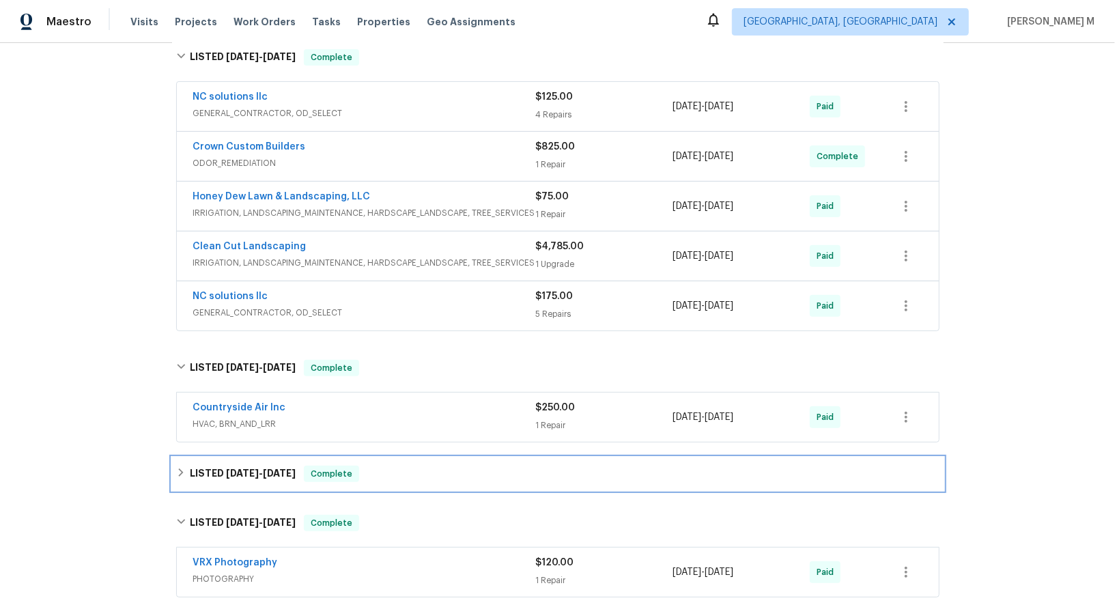
click at [250, 468] on span "[DATE] - [DATE]" at bounding box center [261, 473] width 70 height 10
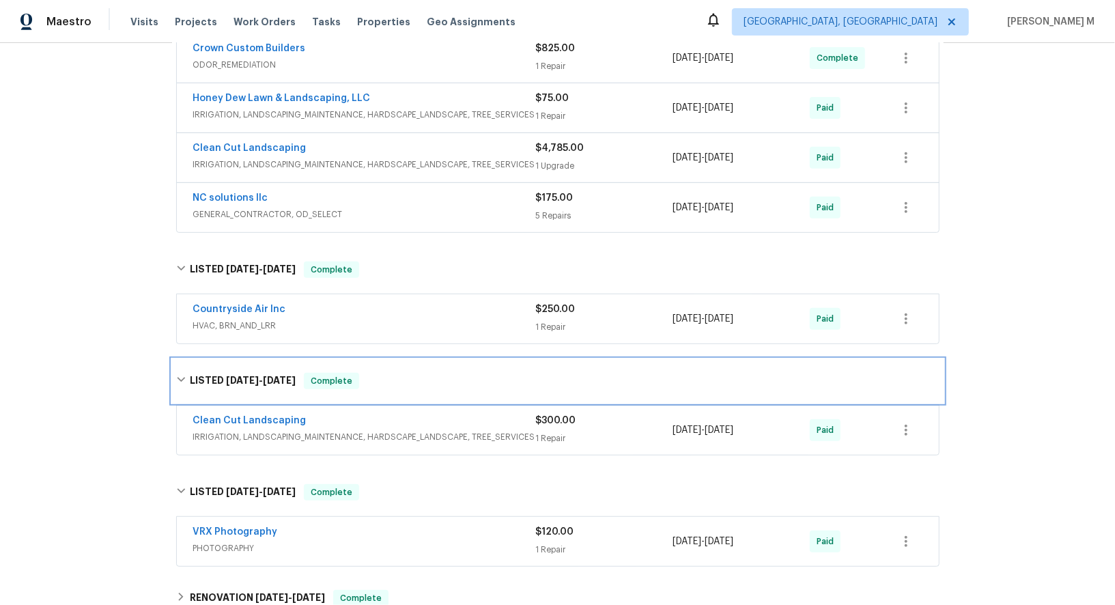
scroll to position [349, 0]
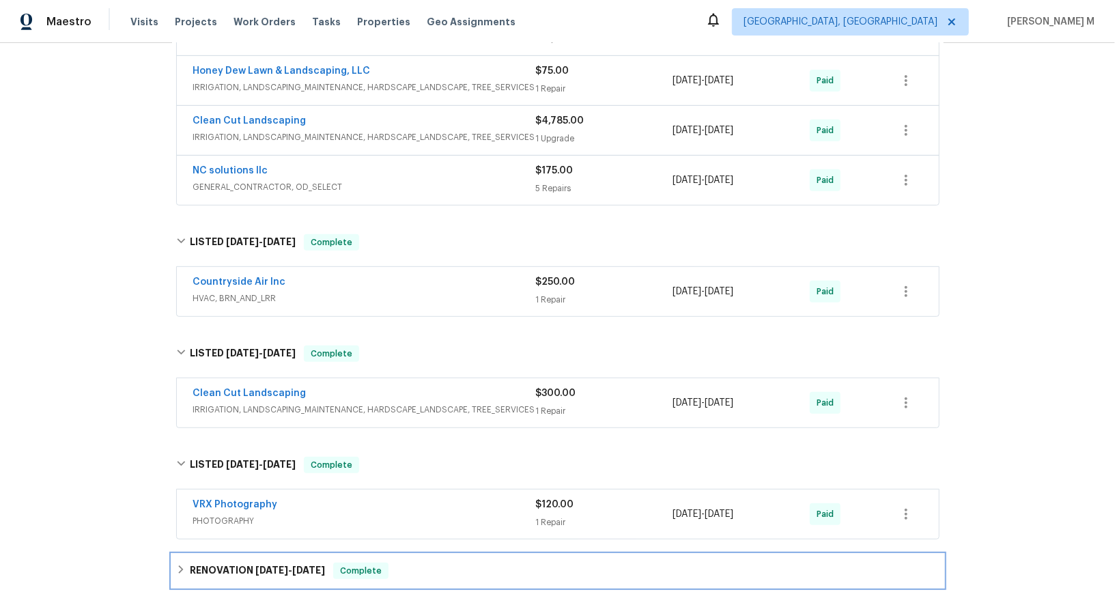
click at [225, 562] on h6 "RENOVATION [DATE] - [DATE]" at bounding box center [257, 570] width 135 height 16
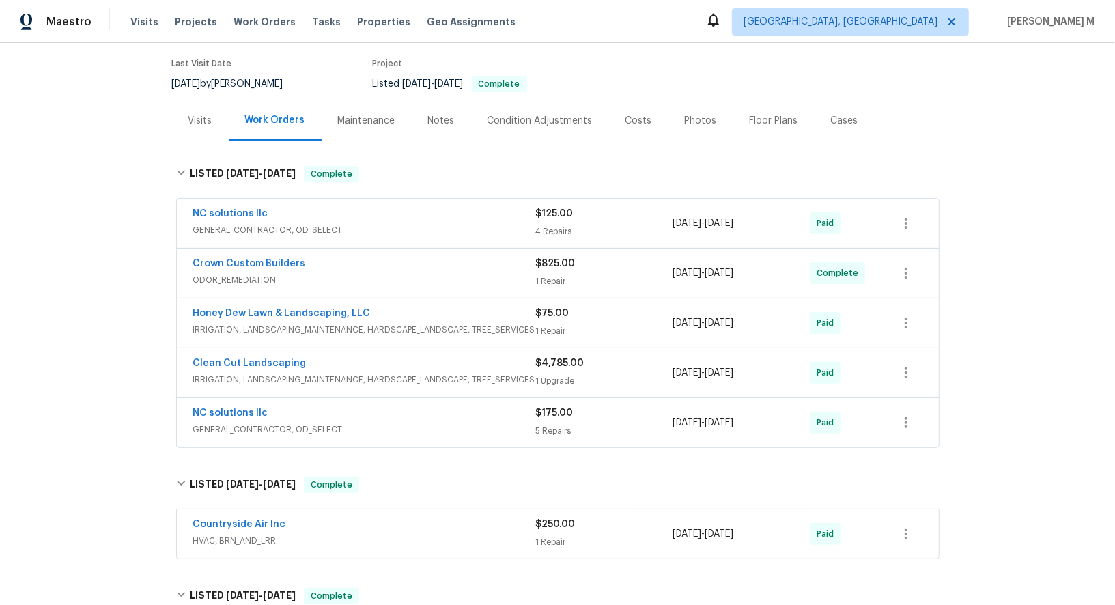
scroll to position [0, 0]
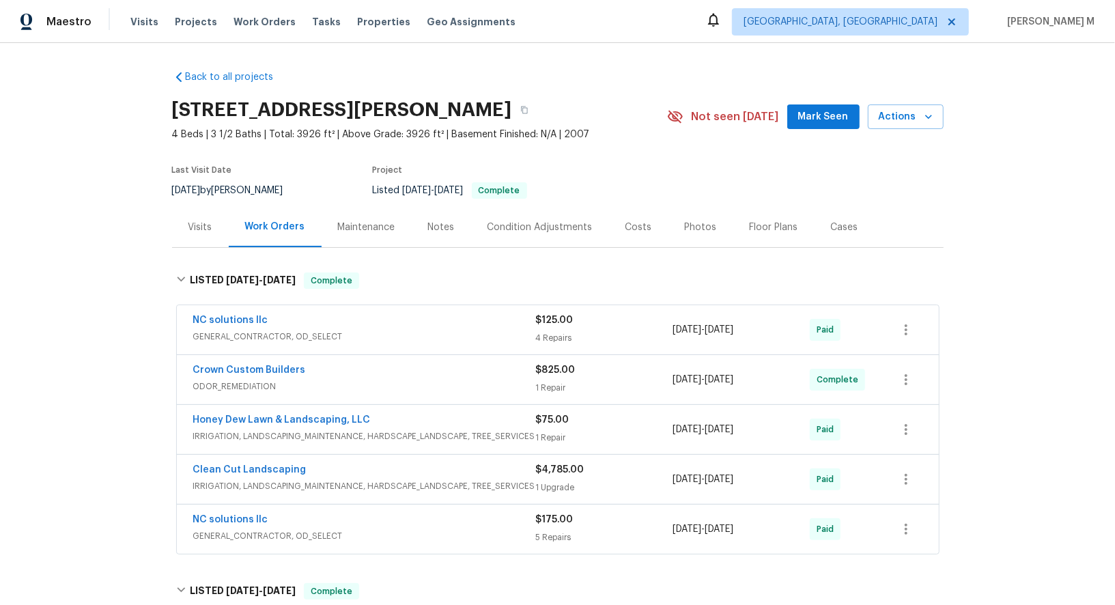
click at [296, 335] on div "NC solutions llc GENERAL_CONTRACTOR, OD_SELECT" at bounding box center [364, 329] width 343 height 33
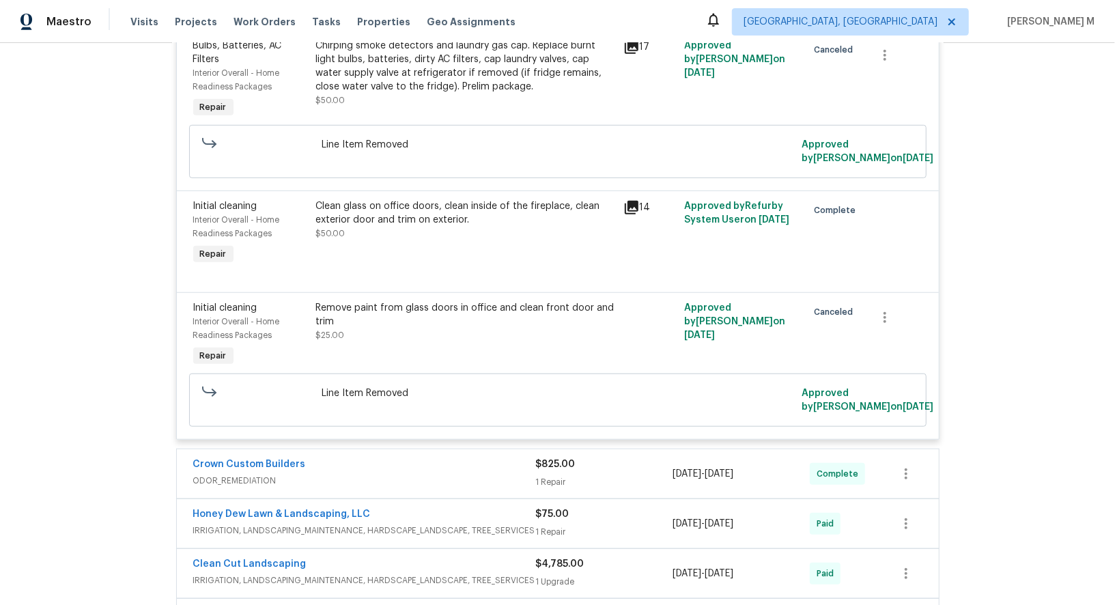
scroll to position [624, 0]
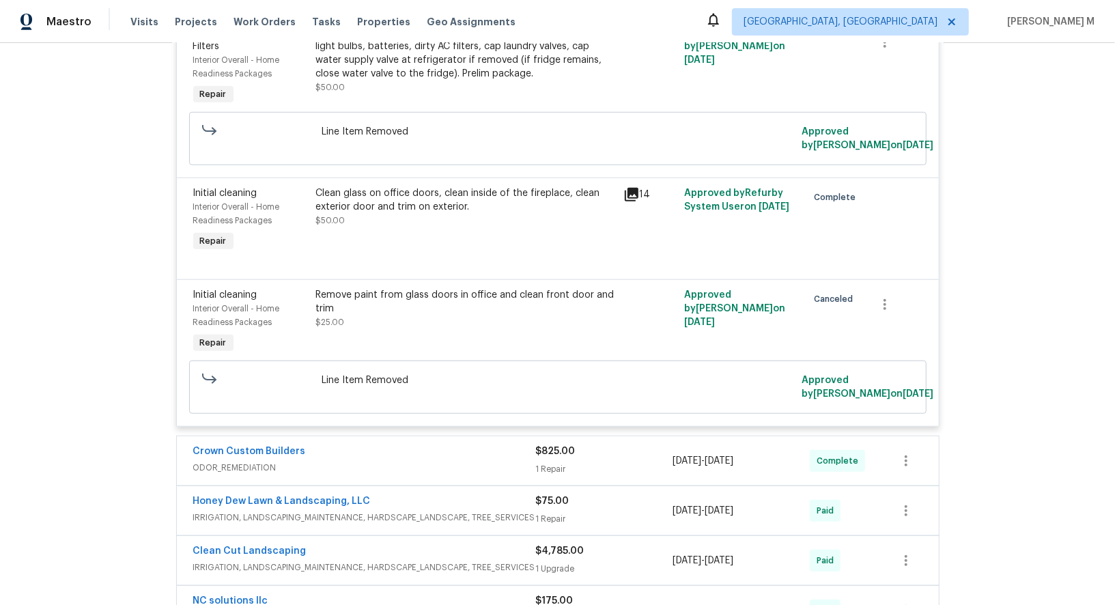
click at [274, 466] on span "ODOR_REMEDIATION" at bounding box center [364, 468] width 343 height 14
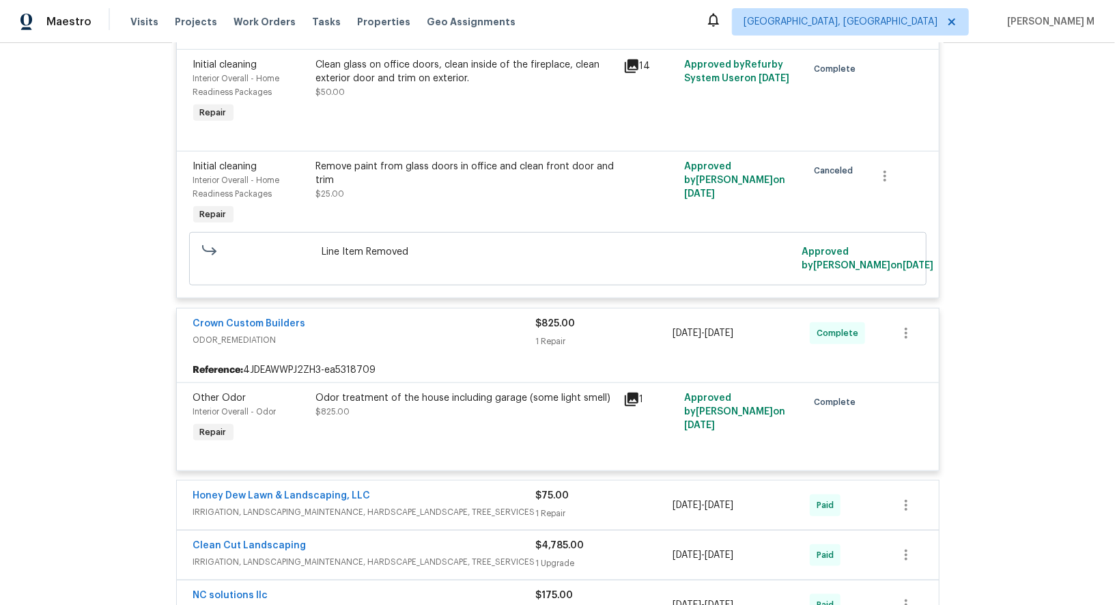
scroll to position [753, 0]
click at [356, 504] on span "IRRIGATION, LANDSCAPING_MAINTENANCE, HARDSCAPE_LANDSCAPE, TREE_SERVICES" at bounding box center [364, 511] width 343 height 14
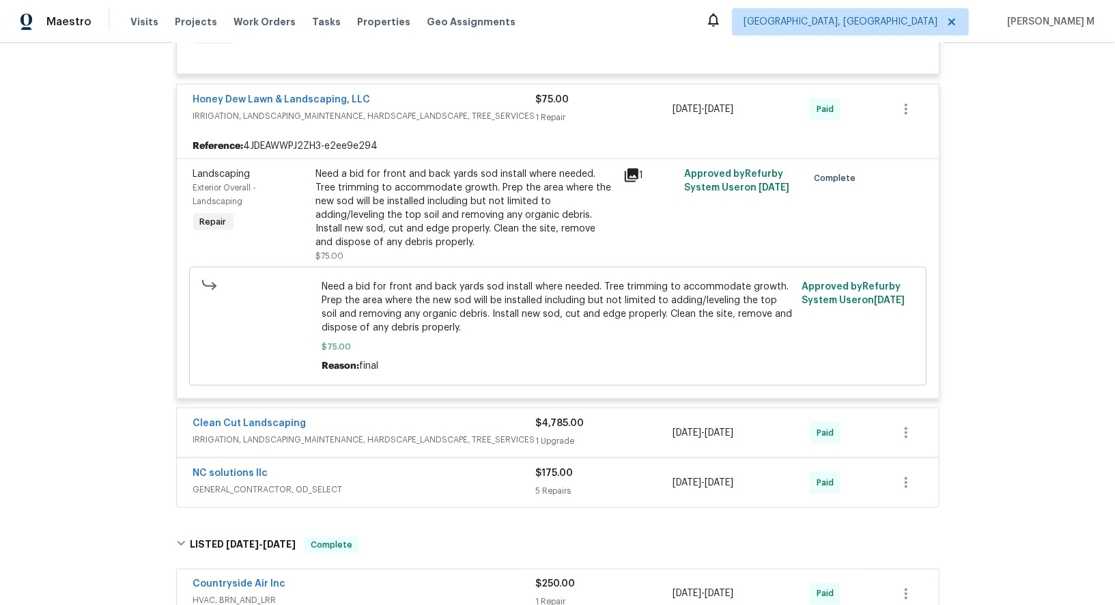
scroll to position [1162, 0]
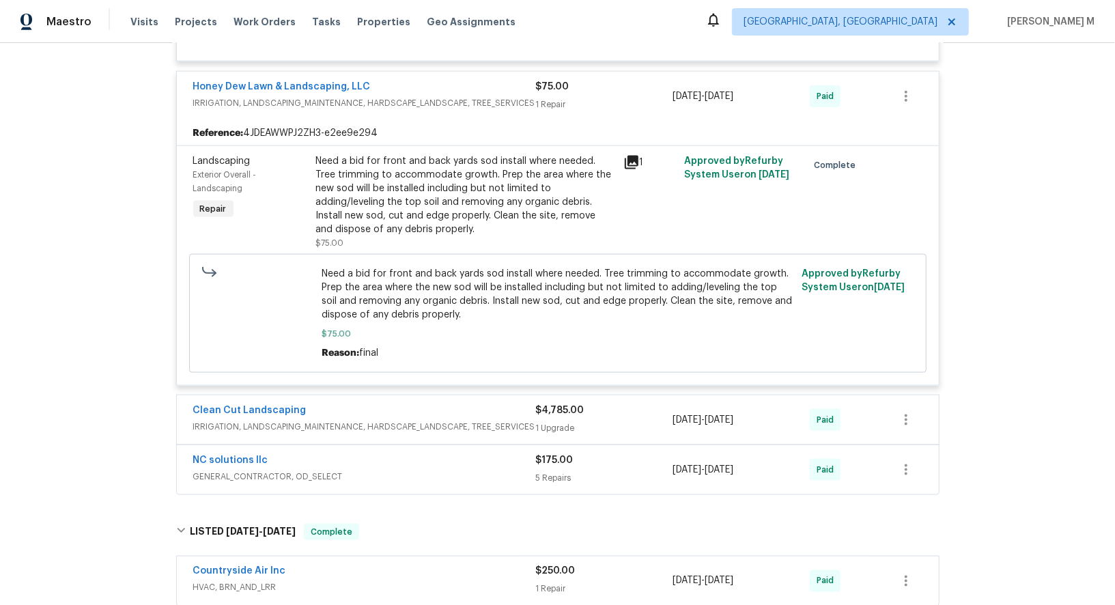
click at [318, 420] on span "IRRIGATION, LANDSCAPING_MAINTENANCE, HARDSCAPE_LANDSCAPE, TREE_SERVICES" at bounding box center [364, 427] width 343 height 14
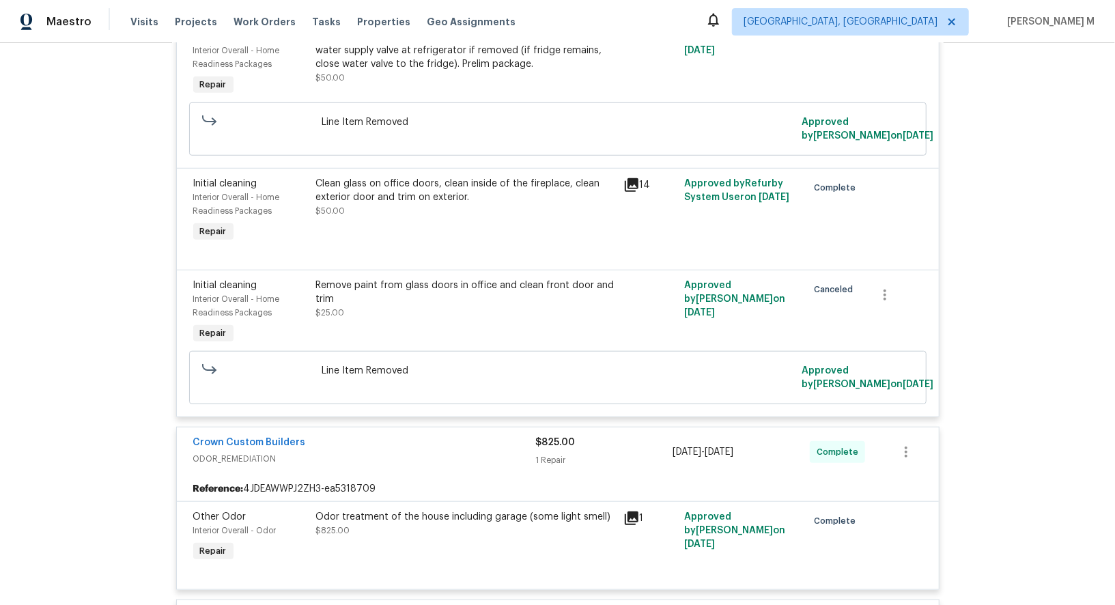
scroll to position [366, 0]
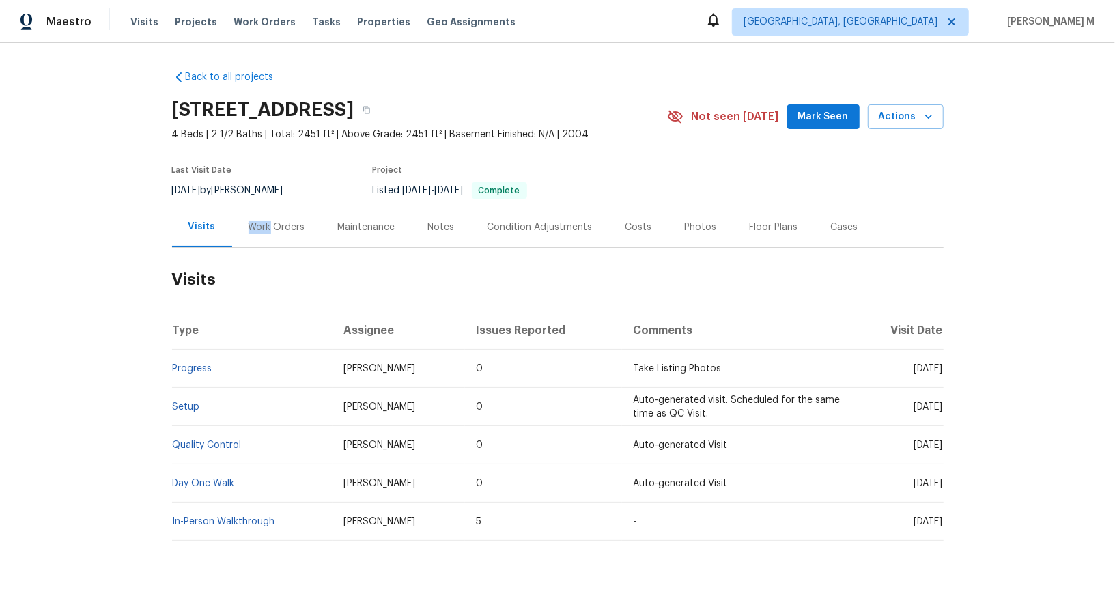
click at [261, 225] on div "Work Orders" at bounding box center [276, 227] width 57 height 14
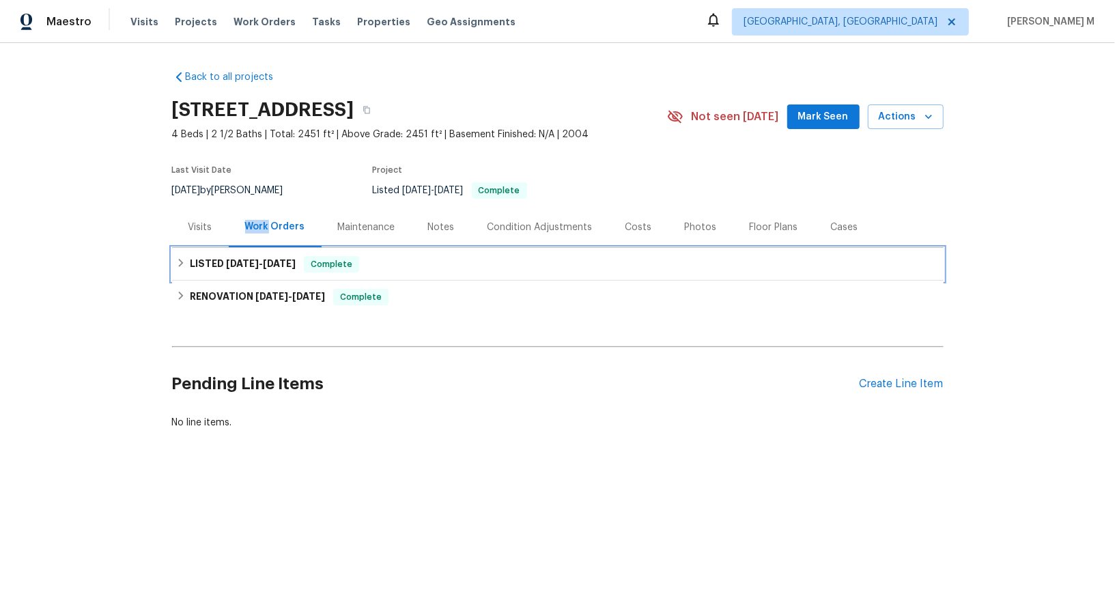
click at [226, 259] on span "[DATE]" at bounding box center [242, 264] width 33 height 10
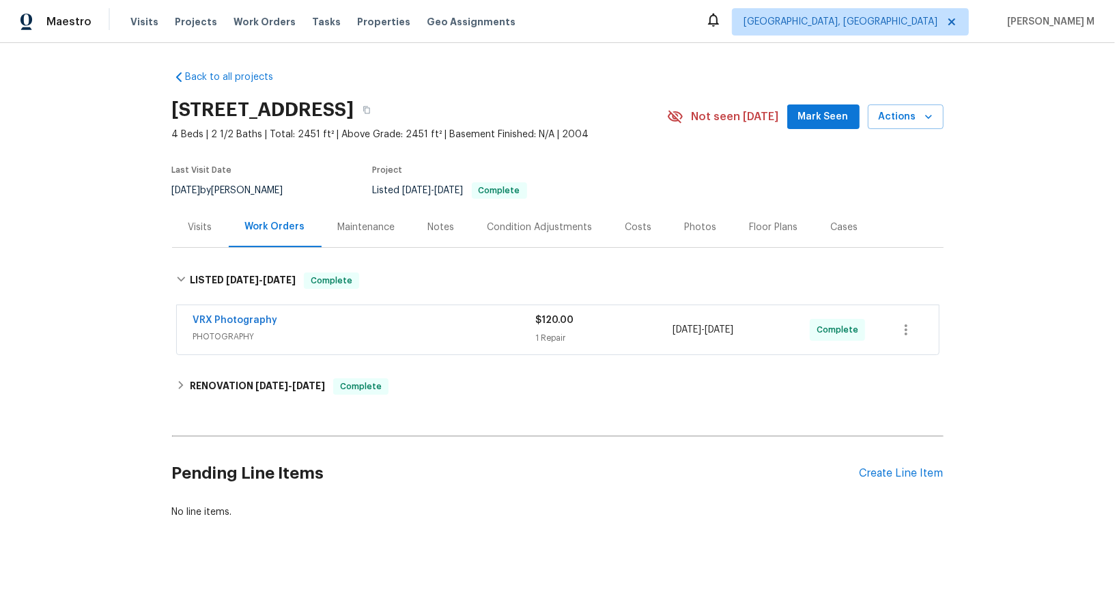
click at [349, 229] on div "Maintenance" at bounding box center [366, 227] width 90 height 40
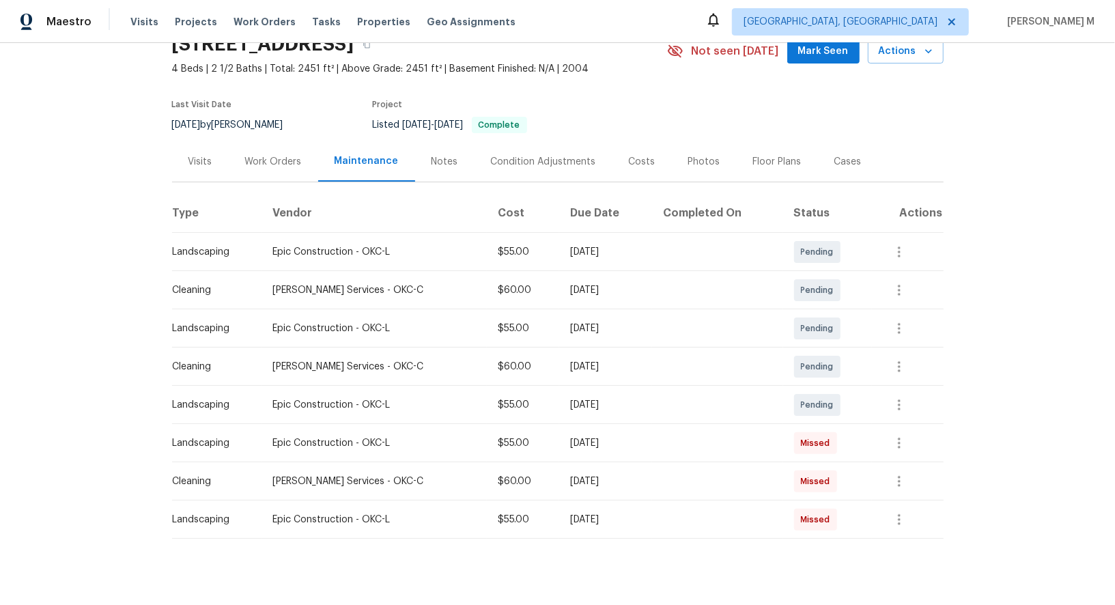
scroll to position [70, 0]
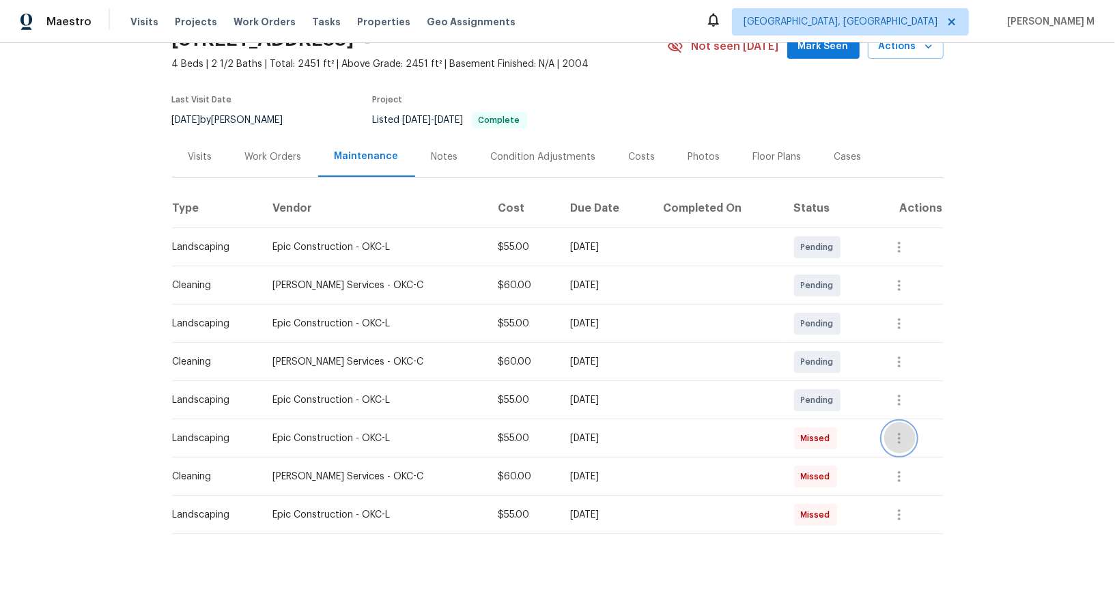
click at [906, 435] on icon "button" at bounding box center [899, 438] width 16 height 16
click at [906, 435] on li "Message vendor" at bounding box center [936, 431] width 96 height 23
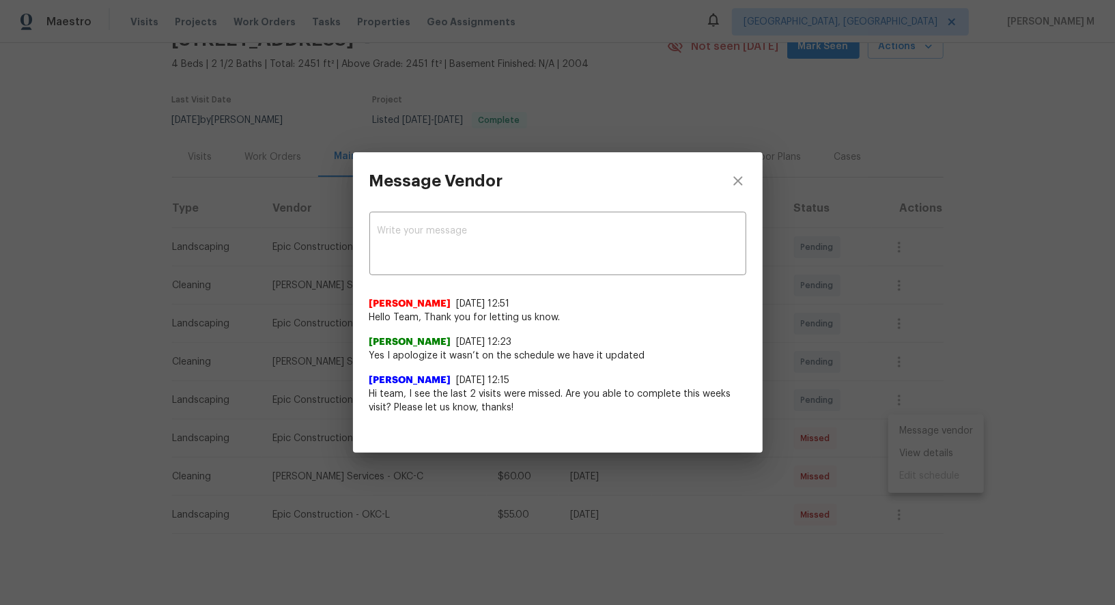
click at [509, 410] on span "Hi team, I see the last 2 visits were missed. Are you able to complete this wee…" at bounding box center [557, 400] width 377 height 27
click at [547, 412] on span "Hi team, I see the last 2 visits were missed. Are you able to complete this wee…" at bounding box center [557, 400] width 377 height 27
click at [547, 268] on div "x ​" at bounding box center [557, 245] width 377 height 60
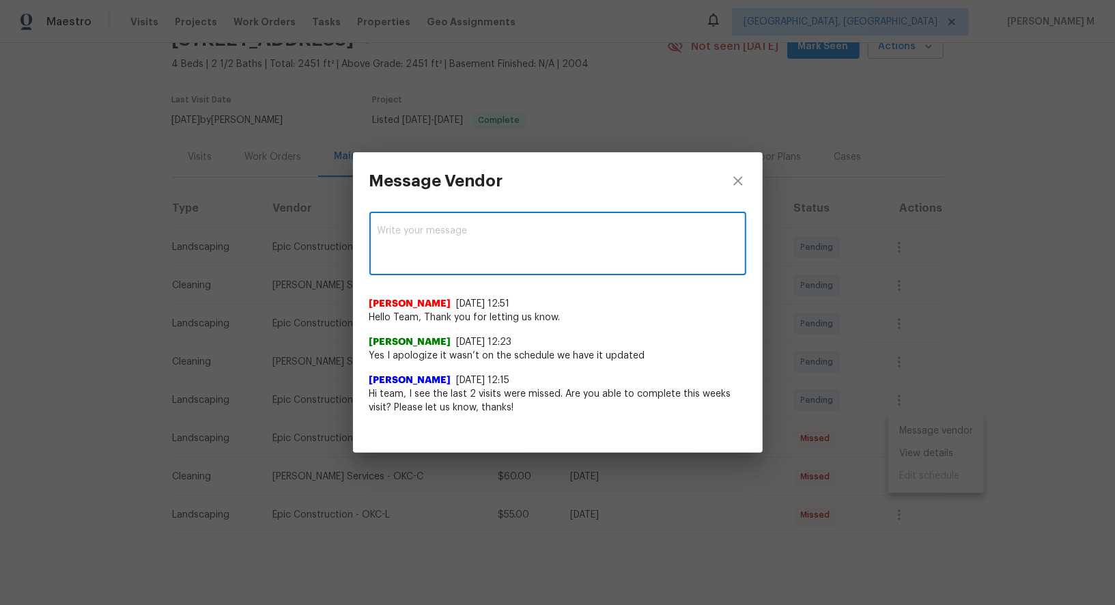
paste textarea "The yard is very overgrown. Inside is pretty dirty with a few visable leaks"
click at [657, 238] on textarea "The yard is very overgrown. Inside is pretty dirty with a few visable leaks. Ca…" at bounding box center [532, 245] width 311 height 38
click at [656, 236] on textarea "The yard is very overgrown. Inside is pretty dirty with a few visable leaks. Ca…" at bounding box center [532, 245] width 311 height 38
click at [0, 0] on span "visible" at bounding box center [0, 0] width 0 height 0
click at [506, 246] on textarea "The yard is very overgrown. Inside is pretty dirty with a few visible leaks. Ca…" at bounding box center [532, 245] width 311 height 38
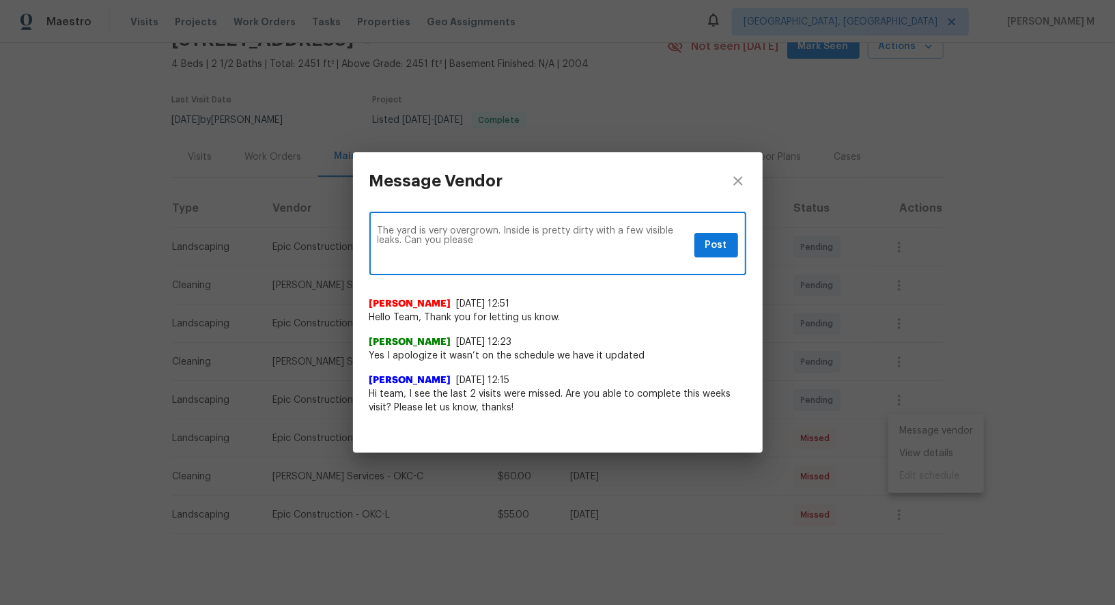
type textarea "The yard is very overgrown. Inside is pretty dirty with a few visible leaks. Ca…"
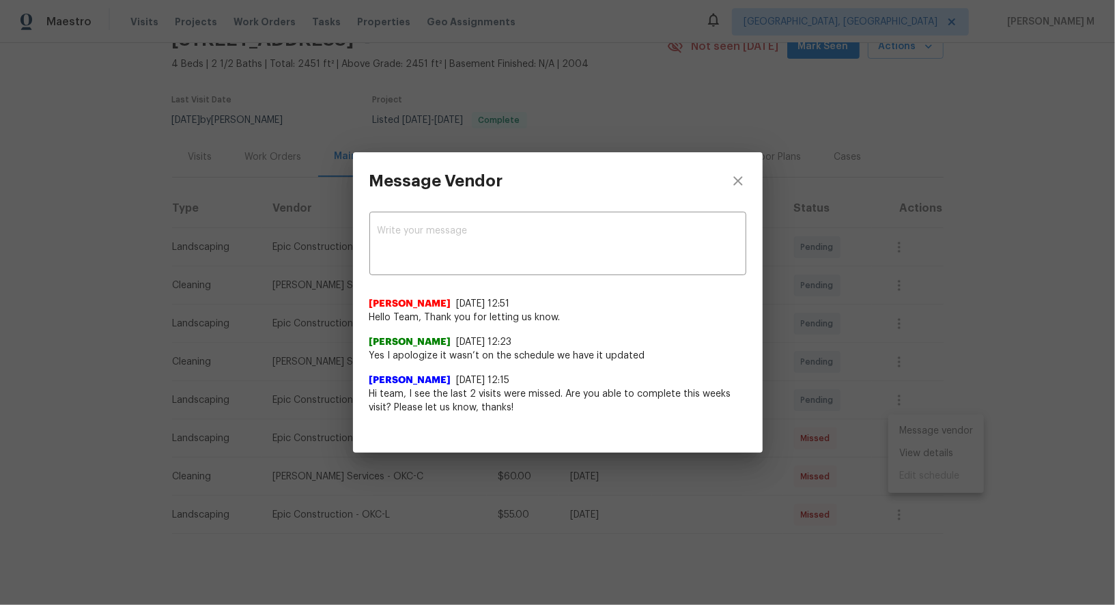
click at [709, 443] on div at bounding box center [558, 442] width 410 height 22
click at [709, 507] on div "Message Vendor x ​ [PERSON_NAME] [DATE] 12:51 Hello Team, Thank you for letting…" at bounding box center [557, 302] width 1115 height 605
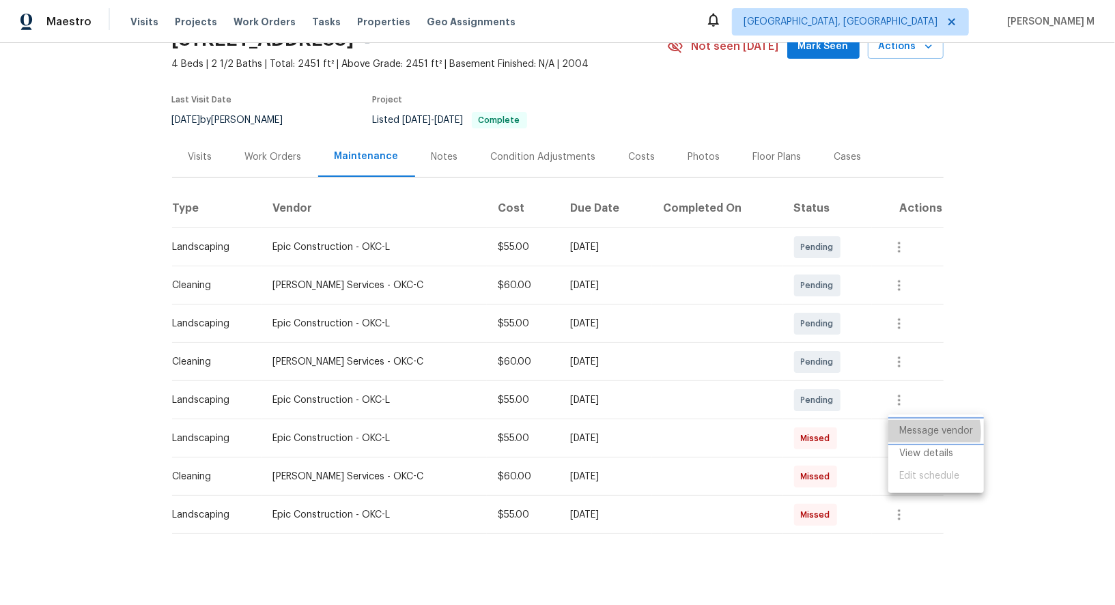
click at [921, 432] on li "Message vendor" at bounding box center [936, 431] width 96 height 23
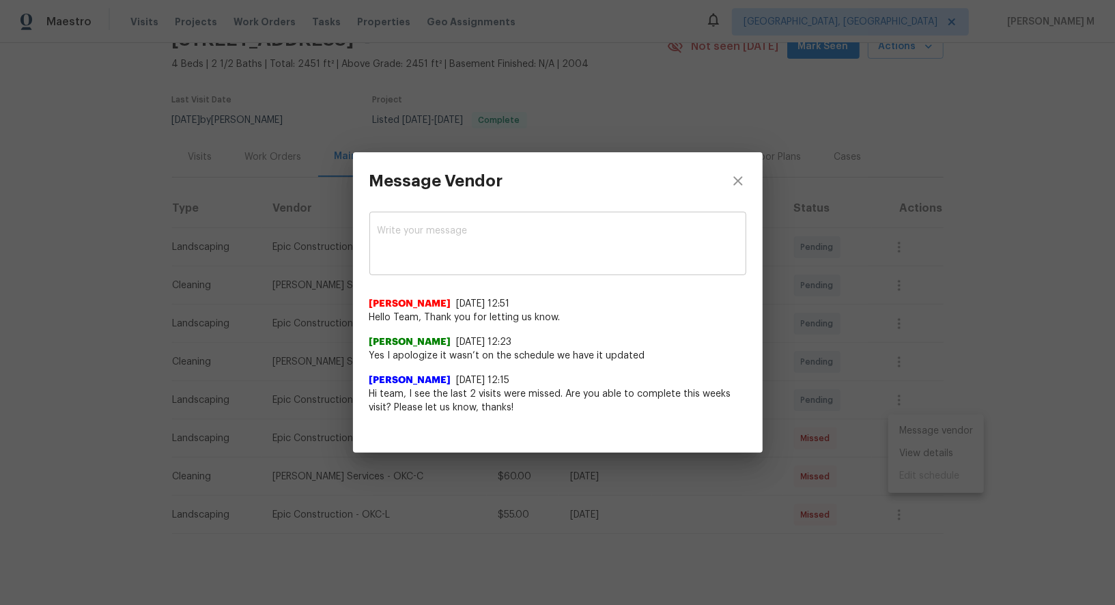
click at [480, 271] on div "x ​" at bounding box center [557, 245] width 377 height 60
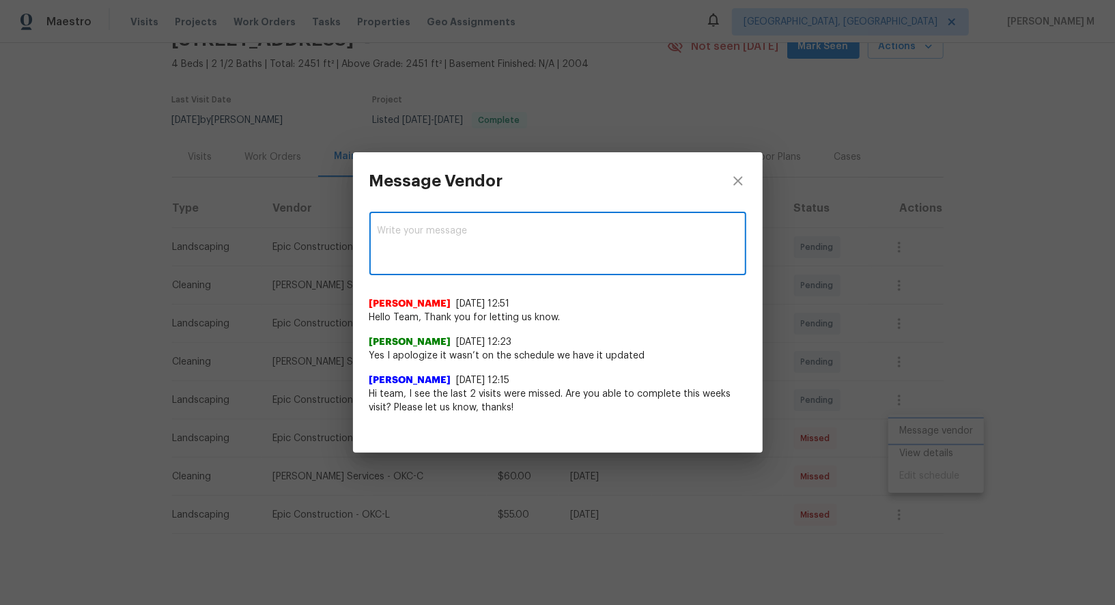
click at [164, 321] on div "Message Vendor x ​ [PERSON_NAME] [DATE] 12:51 Hello Team, Thank you for letting…" at bounding box center [557, 302] width 1115 height 605
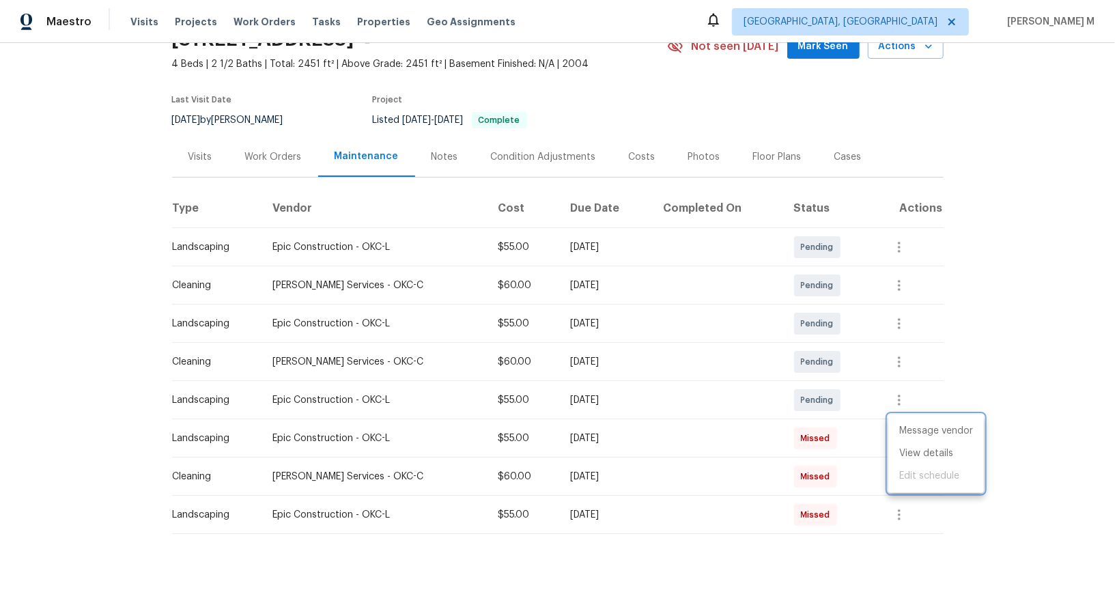
click at [282, 146] on div at bounding box center [557, 302] width 1115 height 605
click at [274, 150] on div "Work Orders" at bounding box center [273, 157] width 57 height 14
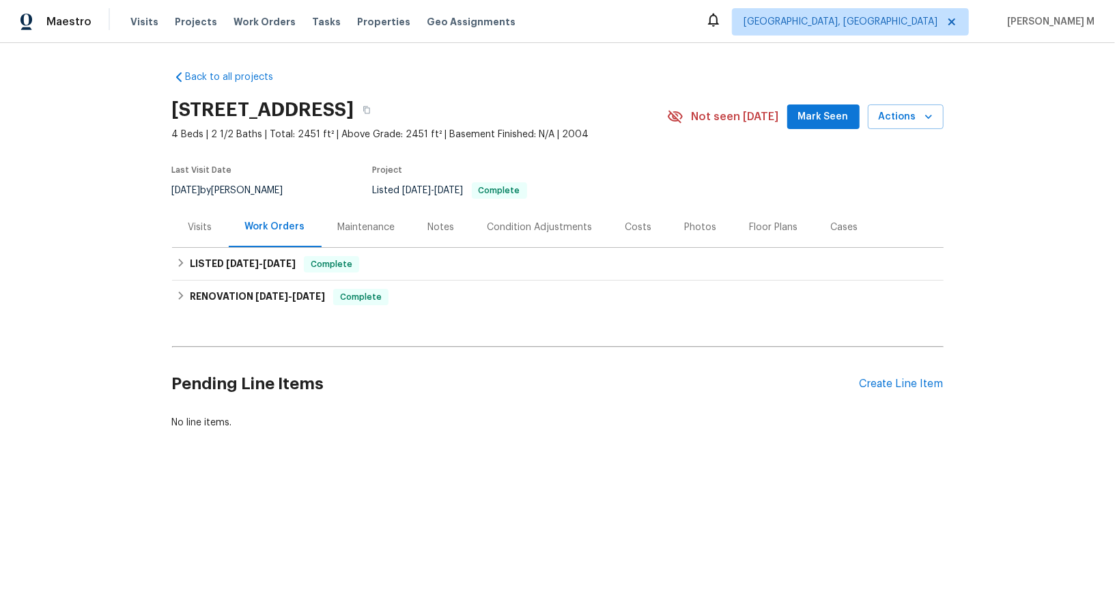
click at [366, 225] on div "Maintenance" at bounding box center [366, 227] width 57 height 14
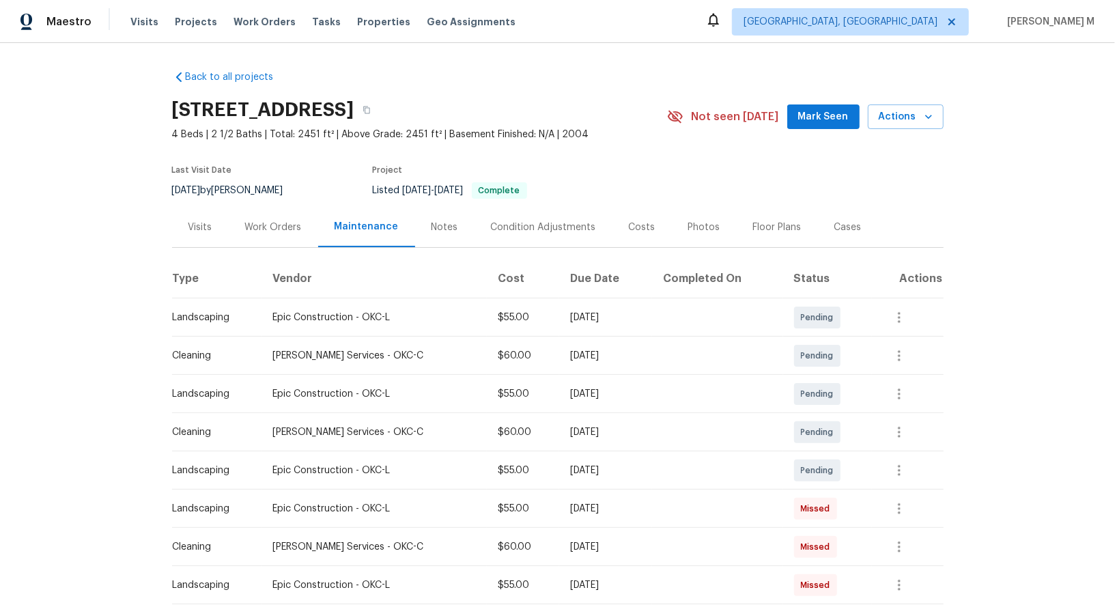
click at [758, 220] on div "Floor Plans" at bounding box center [777, 227] width 48 height 14
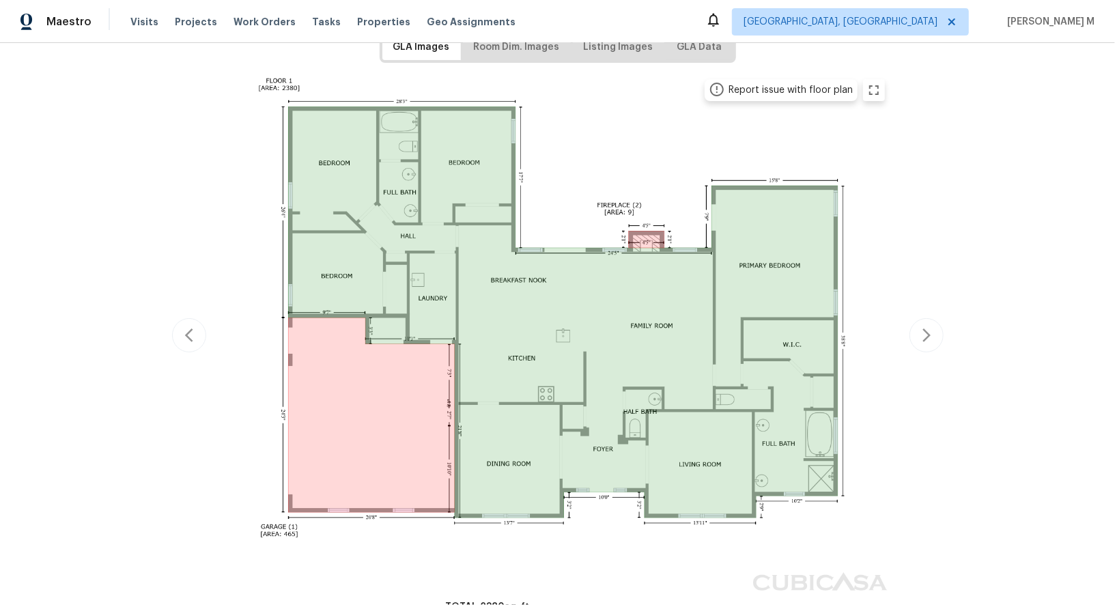
scroll to position [233, 0]
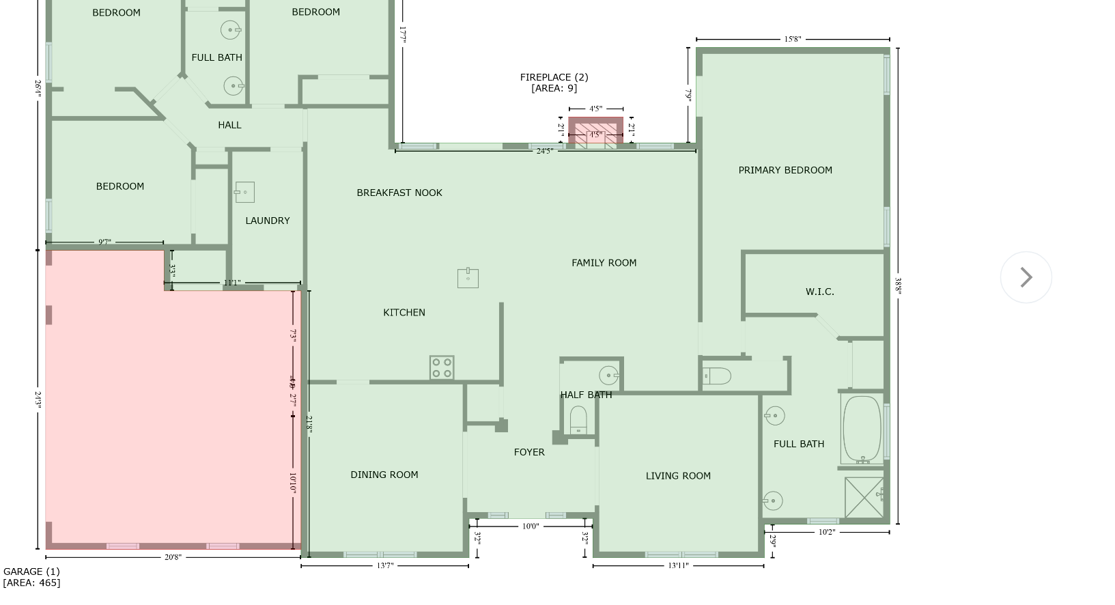
click at [629, 437] on img at bounding box center [557, 333] width 670 height 526
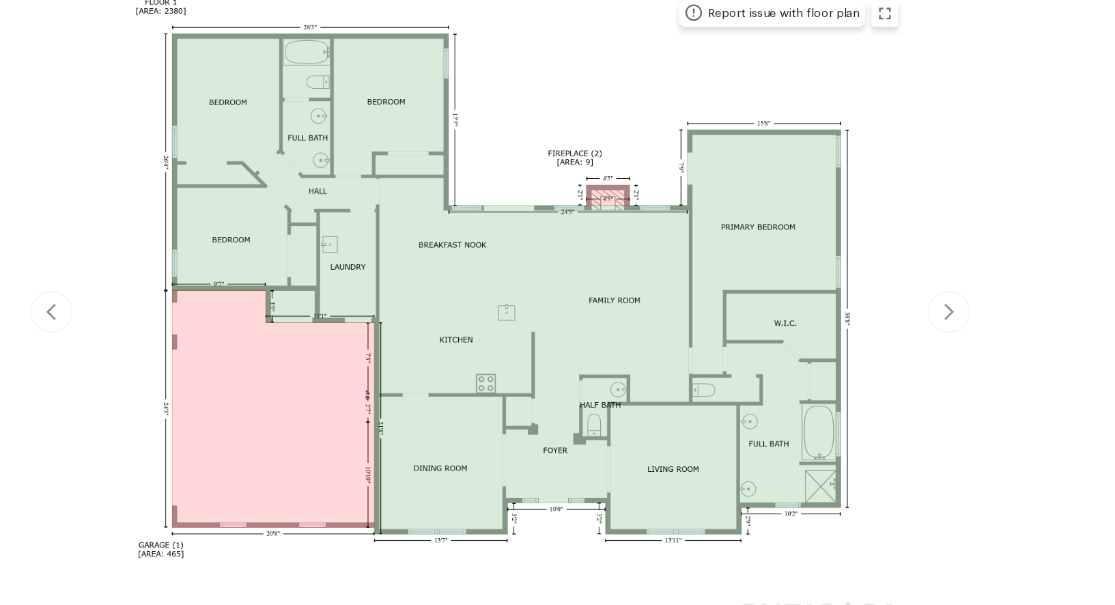
scroll to position [0, 0]
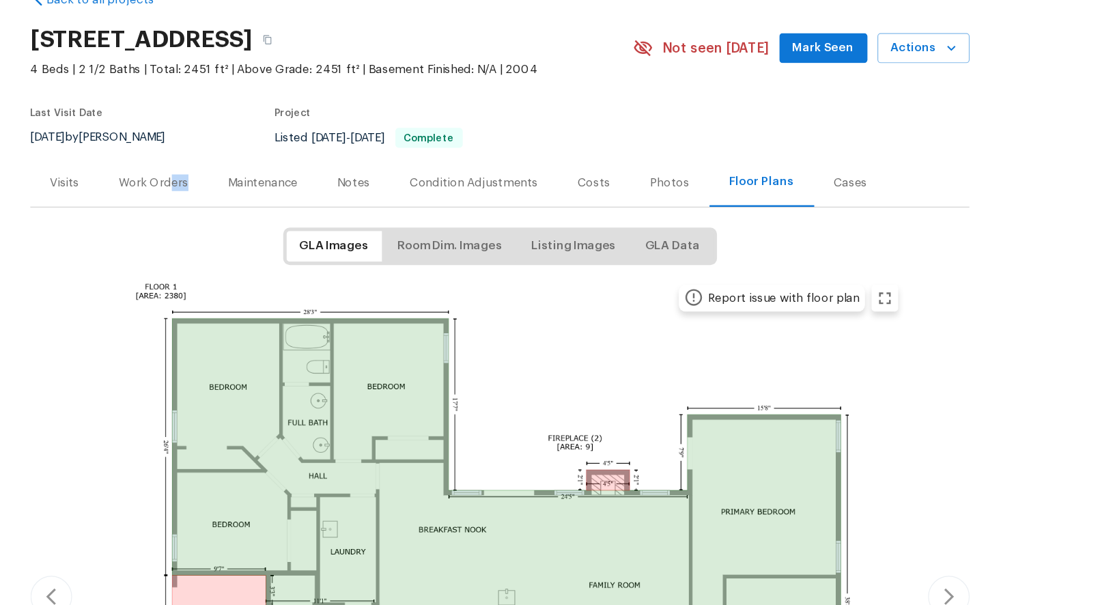
click at [281, 227] on div "Work Orders" at bounding box center [273, 227] width 89 height 40
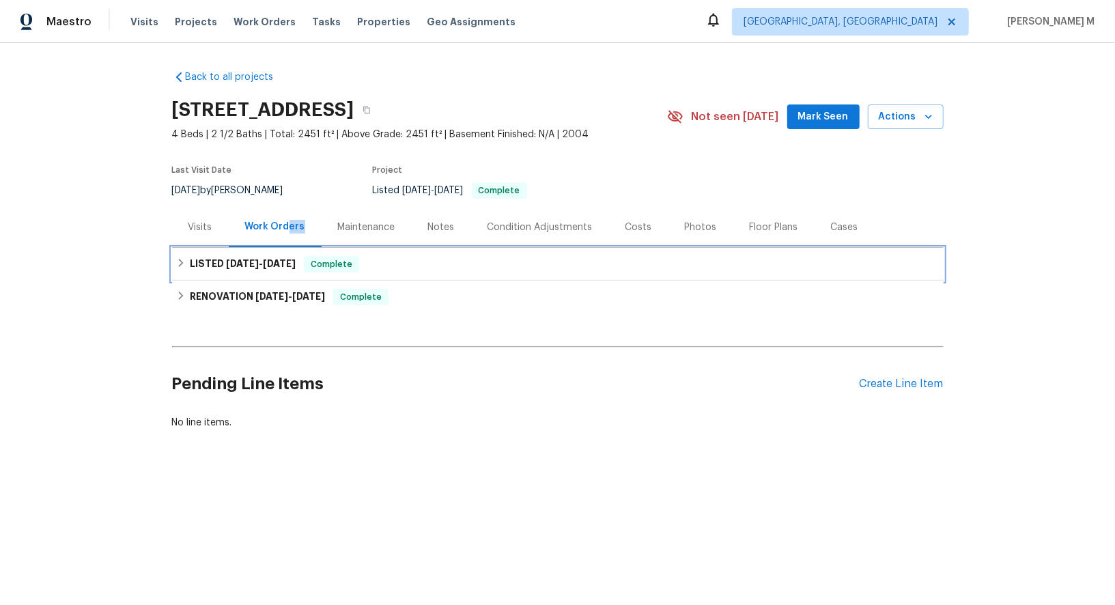
click at [231, 256] on h6 "LISTED [DATE] - [DATE]" at bounding box center [243, 264] width 106 height 16
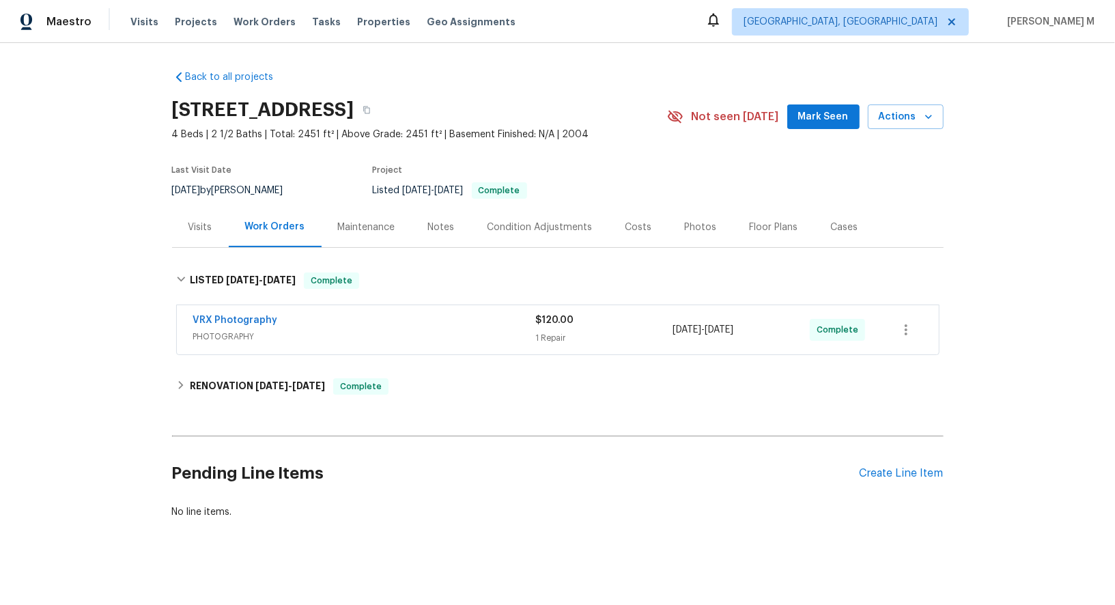
click at [225, 330] on span "PHOTOGRAPHY" at bounding box center [364, 337] width 343 height 14
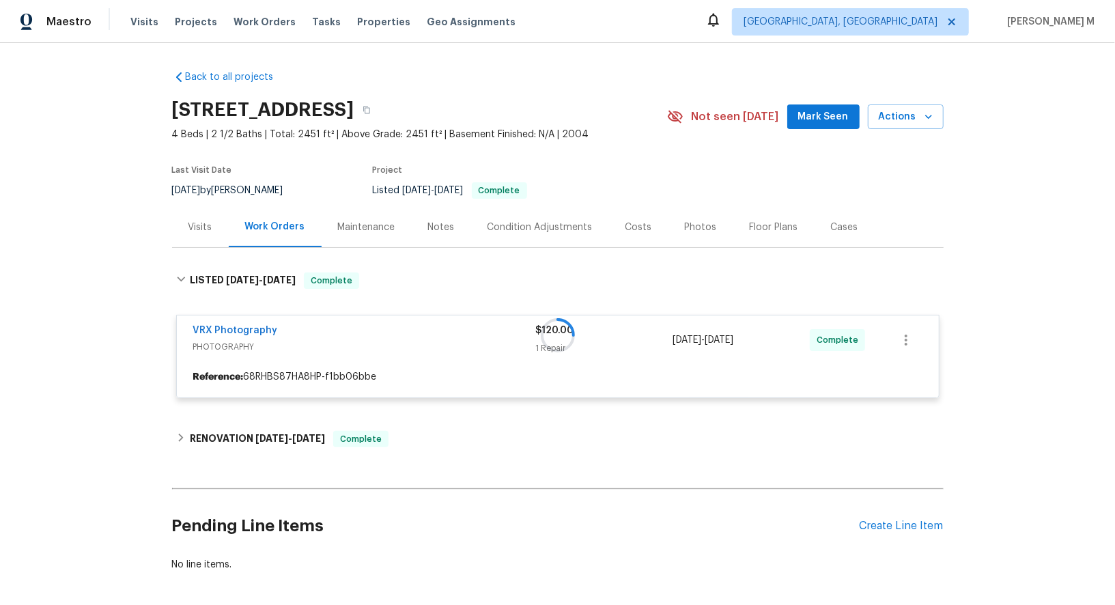
click at [377, 212] on div "Maintenance" at bounding box center [366, 227] width 90 height 40
